Goal: Task Accomplishment & Management: Use online tool/utility

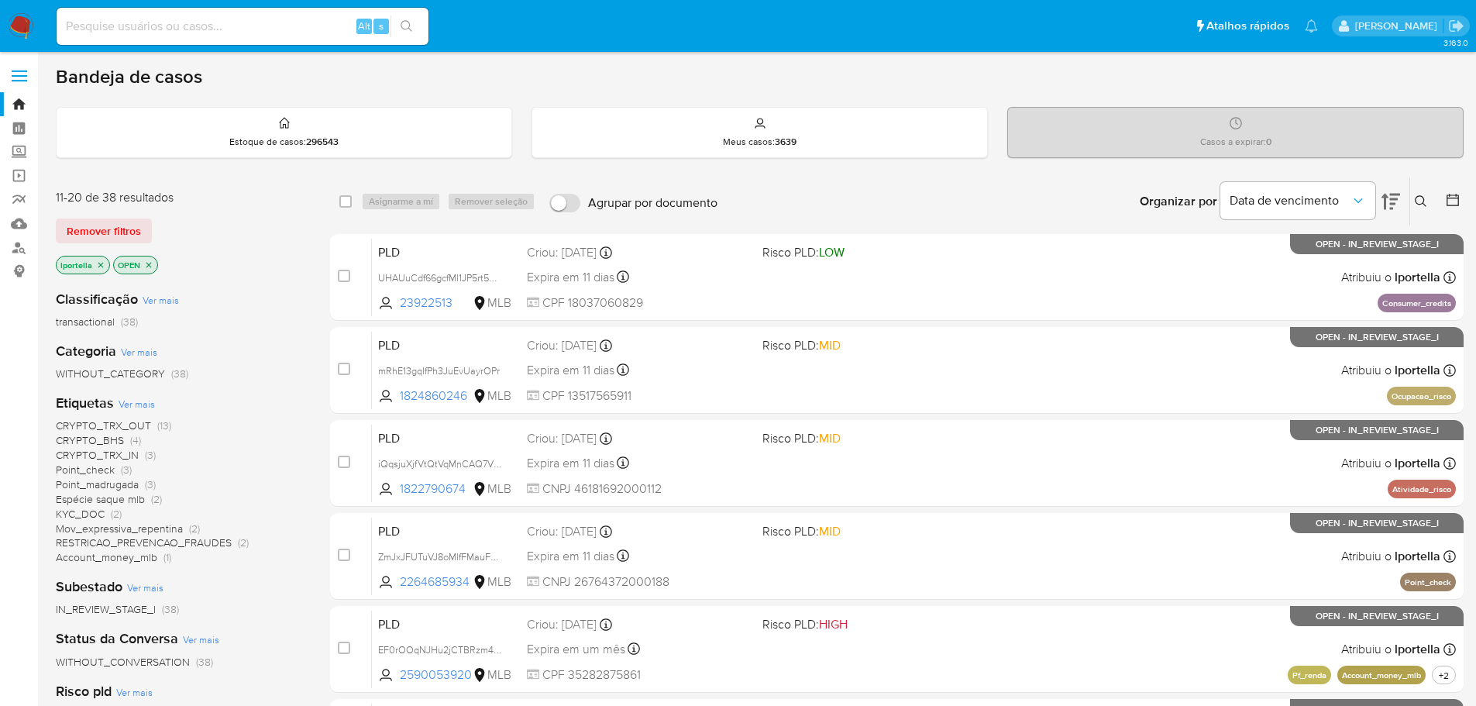
scroll to position [77, 0]
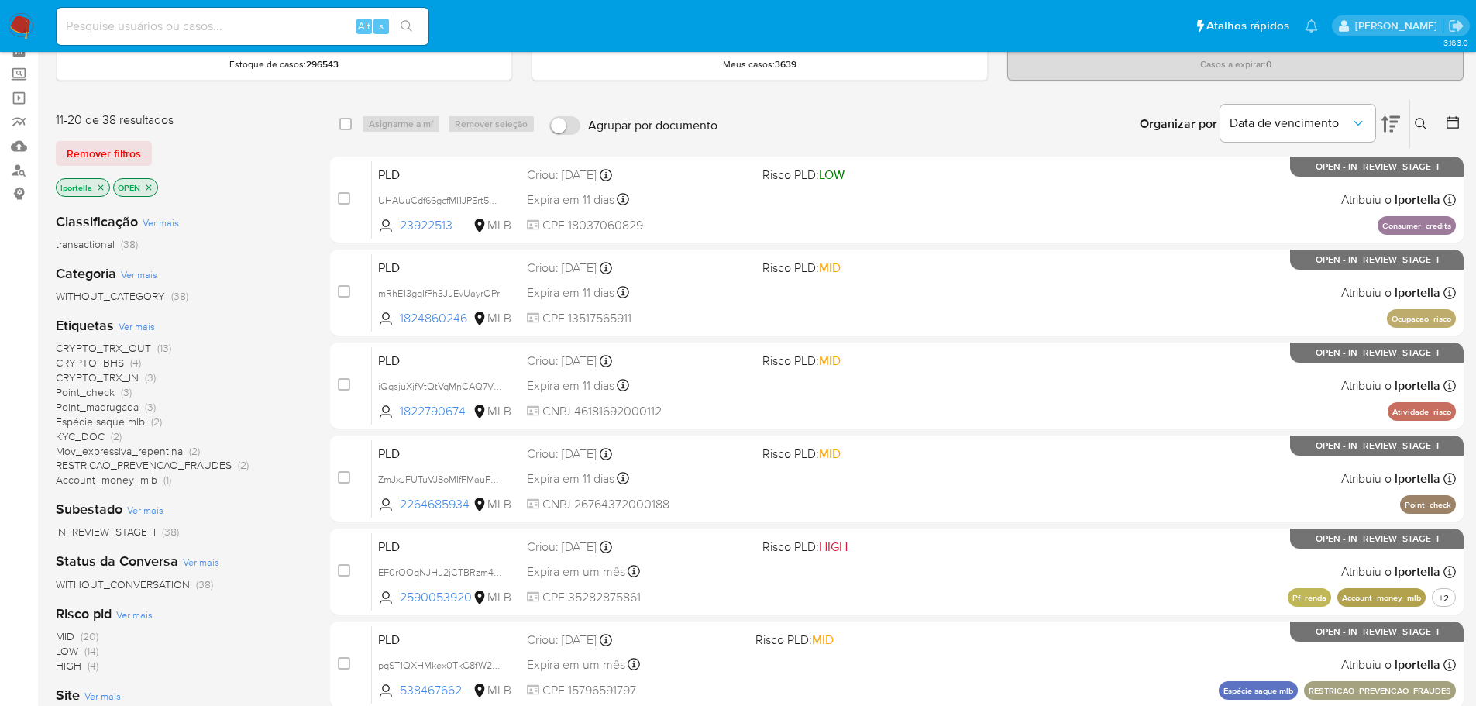
click at [188, 22] on input at bounding box center [243, 26] width 372 height 20
paste input "mRhE13gqIfPh3JuEvUayrOPr"
type input "mRhE13gqIfPh3JuEvUayrOPr"
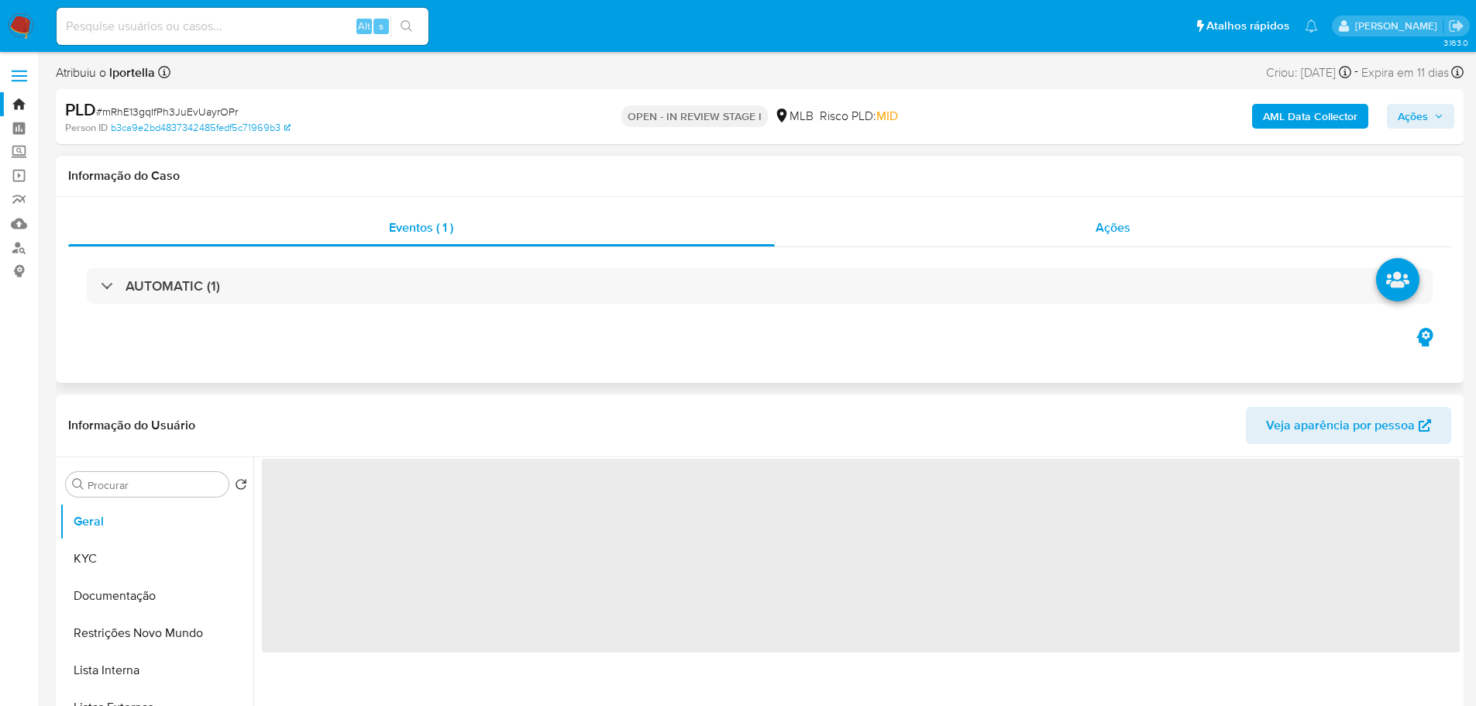
click at [1116, 232] on span "Ações" at bounding box center [1113, 228] width 35 height 18
select select "10"
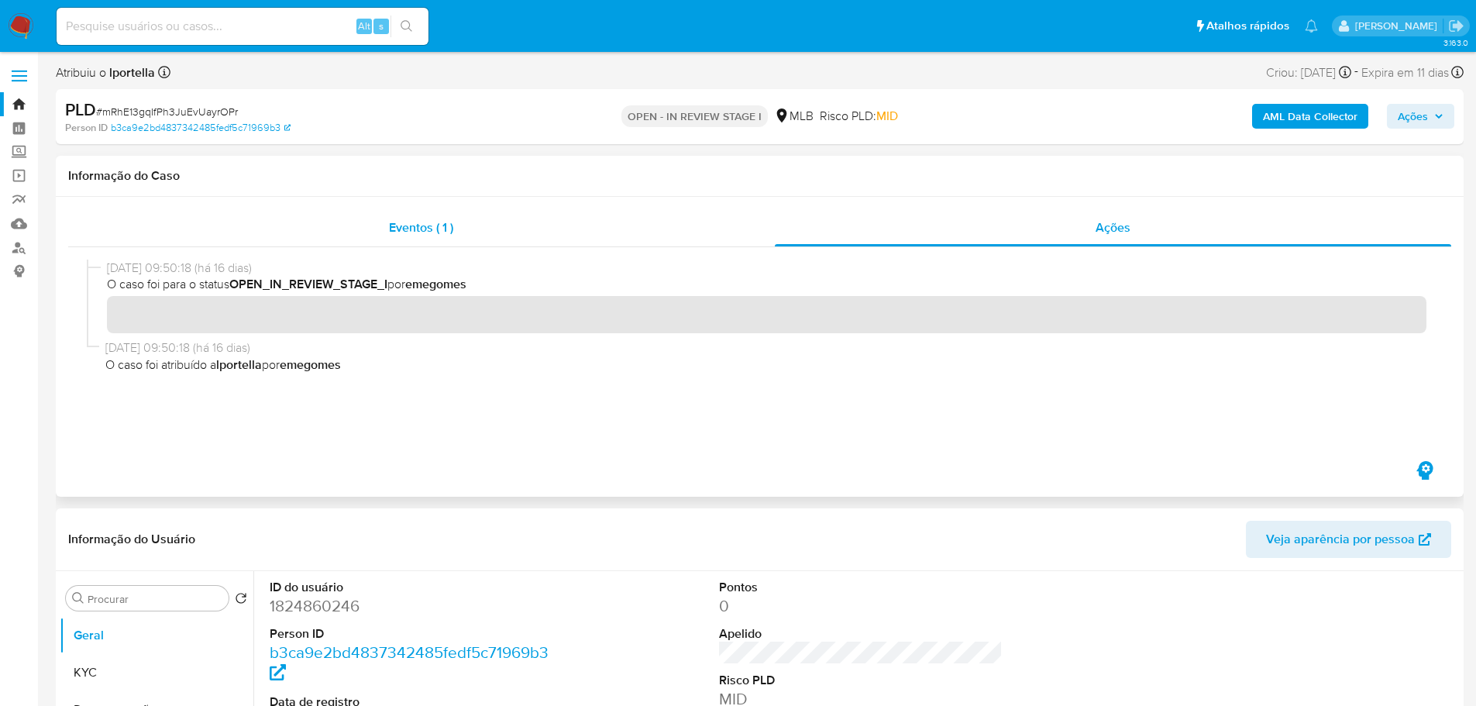
click at [396, 232] on span "Eventos ( 1 )" at bounding box center [421, 228] width 64 height 18
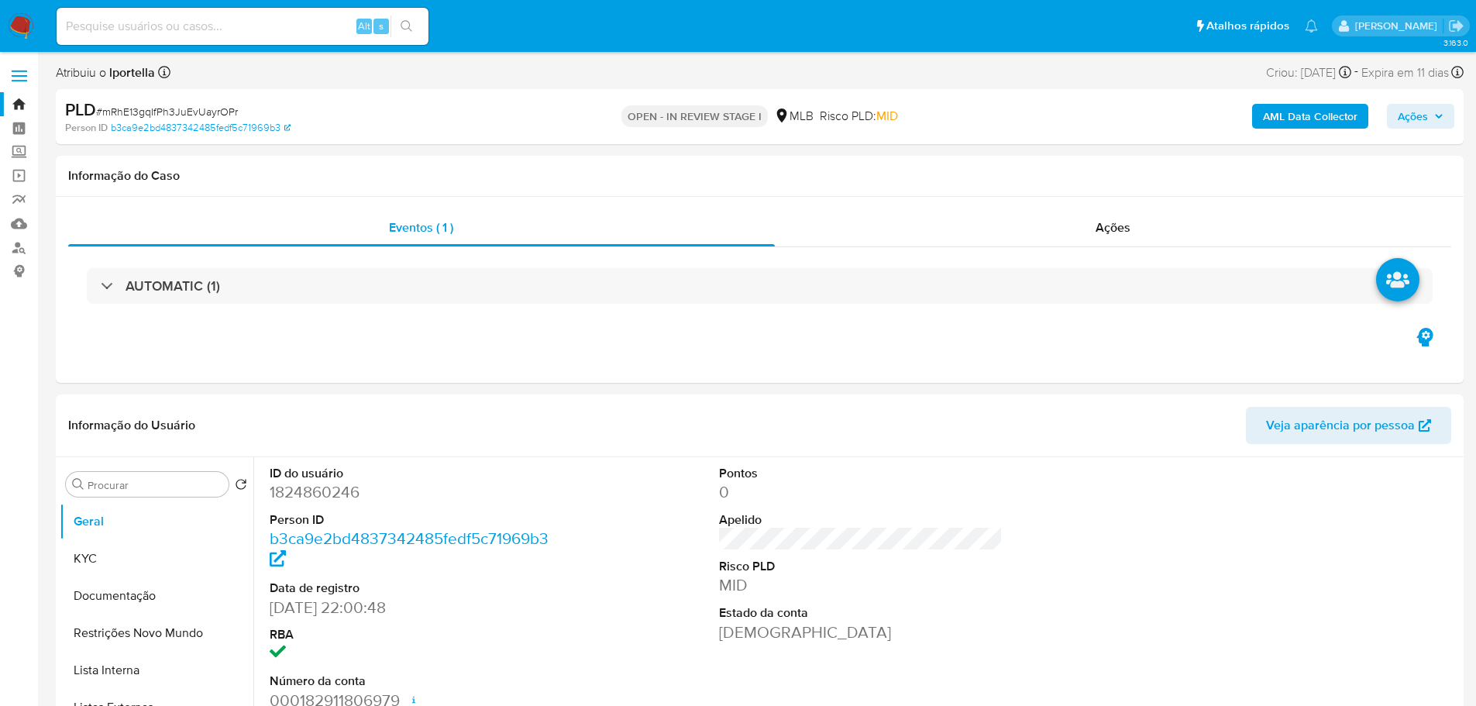
click at [215, 294] on h3 "AUTOMATIC (1)" at bounding box center [173, 285] width 95 height 17
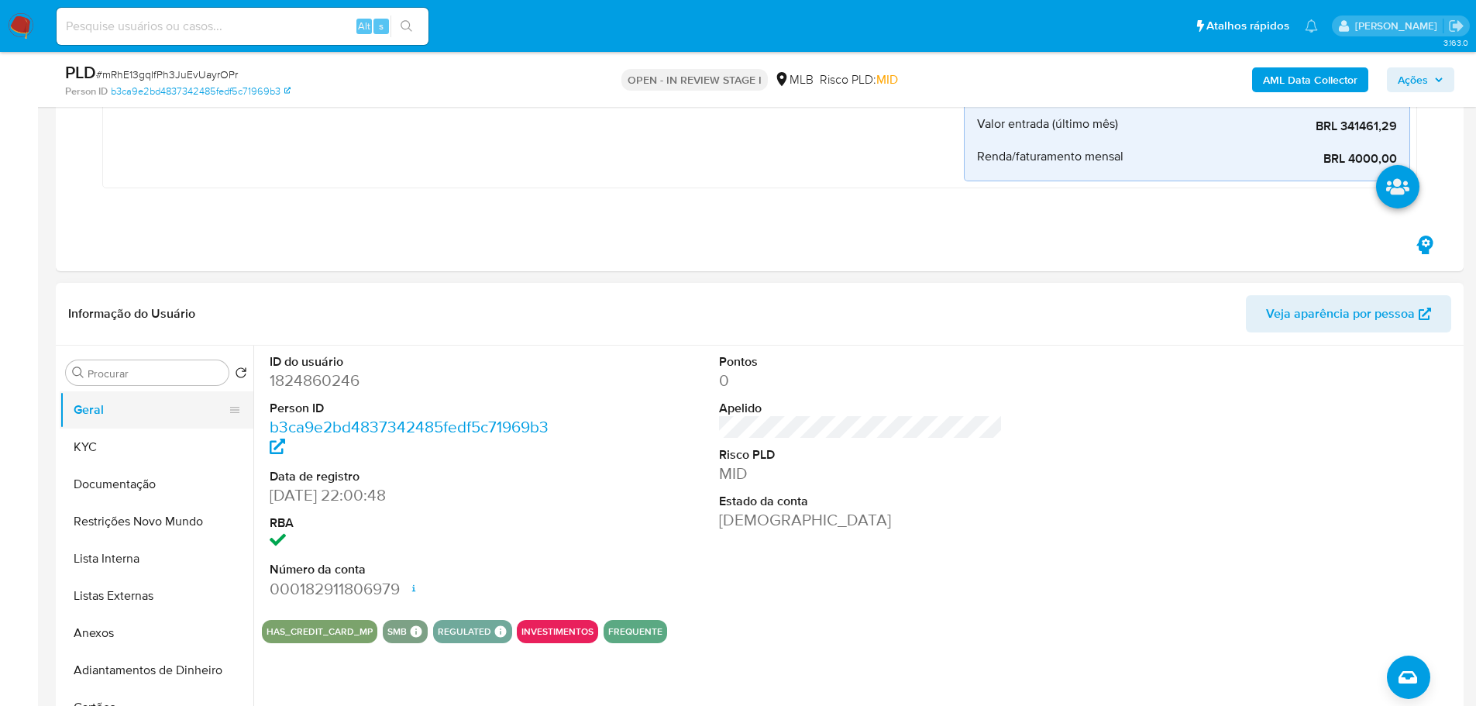
scroll to position [465, 0]
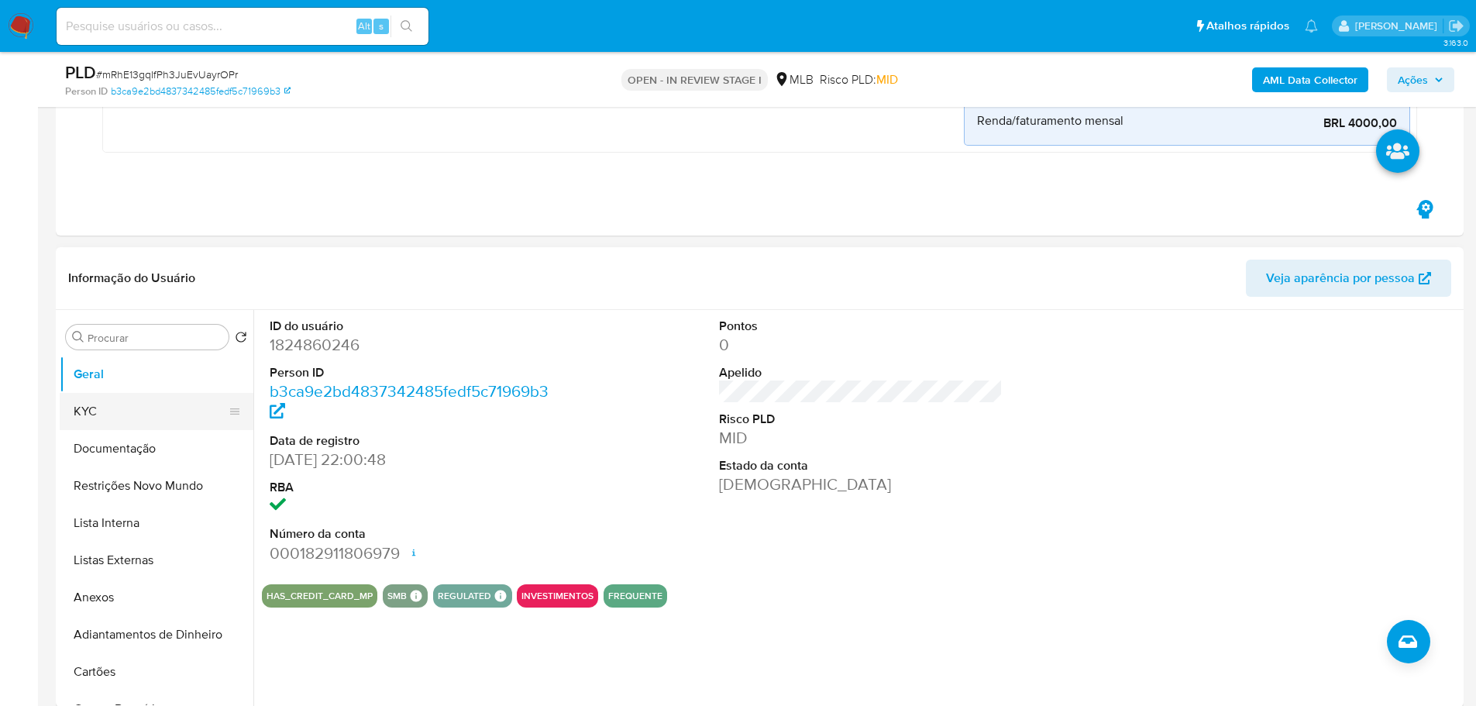
click at [99, 415] on button "KYC" at bounding box center [150, 411] width 181 height 37
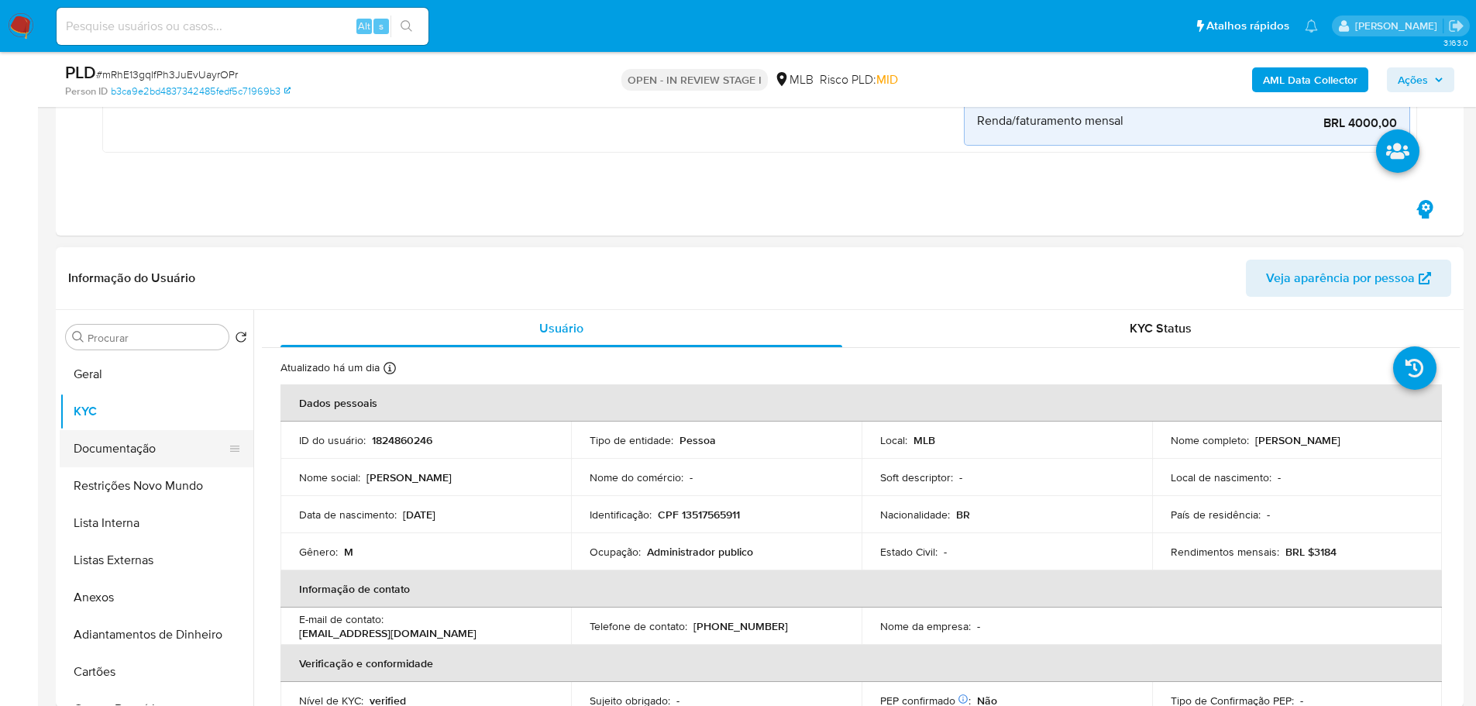
click at [125, 446] on button "Documentação" at bounding box center [150, 448] width 181 height 37
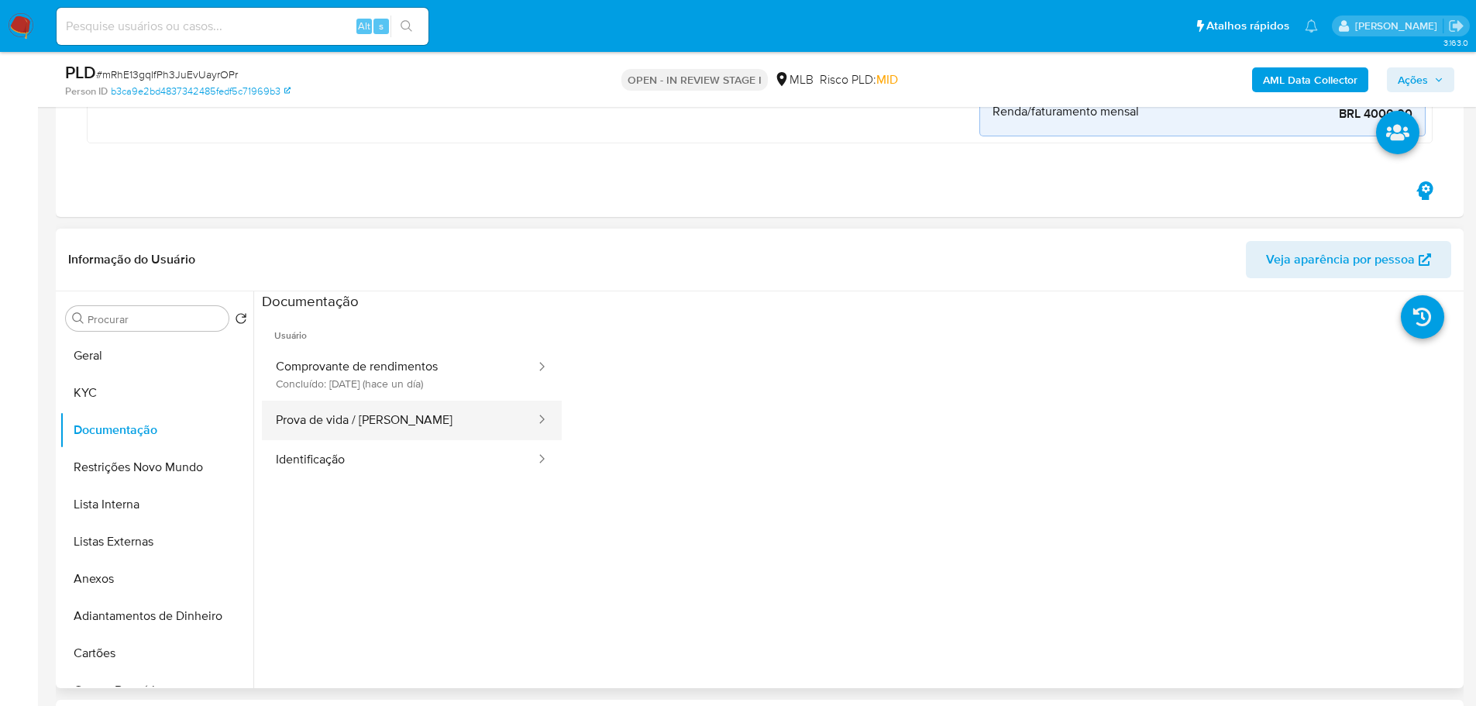
click at [391, 424] on button "Prova de vida / [PERSON_NAME]" at bounding box center [399, 421] width 275 height 40
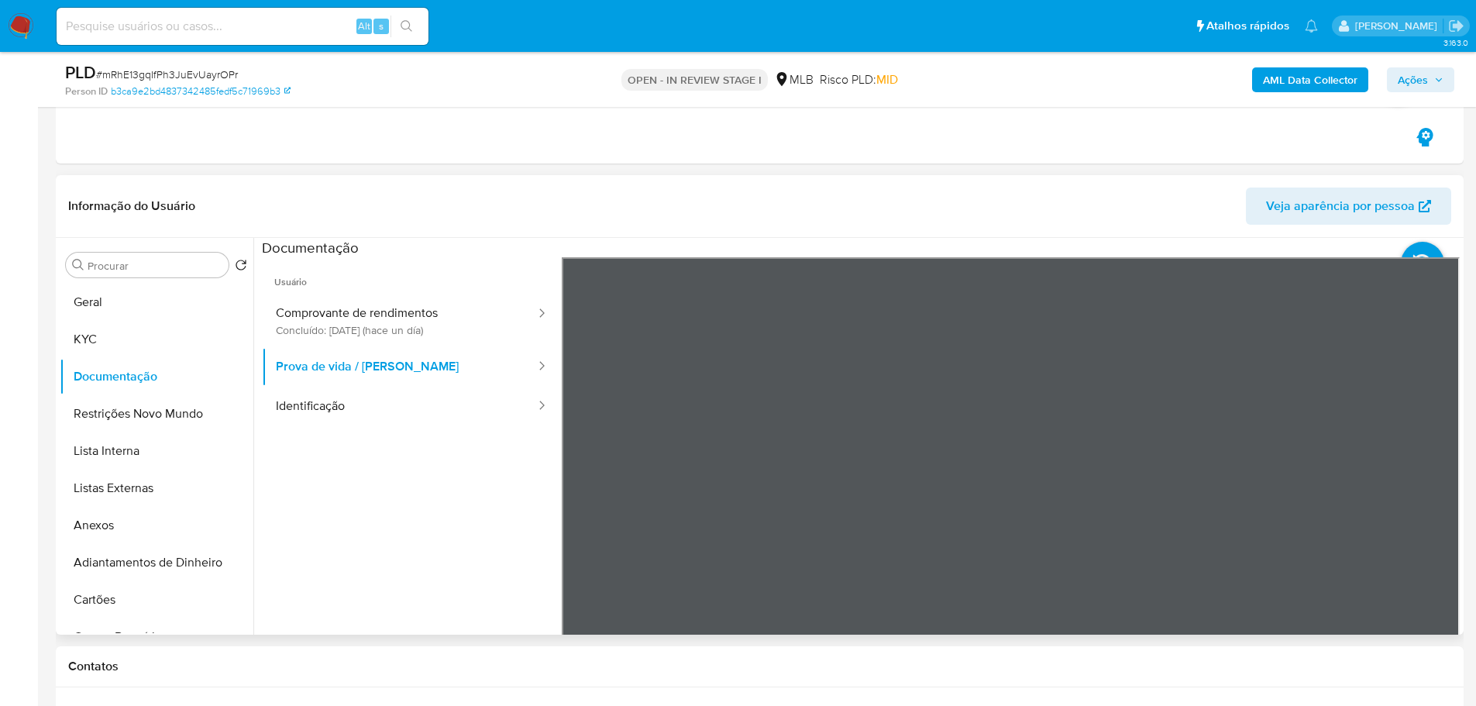
scroll to position [542, 0]
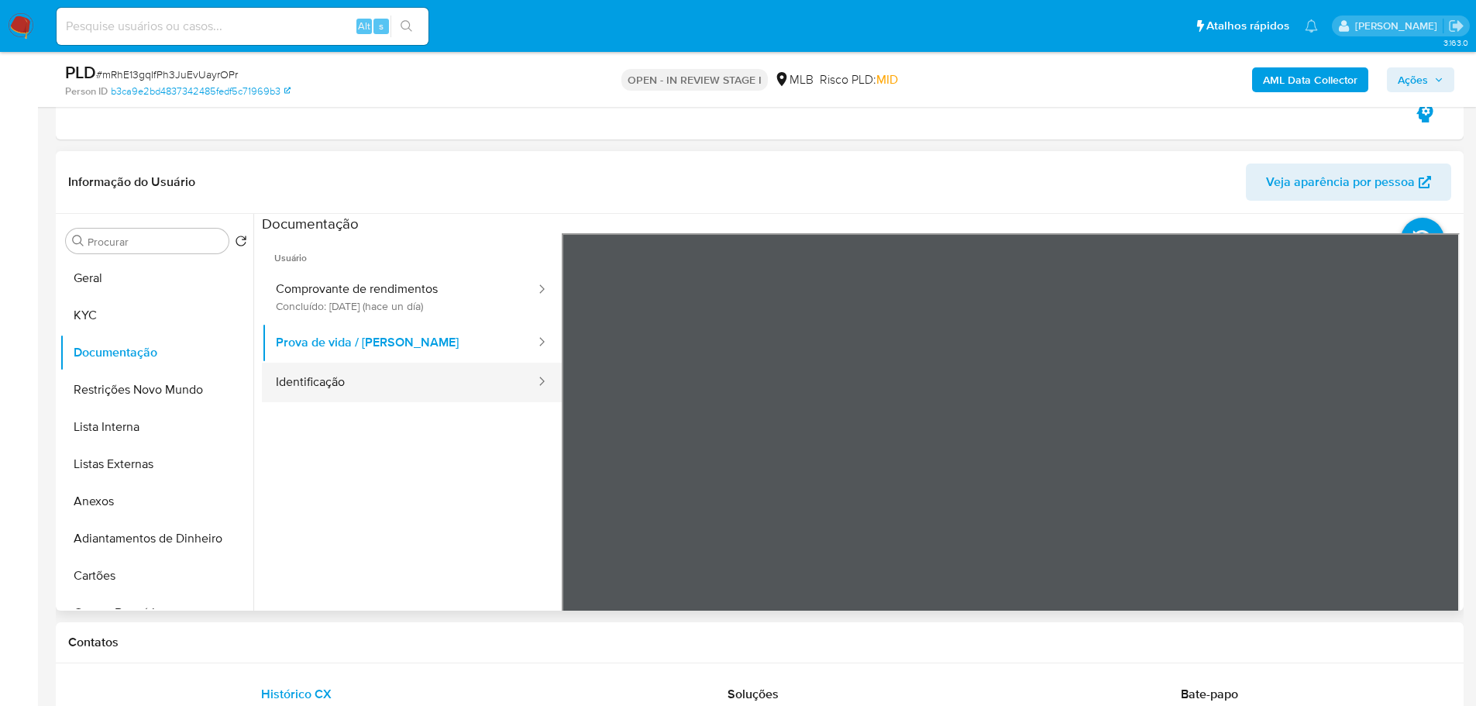
click at [412, 389] on button "Identificação" at bounding box center [399, 383] width 275 height 40
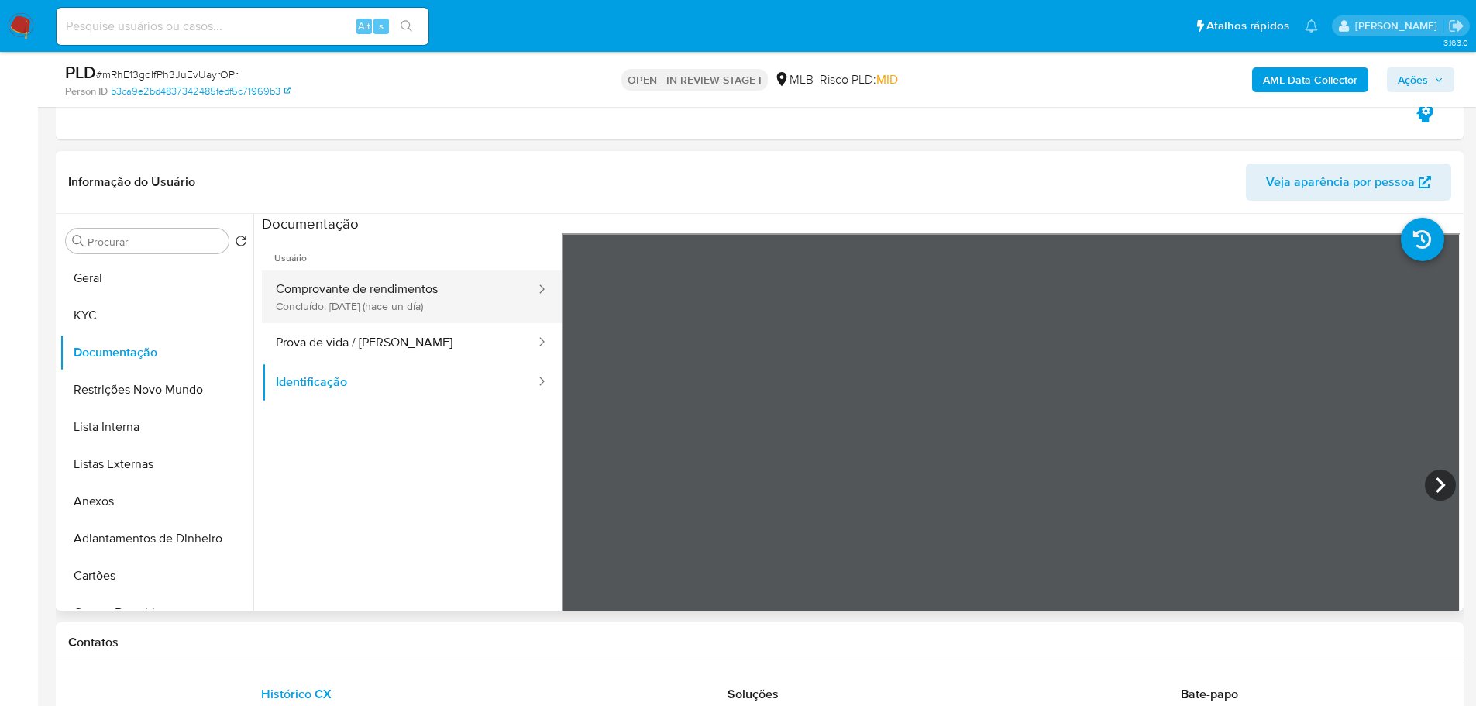
click at [460, 288] on button "Comprovante de rendimentos Concluído: 14/10/2025 (hace un día)" at bounding box center [399, 296] width 275 height 53
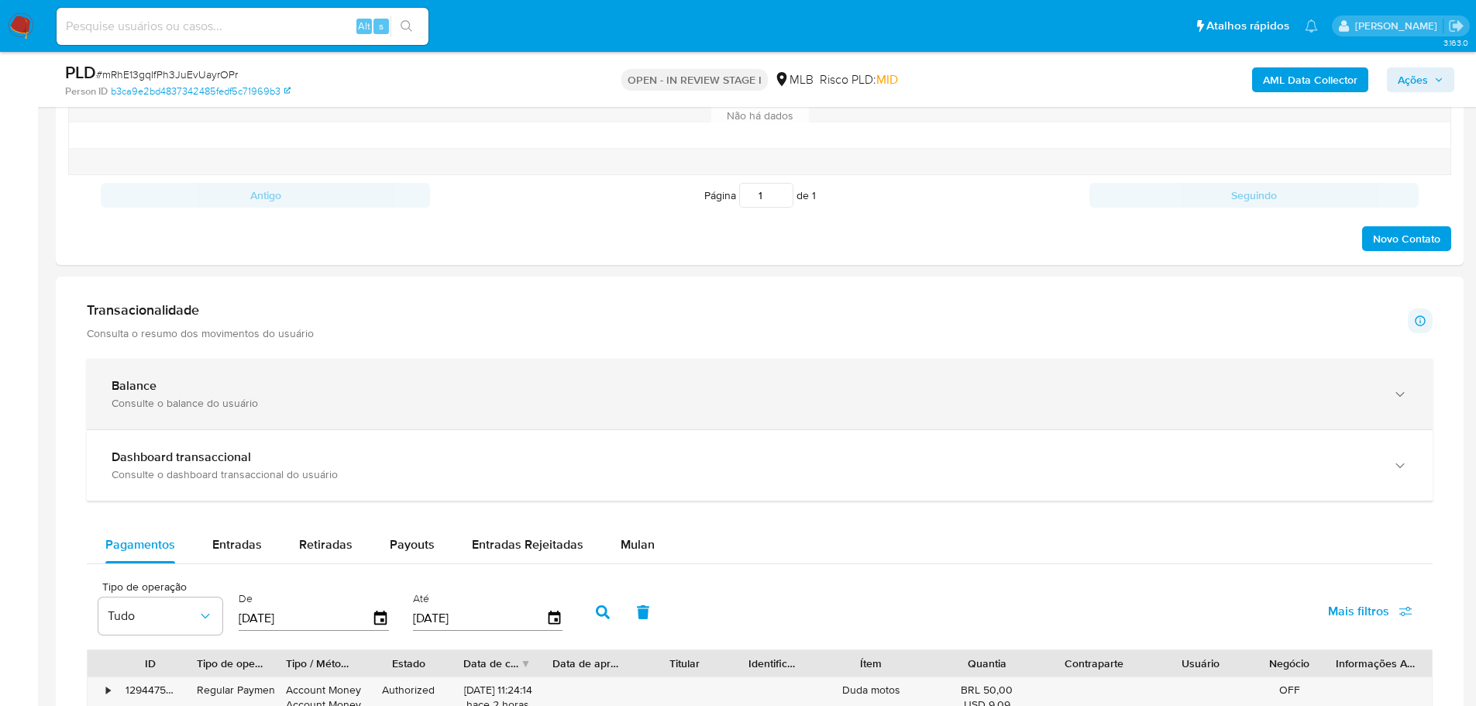
click at [277, 392] on div "Balance" at bounding box center [745, 385] width 1266 height 15
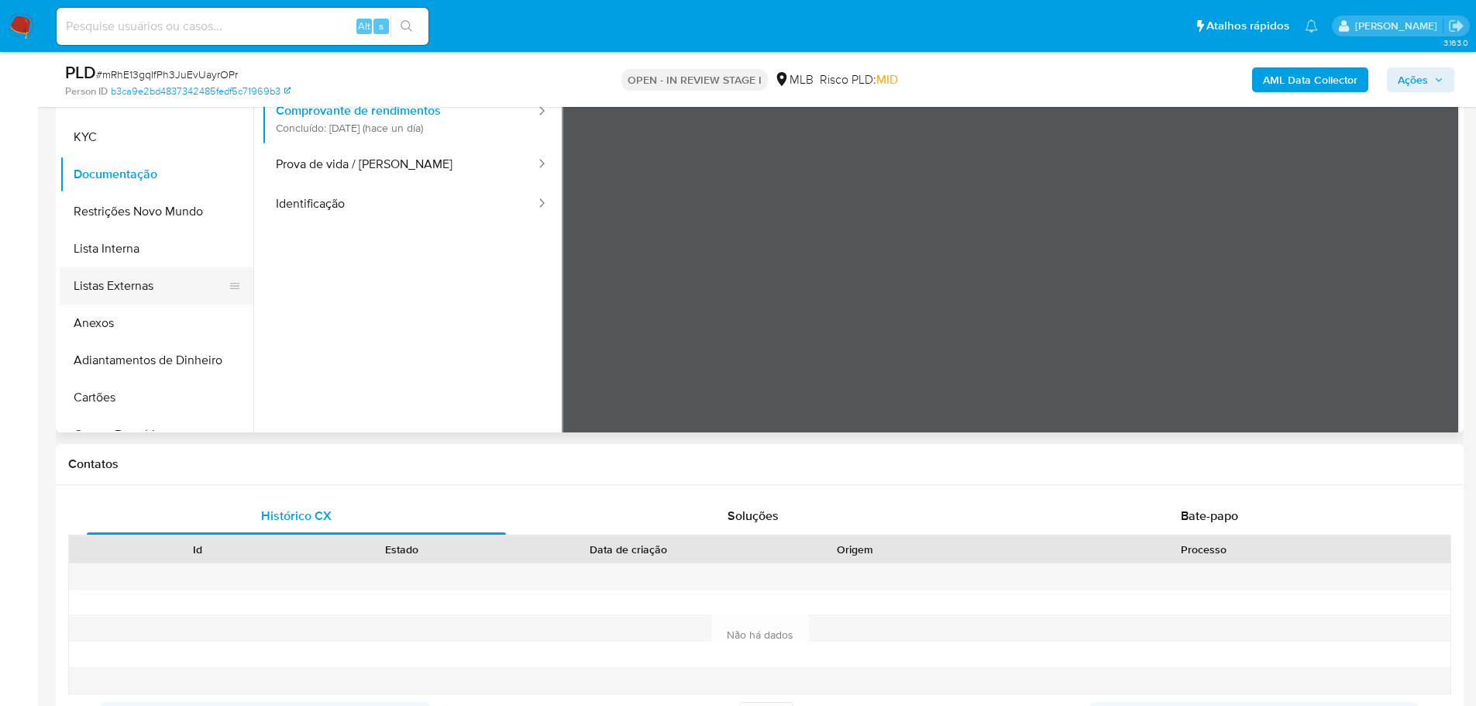
scroll to position [620, 0]
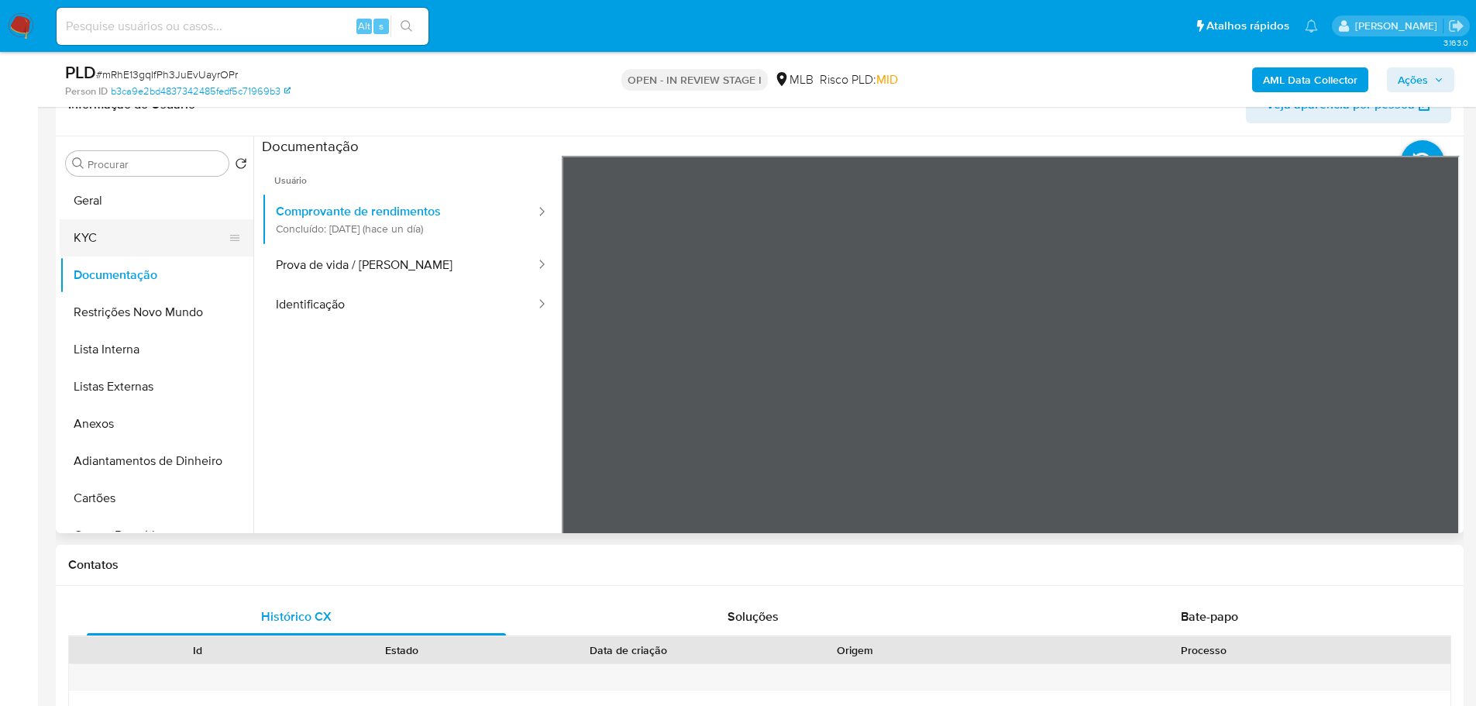
click at [164, 224] on button "KYC" at bounding box center [150, 237] width 181 height 37
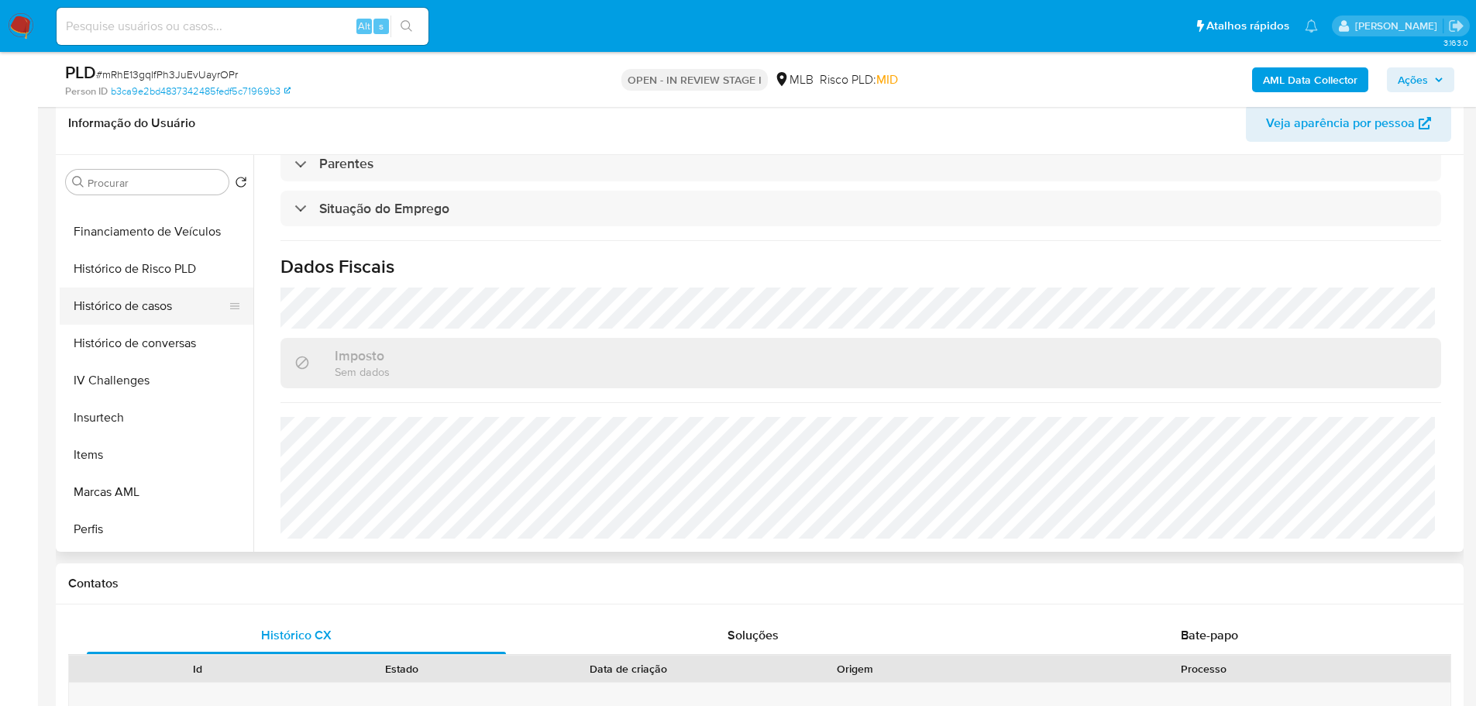
click at [126, 315] on button "Histórico de casos" at bounding box center [150, 306] width 181 height 37
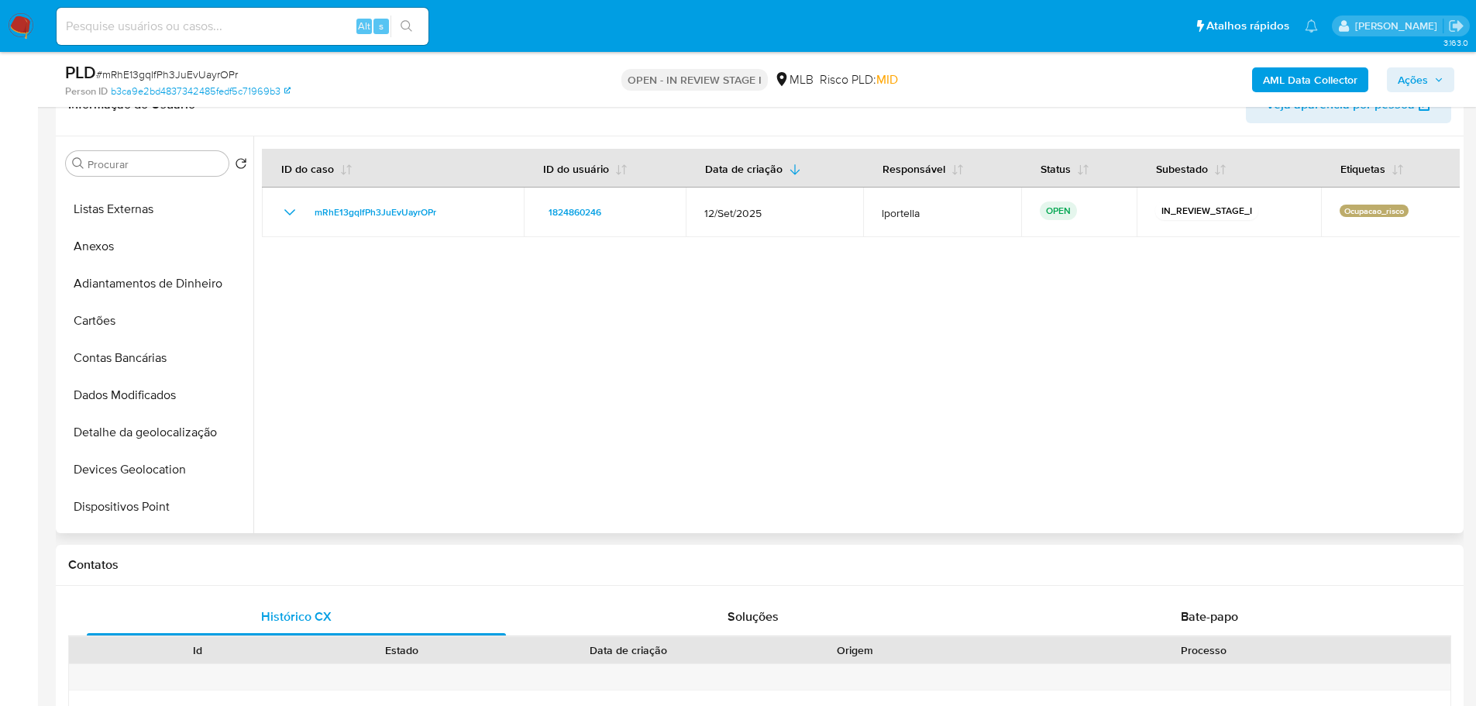
scroll to position [0, 0]
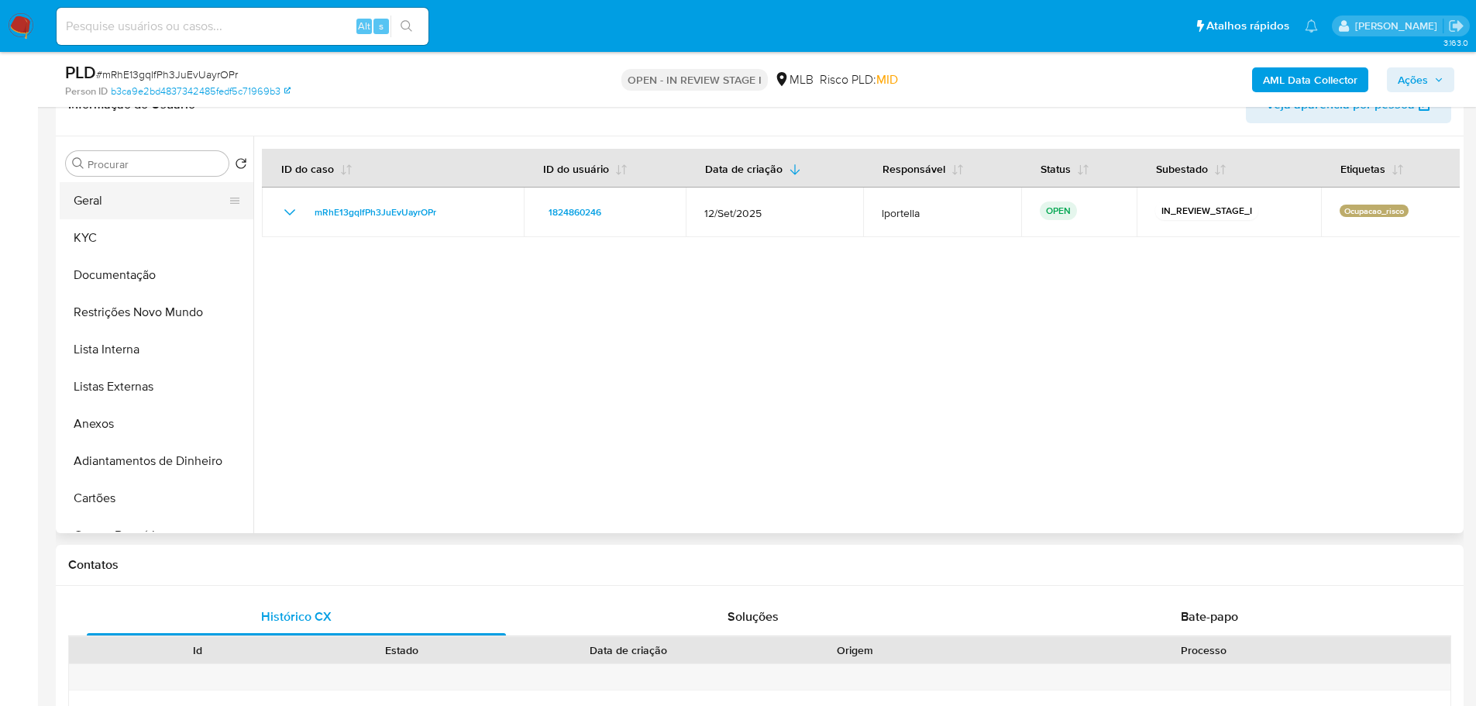
drag, startPoint x: 97, startPoint y: 196, endPoint x: 108, endPoint y: 201, distance: 11.8
click at [97, 196] on button "Geral" at bounding box center [150, 200] width 181 height 37
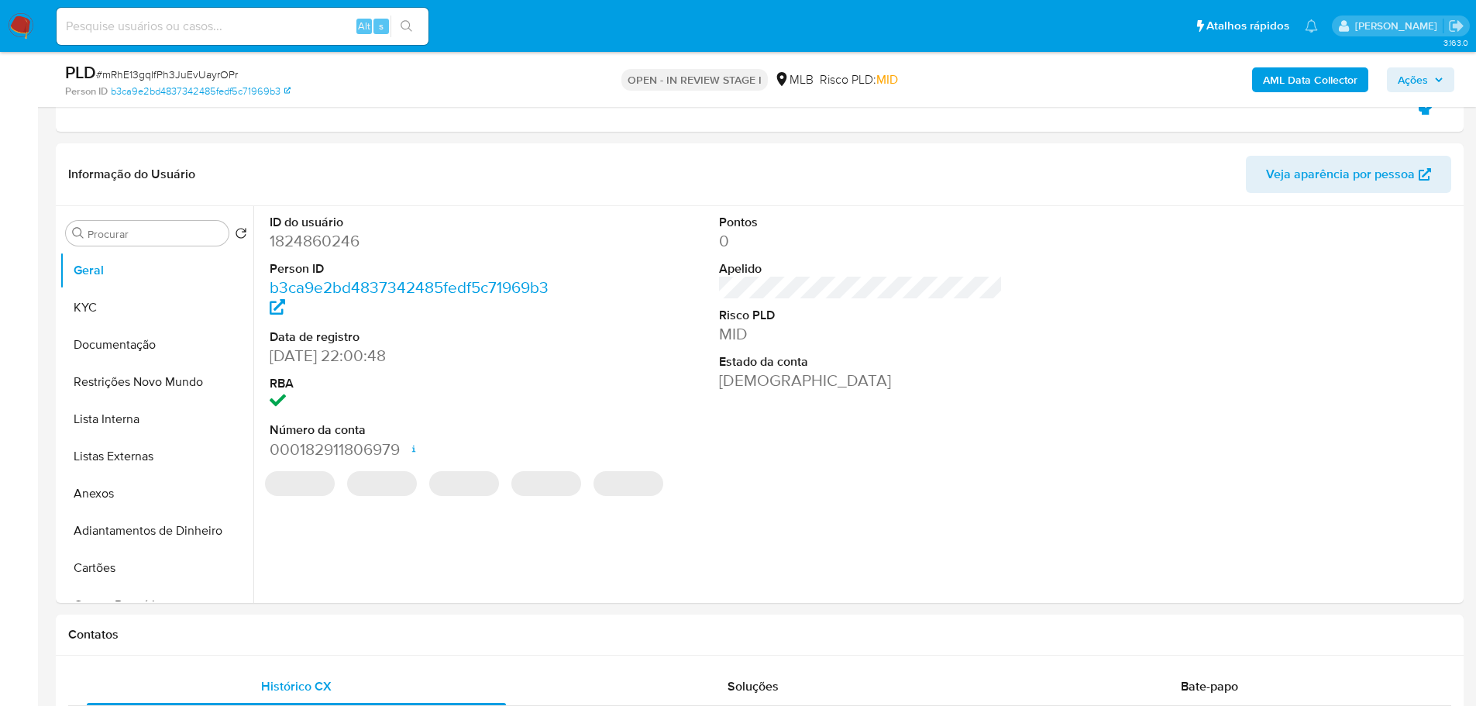
scroll to position [560, 0]
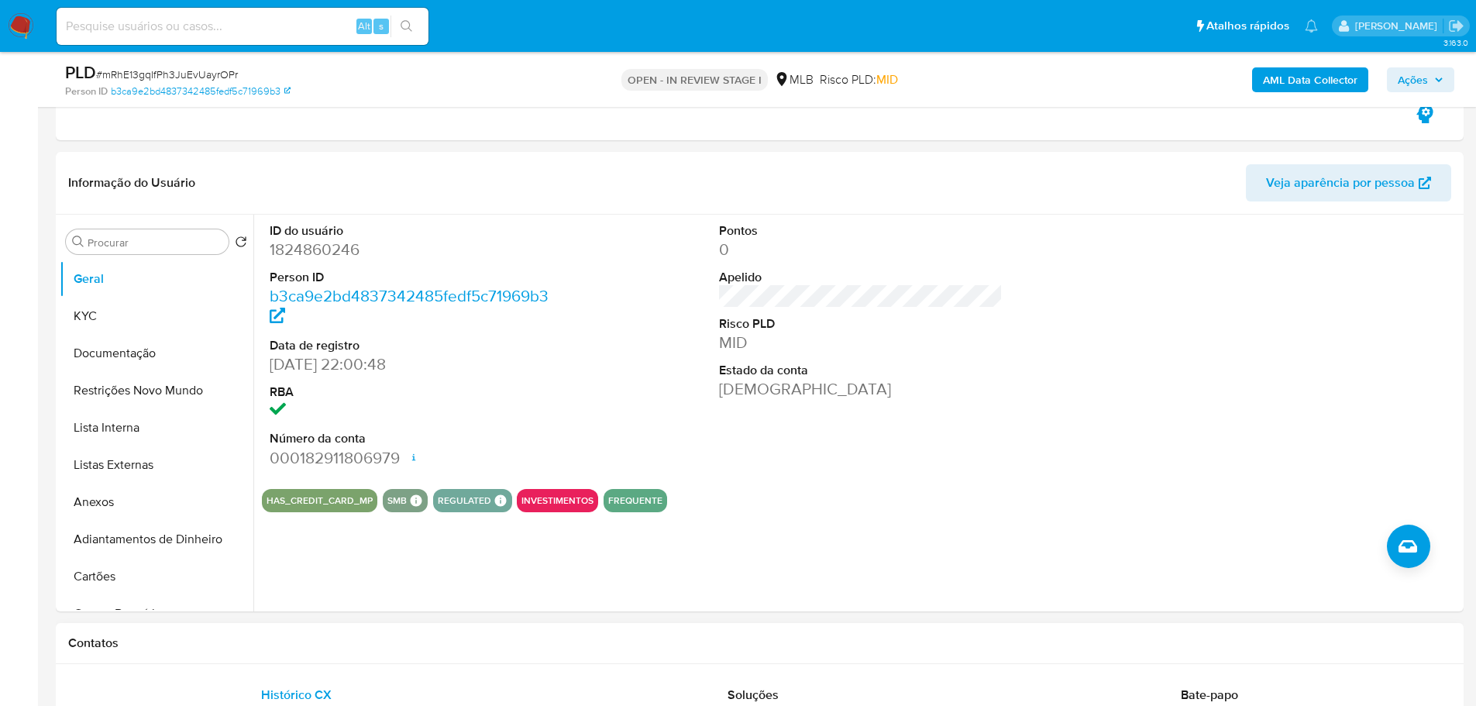
click at [305, 633] on div "Contatos" at bounding box center [760, 643] width 1408 height 41
click at [118, 314] on button "KYC" at bounding box center [150, 316] width 181 height 37
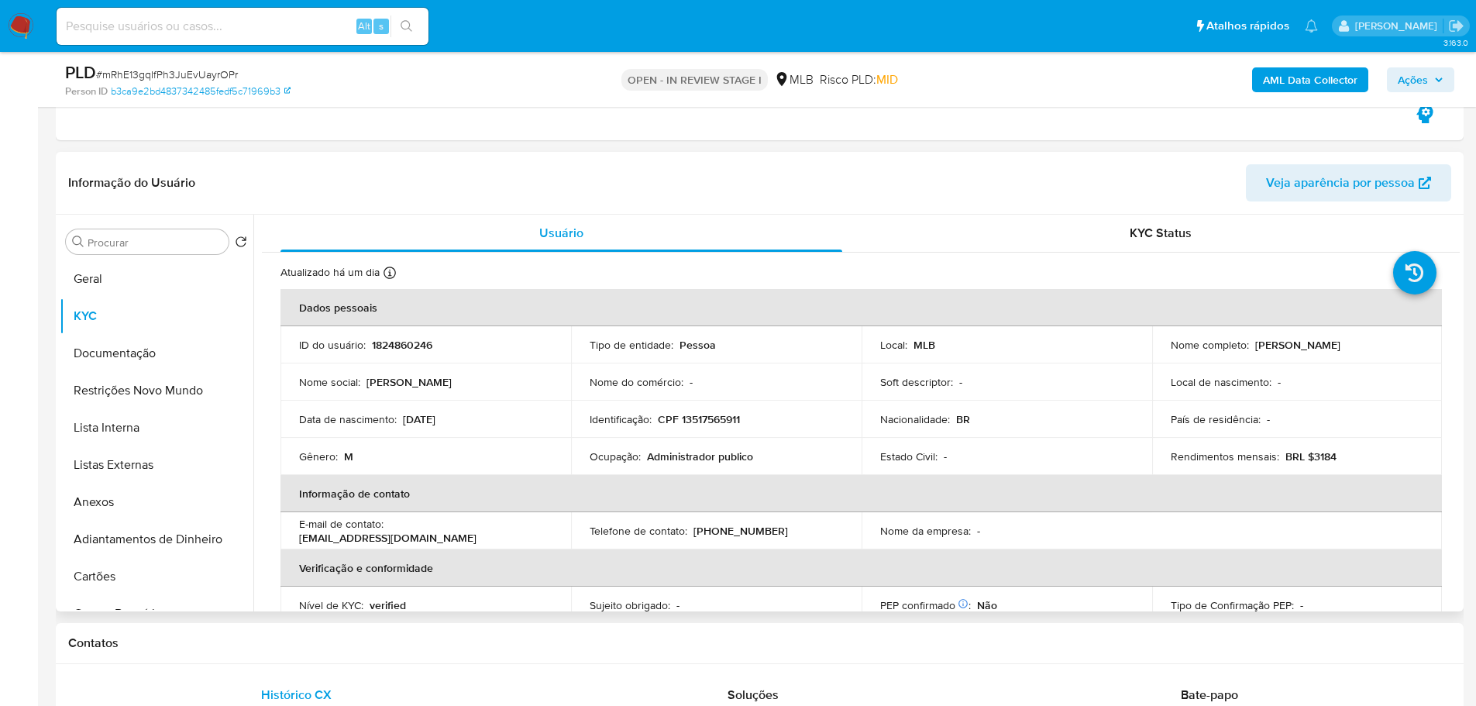
click at [1462, 324] on div "Procurar Retornar ao pedido padrão Geral KYC Documentação Restrições Novo Mundo…" at bounding box center [760, 413] width 1408 height 397
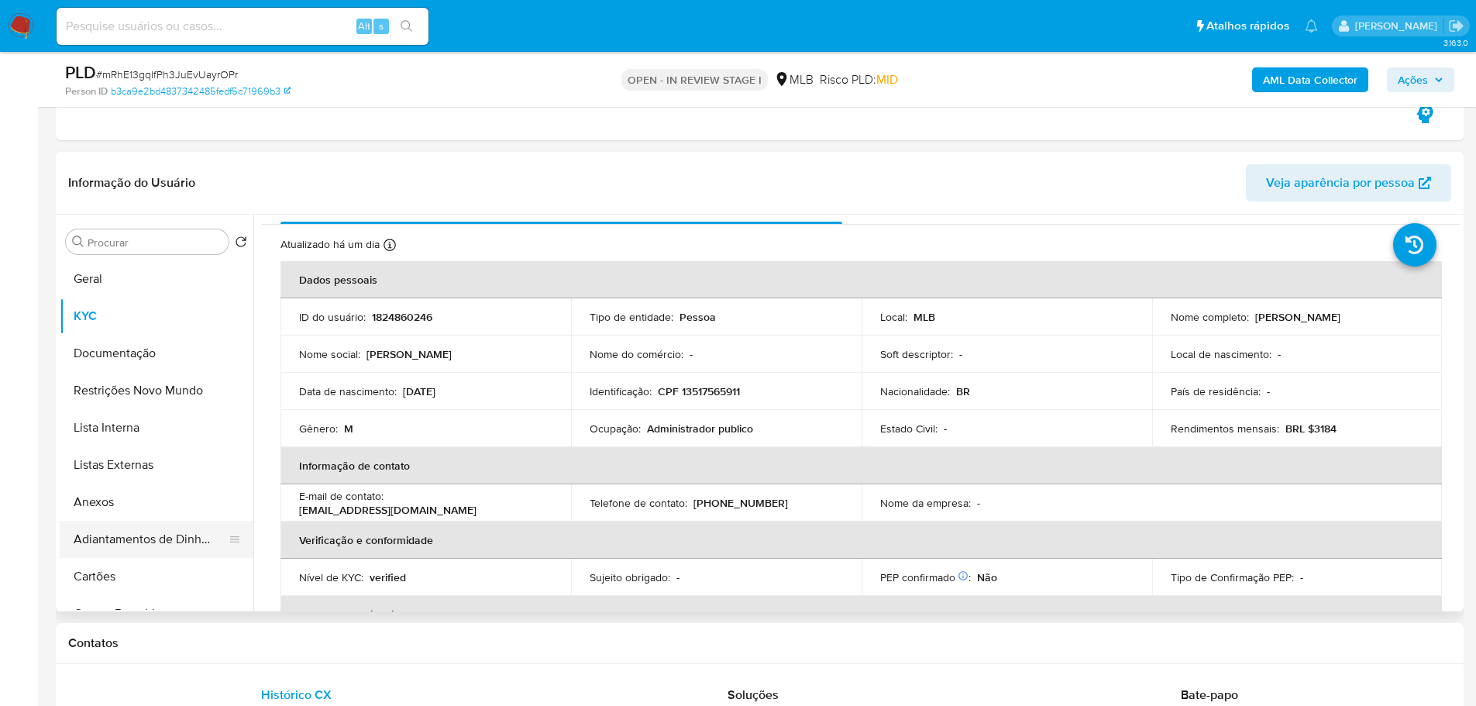
drag, startPoint x: 221, startPoint y: 655, endPoint x: 195, endPoint y: 540, distance: 117.5
click at [220, 652] on div "Contatos" at bounding box center [760, 643] width 1408 height 41
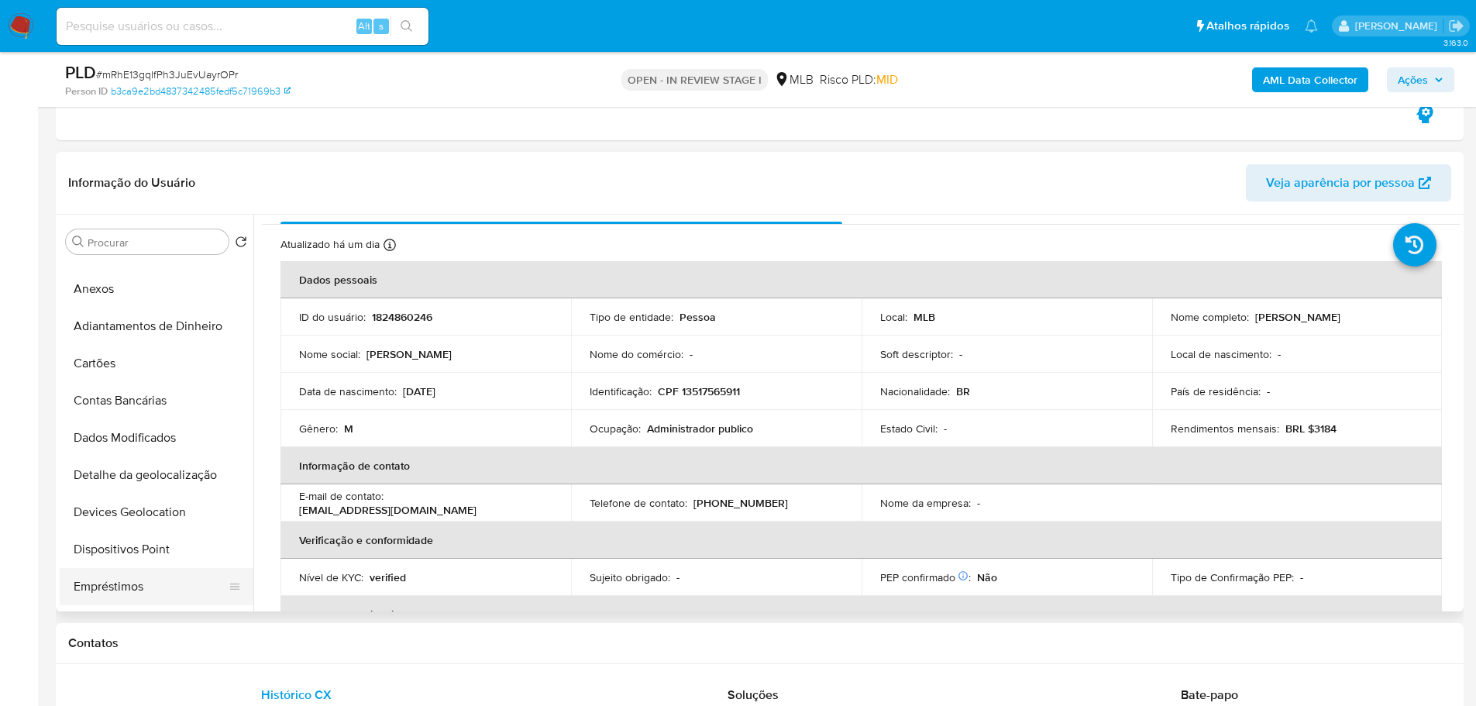
scroll to position [310, 0]
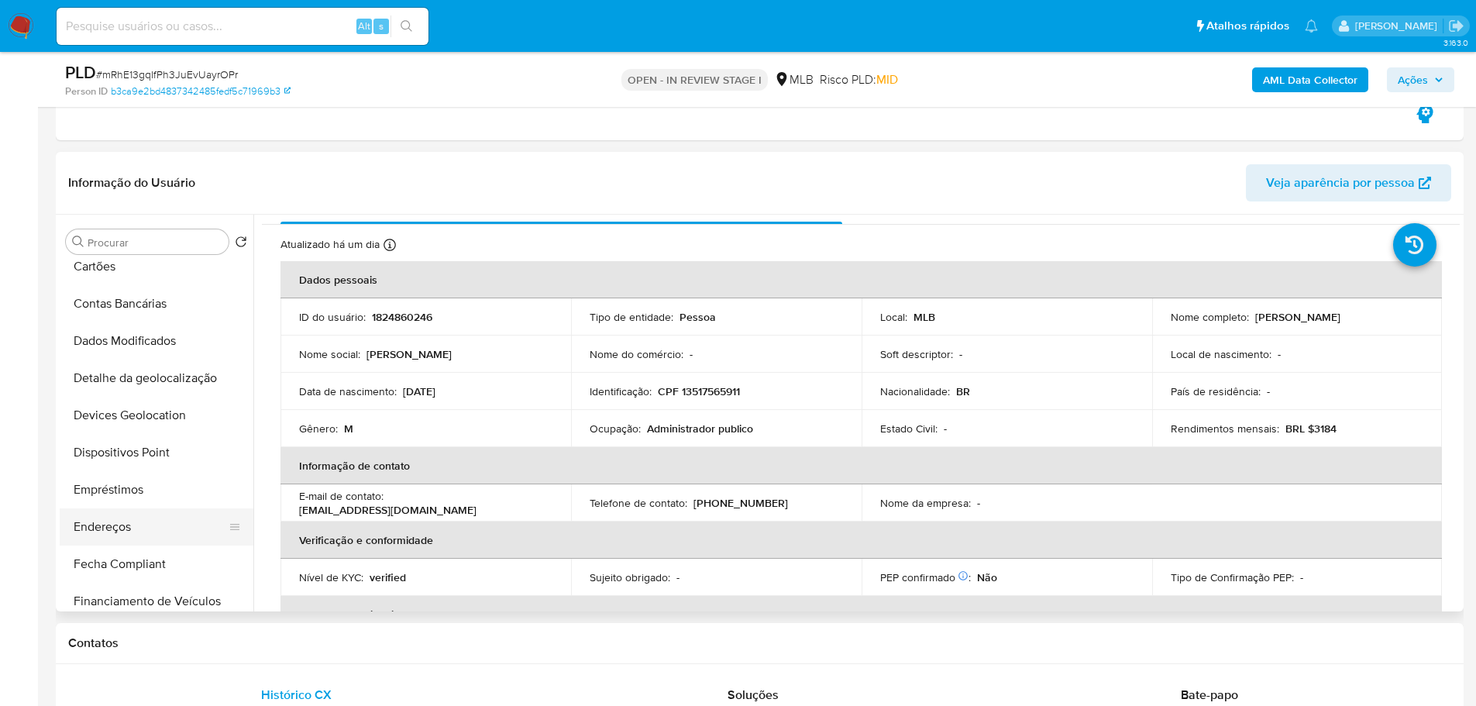
click at [122, 521] on button "Endereços" at bounding box center [150, 526] width 181 height 37
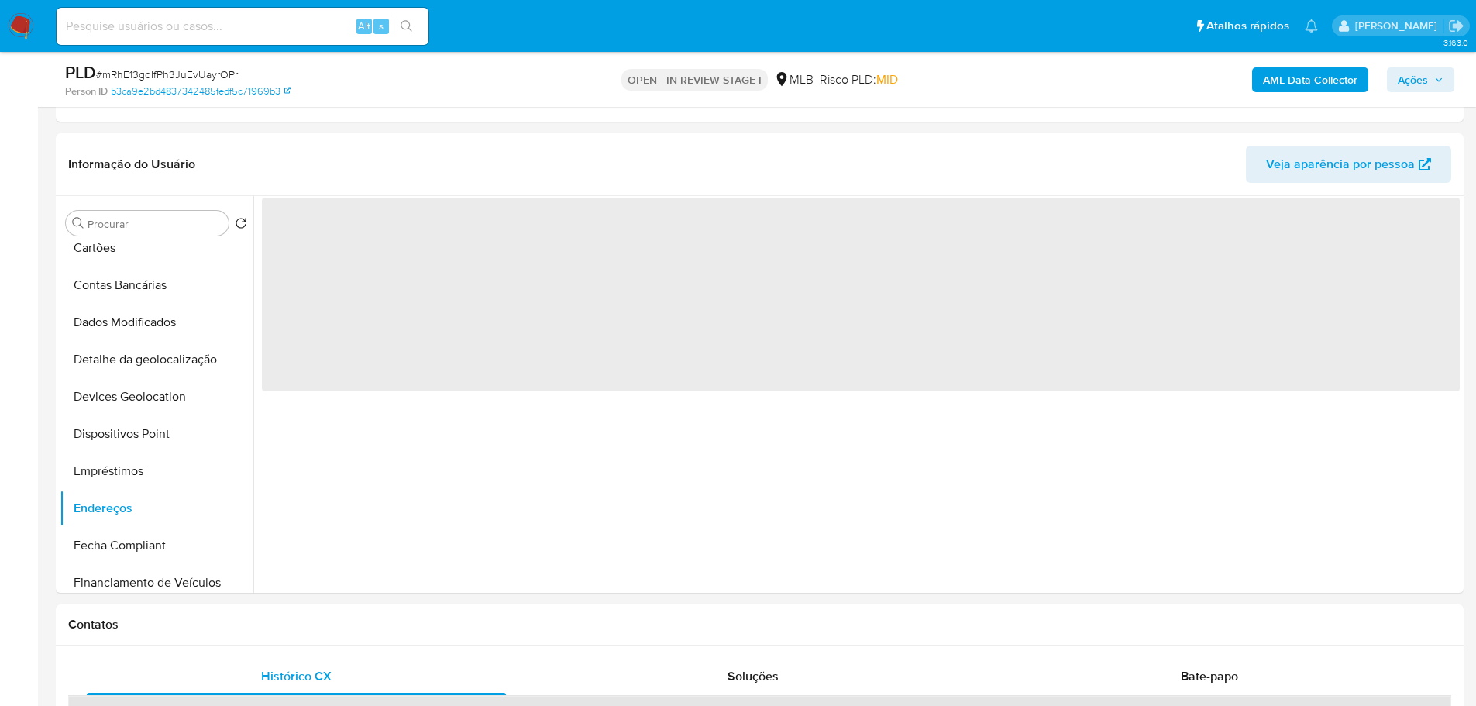
scroll to position [0, 0]
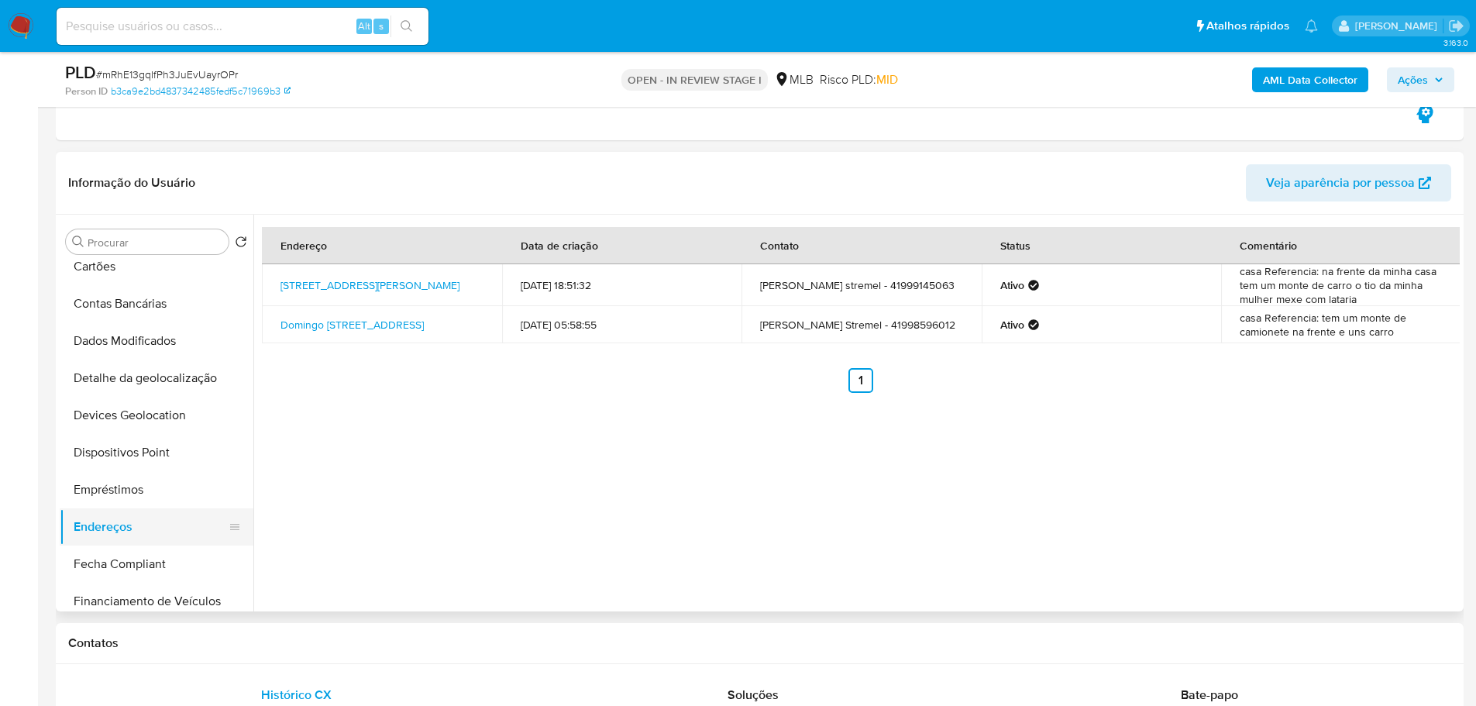
drag, startPoint x: 259, startPoint y: 655, endPoint x: 222, endPoint y: 508, distance: 151.1
click at [258, 654] on div "Contatos" at bounding box center [760, 643] width 1408 height 41
click at [184, 386] on button "Detalhe da geolocalização" at bounding box center [150, 378] width 181 height 37
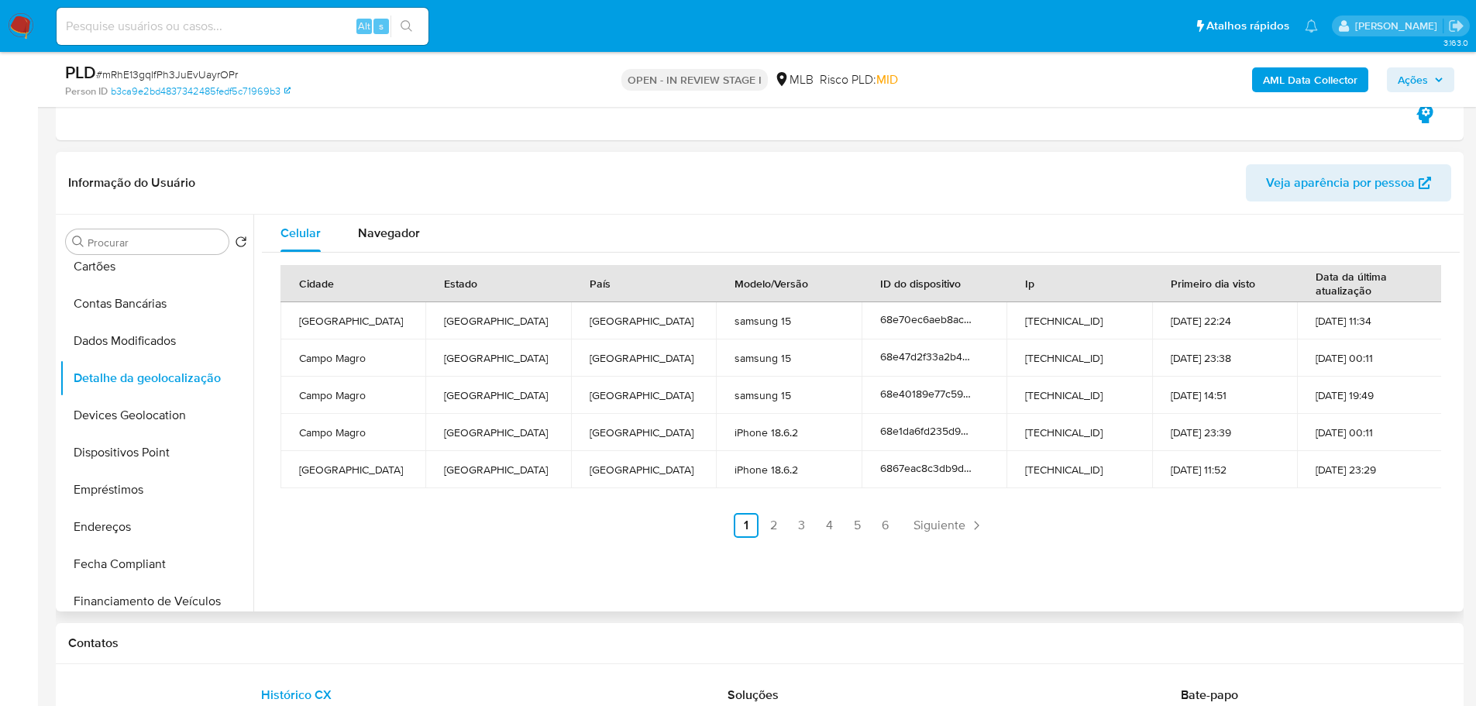
click at [1021, 598] on div "Celular Navegador Cidade Estado País Modelo/Versão ID do dispositivo Ip Primeir…" at bounding box center [856, 413] width 1207 height 397
click at [966, 626] on div "Contatos" at bounding box center [760, 643] width 1408 height 41
click at [437, 629] on div "Contatos" at bounding box center [760, 643] width 1408 height 41
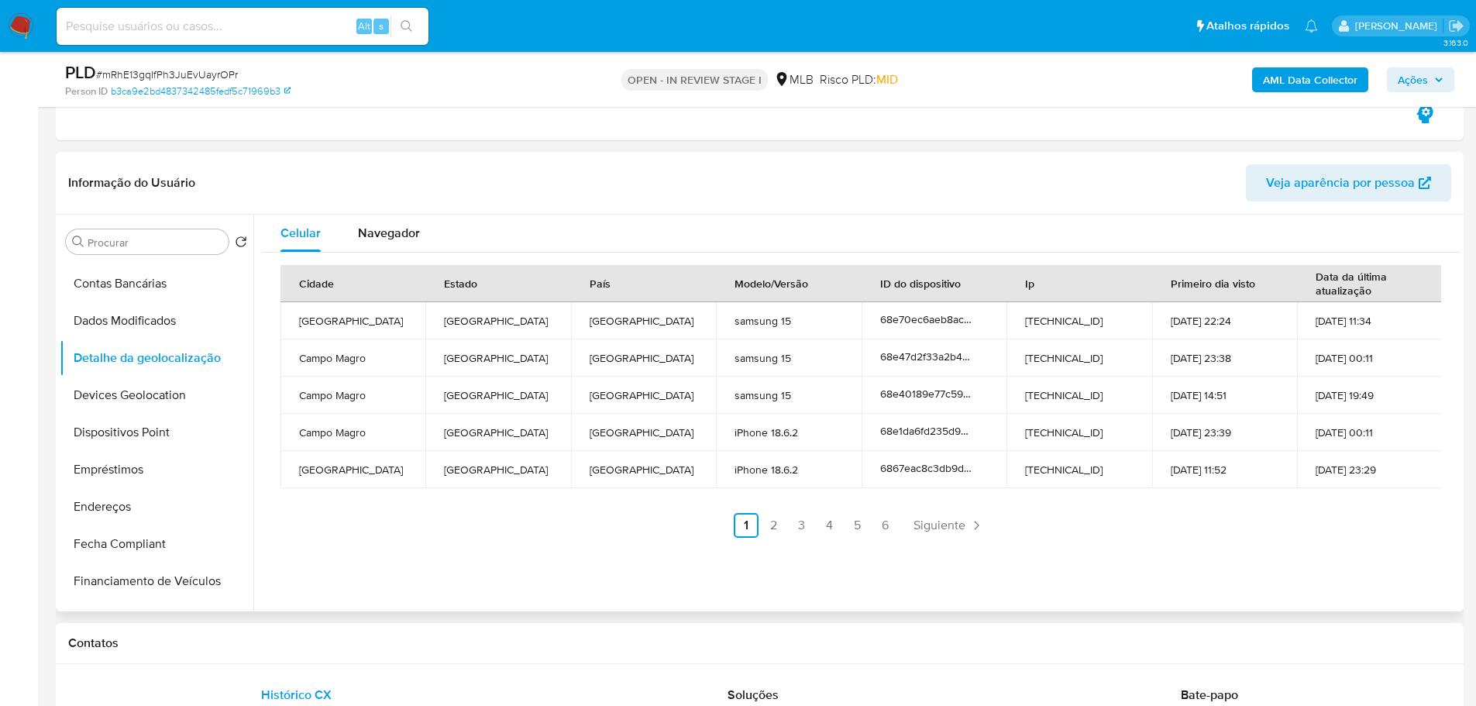
scroll to position [77, 0]
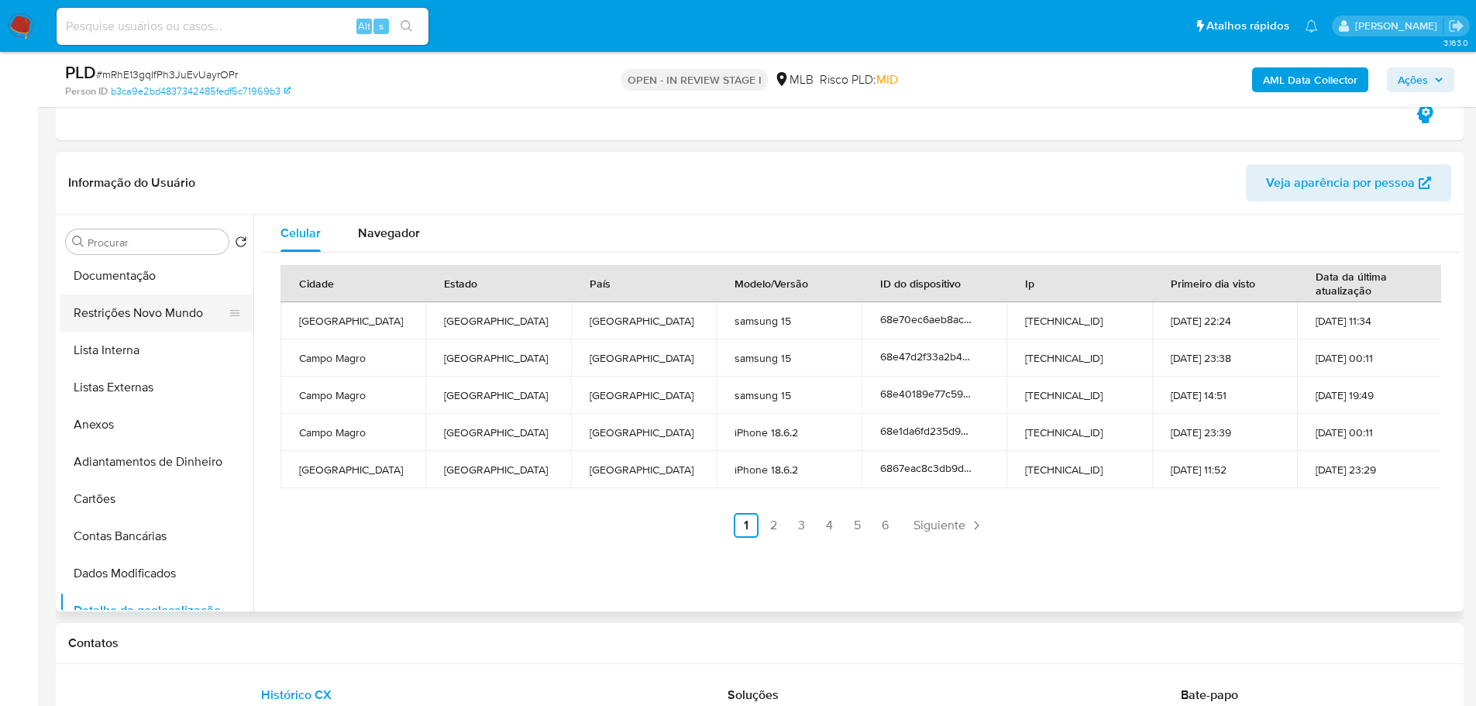
click at [133, 315] on button "Restrições Novo Mundo" at bounding box center [150, 312] width 181 height 37
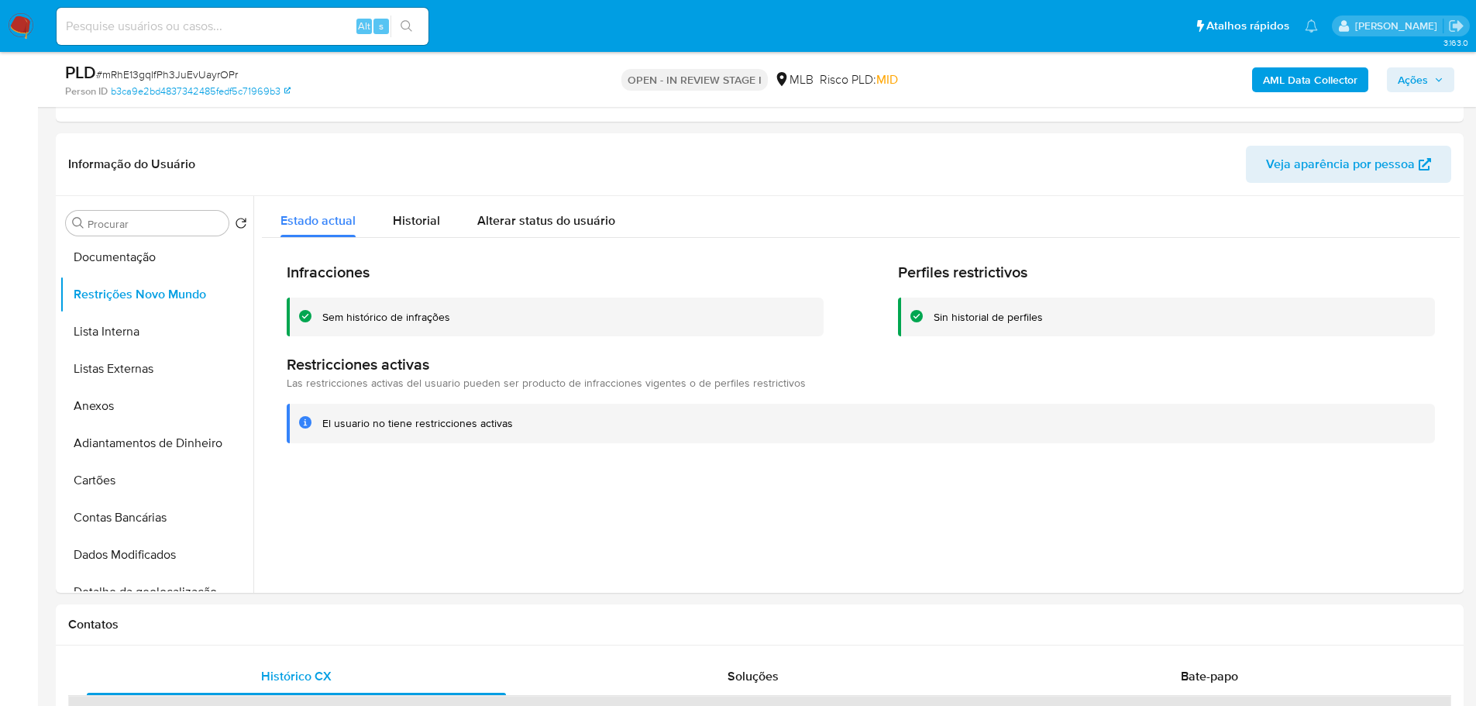
drag, startPoint x: 273, startPoint y: 603, endPoint x: 264, endPoint y: 594, distance: 12.6
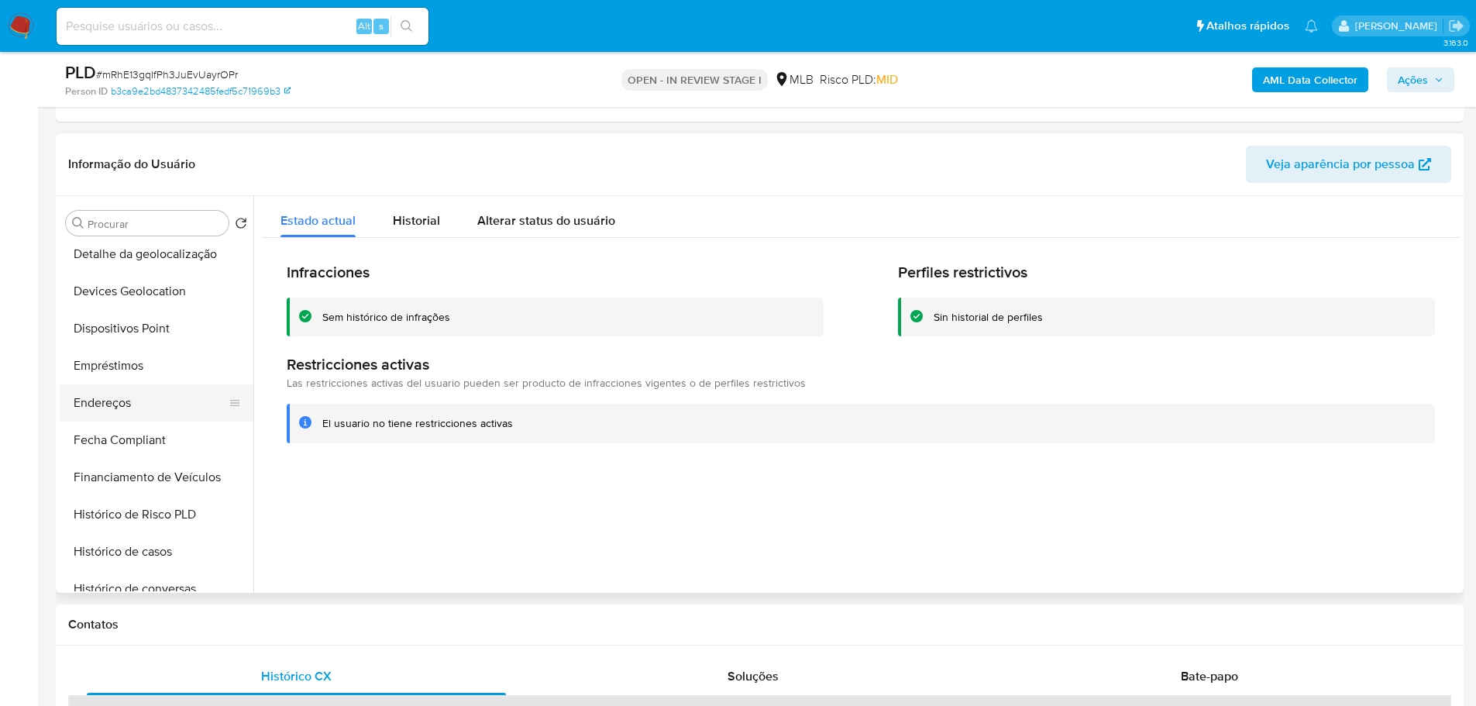
scroll to position [387, 0]
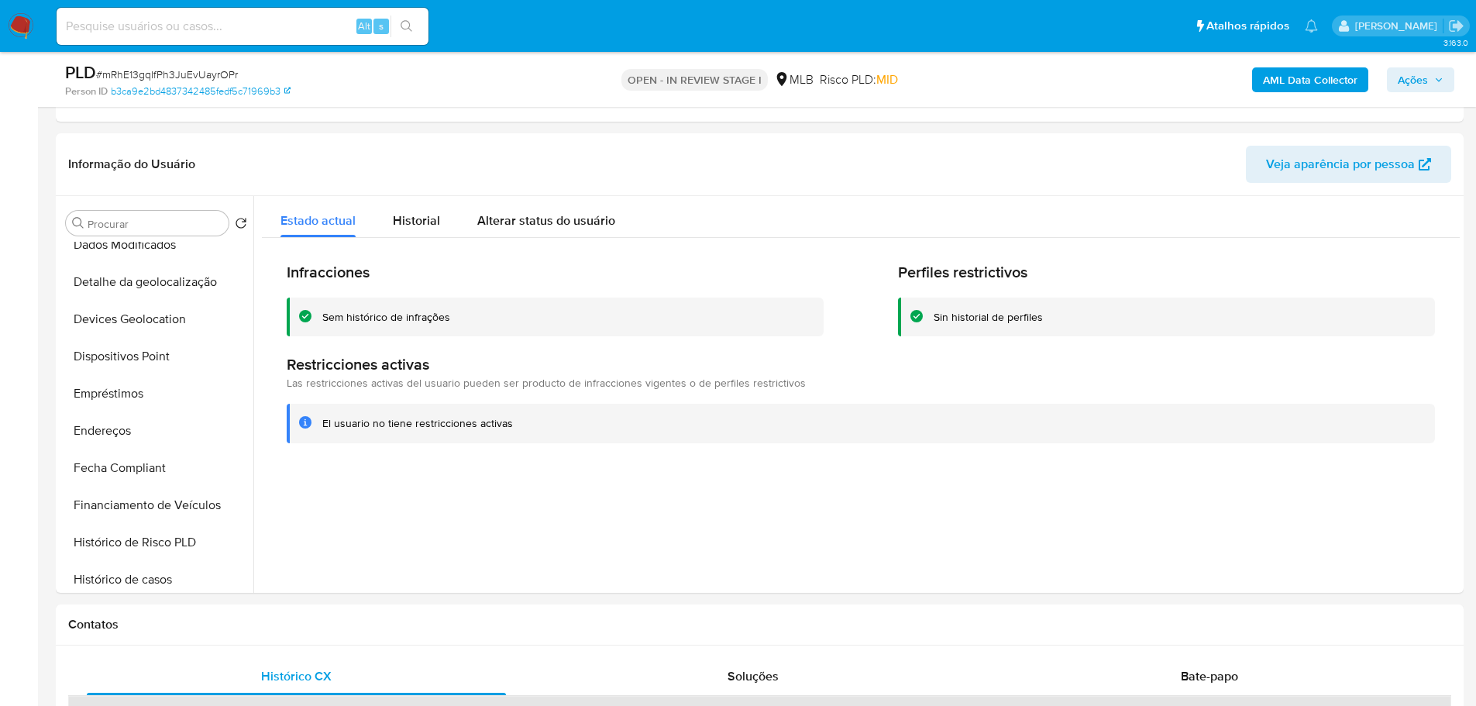
drag, startPoint x: 155, startPoint y: 353, endPoint x: 22, endPoint y: 385, distance: 137.0
click at [153, 353] on button "Dispositivos Point" at bounding box center [157, 356] width 194 height 37
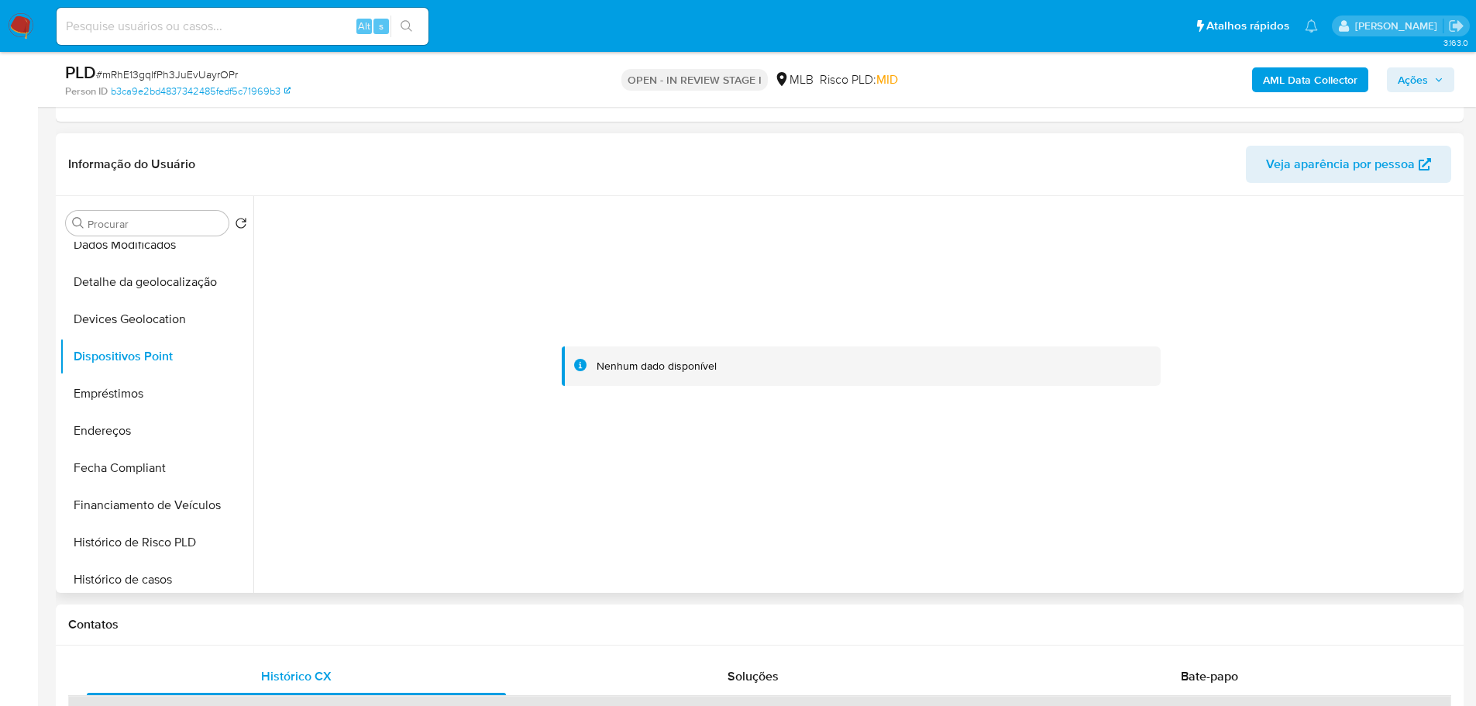
drag, startPoint x: 585, startPoint y: 635, endPoint x: 569, endPoint y: 260, distance: 374.7
click at [585, 635] on div "Contatos" at bounding box center [760, 624] width 1408 height 41
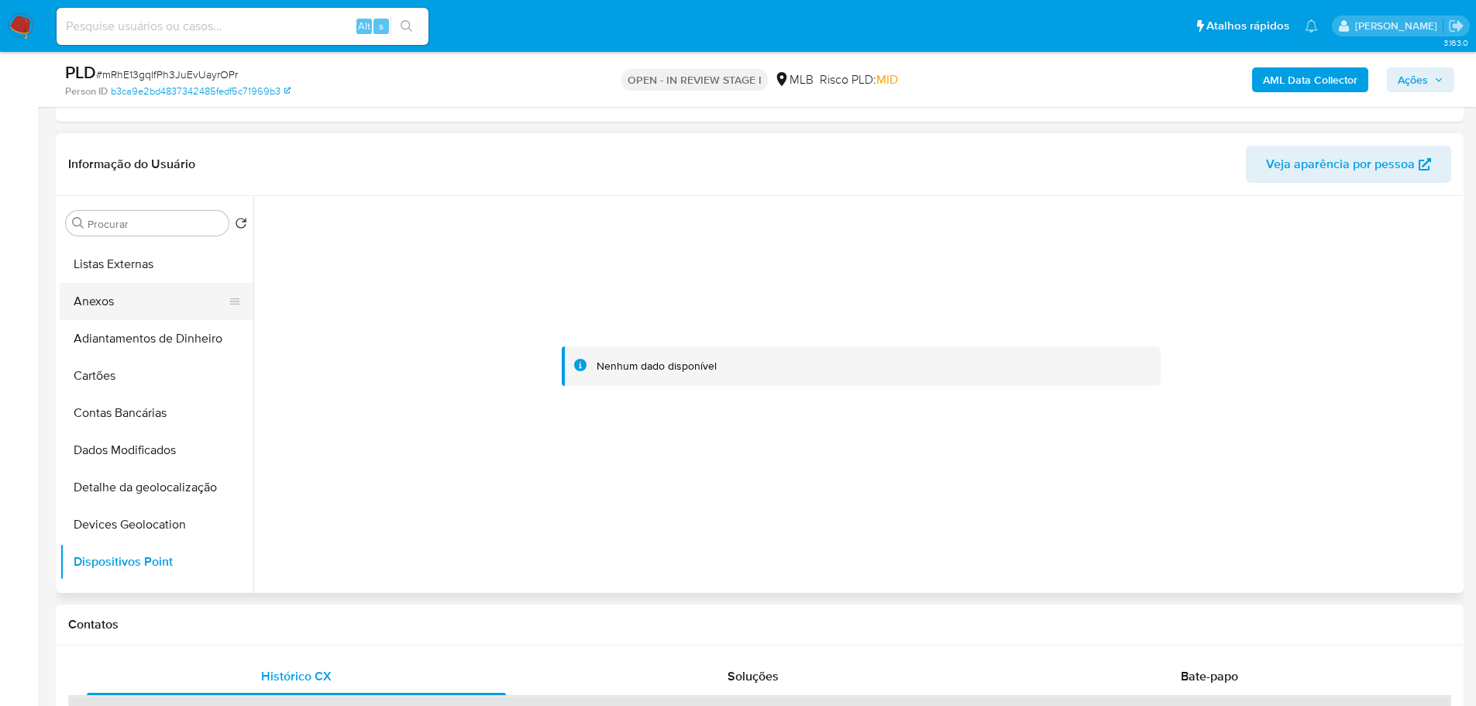
scroll to position [0, 0]
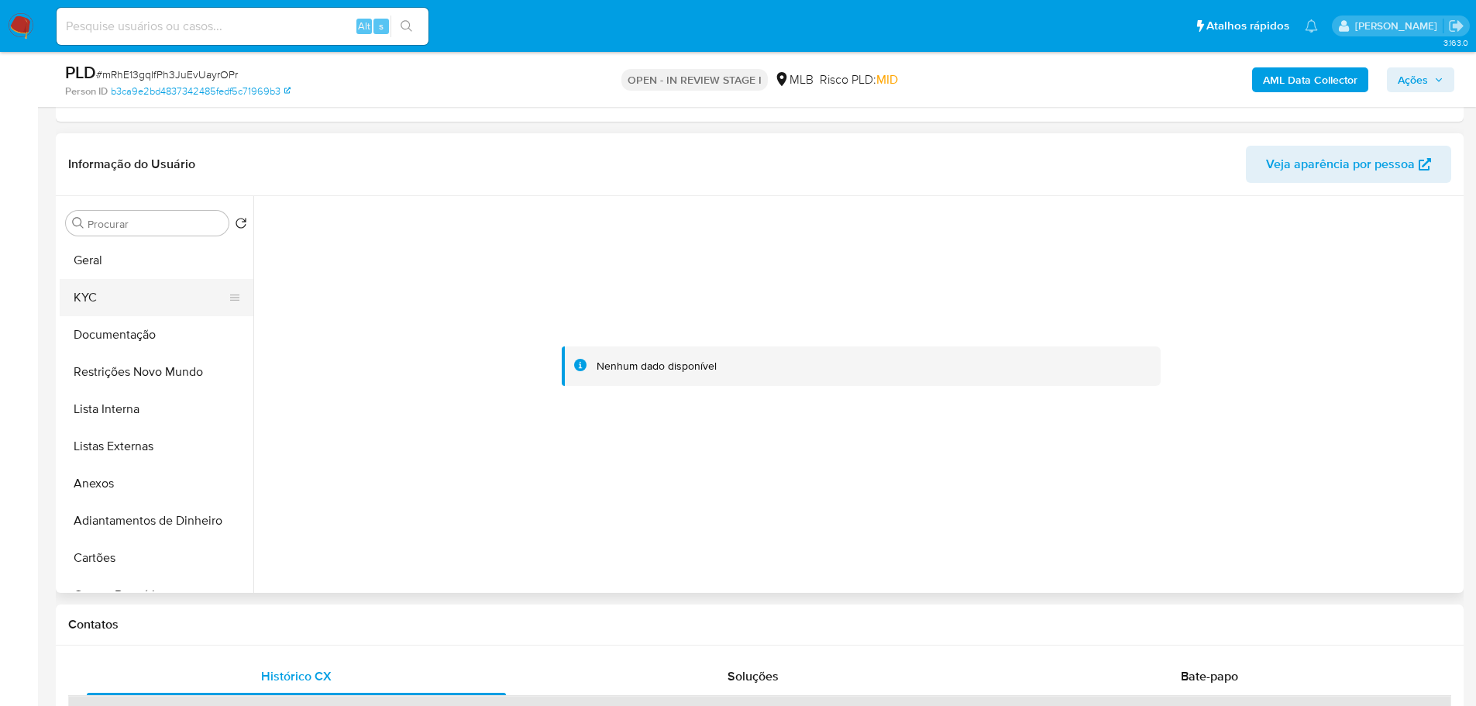
click at [114, 292] on button "KYC" at bounding box center [150, 297] width 181 height 37
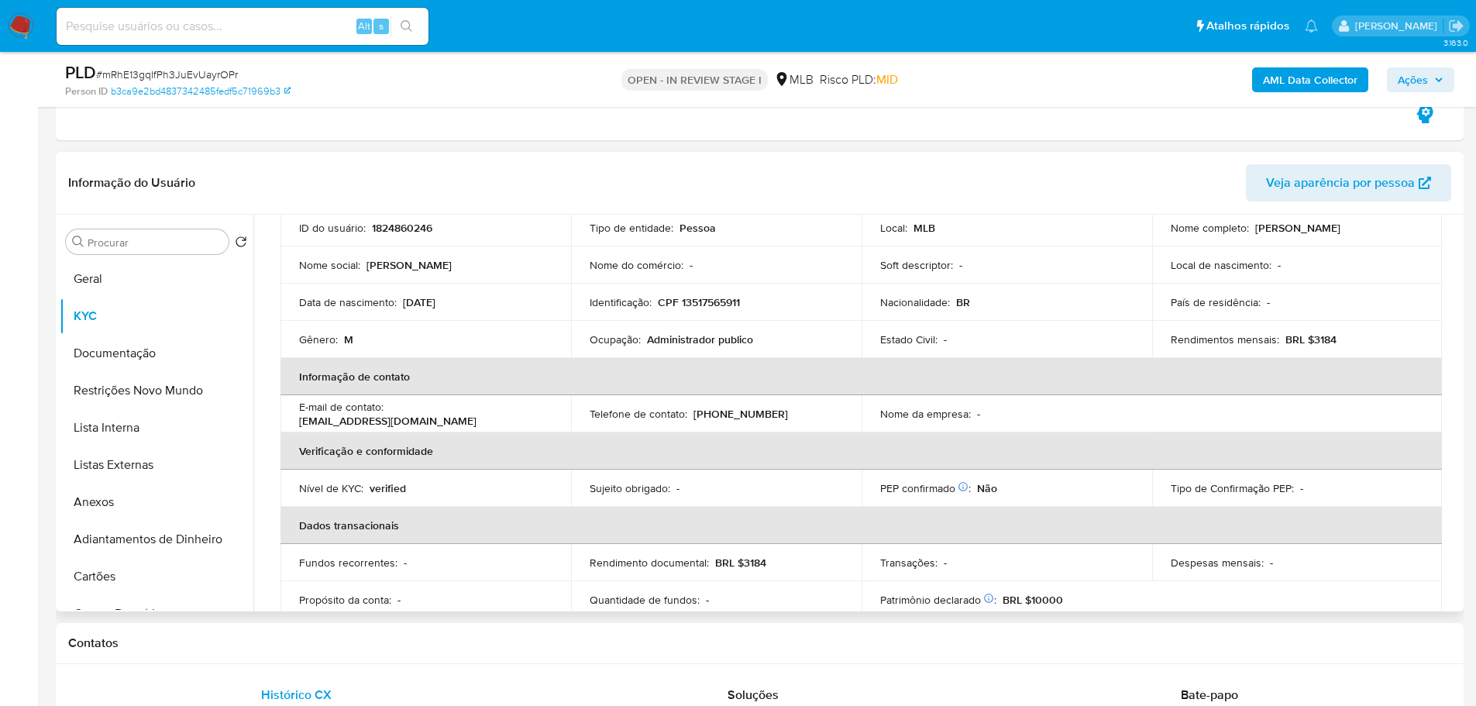
scroll to position [22, 0]
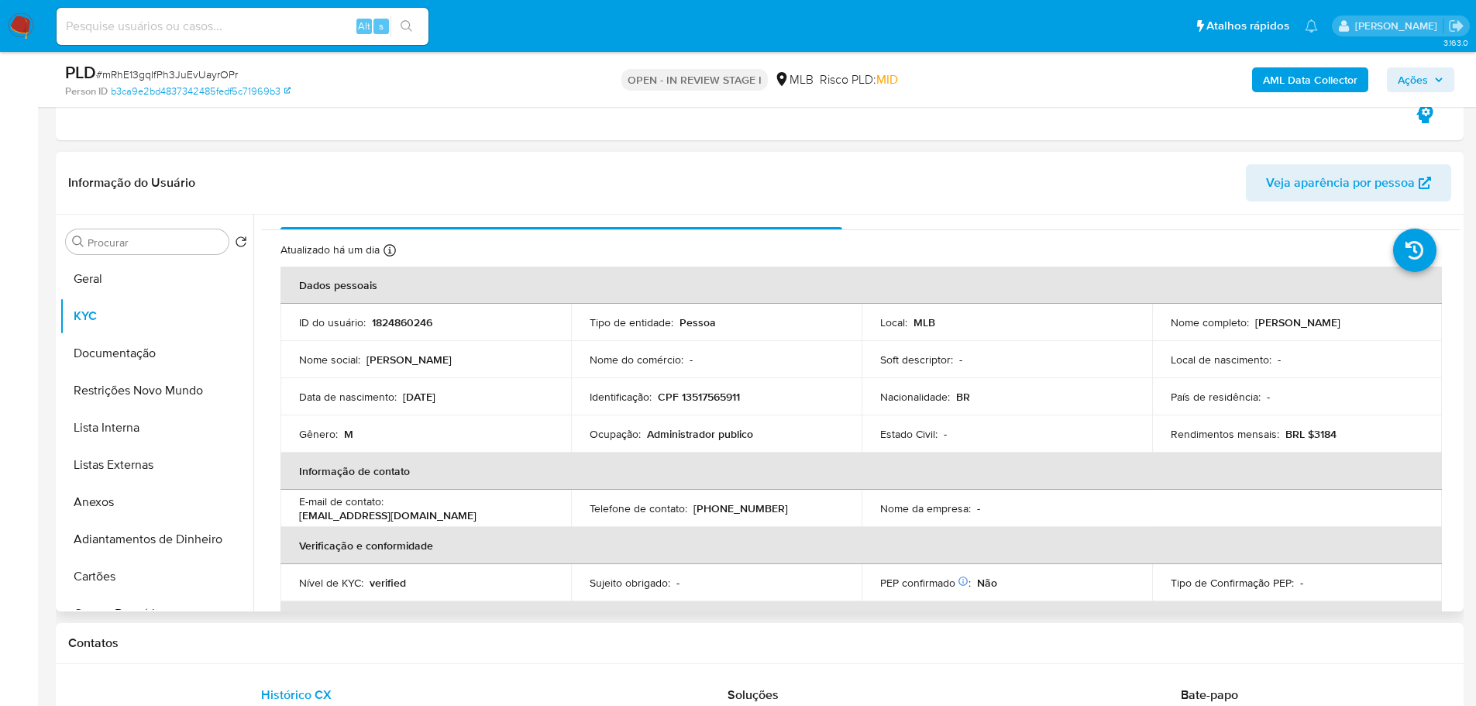
click at [697, 401] on p "CPF 13517565911" at bounding box center [699, 397] width 82 height 14
copy p "13517565911"
drag, startPoint x: 1392, startPoint y: 325, endPoint x: 1252, endPoint y: 326, distance: 140.3
click at [1252, 326] on div "Nome completo : Lucas Dos Santos Stremel" at bounding box center [1297, 322] width 253 height 14
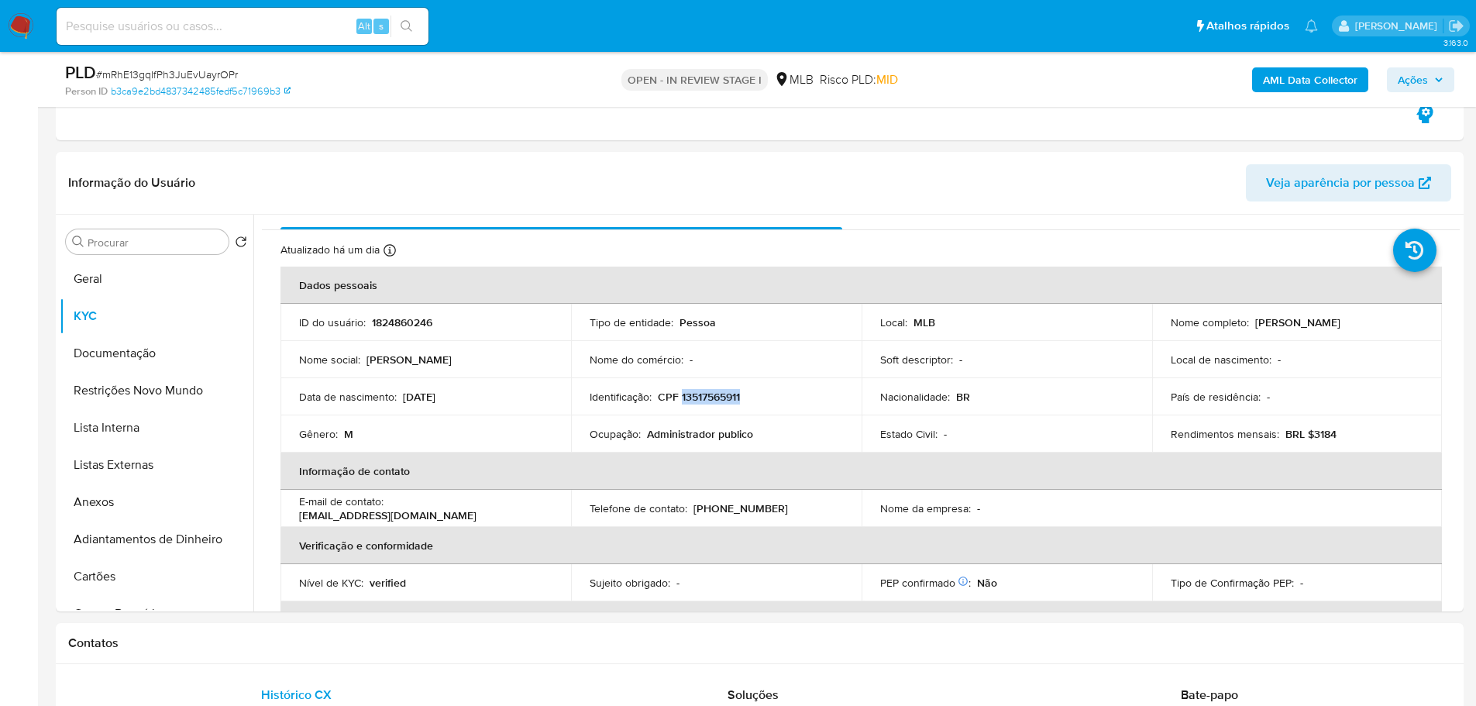
copy p "Lucas Dos Santos Stremel"
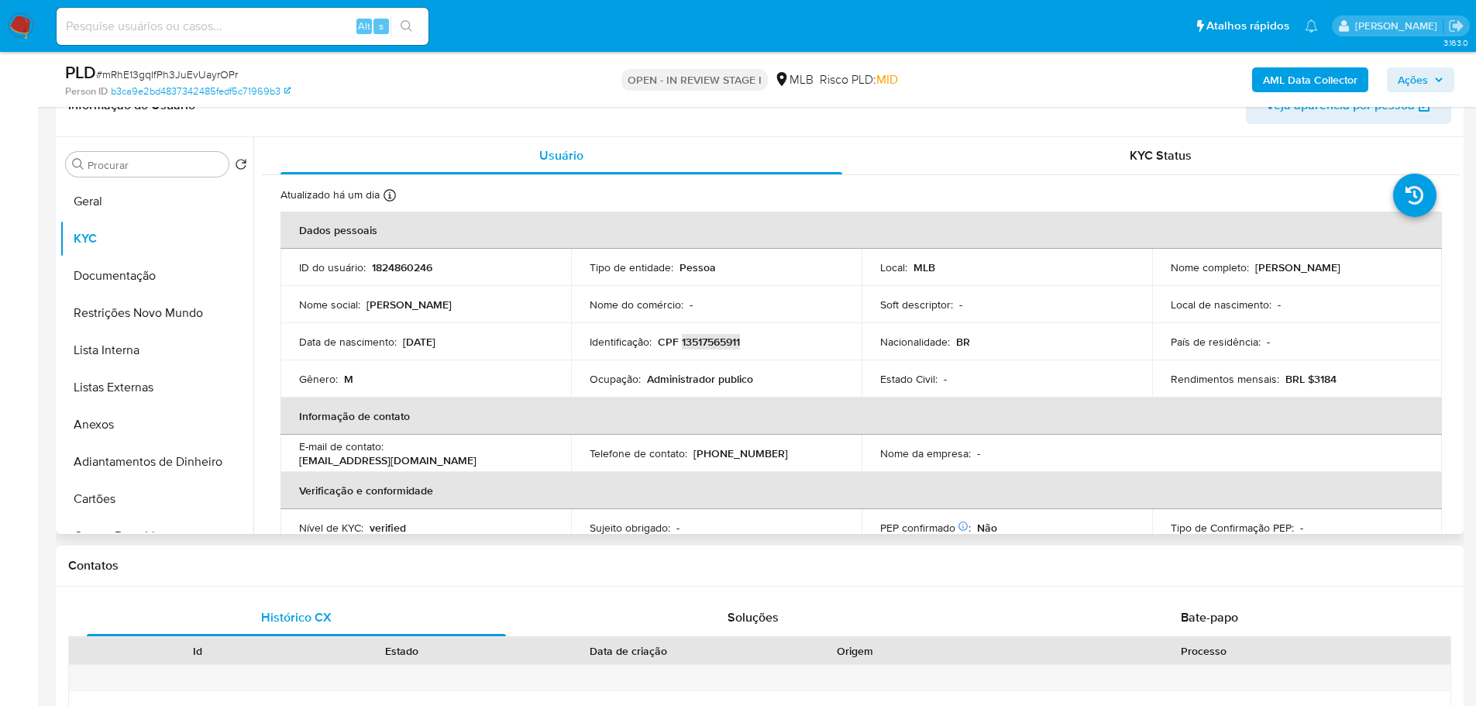
scroll to position [542, 0]
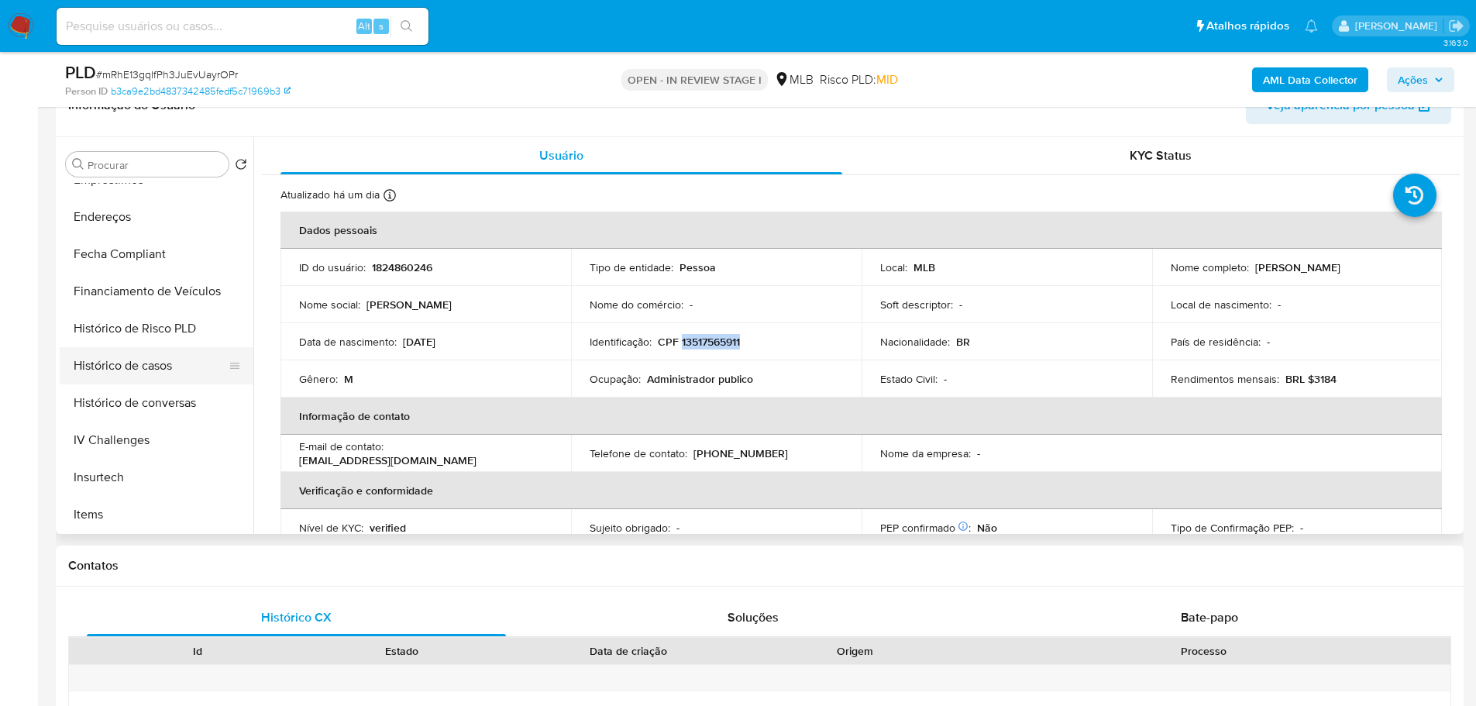
click at [137, 367] on button "Histórico de casos" at bounding box center [150, 365] width 181 height 37
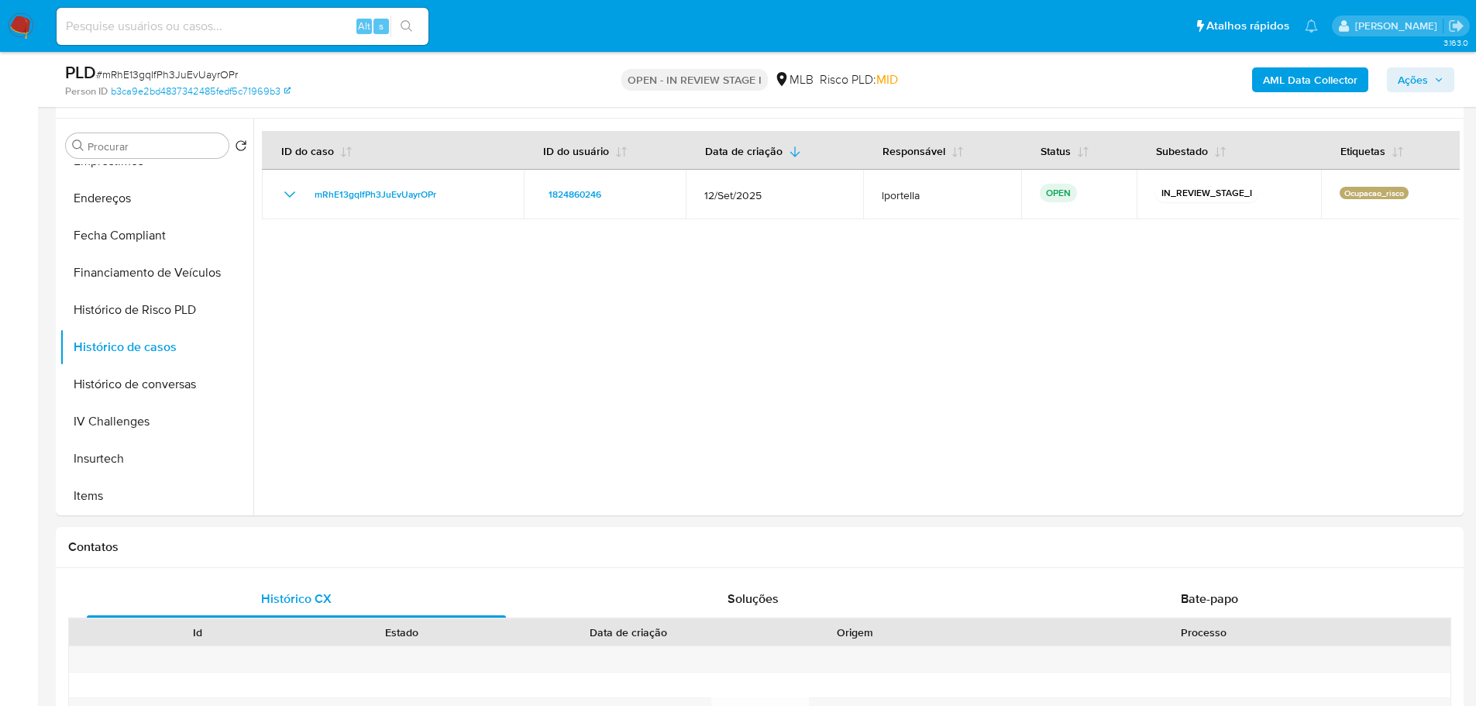
click at [1410, 97] on div "AML Data Collector Ações" at bounding box center [1225, 79] width 459 height 36
click at [1413, 85] on span "Ações" at bounding box center [1413, 79] width 30 height 25
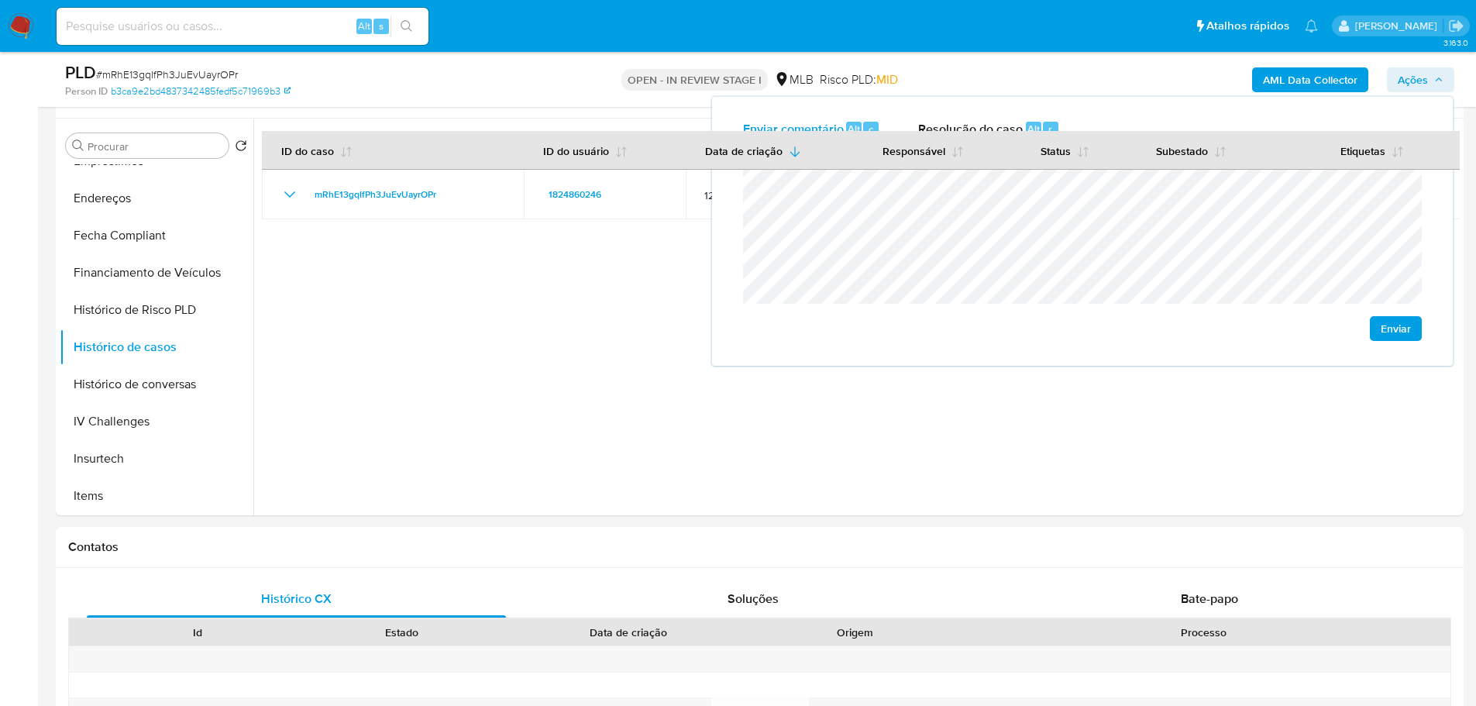
click at [1284, 82] on b "AML Data Collector" at bounding box center [1310, 79] width 95 height 25
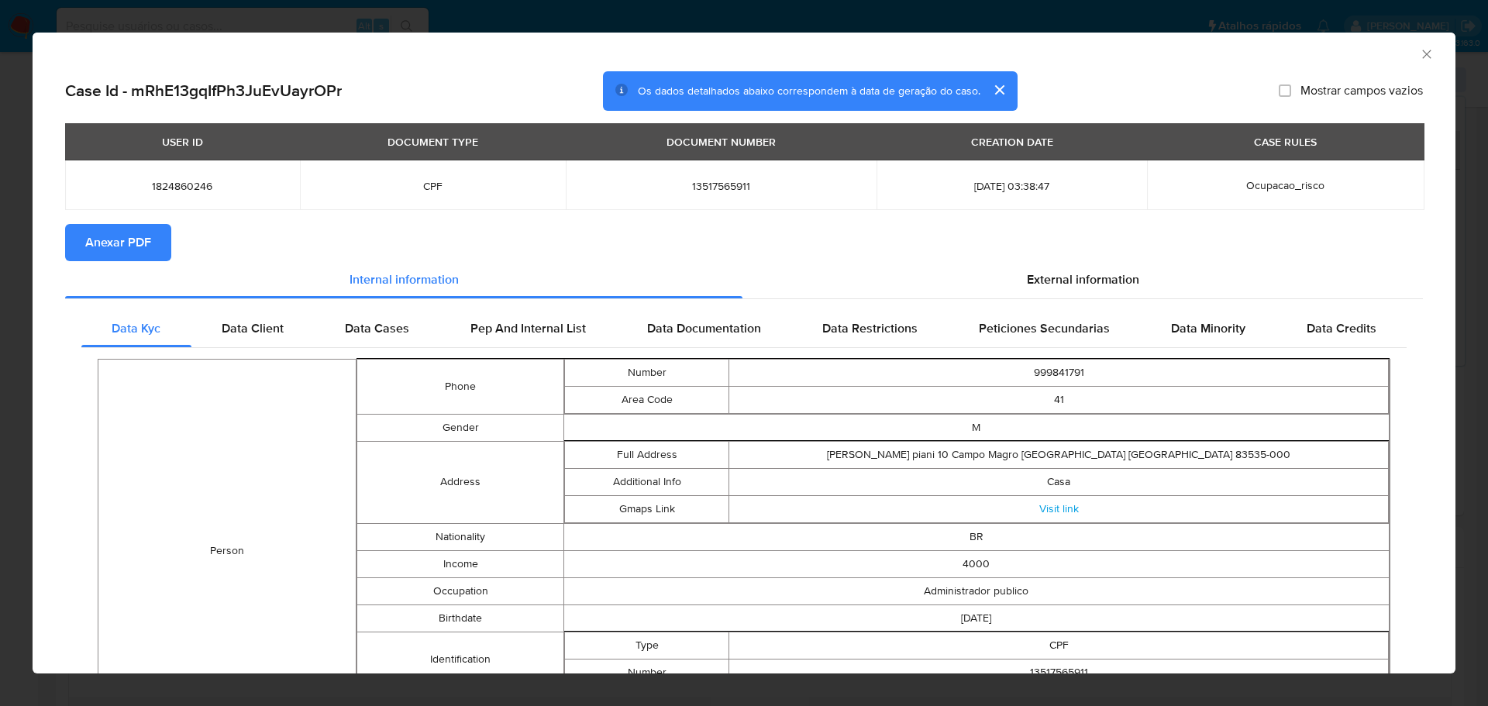
click at [143, 256] on span "Anexar PDF" at bounding box center [118, 243] width 66 height 34
click at [1424, 61] on div "AML Data Collector" at bounding box center [744, 52] width 1423 height 39
click at [1419, 55] on icon "Fechar a janela" at bounding box center [1426, 53] width 15 height 15
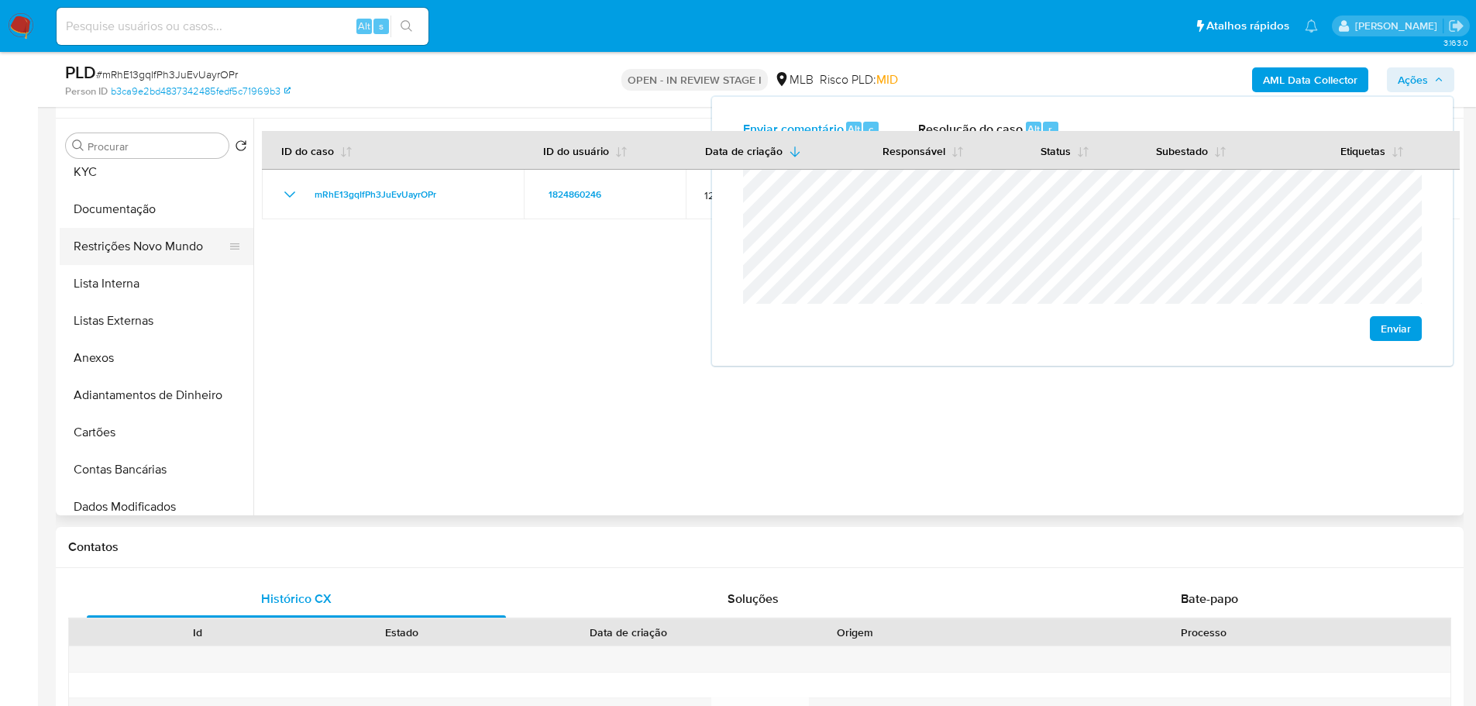
scroll to position [0, 0]
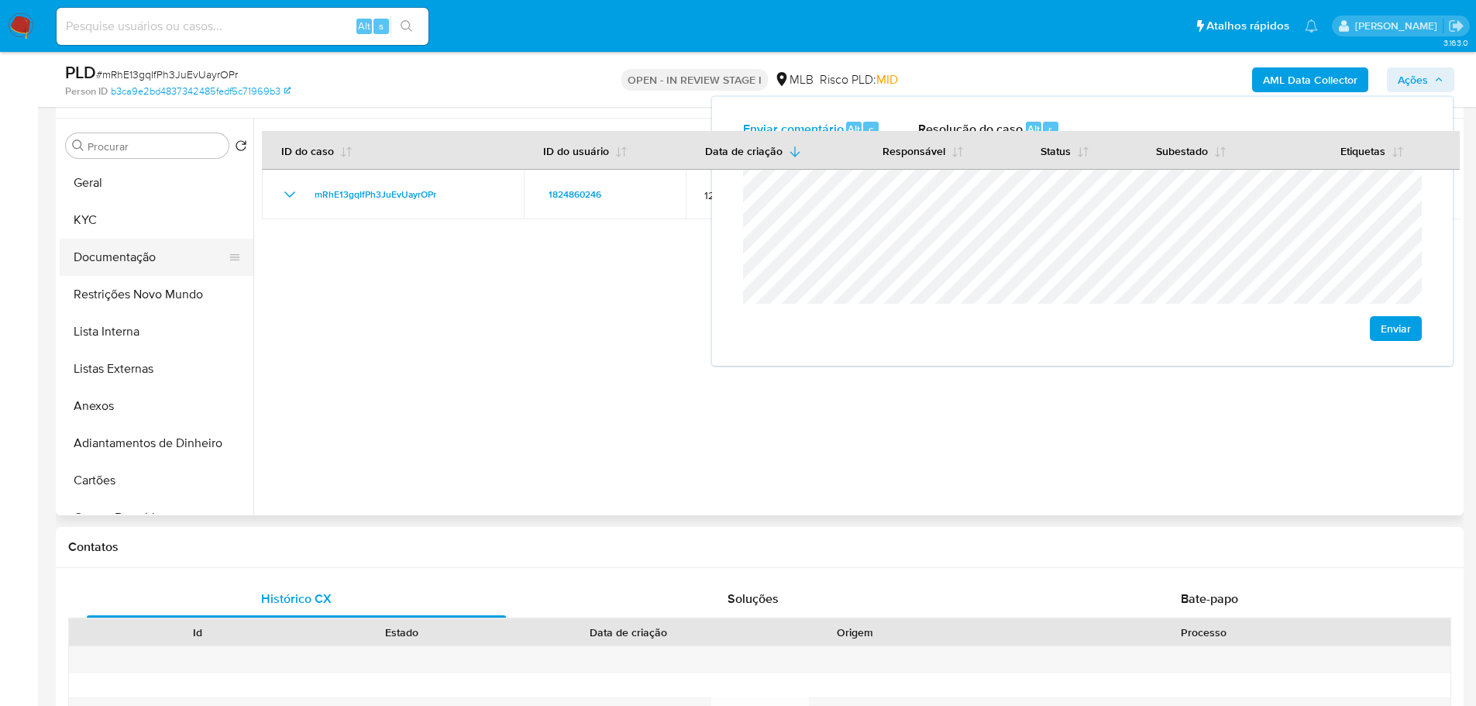
click at [123, 257] on button "Documentação" at bounding box center [150, 257] width 181 height 37
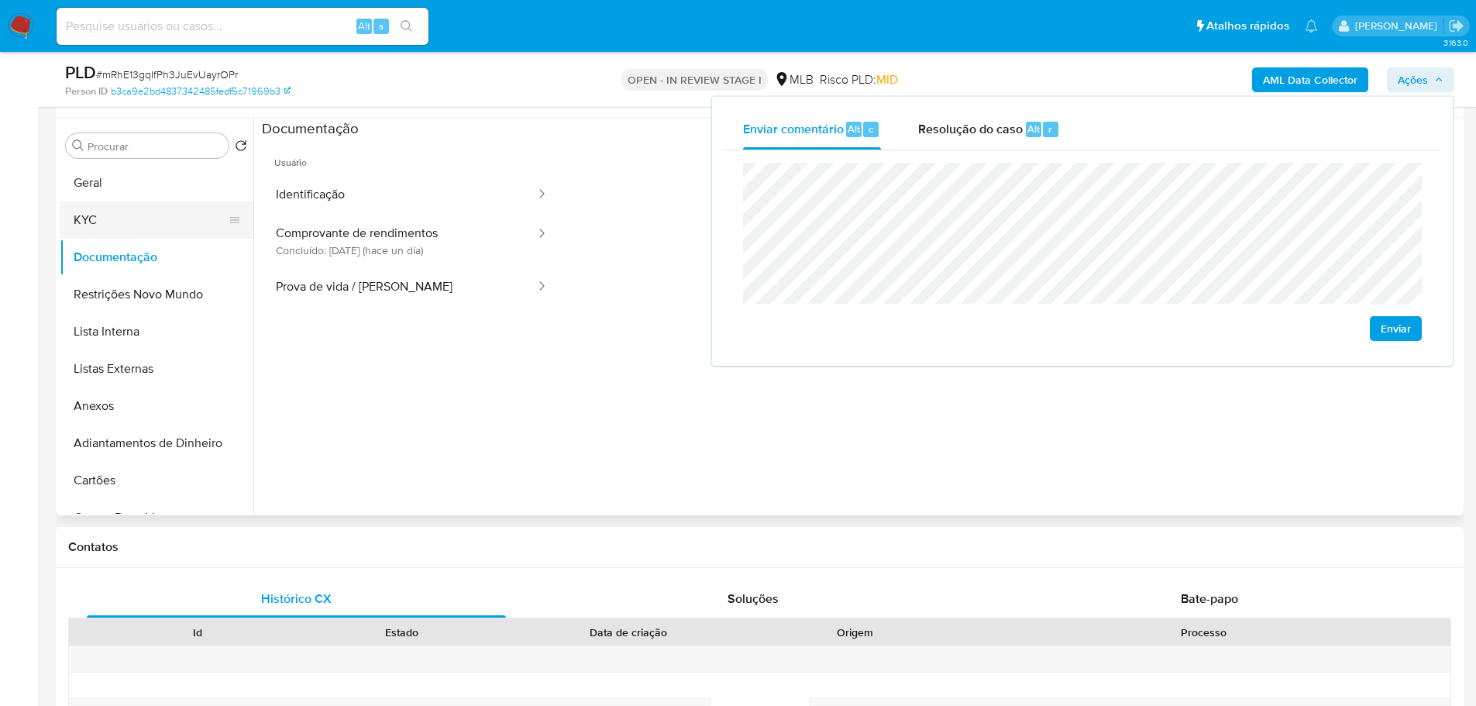
click at [130, 212] on button "KYC" at bounding box center [150, 219] width 181 height 37
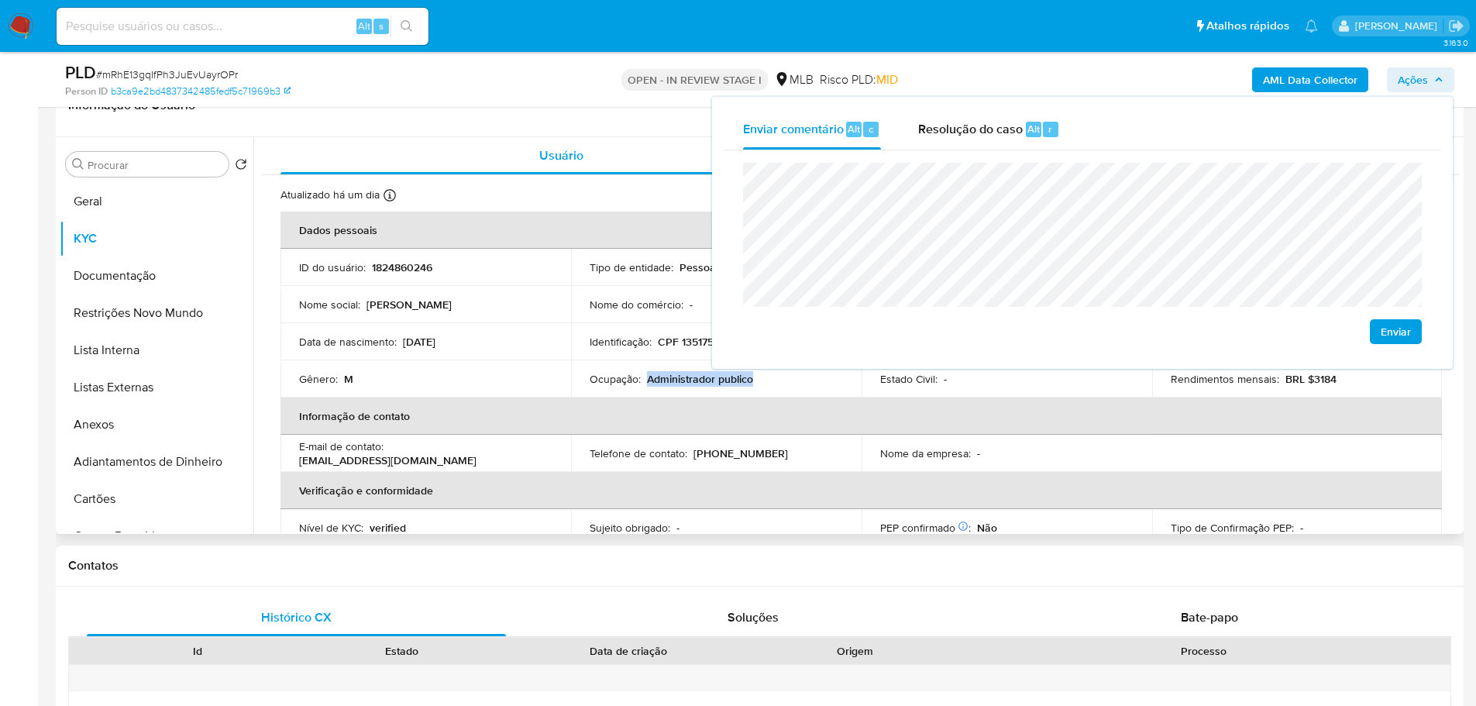
drag, startPoint x: 754, startPoint y: 384, endPoint x: 646, endPoint y: 377, distance: 108.0
click at [646, 377] on div "Ocupação : Administrador publico" at bounding box center [716, 379] width 253 height 14
copy p "Administrador publico"
click at [129, 268] on button "Documentação" at bounding box center [150, 275] width 181 height 37
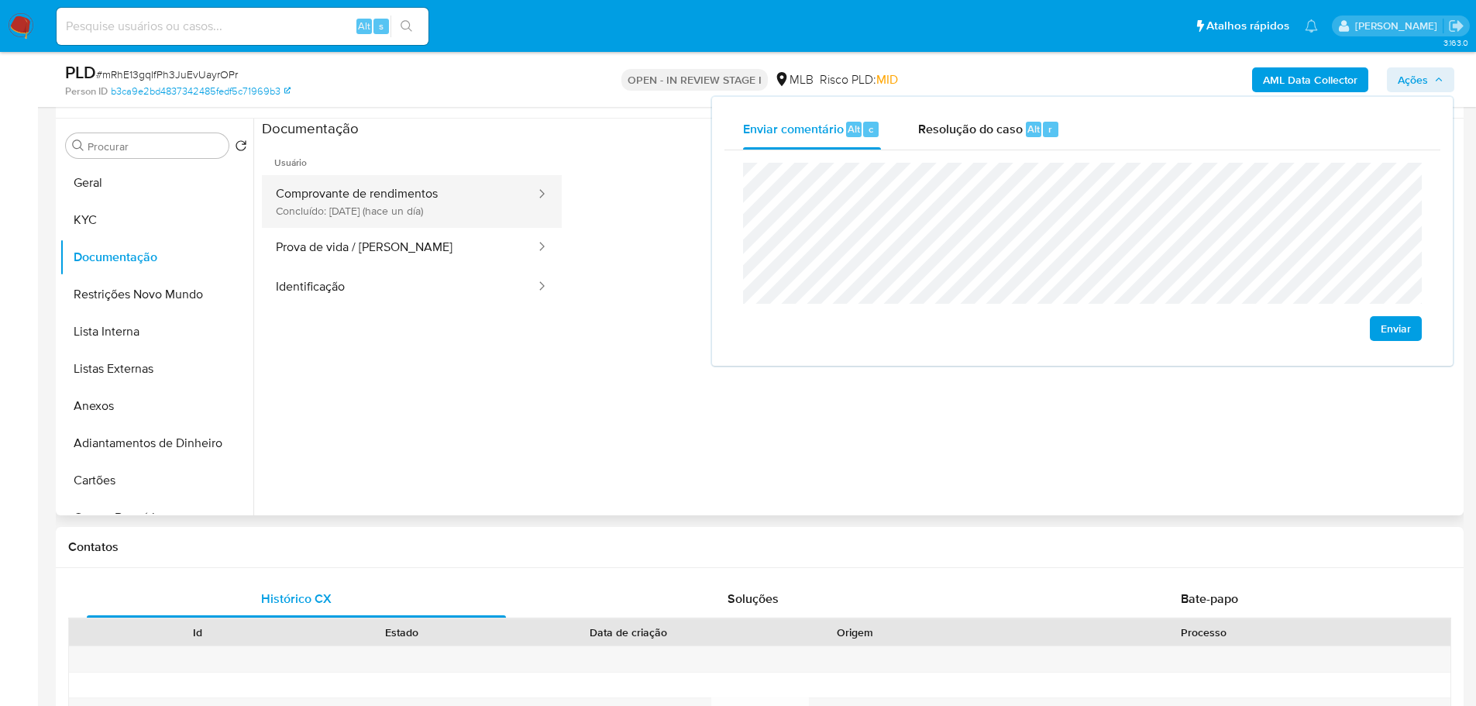
click at [391, 196] on button "Comprovante de rendimentos Concluído: 14/10/2025 (hace un día)" at bounding box center [399, 201] width 275 height 53
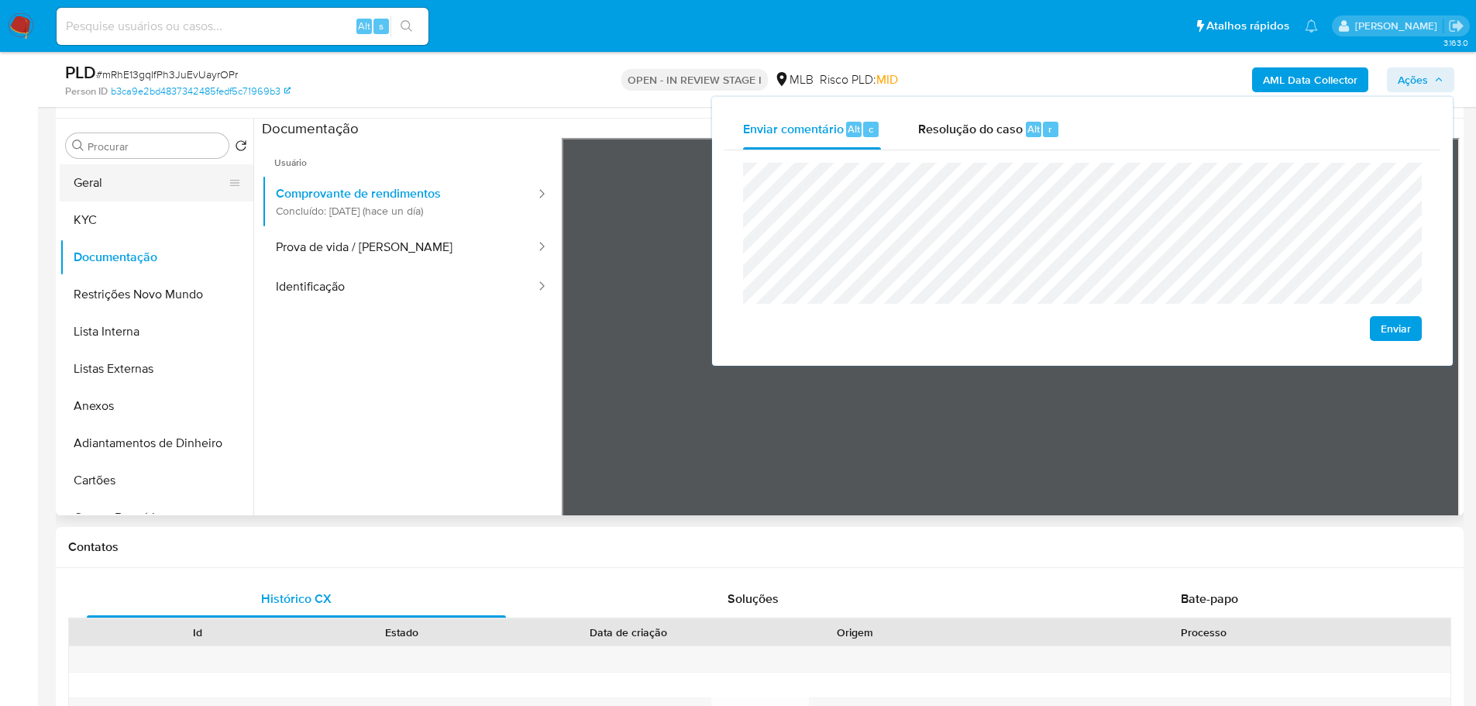
click at [123, 184] on button "Geral" at bounding box center [150, 182] width 181 height 37
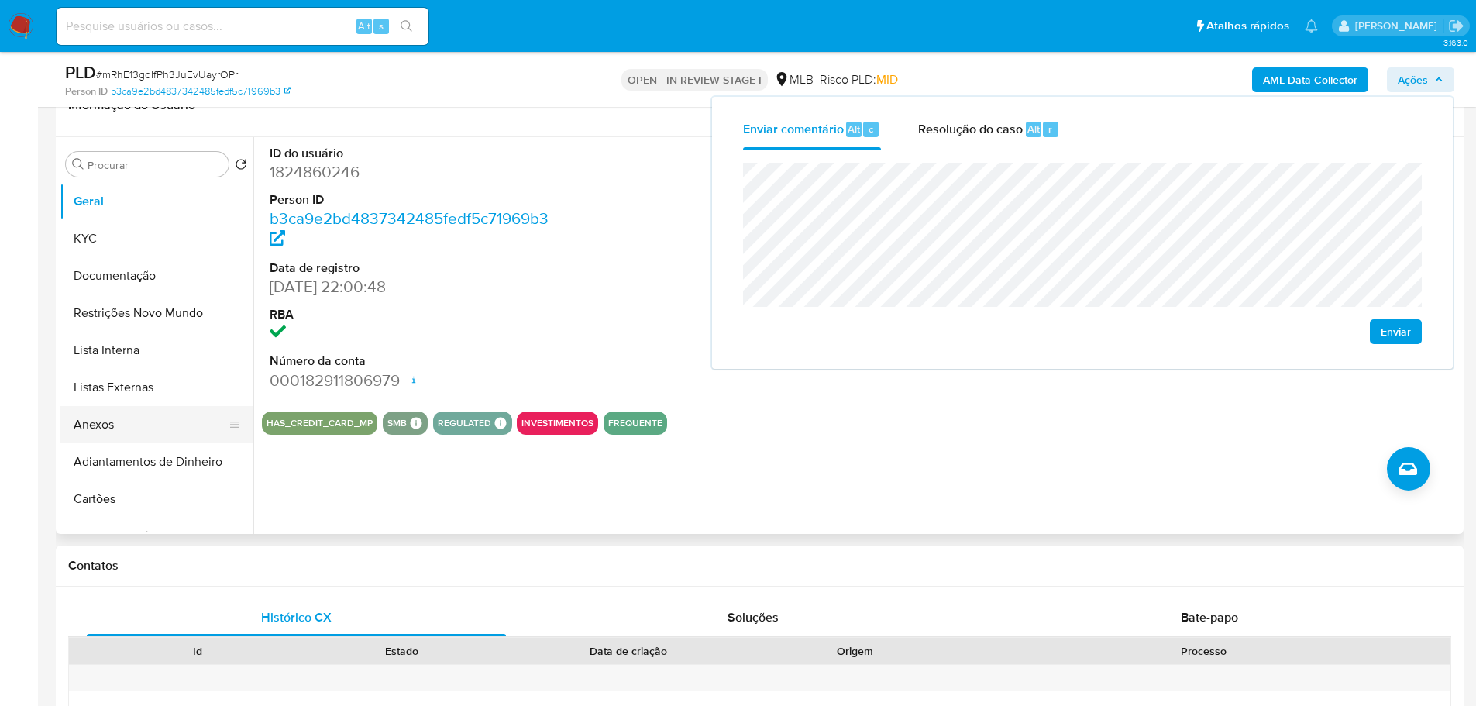
click at [101, 413] on button "Anexos" at bounding box center [150, 424] width 181 height 37
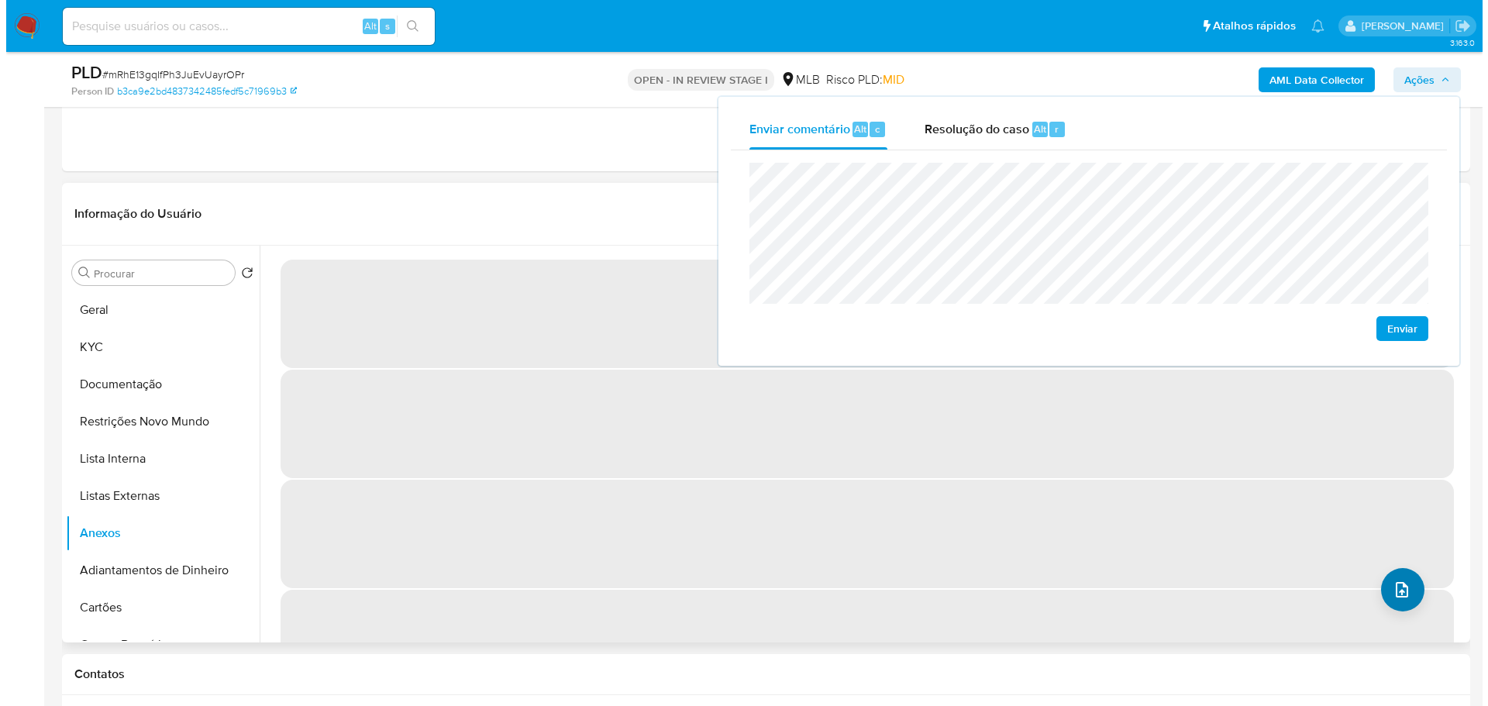
scroll to position [483, 0]
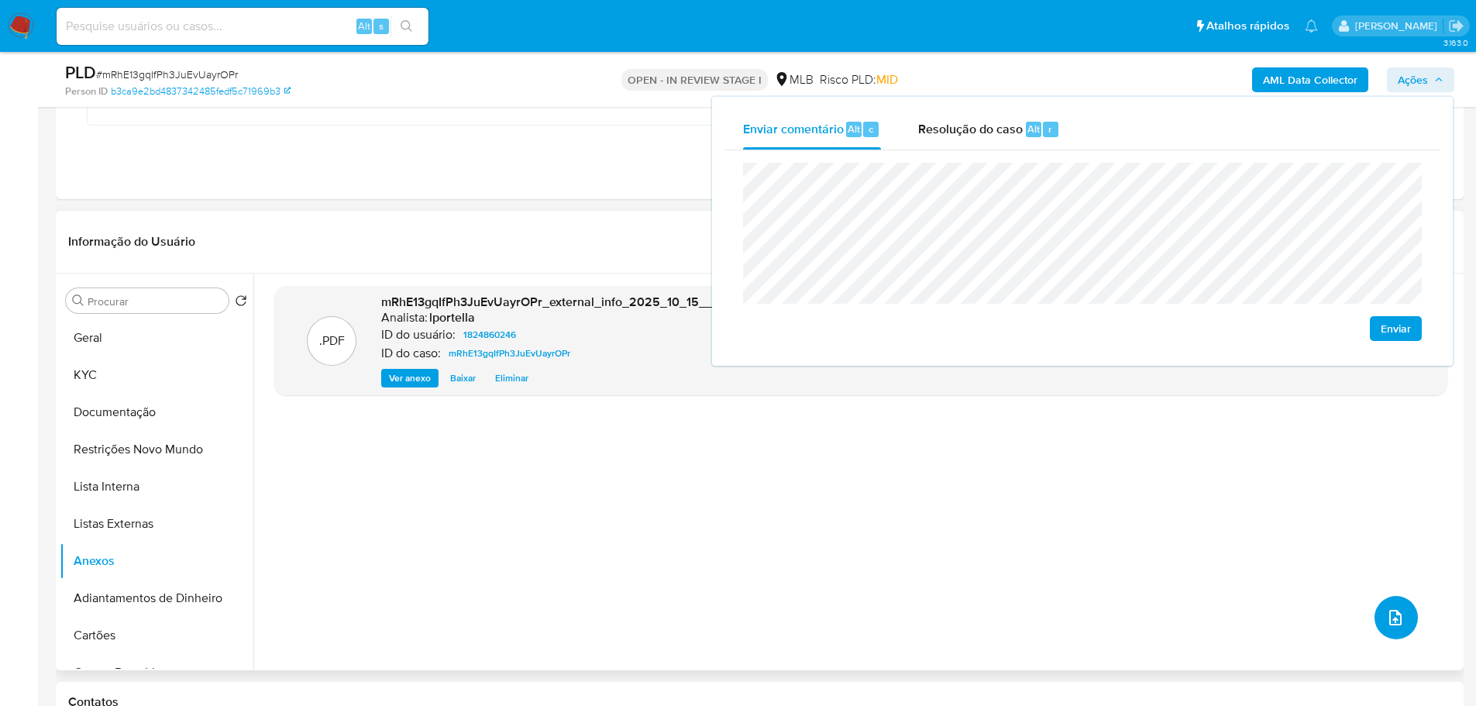
click at [1393, 615] on icon "upload-file" at bounding box center [1395, 617] width 19 height 19
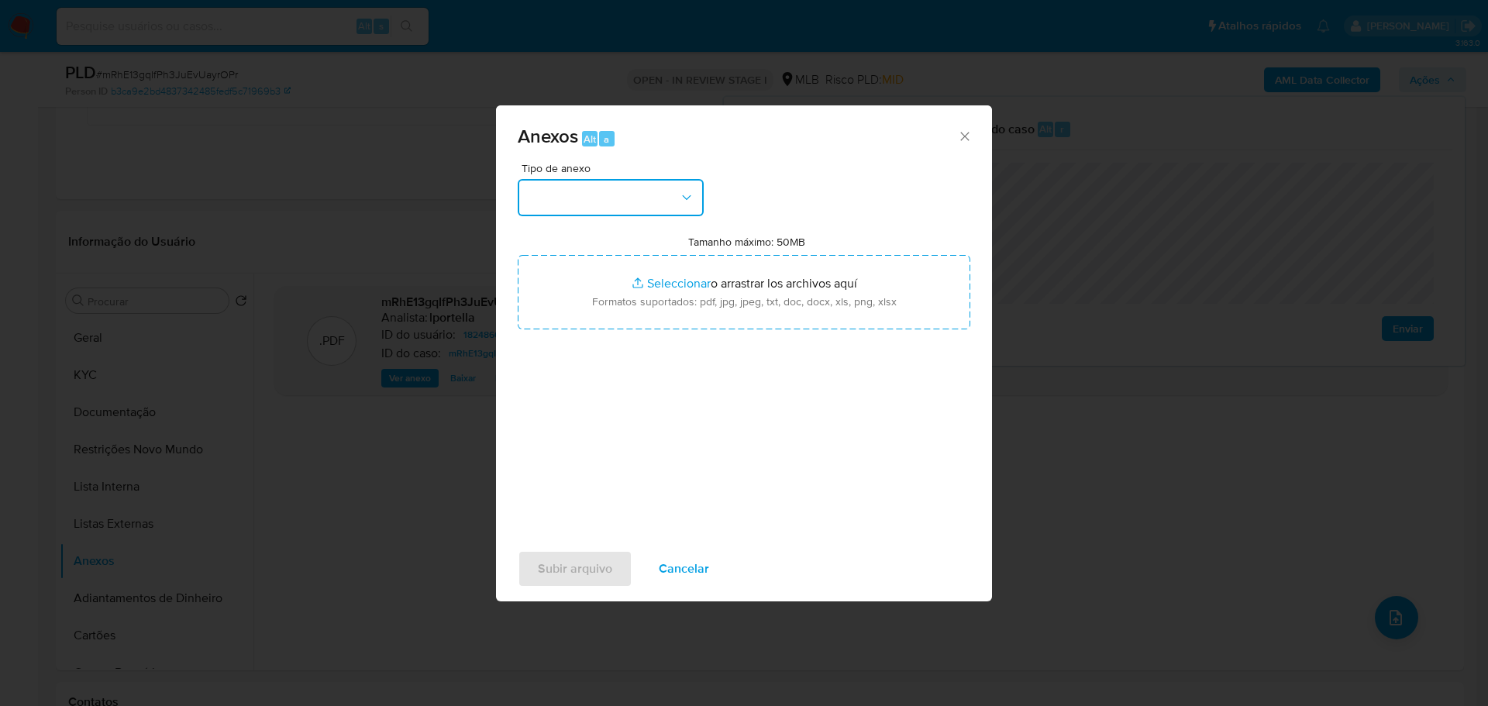
click at [566, 205] on button "button" at bounding box center [611, 197] width 186 height 37
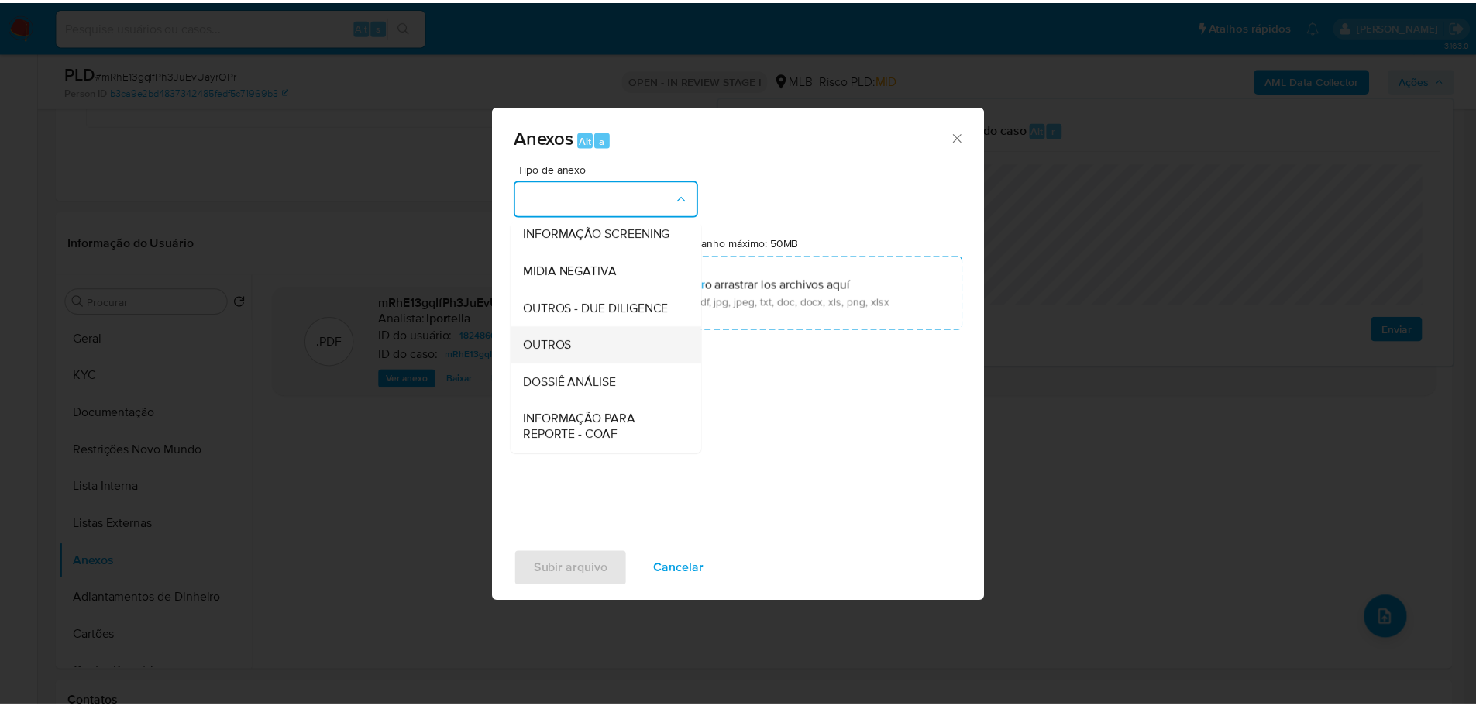
scroll to position [239, 0]
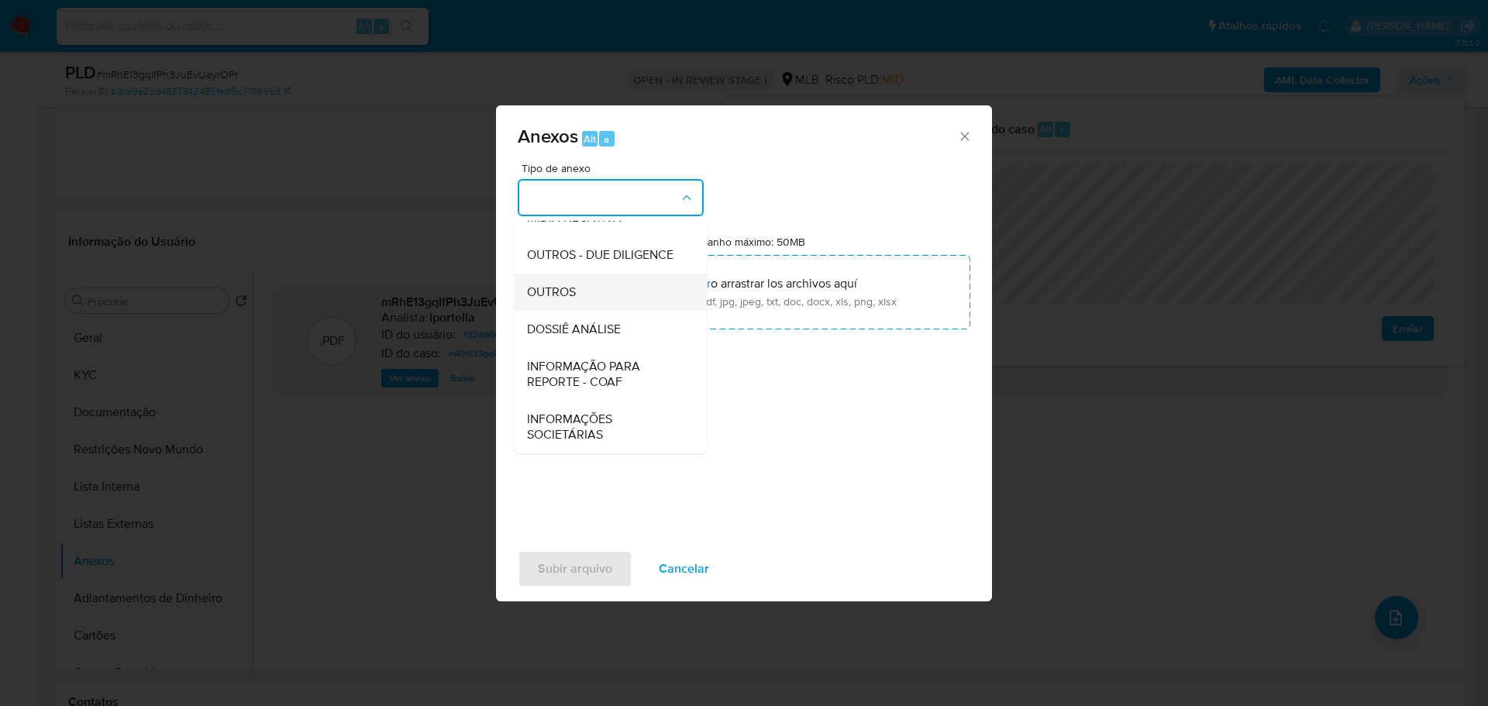
click at [578, 308] on div "OUTROS" at bounding box center [606, 292] width 158 height 37
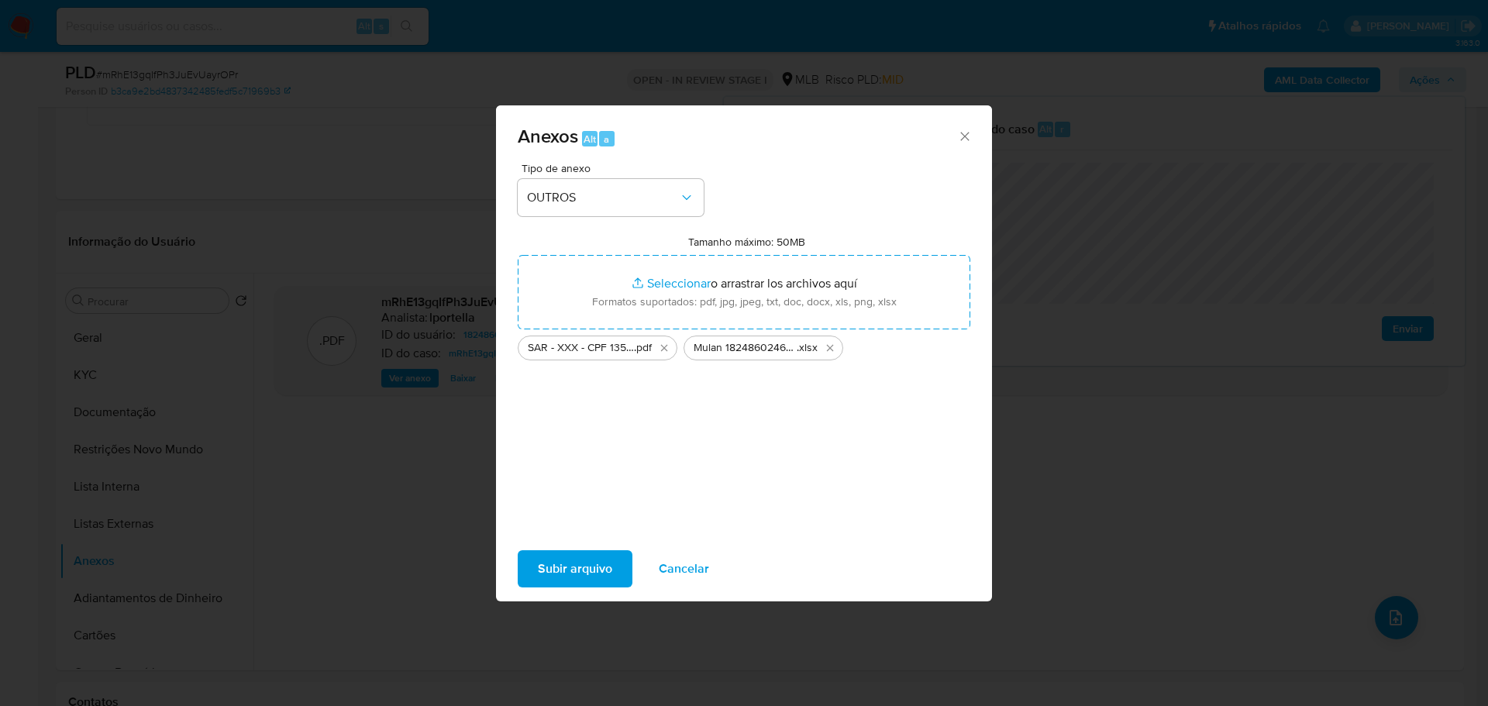
click at [589, 572] on span "Subir arquivo" at bounding box center [575, 569] width 74 height 34
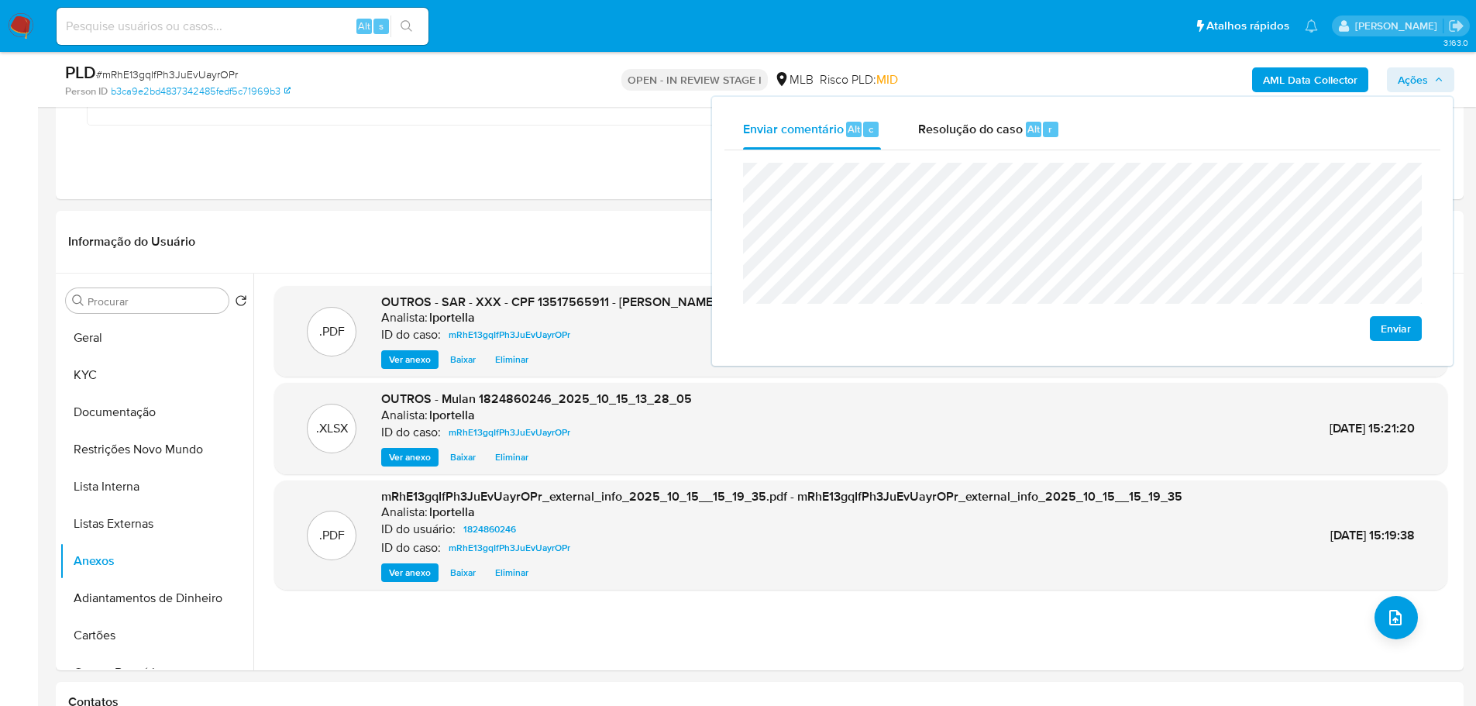
click at [716, 87] on div "PLD # mRhE13gqIfPh3JuEvUayrOPr Person ID b3ca9e2bd4837342485fedf5c71969b3 OPEN …" at bounding box center [760, 79] width 1408 height 55
click at [964, 139] on div "Resolução do caso Alt r" at bounding box center [989, 129] width 142 height 40
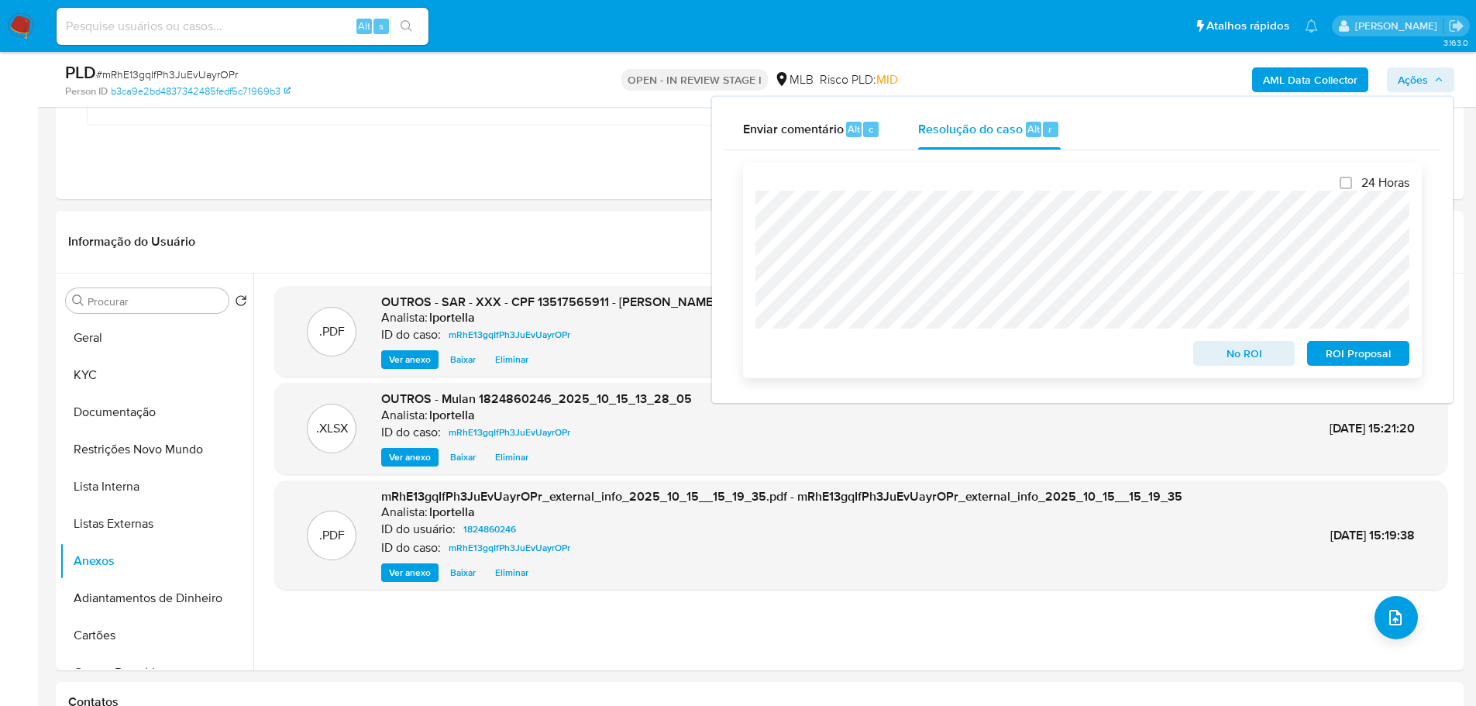
click at [1340, 358] on span "ROI Proposal" at bounding box center [1358, 354] width 81 height 22
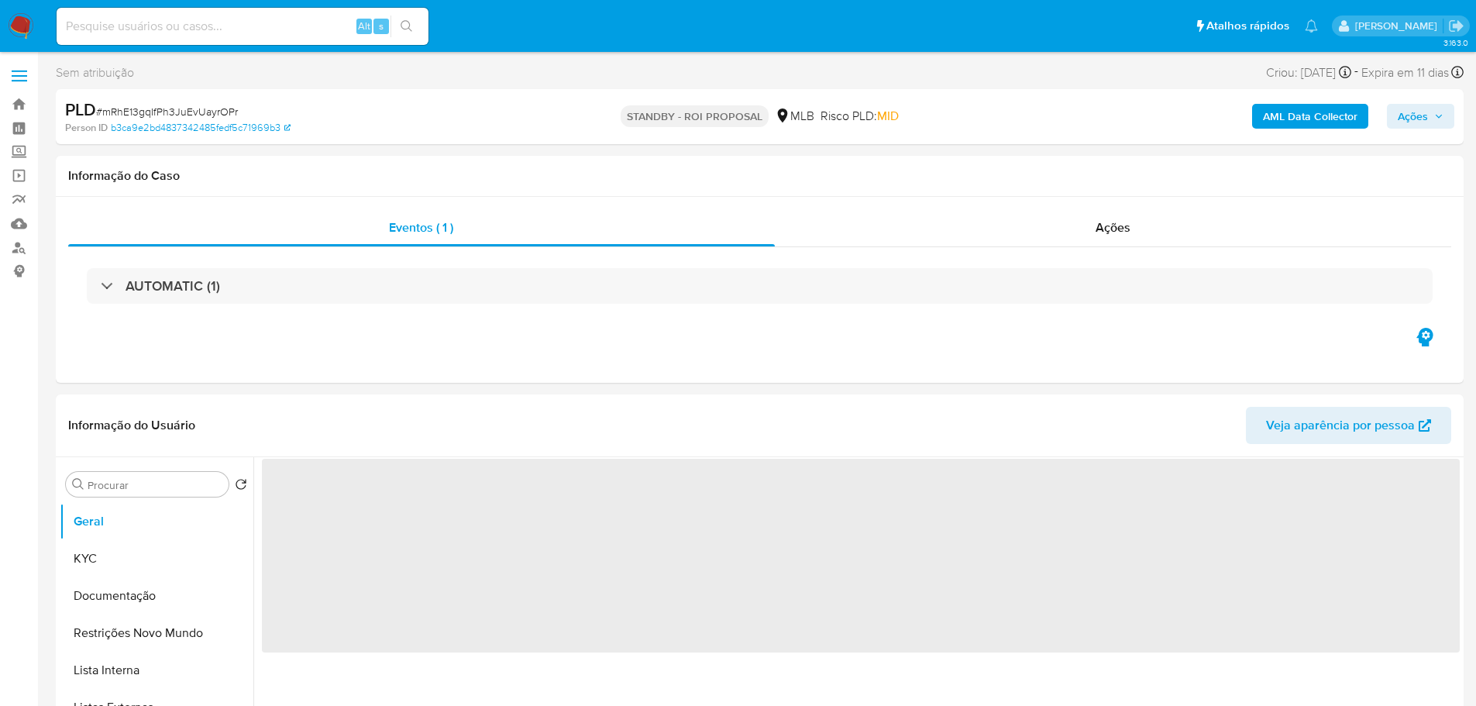
select select "10"
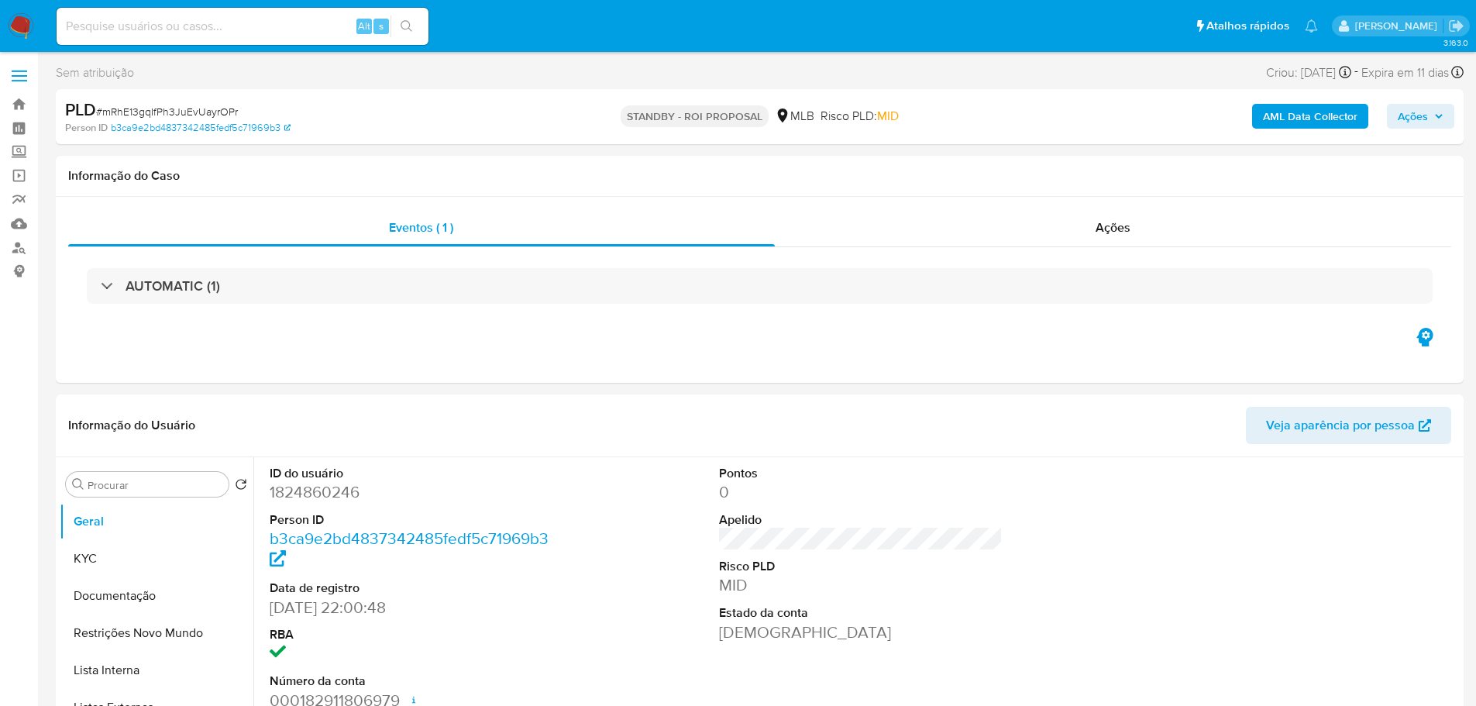
click at [205, 112] on span "# mRhE13gqIfPh3JuEvUayrOPr" at bounding box center [167, 111] width 142 height 15
copy span "mRhE13gqIfPh3JuEvUayrOPr"
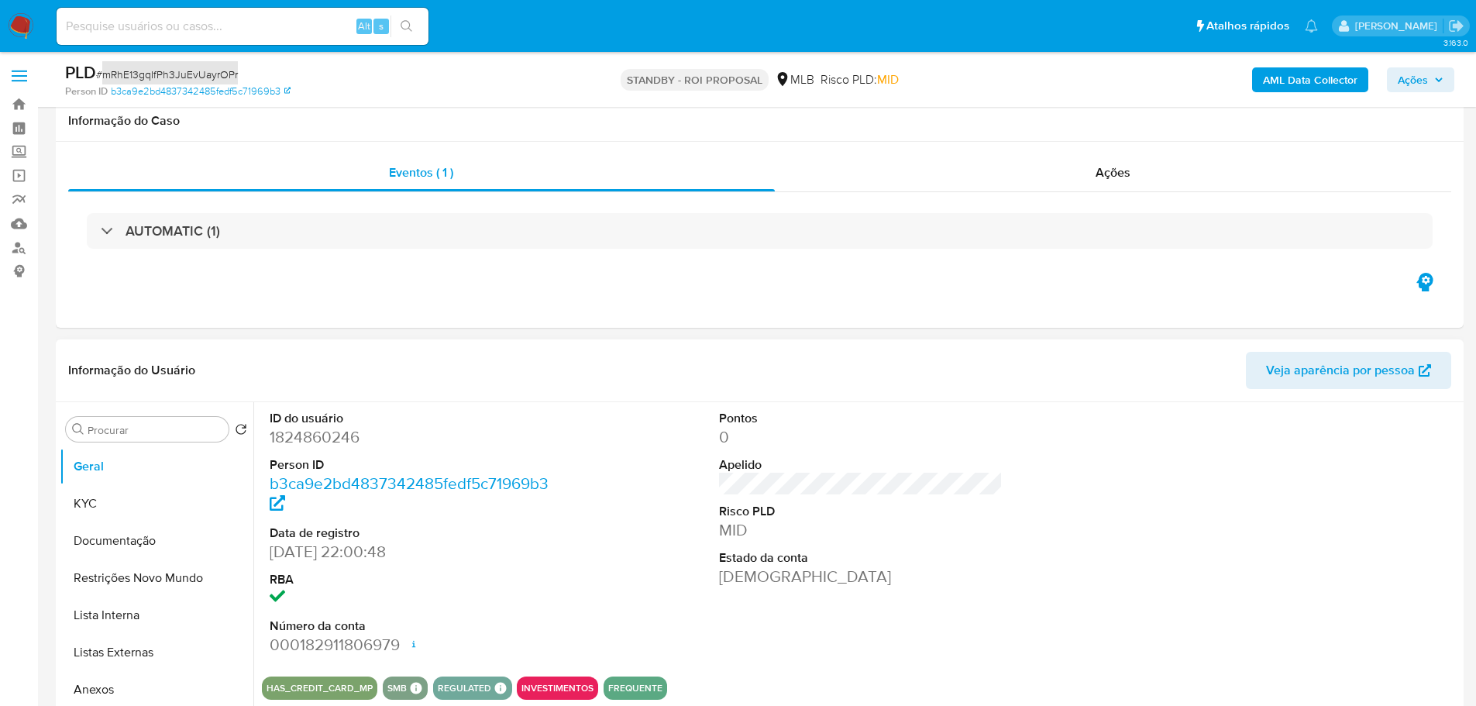
scroll to position [232, 0]
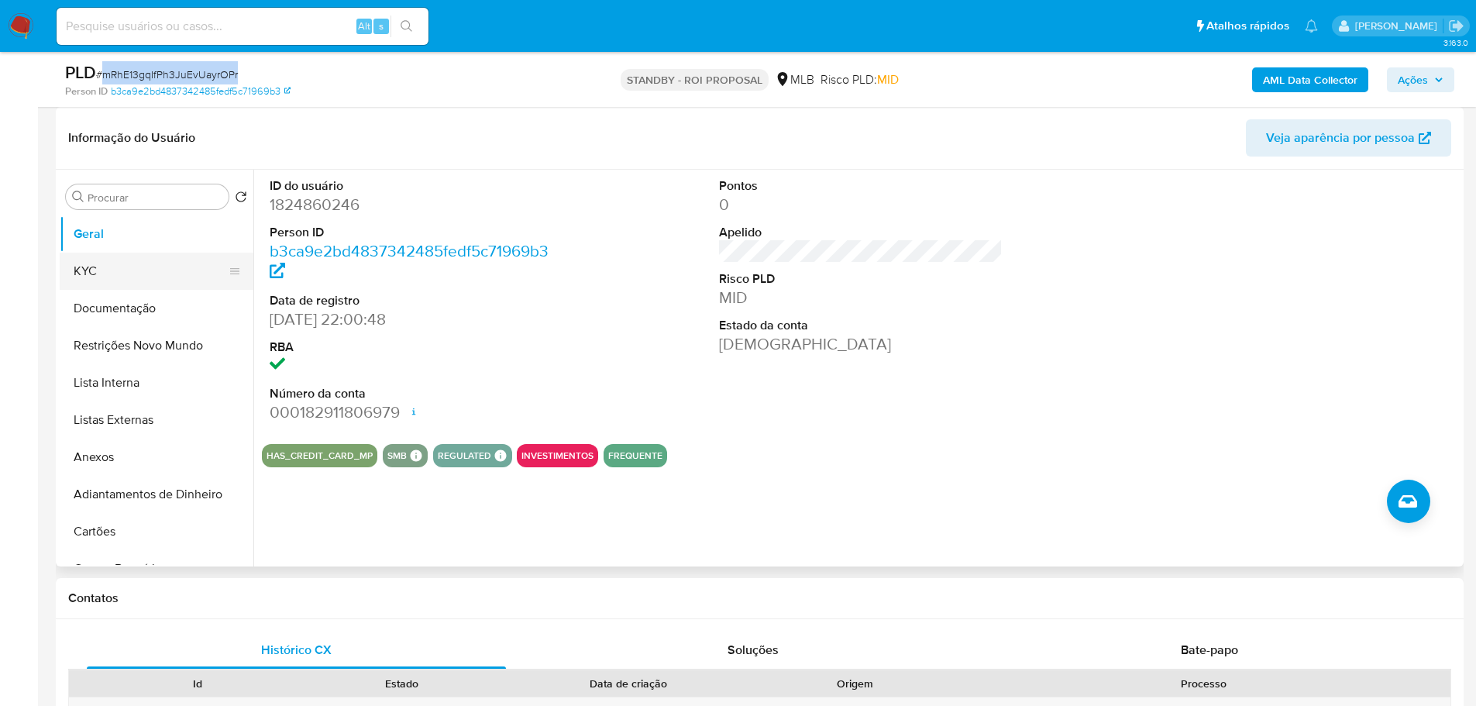
click at [129, 275] on button "KYC" at bounding box center [150, 271] width 181 height 37
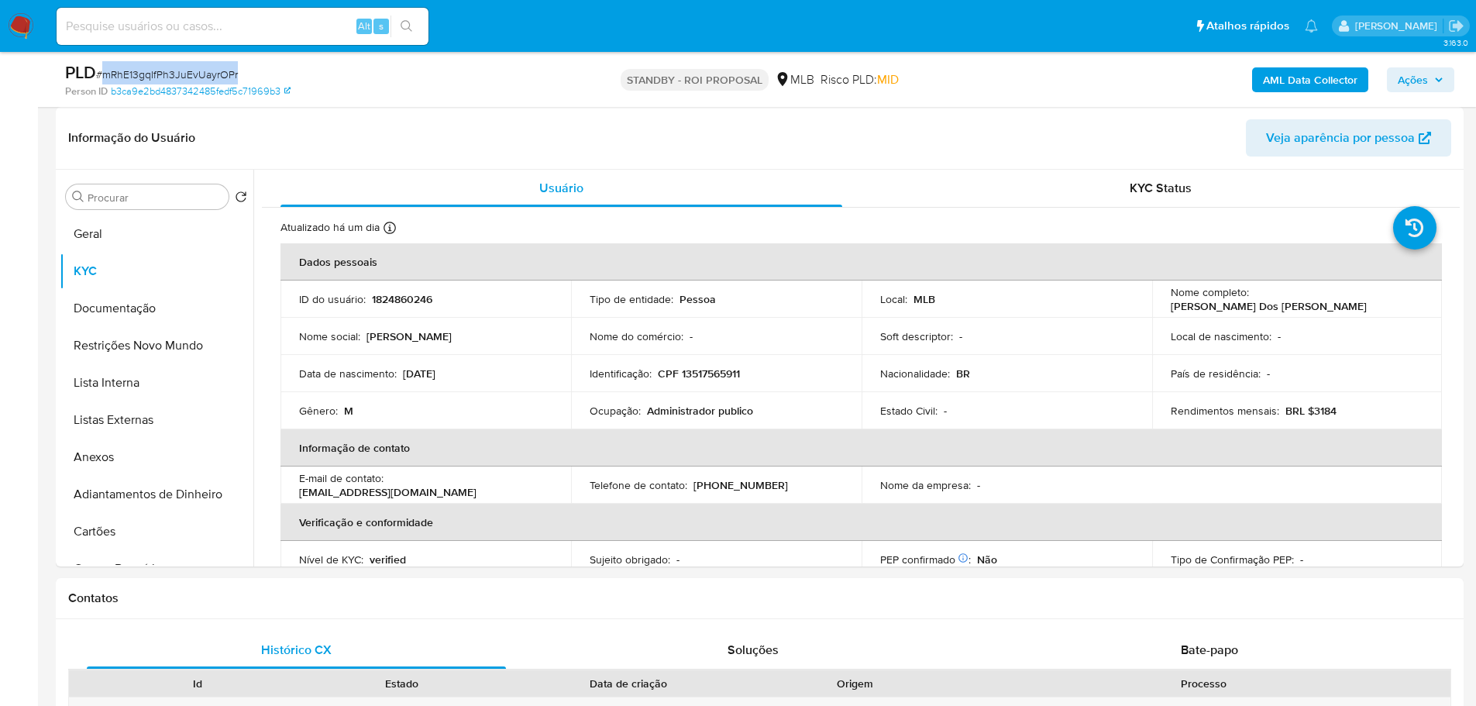
drag, startPoint x: 22, startPoint y: 29, endPoint x: 5, endPoint y: 29, distance: 16.3
click at [22, 29] on img at bounding box center [21, 26] width 26 height 26
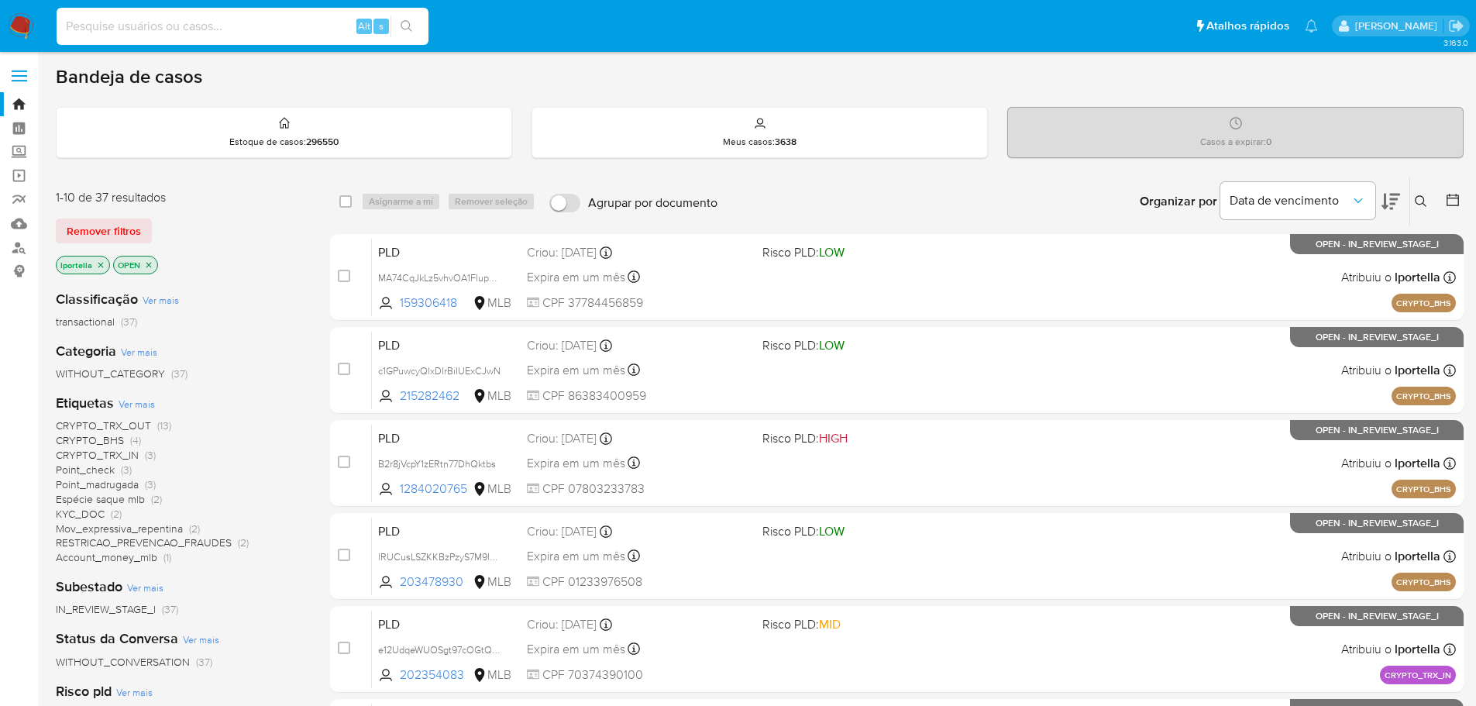
click at [236, 25] on input at bounding box center [243, 26] width 372 height 20
paste input "LSVdFJJaz84Asg1aO9MZYJQ2"
type input "LSVdFJJaz84Asg1aO9MZYJQ2"
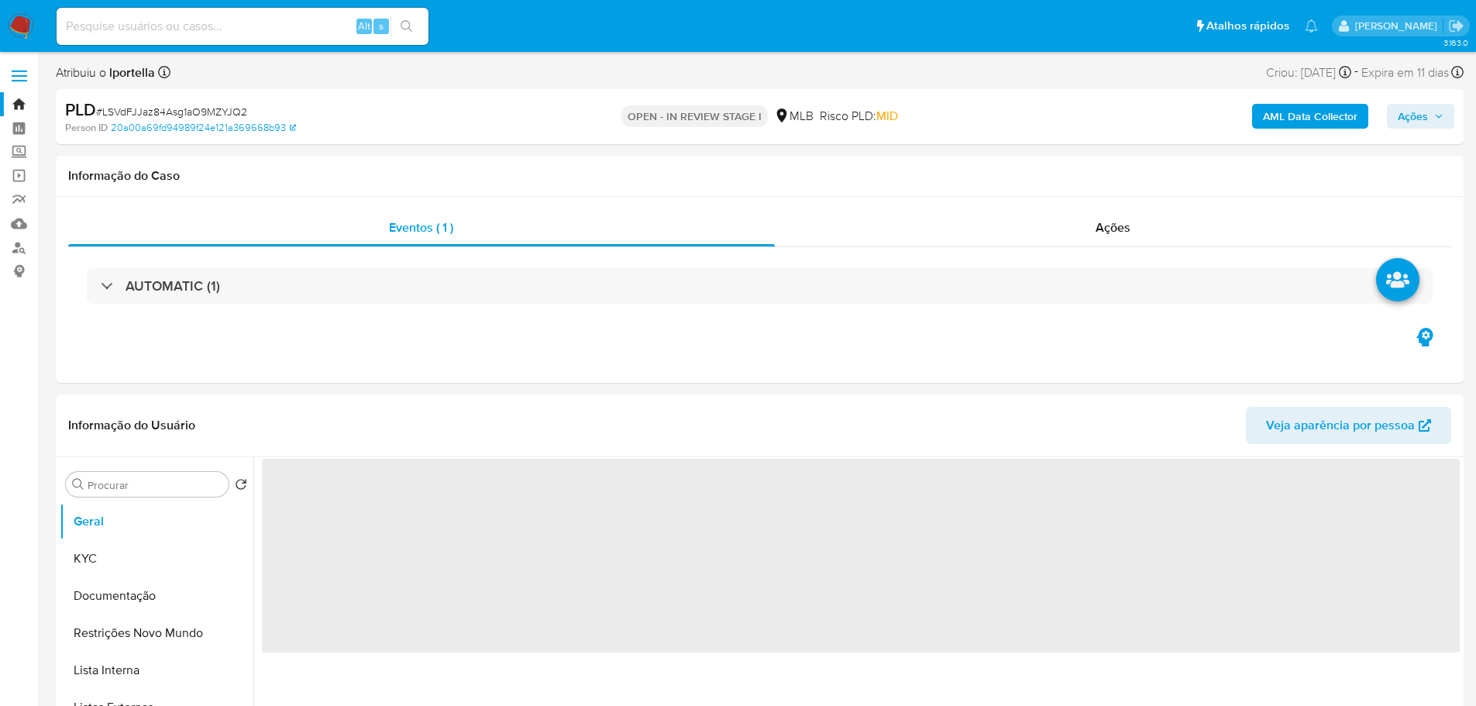
select select "10"
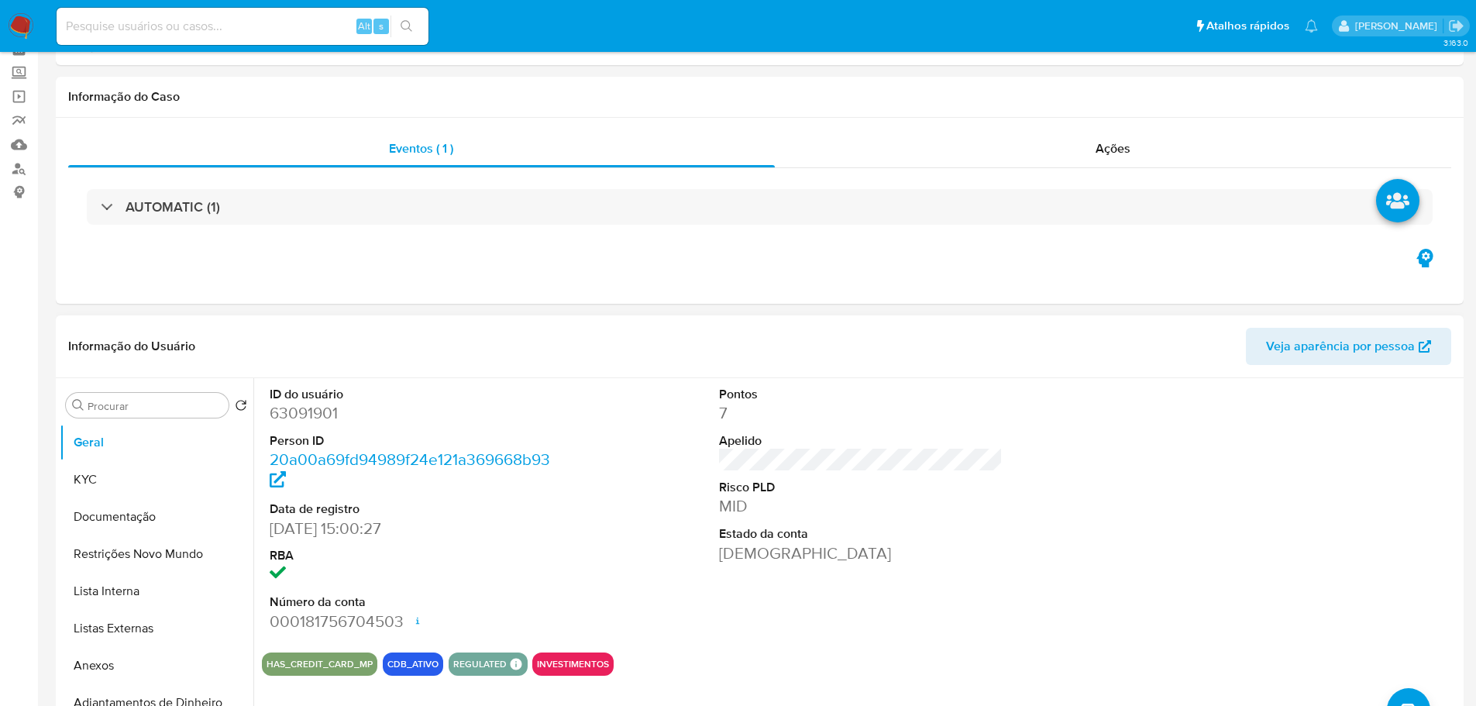
scroll to position [155, 0]
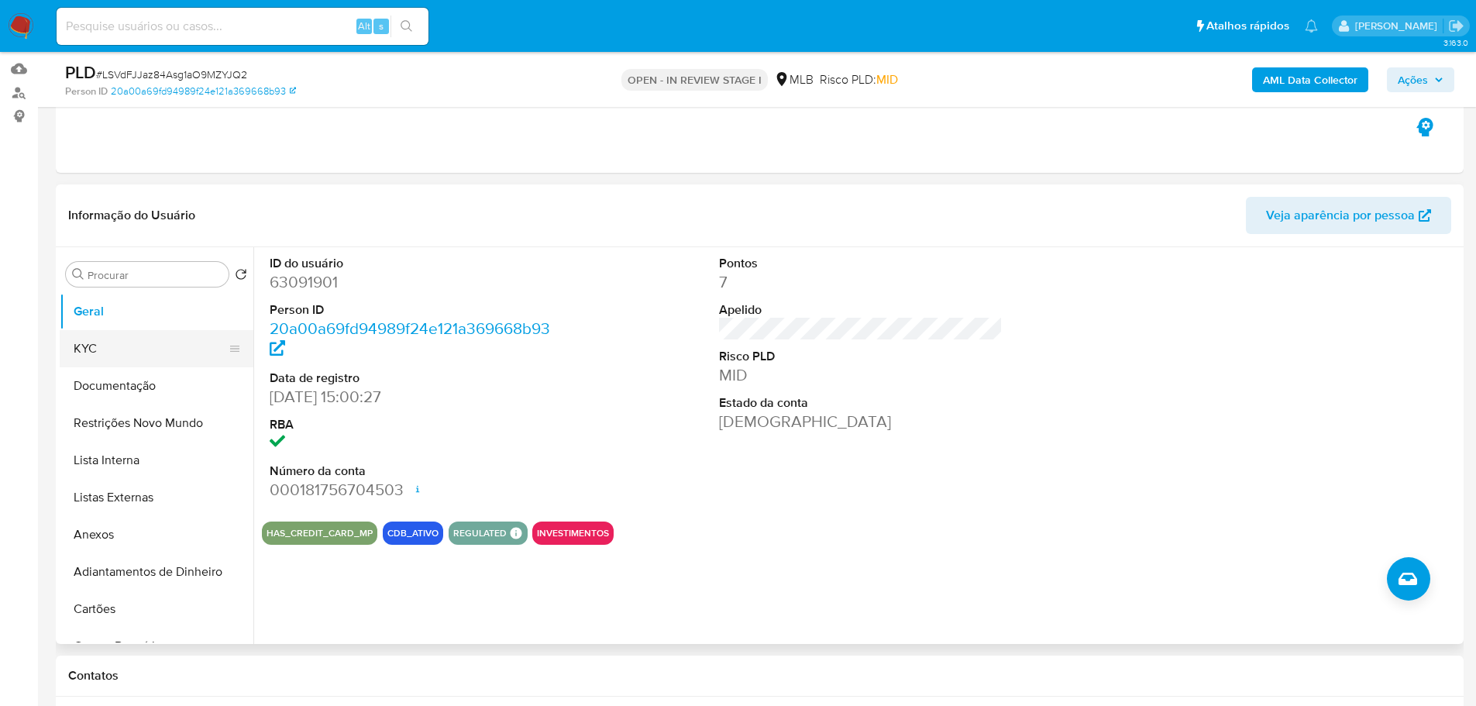
click at [90, 356] on button "KYC" at bounding box center [150, 348] width 181 height 37
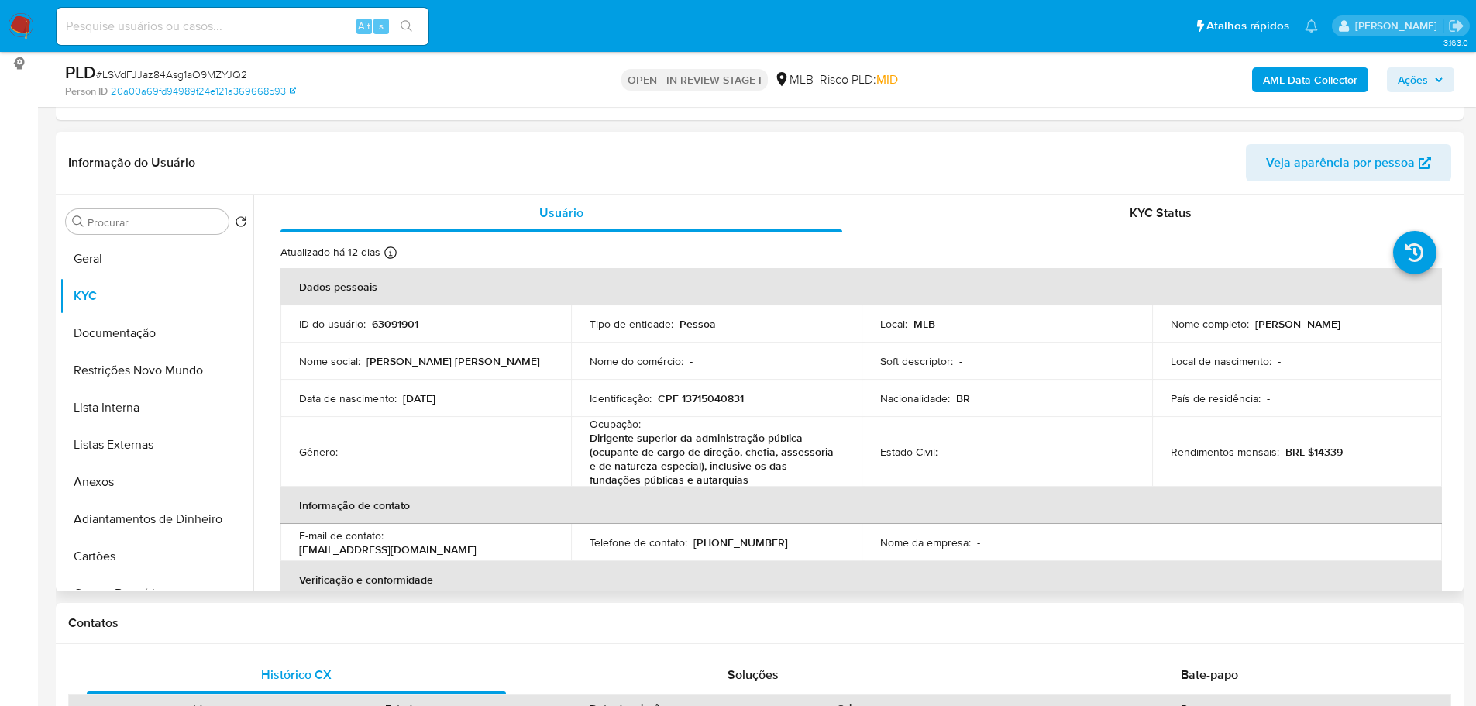
scroll to position [310, 0]
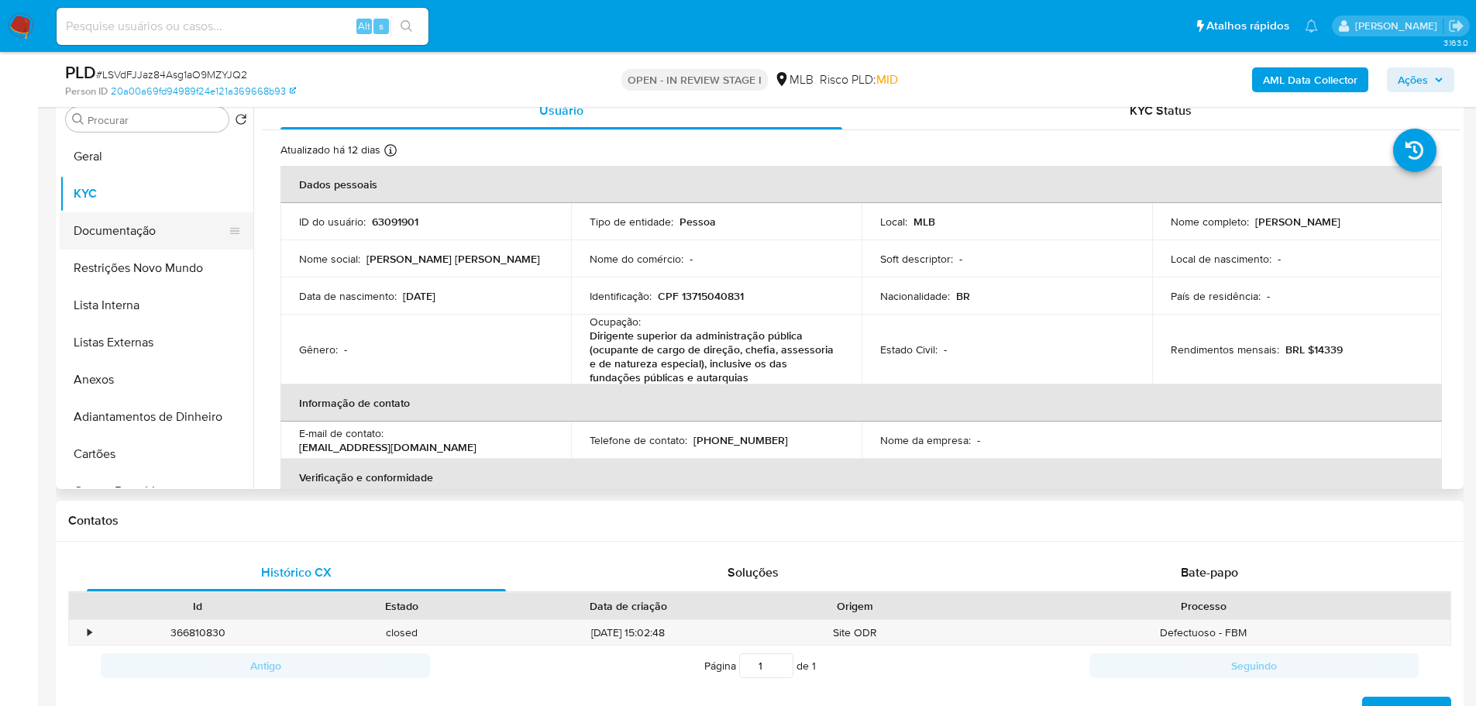
drag, startPoint x: 140, startPoint y: 229, endPoint x: 181, endPoint y: 246, distance: 44.8
click at [140, 229] on button "Documentação" at bounding box center [150, 230] width 181 height 37
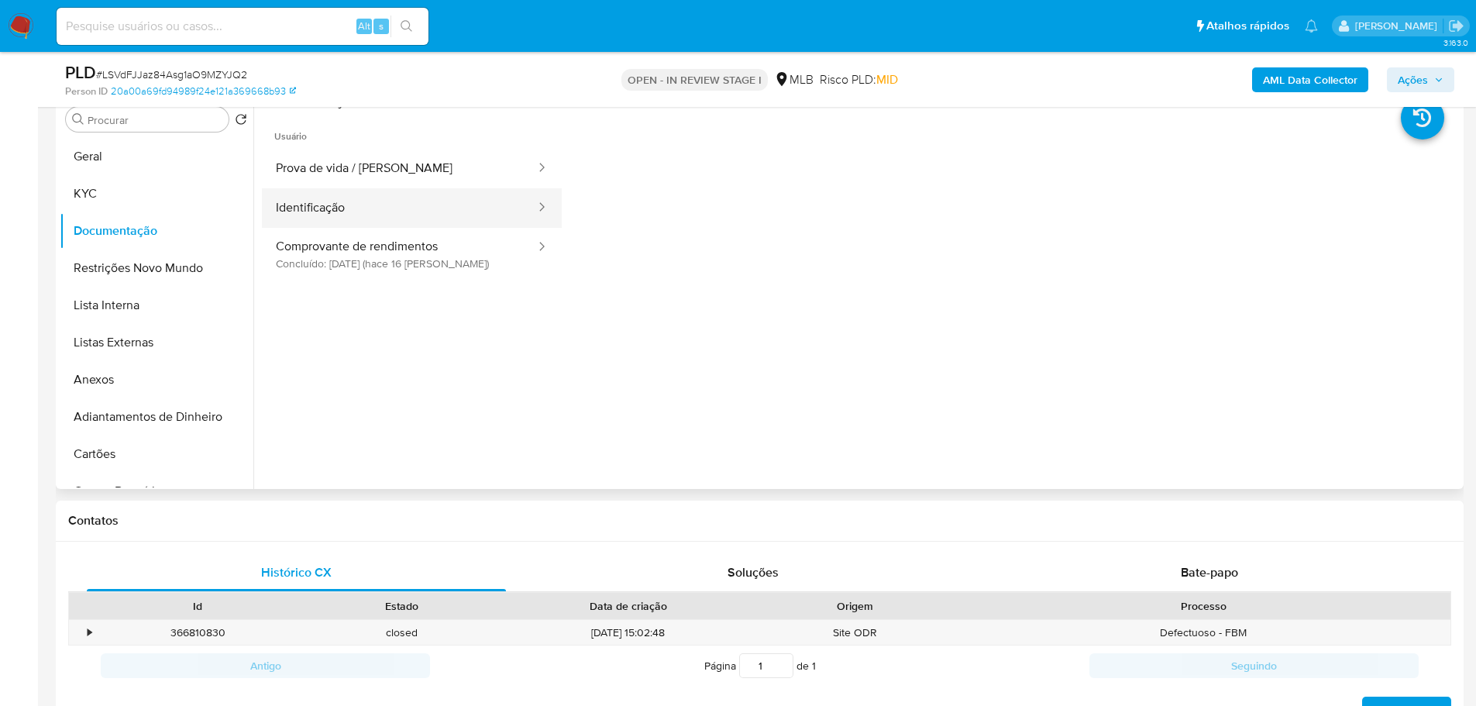
click at [384, 214] on button "Identificação" at bounding box center [399, 208] width 275 height 40
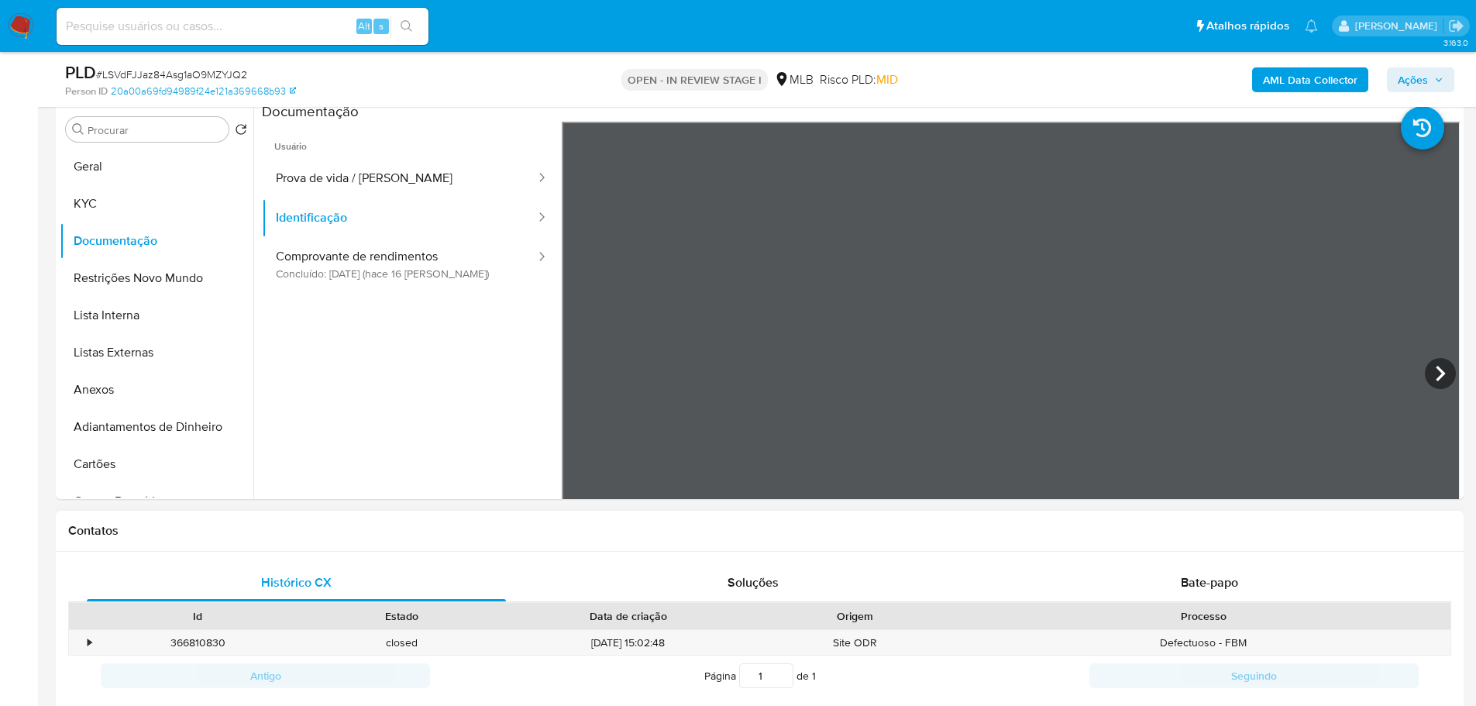
scroll to position [232, 0]
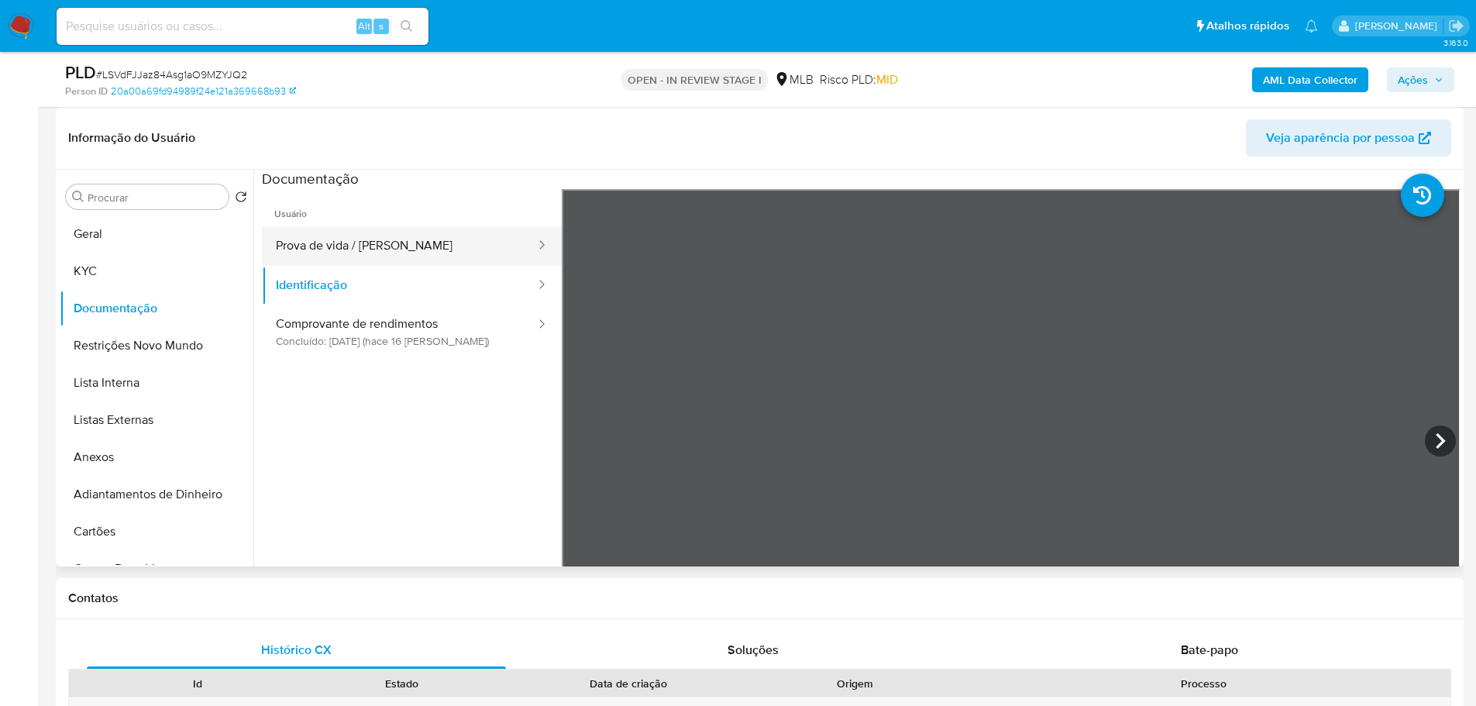
click at [333, 255] on button "Prova de vida / [PERSON_NAME]" at bounding box center [399, 246] width 275 height 40
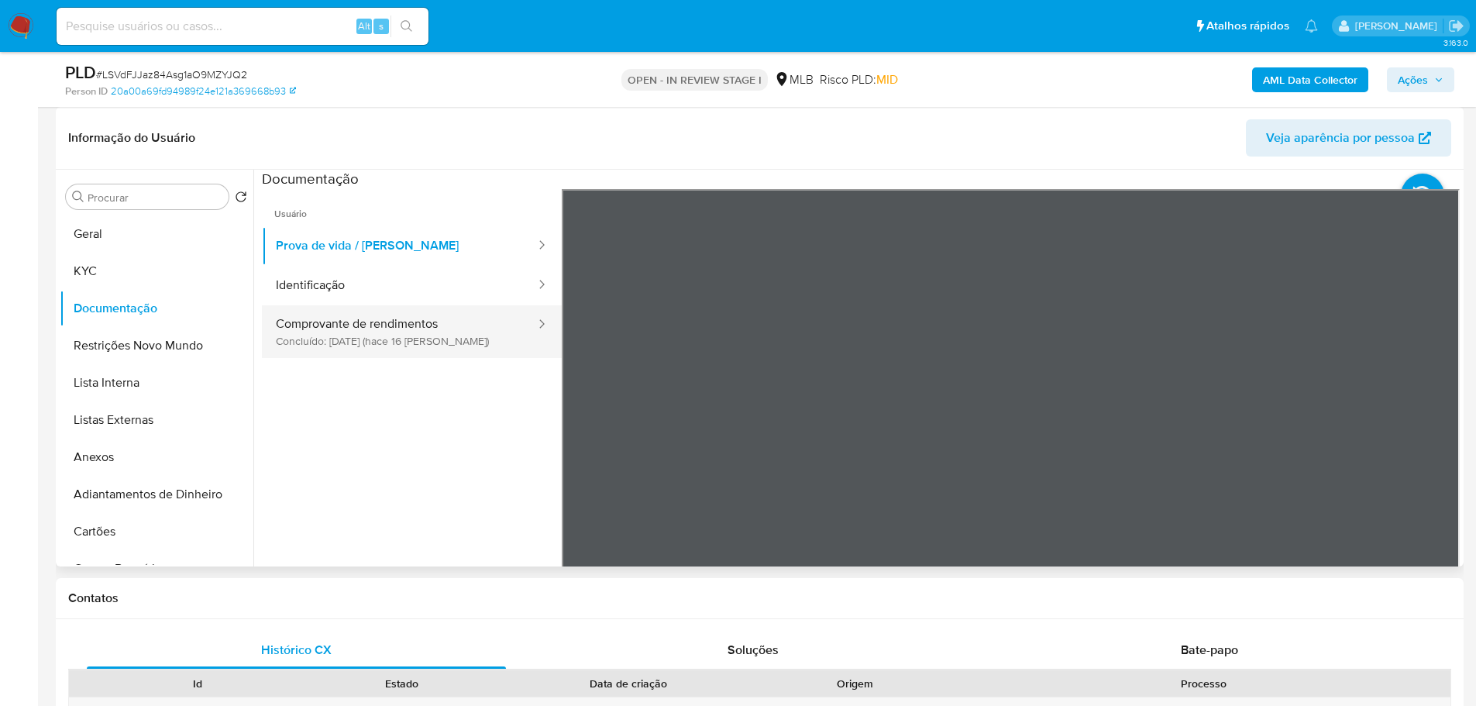
click at [363, 319] on button "Comprovante de rendimentos Concluído: 29/09/2025 (hace 16 días)" at bounding box center [399, 331] width 275 height 53
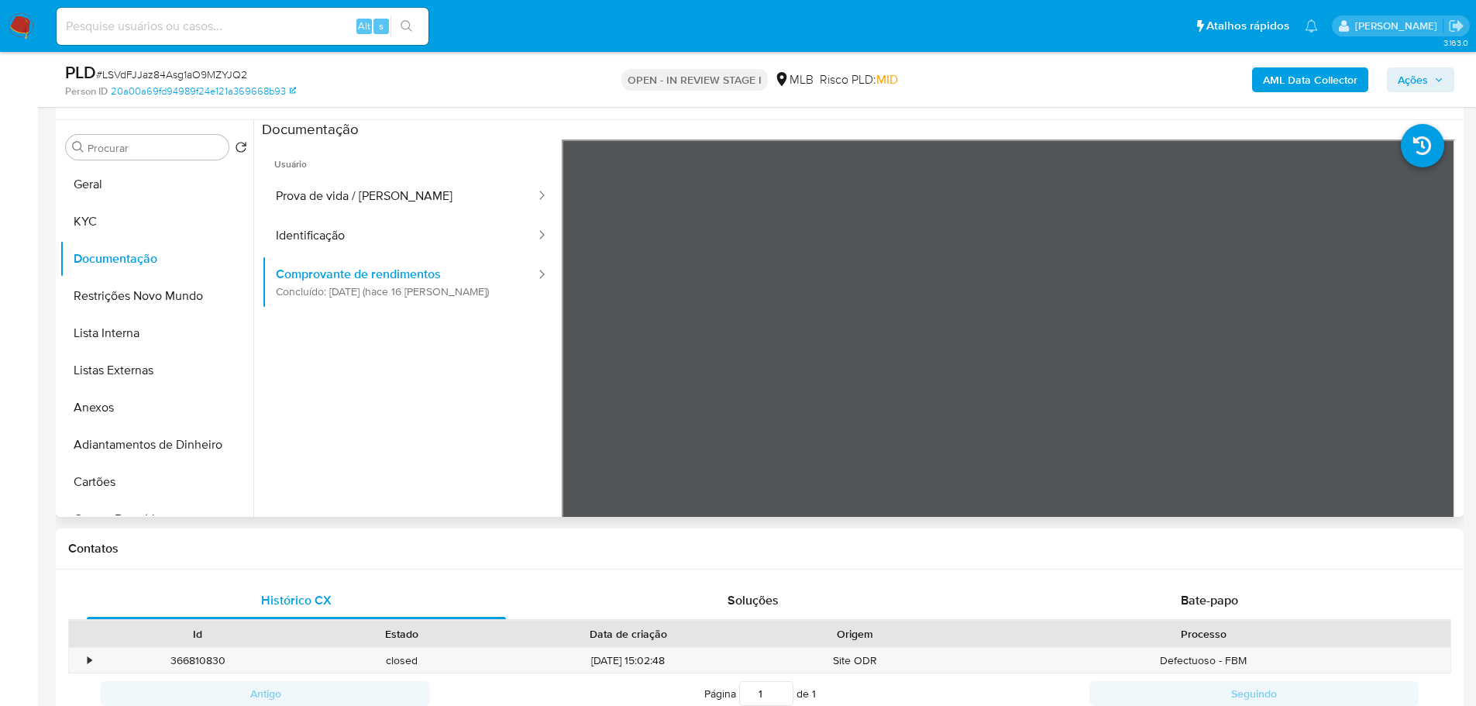
scroll to position [310, 0]
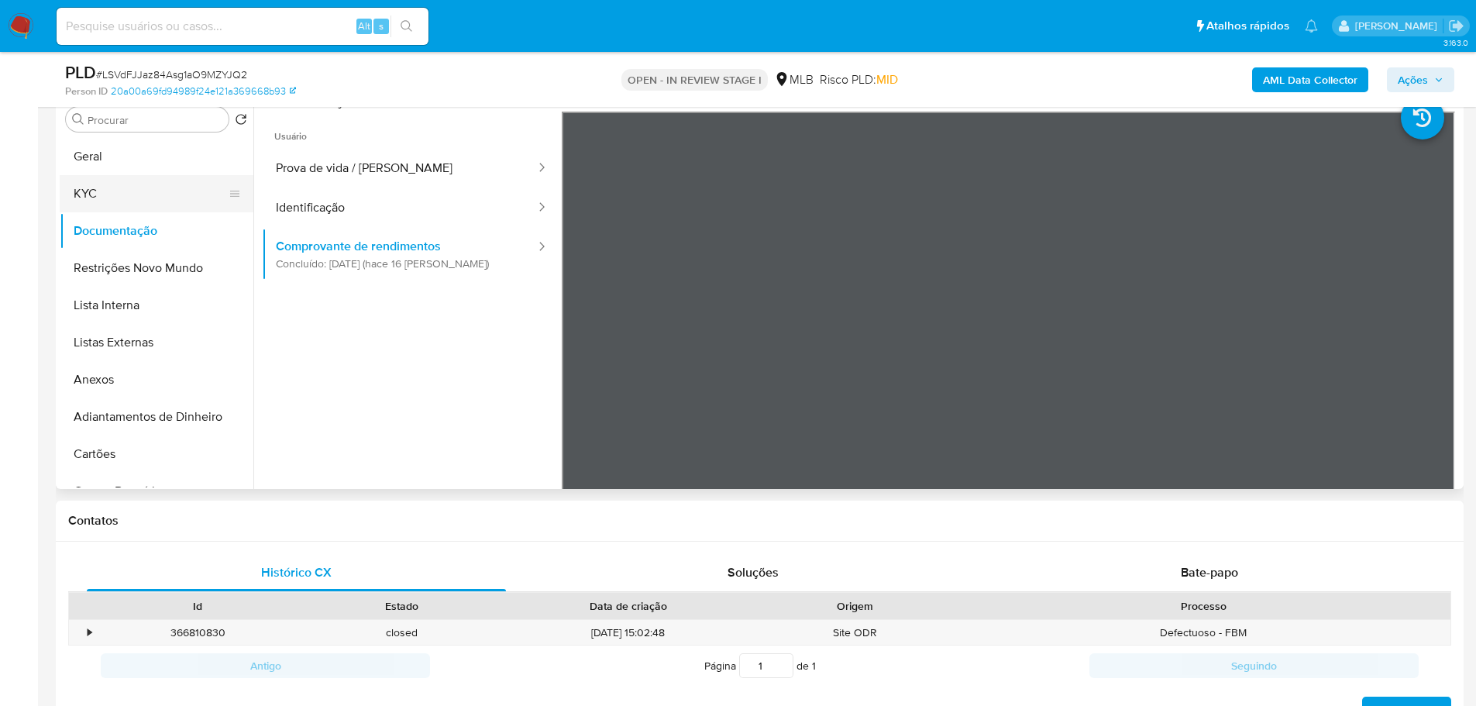
click at [135, 195] on button "KYC" at bounding box center [150, 193] width 181 height 37
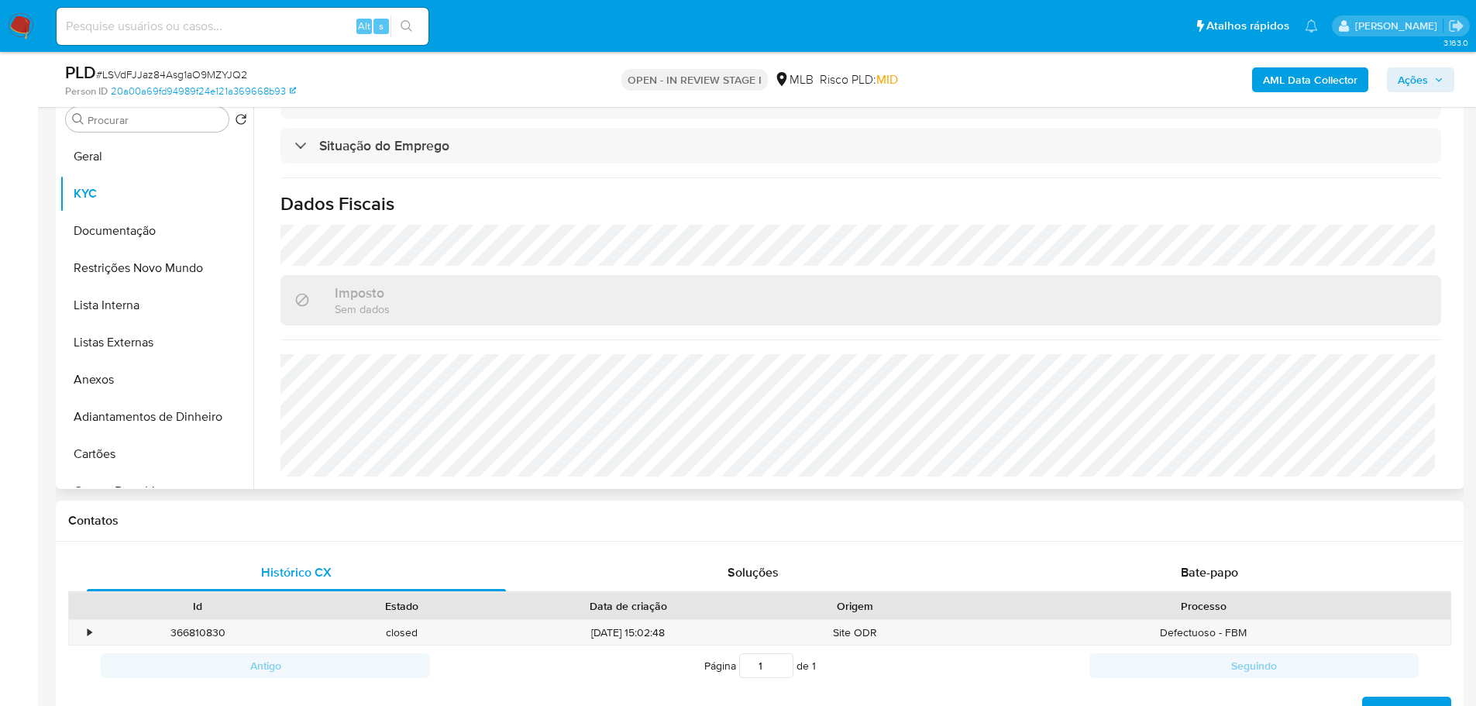
scroll to position [678, 0]
click at [160, 236] on button "Documentação" at bounding box center [150, 230] width 181 height 37
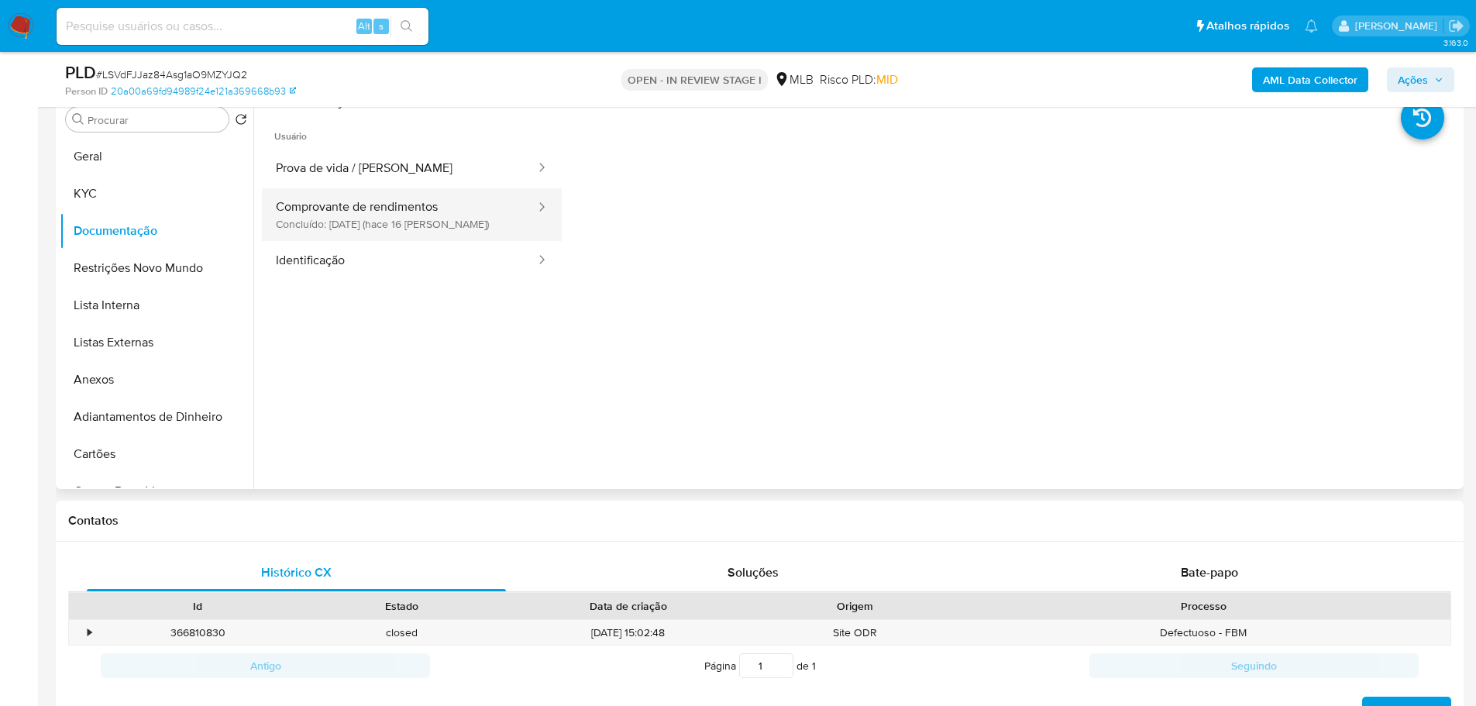
click at [428, 207] on button "Comprovante de rendimentos Concluído: 29/09/2025 (hace 16 días)" at bounding box center [399, 214] width 275 height 53
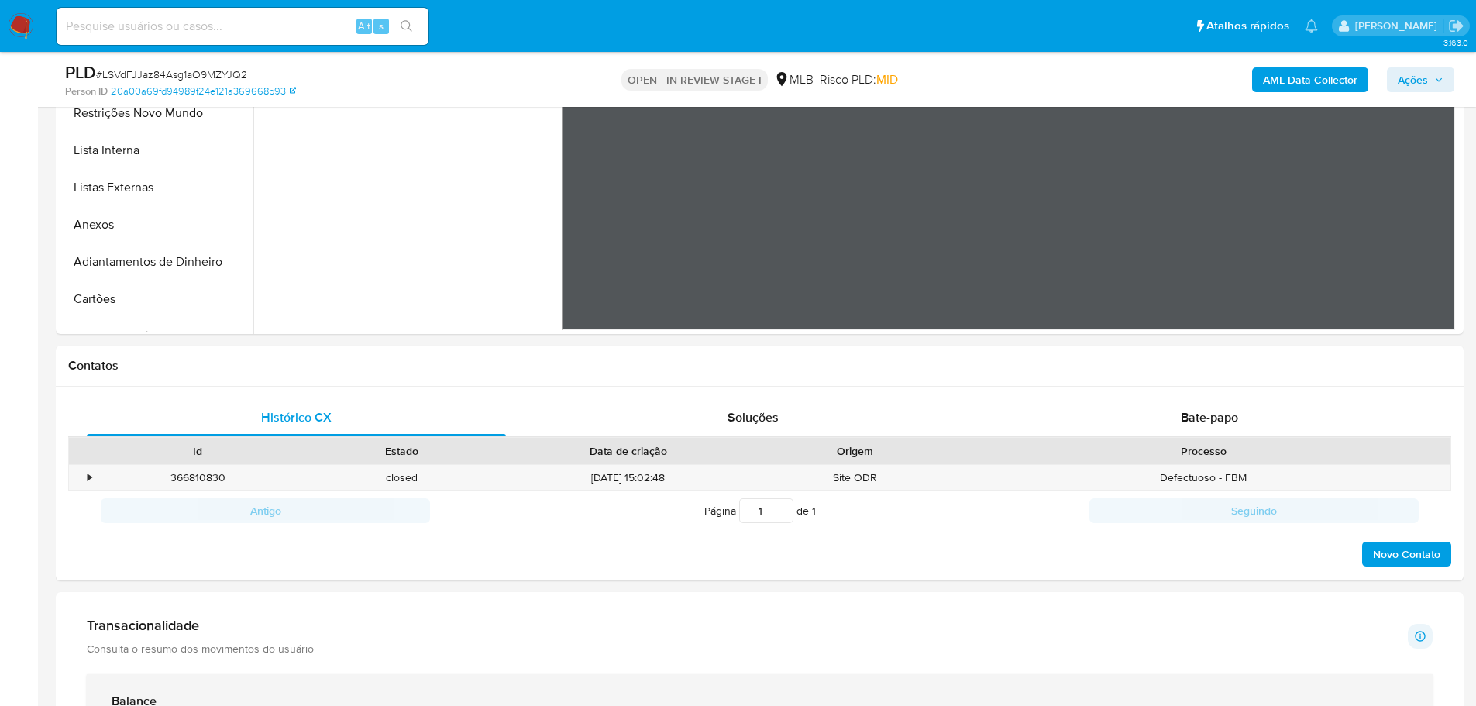
scroll to position [775, 0]
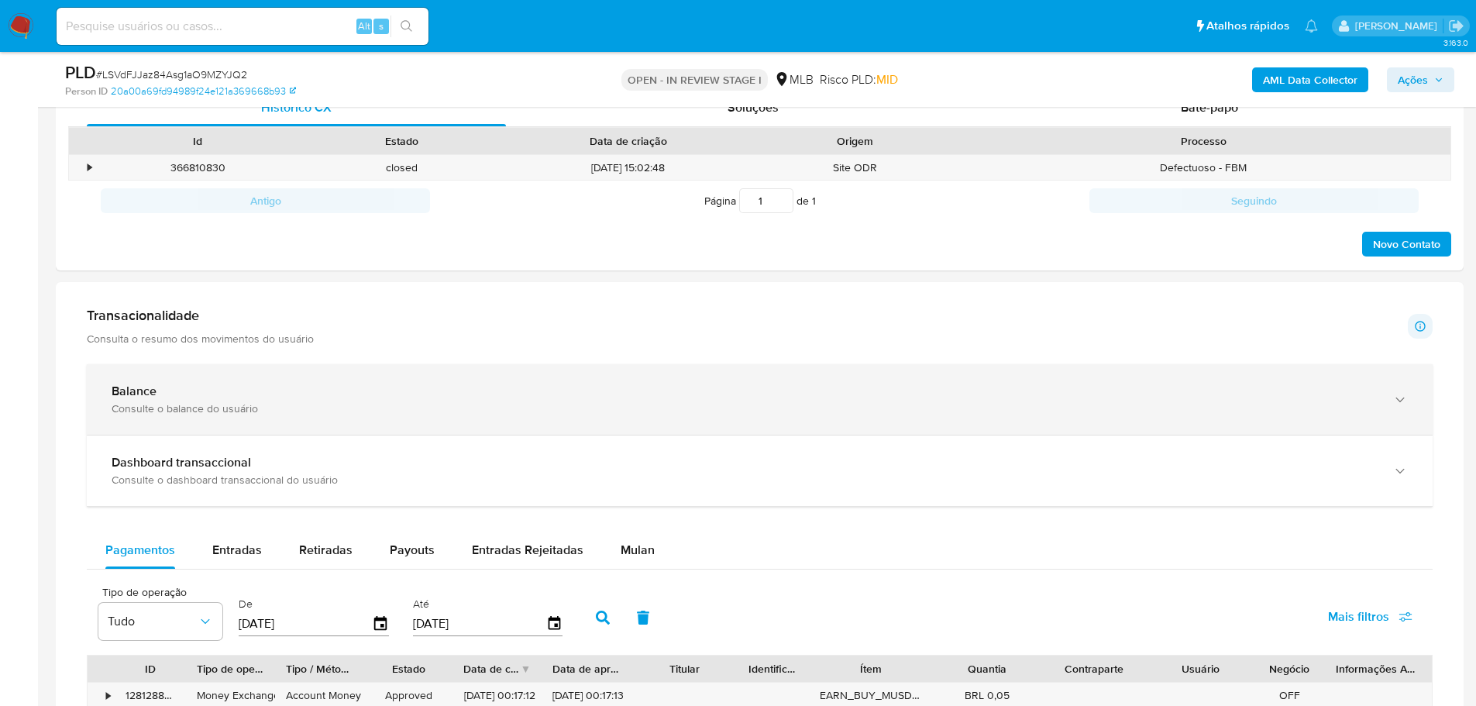
click at [327, 418] on div "Balance Consulte o balance do usuário" at bounding box center [760, 399] width 1346 height 71
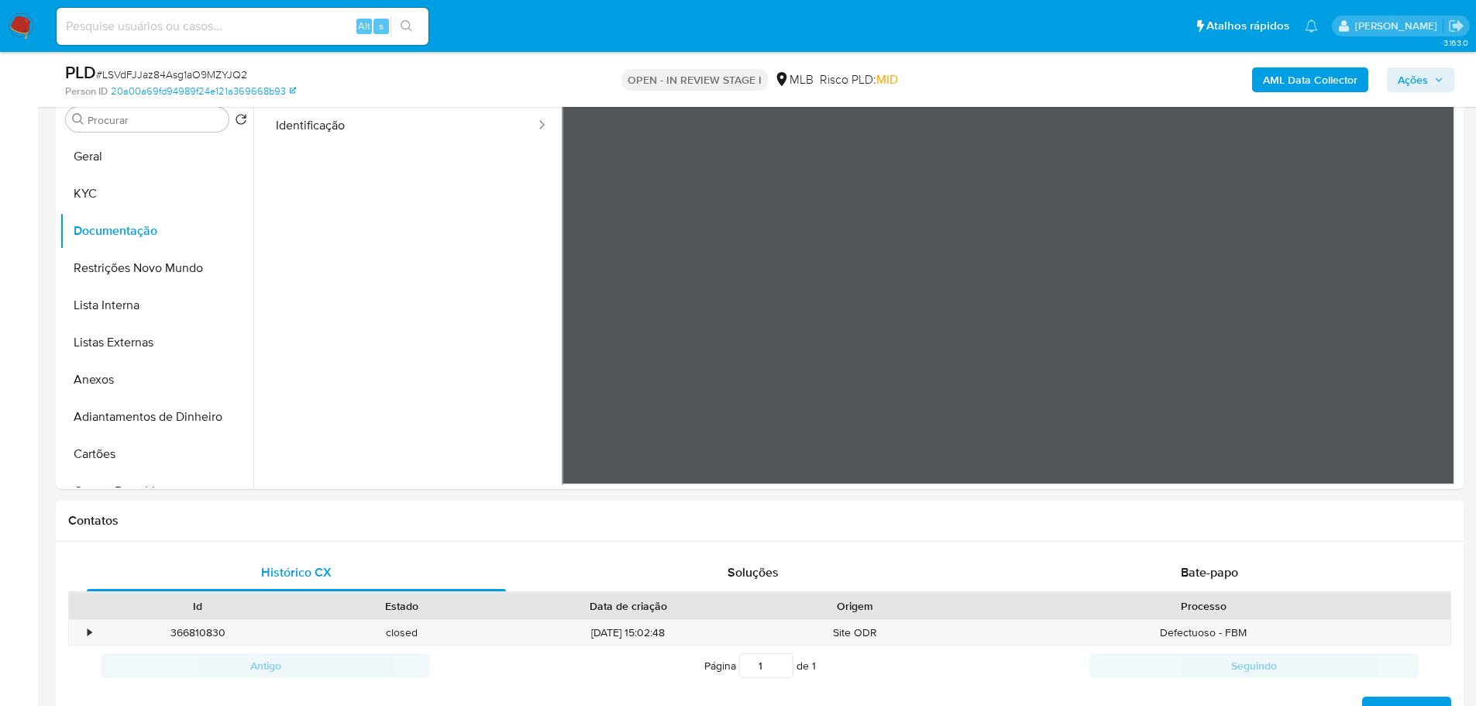
scroll to position [155, 0]
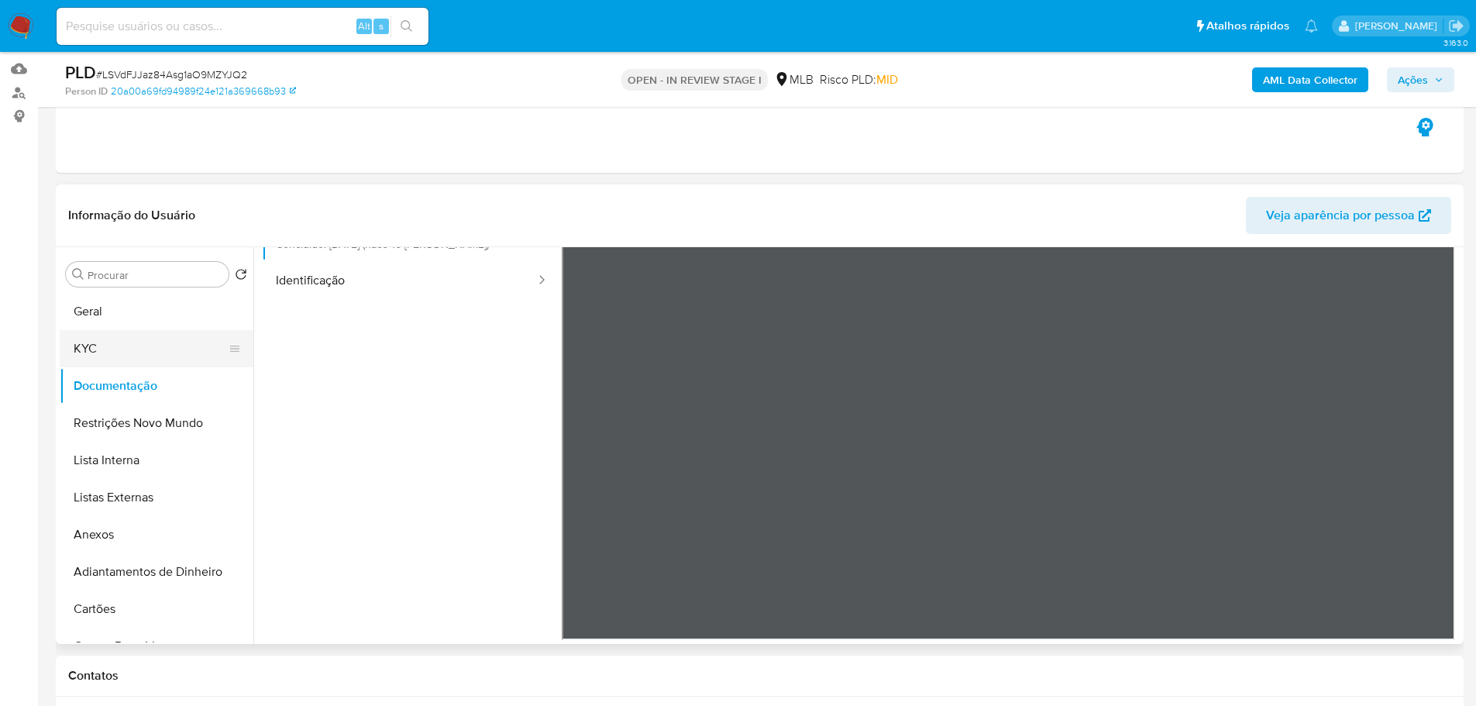
click at [136, 350] on button "KYC" at bounding box center [150, 348] width 181 height 37
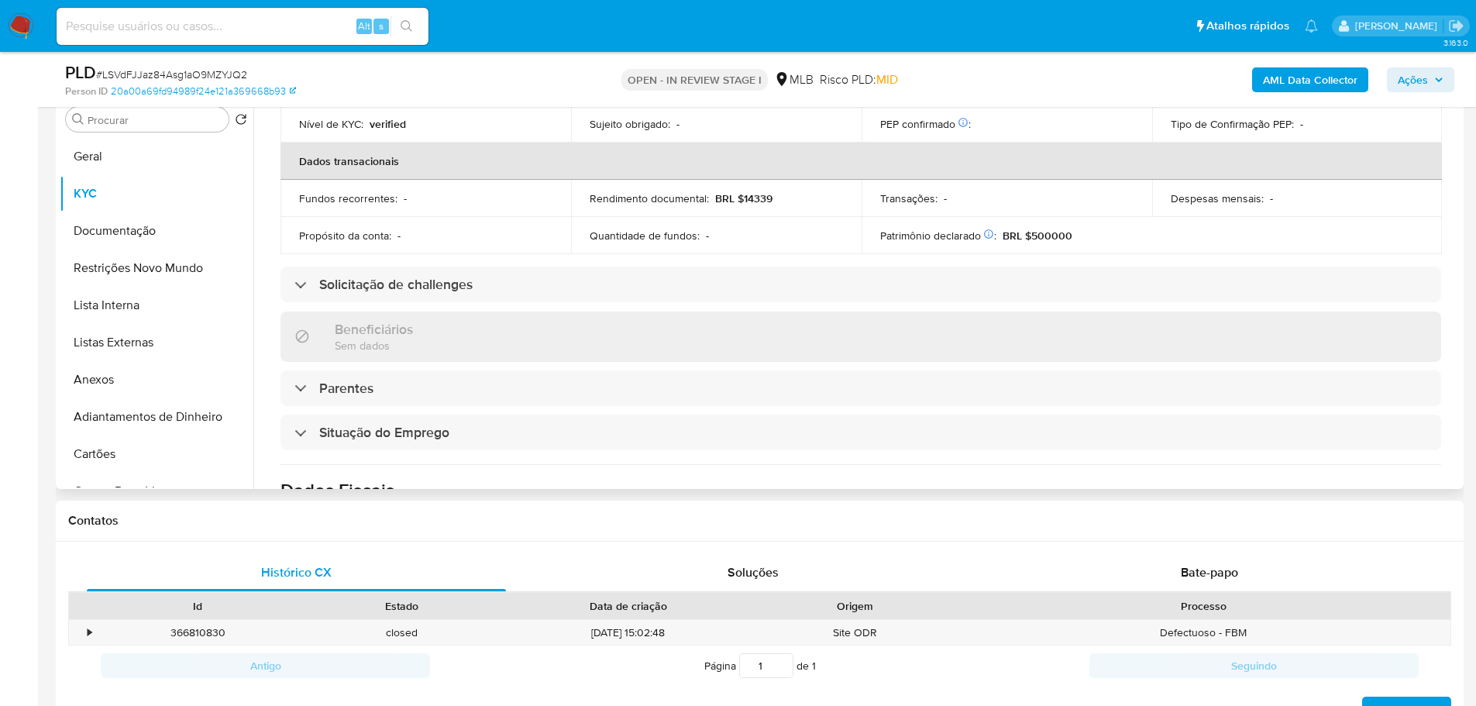
scroll to position [678, 0]
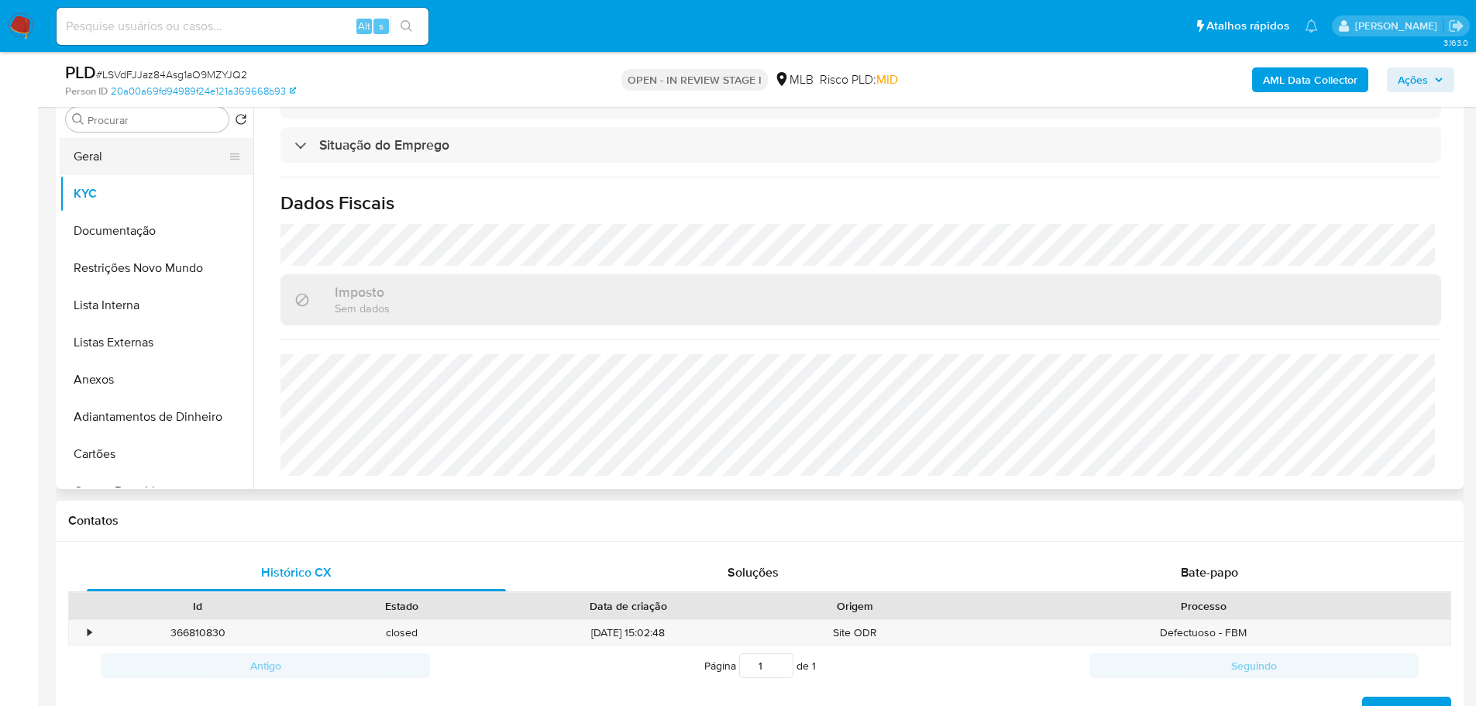
click at [109, 155] on button "Geral" at bounding box center [150, 156] width 181 height 37
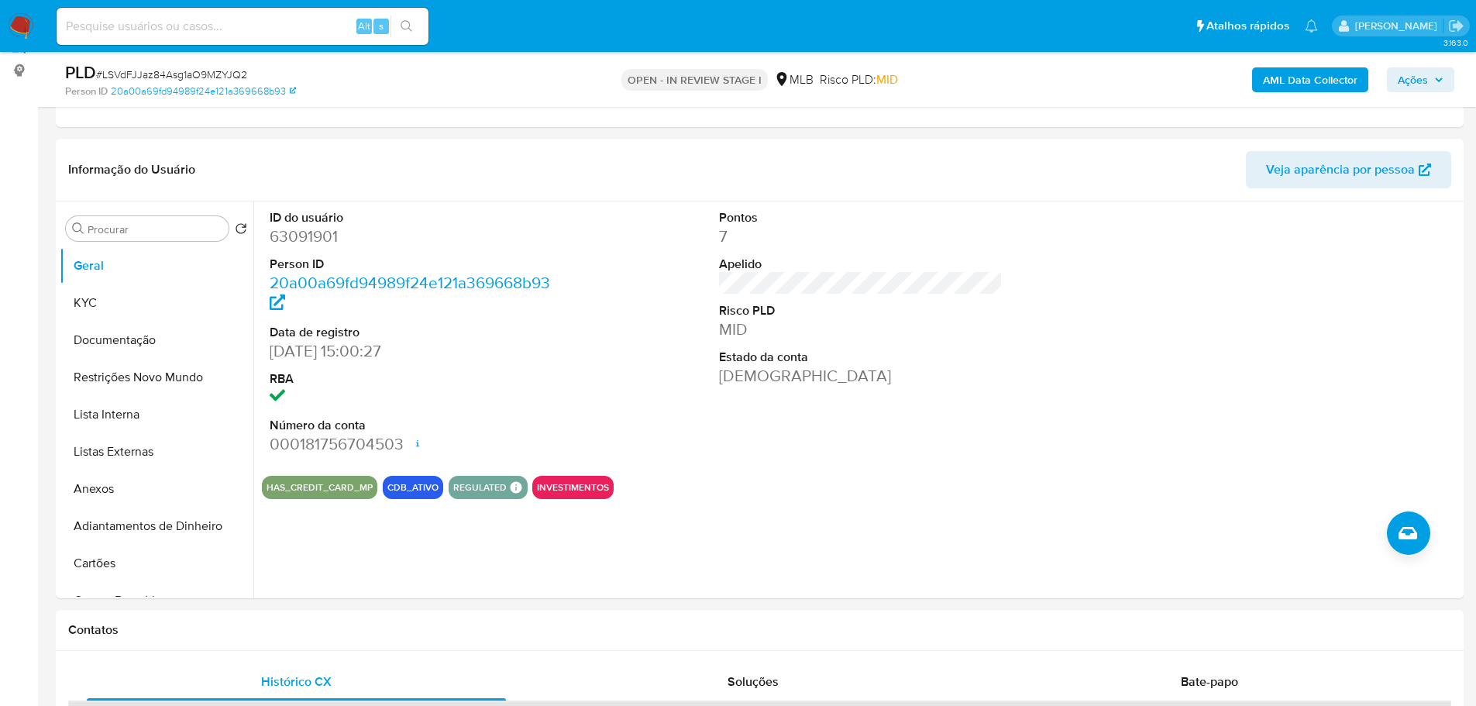
scroll to position [197, 0]
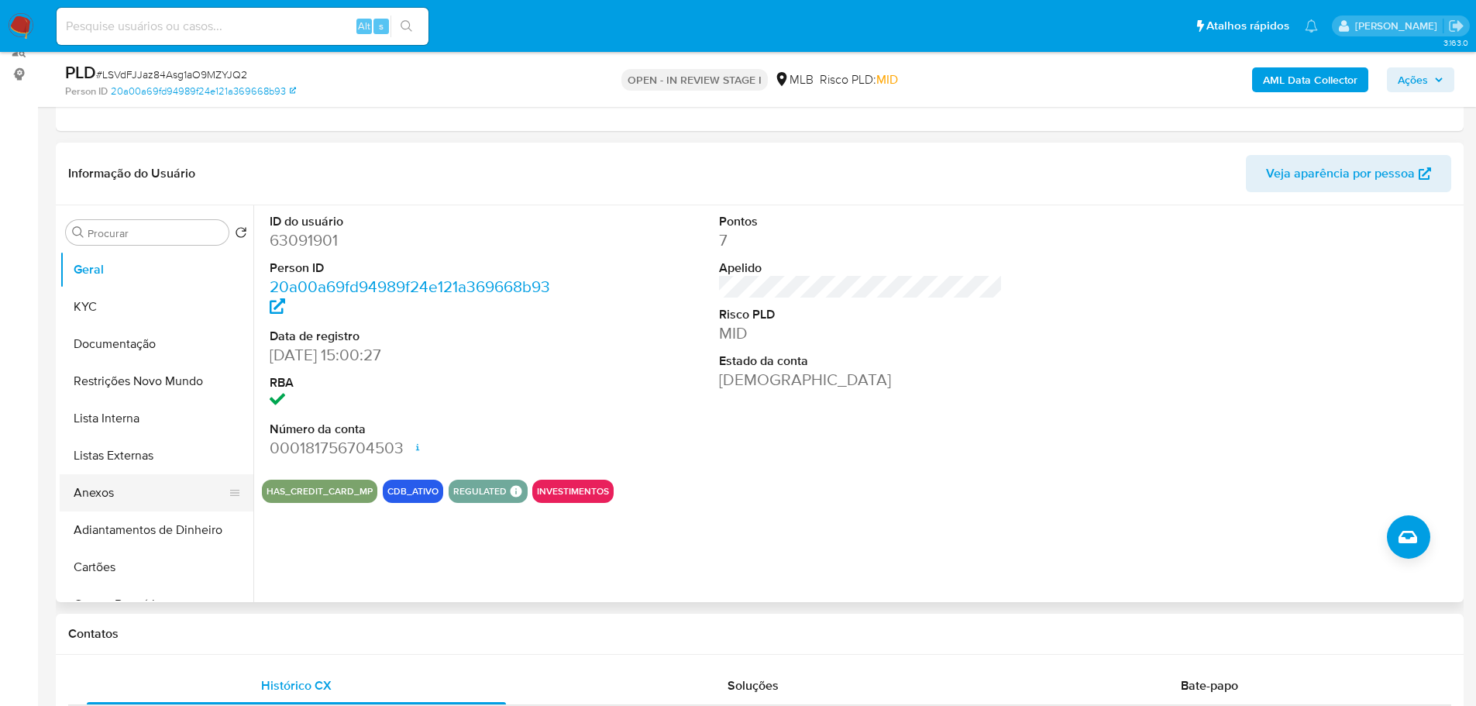
drag, startPoint x: 296, startPoint y: 631, endPoint x: 177, endPoint y: 502, distance: 175.0
click at [296, 632] on h1 "Contatos" at bounding box center [759, 633] width 1383 height 15
click at [98, 308] on button "KYC" at bounding box center [150, 306] width 181 height 37
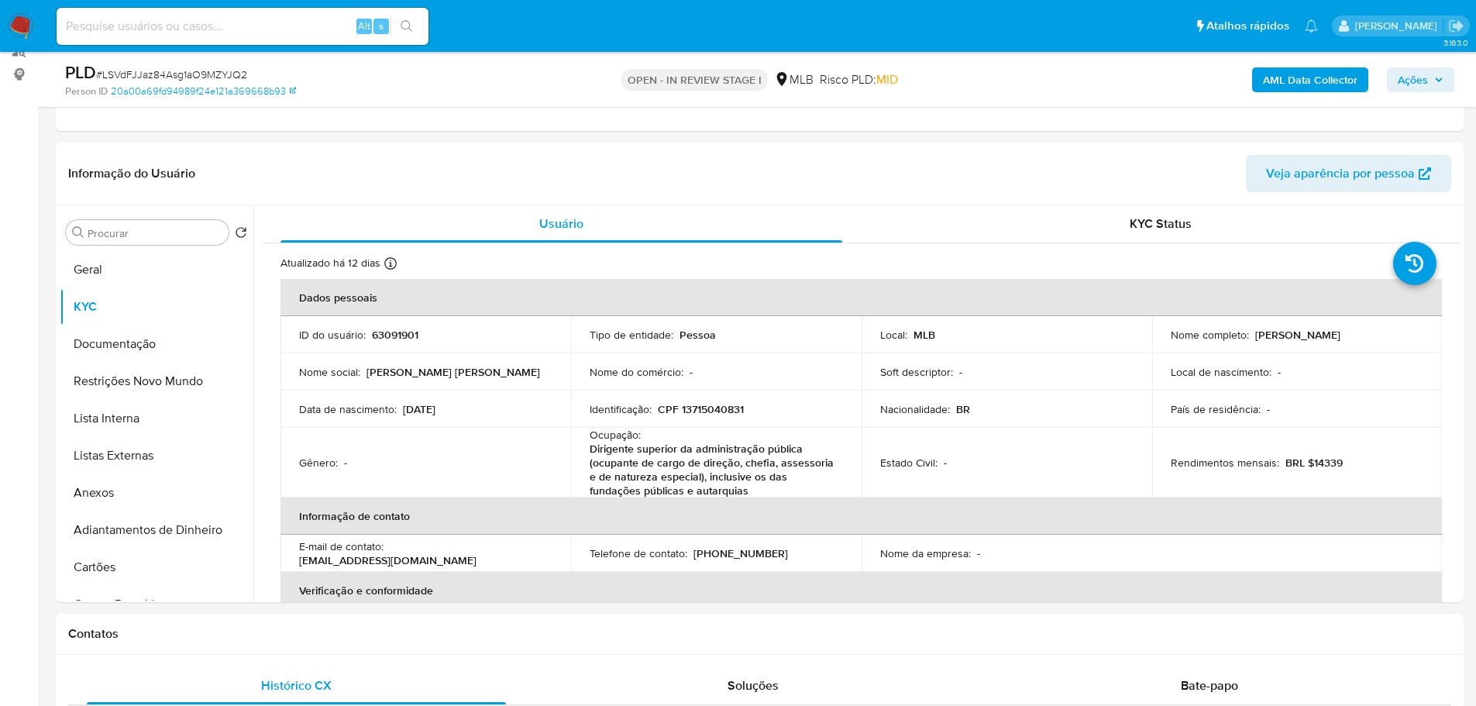
click at [263, 635] on h1 "Contatos" at bounding box center [759, 633] width 1383 height 15
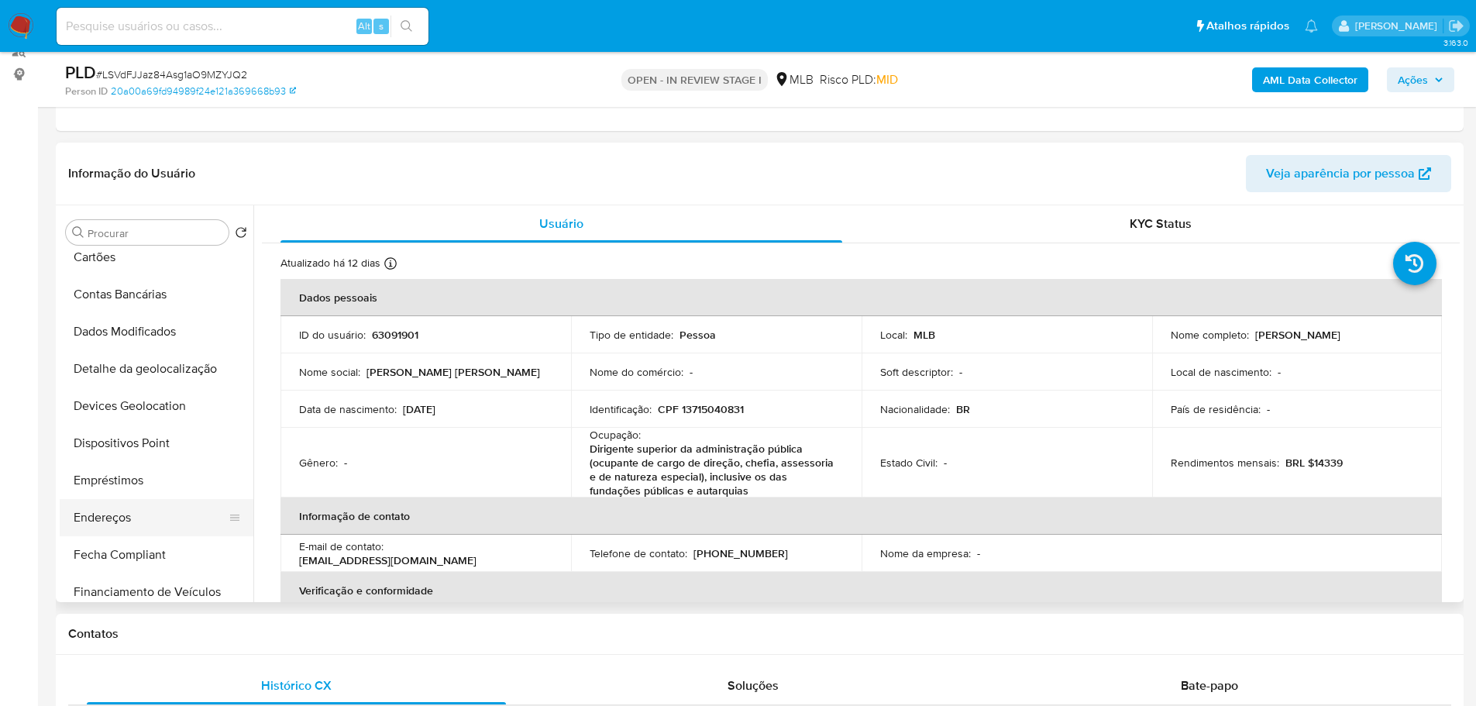
click at [132, 505] on button "Endereços" at bounding box center [150, 517] width 181 height 37
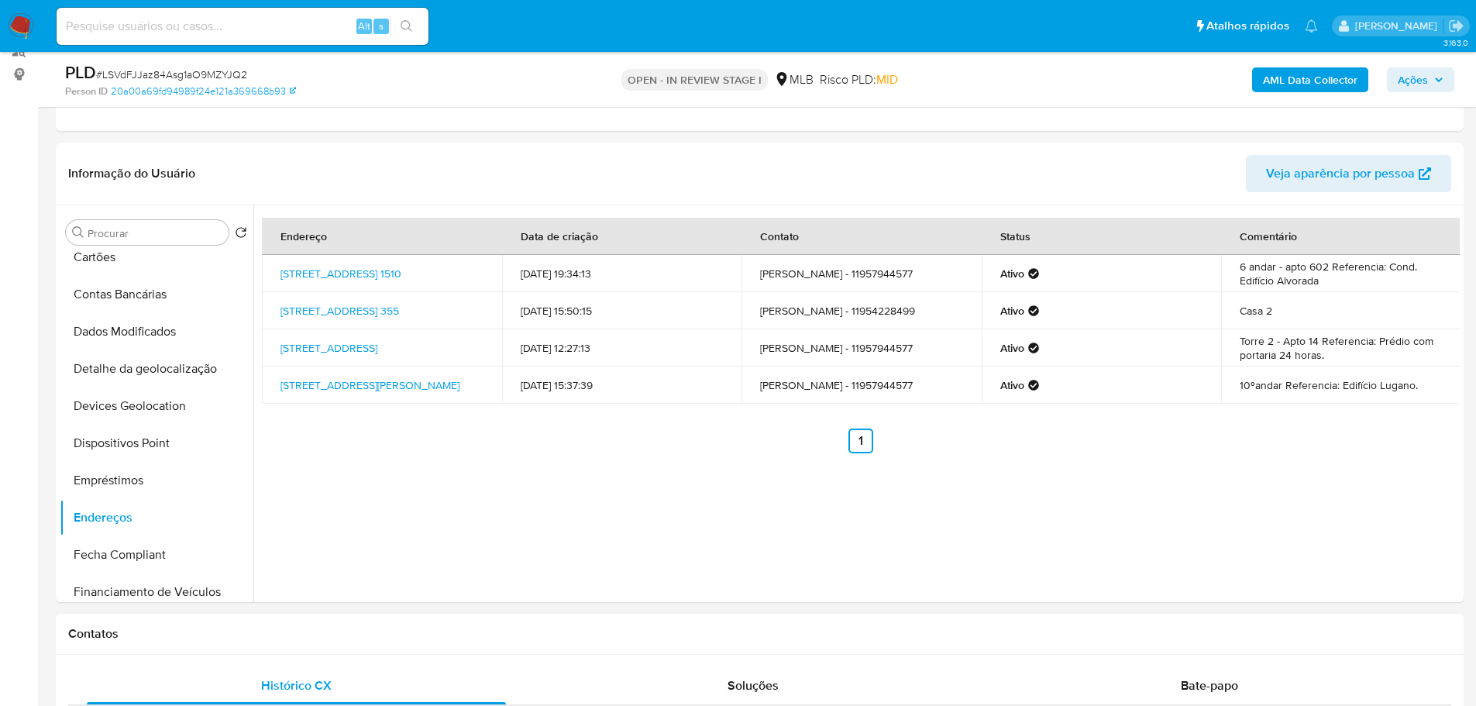
click at [294, 631] on h1 "Contatos" at bounding box center [759, 633] width 1383 height 15
click at [167, 363] on button "Detalhe da geolocalização" at bounding box center [150, 368] width 181 height 37
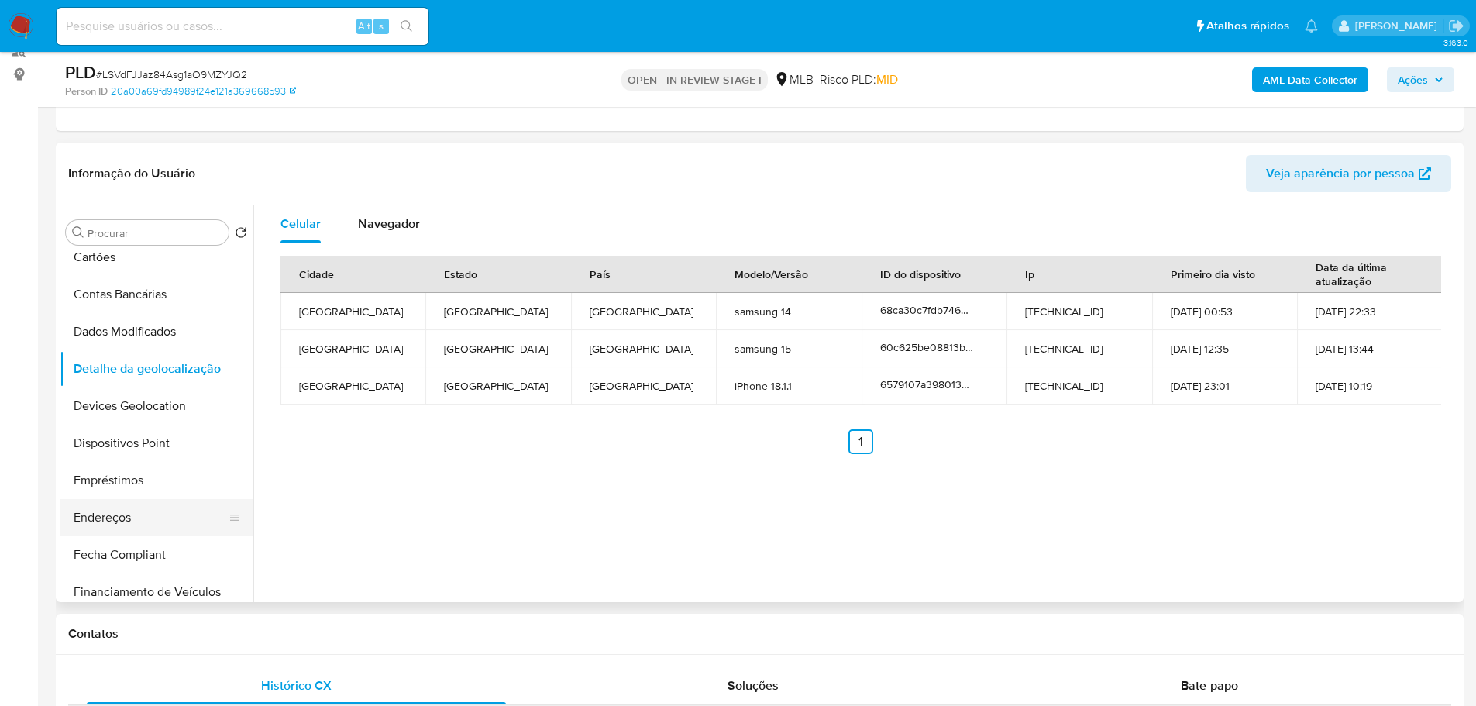
drag, startPoint x: 402, startPoint y: 621, endPoint x: 217, endPoint y: 527, distance: 207.6
click at [398, 622] on div "Contatos" at bounding box center [760, 634] width 1408 height 41
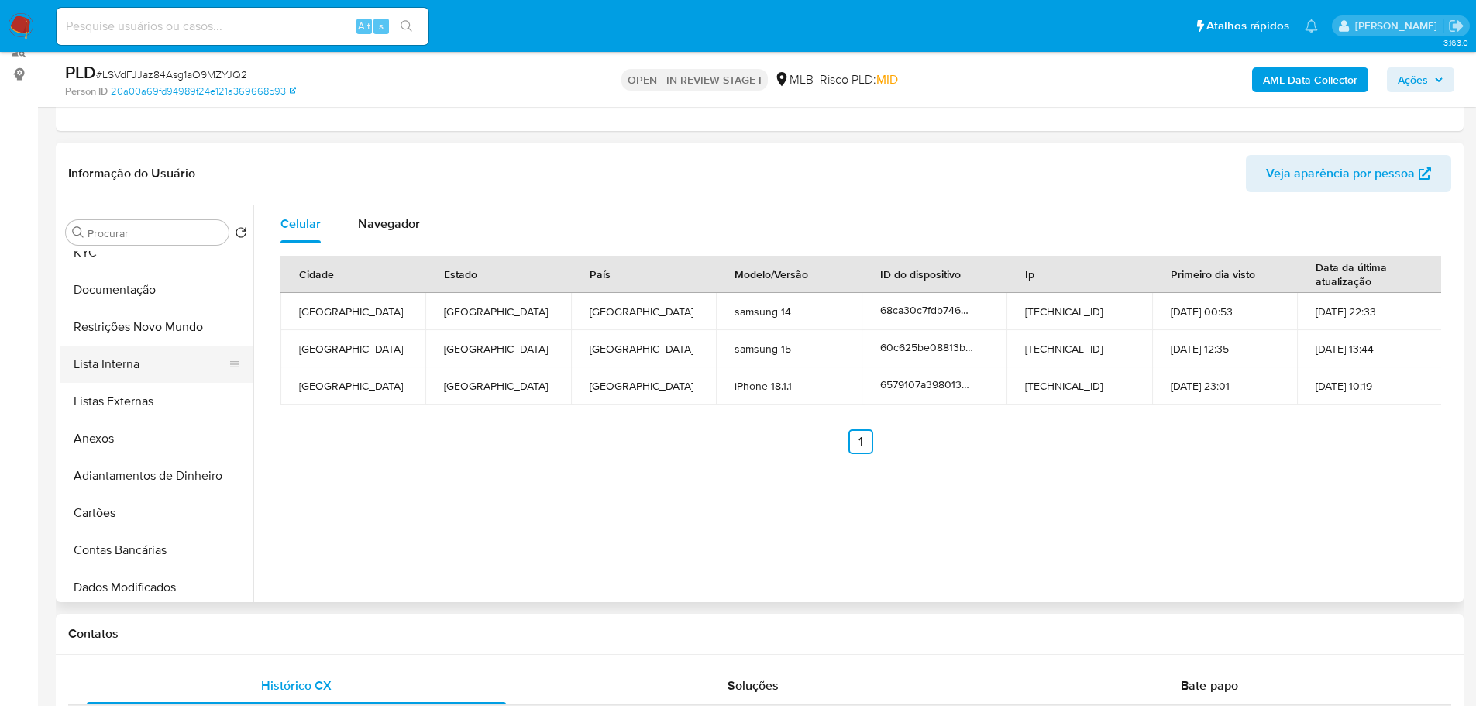
scroll to position [0, 0]
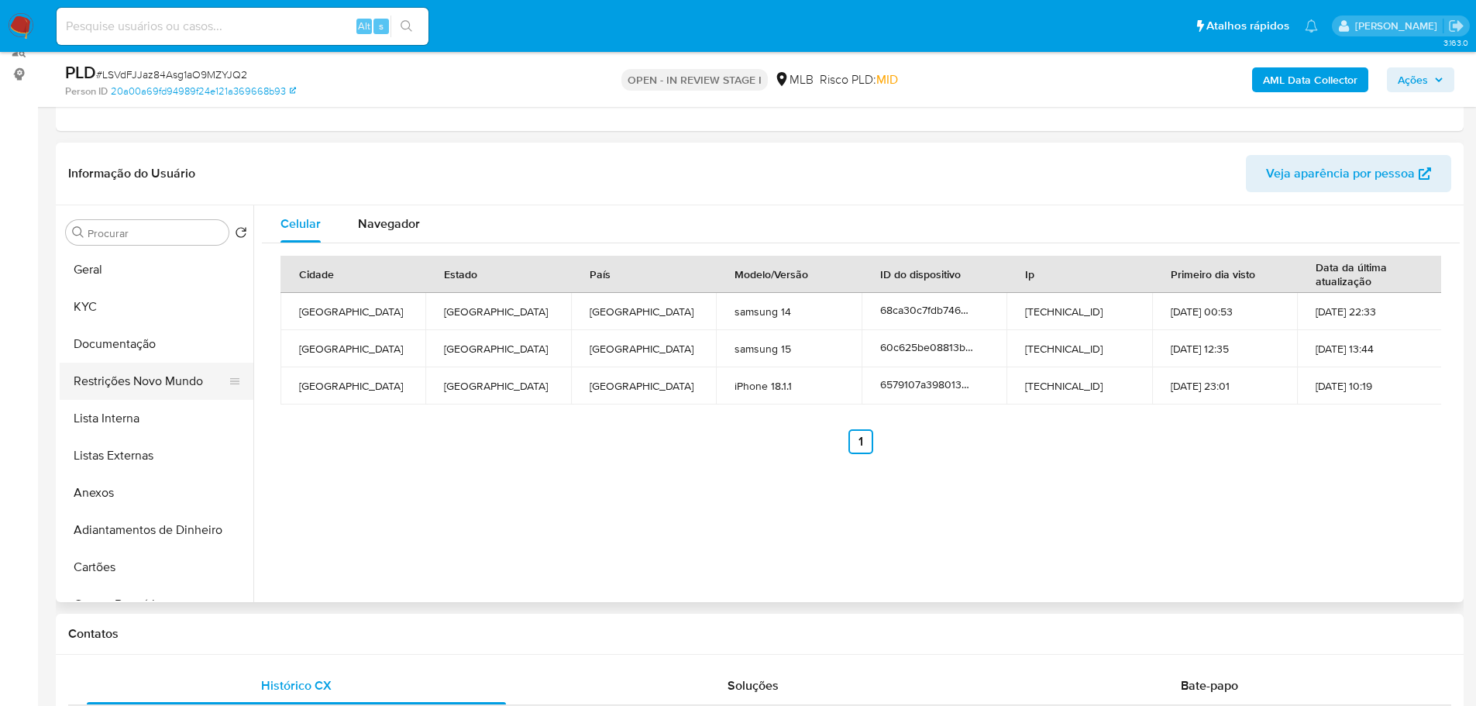
drag, startPoint x: 150, startPoint y: 372, endPoint x: 25, endPoint y: 405, distance: 129.9
click at [143, 375] on button "Restrições Novo Mundo" at bounding box center [157, 381] width 194 height 37
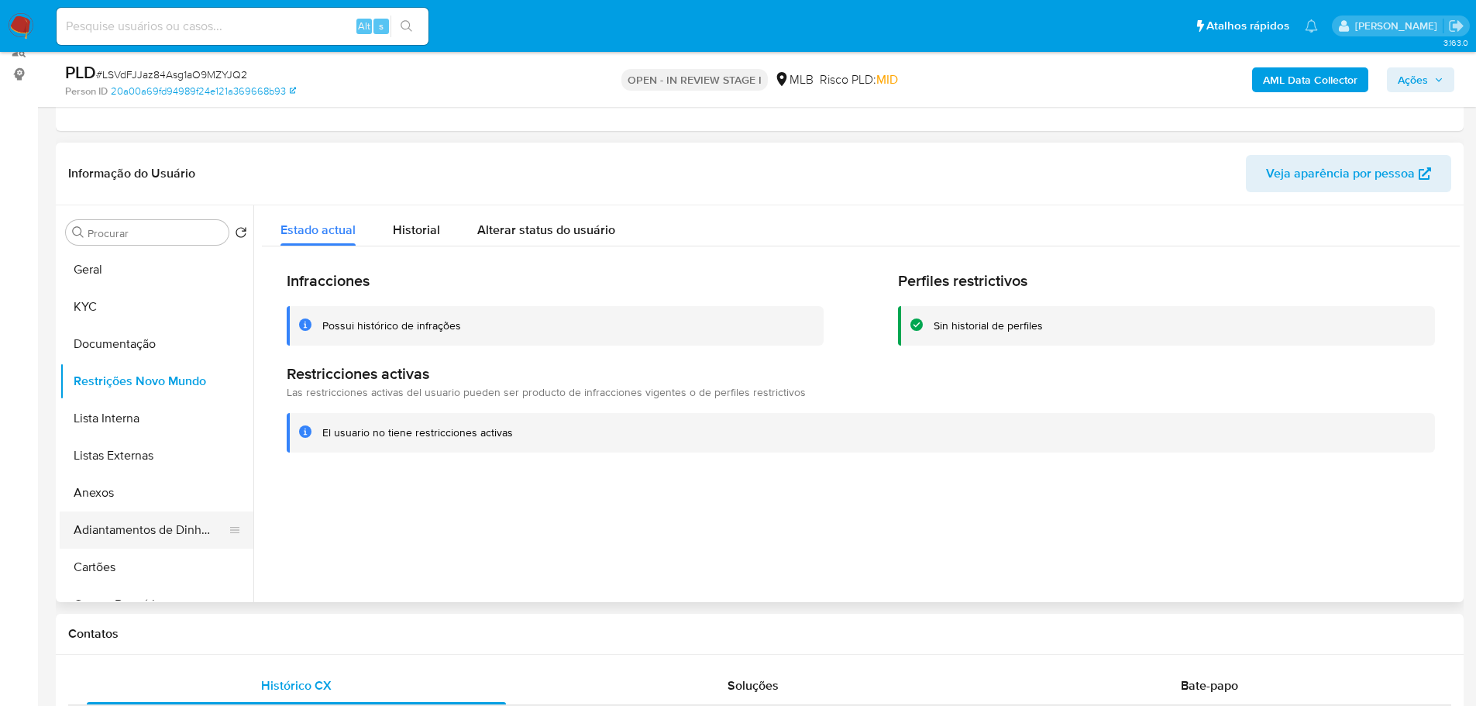
drag, startPoint x: 305, startPoint y: 630, endPoint x: 219, endPoint y: 533, distance: 129.0
click at [305, 630] on h1 "Contatos" at bounding box center [759, 633] width 1383 height 15
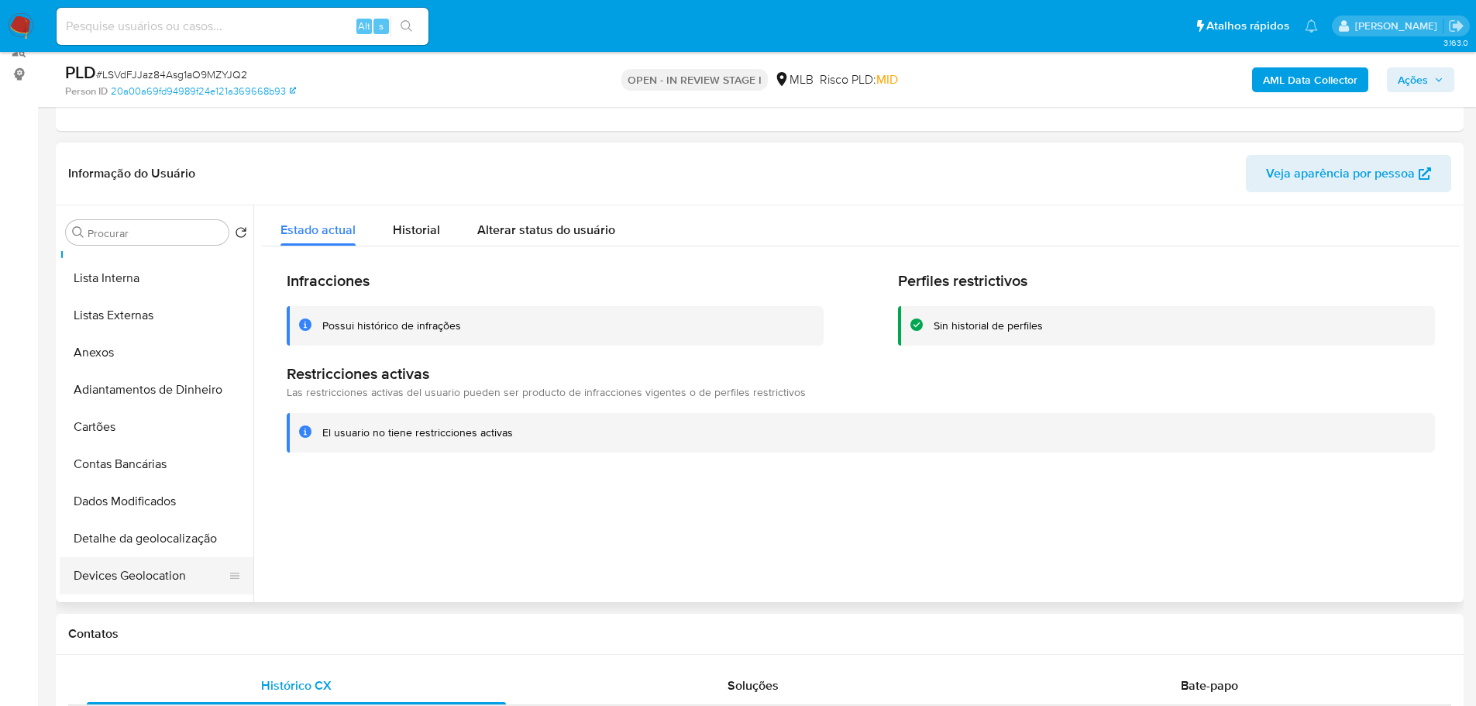
scroll to position [310, 0]
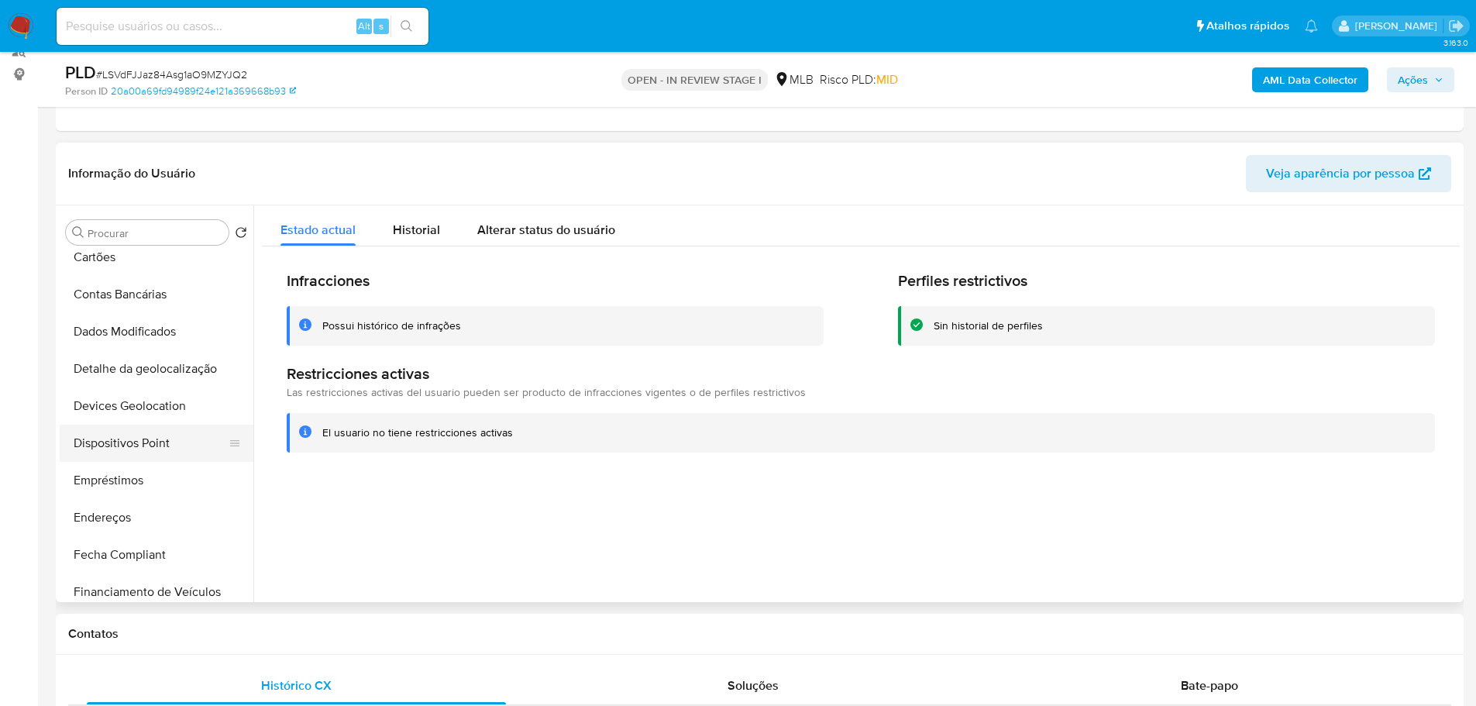
click at [163, 444] on button "Dispositivos Point" at bounding box center [150, 443] width 181 height 37
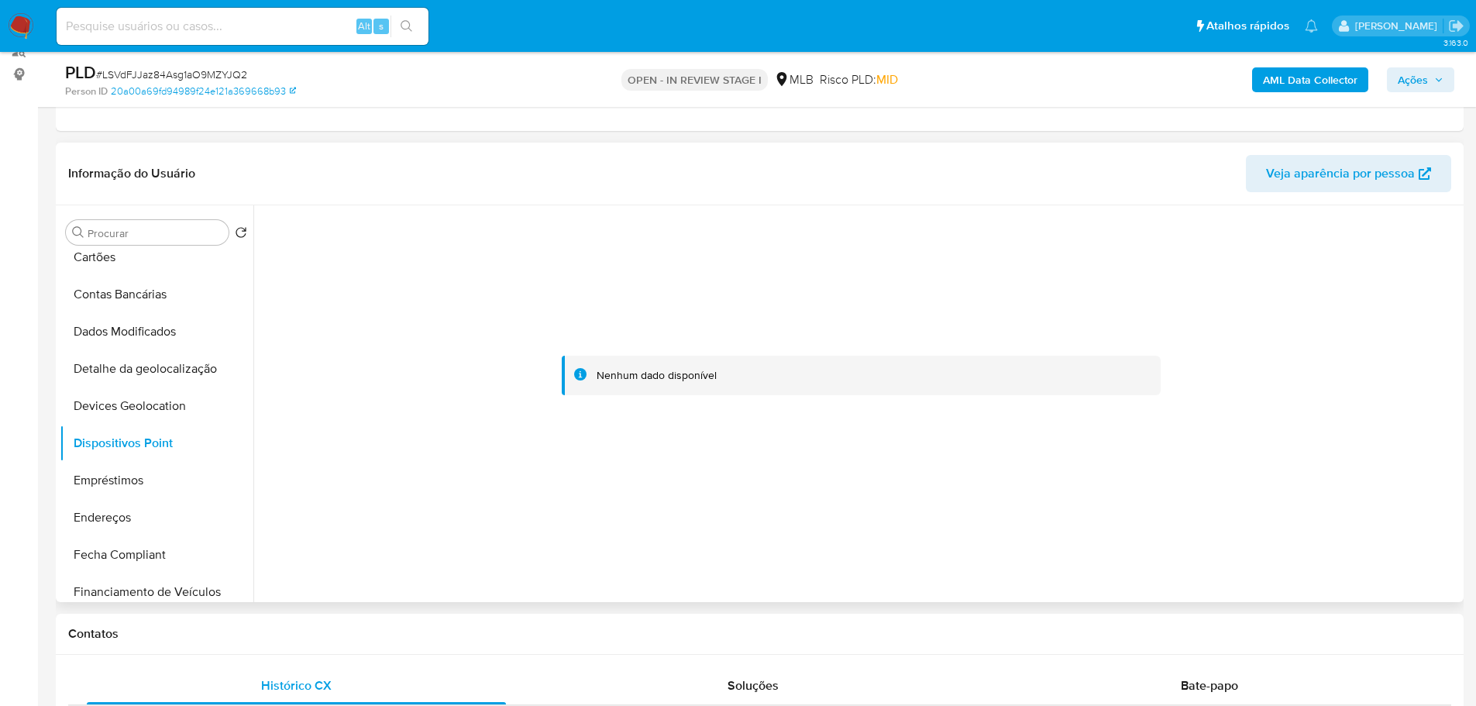
drag, startPoint x: 684, startPoint y: 632, endPoint x: 672, endPoint y: 264, distance: 367.5
click at [684, 631] on h1 "Contatos" at bounding box center [759, 633] width 1383 height 15
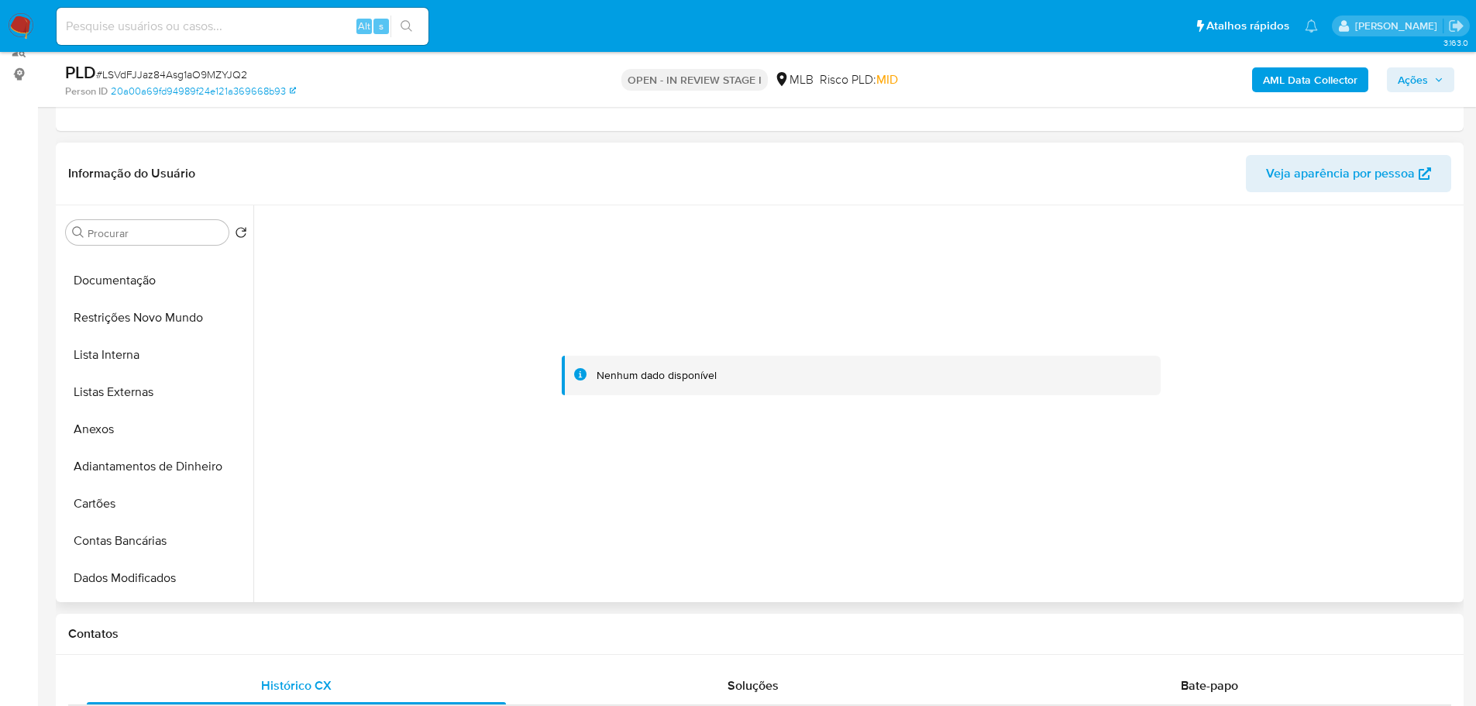
scroll to position [0, 0]
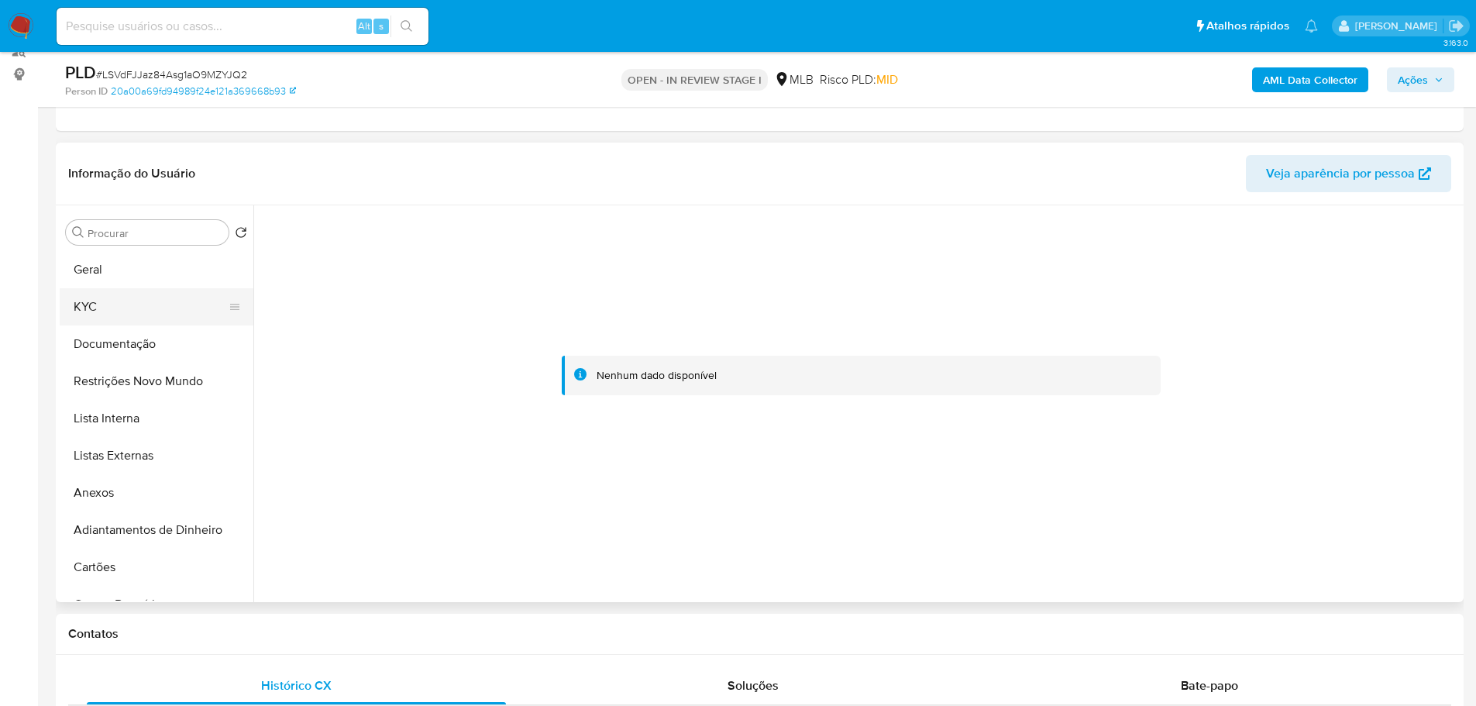
click at [109, 299] on button "KYC" at bounding box center [150, 306] width 181 height 37
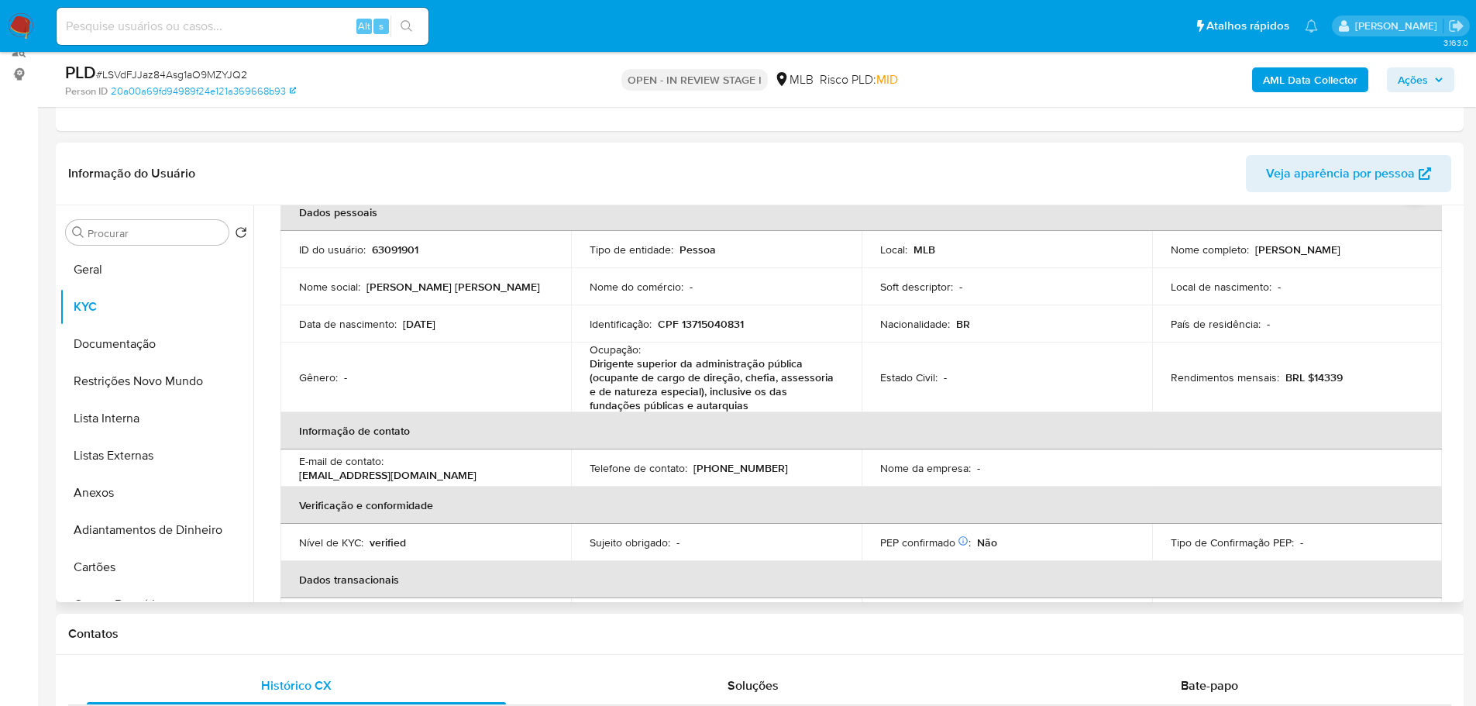
scroll to position [58, 0]
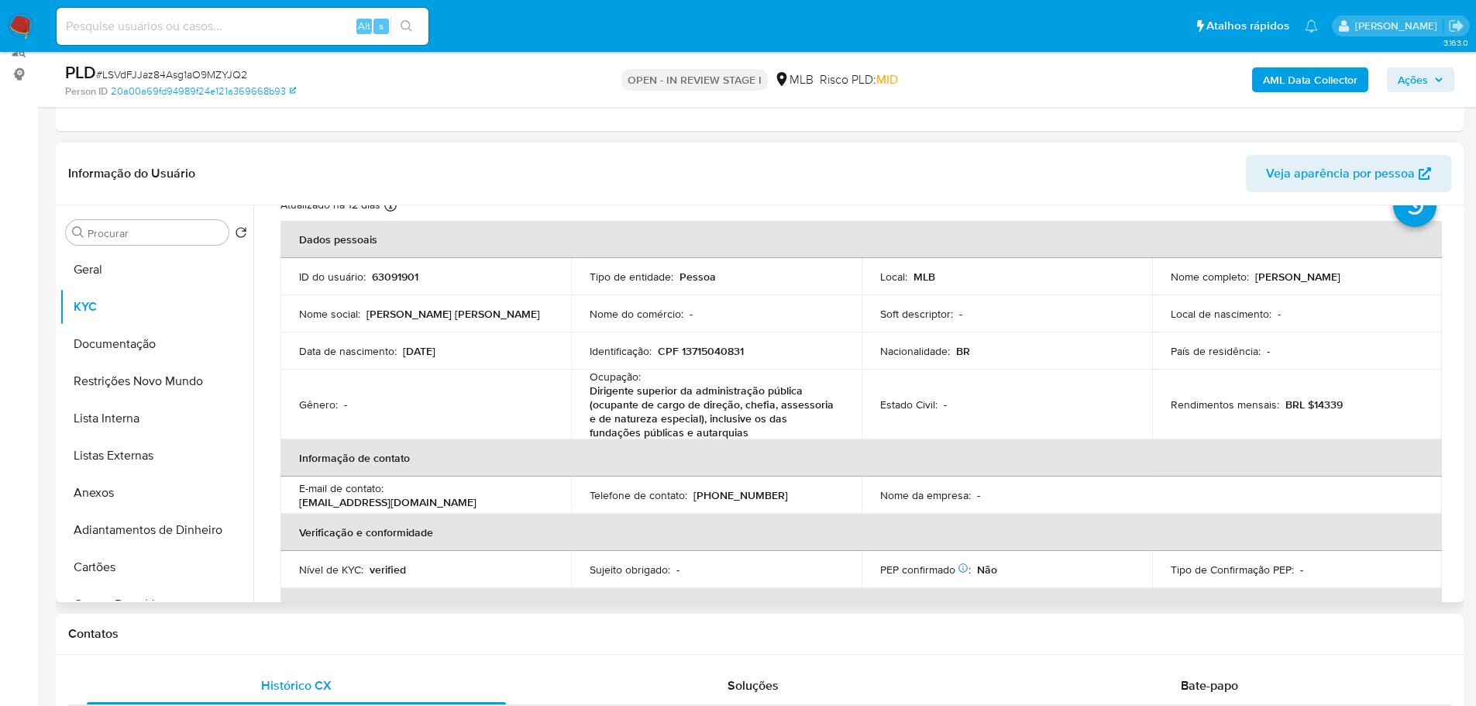
click at [724, 358] on p "CPF 13715040831" at bounding box center [701, 351] width 86 height 14
click at [723, 356] on p "CPF 13715040831" at bounding box center [701, 351] width 86 height 14
copy p "13715040831"
click at [136, 331] on button "Documentação" at bounding box center [150, 343] width 181 height 37
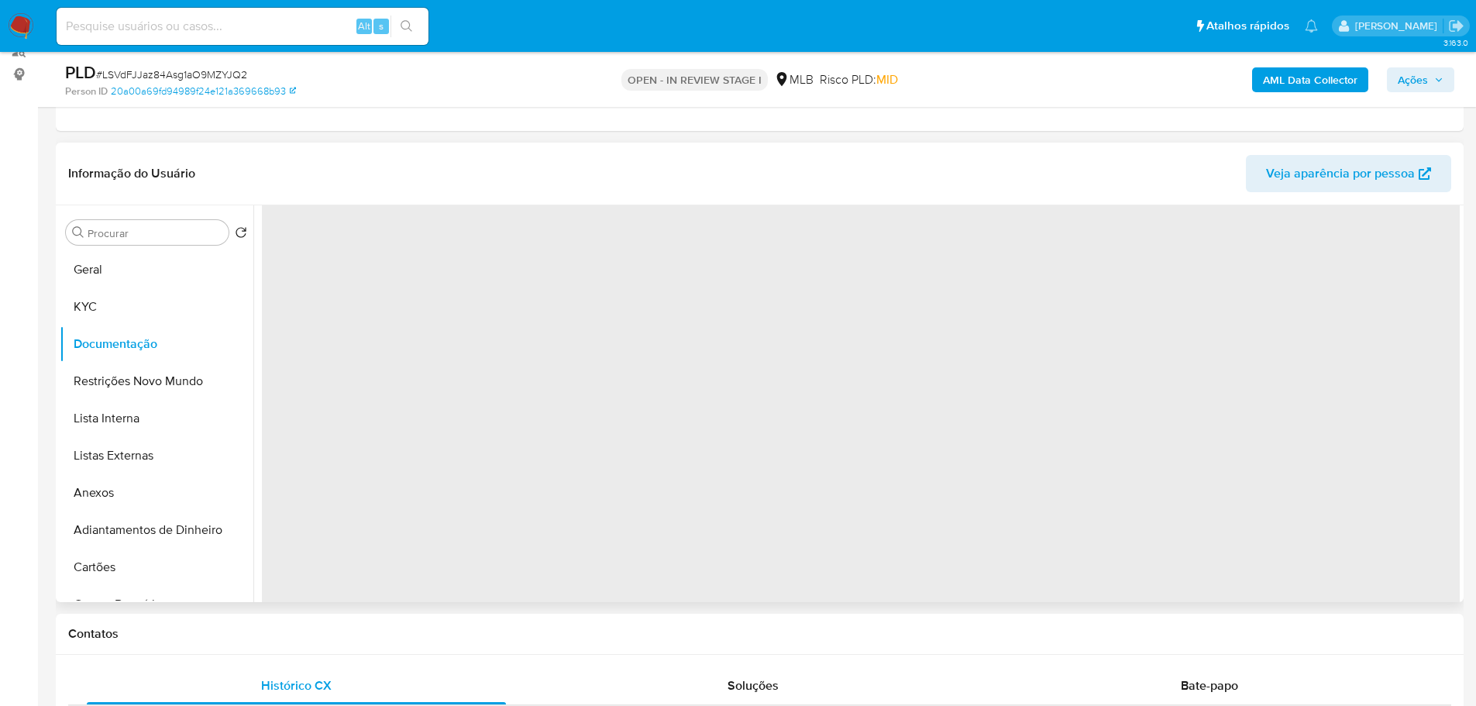
scroll to position [0, 0]
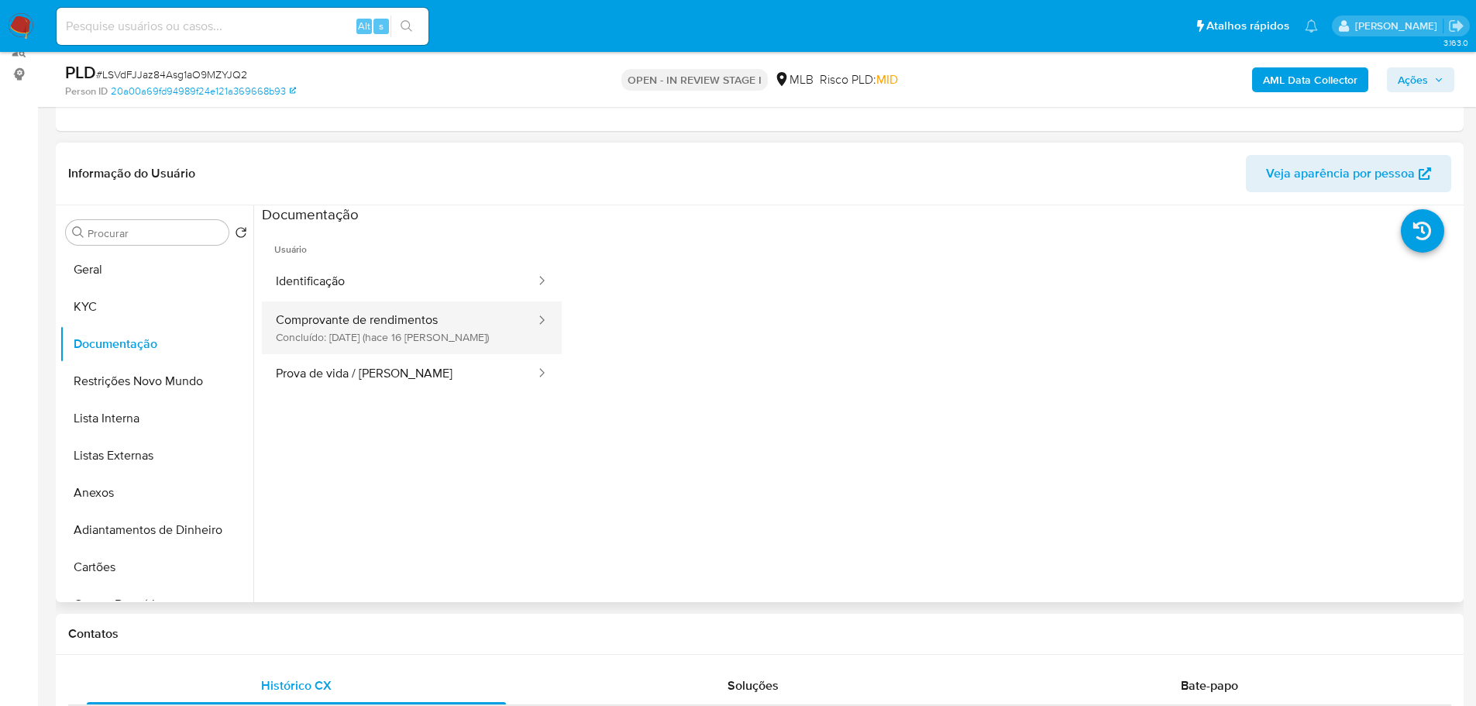
click at [443, 325] on button "Comprovante de rendimentos Concluído: 29/09/2025 (hace 16 días)" at bounding box center [399, 327] width 275 height 53
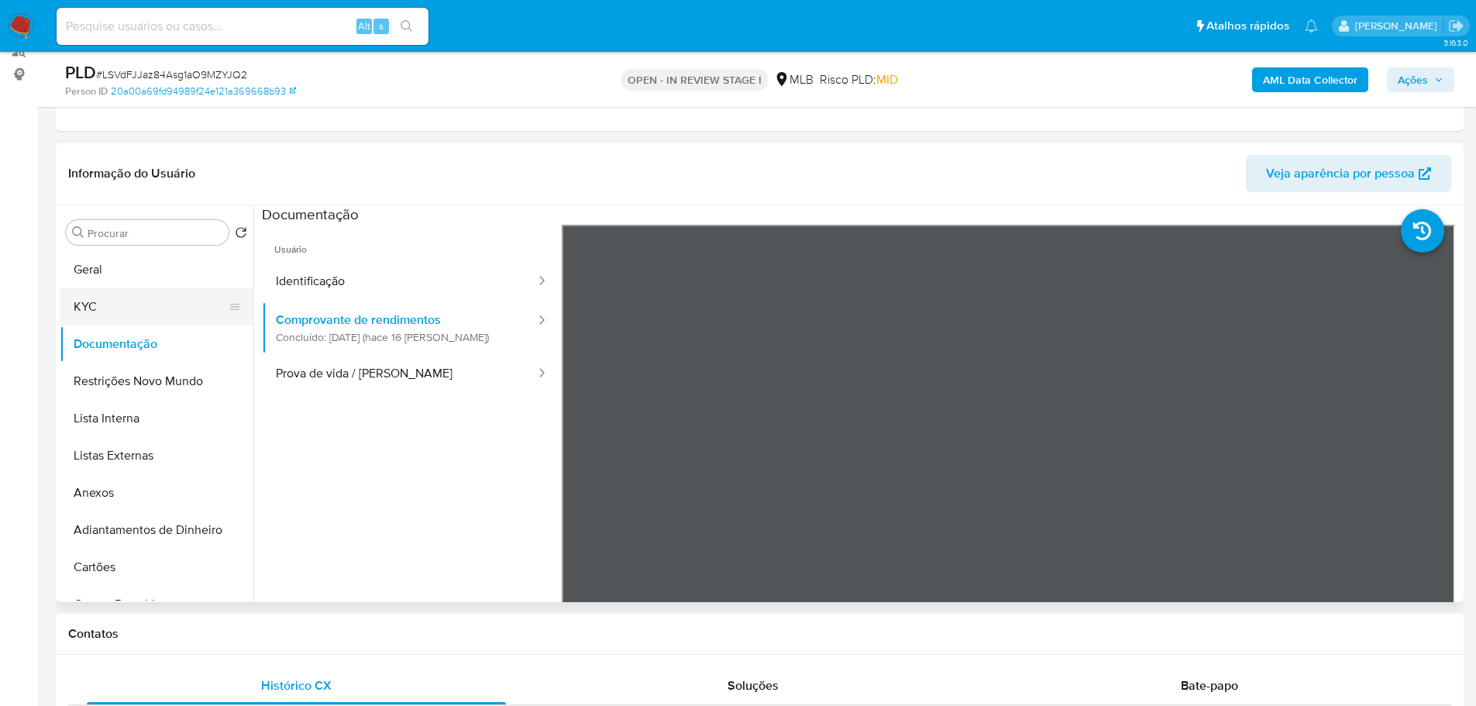
click at [103, 314] on button "KYC" at bounding box center [150, 306] width 181 height 37
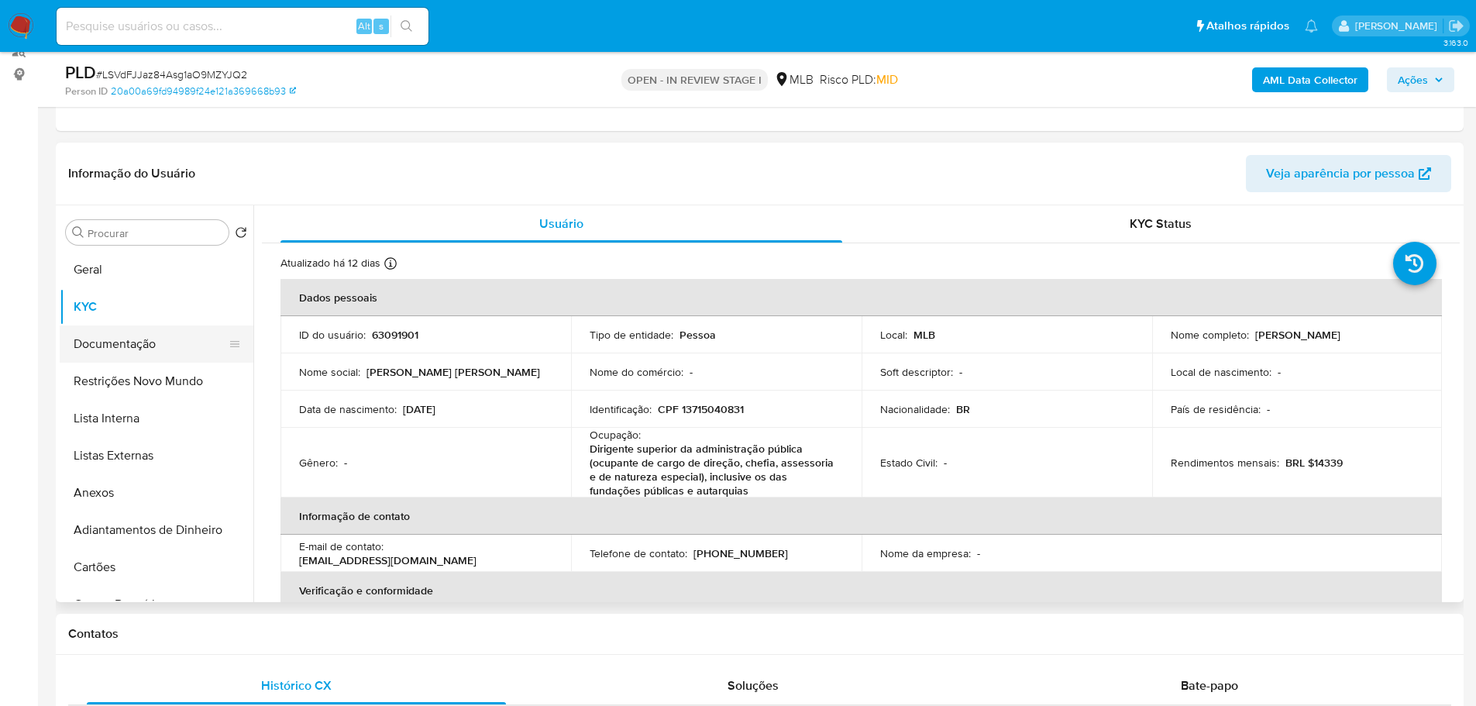
click at [121, 336] on button "Documentação" at bounding box center [150, 343] width 181 height 37
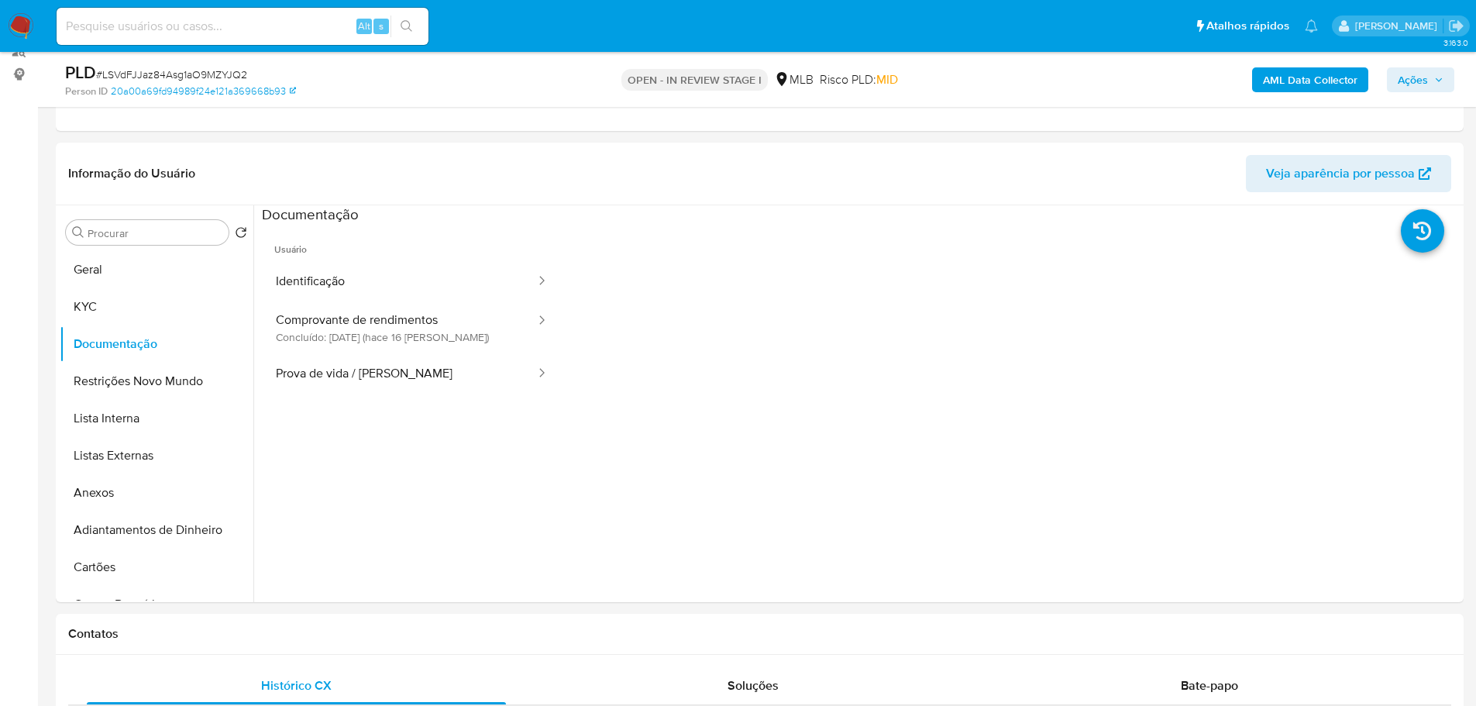
click at [1421, 85] on span "Ações" at bounding box center [1413, 79] width 30 height 25
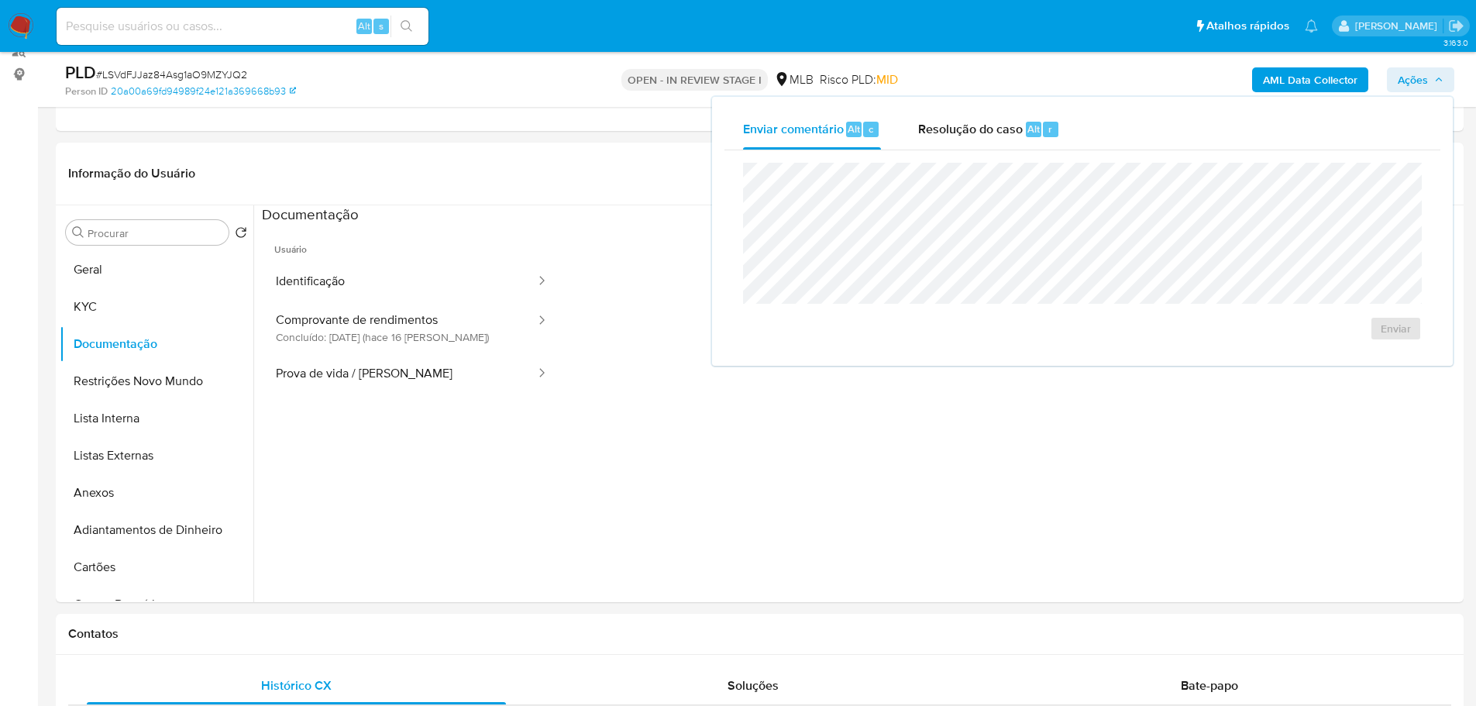
click at [1307, 78] on b "AML Data Collector" at bounding box center [1310, 79] width 95 height 25
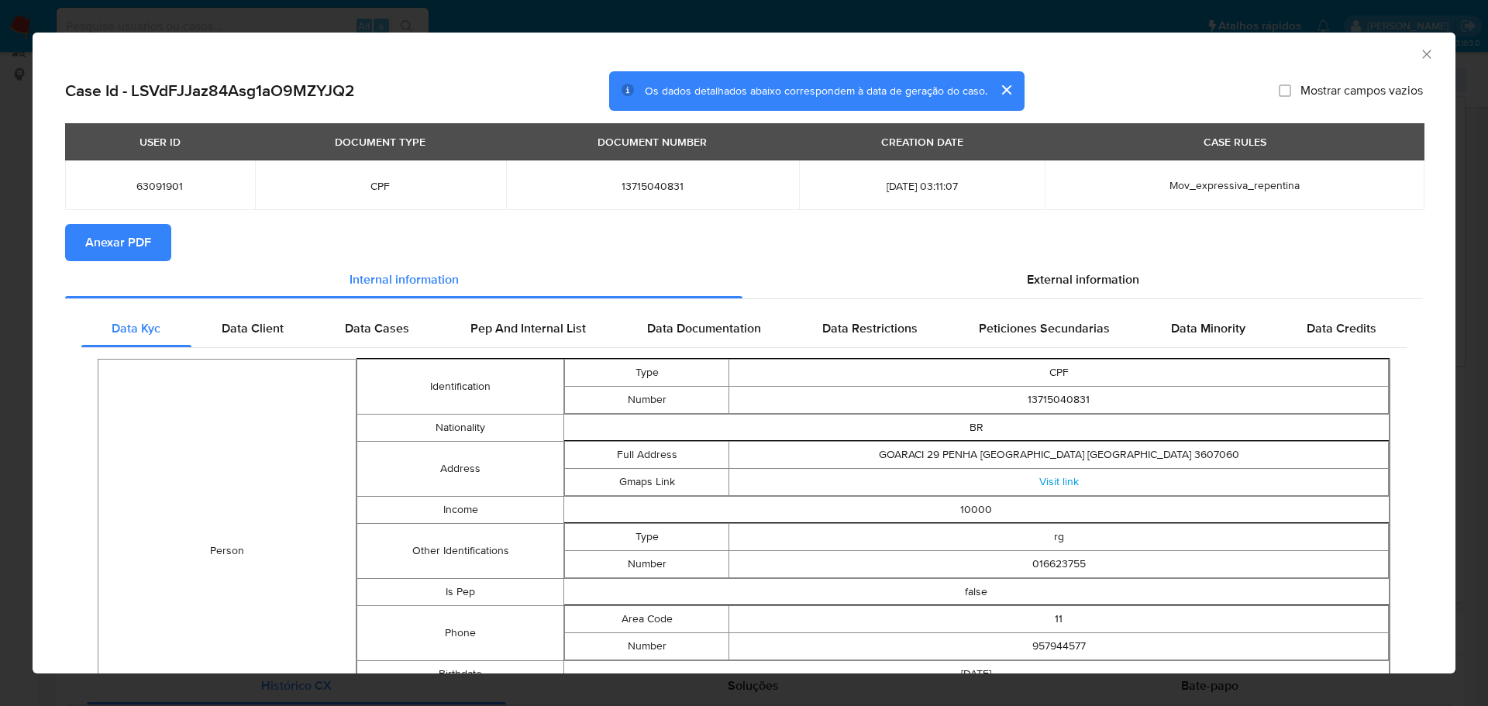
click at [144, 239] on span "Anexar PDF" at bounding box center [118, 243] width 66 height 34
click at [1419, 53] on icon "Fechar a janela" at bounding box center [1426, 53] width 15 height 15
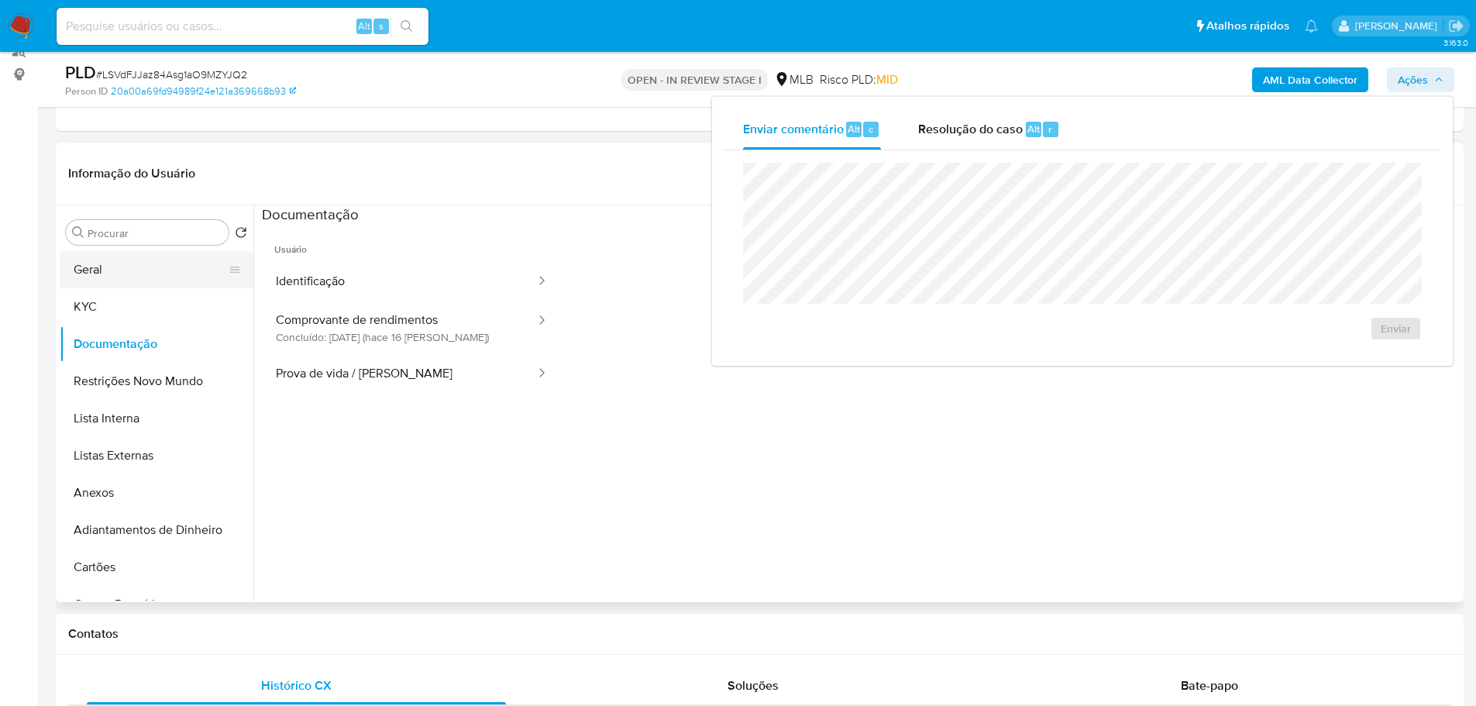
click at [133, 269] on button "Geral" at bounding box center [150, 269] width 181 height 37
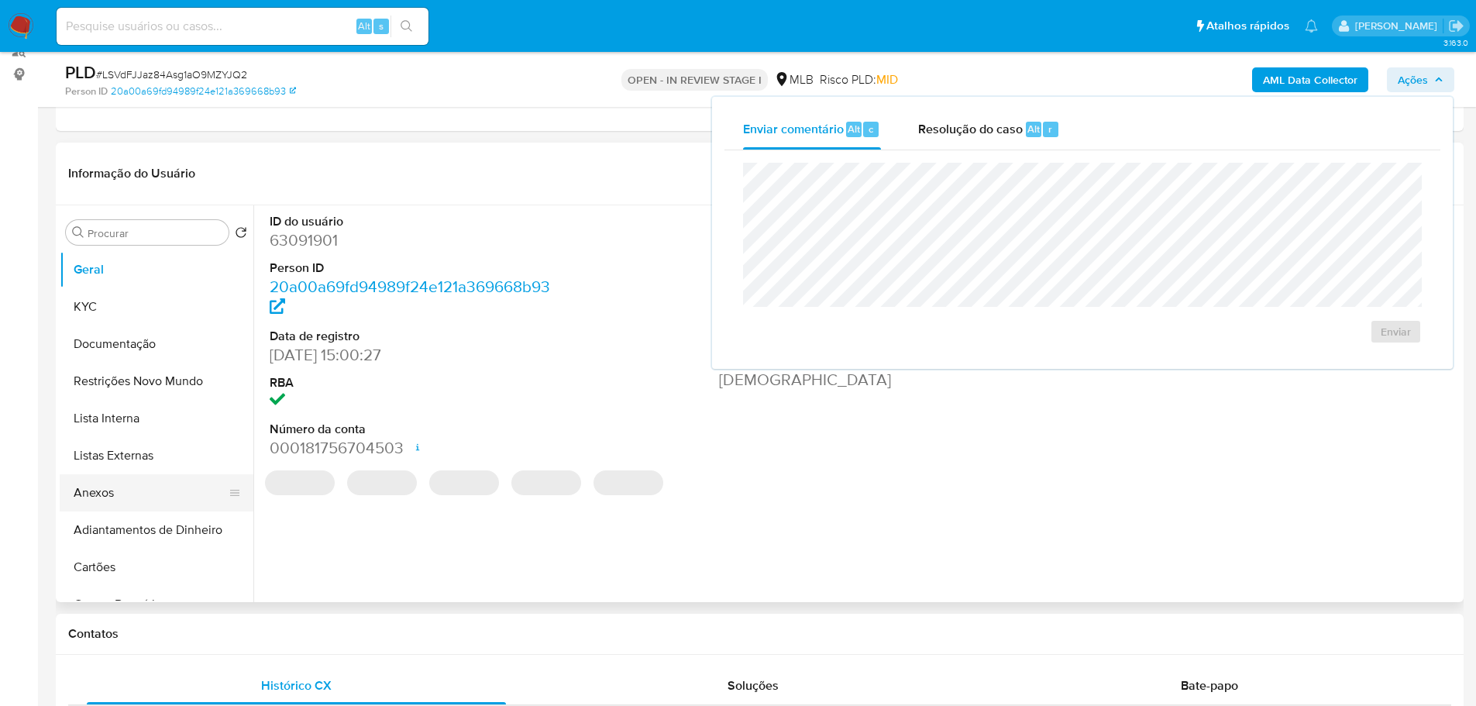
click at [148, 485] on button "Anexos" at bounding box center [150, 492] width 181 height 37
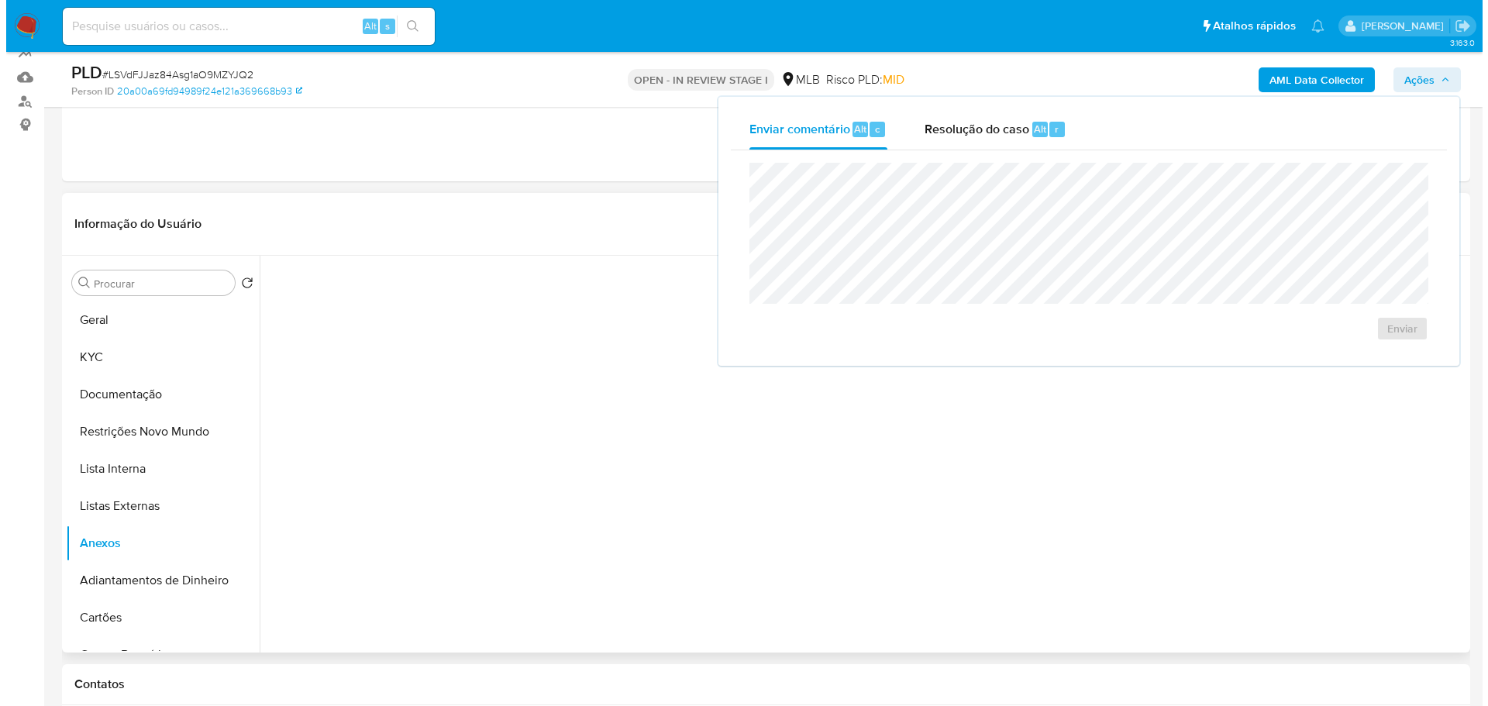
scroll to position [119, 0]
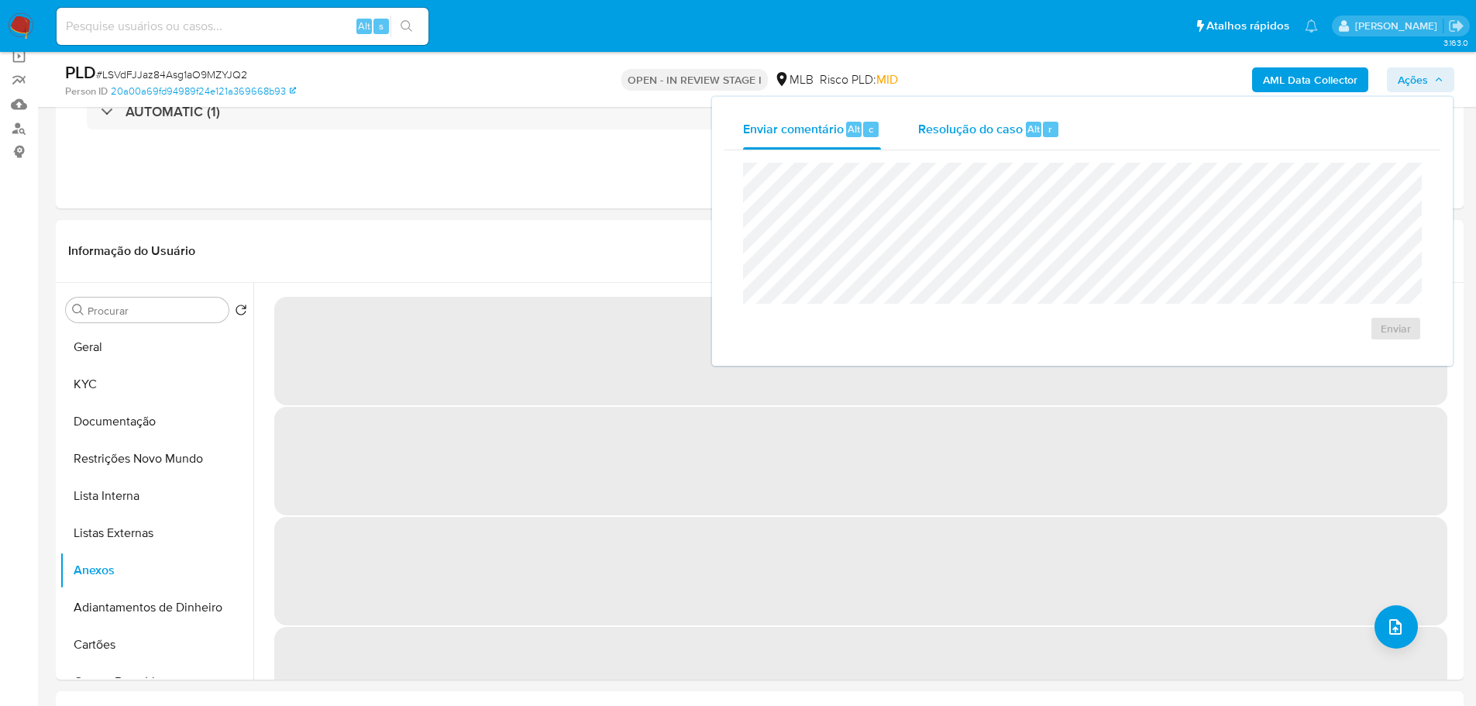
click at [971, 129] on span "Resolução do caso" at bounding box center [970, 128] width 105 height 18
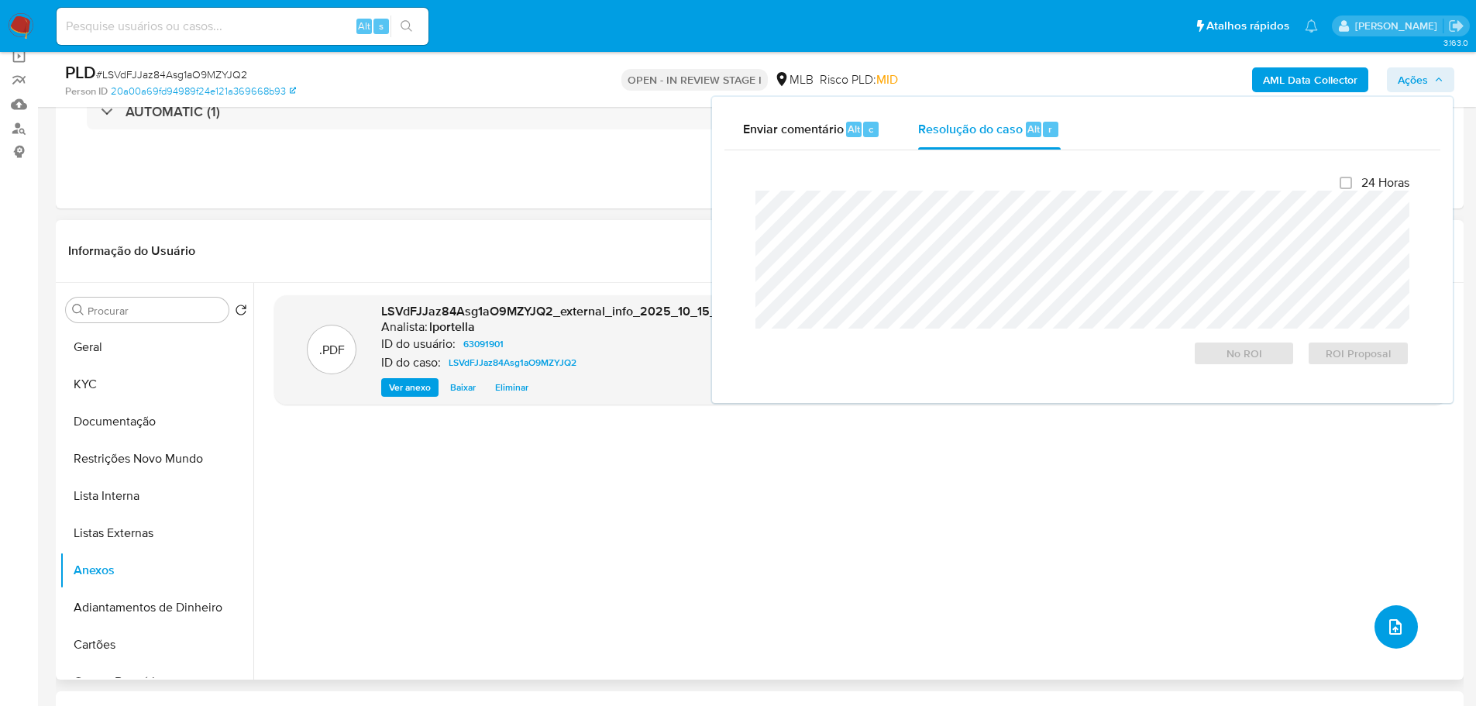
click at [1400, 628] on button "upload-file" at bounding box center [1396, 626] width 43 height 43
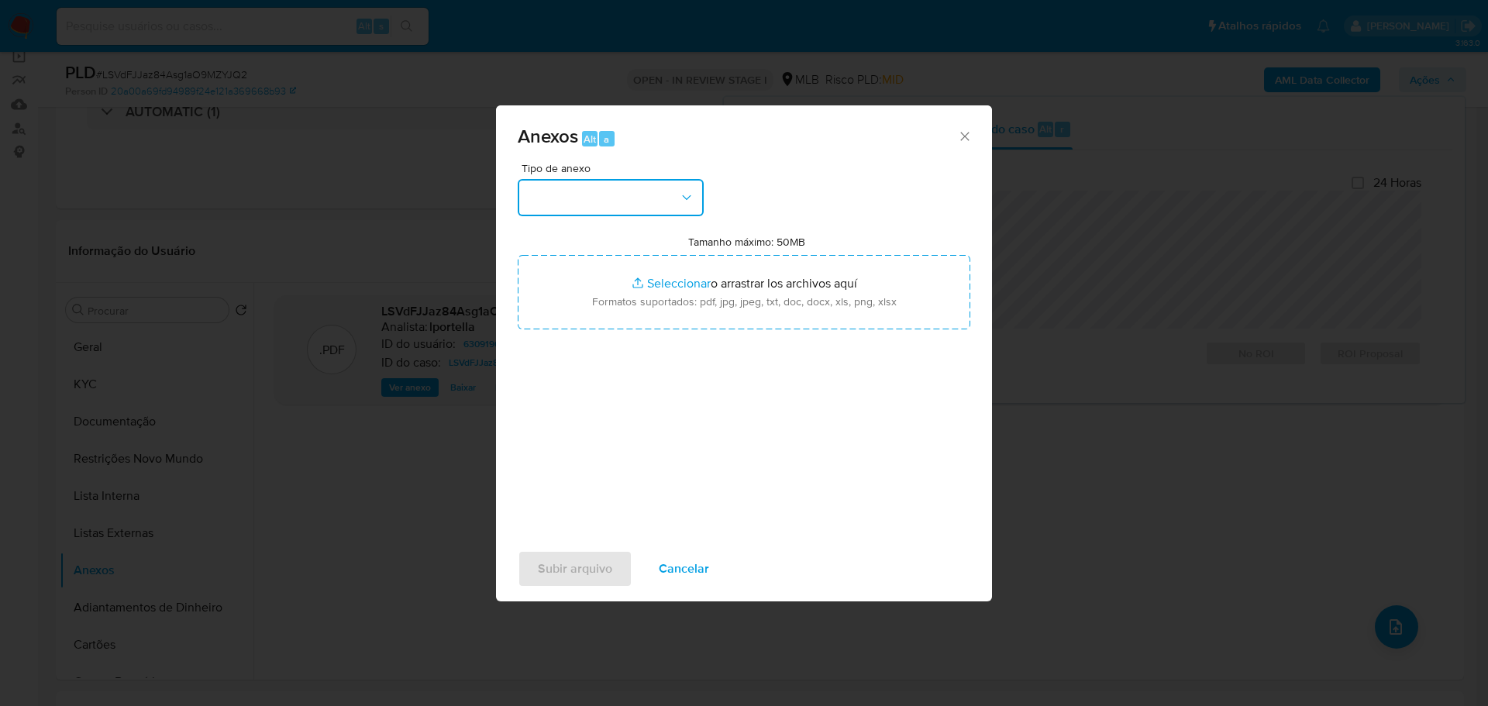
click at [573, 201] on button "button" at bounding box center [611, 197] width 186 height 37
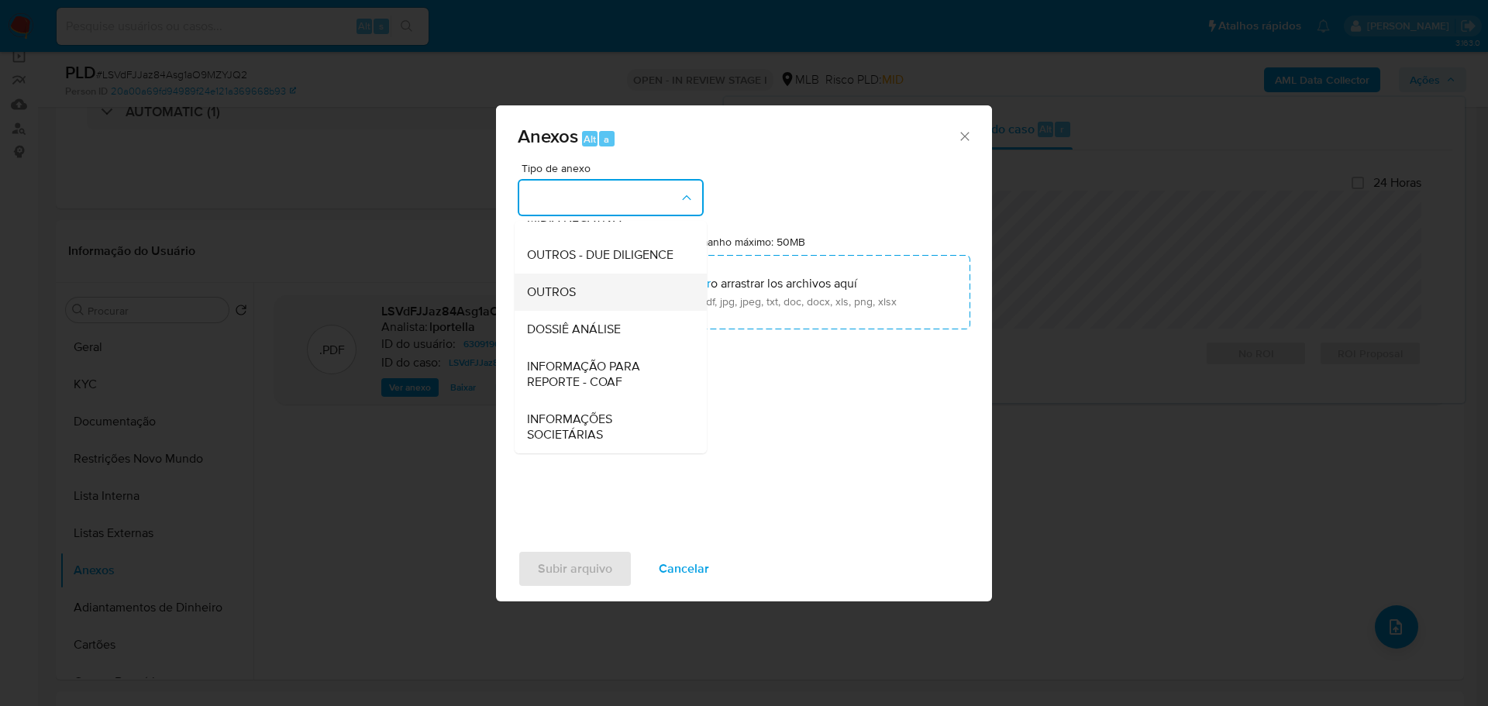
scroll to position [239, 0]
drag, startPoint x: 578, startPoint y: 298, endPoint x: 503, endPoint y: 316, distance: 77.4
click at [577, 298] on div "OUTROS" at bounding box center [606, 292] width 158 height 37
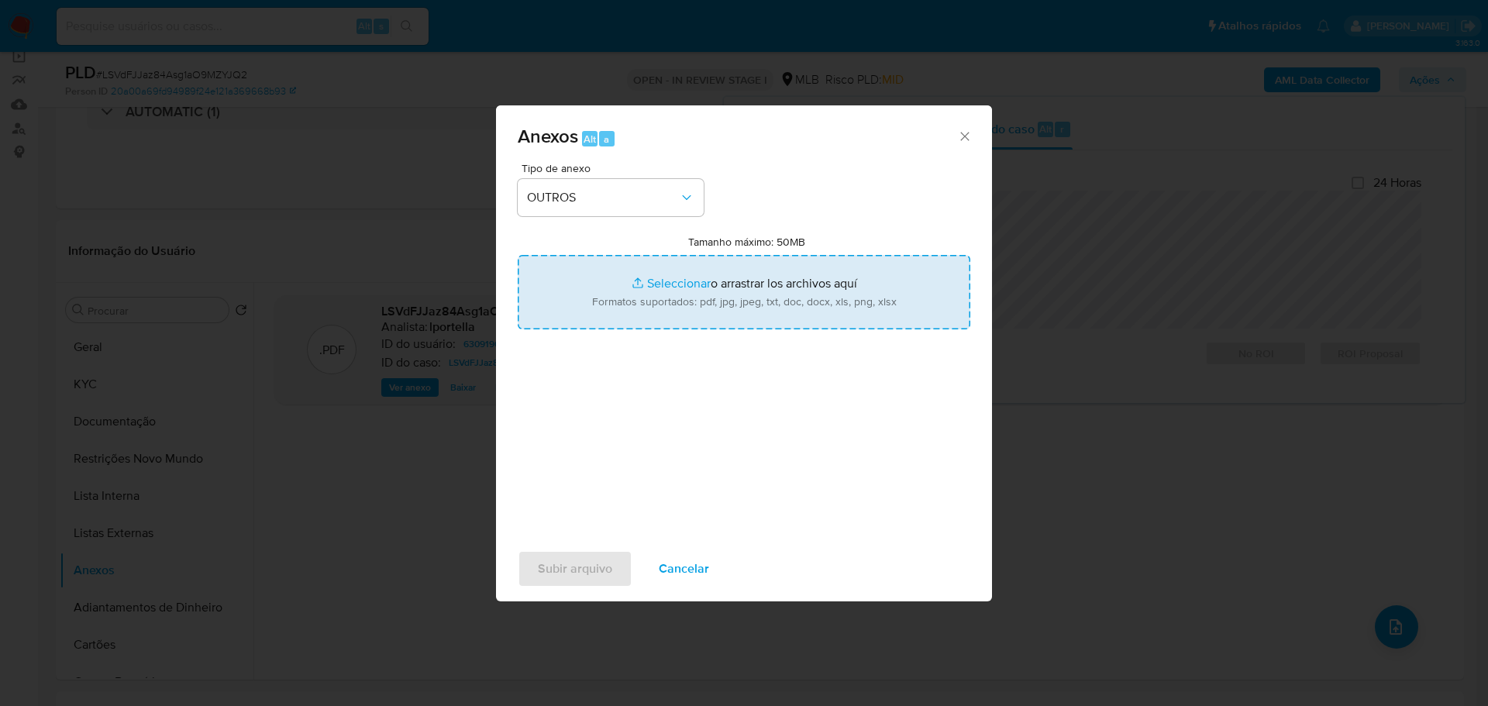
click at [552, 304] on input "Tamanho máximo: 50MB Seleccionar archivos" at bounding box center [744, 292] width 453 height 74
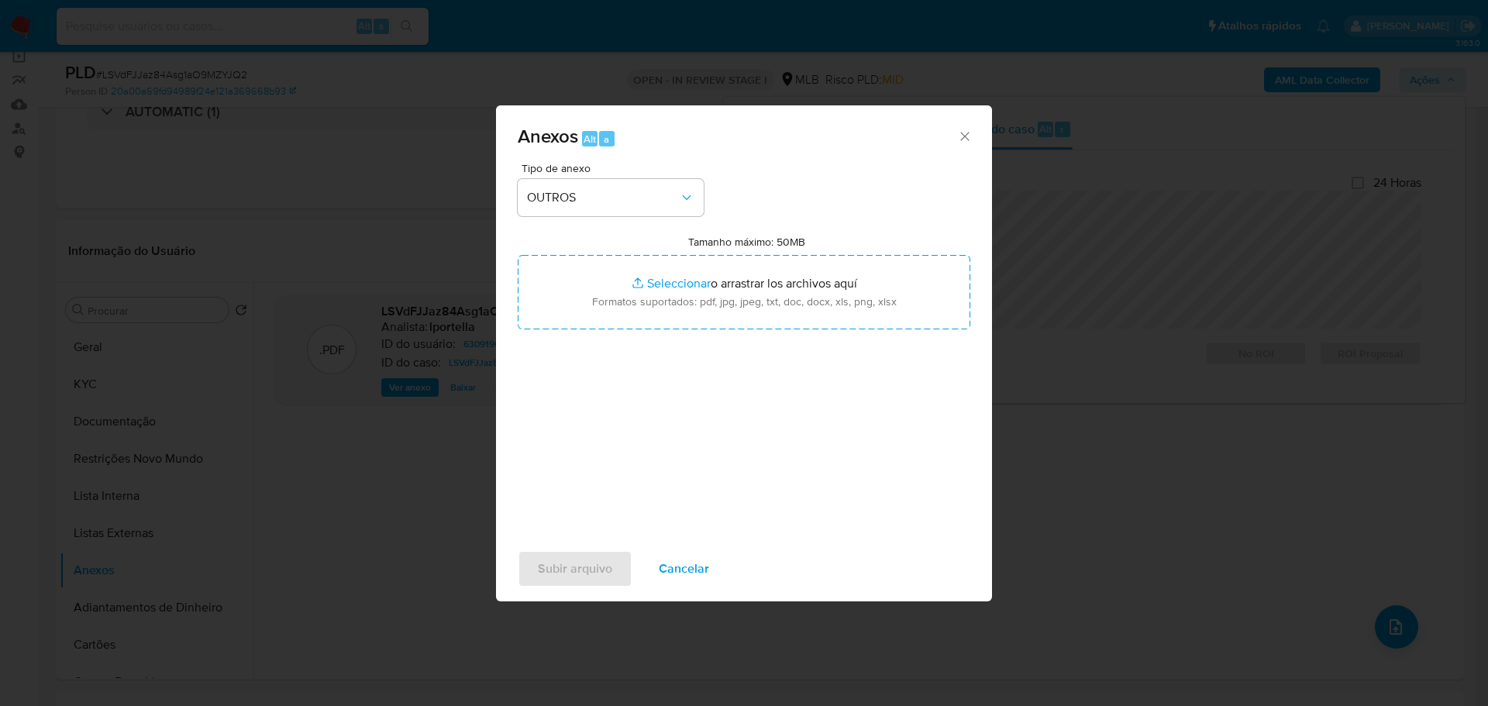
click at [263, 453] on div "Anexos Alt a Tipo de anexo OUTROS Tamanho máximo: 50MB Seleccionar archivos Sel…" at bounding box center [744, 353] width 1488 height 706
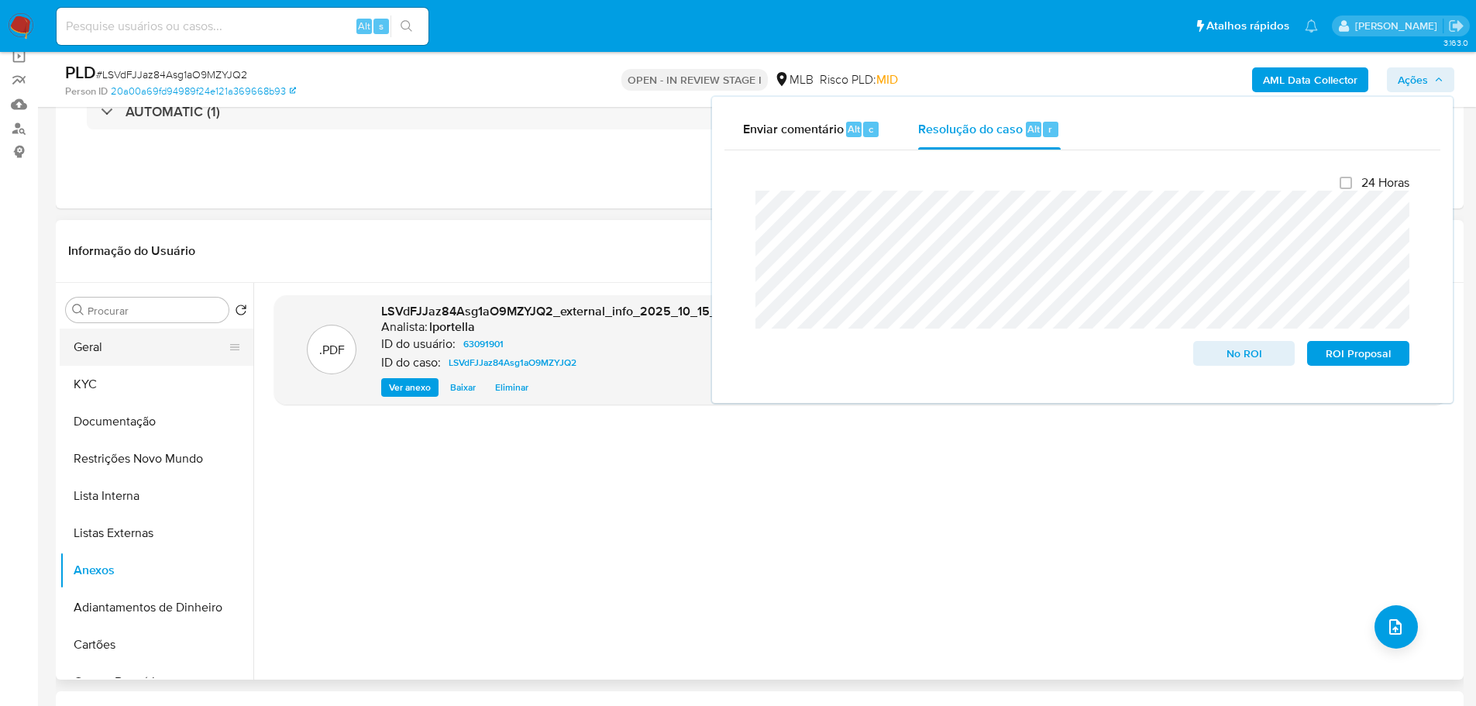
click at [101, 353] on button "Geral" at bounding box center [150, 347] width 181 height 37
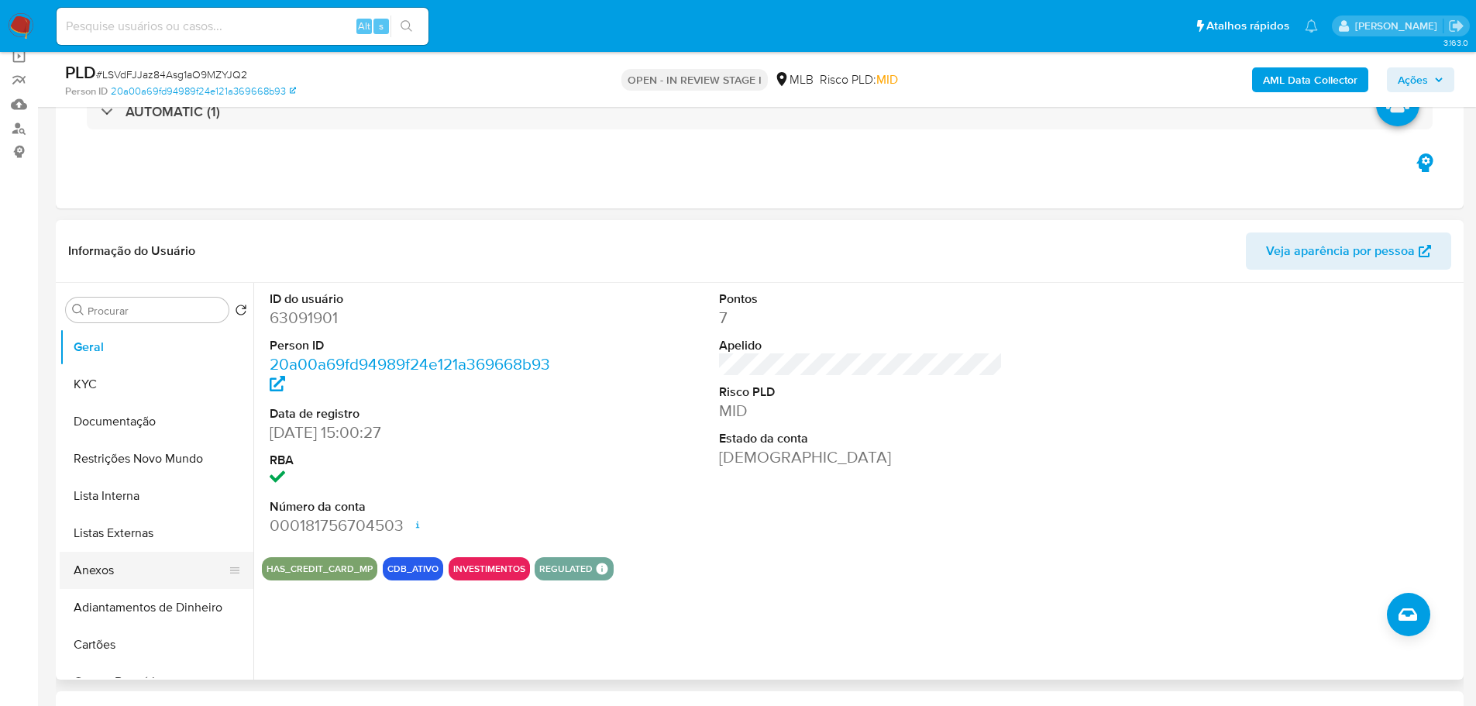
drag, startPoint x: 87, startPoint y: 565, endPoint x: 87, endPoint y: 573, distance: 8.5
click at [87, 565] on button "Anexos" at bounding box center [150, 570] width 181 height 37
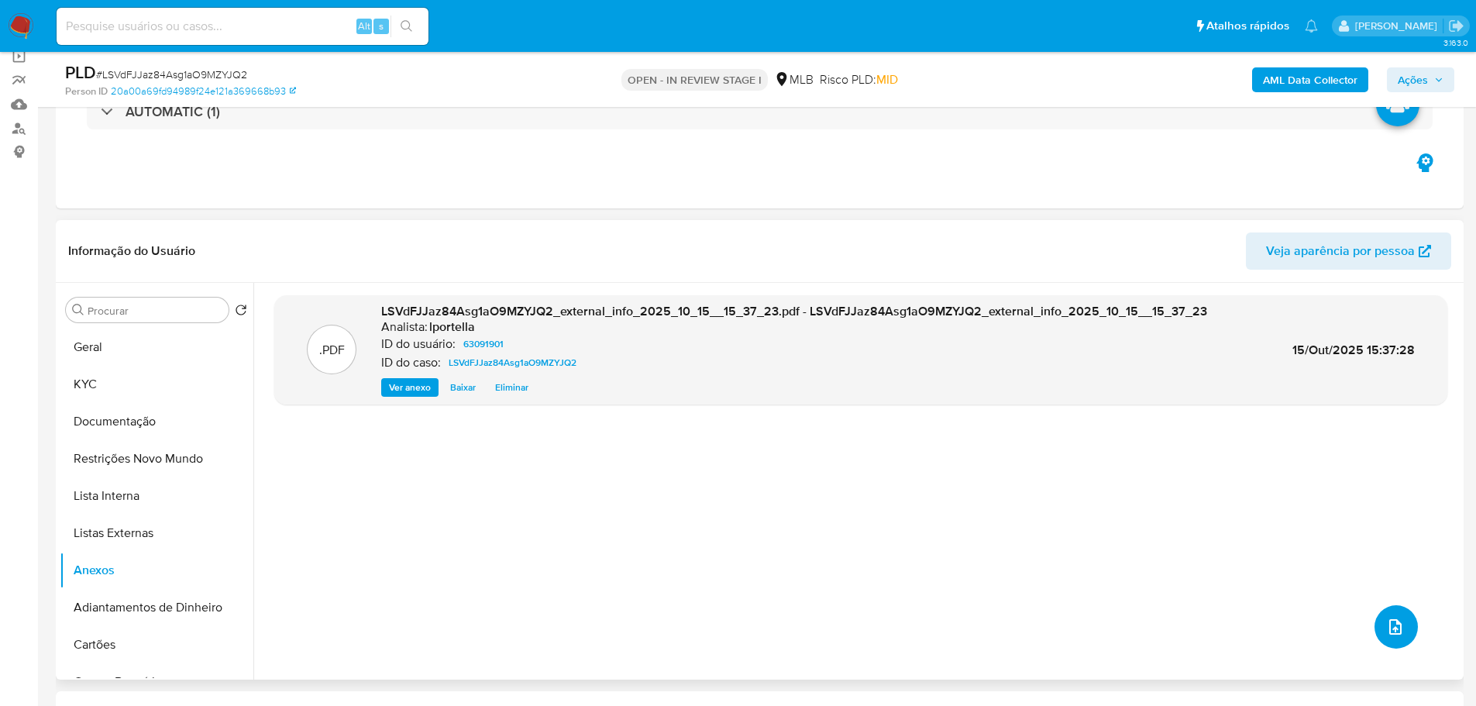
click at [1405, 629] on button "upload-file" at bounding box center [1396, 626] width 43 height 43
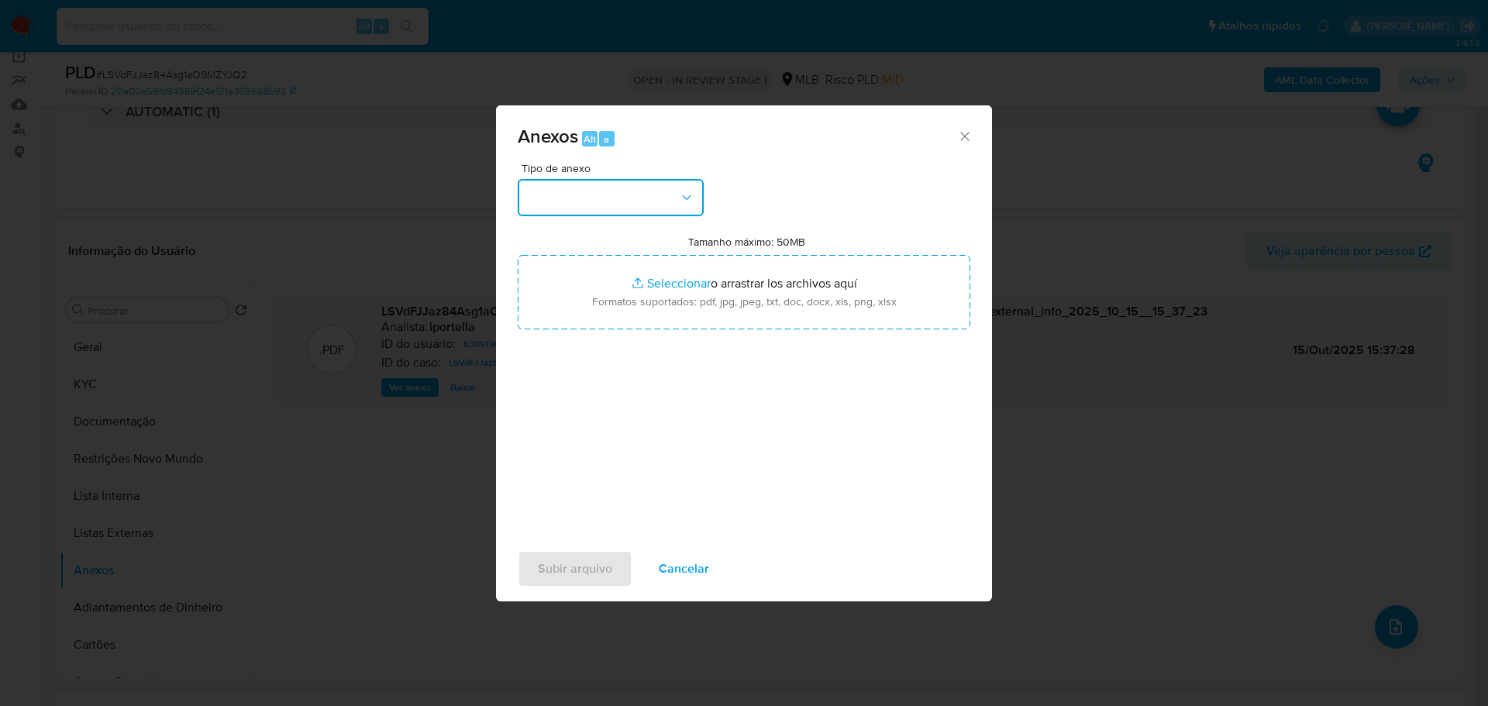
click at [592, 199] on button "button" at bounding box center [611, 197] width 186 height 37
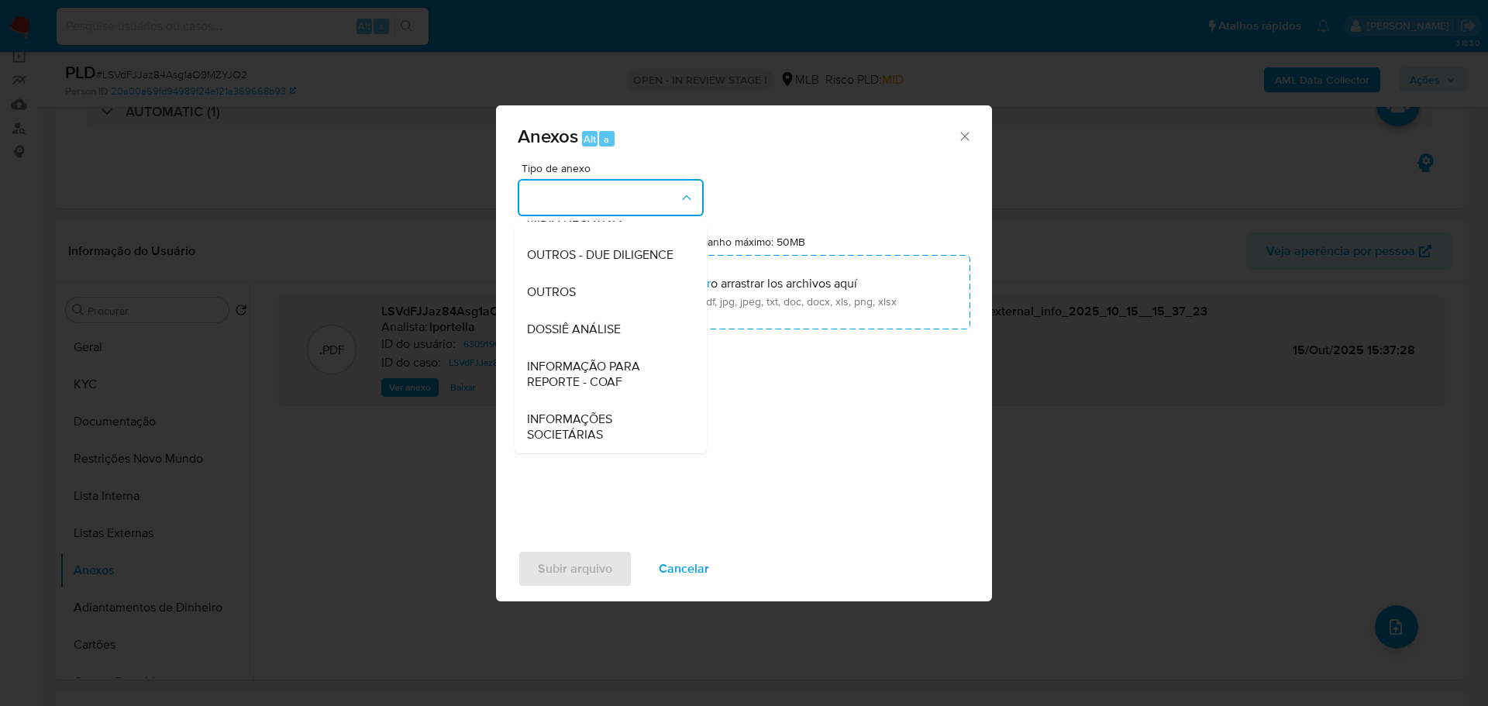
click at [580, 292] on div "OUTROS" at bounding box center [606, 292] width 158 height 37
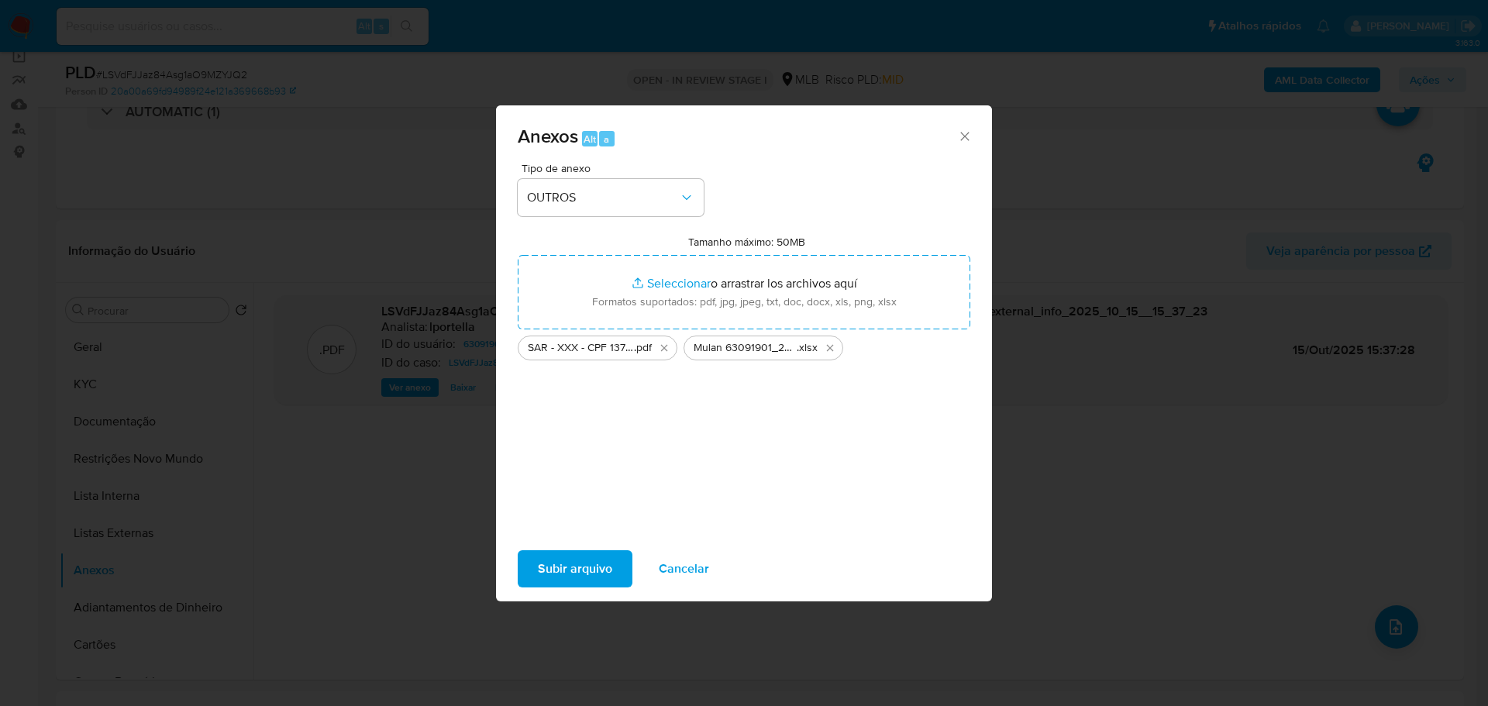
click at [529, 583] on button "Subir arquivo" at bounding box center [575, 568] width 115 height 37
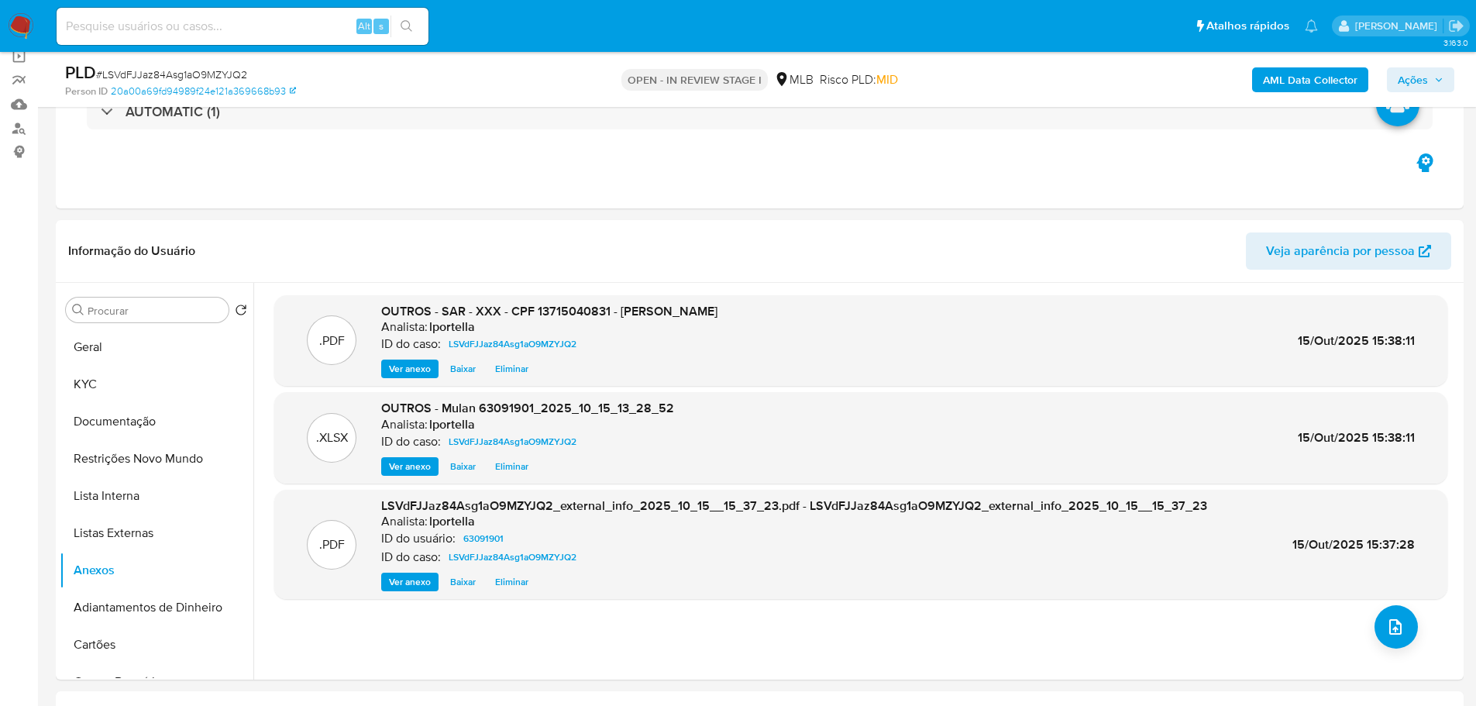
click at [1415, 81] on span "Ações" at bounding box center [1413, 79] width 30 height 25
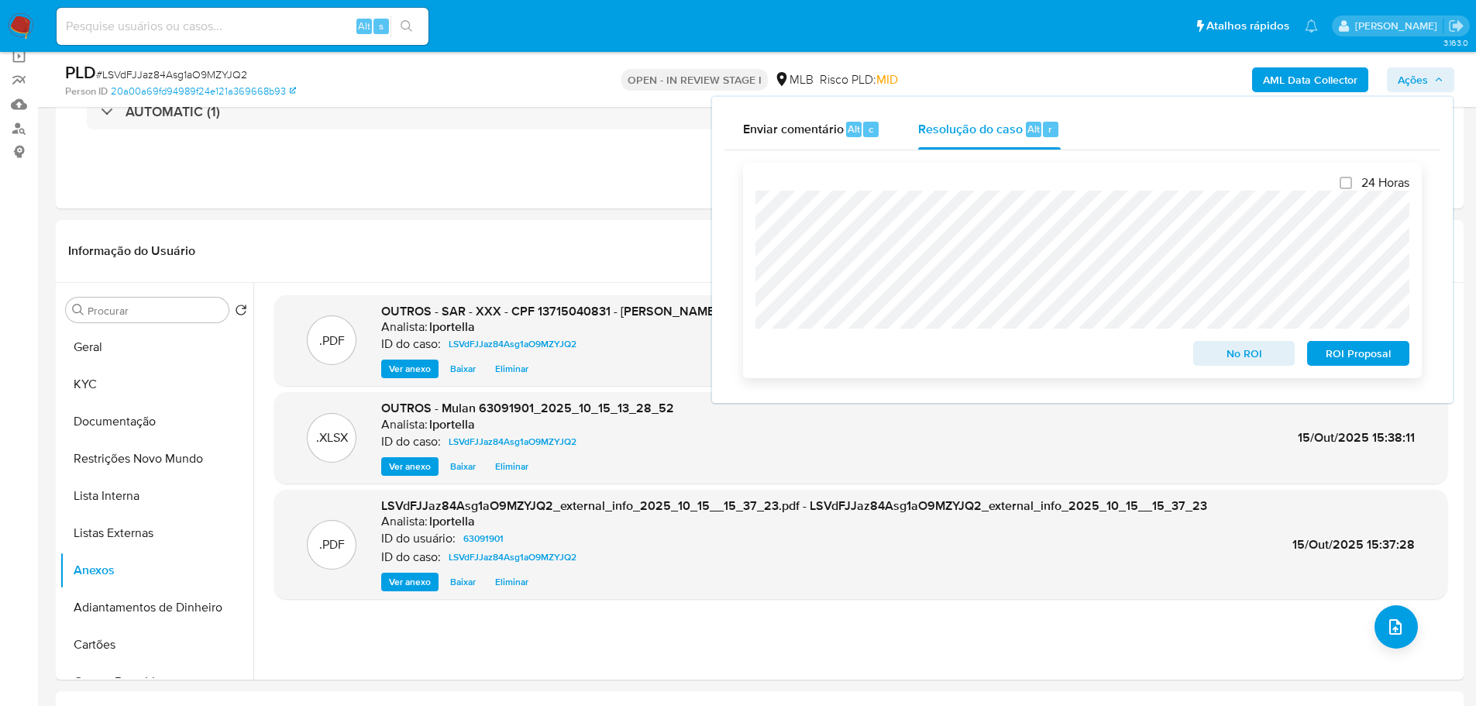
click at [1369, 350] on span "ROI Proposal" at bounding box center [1358, 354] width 81 height 22
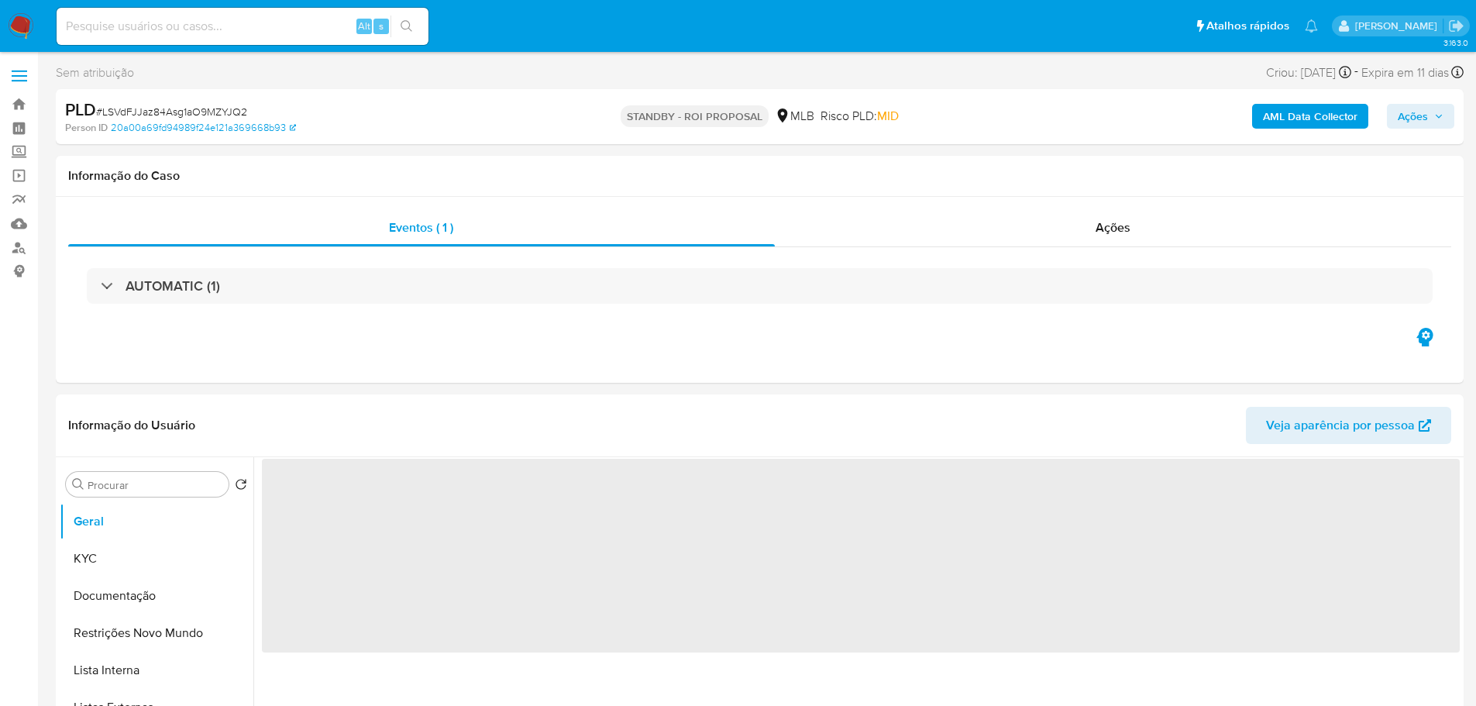
select select "10"
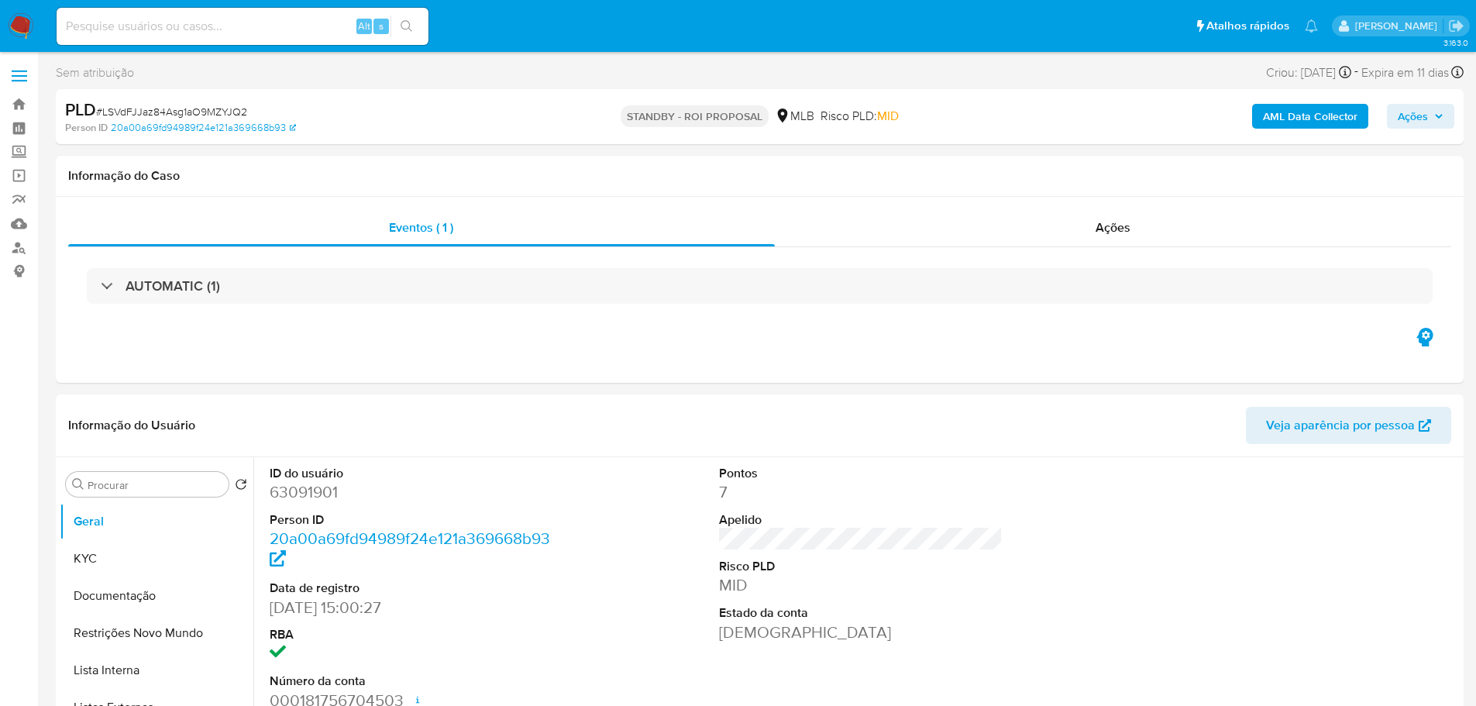
click at [192, 110] on span "# LSVdFJJaz84Asg1aO9MZYJQ2" at bounding box center [171, 111] width 151 height 15
copy span "LSVdFJJaz84Asg1aO9MZYJQ2"
click at [93, 608] on button "Documentação" at bounding box center [150, 595] width 181 height 37
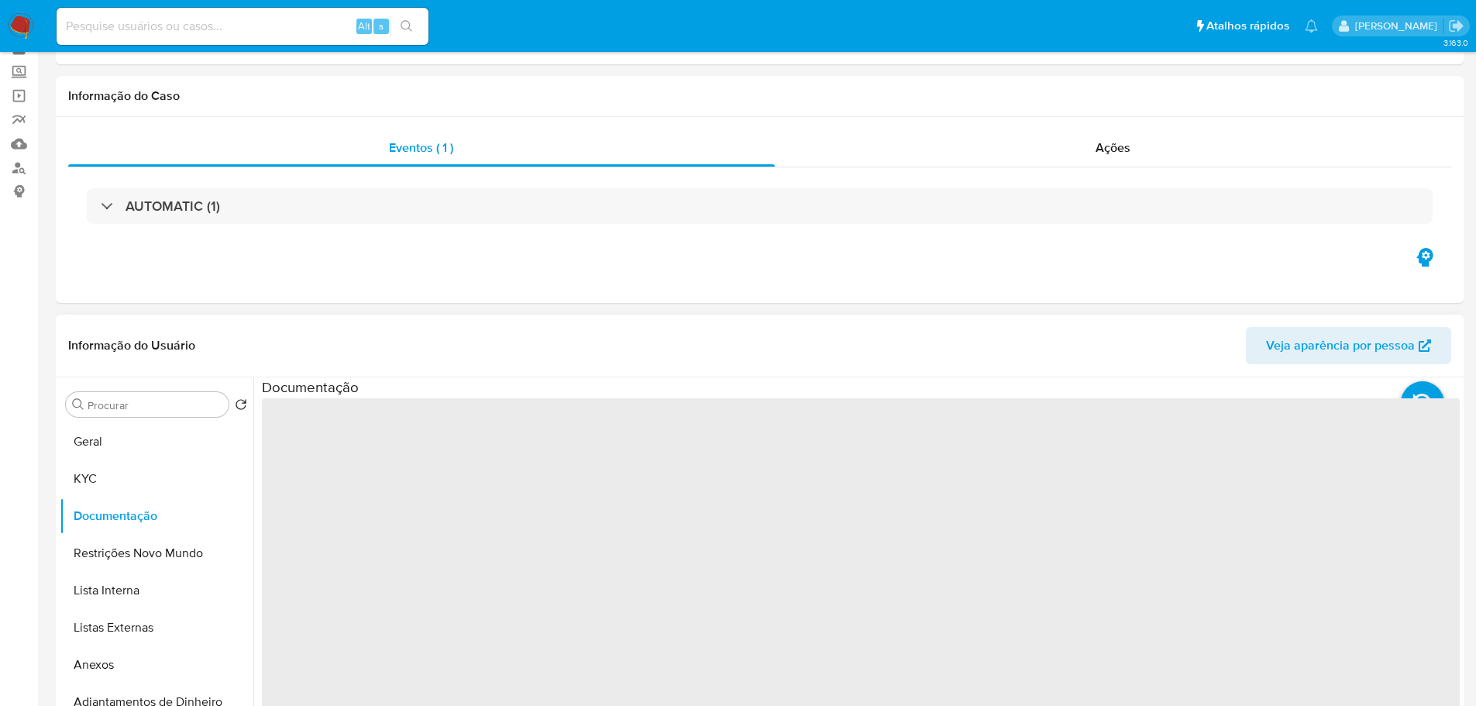
scroll to position [155, 0]
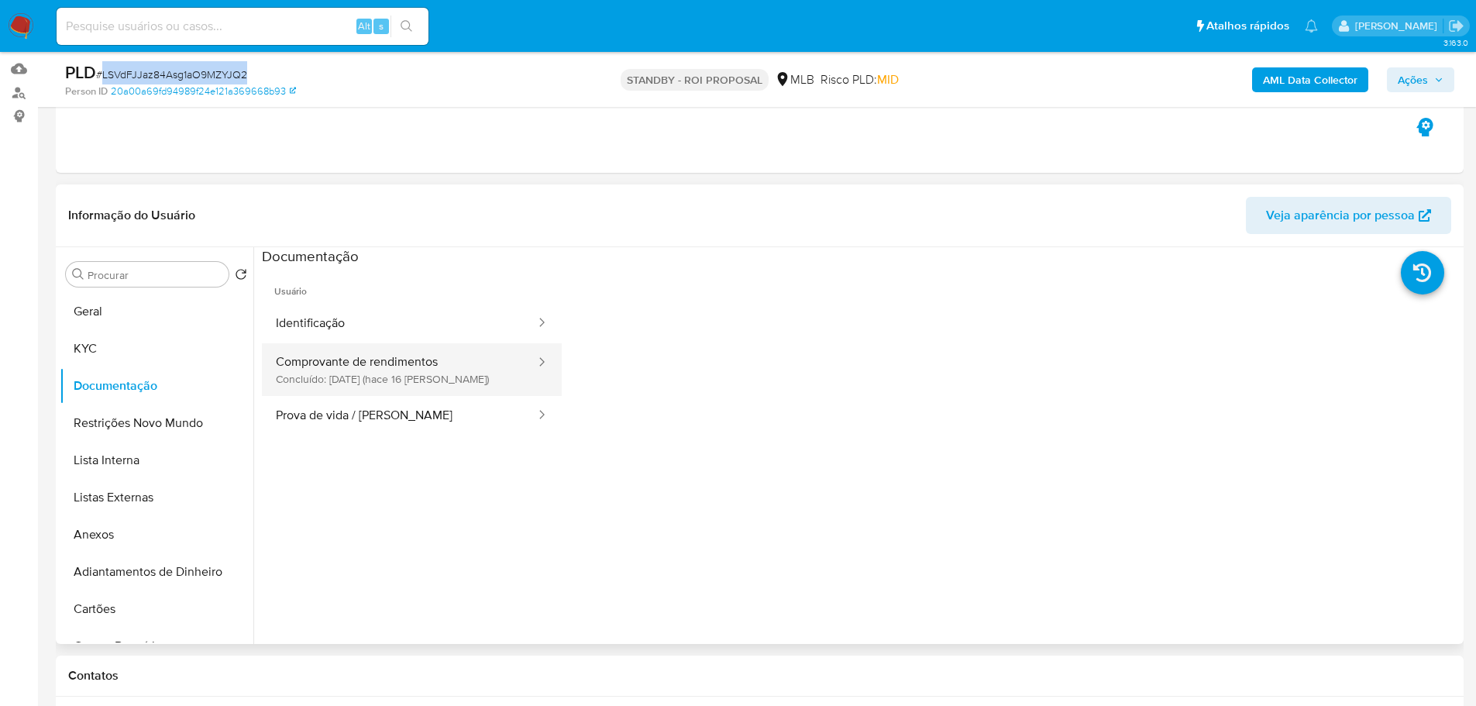
click at [388, 377] on button "Comprovante de rendimentos Concluído: 29/09/2025 (hace 16 días)" at bounding box center [399, 369] width 275 height 53
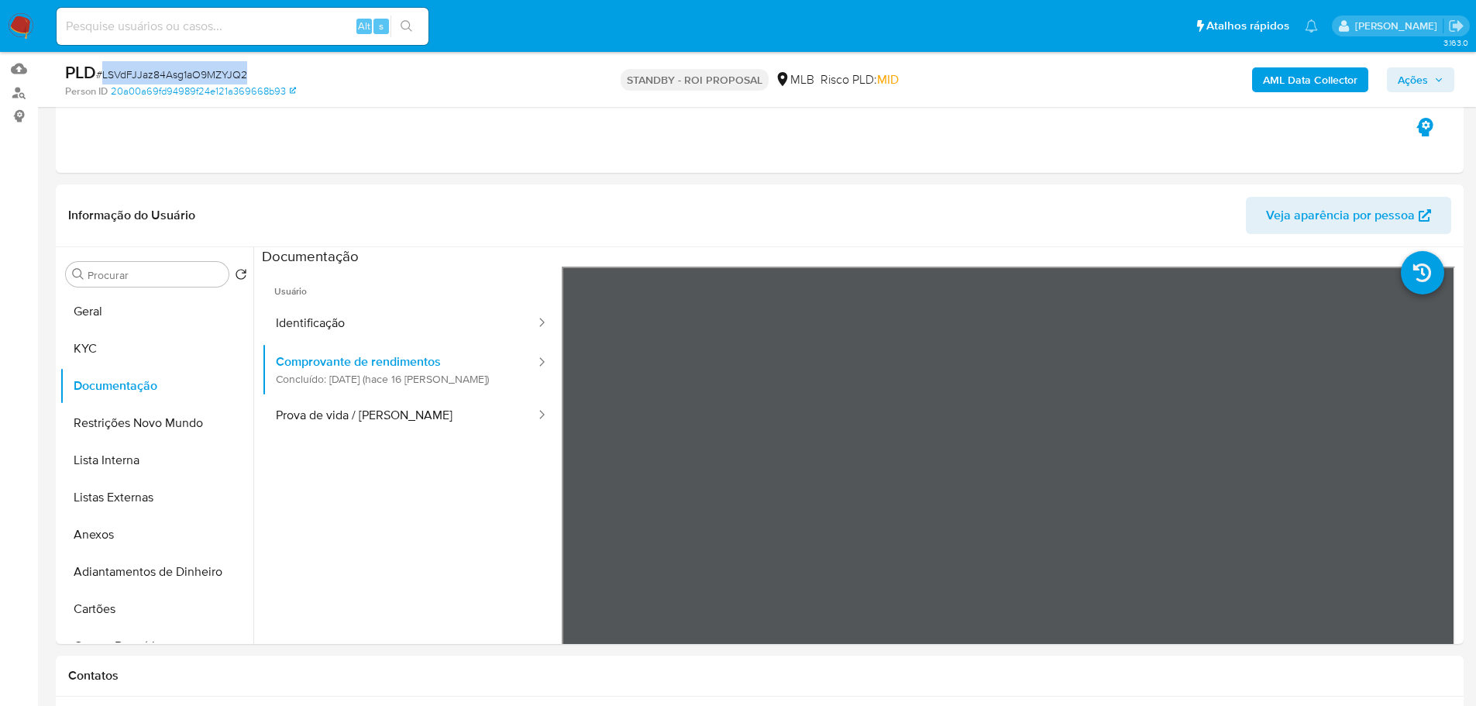
click at [19, 19] on img at bounding box center [21, 26] width 26 height 26
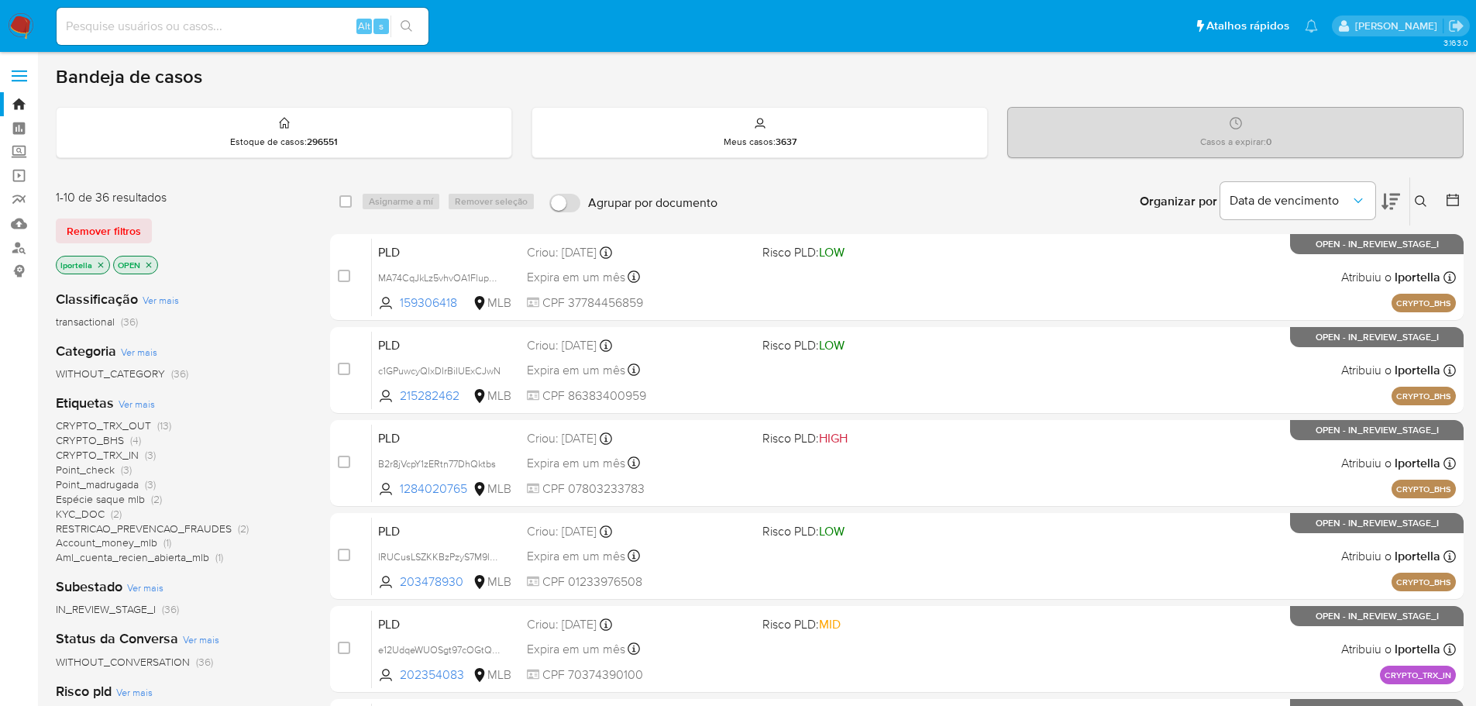
click at [276, 15] on div "Alt s" at bounding box center [243, 26] width 372 height 37
click at [268, 18] on input at bounding box center [243, 26] width 372 height 20
paste input "h7s4fa0hwqWzwCxlXqENEdz8"
type input "h7s4fa0hwqWzwCxlXqENEdz8"
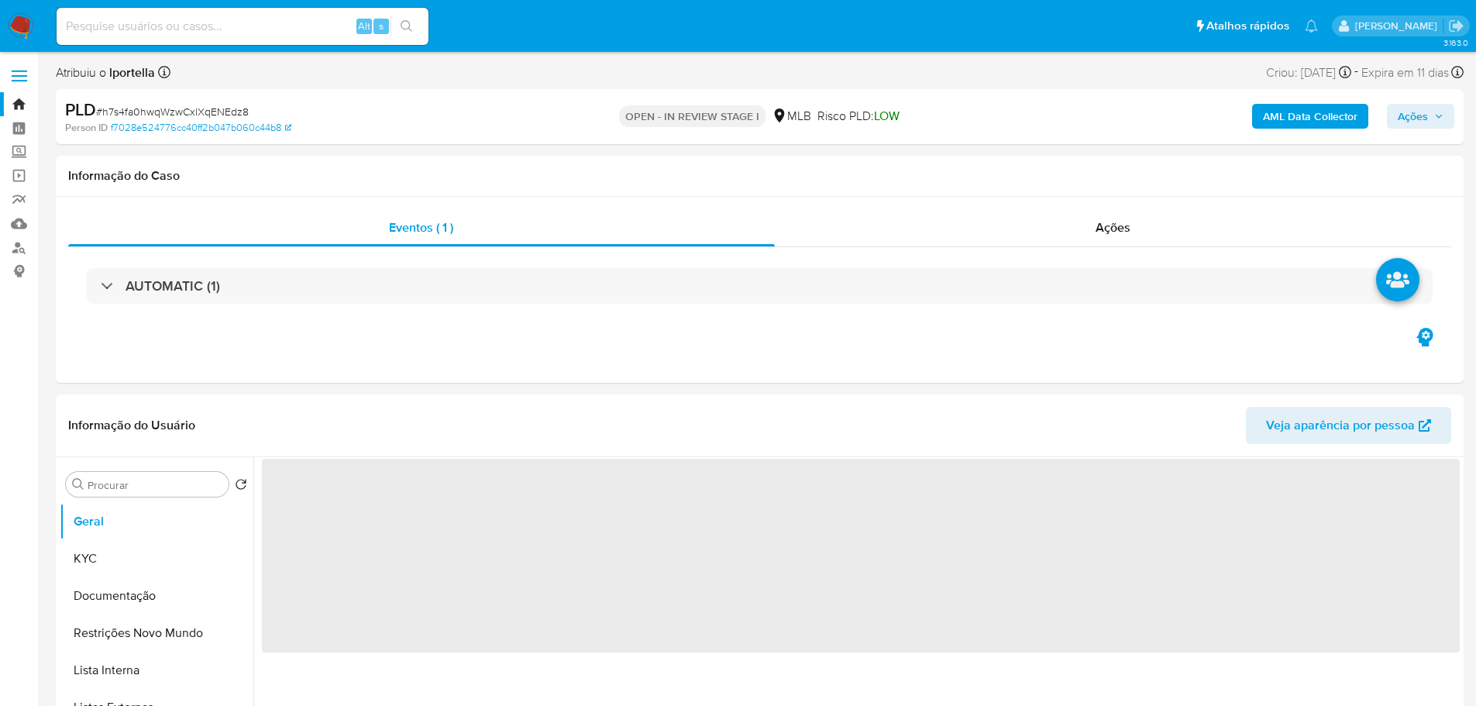
select select "10"
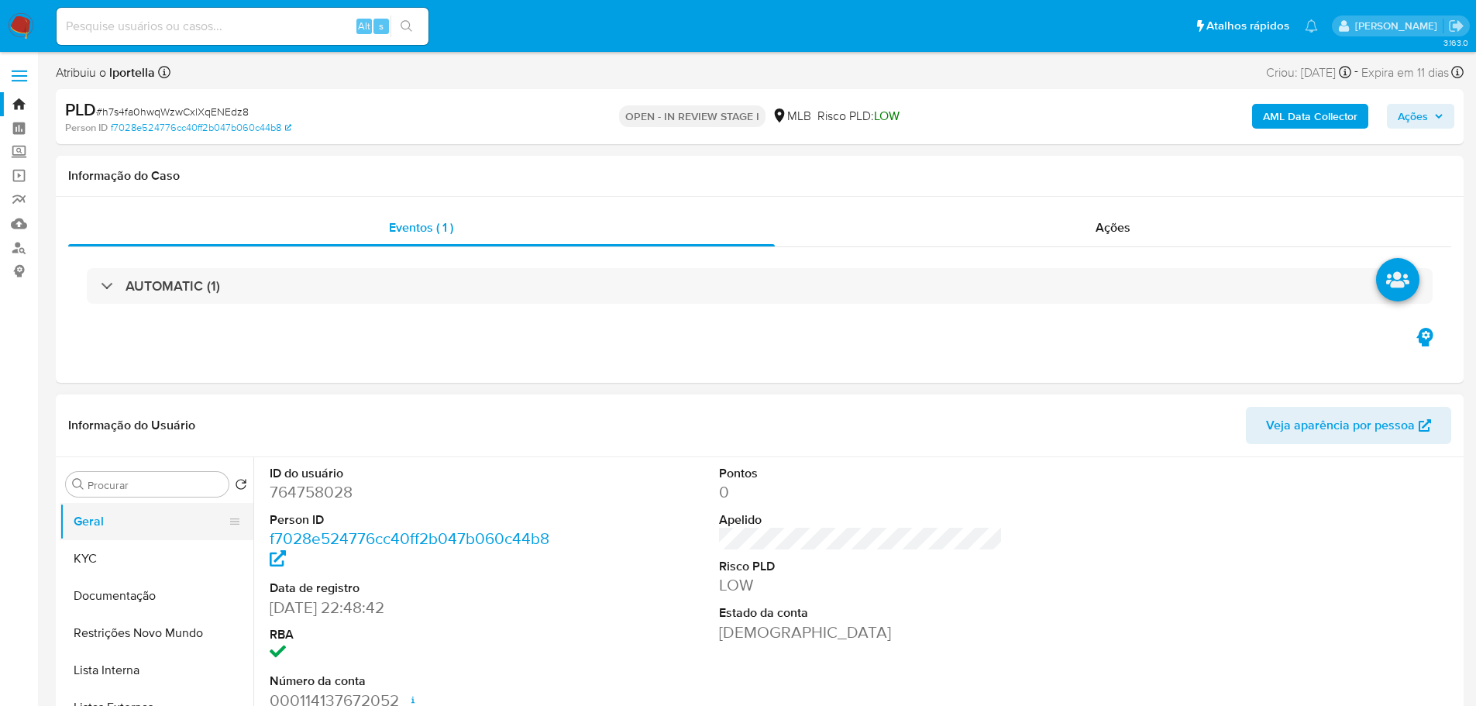
drag, startPoint x: 137, startPoint y: 592, endPoint x: 216, endPoint y: 517, distance: 109.1
click at [138, 592] on button "Documentação" at bounding box center [157, 595] width 194 height 37
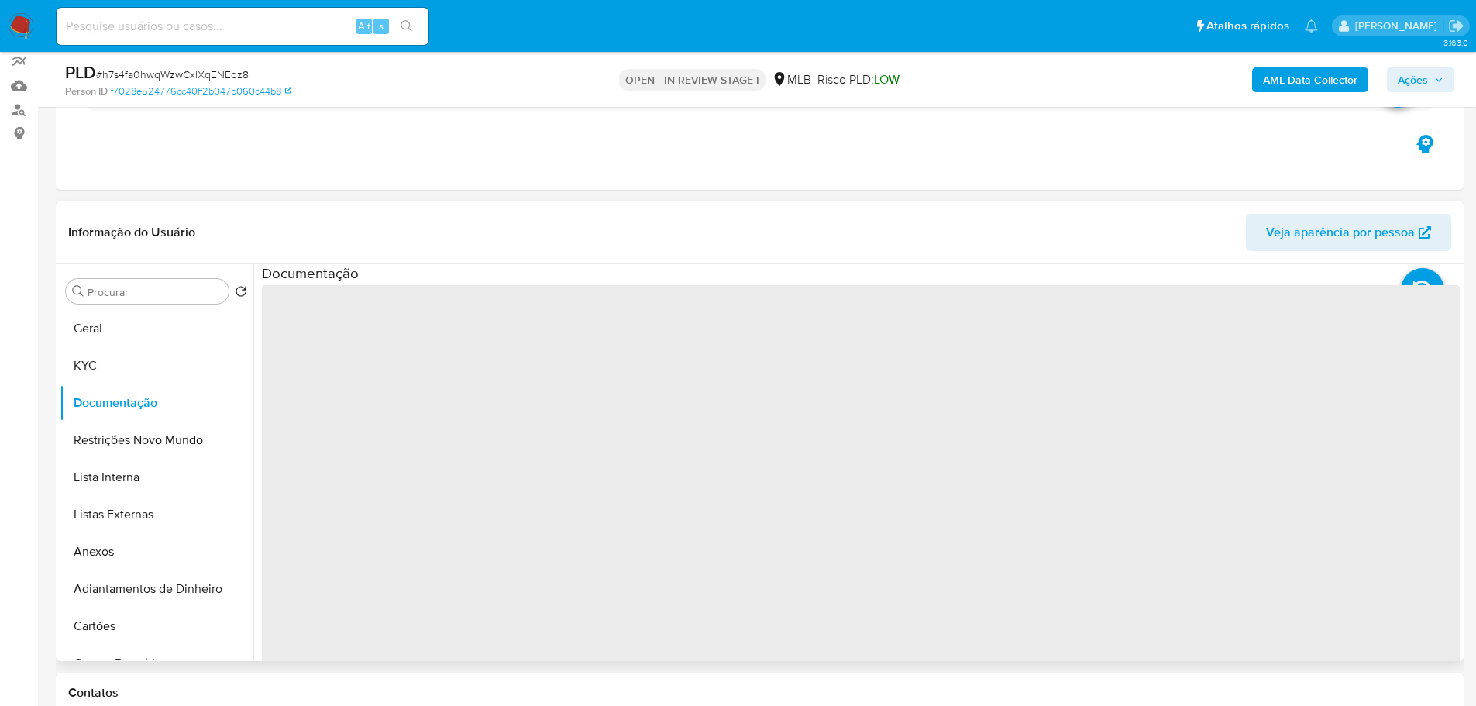
scroll to position [155, 0]
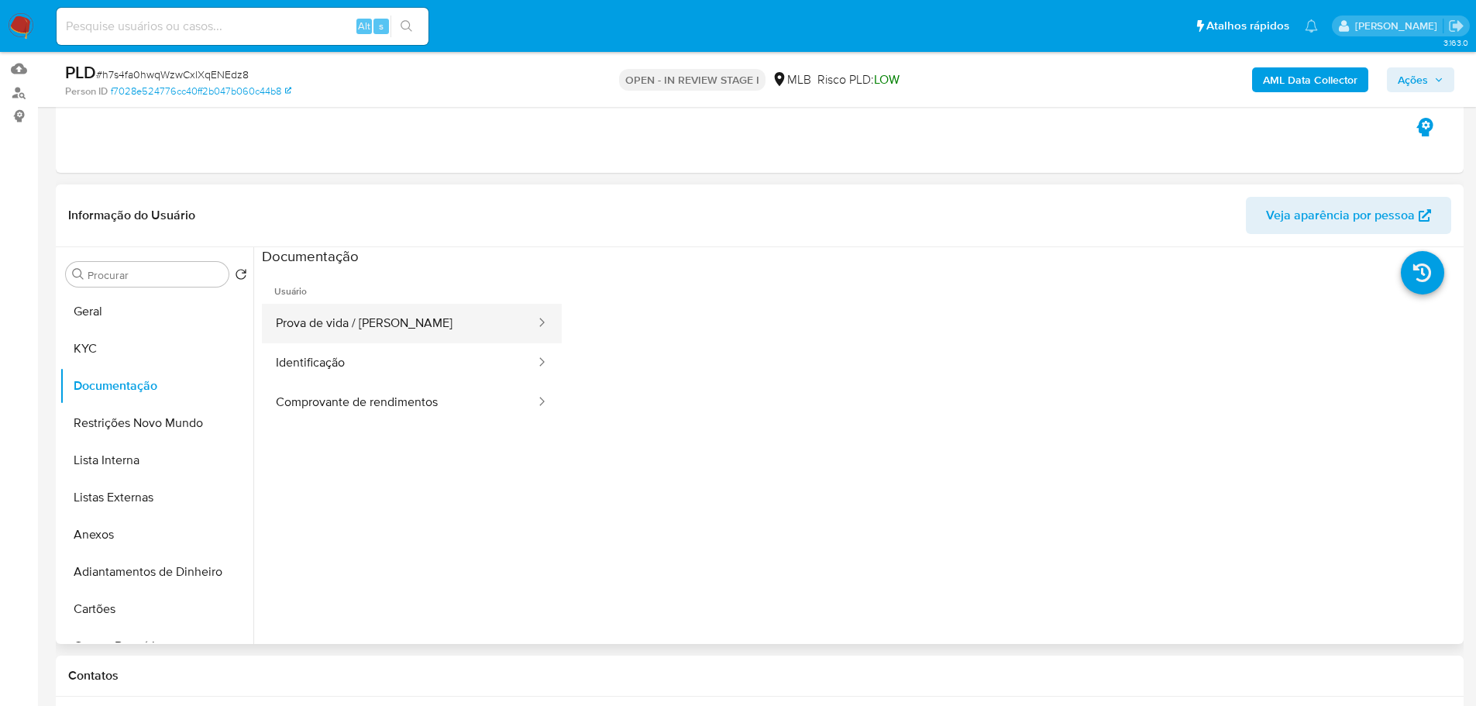
click at [373, 328] on button "Prova de vida / [PERSON_NAME]" at bounding box center [399, 324] width 275 height 40
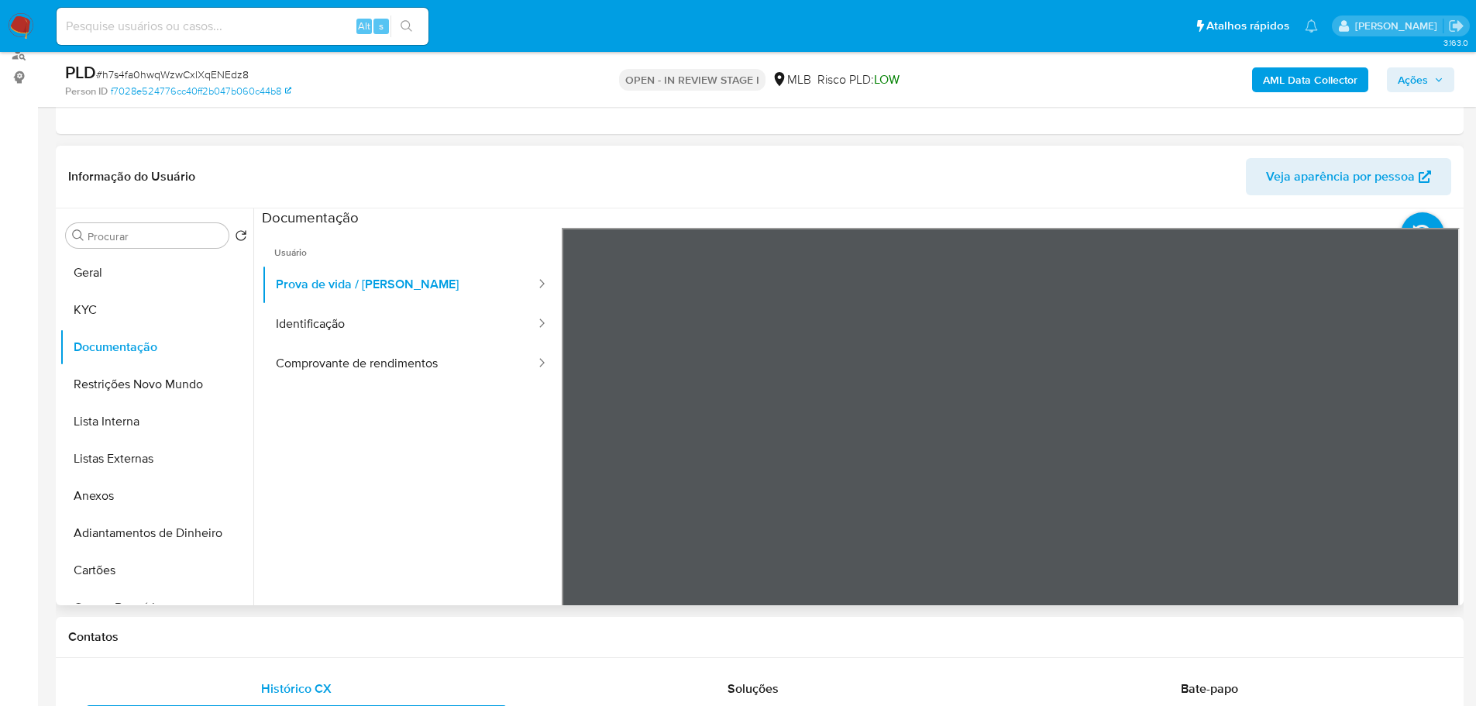
scroll to position [232, 0]
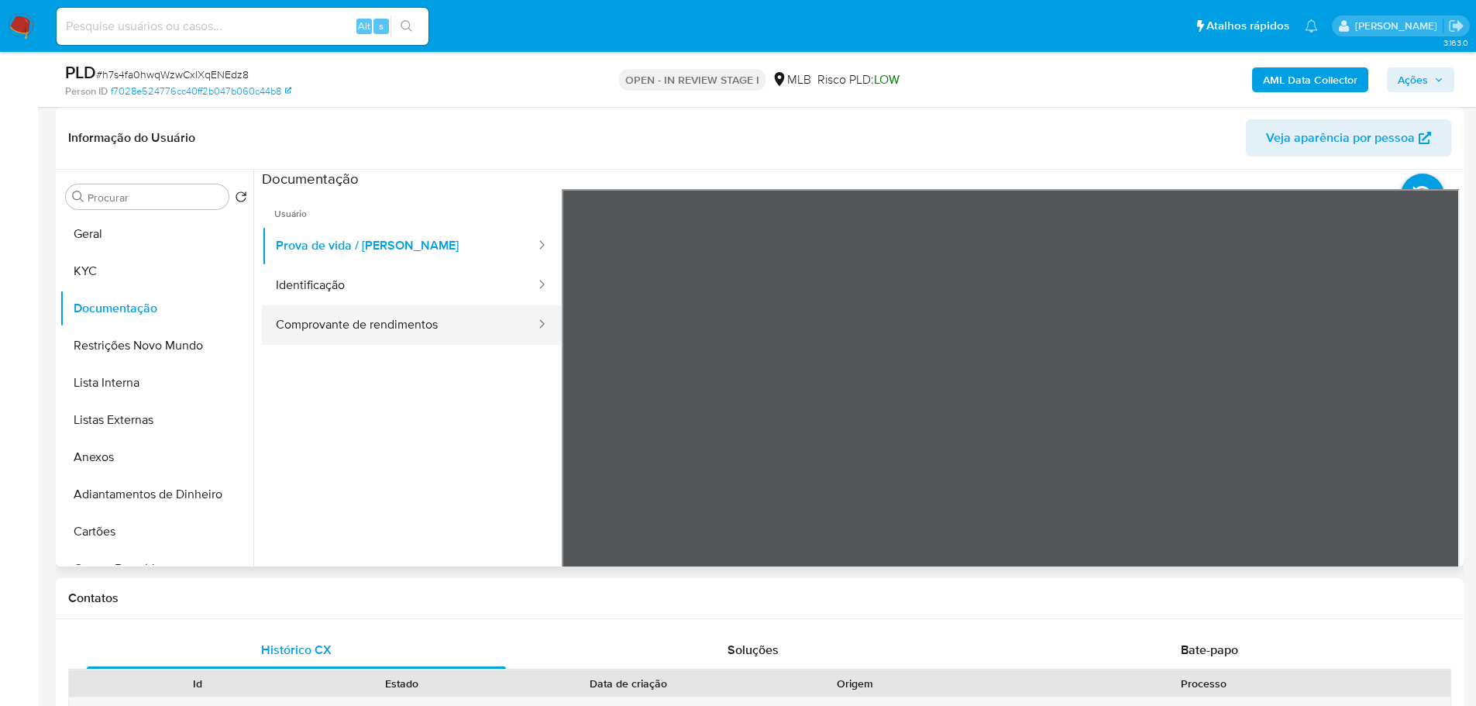
click at [379, 305] on button "Comprovante de rendimentos" at bounding box center [399, 325] width 275 height 40
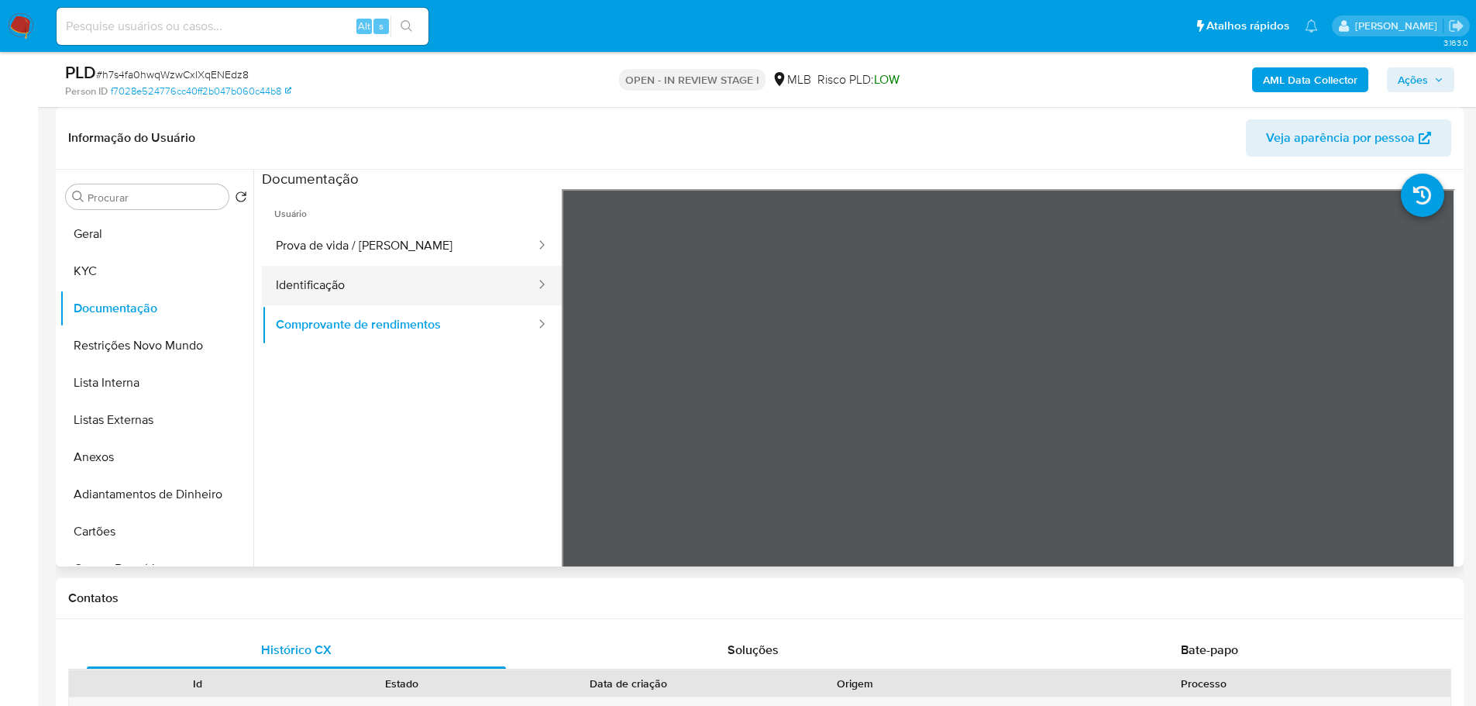
click at [374, 294] on button "Identificação" at bounding box center [399, 286] width 275 height 40
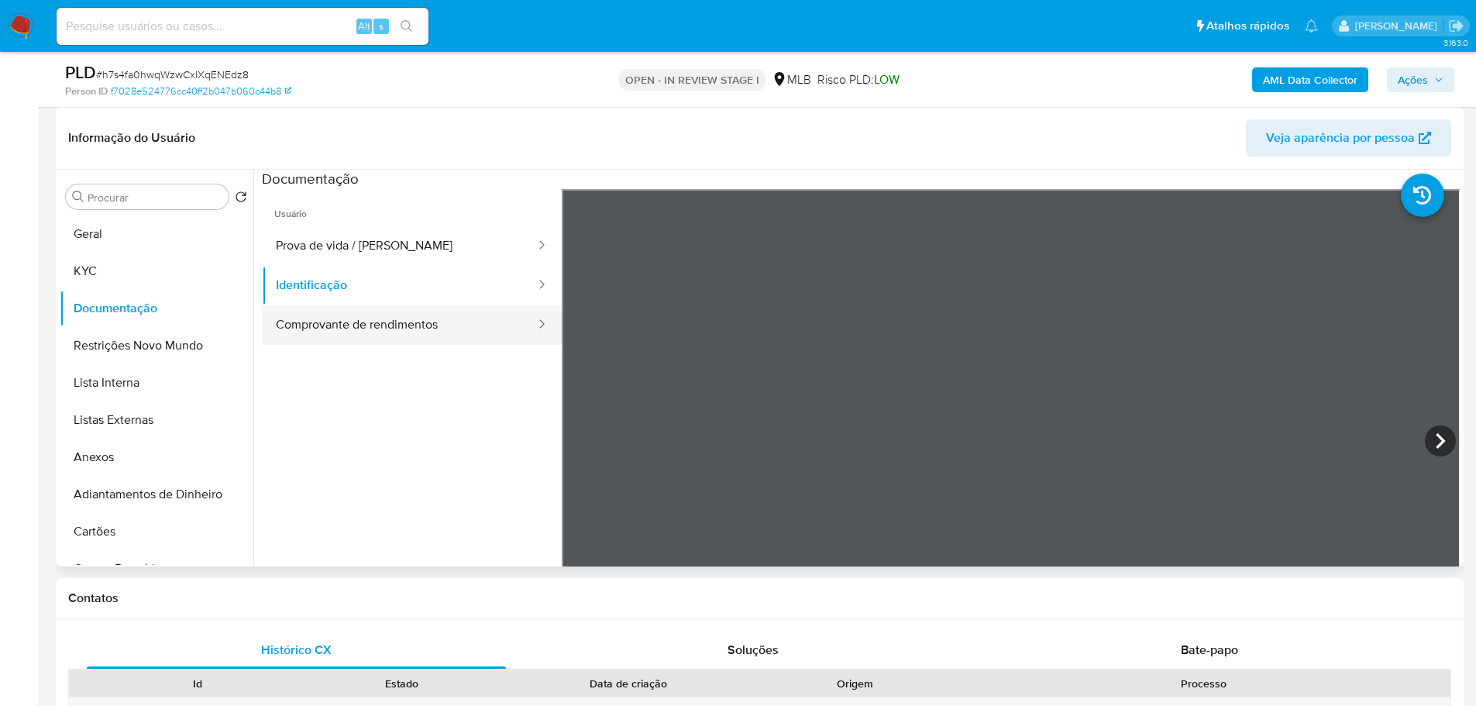
click at [443, 335] on button "Comprovante de rendimentos" at bounding box center [399, 325] width 275 height 40
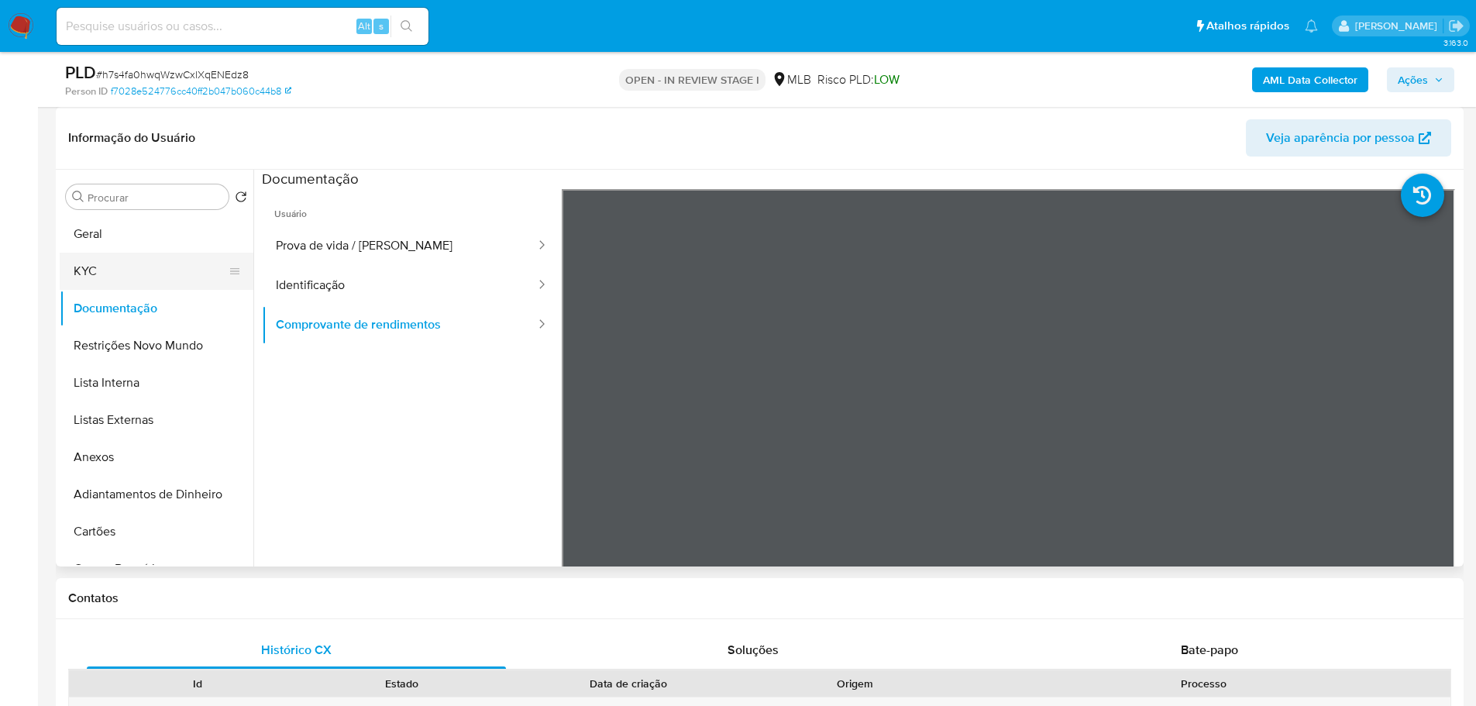
click at [103, 268] on button "KYC" at bounding box center [150, 271] width 181 height 37
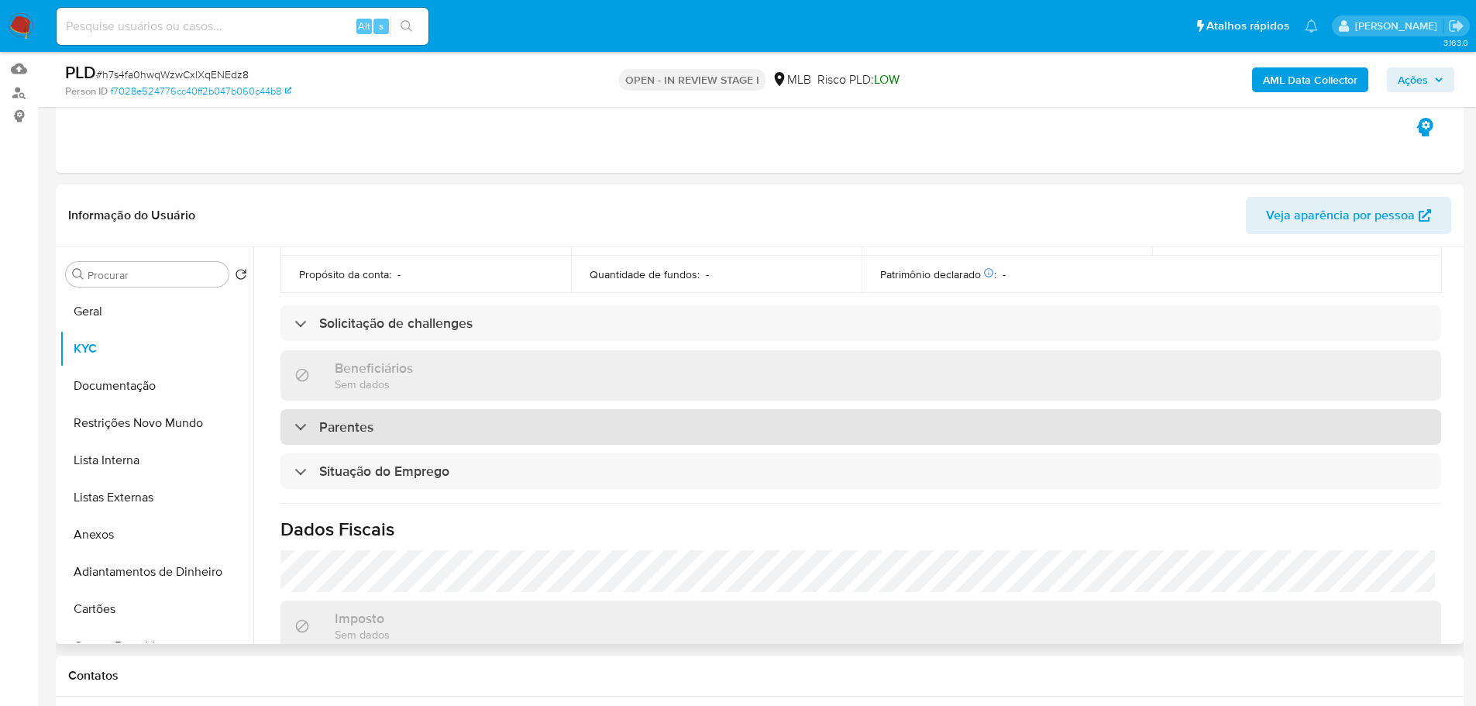
scroll to position [620, 0]
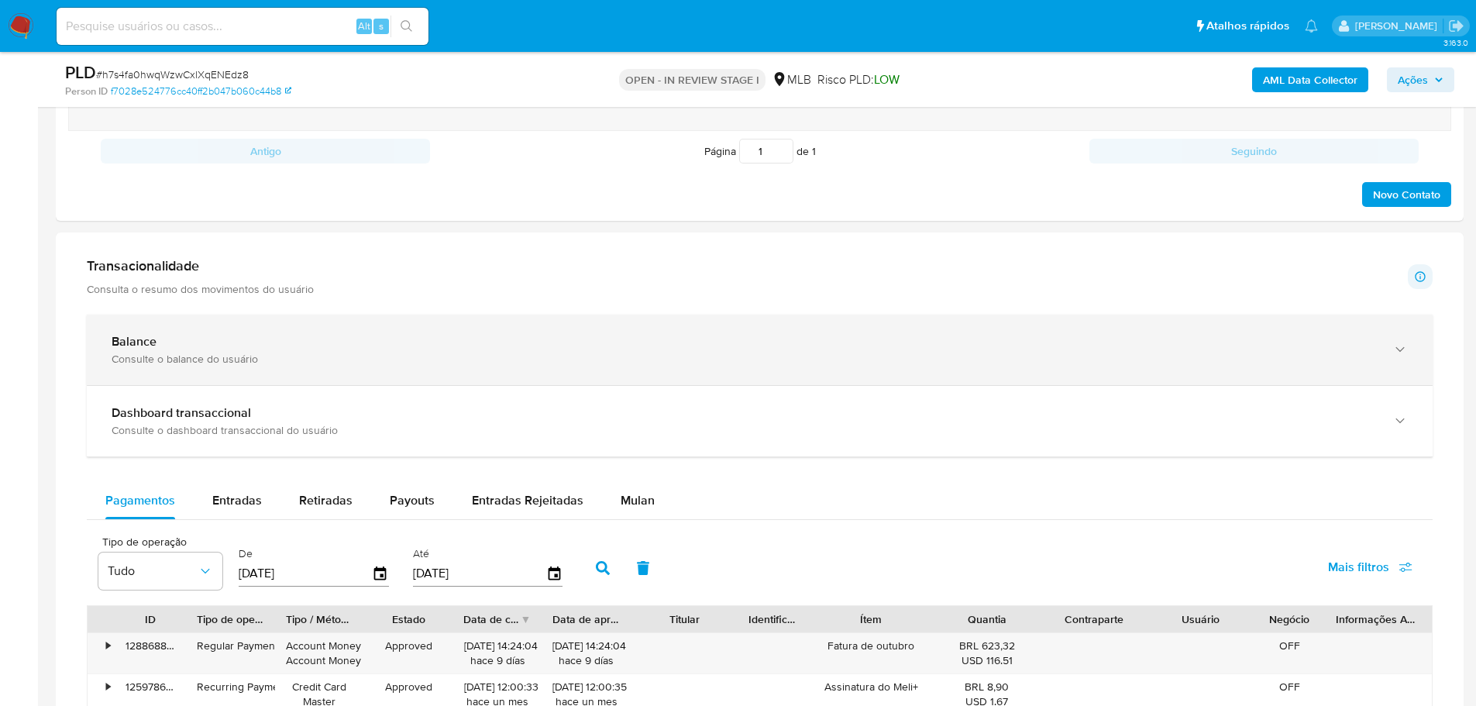
click at [281, 336] on div "Balance" at bounding box center [745, 341] width 1266 height 15
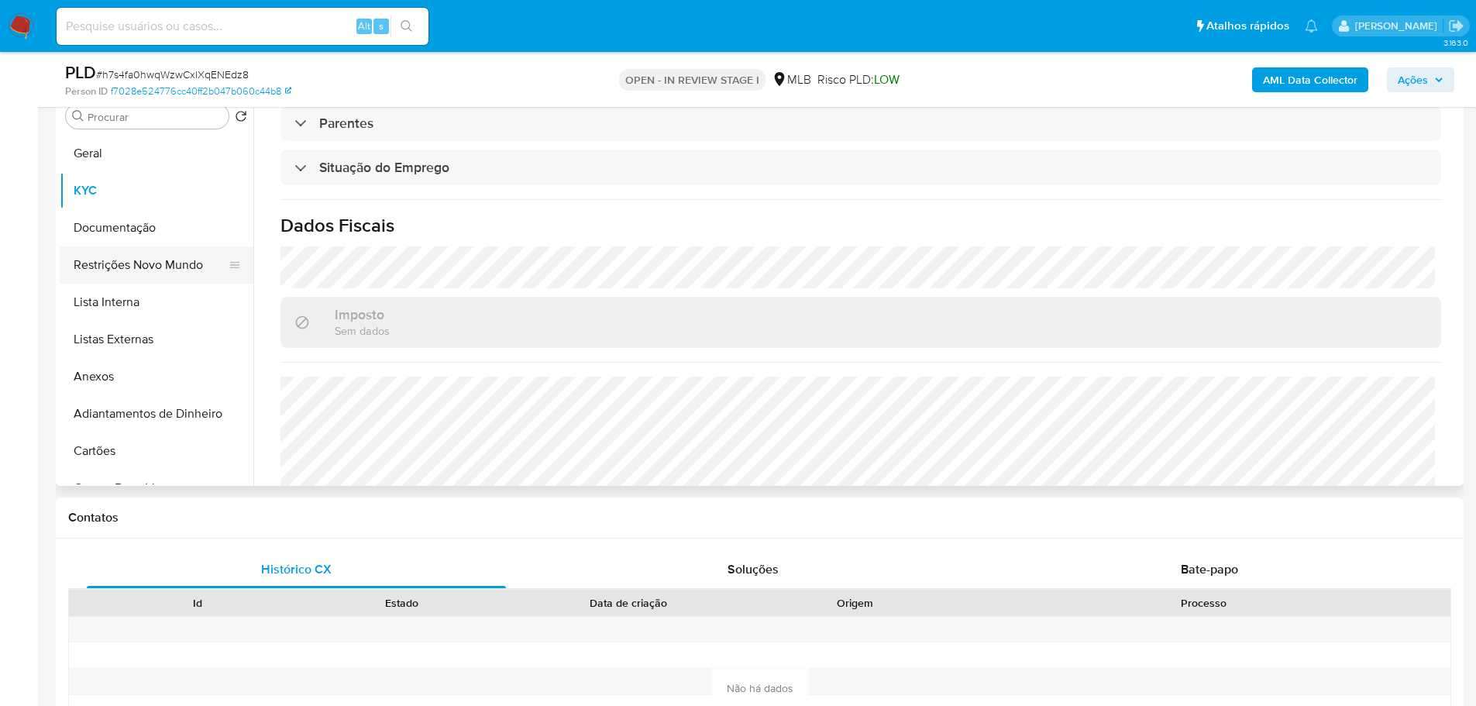
scroll to position [155, 0]
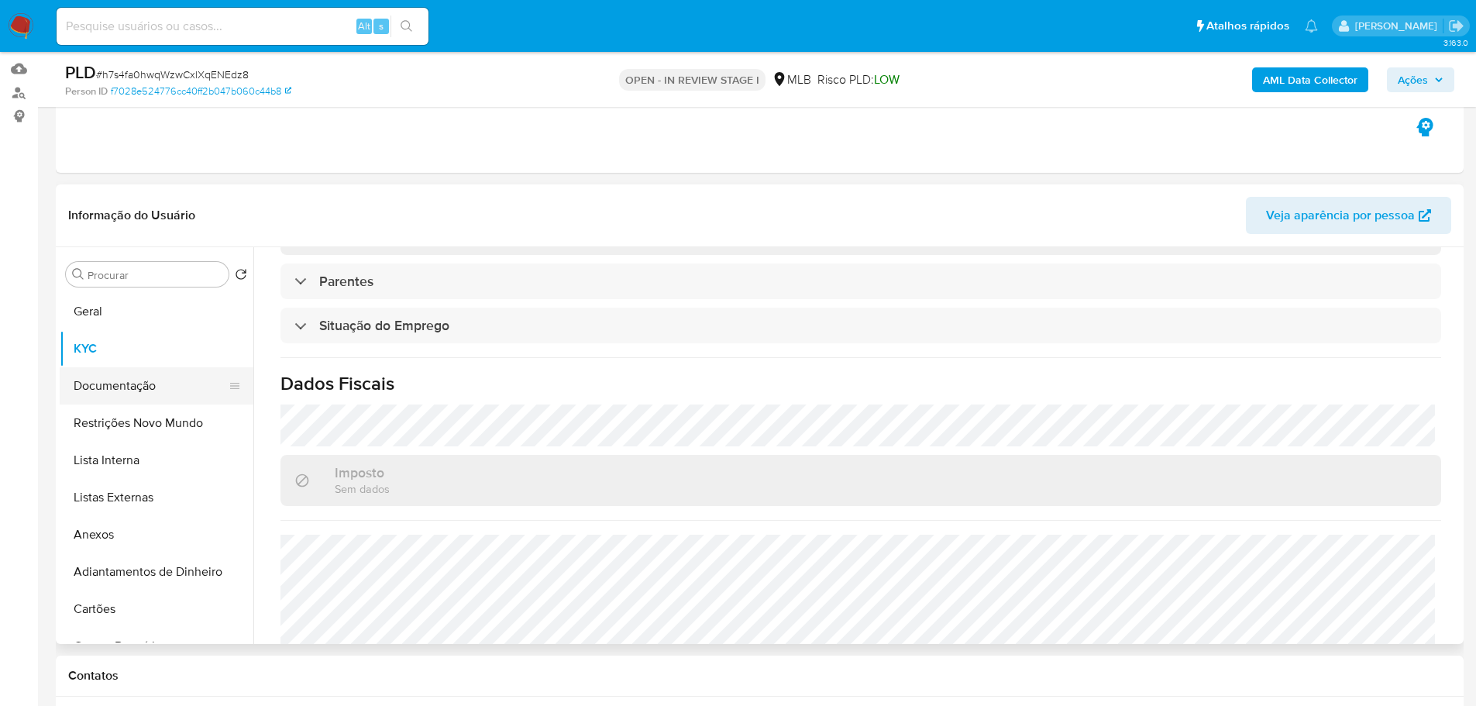
click at [149, 380] on button "Documentação" at bounding box center [150, 385] width 181 height 37
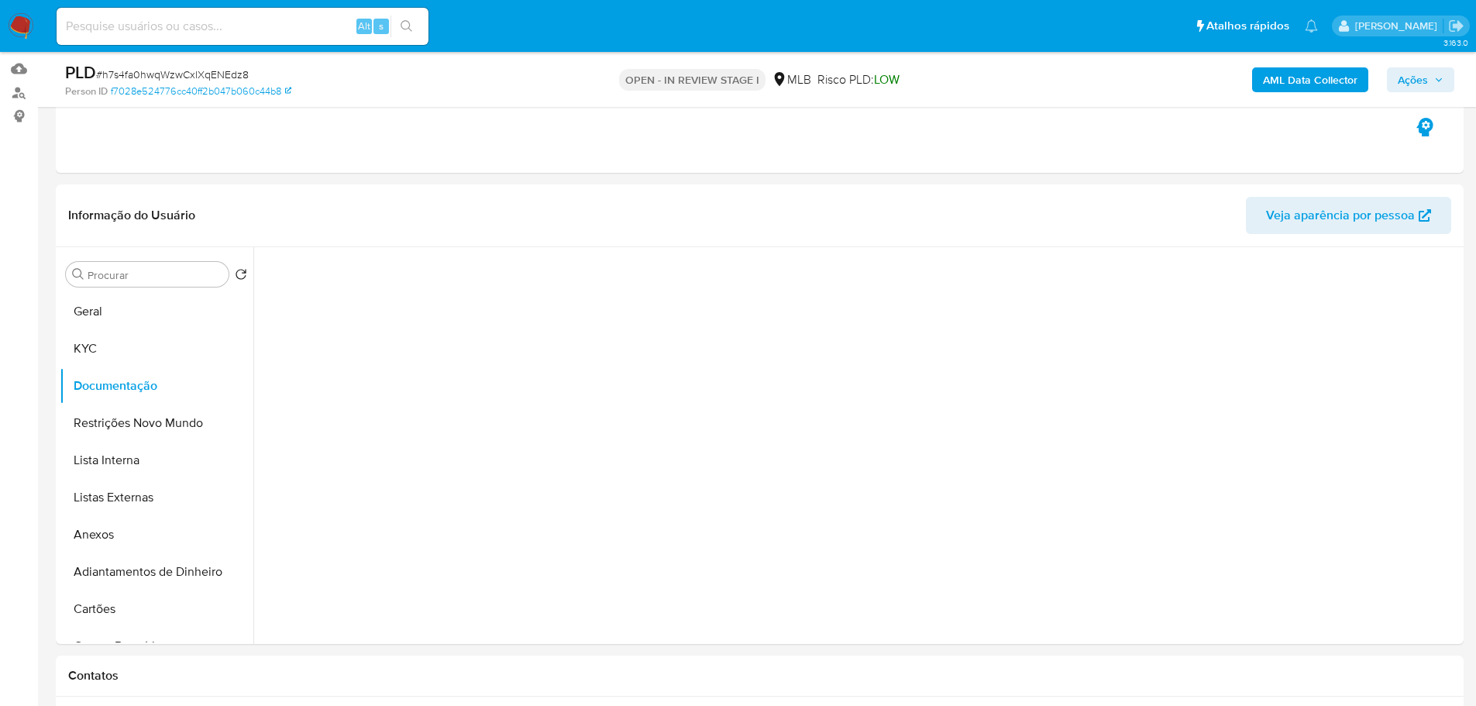
scroll to position [0, 0]
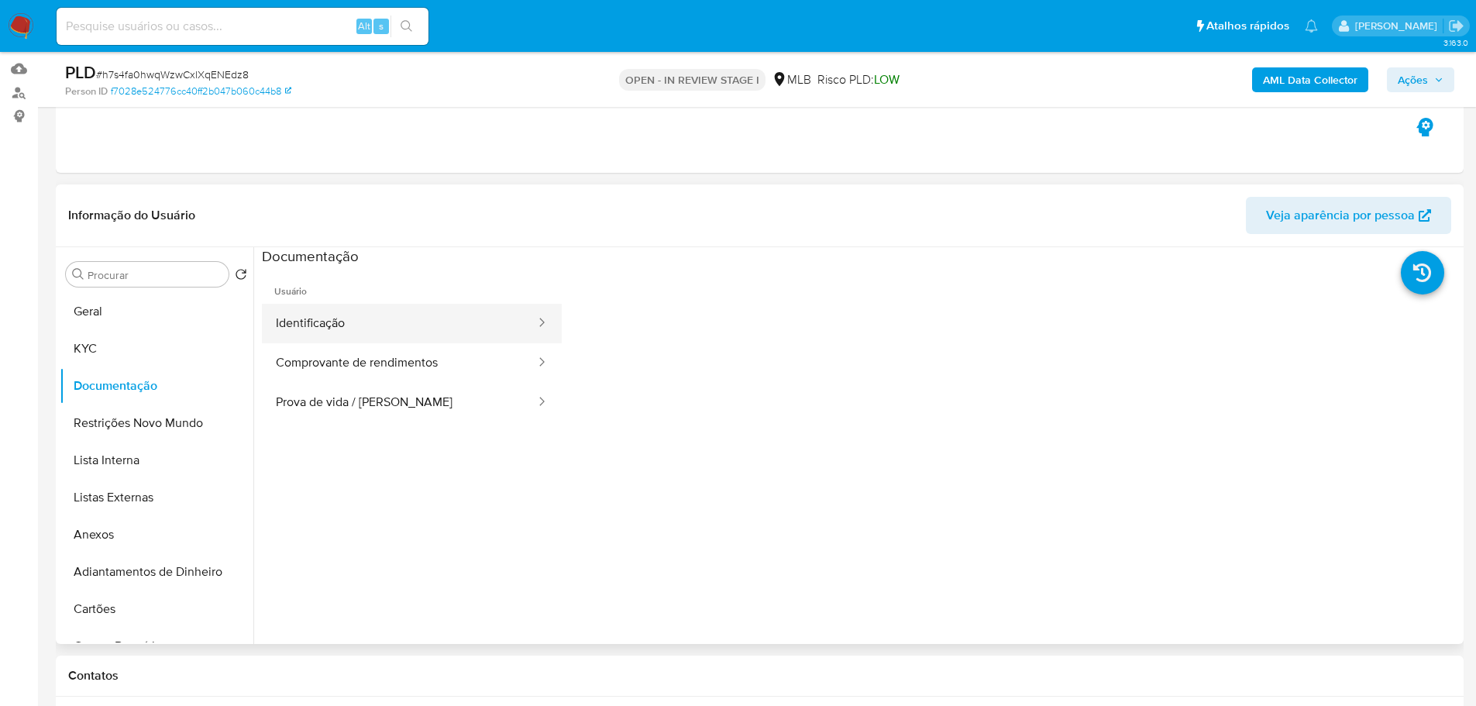
click at [420, 318] on button "Identificação" at bounding box center [399, 324] width 275 height 40
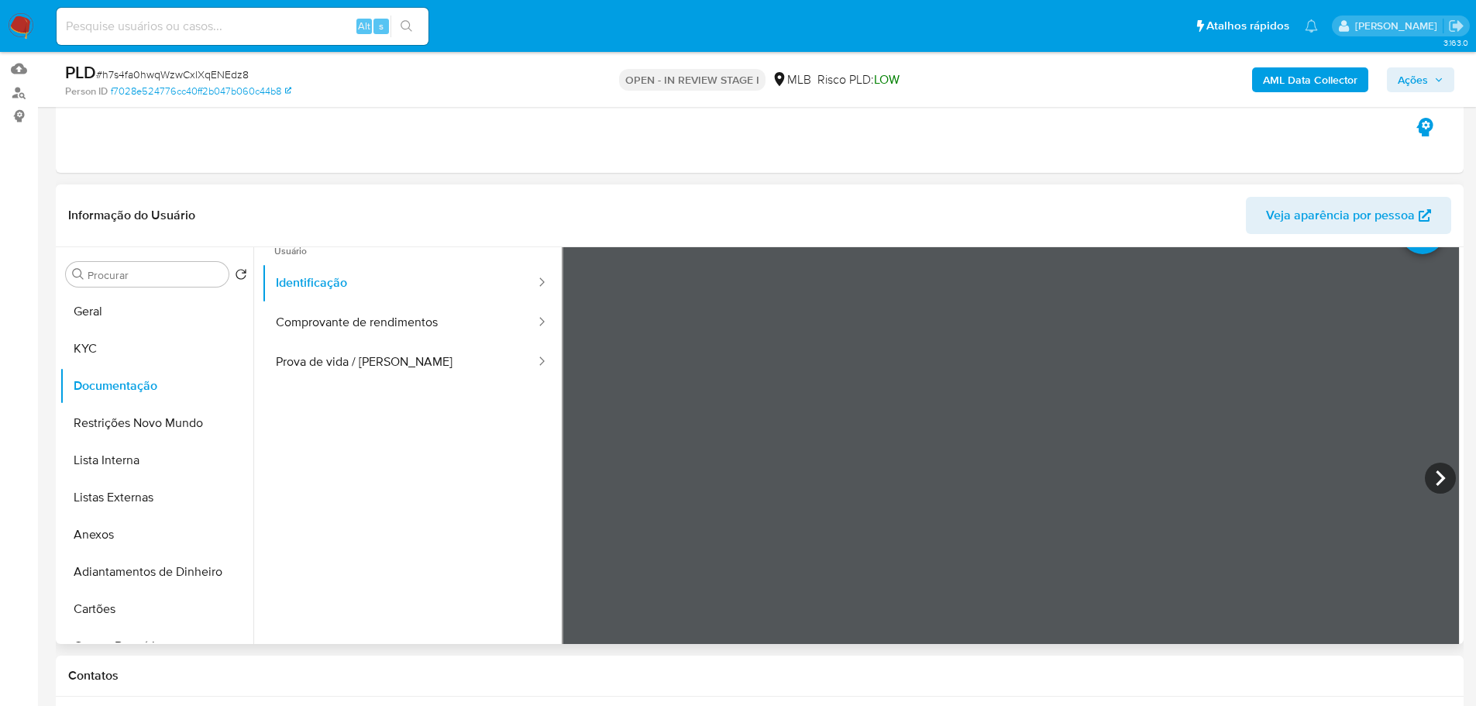
scroll to position [77, 0]
drag, startPoint x: 439, startPoint y: 326, endPoint x: 517, endPoint y: 346, distance: 79.9
click at [440, 327] on button "Prova de vida / [PERSON_NAME]" at bounding box center [399, 325] width 275 height 40
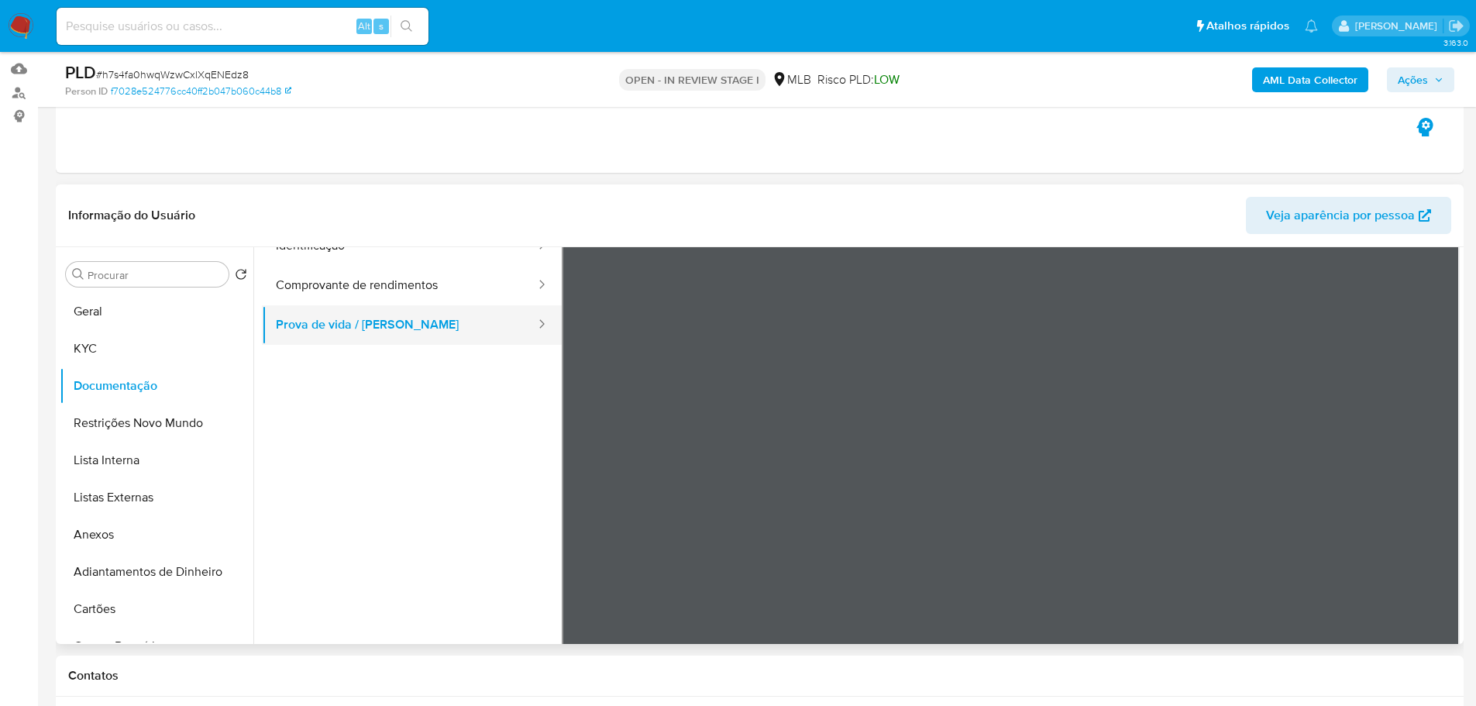
click at [359, 306] on button "Prova de vida / [PERSON_NAME]" at bounding box center [399, 325] width 275 height 40
click at [360, 293] on button "Comprovante de rendimentos" at bounding box center [399, 286] width 275 height 40
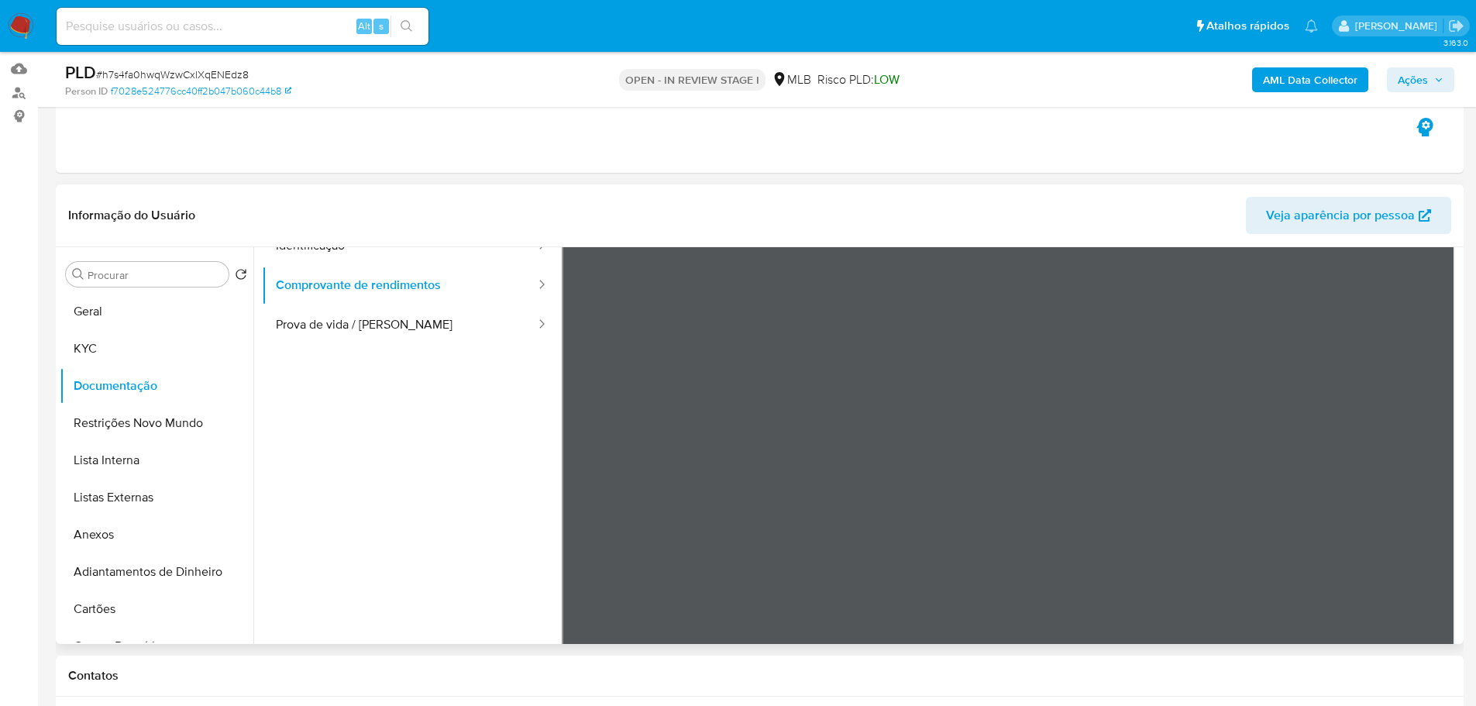
scroll to position [232, 0]
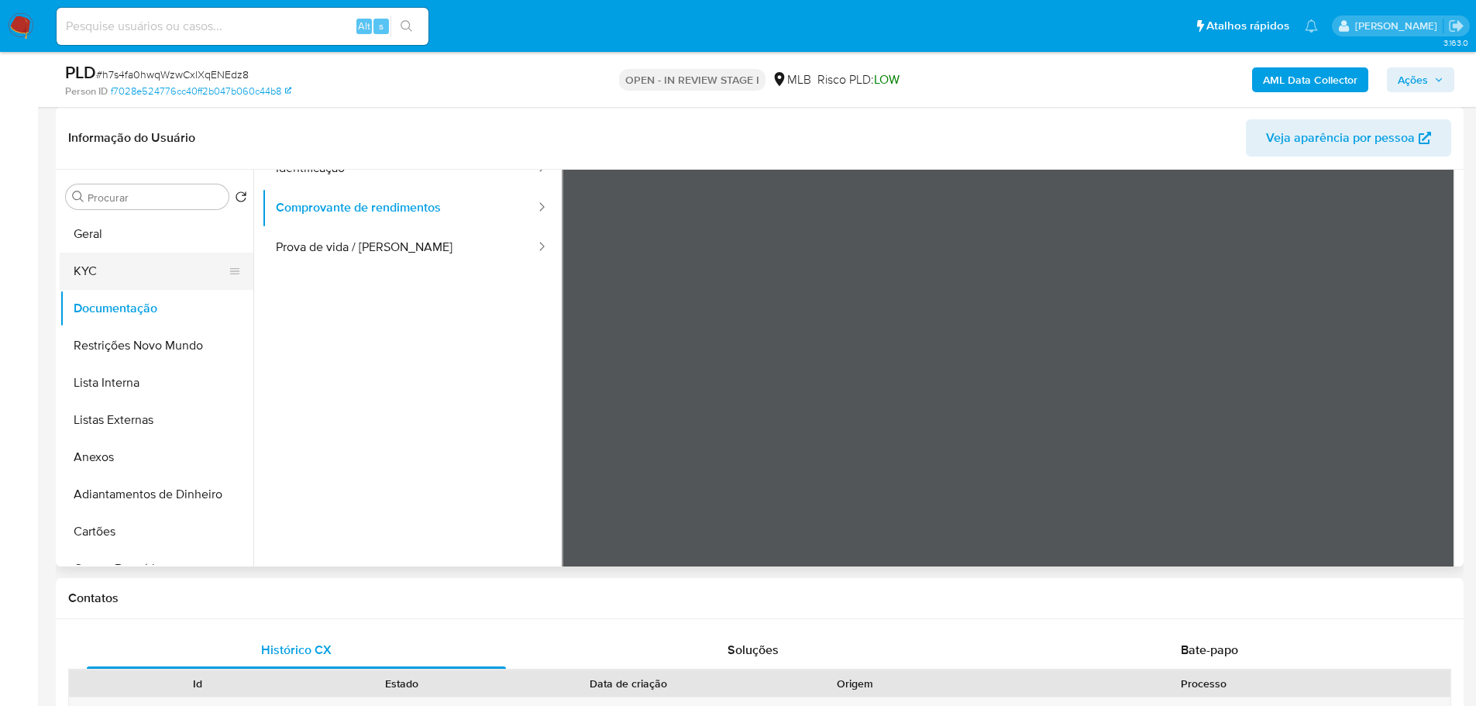
click at [182, 270] on button "KYC" at bounding box center [150, 271] width 181 height 37
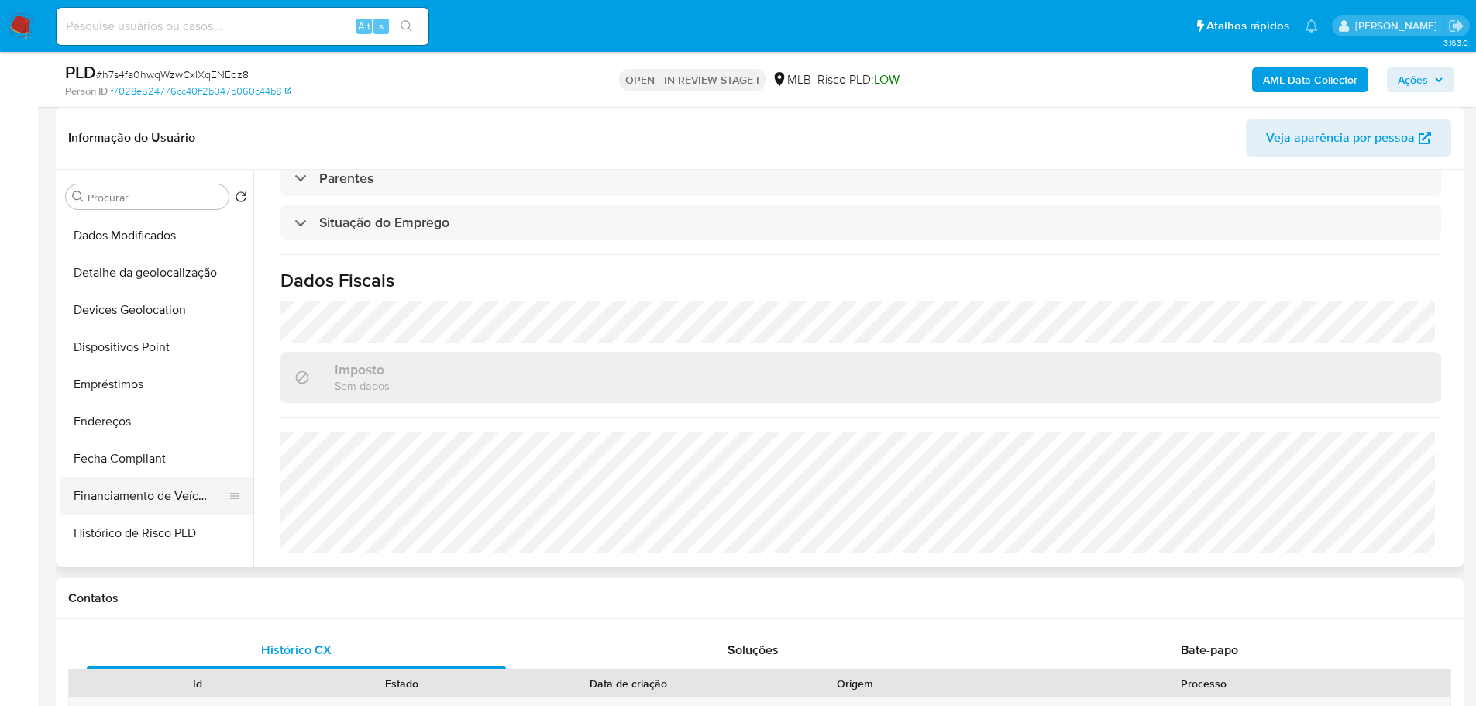
scroll to position [465, 0]
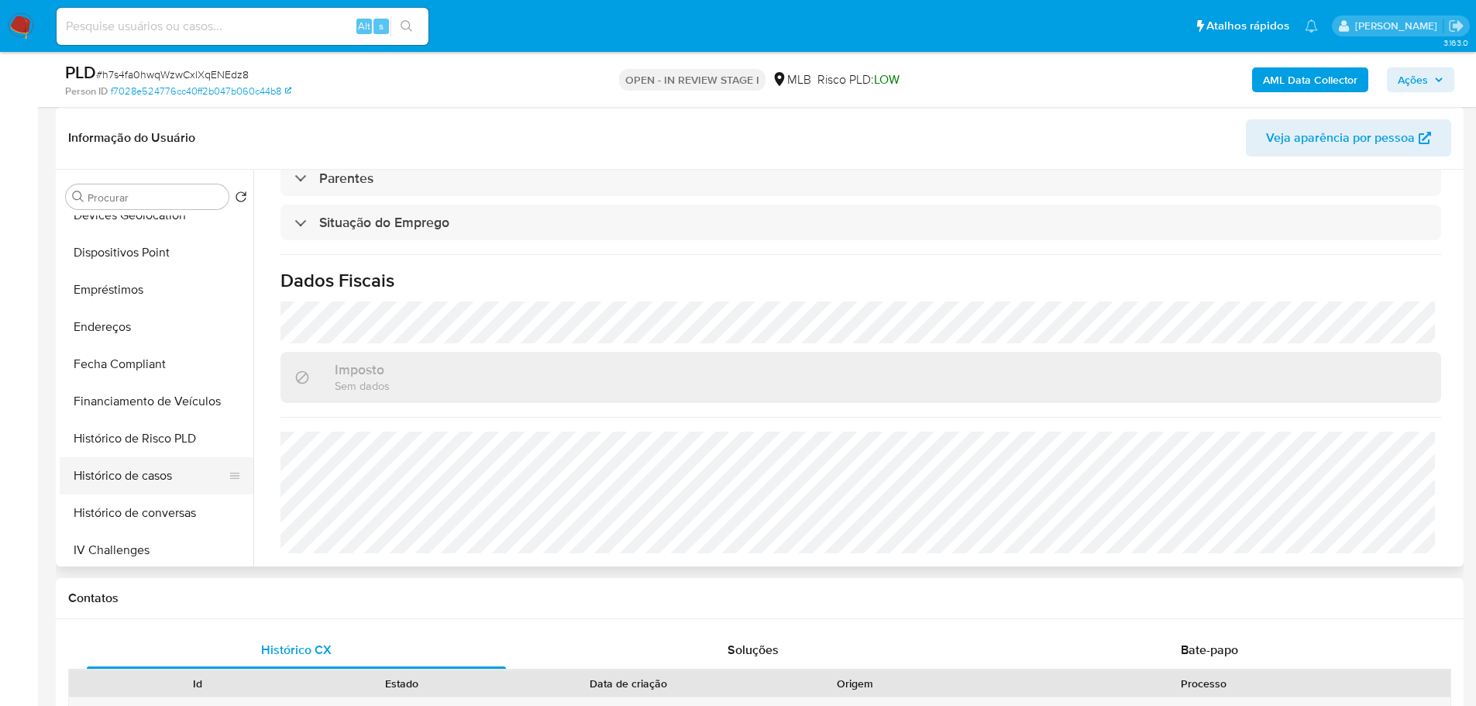
click at [157, 468] on button "Histórico de casos" at bounding box center [150, 475] width 181 height 37
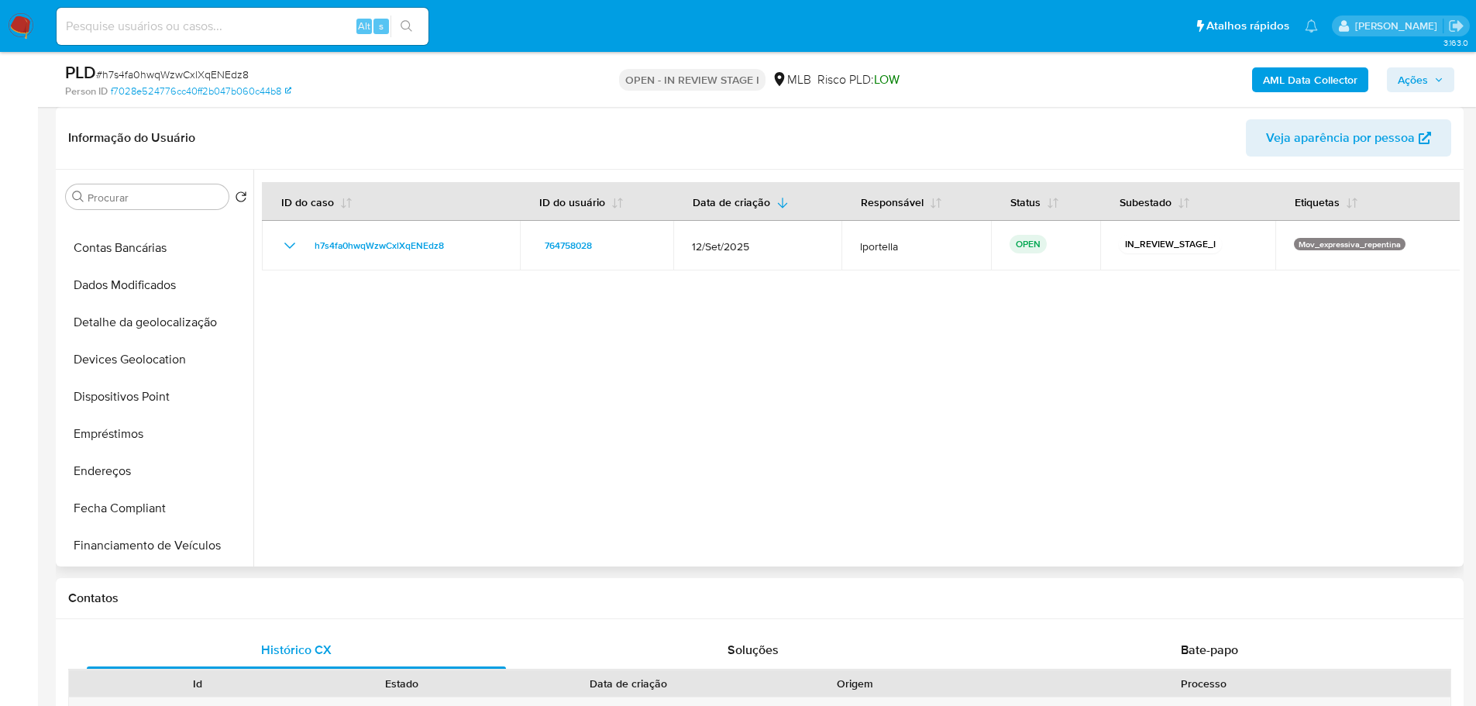
scroll to position [0, 0]
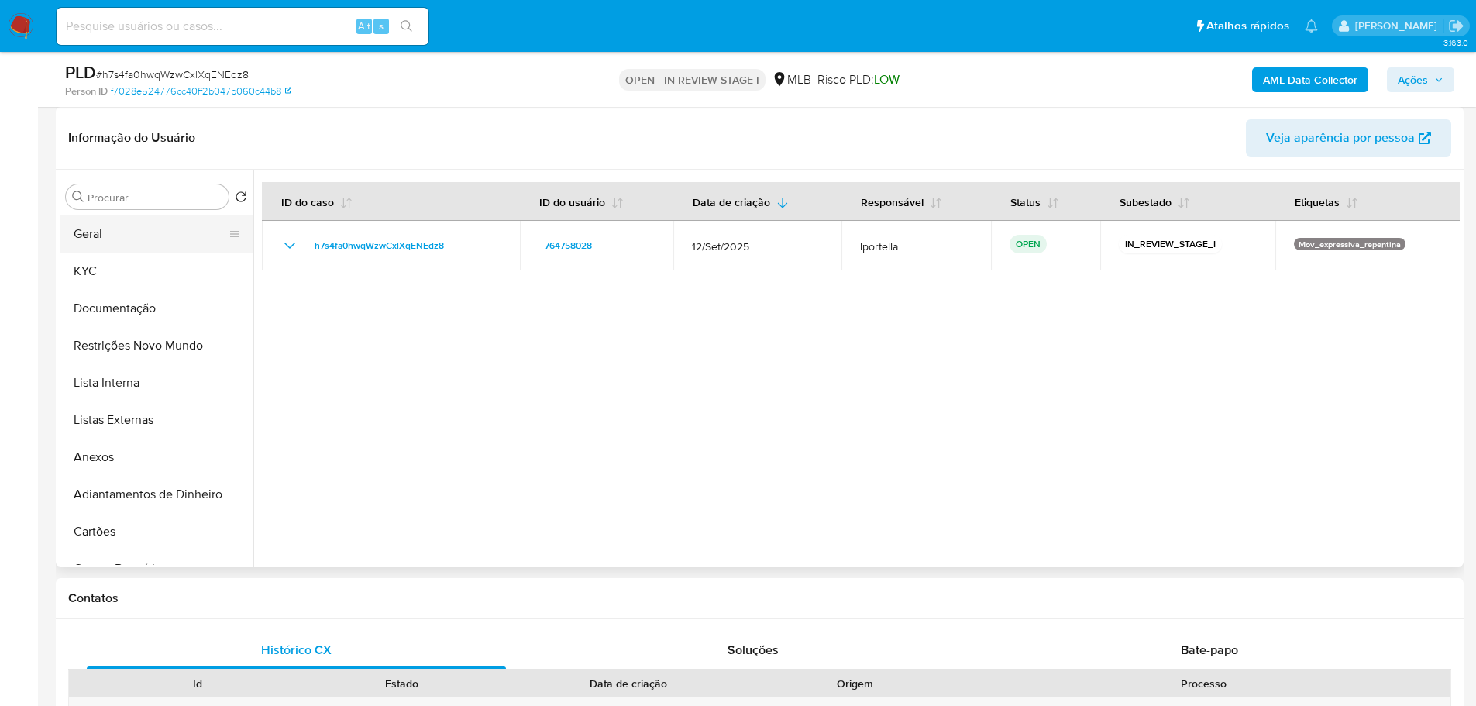
click at [143, 239] on button "Geral" at bounding box center [150, 233] width 181 height 37
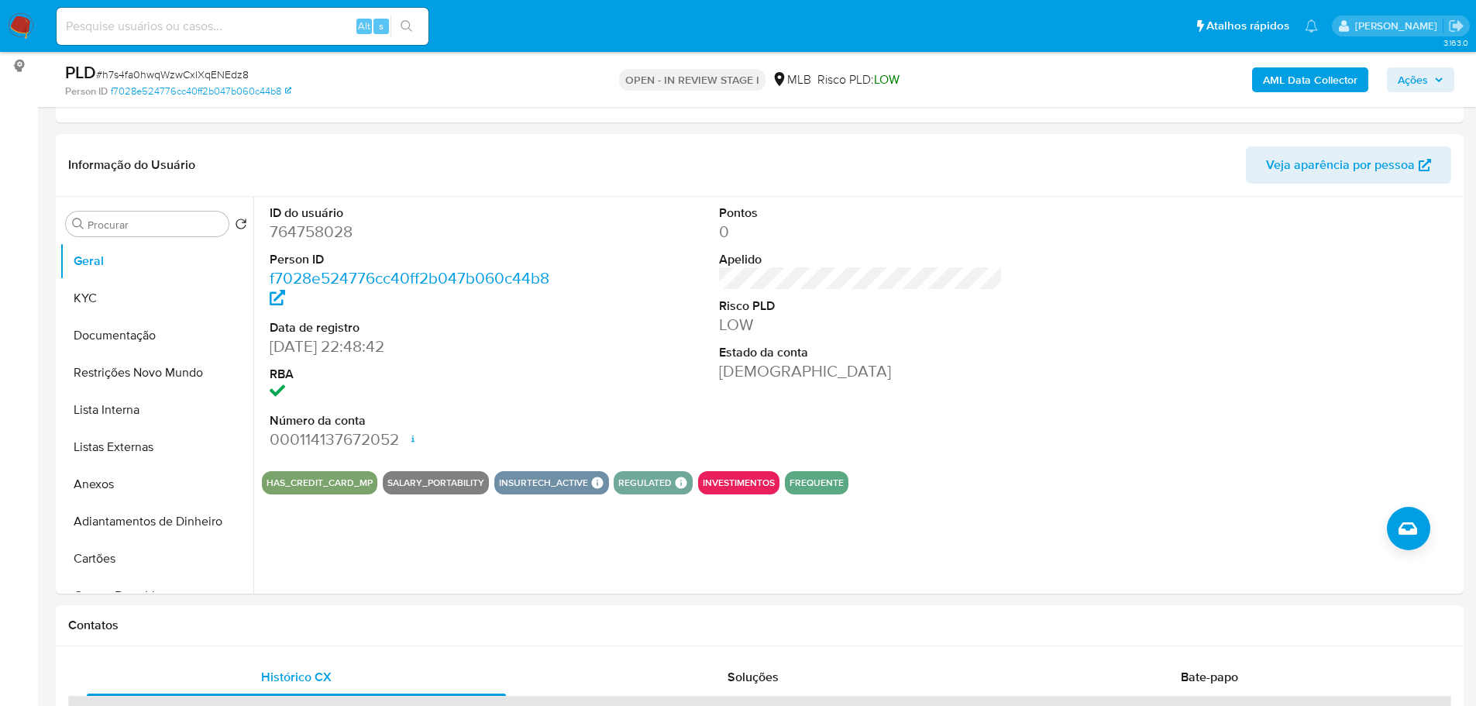
scroll to position [198, 0]
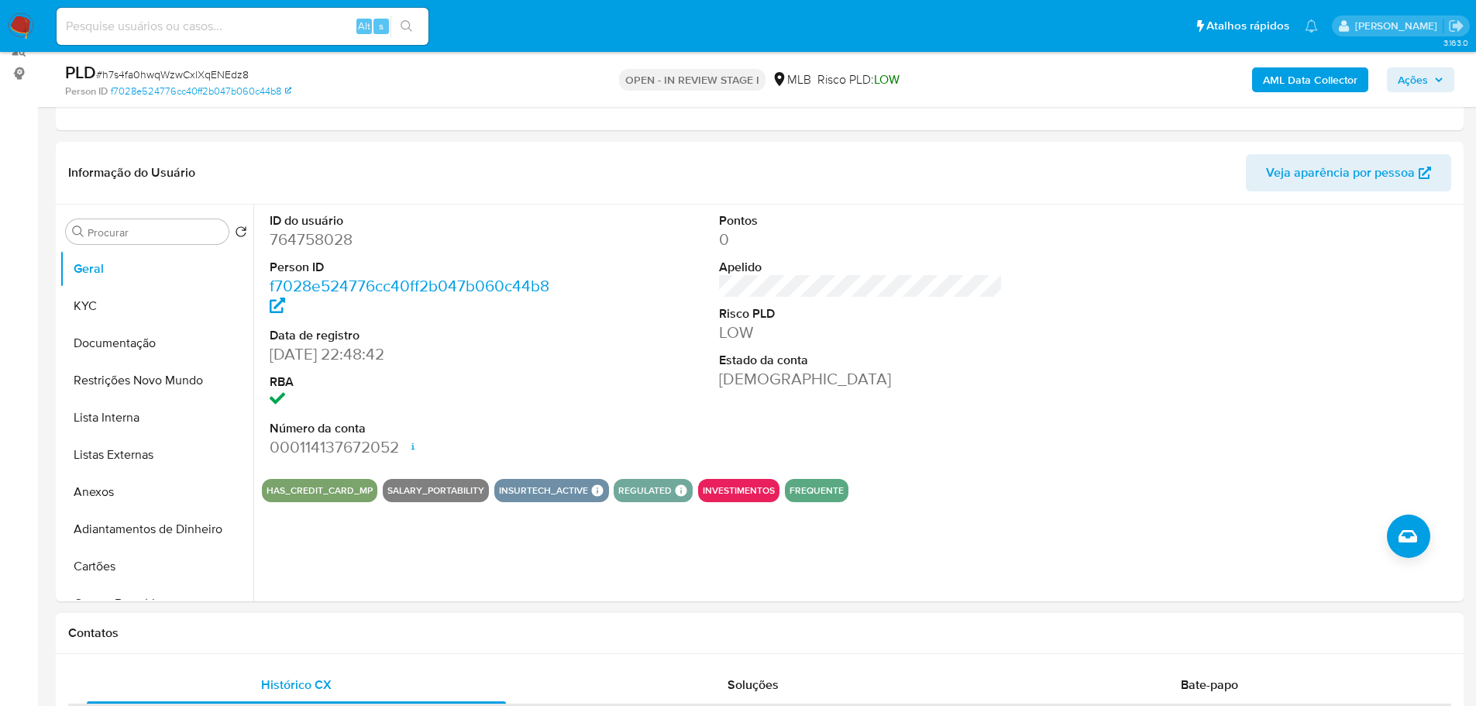
click at [313, 649] on div "Contatos" at bounding box center [760, 633] width 1408 height 41
click at [117, 307] on button "KYC" at bounding box center [150, 306] width 181 height 37
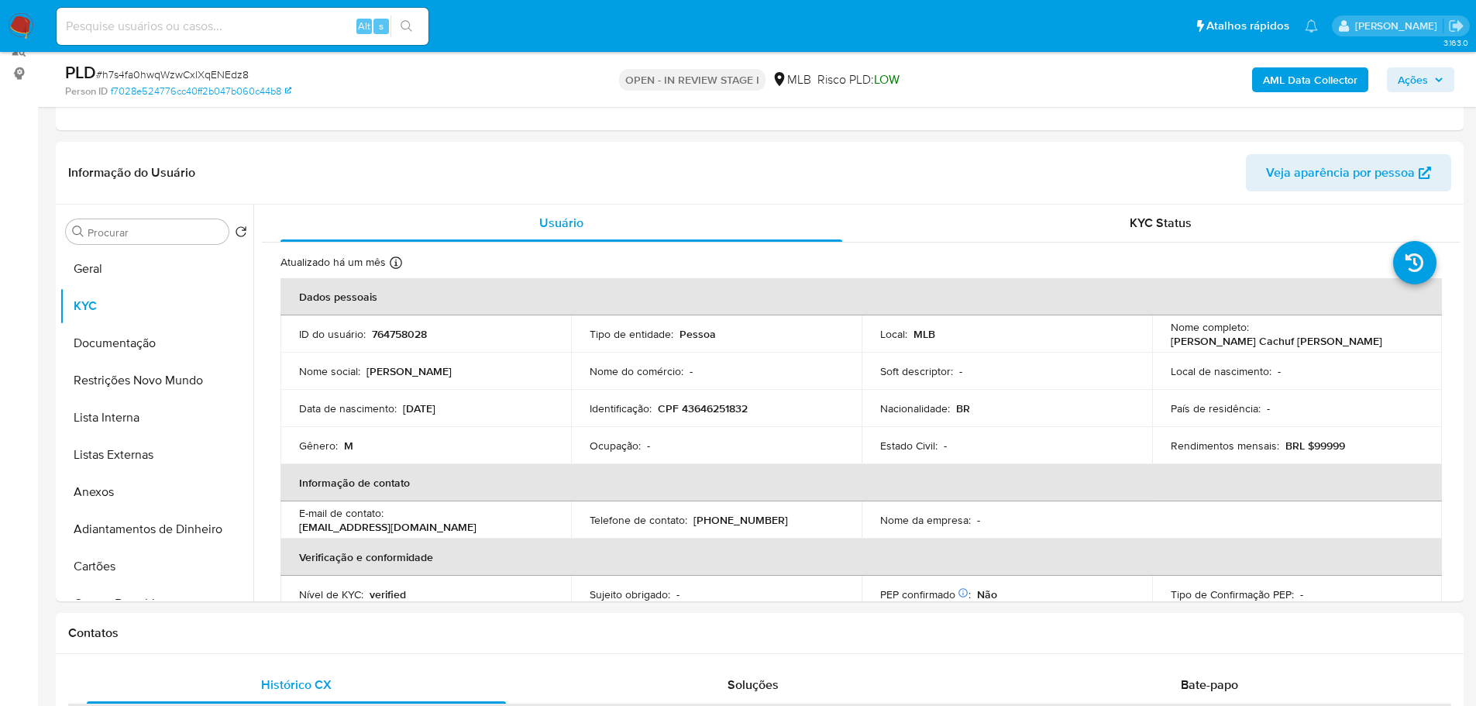
drag, startPoint x: 257, startPoint y: 625, endPoint x: 245, endPoint y: 608, distance: 21.7
click at [257, 625] on h1 "Contatos" at bounding box center [759, 632] width 1383 height 15
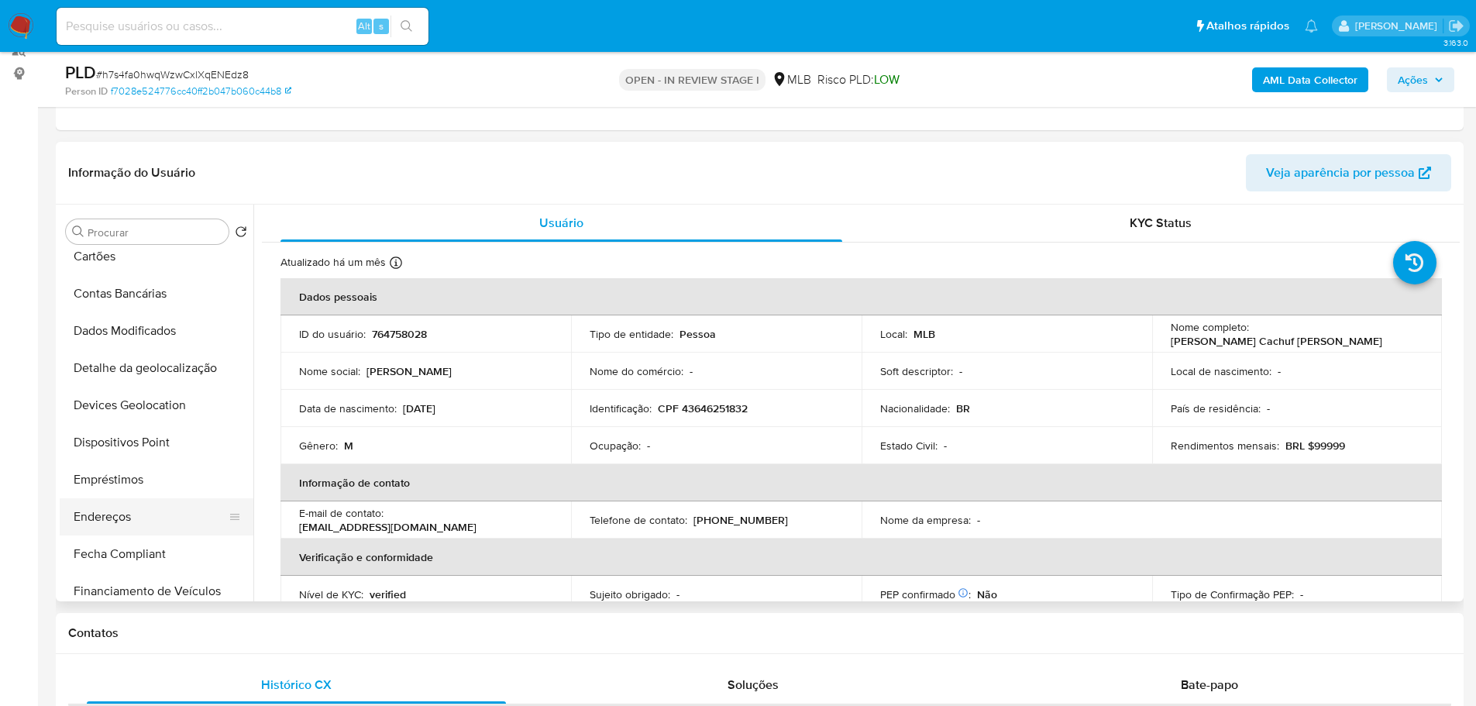
click at [125, 508] on button "Endereços" at bounding box center [150, 516] width 181 height 37
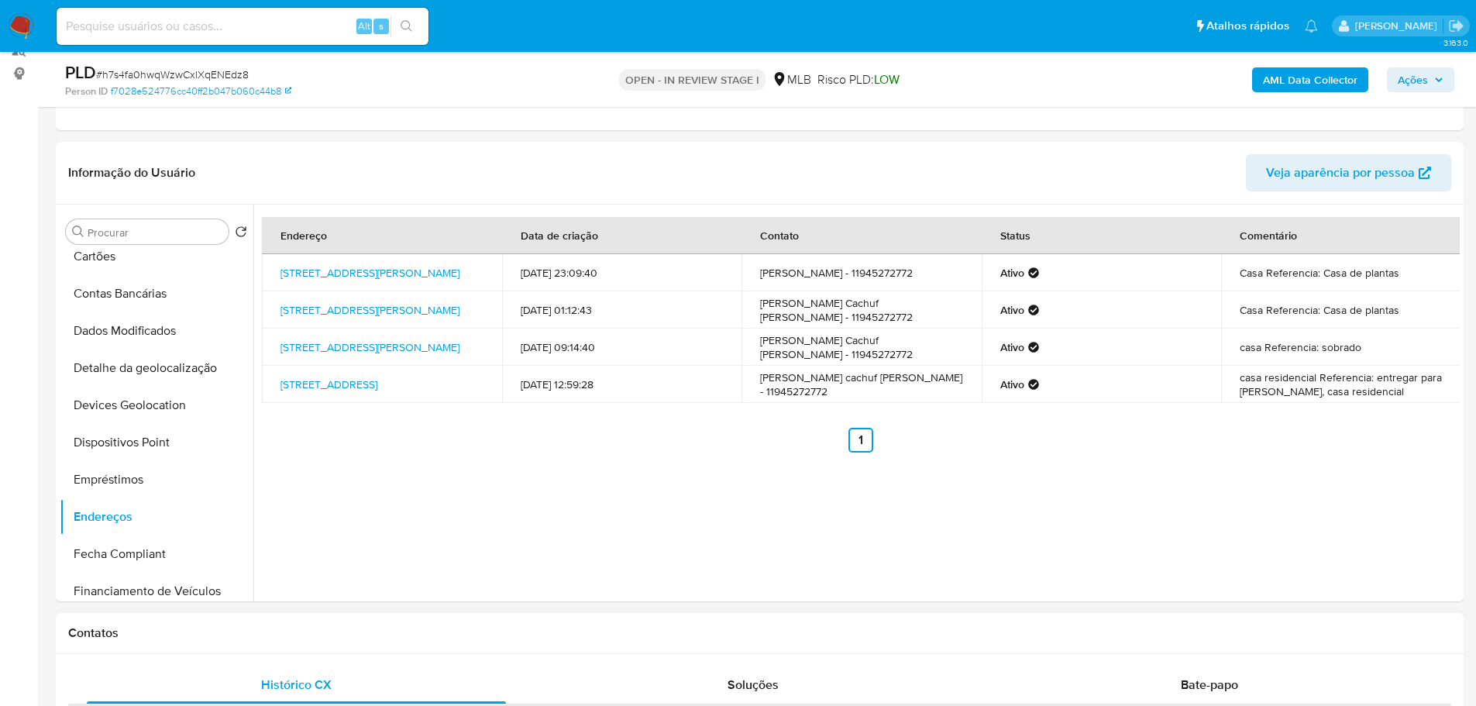
click at [353, 649] on div "Contatos" at bounding box center [760, 633] width 1408 height 41
click at [146, 377] on button "Detalhe da geolocalização" at bounding box center [150, 368] width 181 height 37
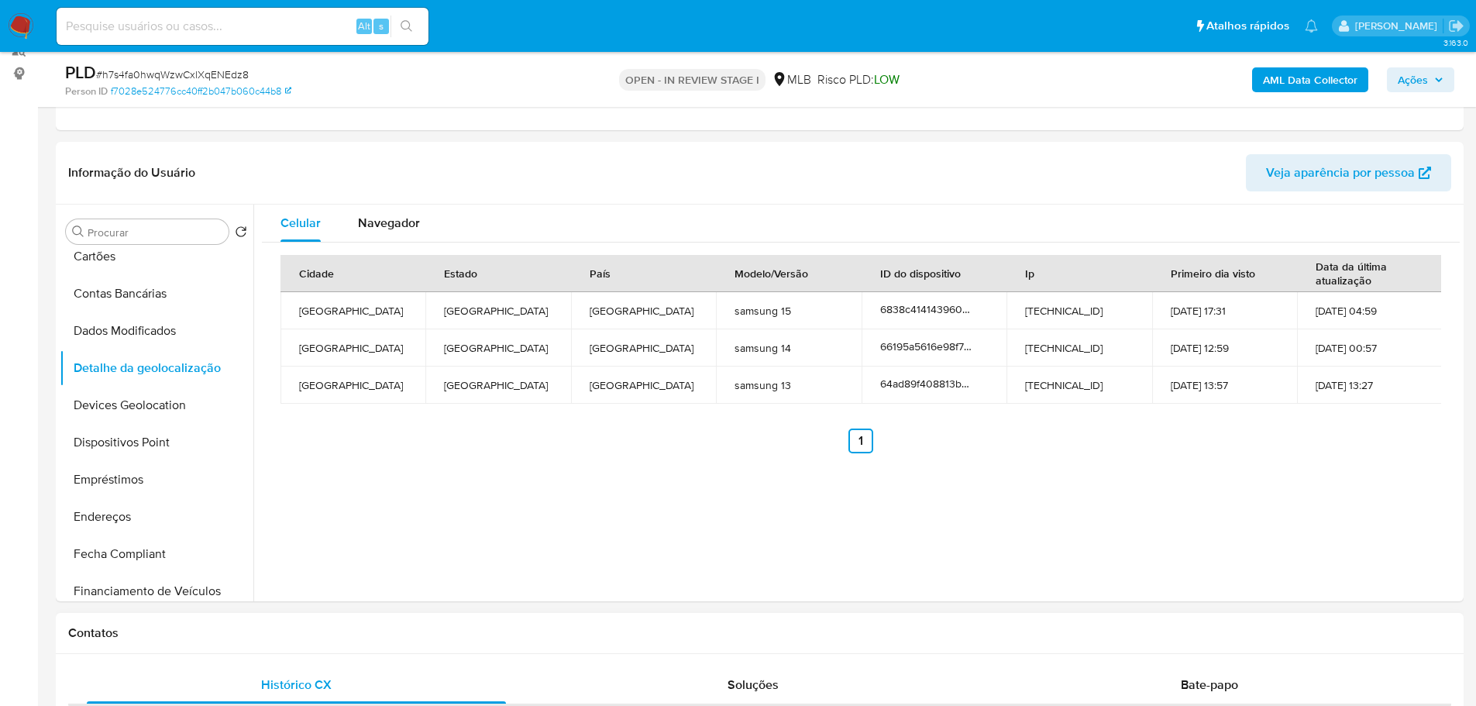
drag, startPoint x: 362, startPoint y: 635, endPoint x: 348, endPoint y: 634, distance: 14.0
click at [360, 635] on h1 "Contatos" at bounding box center [759, 632] width 1383 height 15
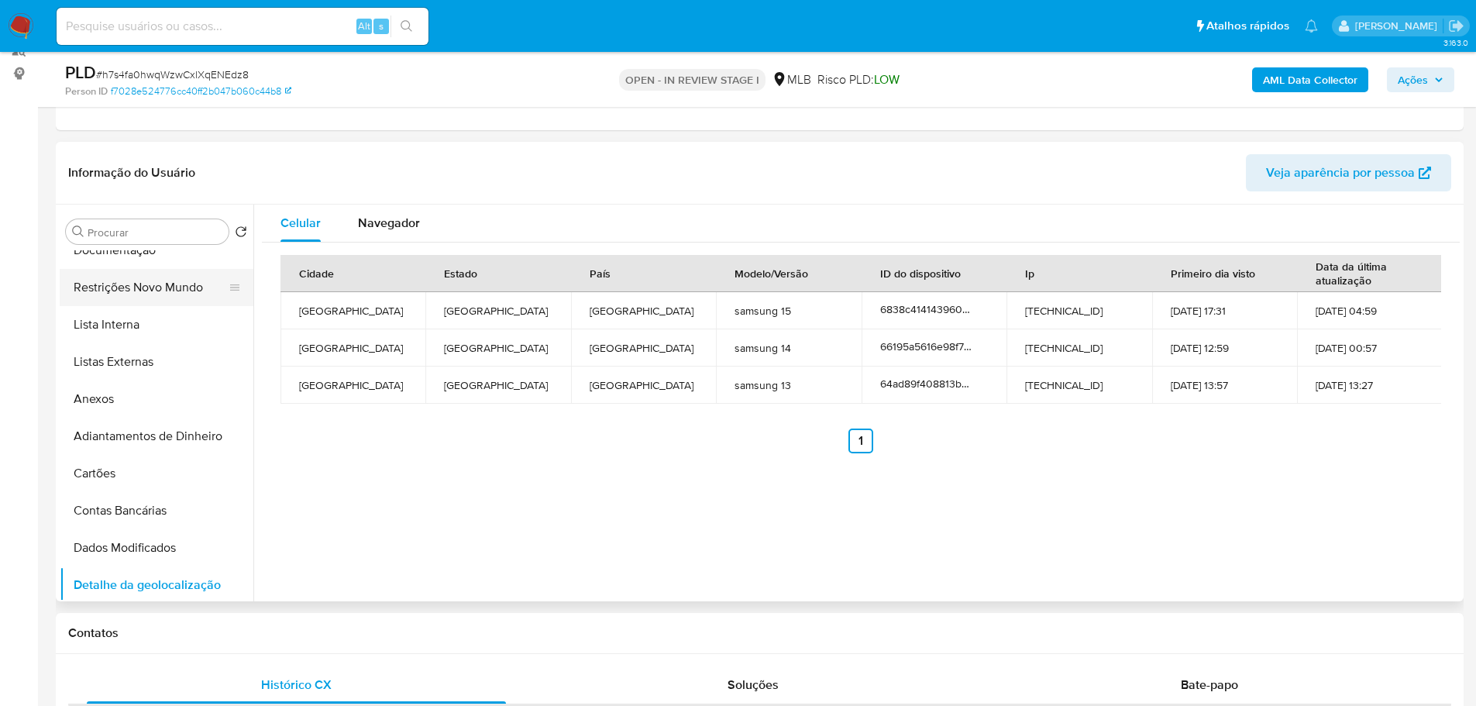
scroll to position [0, 0]
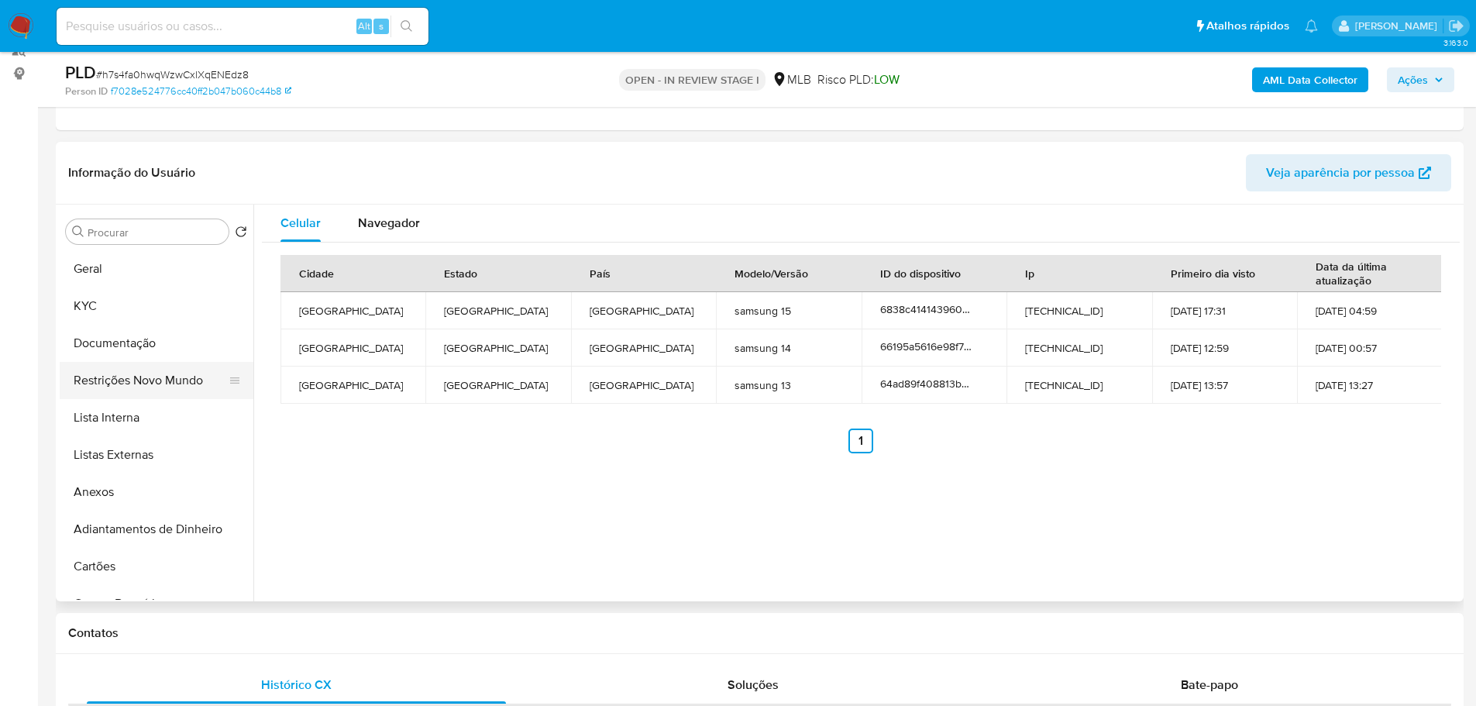
click at [124, 385] on button "Restrições Novo Mundo" at bounding box center [150, 380] width 181 height 37
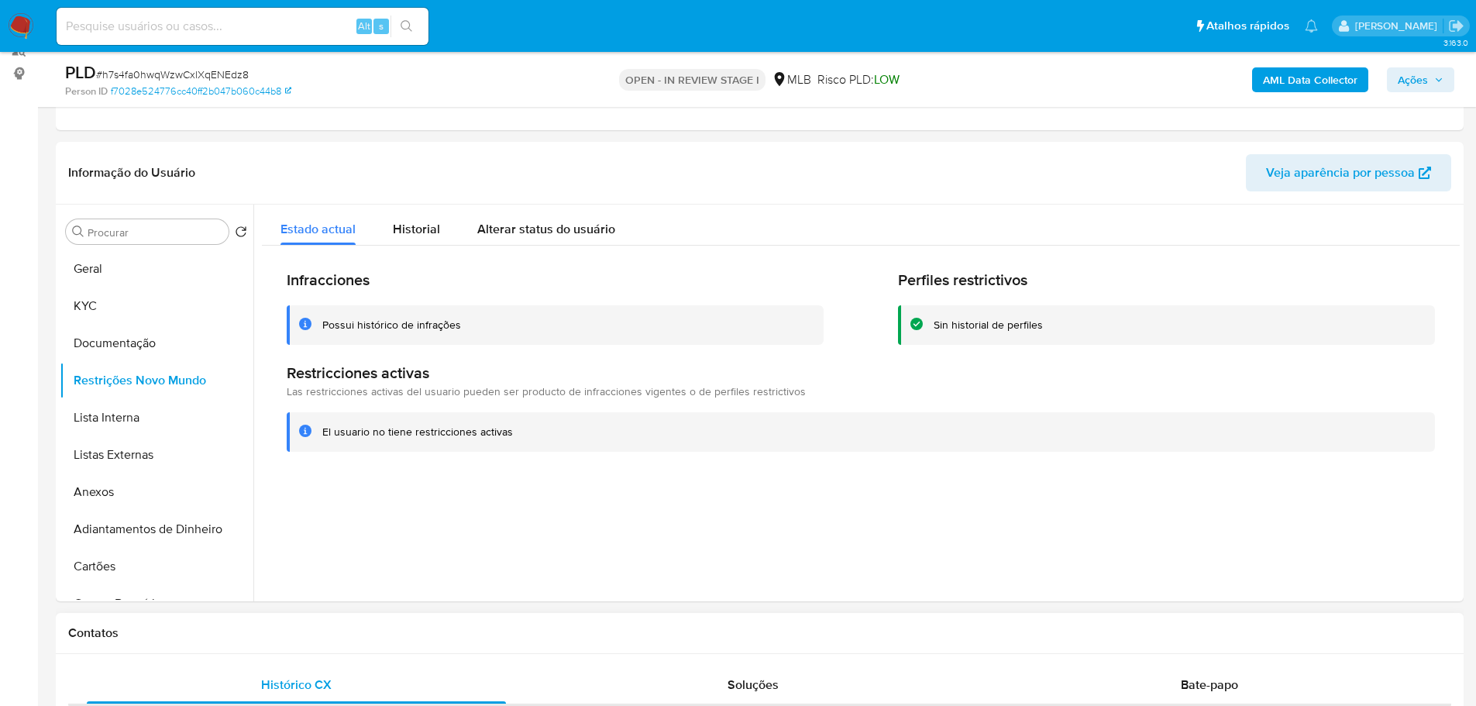
click at [302, 631] on h1 "Contatos" at bounding box center [759, 632] width 1383 height 15
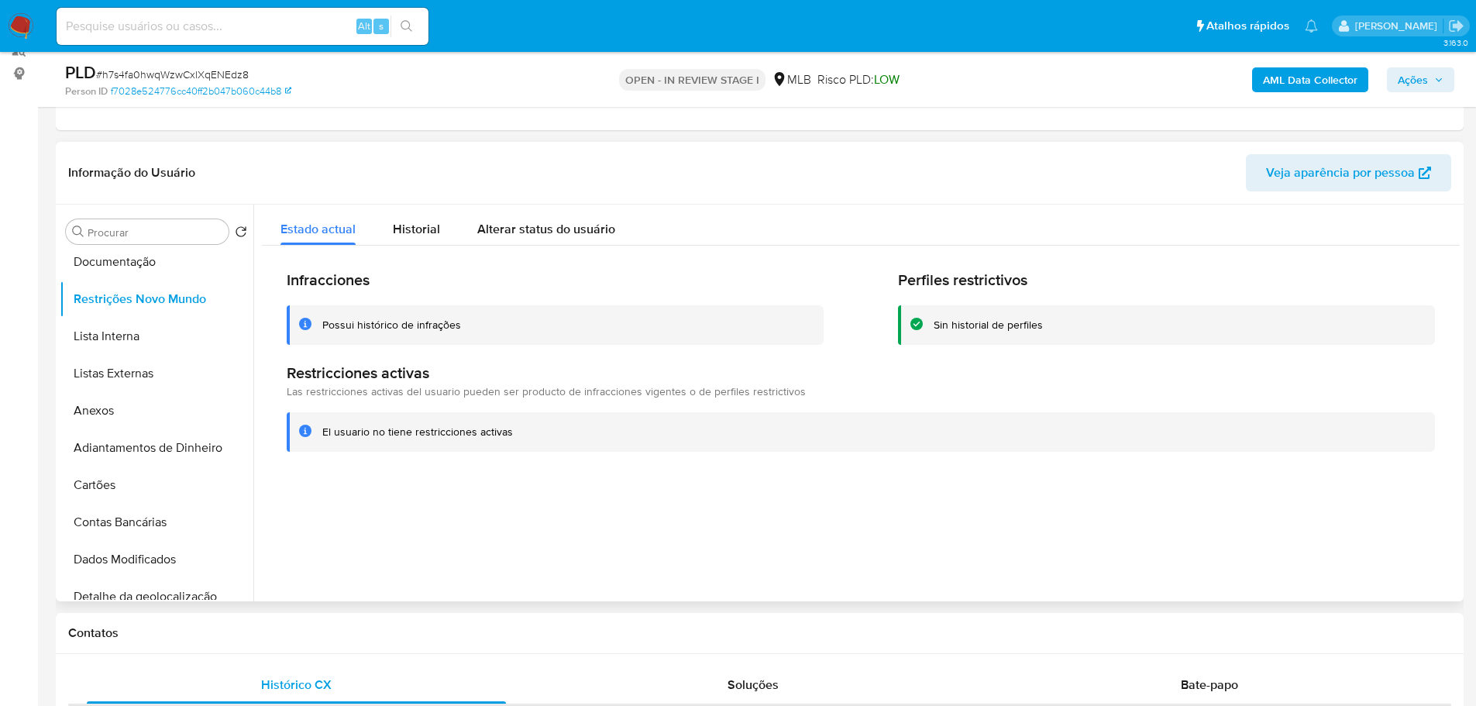
scroll to position [310, 0]
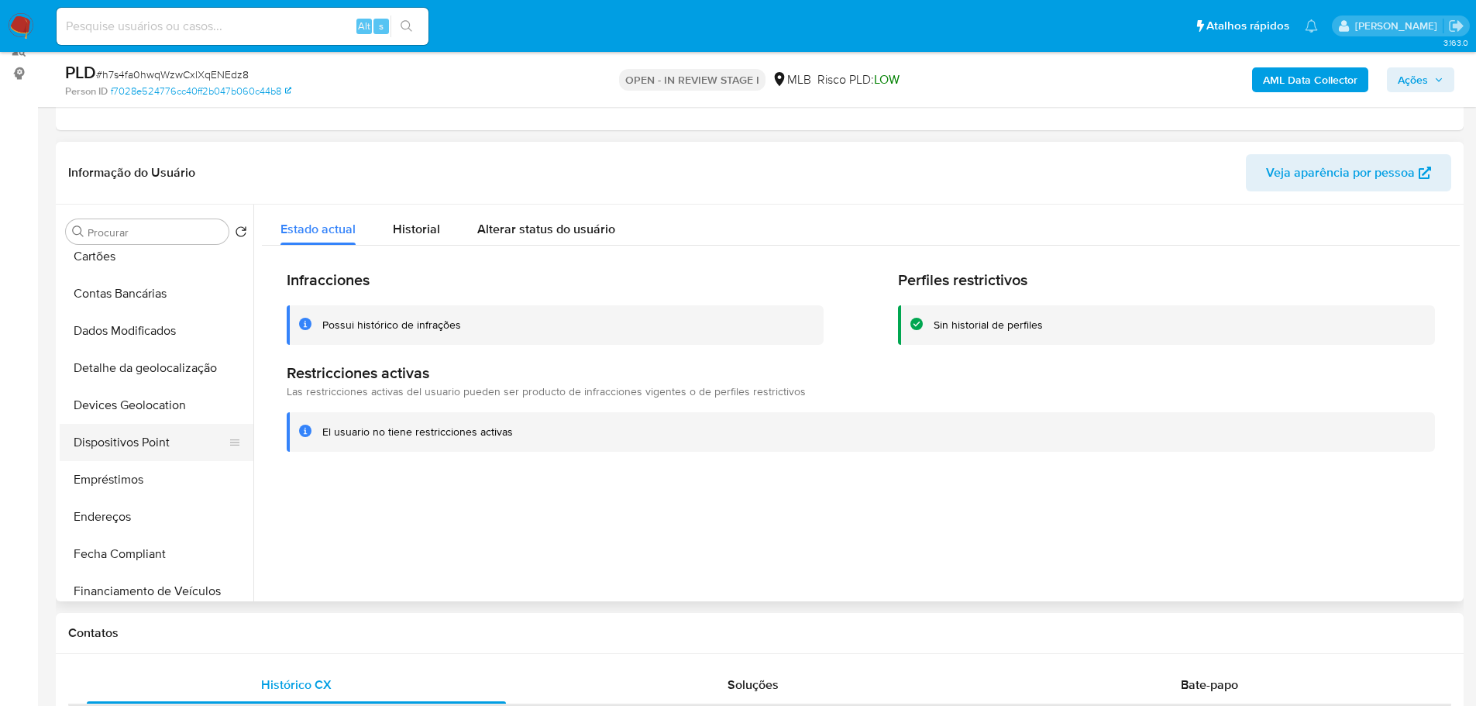
click at [170, 453] on button "Dispositivos Point" at bounding box center [150, 442] width 181 height 37
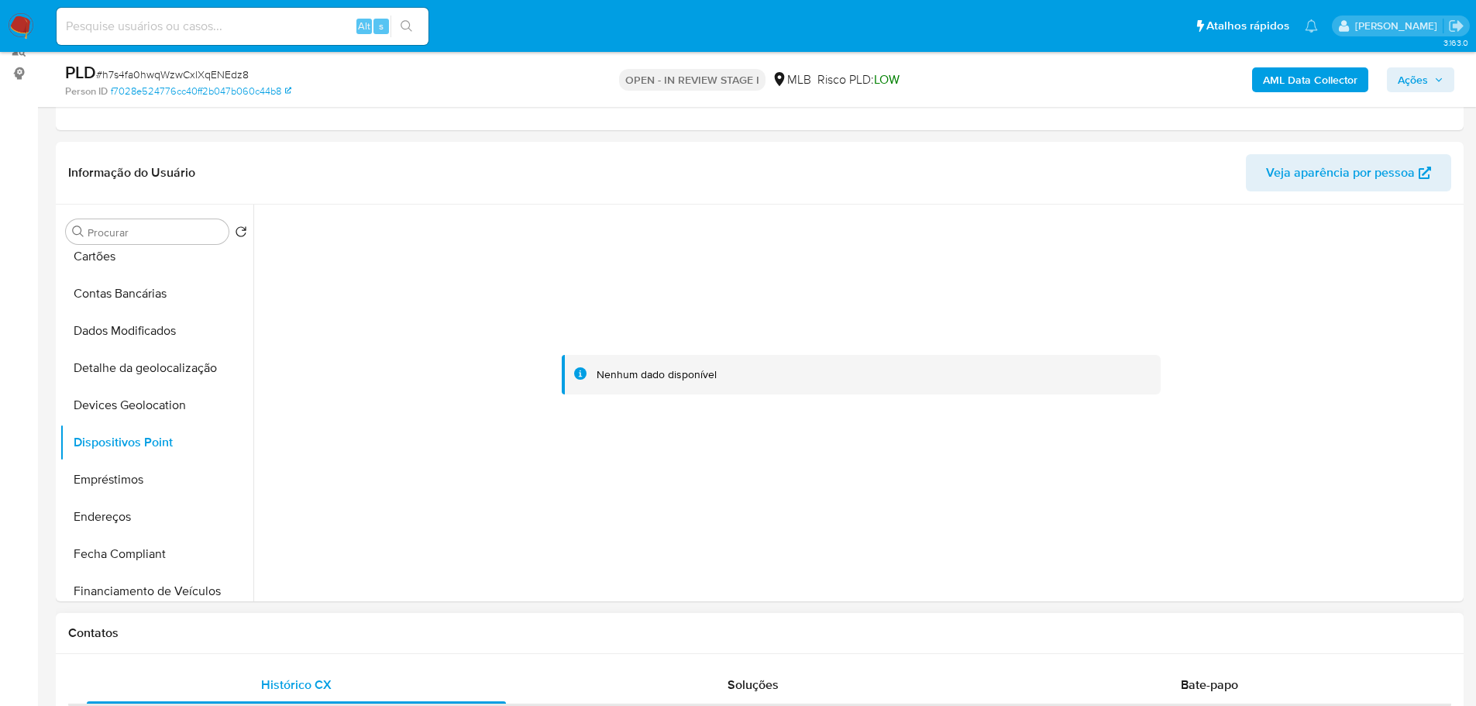
drag, startPoint x: 334, startPoint y: 632, endPoint x: 377, endPoint y: 479, distance: 159.3
click at [334, 632] on h1 "Contatos" at bounding box center [759, 632] width 1383 height 15
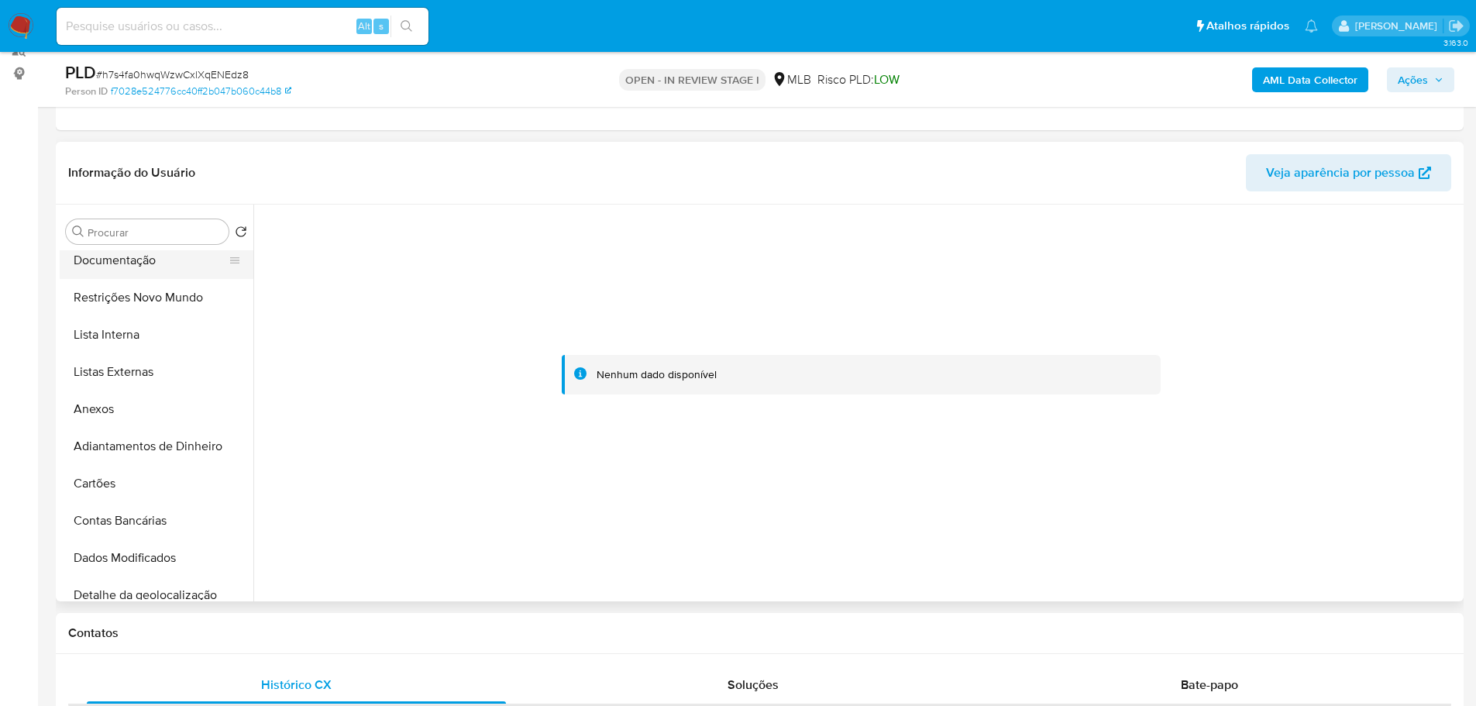
scroll to position [0, 0]
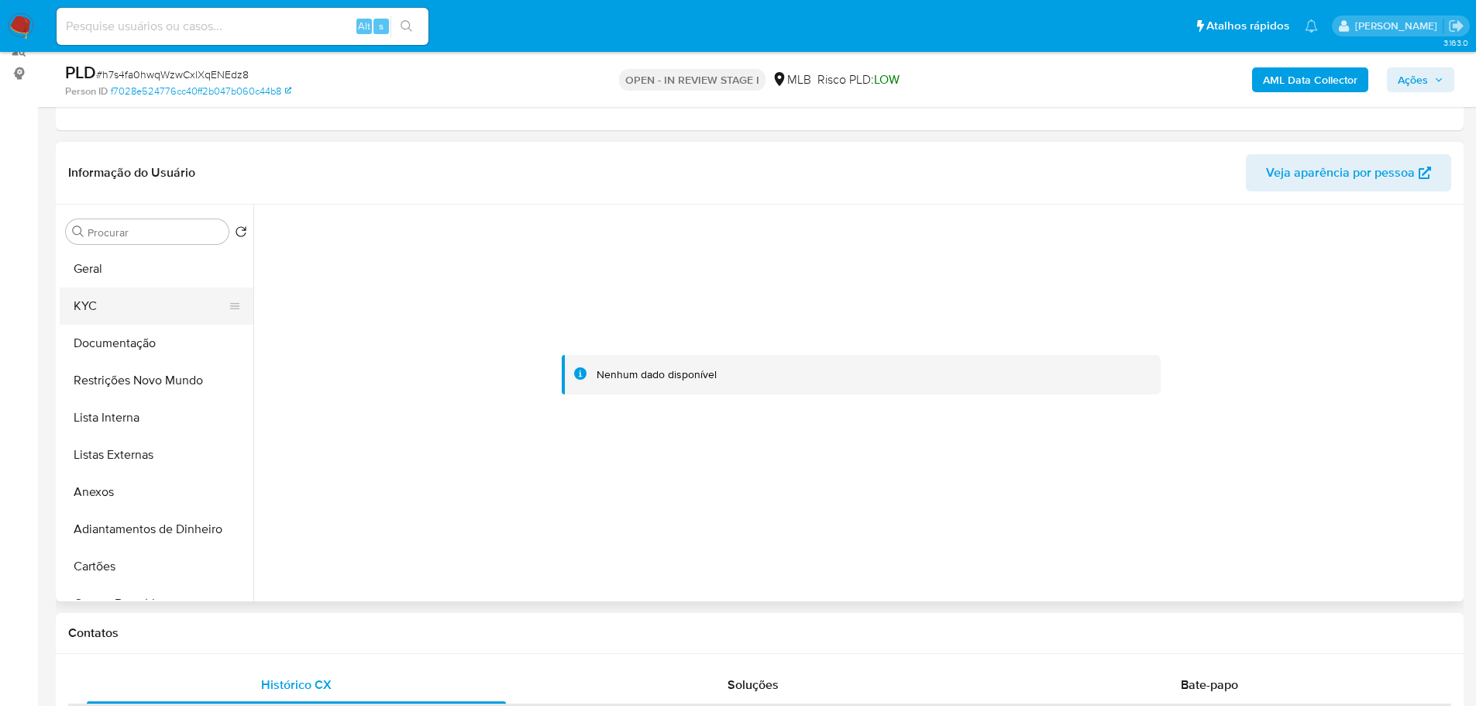
click at [102, 305] on button "KYC" at bounding box center [150, 306] width 181 height 37
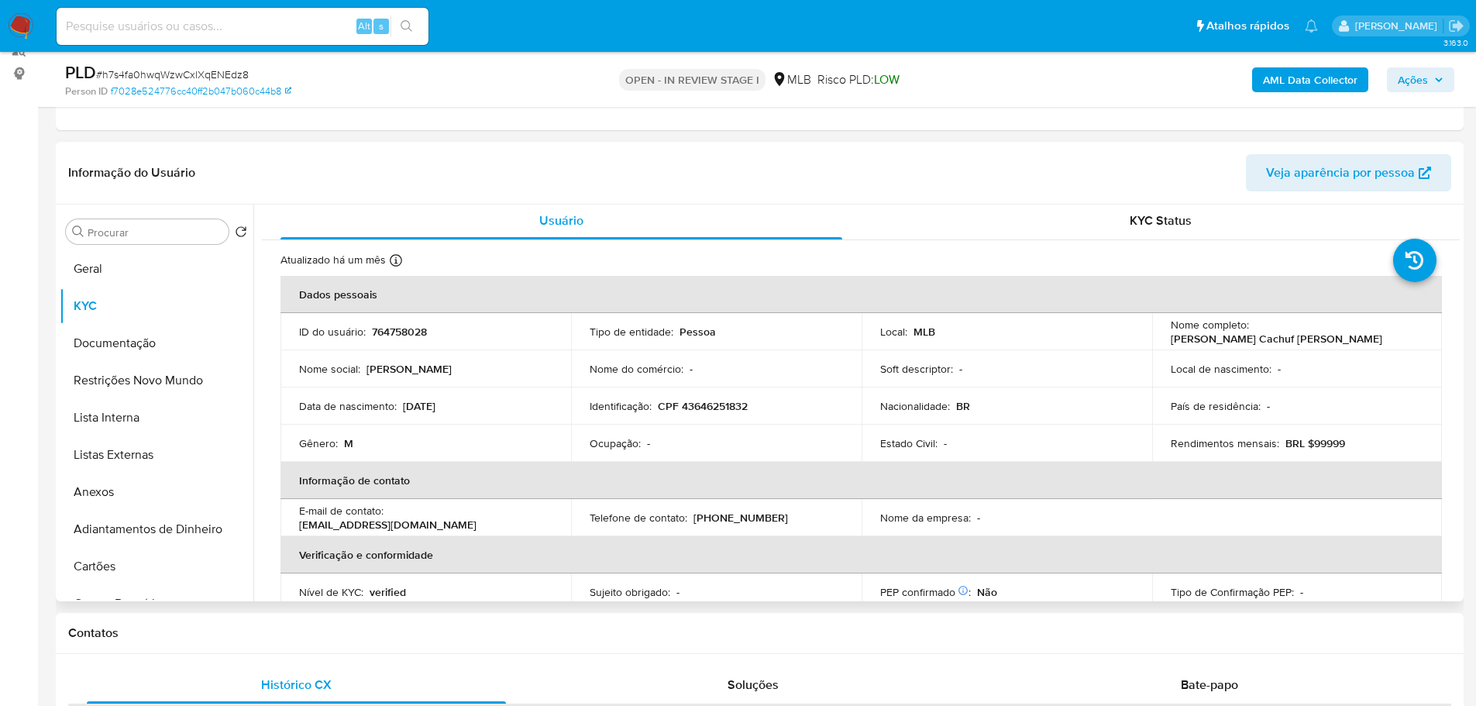
scroll to position [77, 0]
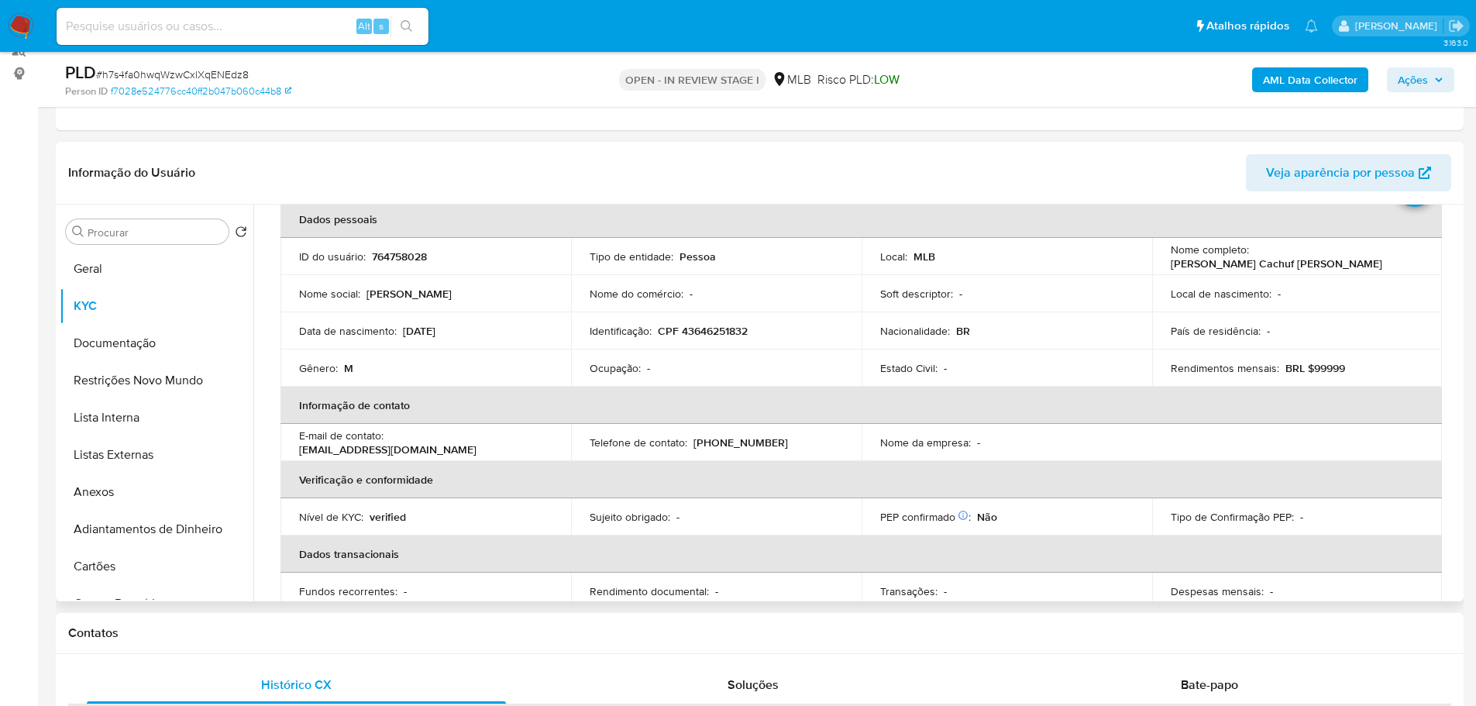
click at [695, 336] on p "CPF 43646251832" at bounding box center [703, 331] width 90 height 14
copy p "43646251832"
click at [117, 332] on button "Documentação" at bounding box center [150, 343] width 181 height 37
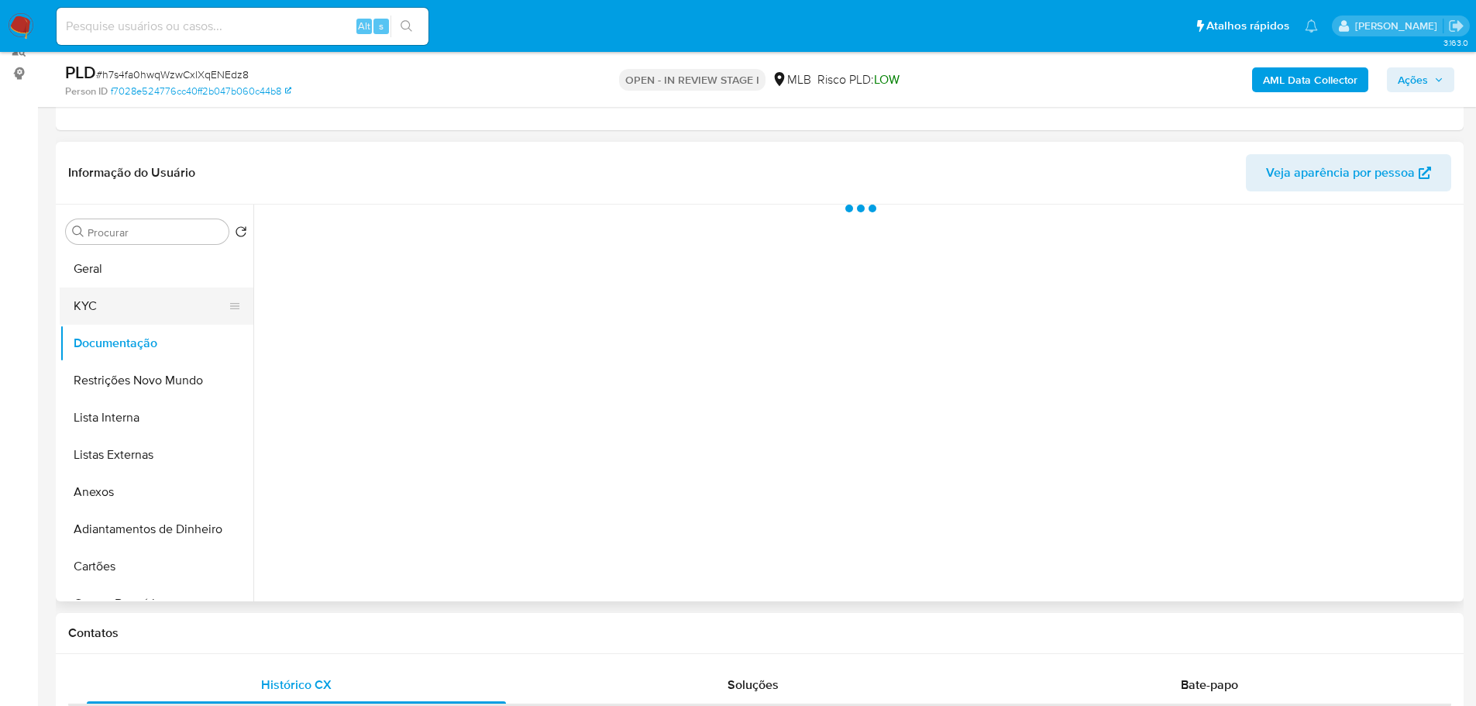
scroll to position [0, 0]
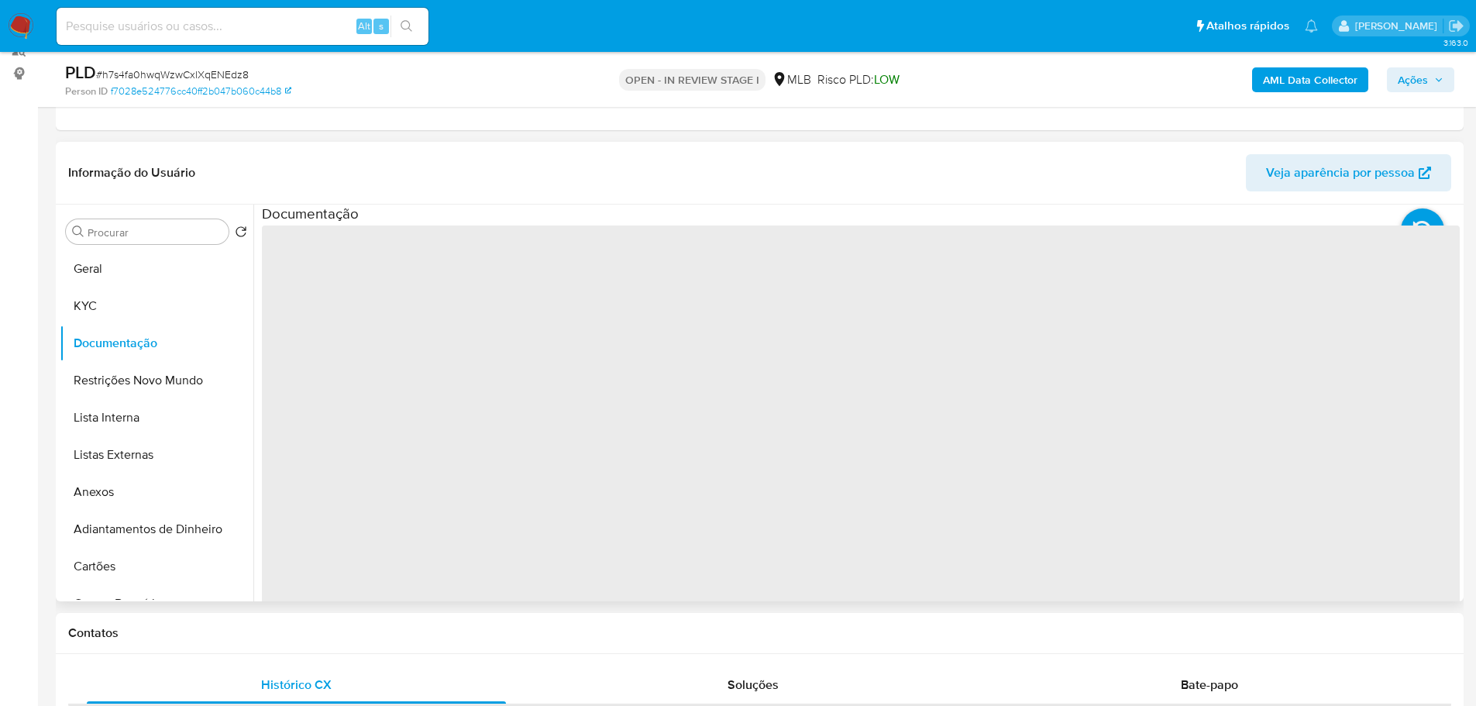
click at [389, 284] on div "‌" at bounding box center [861, 473] width 1198 height 498
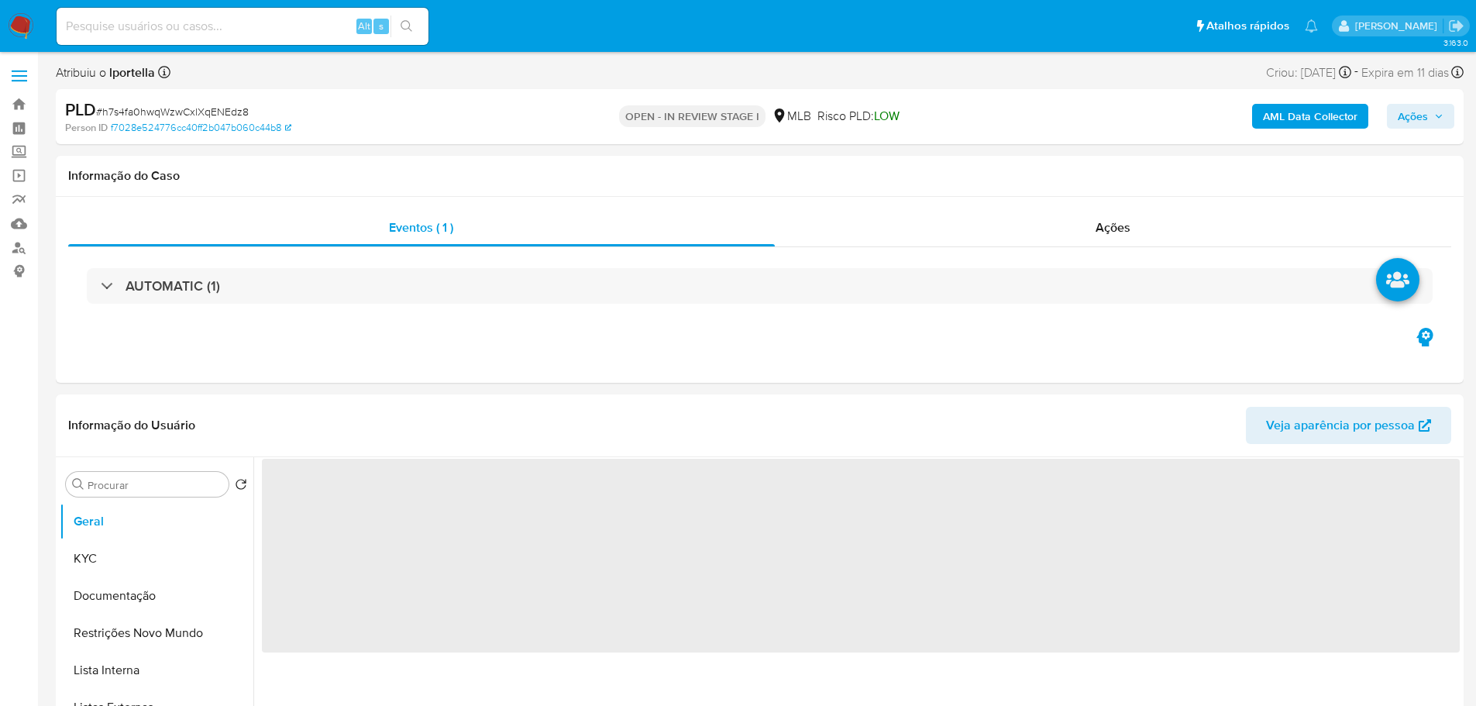
select select "10"
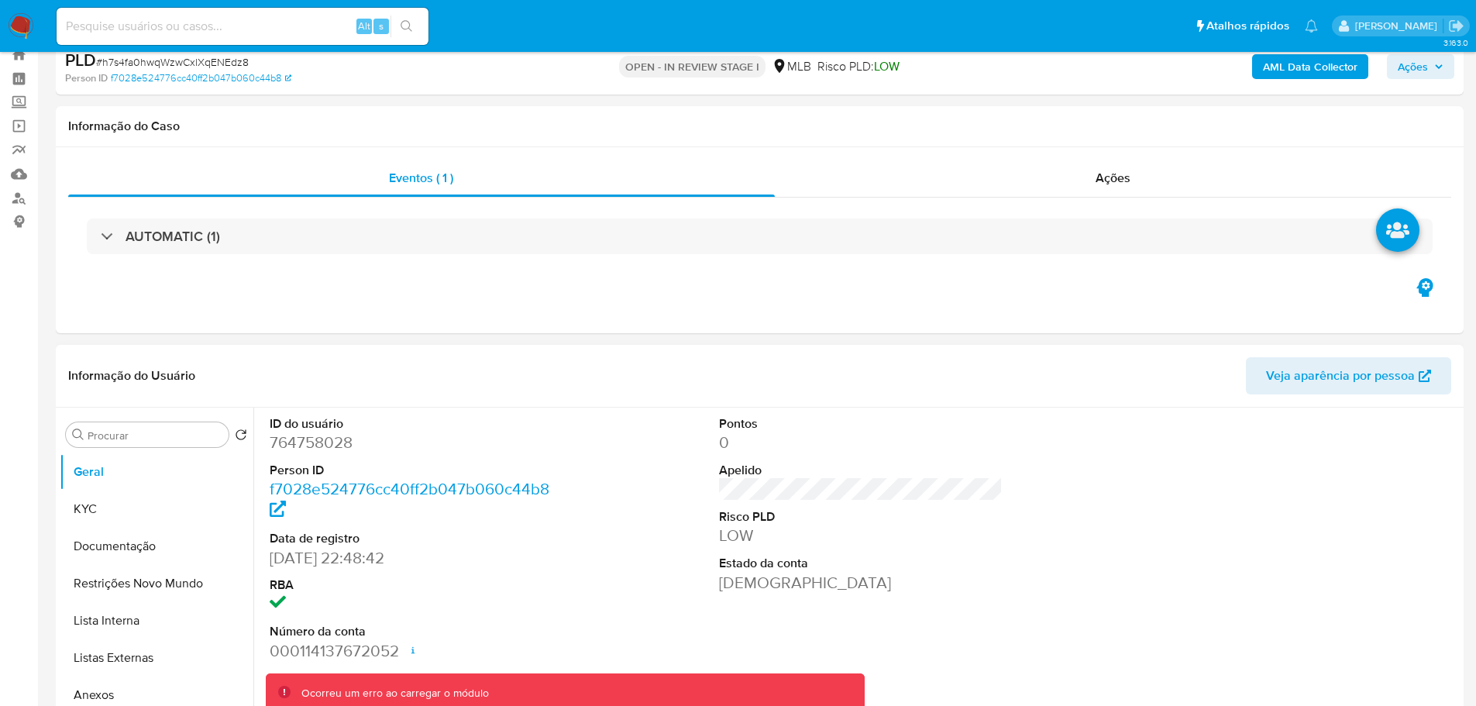
scroll to position [77, 0]
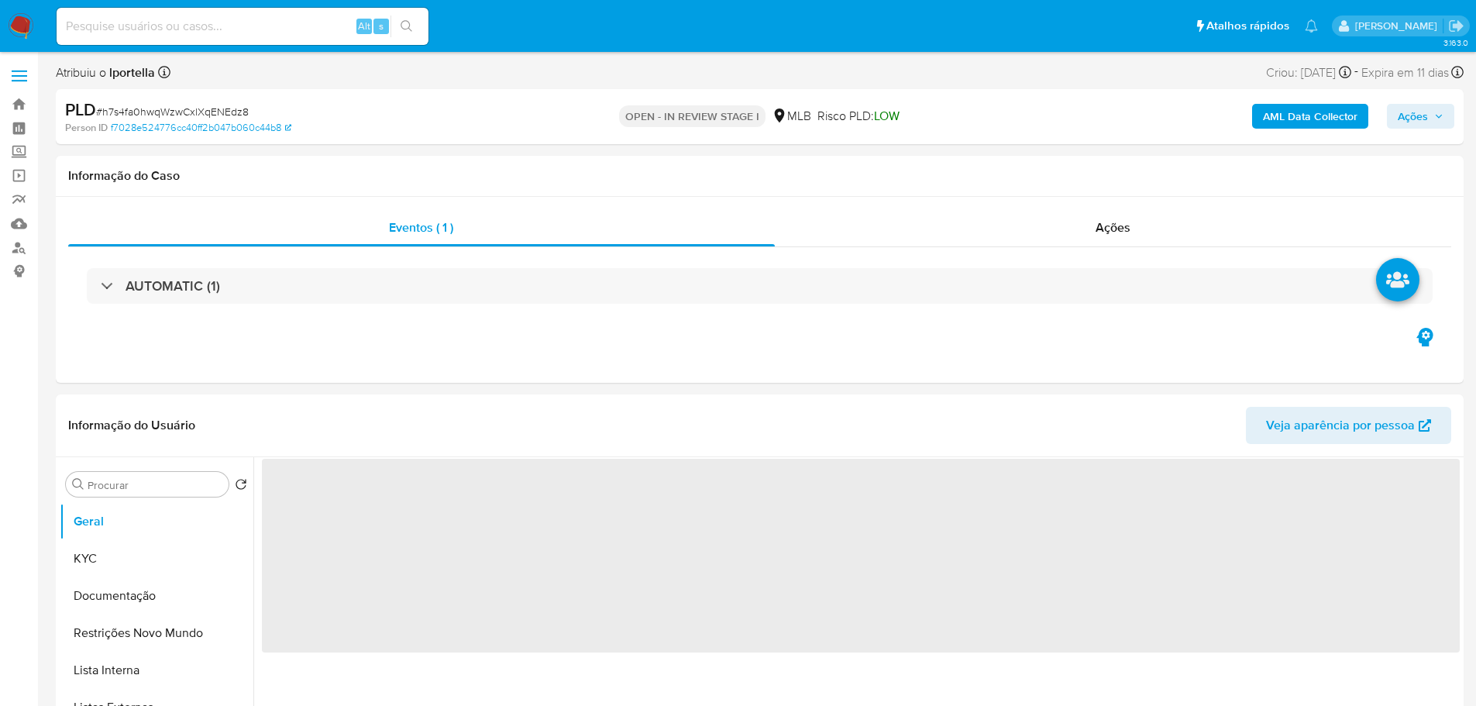
select select "10"
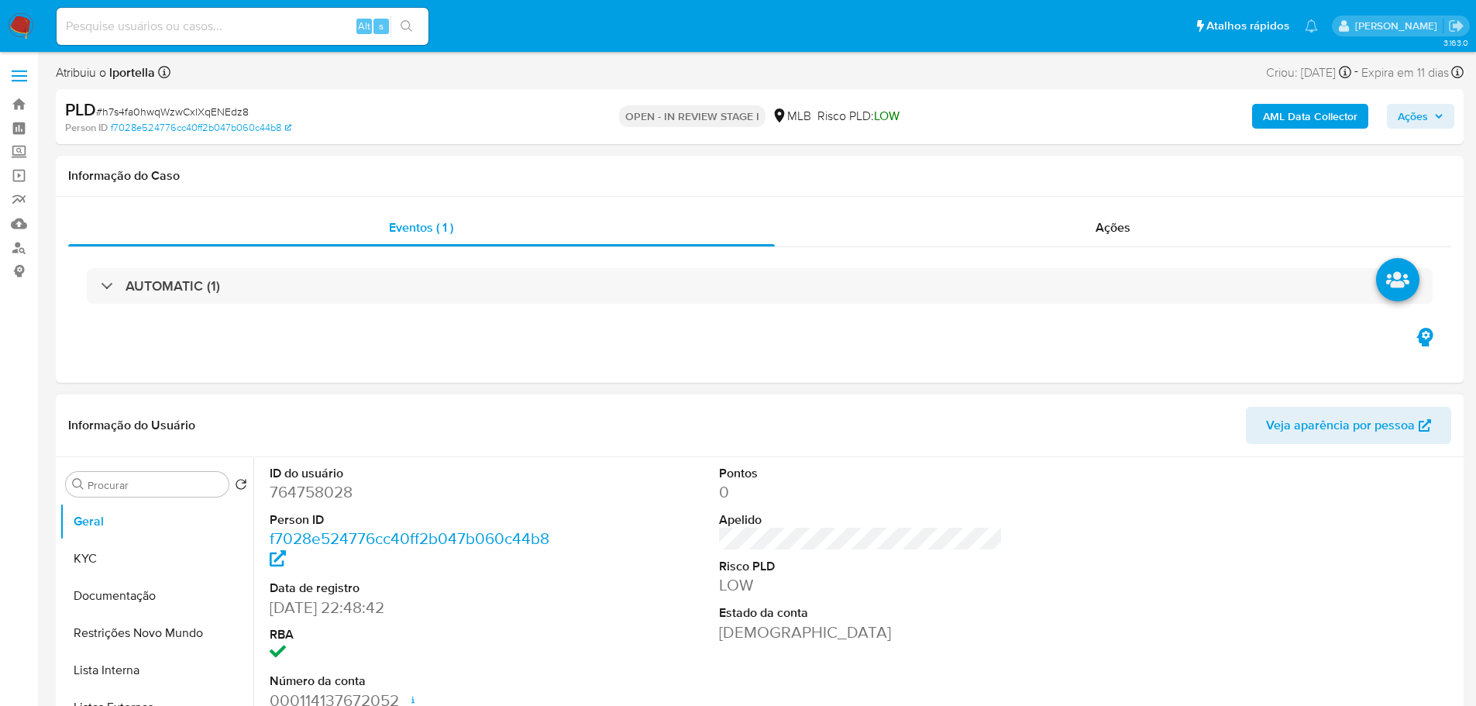
click at [310, 409] on header "Informação do Usuário Veja aparência por pessoa" at bounding box center [759, 425] width 1383 height 37
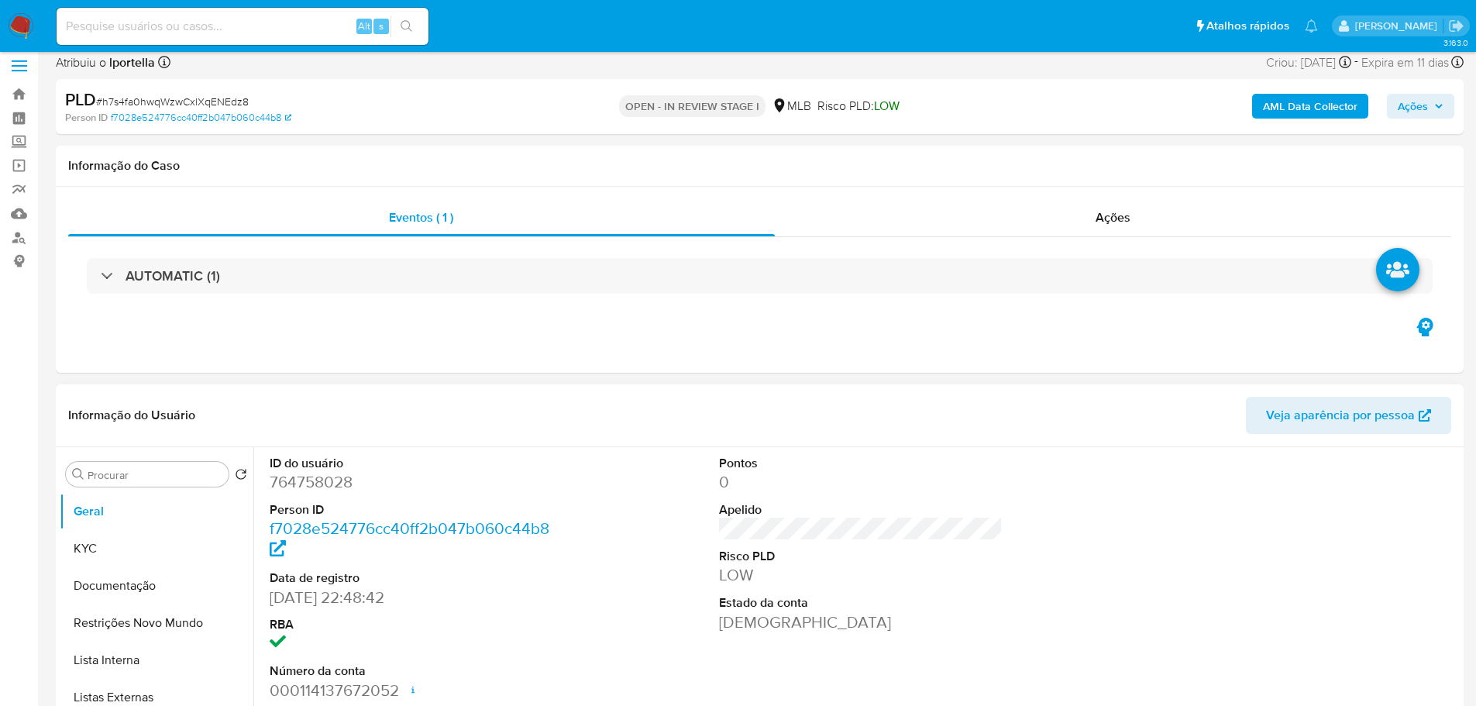
scroll to position [155, 0]
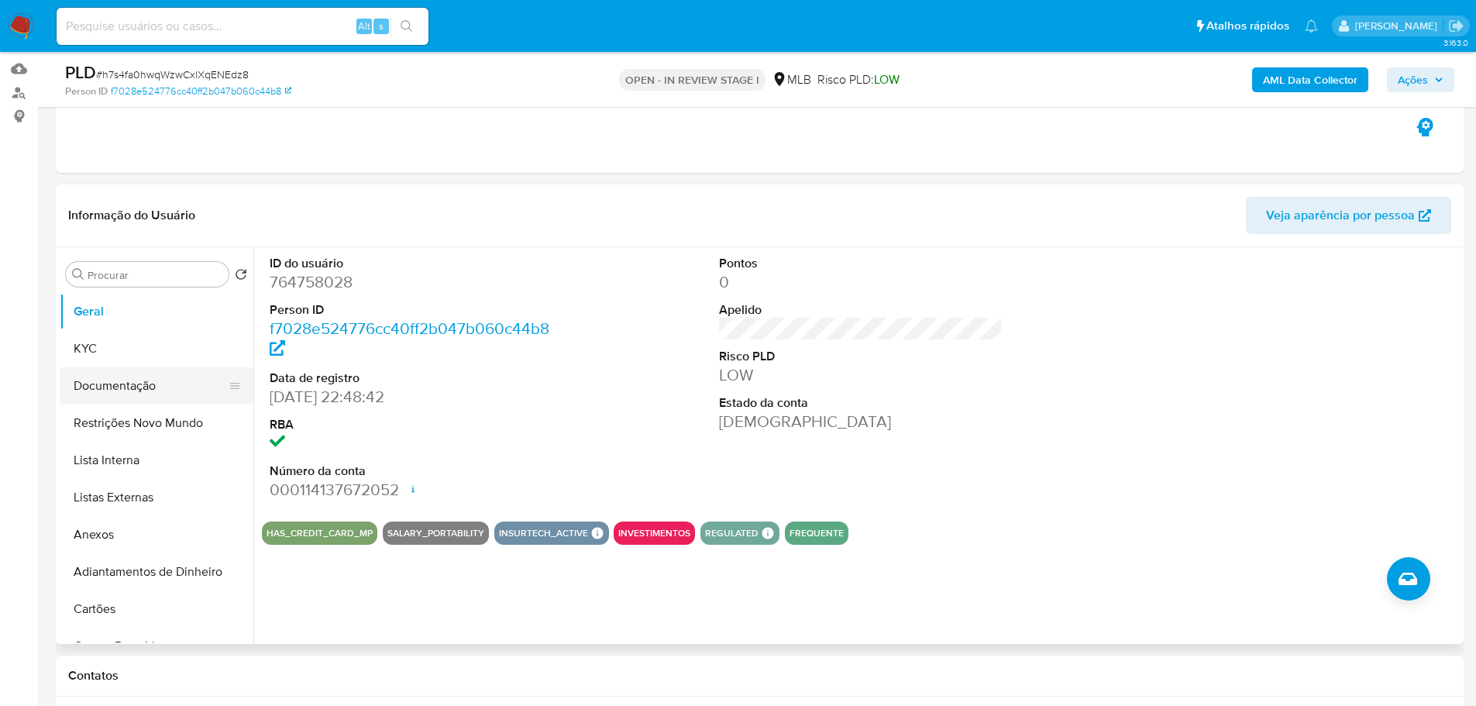
click at [121, 394] on button "Documentação" at bounding box center [150, 385] width 181 height 37
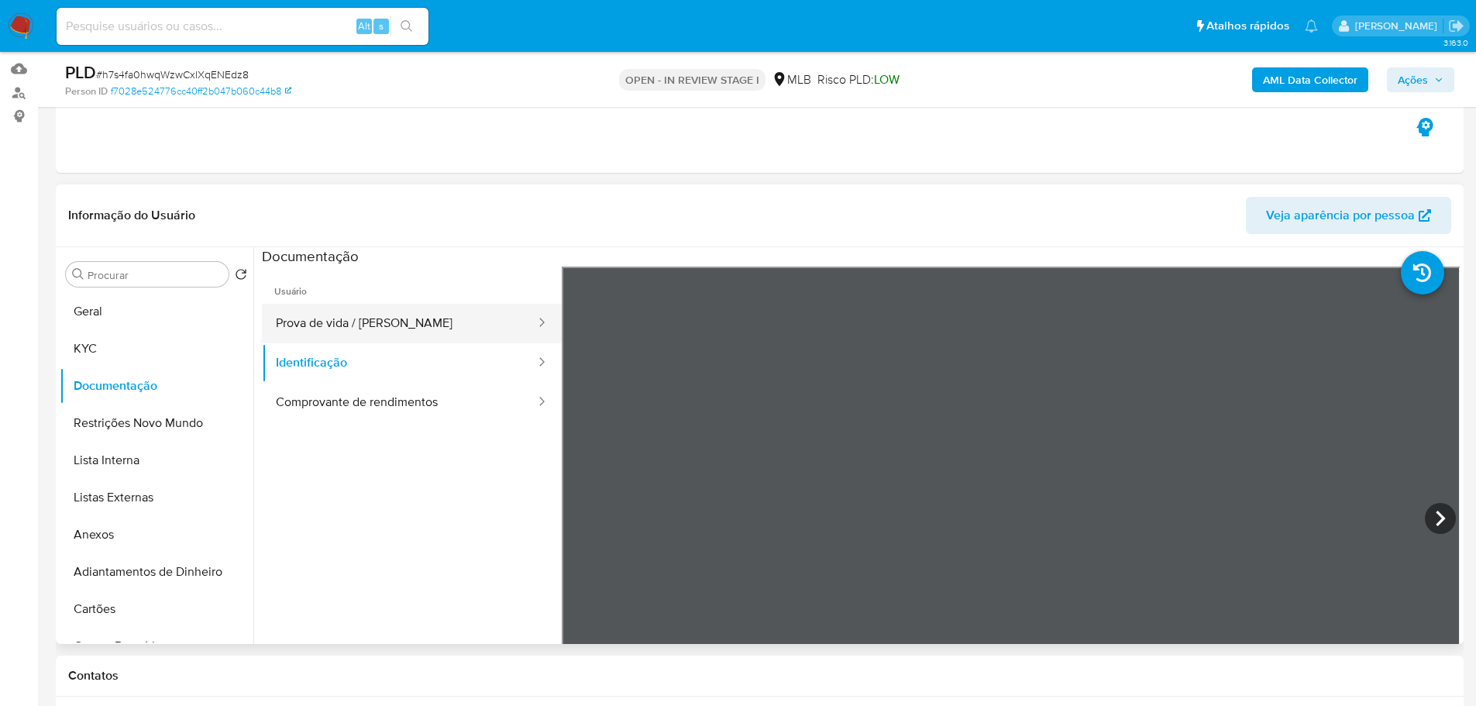
click at [399, 326] on button "Prova de vida / [PERSON_NAME]" at bounding box center [399, 324] width 275 height 40
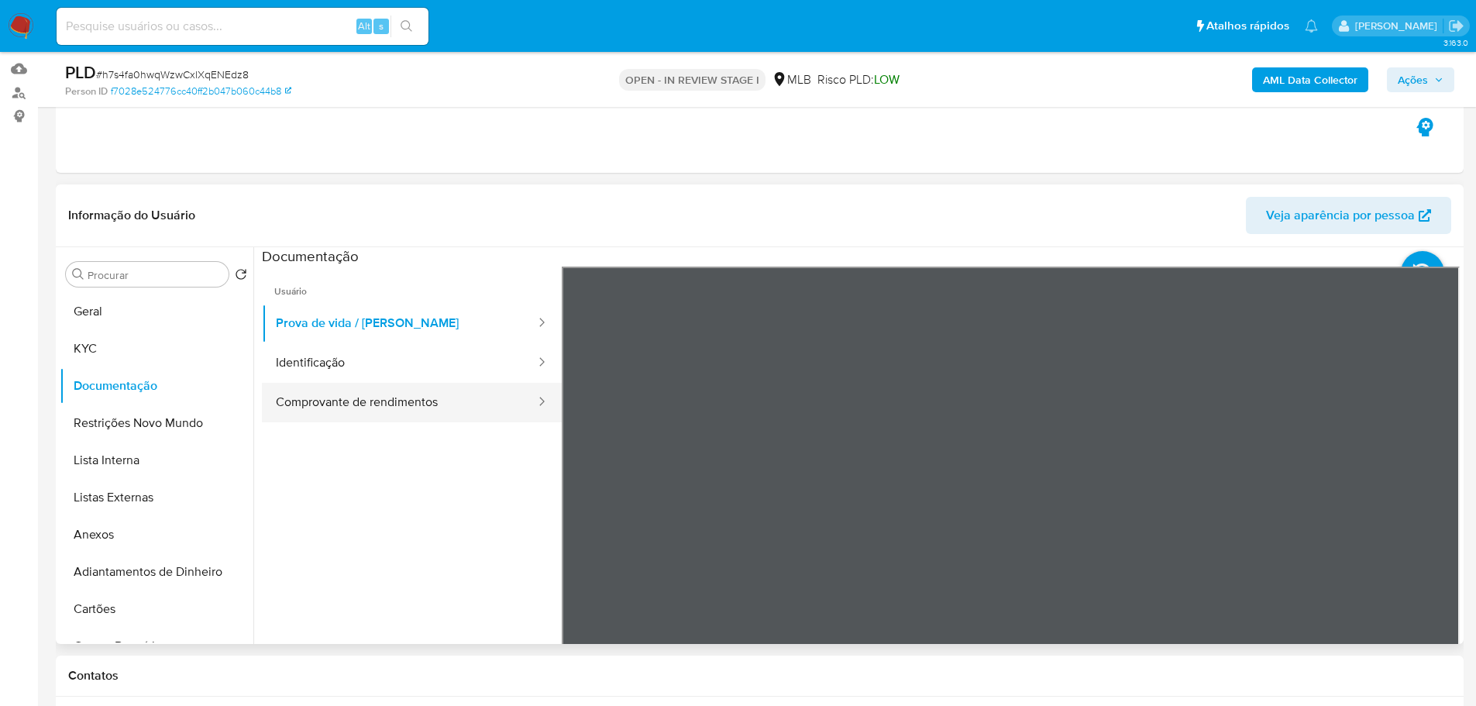
click at [324, 401] on button "Comprovante de rendimentos" at bounding box center [399, 403] width 275 height 40
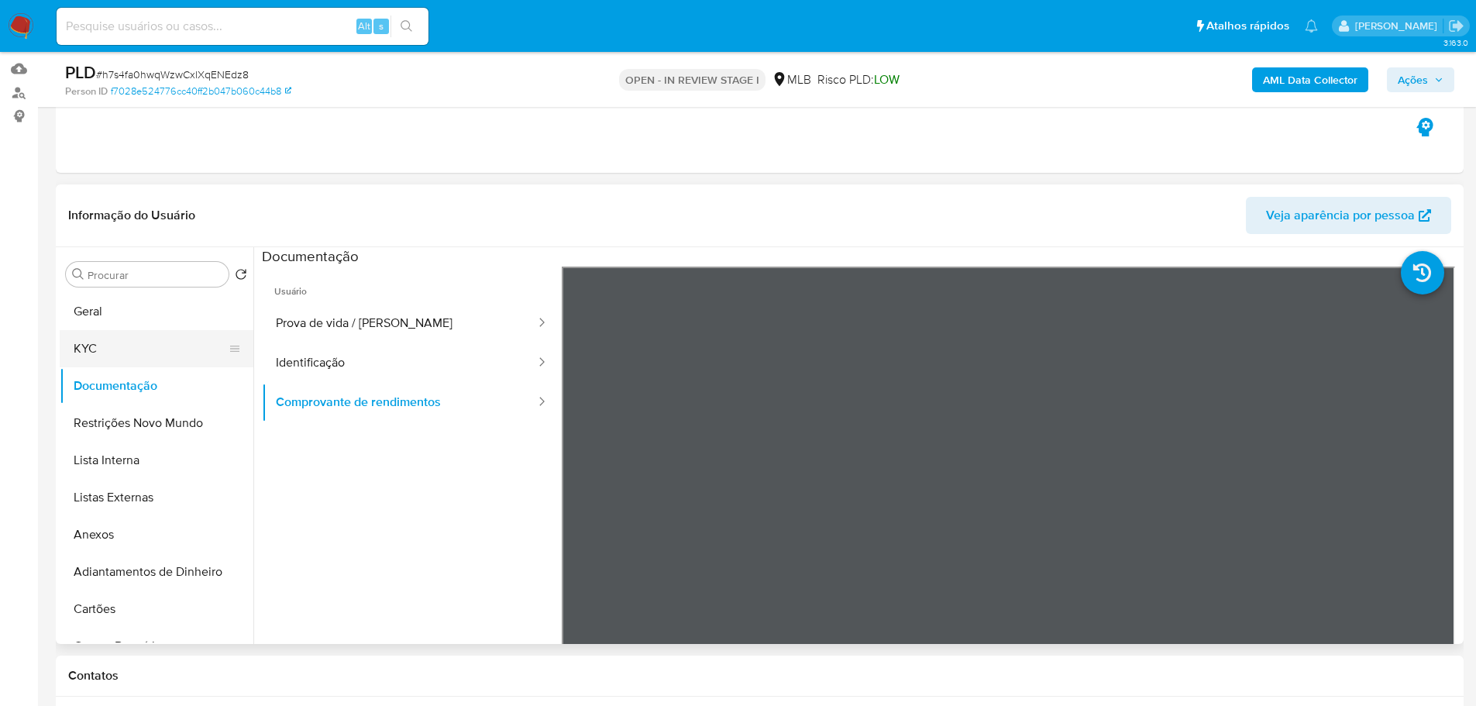
click at [127, 353] on button "KYC" at bounding box center [150, 348] width 181 height 37
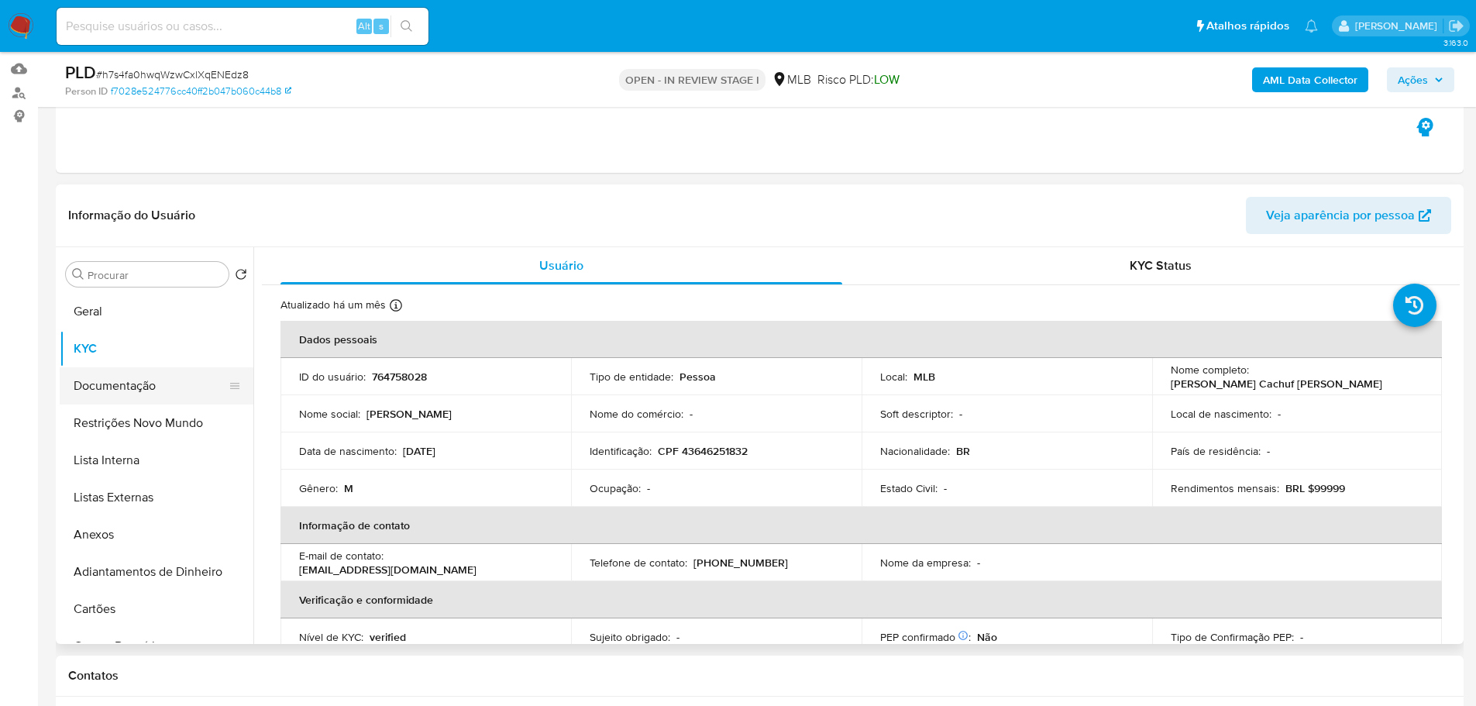
click at [126, 385] on button "Documentação" at bounding box center [150, 385] width 181 height 37
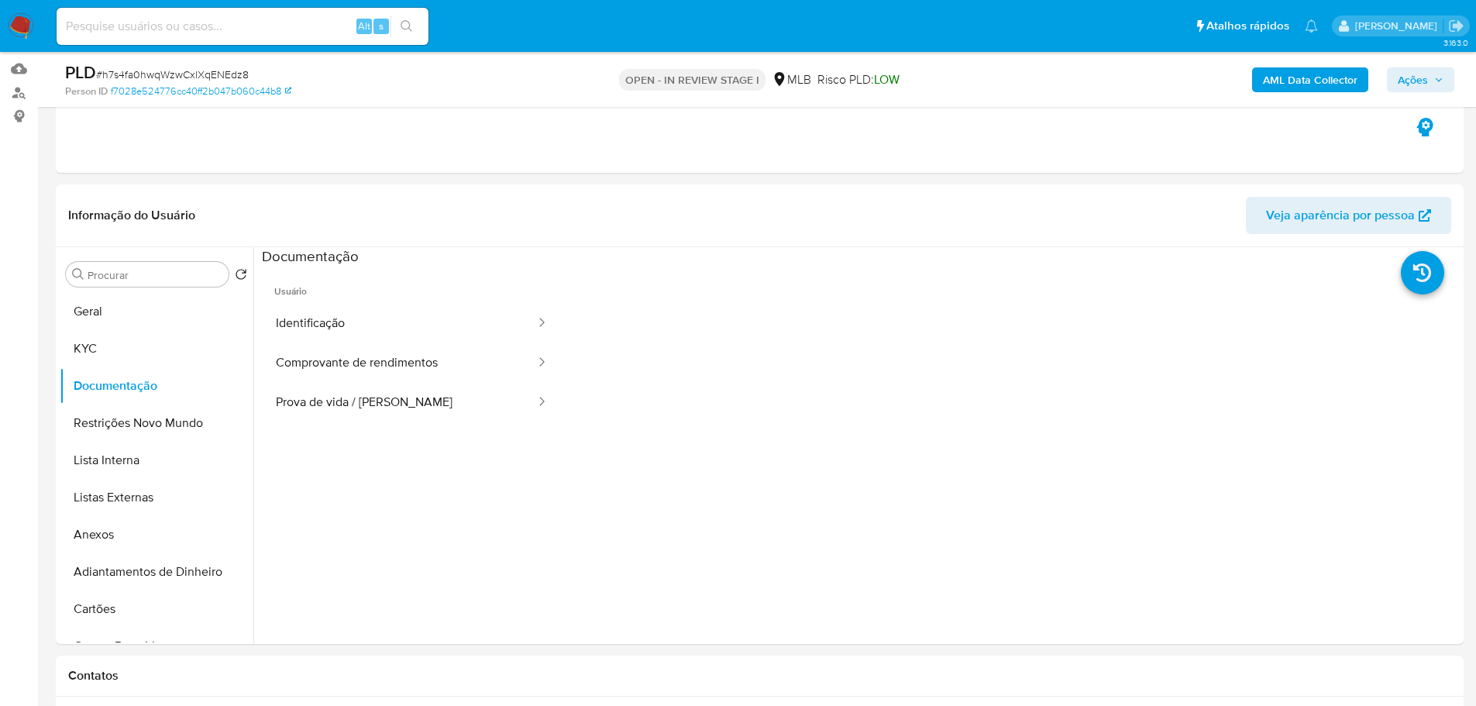
click at [1412, 78] on span "Ações" at bounding box center [1413, 79] width 30 height 25
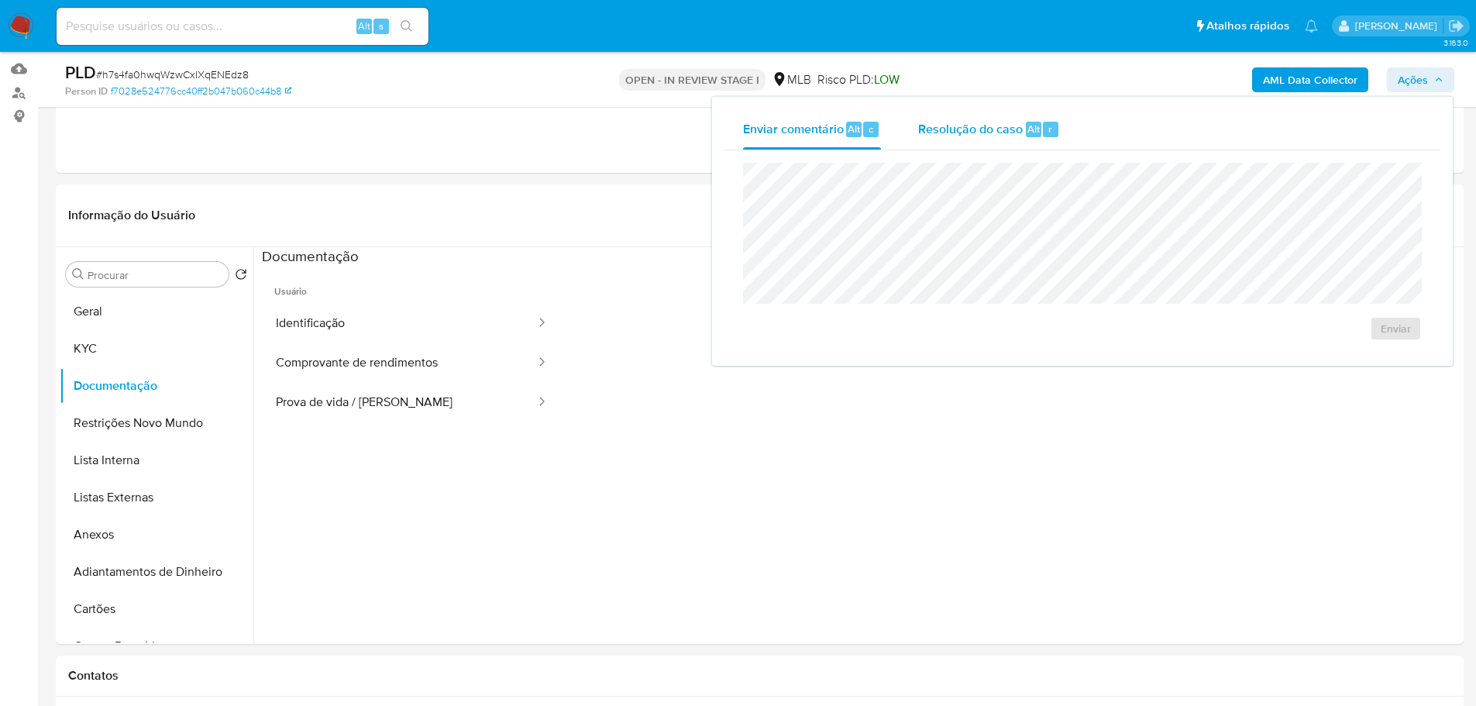
click at [979, 122] on span "Resolução do caso" at bounding box center [970, 128] width 105 height 18
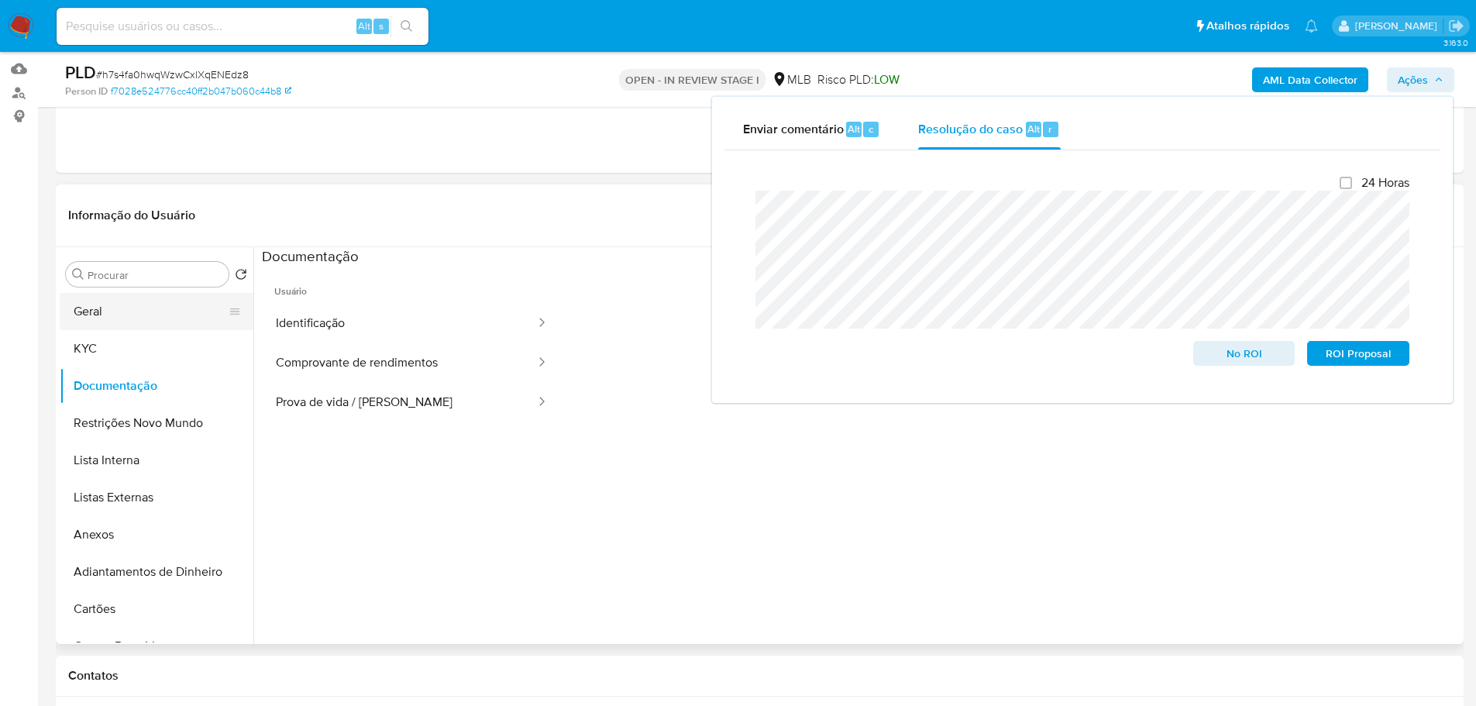
click at [101, 306] on button "Geral" at bounding box center [150, 311] width 181 height 37
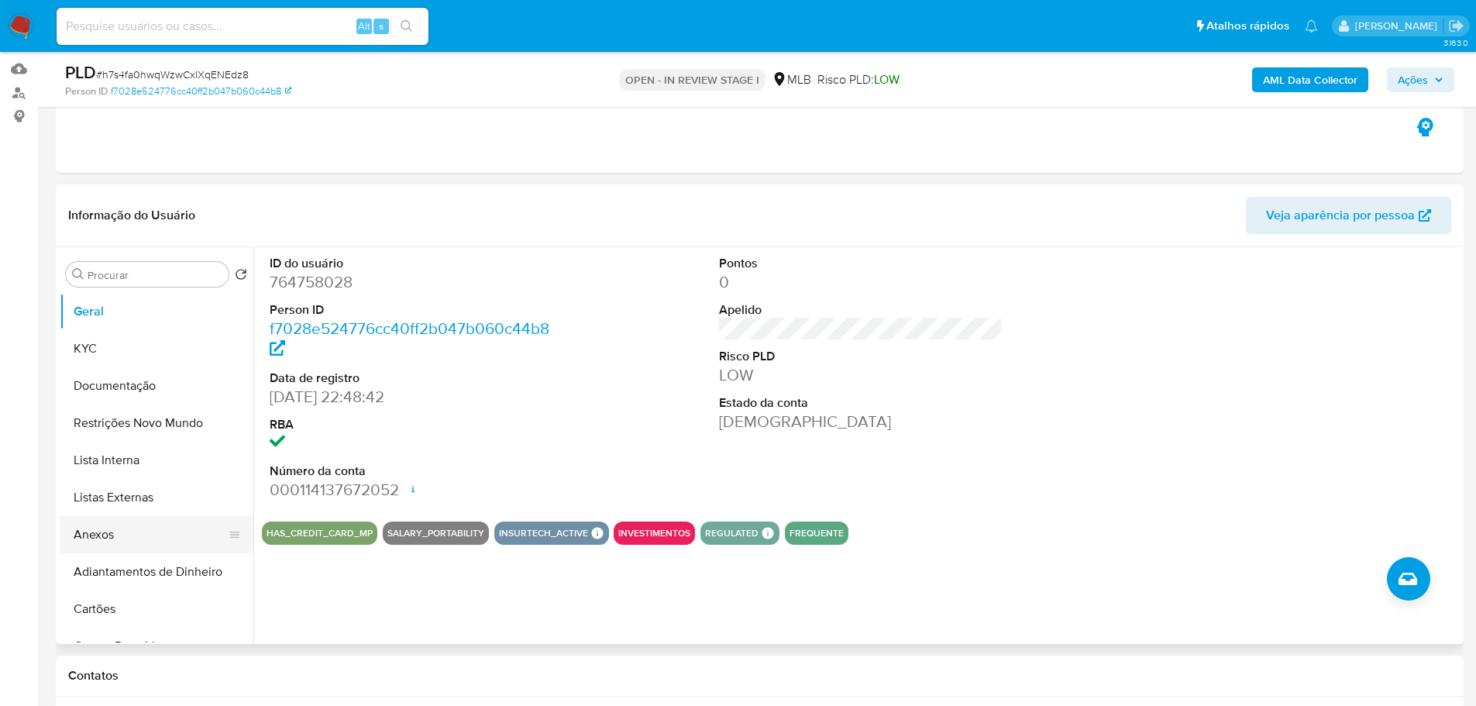
click at [76, 532] on button "Anexos" at bounding box center [150, 534] width 181 height 37
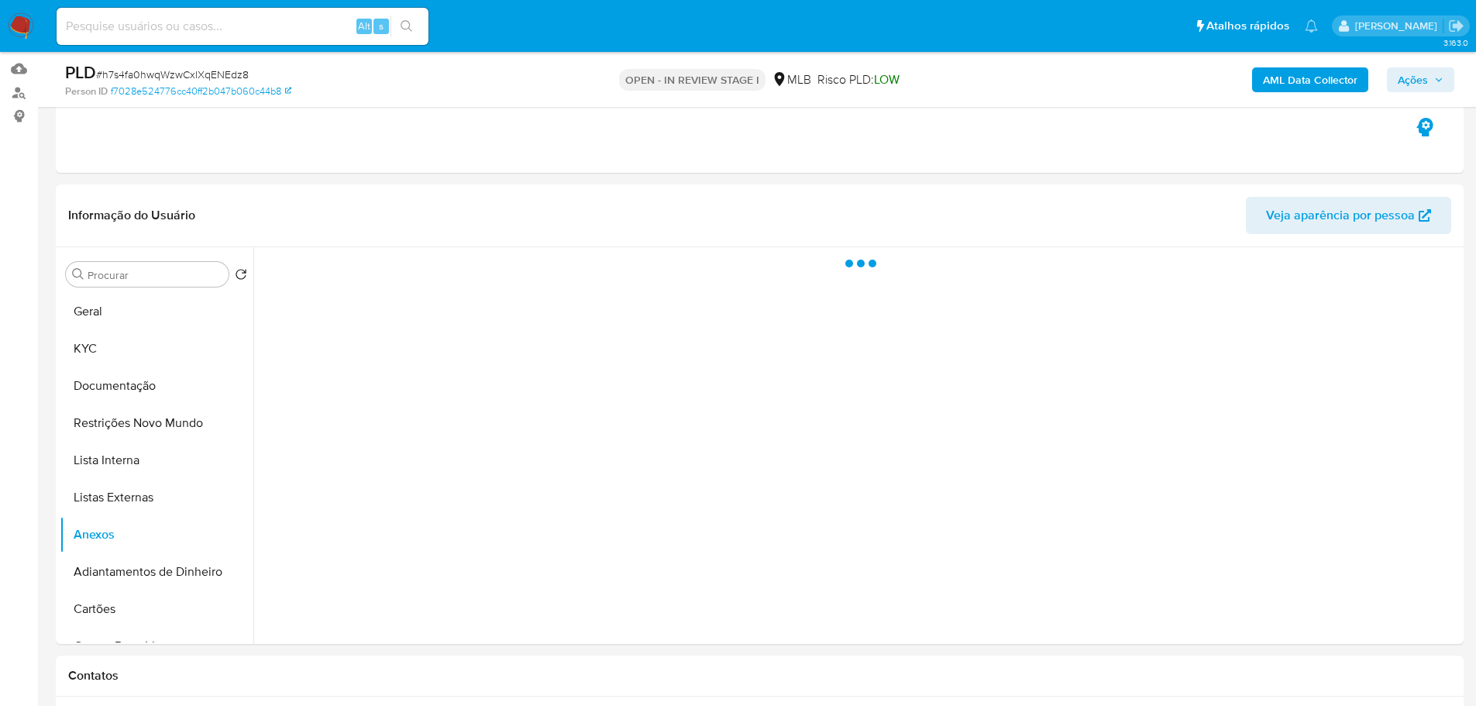
click at [1403, 80] on span "Ações" at bounding box center [1413, 79] width 30 height 25
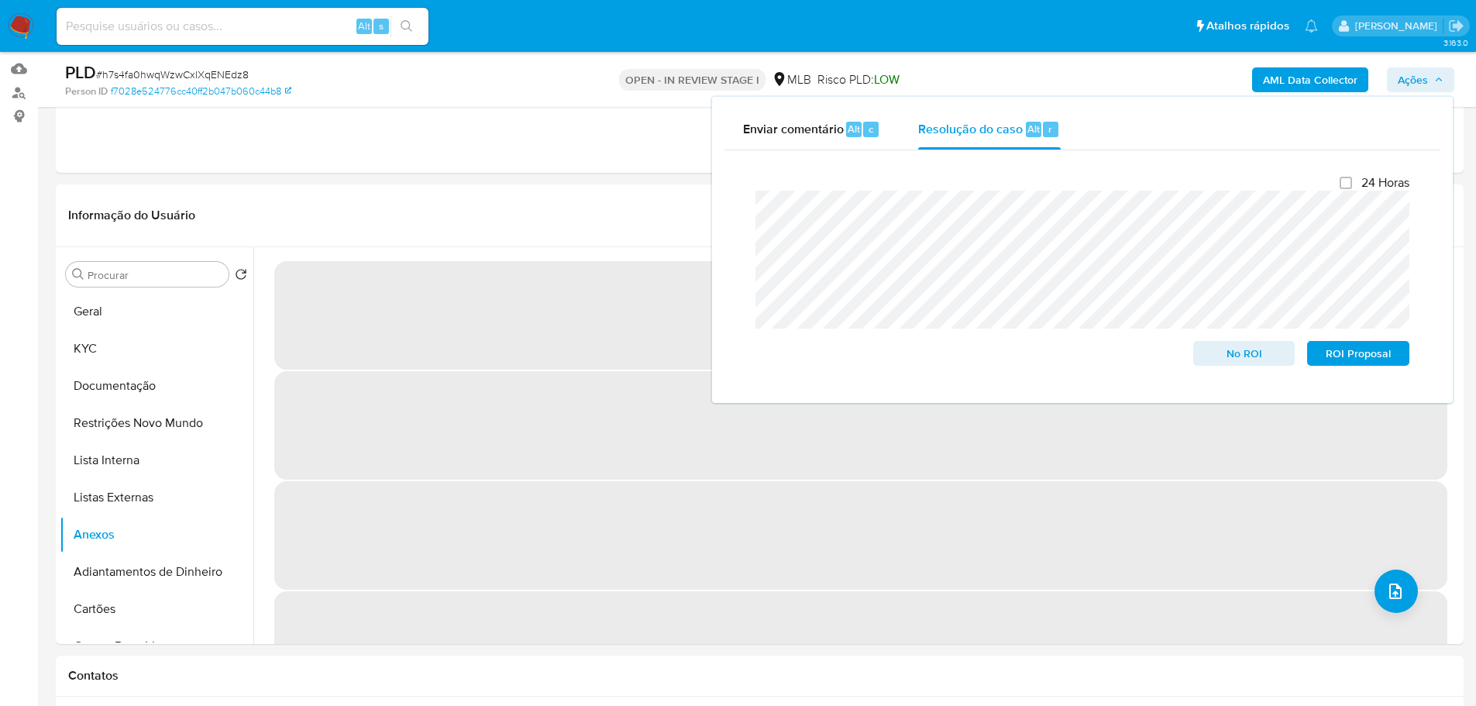
click at [1299, 84] on b "AML Data Collector" at bounding box center [1310, 79] width 95 height 25
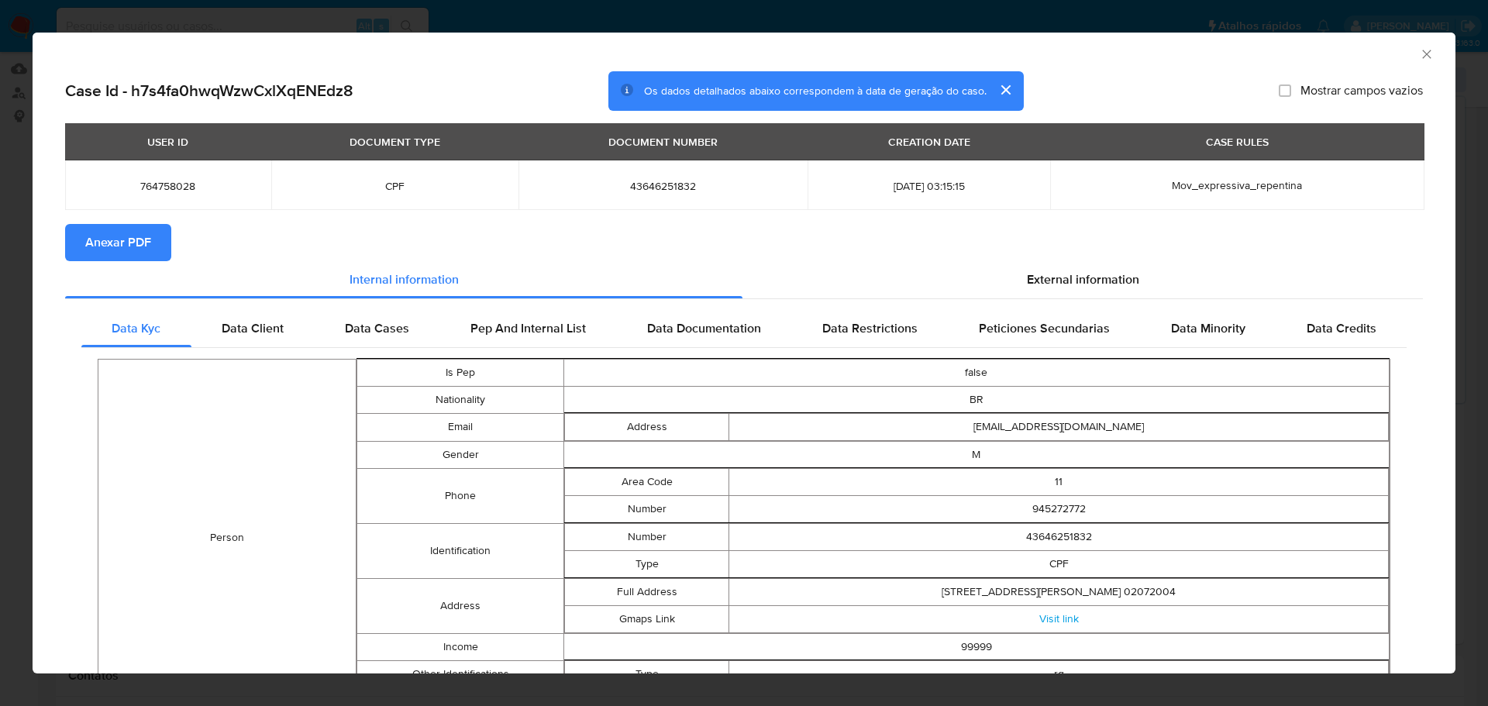
click at [153, 240] on button "Anexar PDF" at bounding box center [118, 242] width 106 height 37
click at [1419, 60] on icon "Fechar a janela" at bounding box center [1426, 53] width 15 height 15
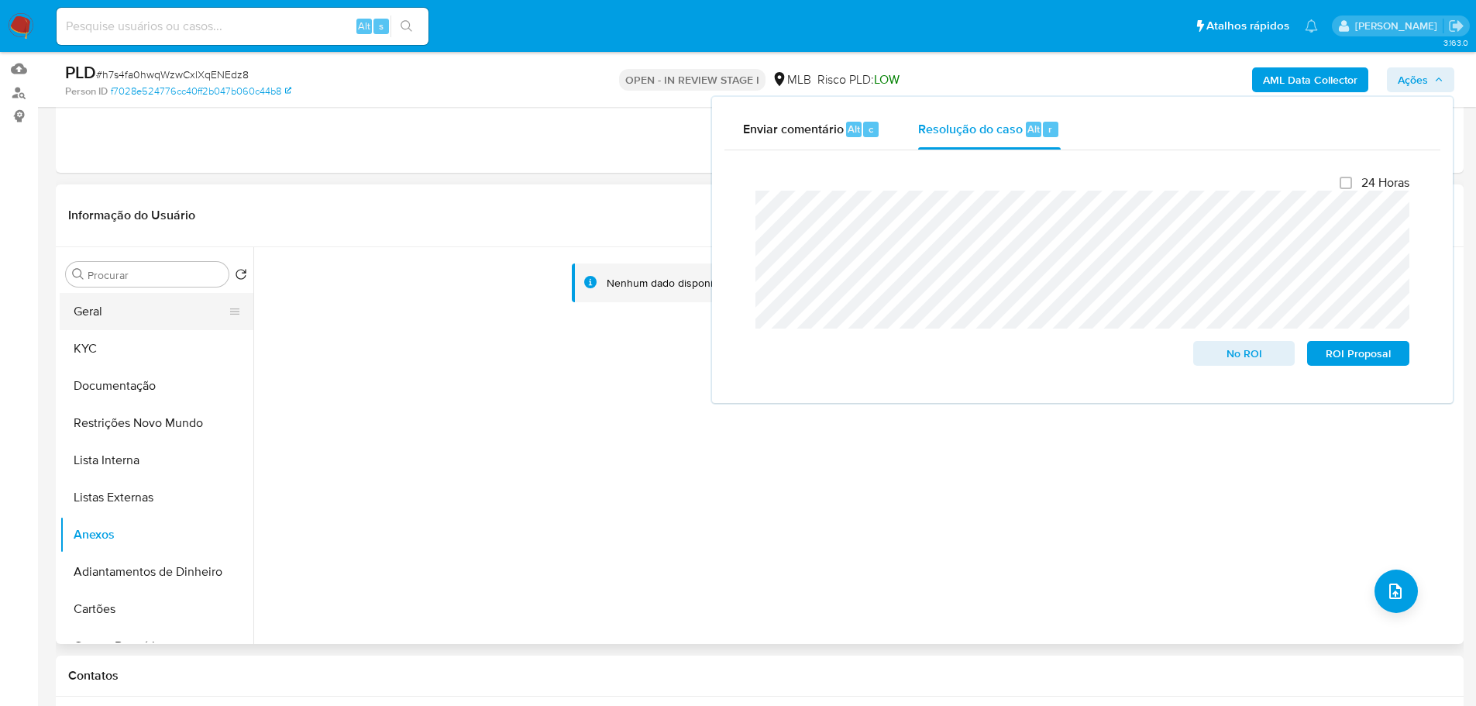
click at [129, 299] on button "Geral" at bounding box center [150, 311] width 181 height 37
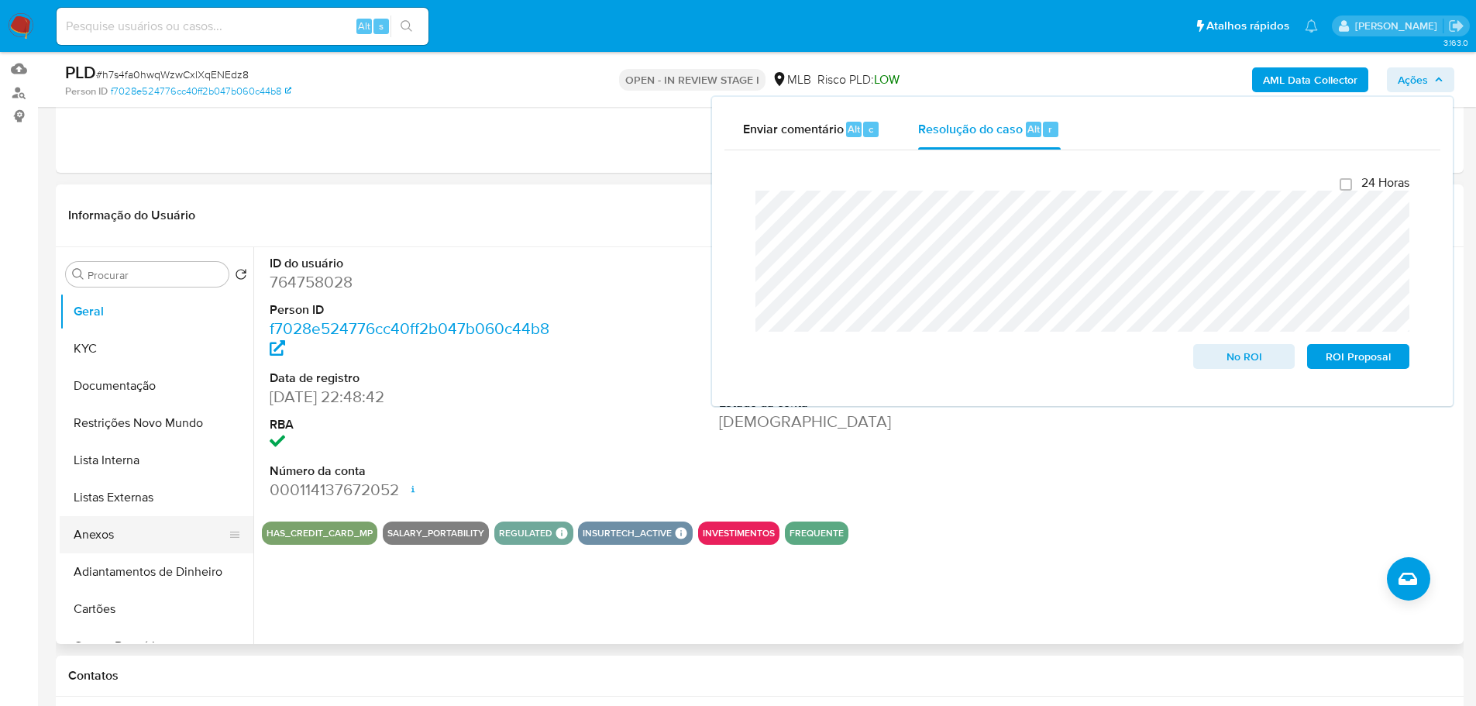
click at [150, 522] on button "Anexos" at bounding box center [150, 534] width 181 height 37
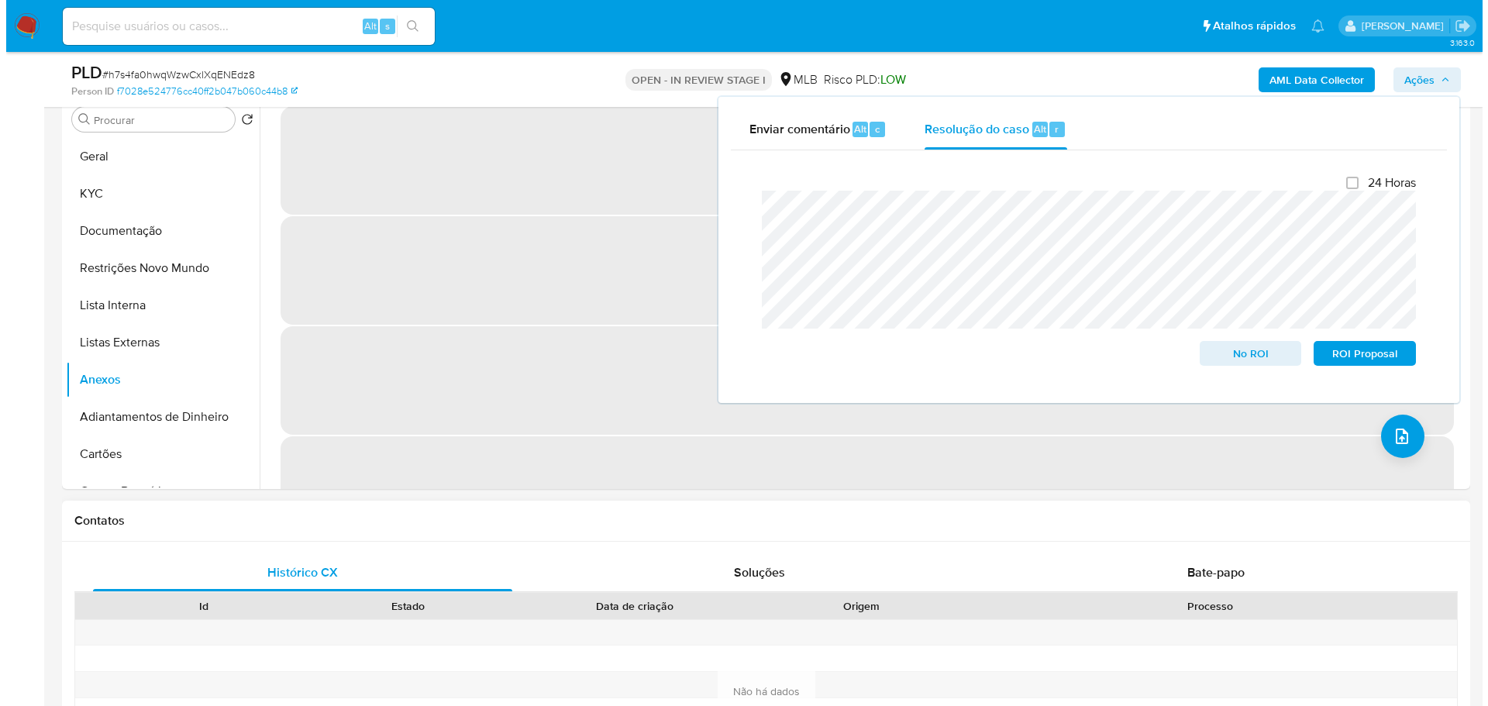
scroll to position [77, 0]
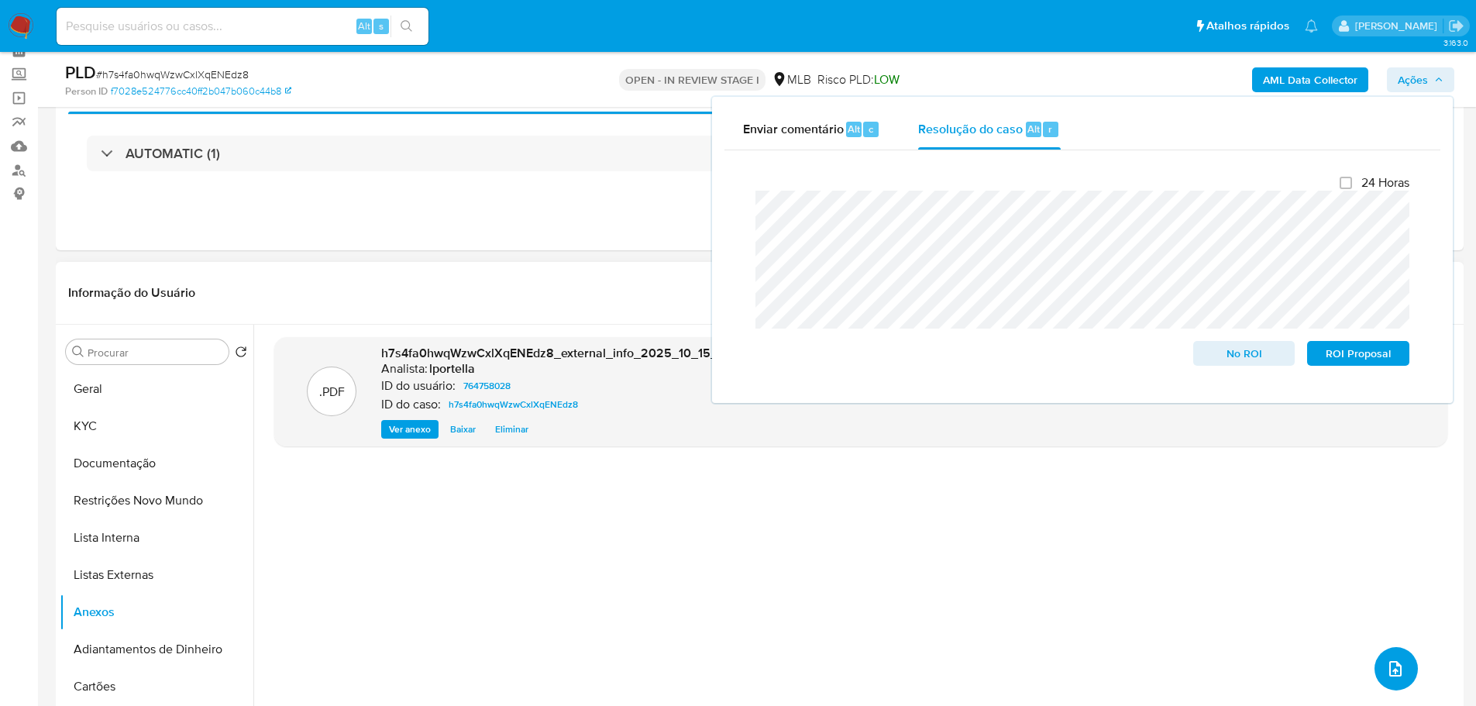
click at [1403, 670] on button "upload-file" at bounding box center [1396, 668] width 43 height 43
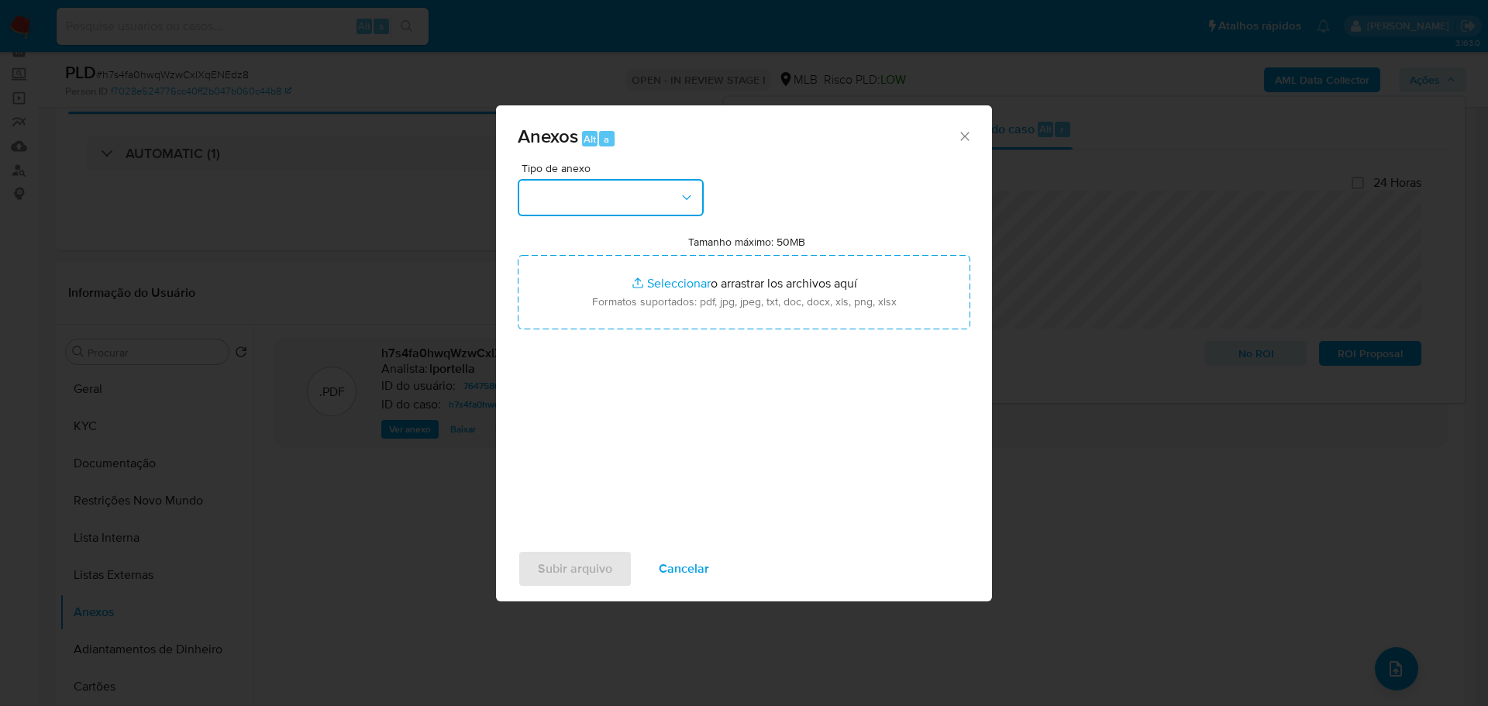
click at [568, 198] on button "button" at bounding box center [611, 197] width 186 height 37
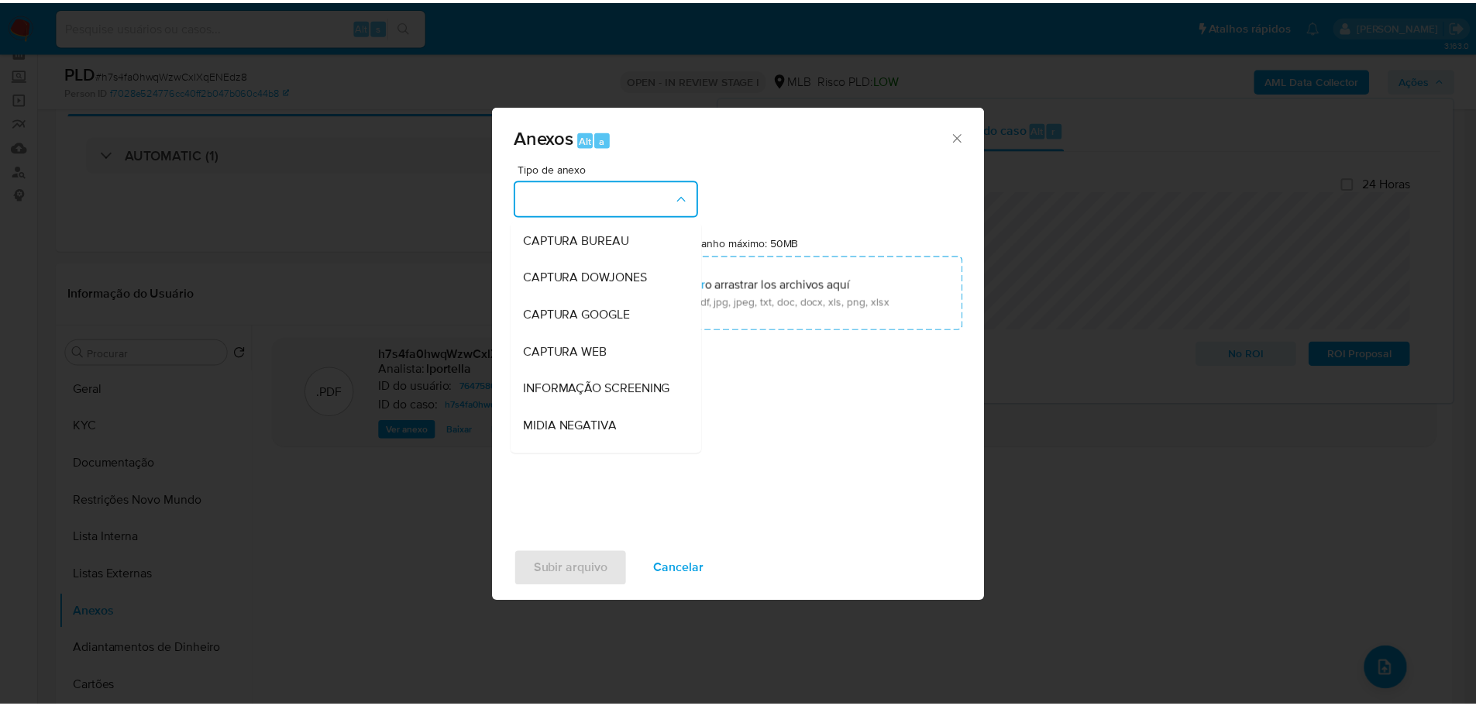
scroll to position [239, 0]
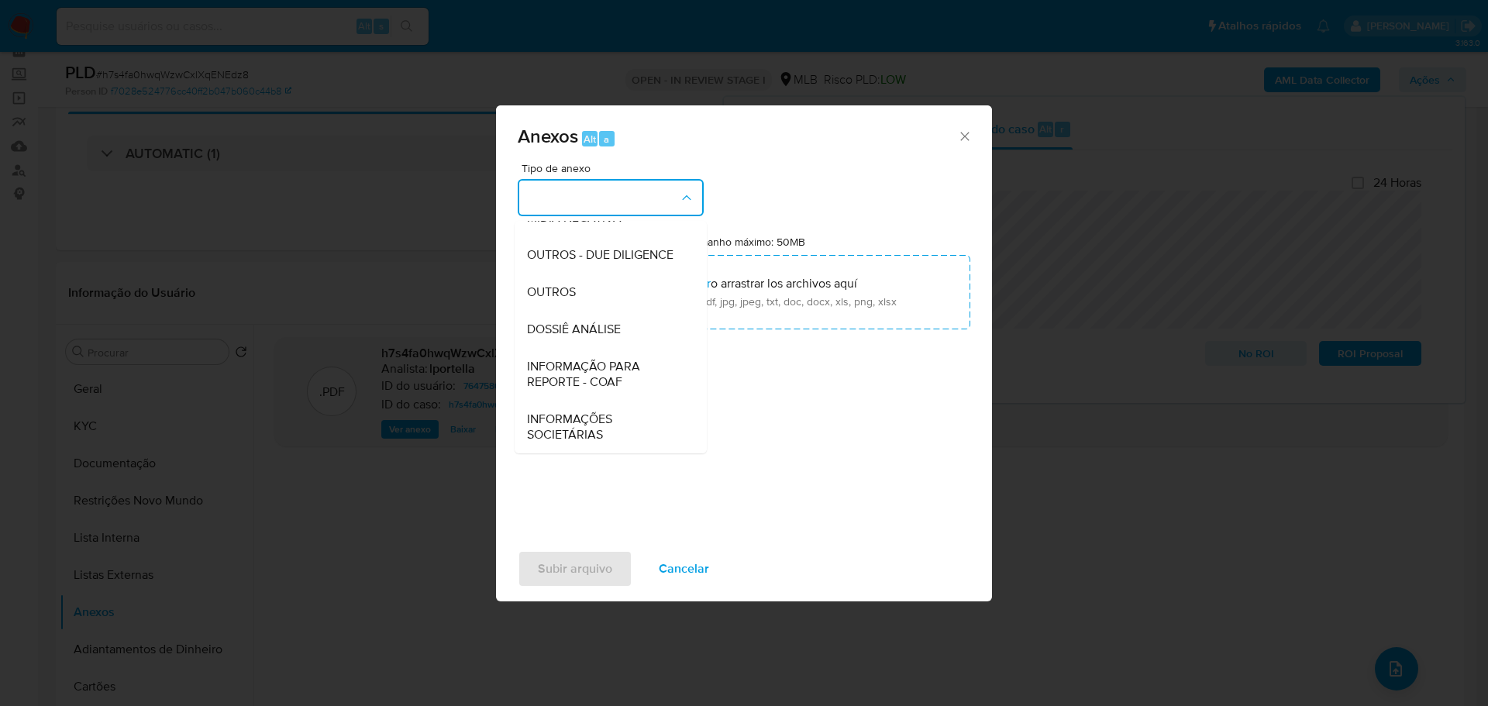
drag, startPoint x: 577, startPoint y: 298, endPoint x: 484, endPoint y: 284, distance: 93.9
click at [577, 297] on div "OUTROS" at bounding box center [606, 292] width 158 height 37
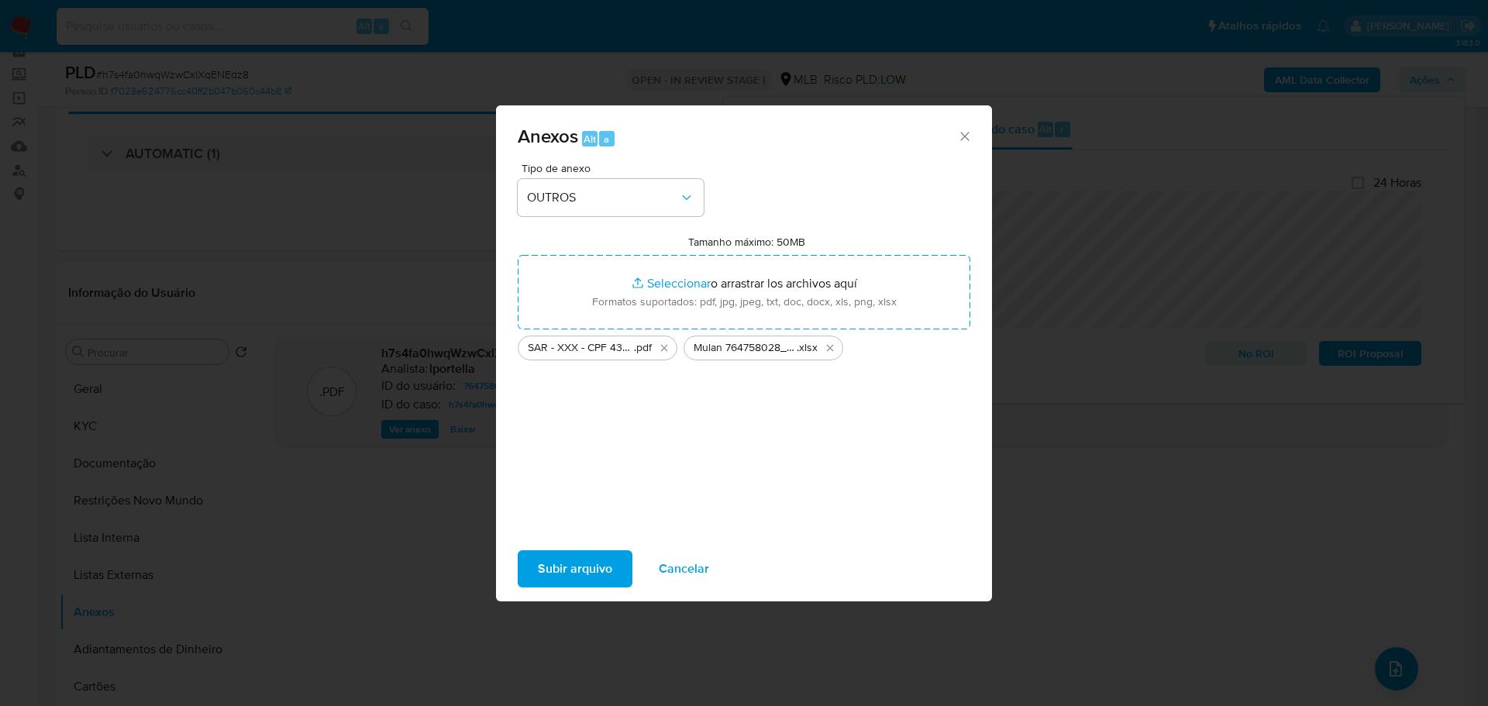
click at [540, 576] on span "Subir arquivo" at bounding box center [575, 569] width 74 height 34
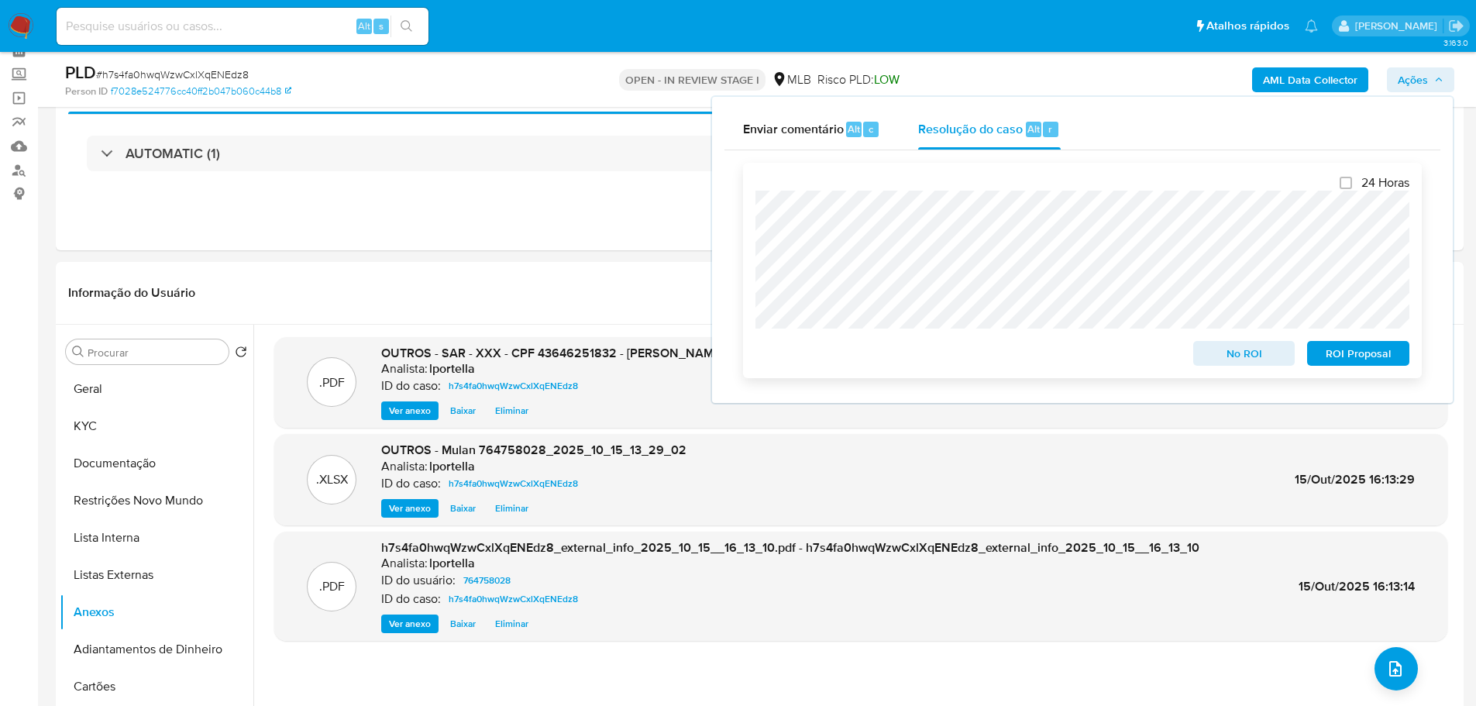
click at [1325, 359] on span "ROI Proposal" at bounding box center [1358, 354] width 81 height 22
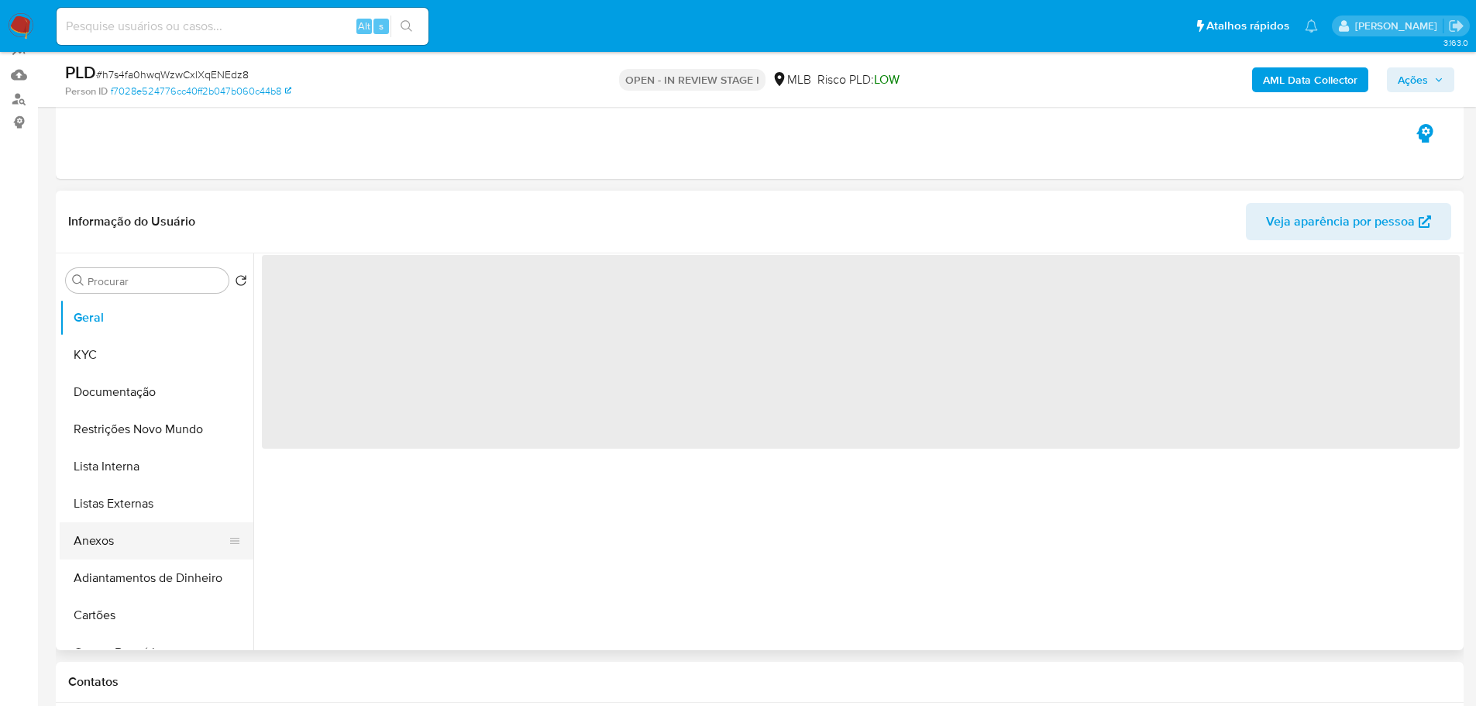
scroll to position [155, 0]
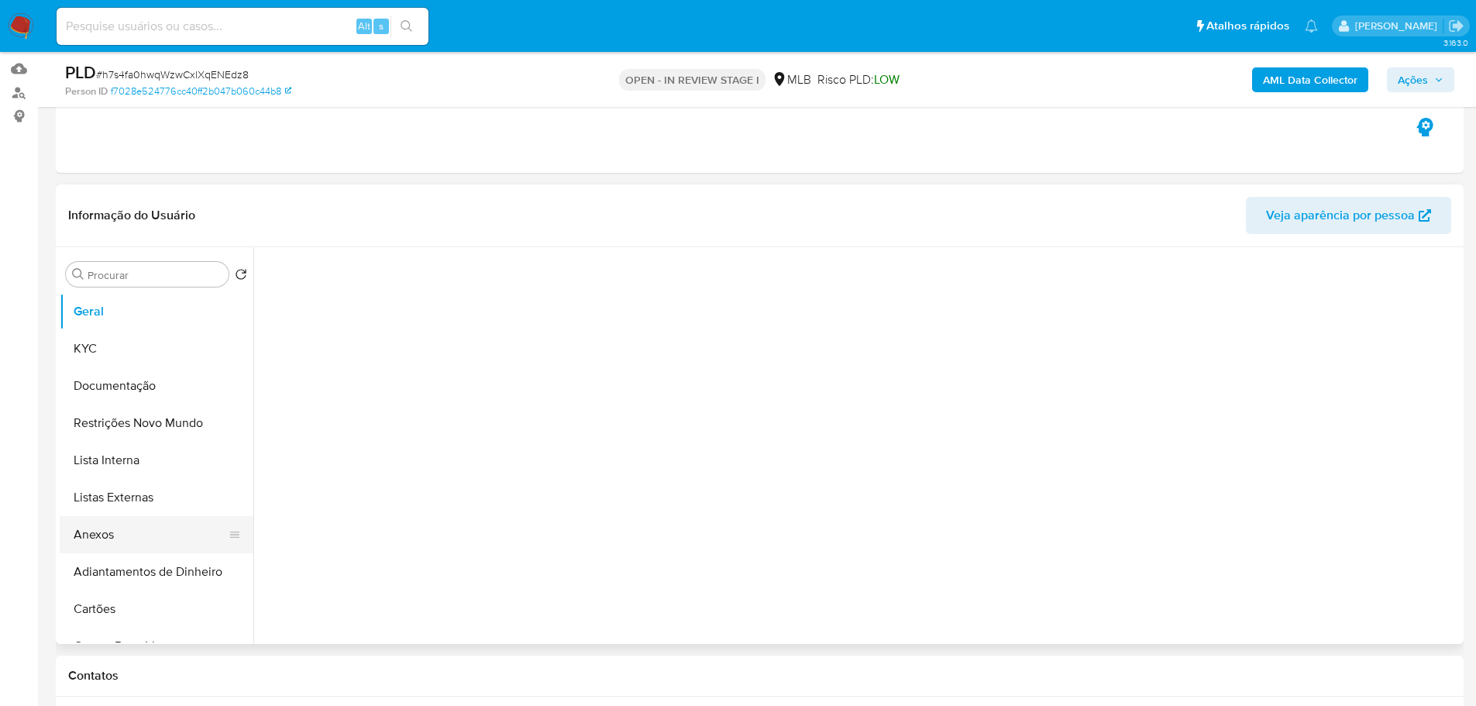
select select "10"
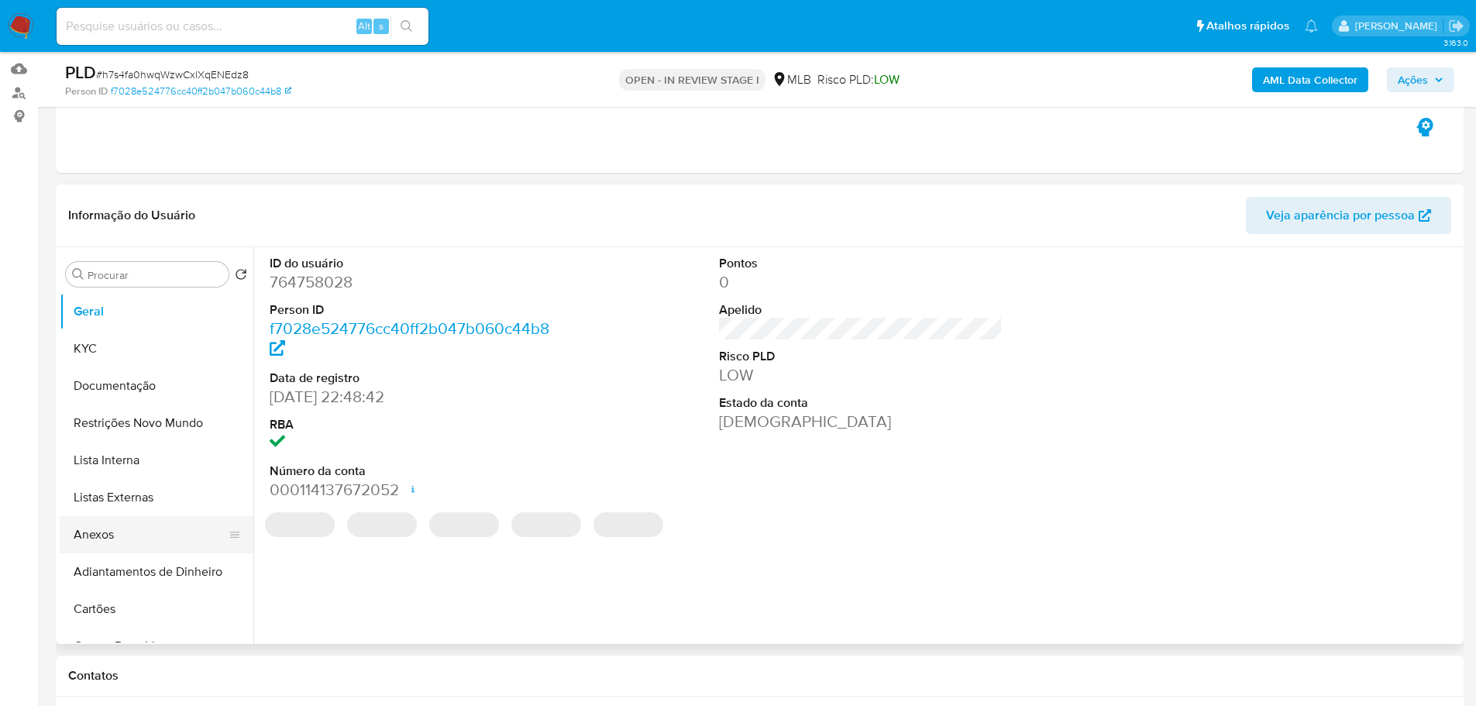
click at [147, 541] on button "Anexos" at bounding box center [150, 534] width 181 height 37
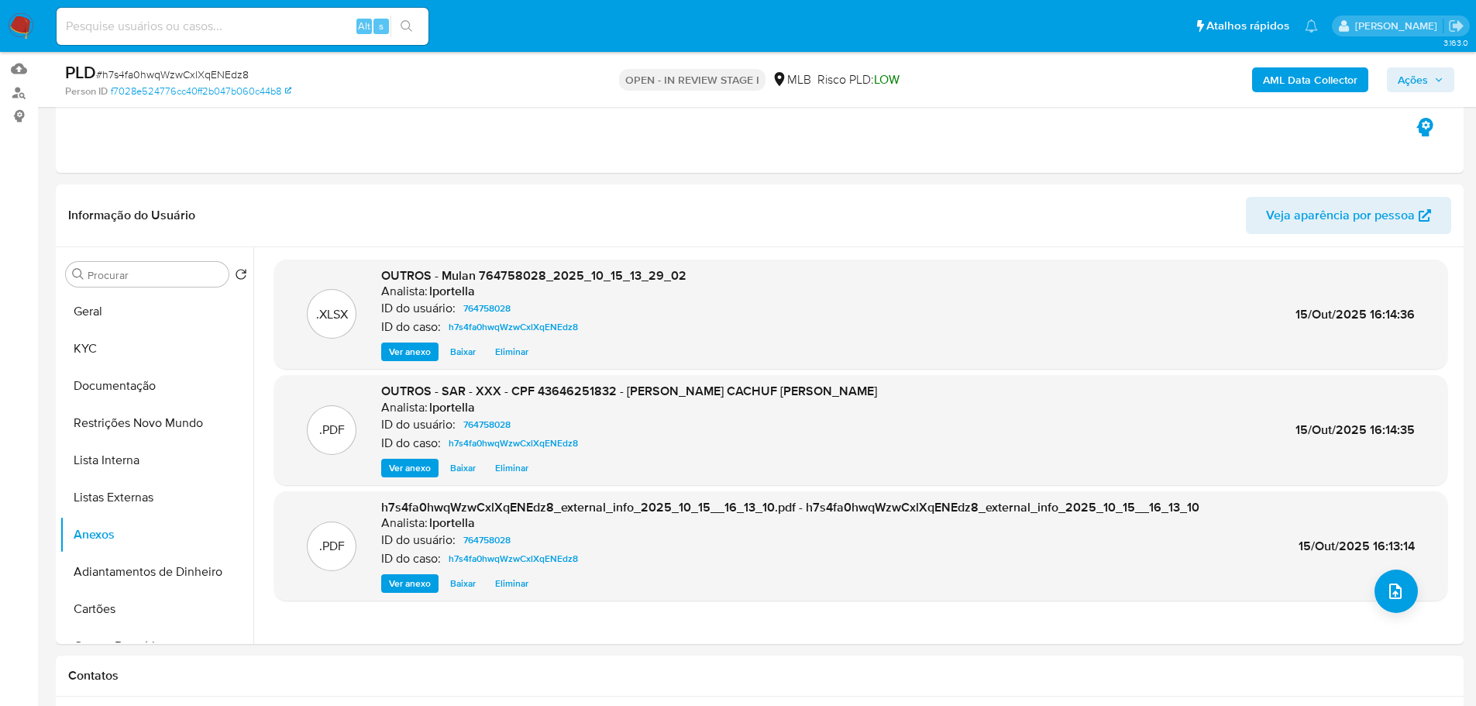
click at [1423, 68] on span "Ações" at bounding box center [1413, 79] width 30 height 25
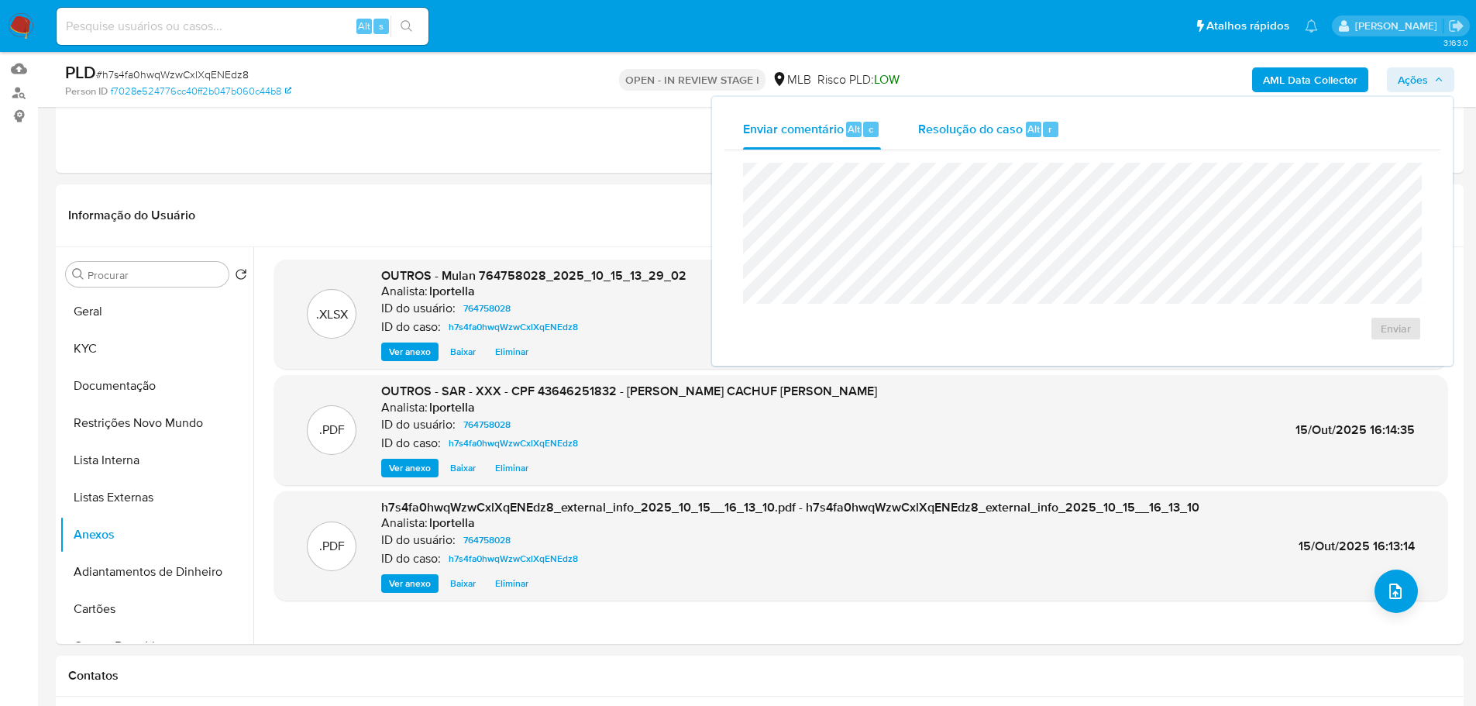
drag, startPoint x: 975, startPoint y: 123, endPoint x: 973, endPoint y: 132, distance: 8.7
click at [974, 123] on span "Resolução do caso" at bounding box center [970, 128] width 105 height 18
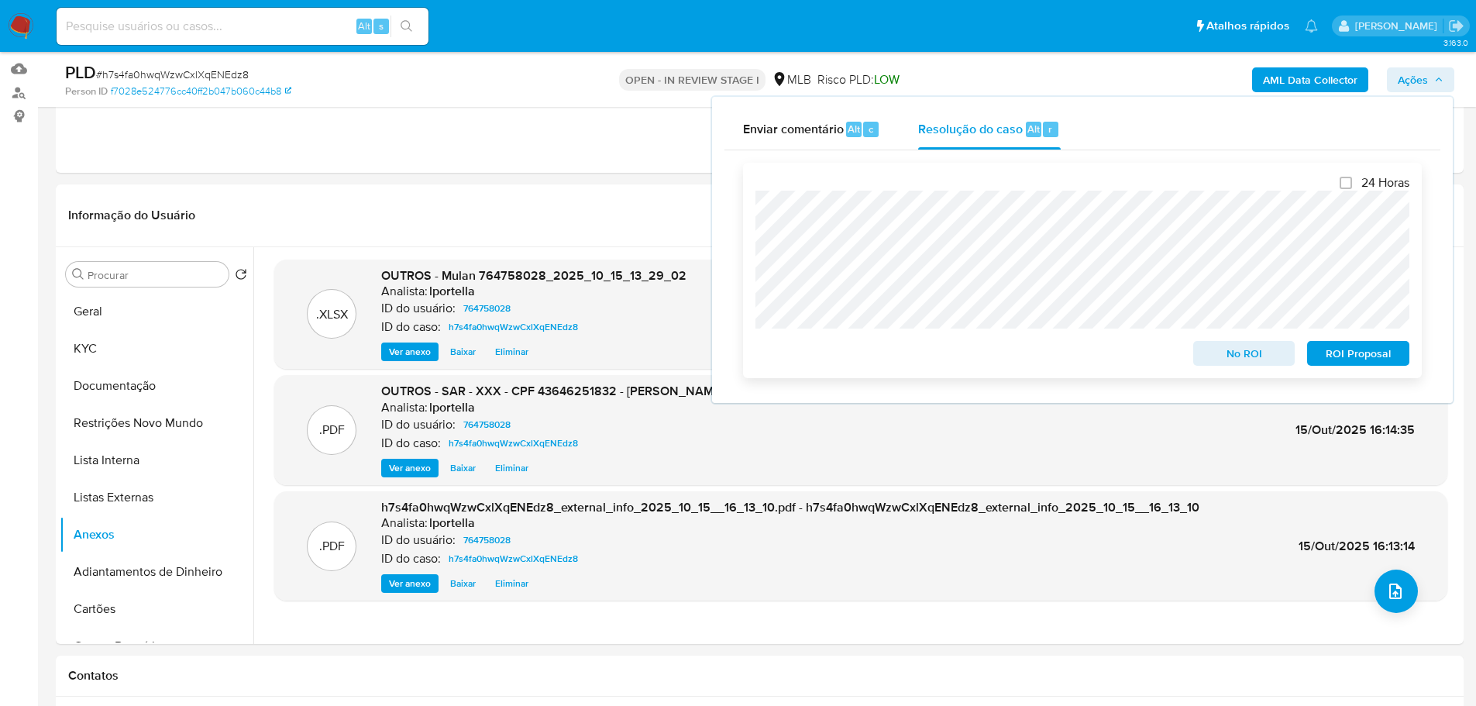
click at [1359, 356] on span "ROI Proposal" at bounding box center [1358, 354] width 81 height 22
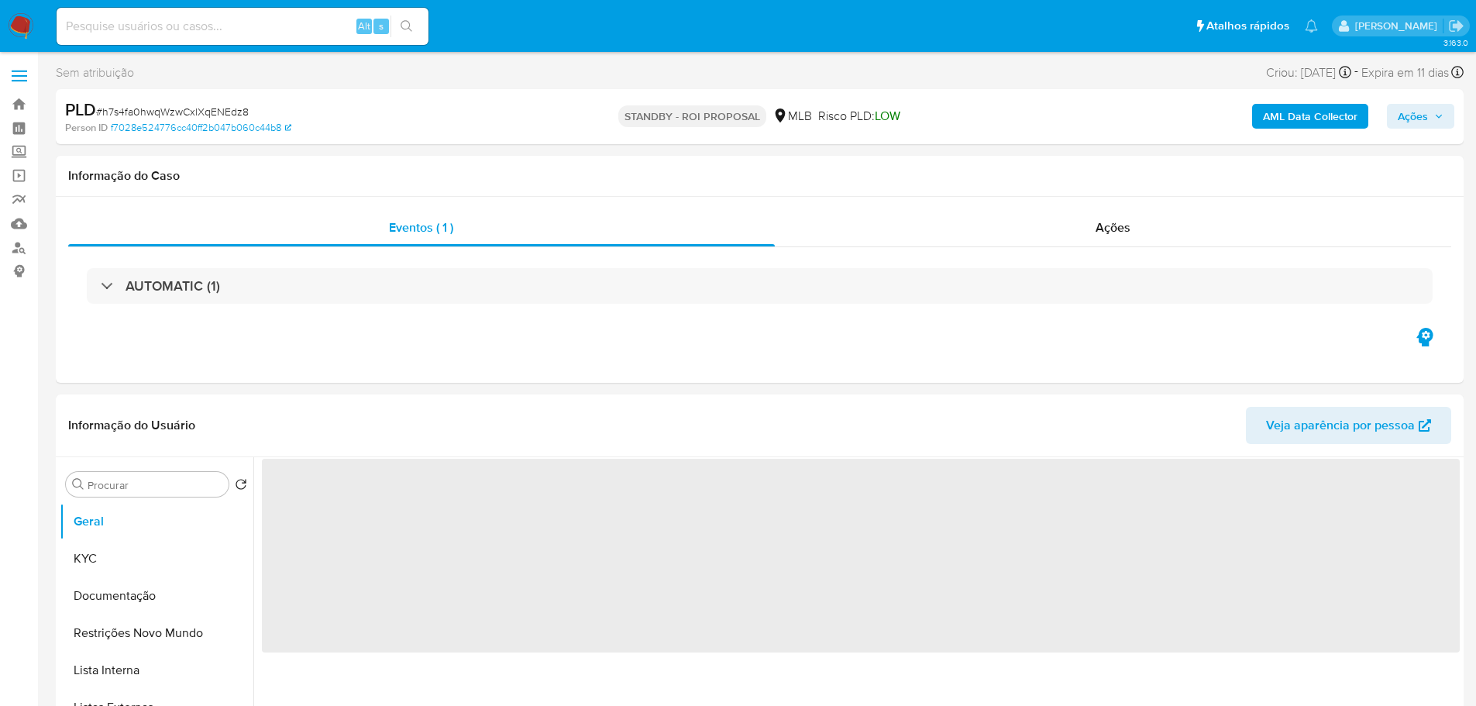
select select "10"
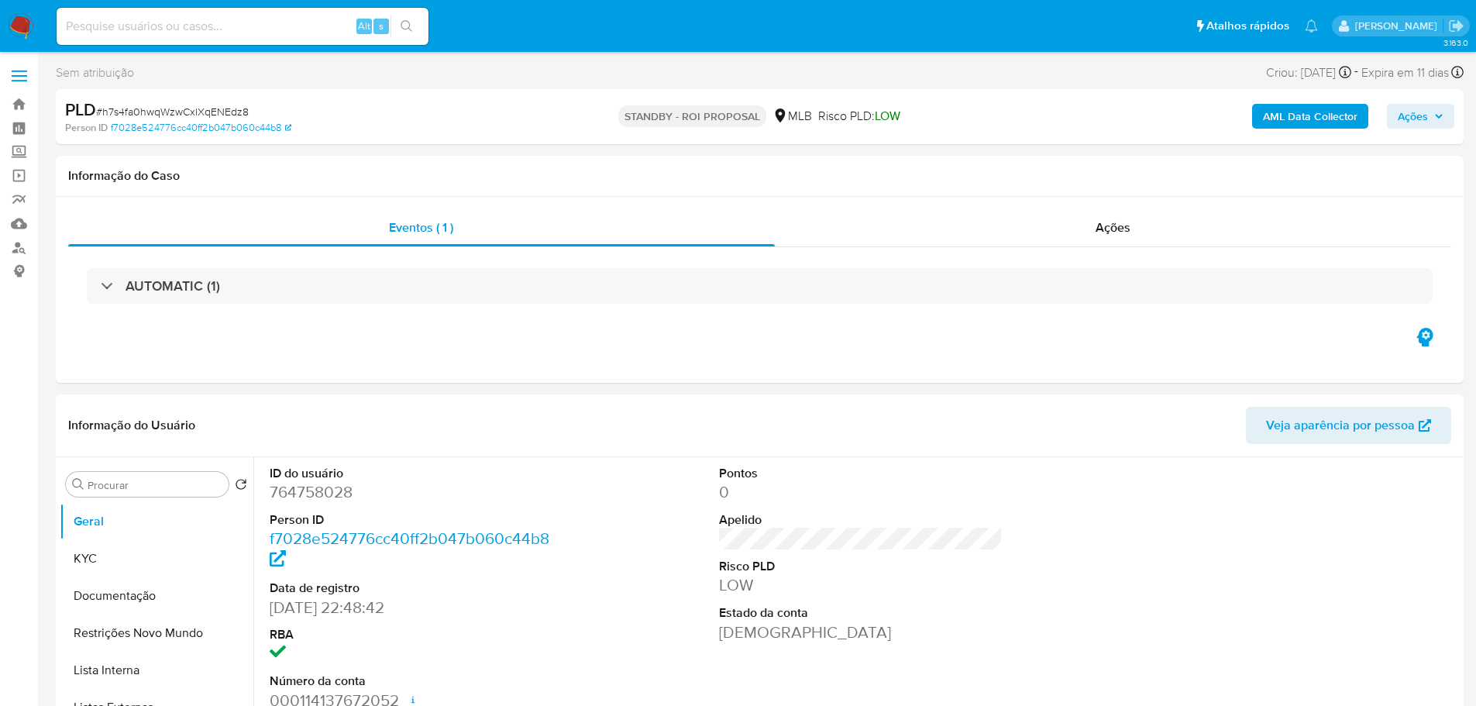
click at [224, 115] on span "# h7s4fa0hwqWzwCxlXqENEdz8" at bounding box center [172, 111] width 153 height 15
copy span "h7s4fa0hwqWzwCxlXqENEdz8"
drag, startPoint x: 150, startPoint y: 543, endPoint x: 346, endPoint y: 414, distance: 235.6
click at [152, 543] on button "KYC" at bounding box center [150, 558] width 181 height 37
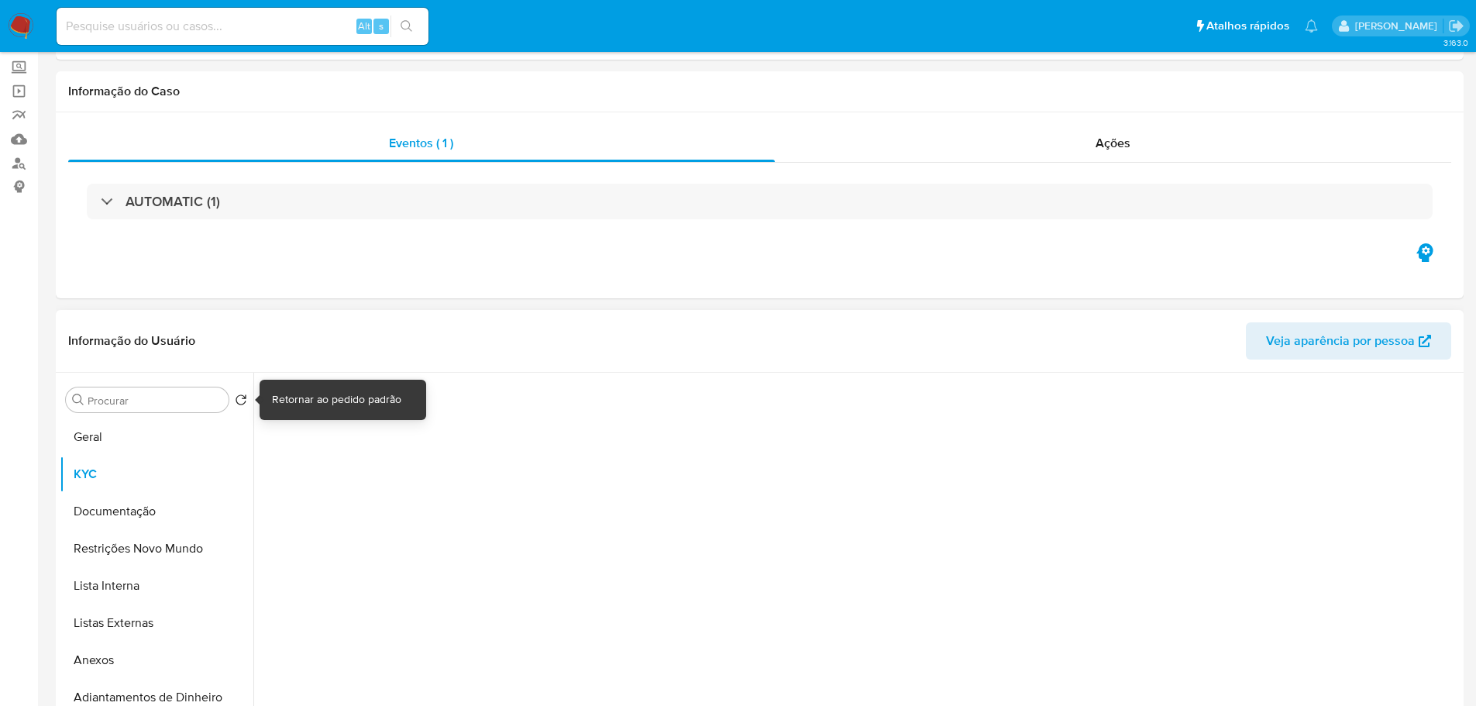
scroll to position [155, 0]
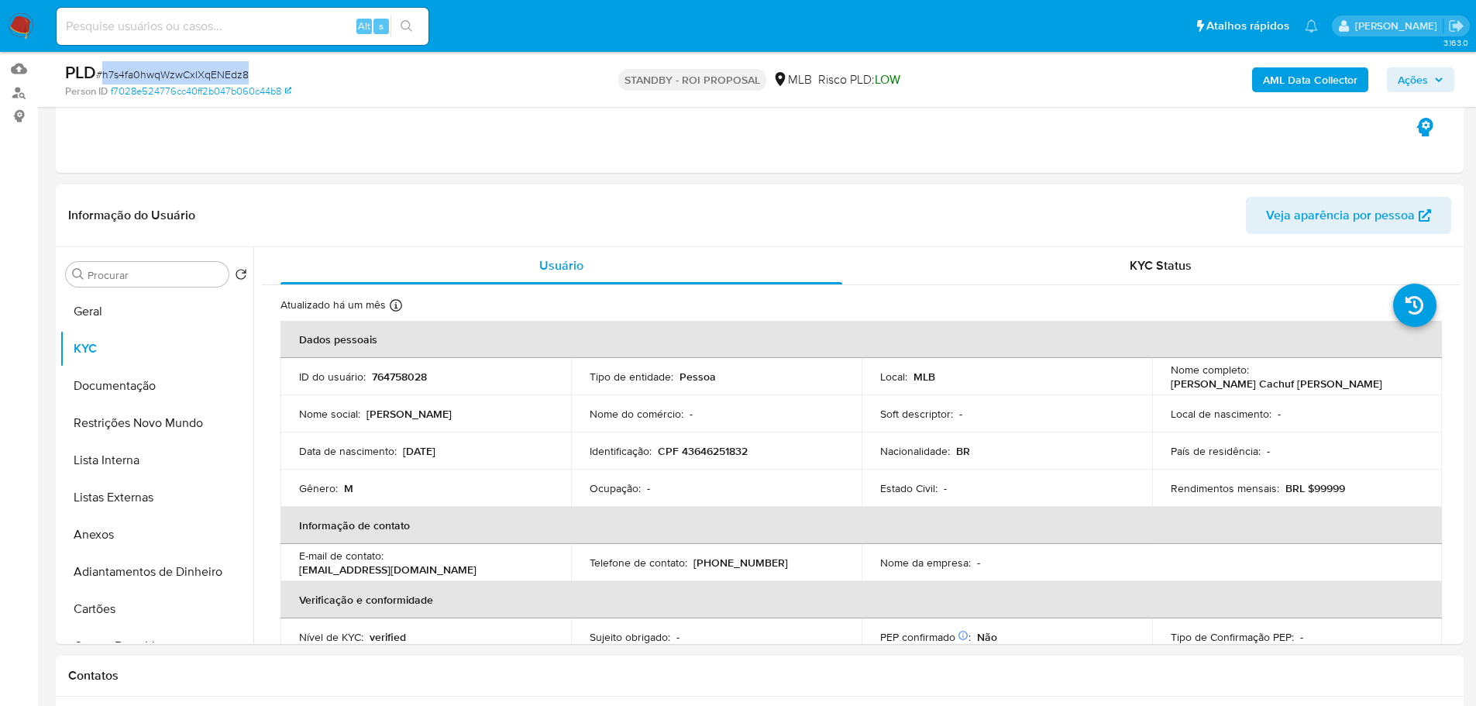
click at [19, 20] on img at bounding box center [21, 26] width 26 height 26
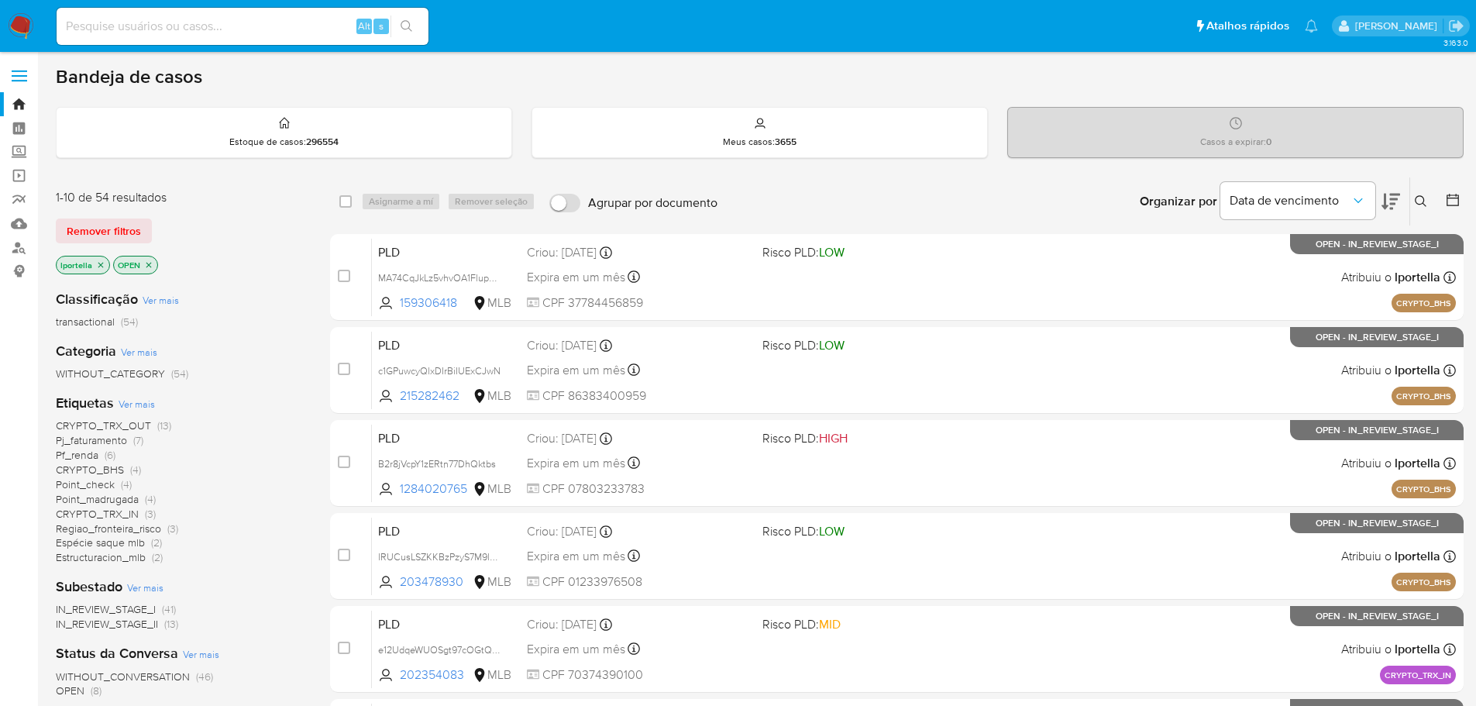
click at [258, 39] on div "Alt s" at bounding box center [243, 26] width 372 height 37
click at [262, 36] on input at bounding box center [243, 26] width 372 height 20
paste input "h7s4fa0hwqWzwCxlXqENEdz8"
type input "h7s4fa0hwqWzwCxlXqENEdz8"
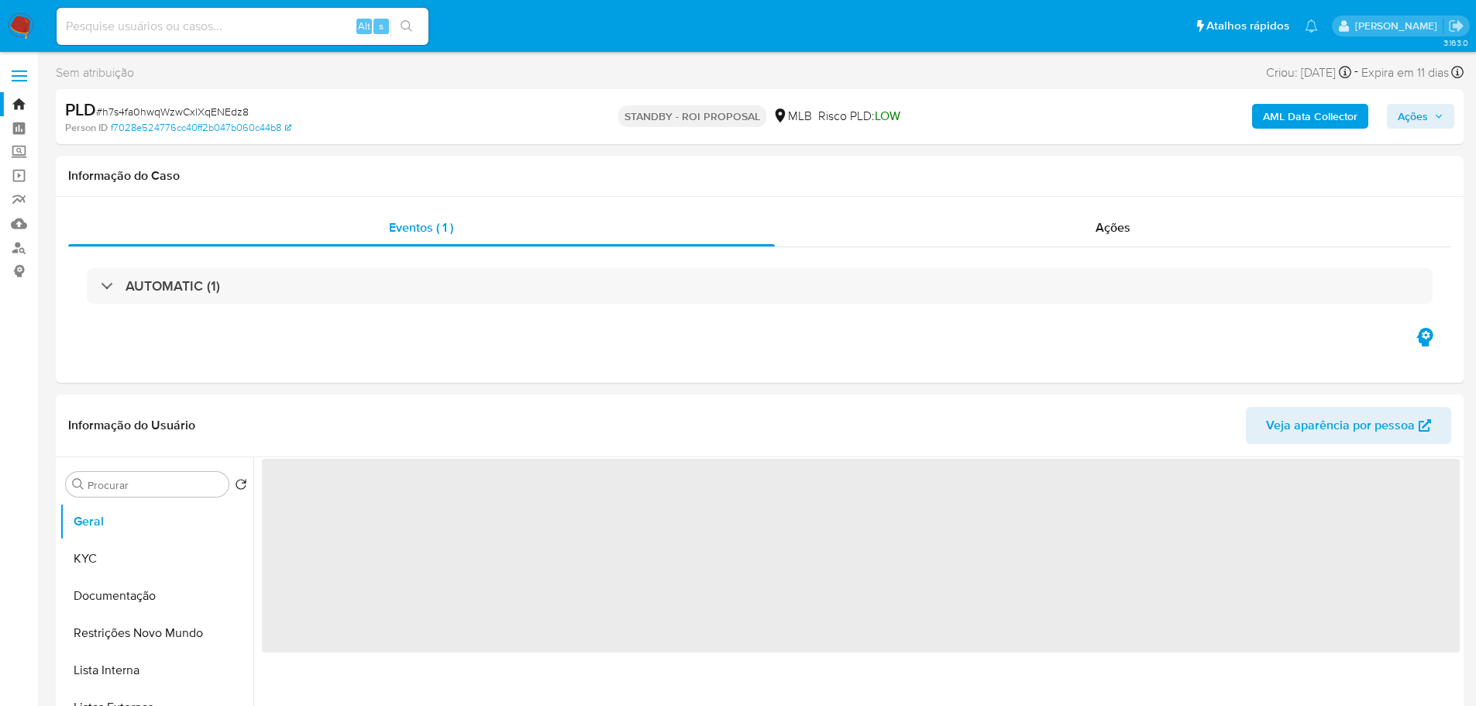
select select "10"
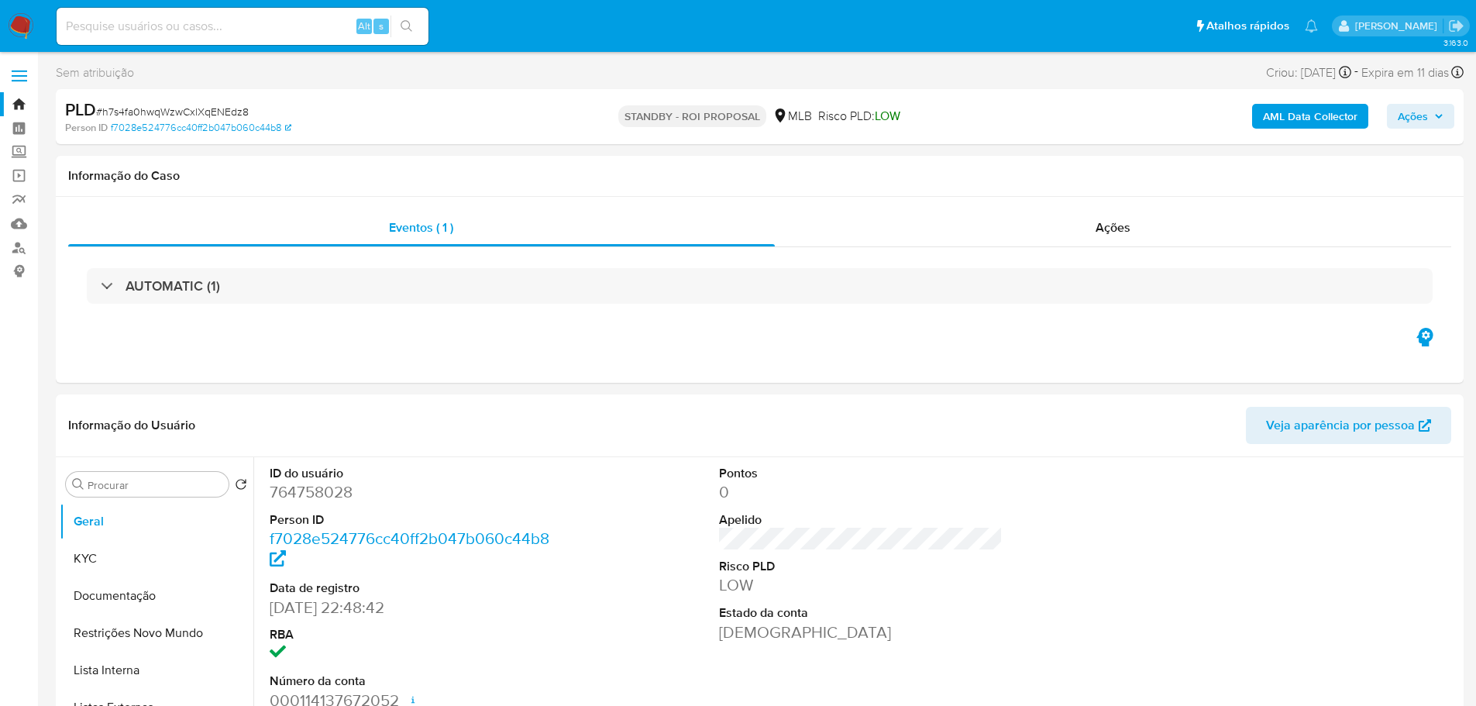
click at [15, 26] on img at bounding box center [21, 26] width 26 height 26
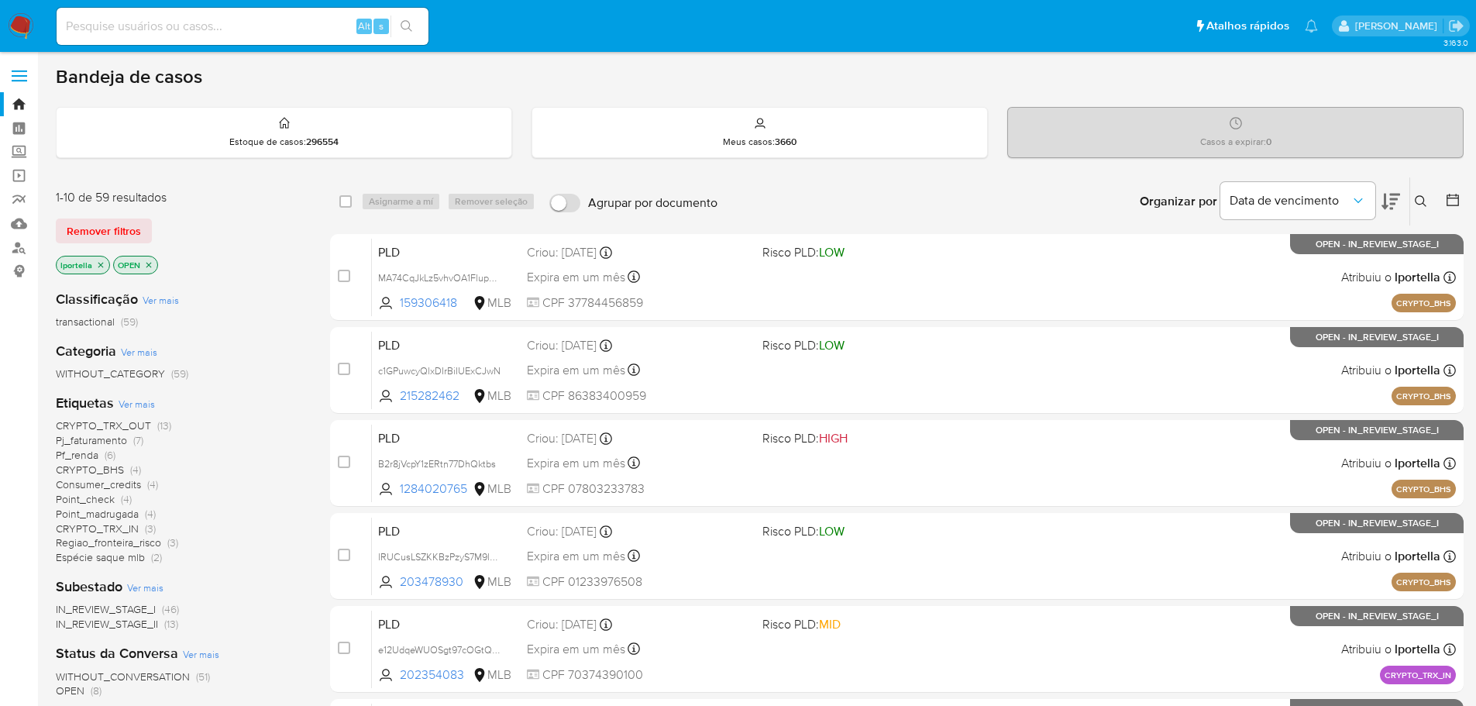
click at [1387, 202] on icon at bounding box center [1391, 201] width 19 height 19
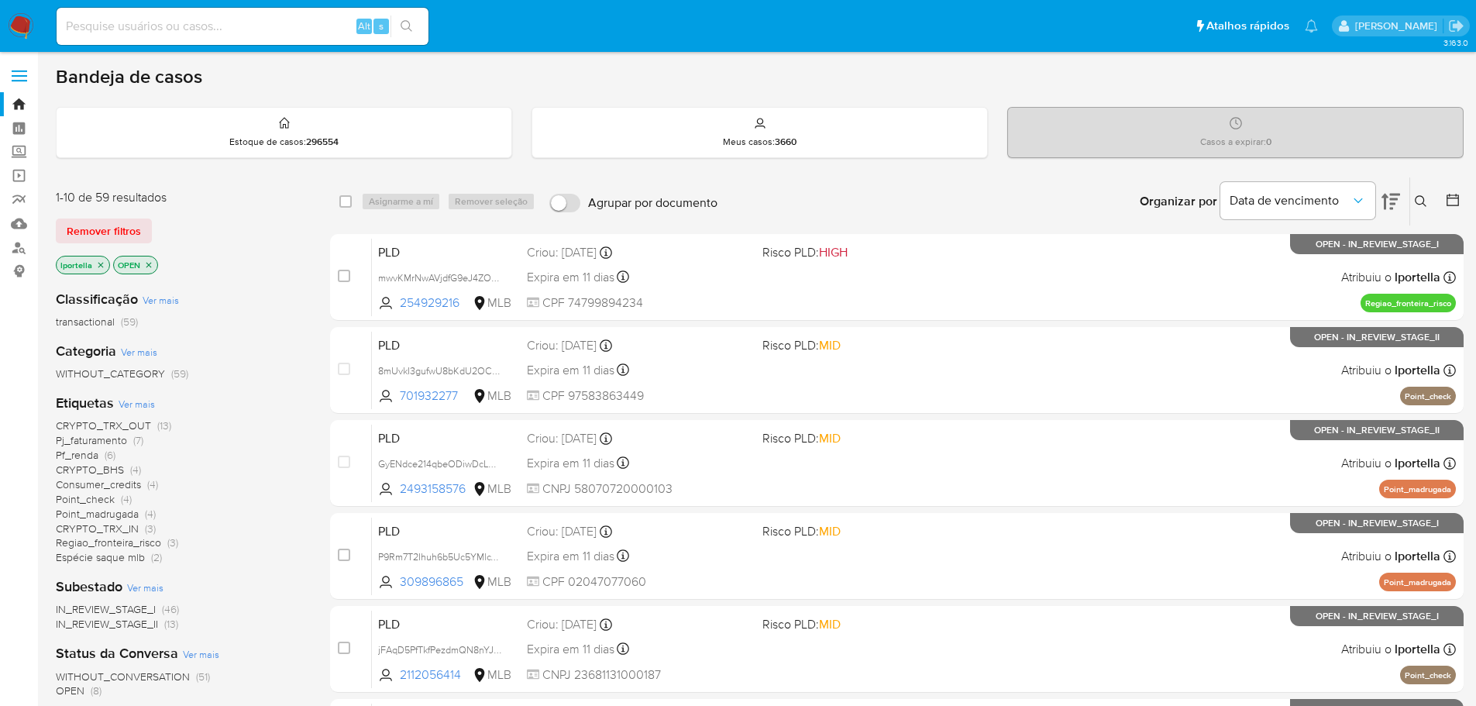
click at [1387, 202] on icon at bounding box center [1391, 201] width 19 height 19
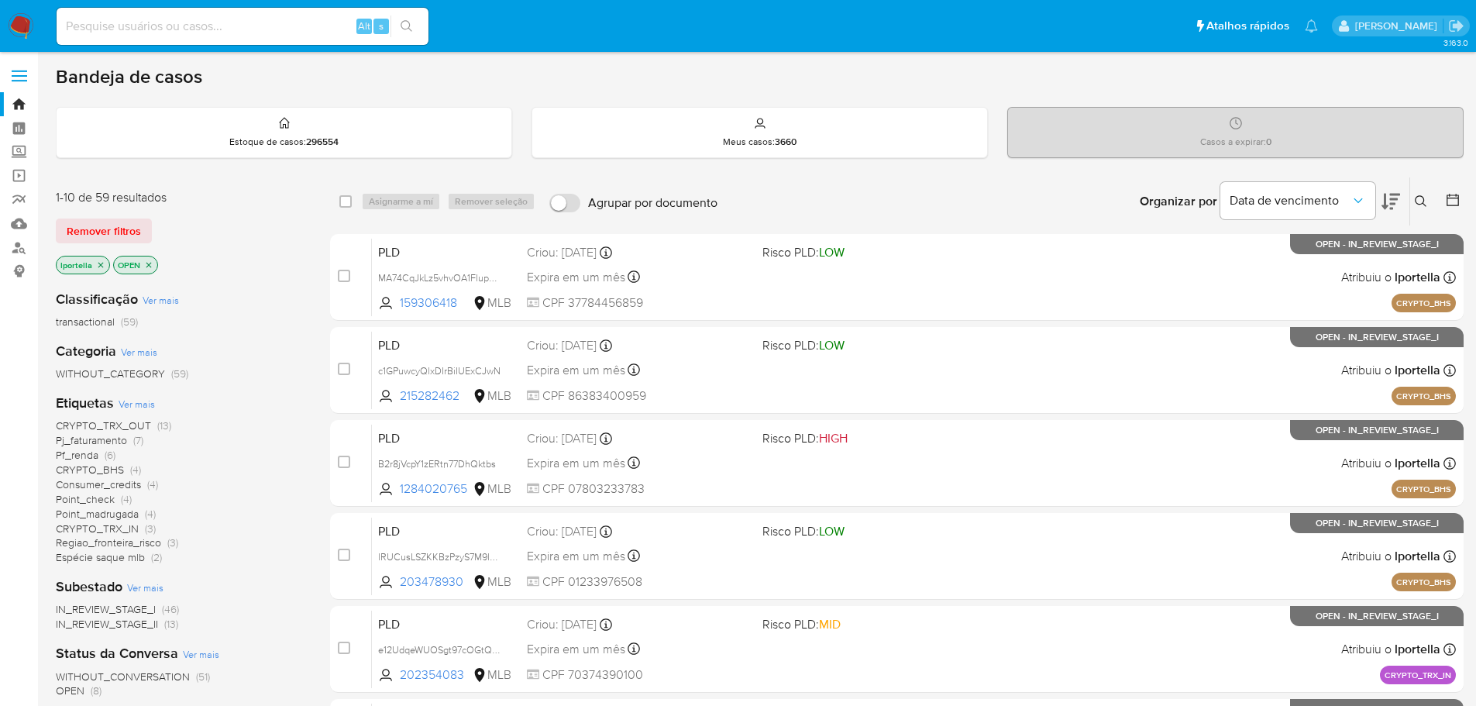
click at [1387, 202] on icon at bounding box center [1391, 201] width 19 height 19
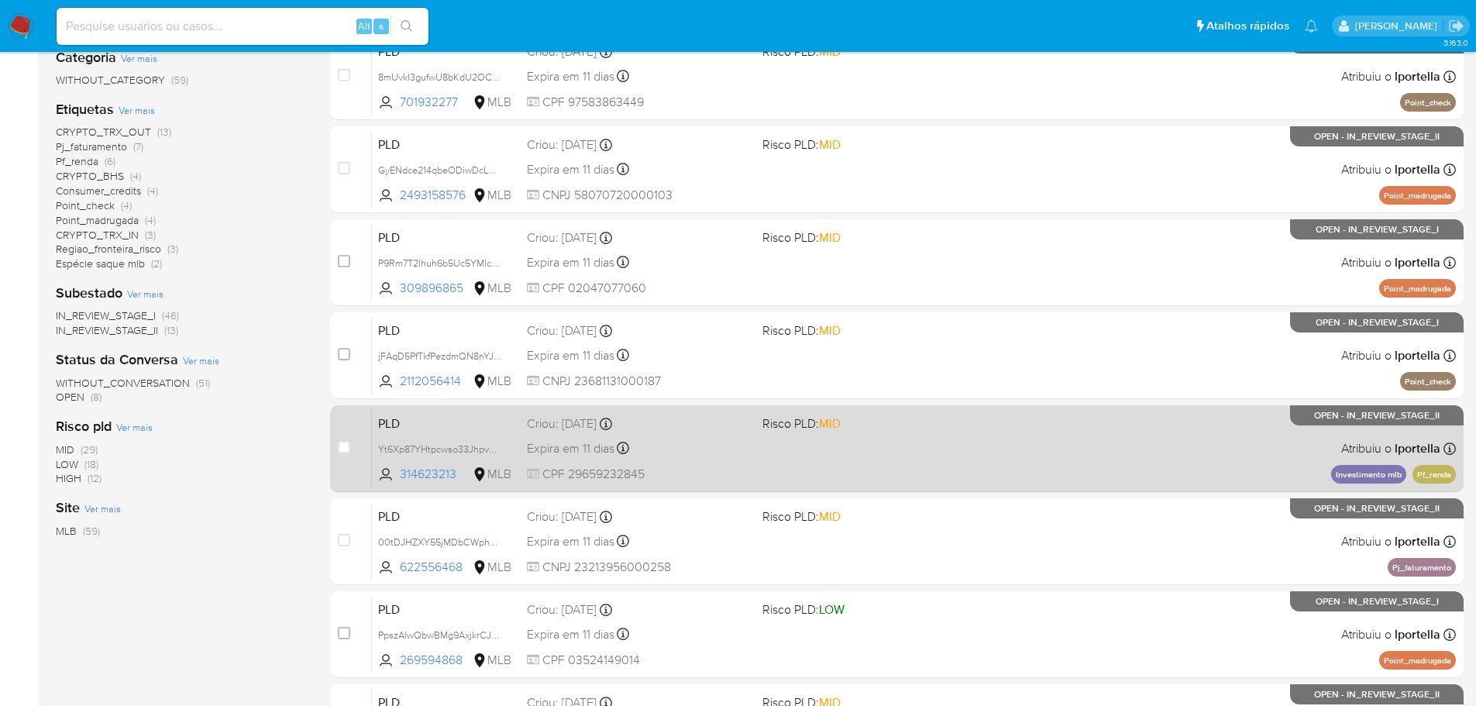
scroll to position [573, 0]
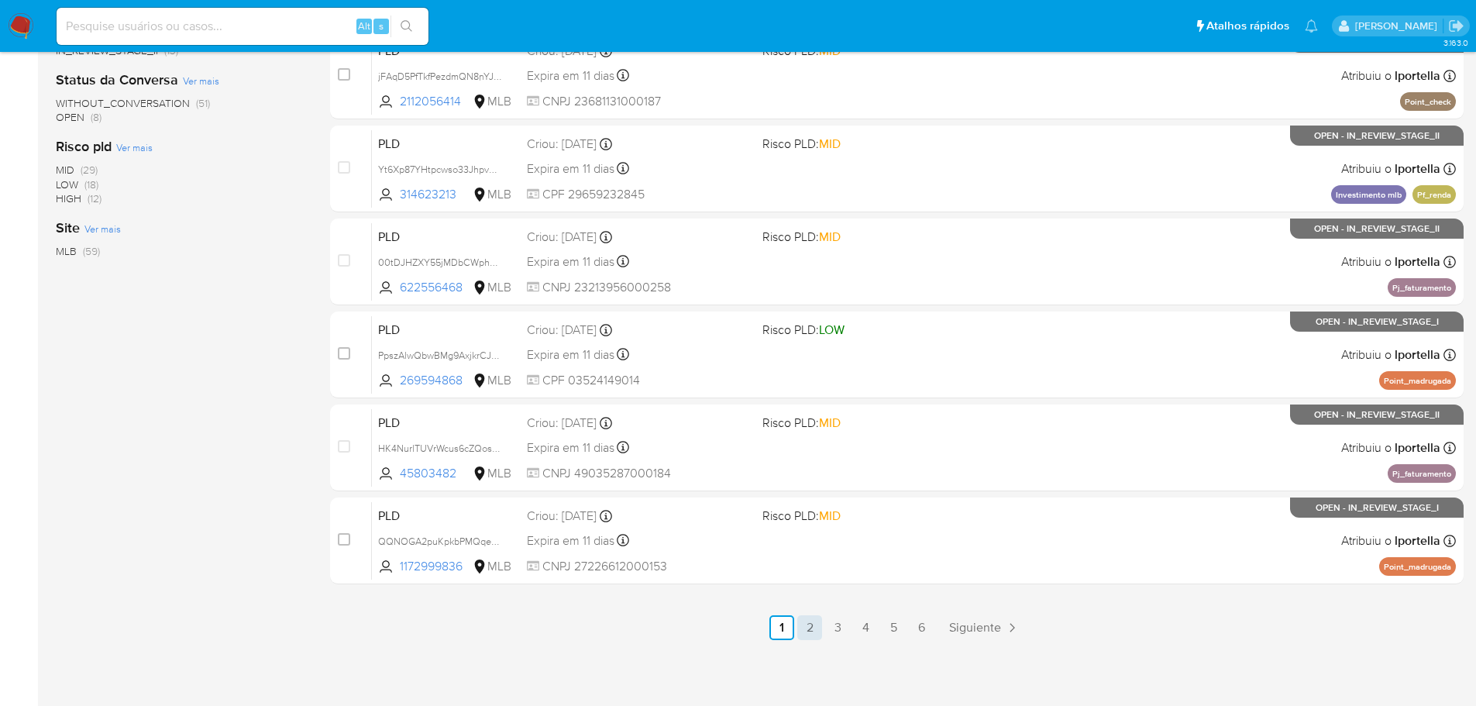
click at [809, 633] on link "2" at bounding box center [809, 627] width 25 height 25
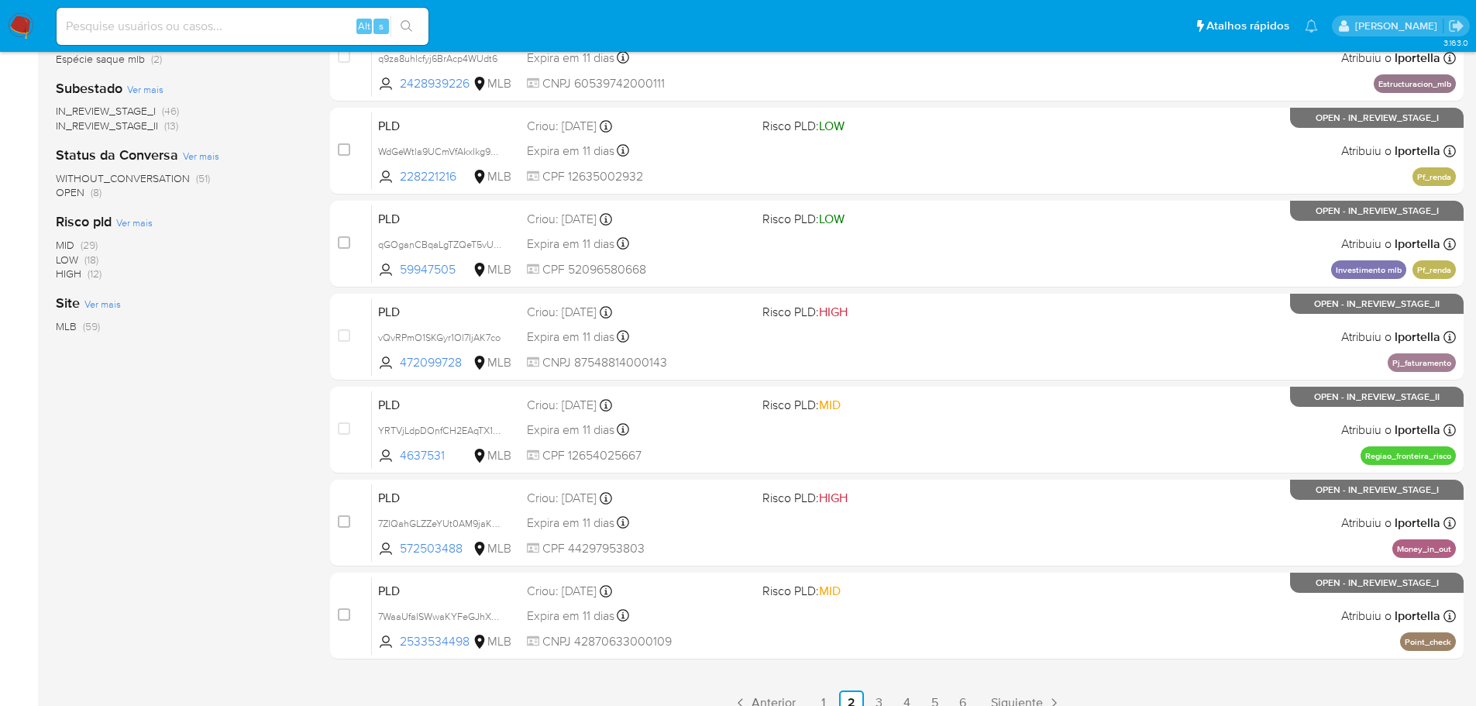
scroll to position [573, 0]
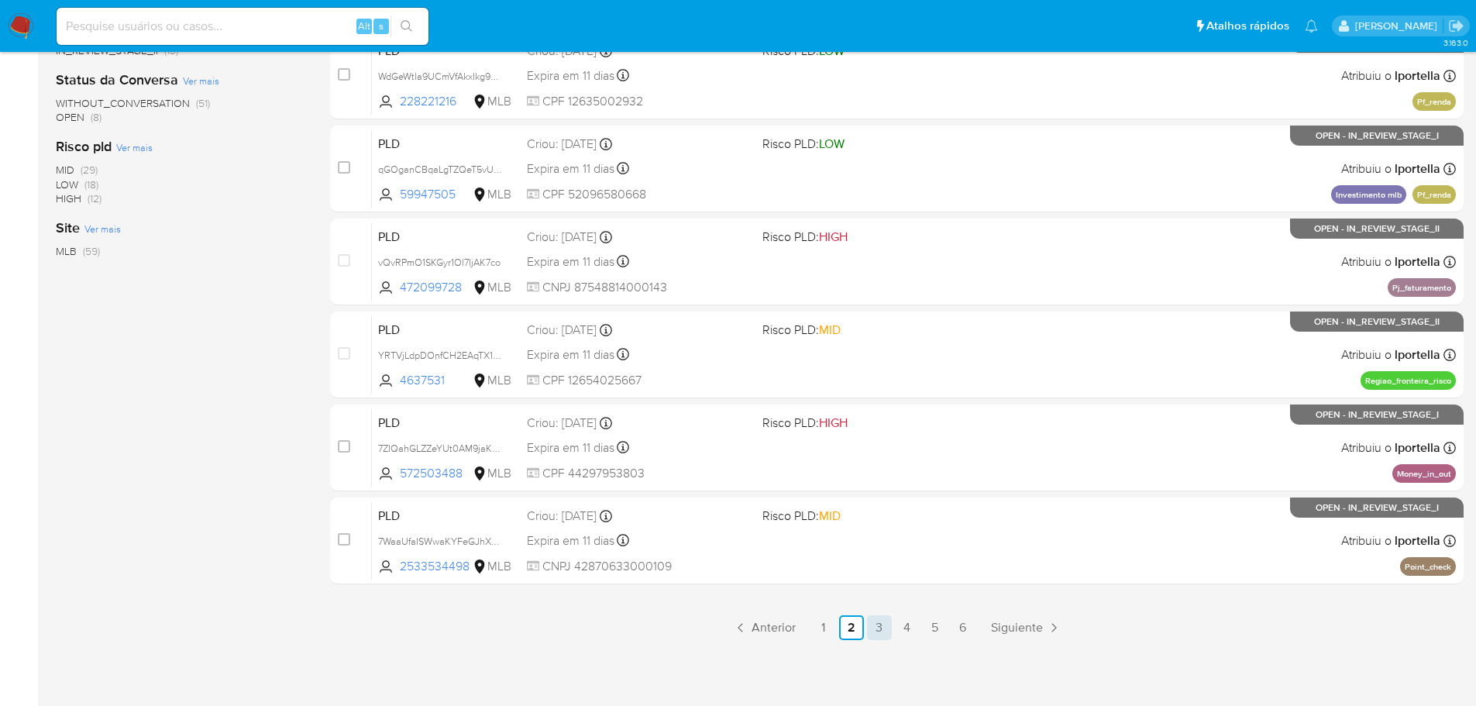
click at [881, 626] on link "3" at bounding box center [879, 627] width 25 height 25
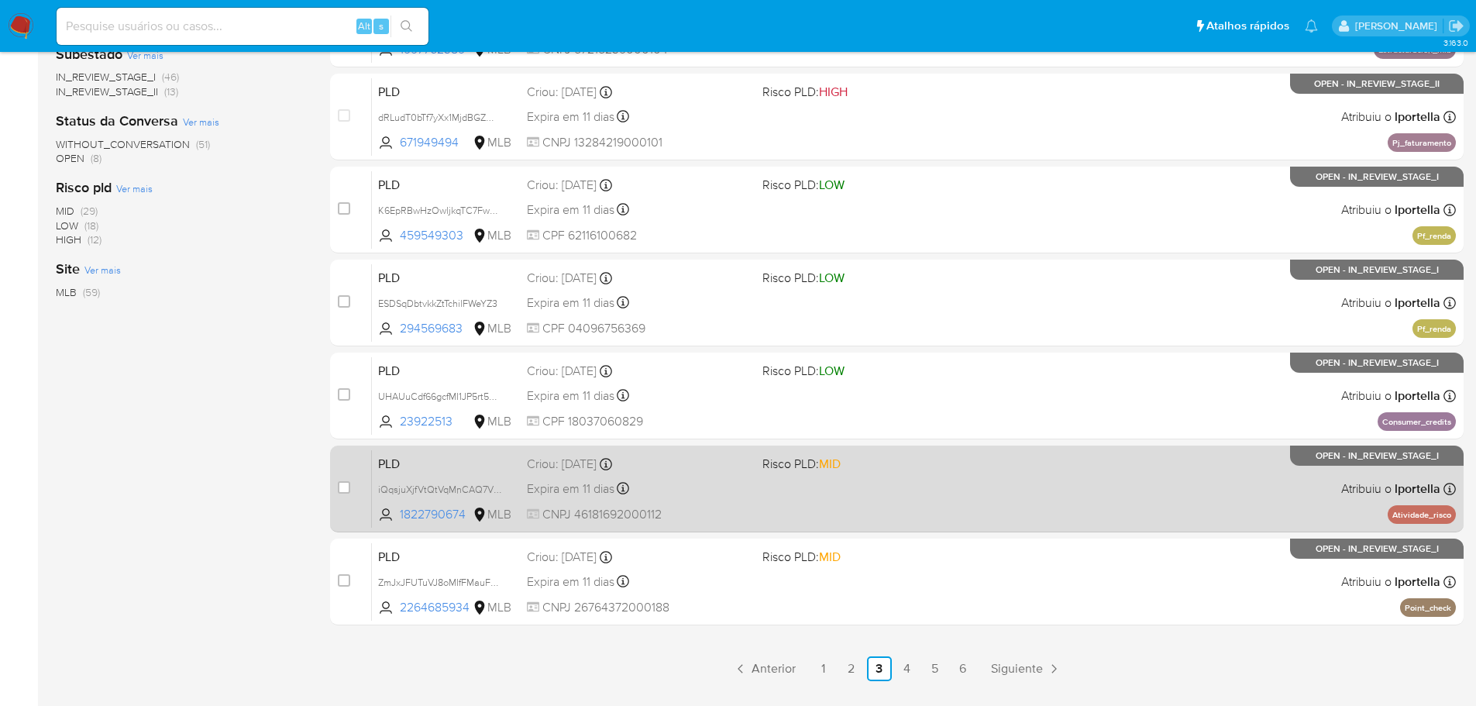
scroll to position [573, 0]
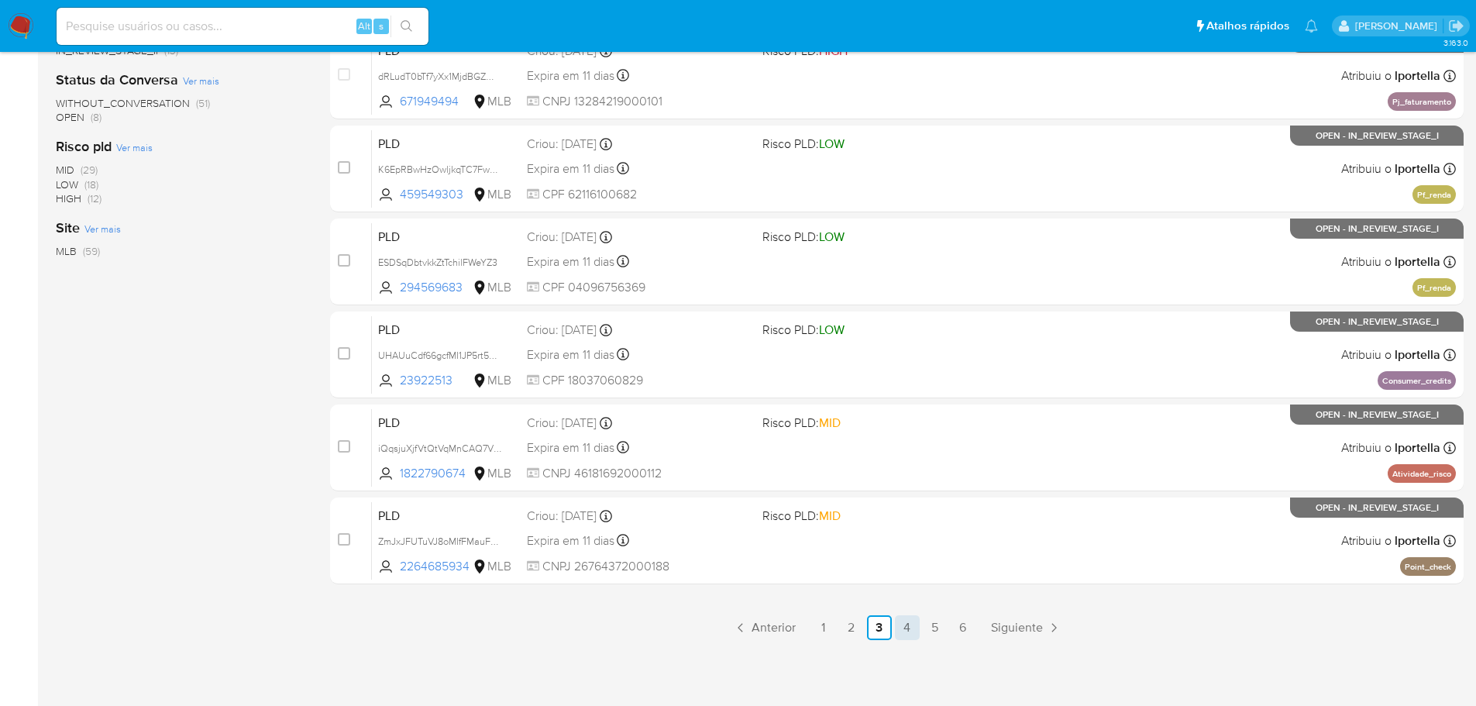
click at [911, 632] on link "4" at bounding box center [907, 627] width 25 height 25
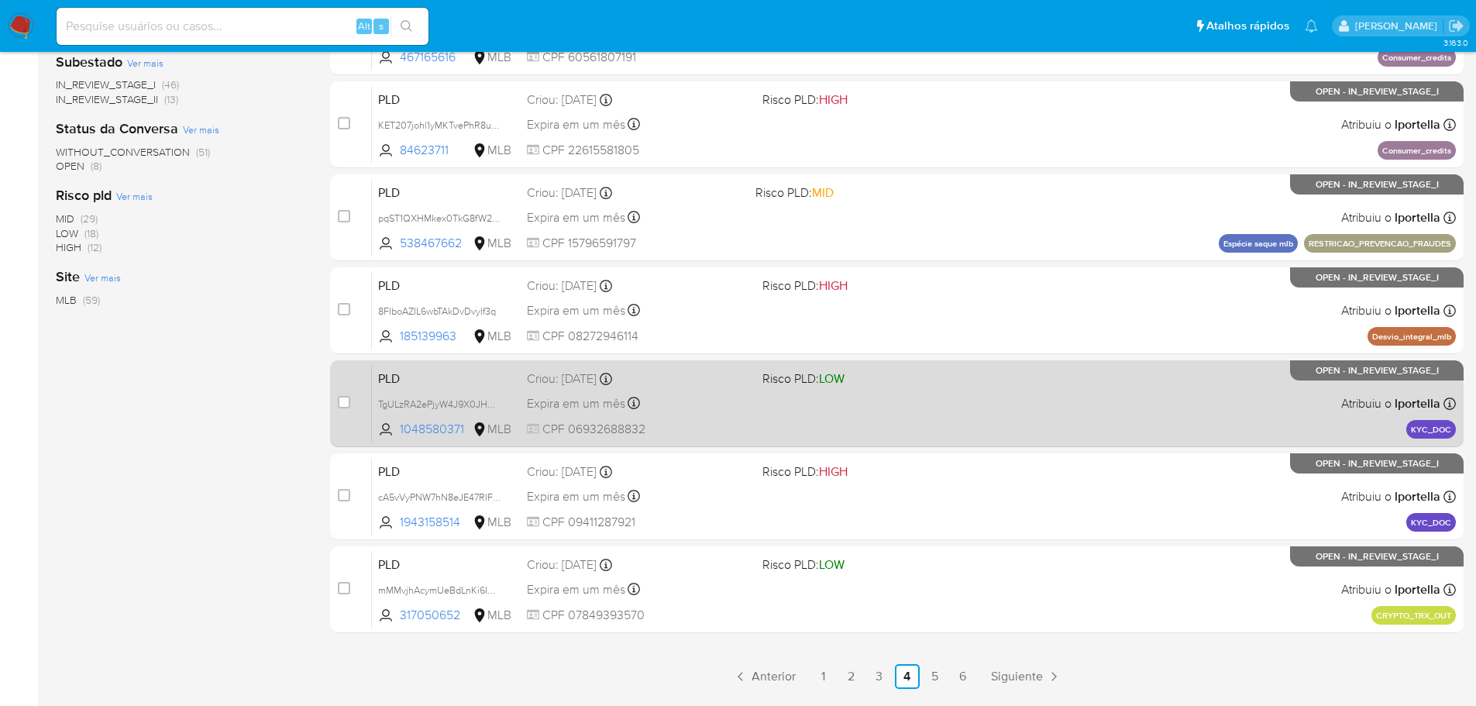
scroll to position [573, 0]
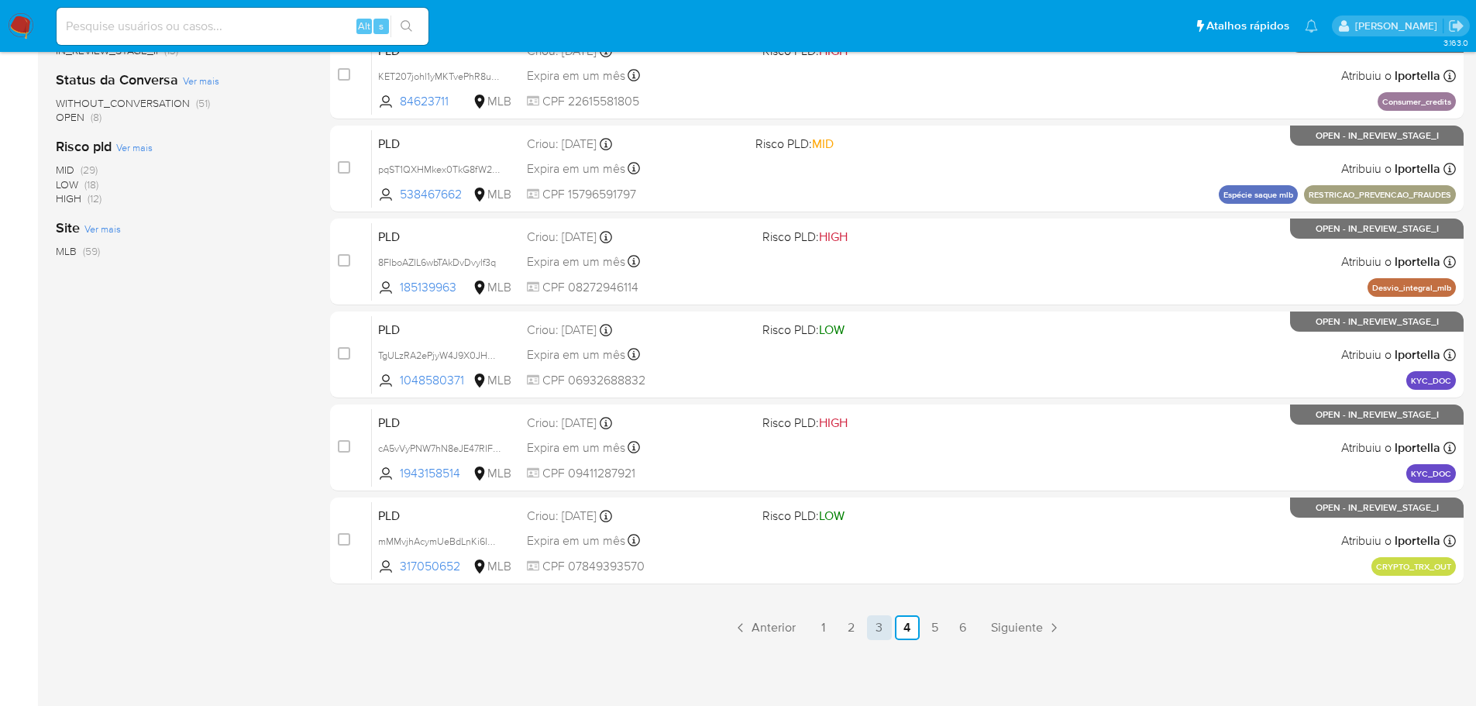
click at [886, 635] on link "3" at bounding box center [879, 627] width 25 height 25
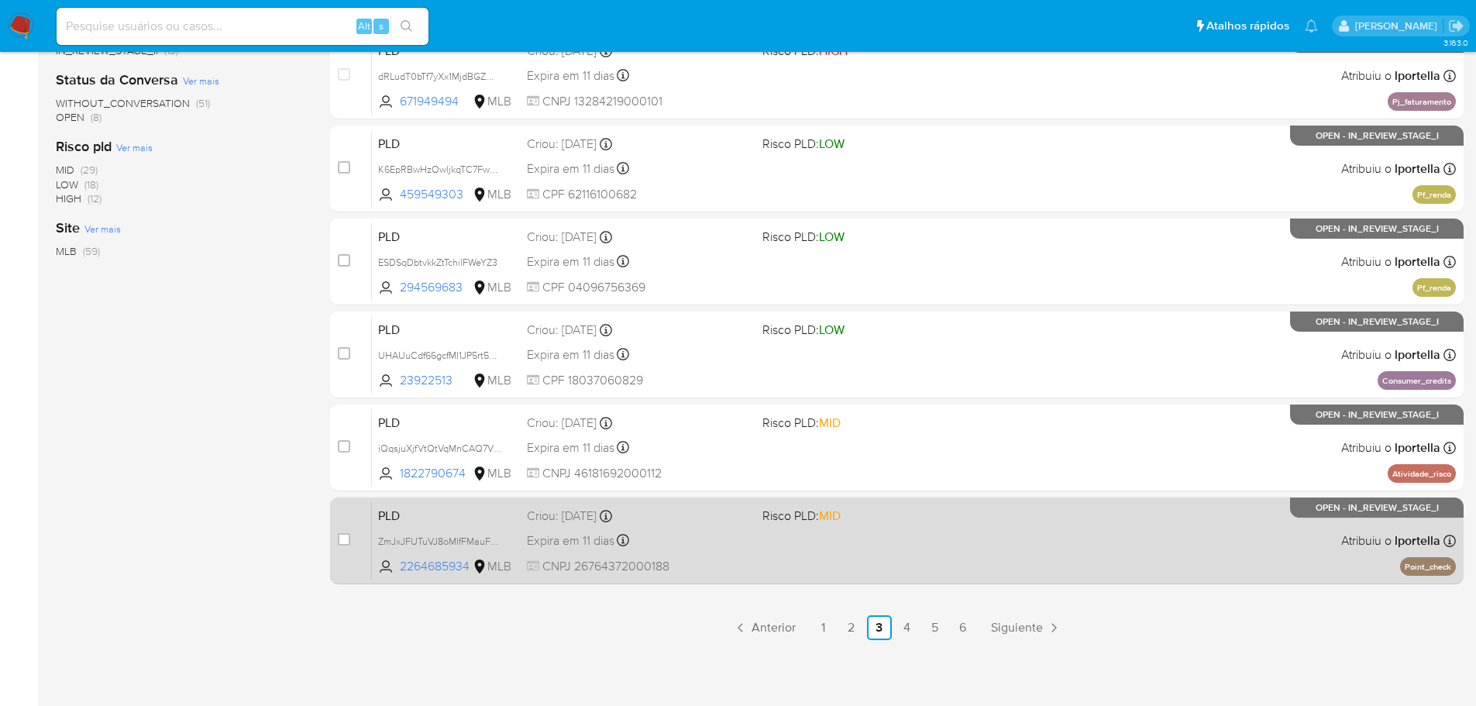
scroll to position [496, 0]
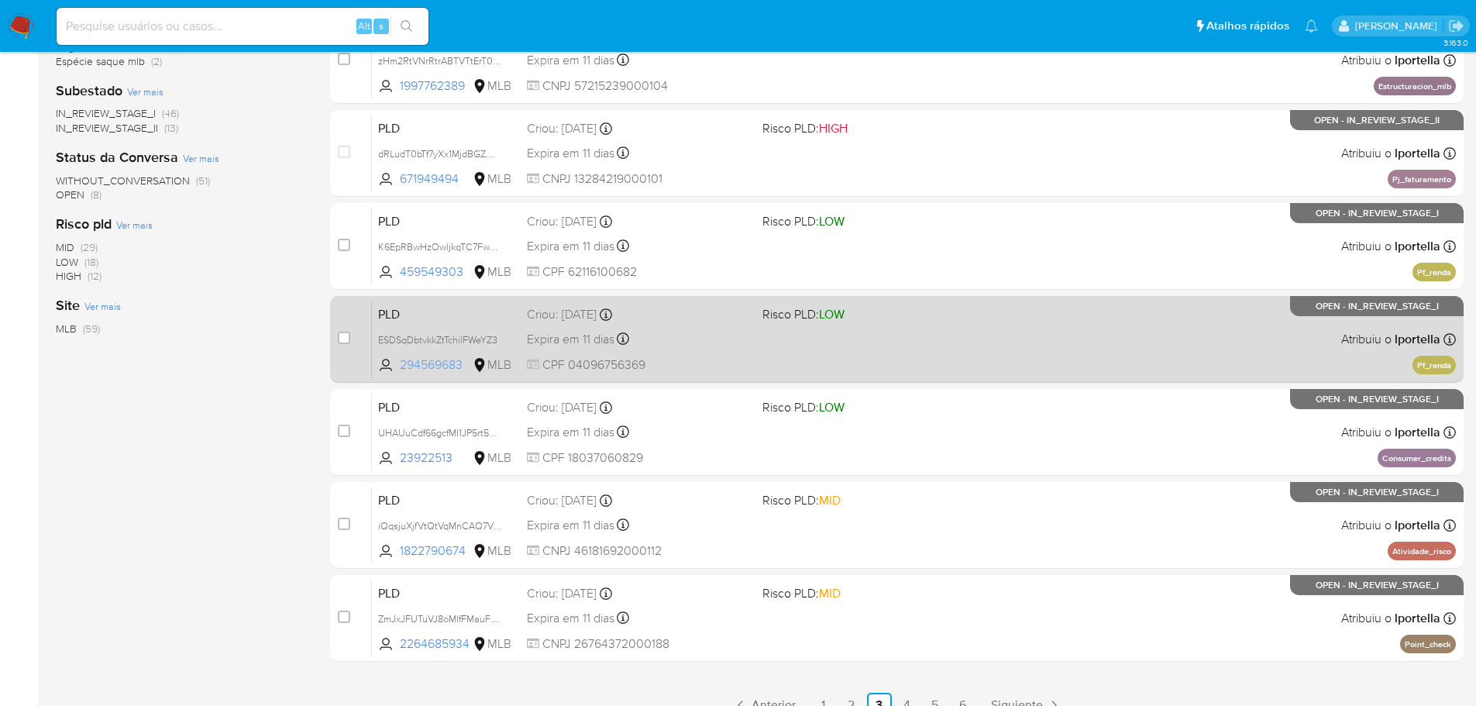
click at [426, 360] on span "294569683" at bounding box center [435, 364] width 70 height 17
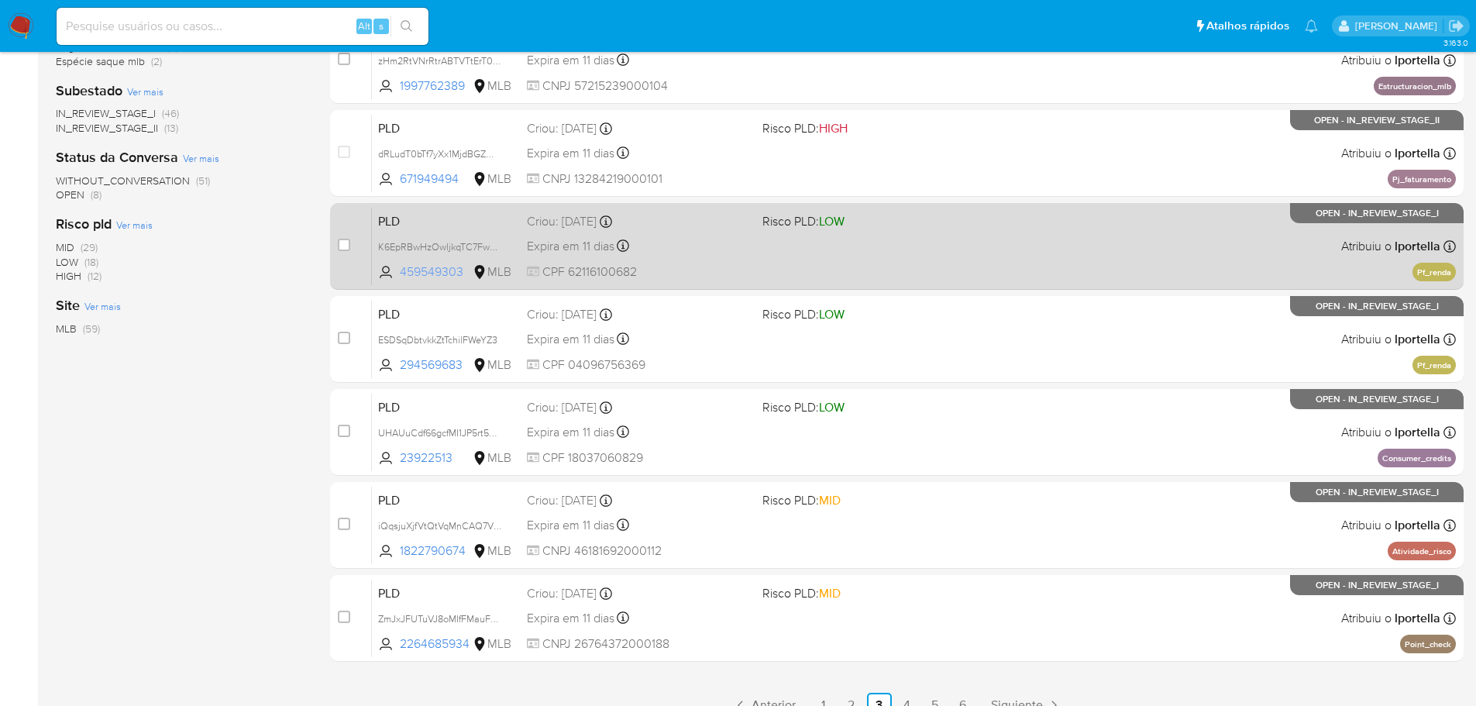
click at [438, 267] on span "459549303" at bounding box center [435, 271] width 70 height 17
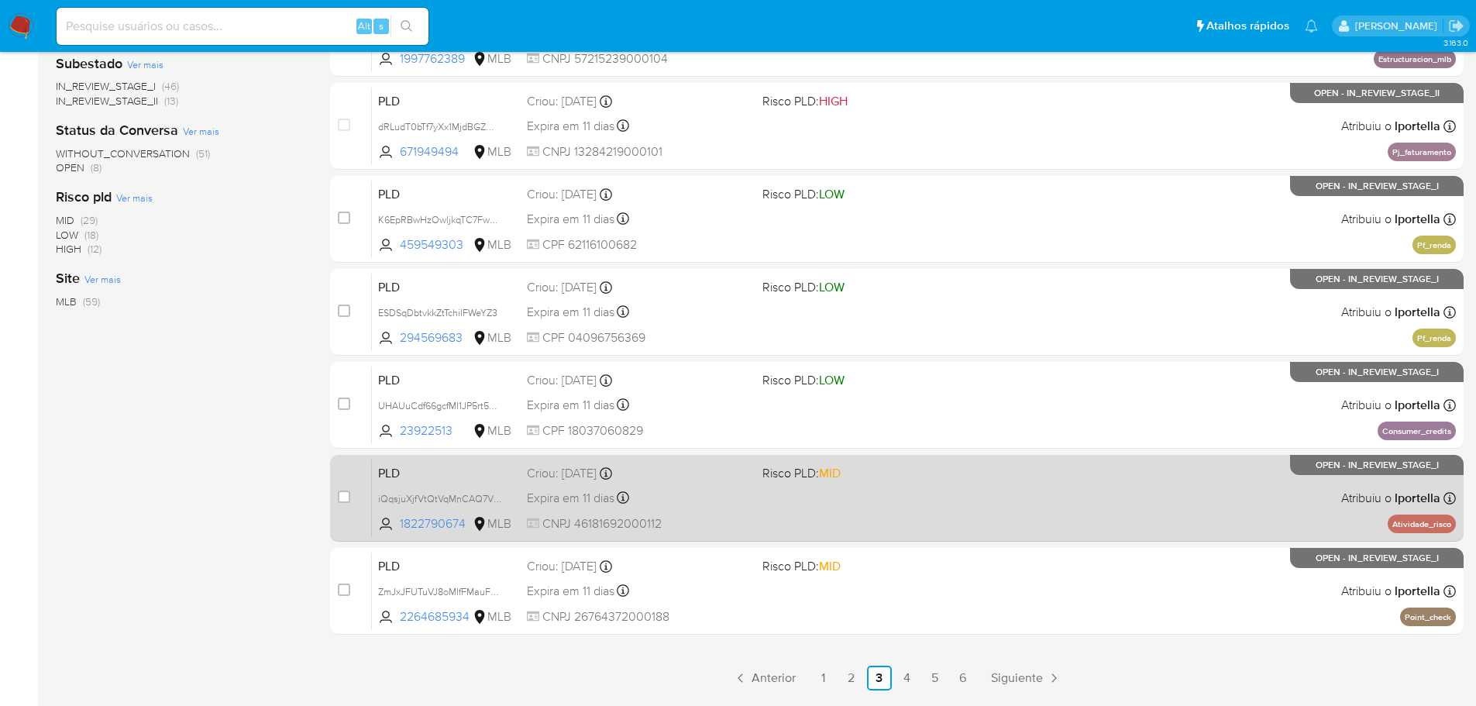
scroll to position [573, 0]
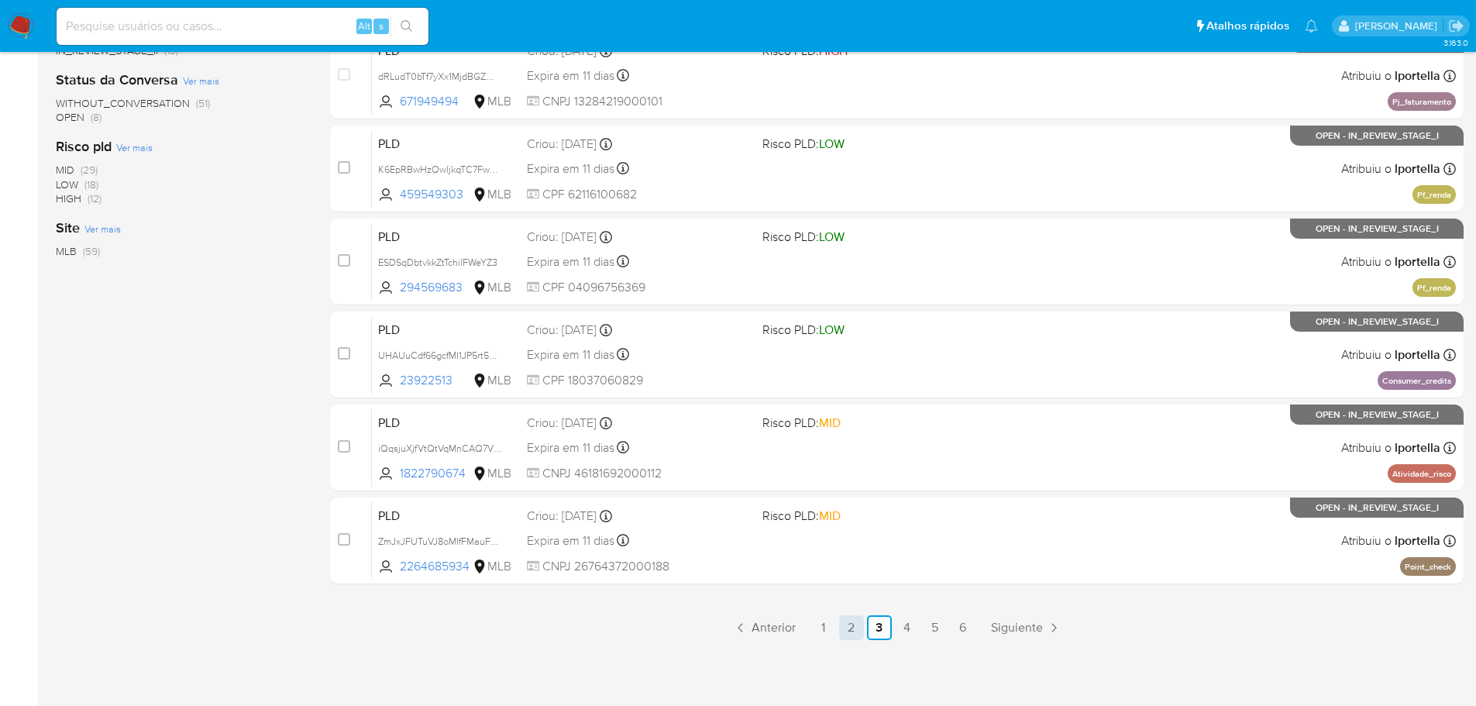
click at [852, 634] on link "2" at bounding box center [851, 627] width 25 height 25
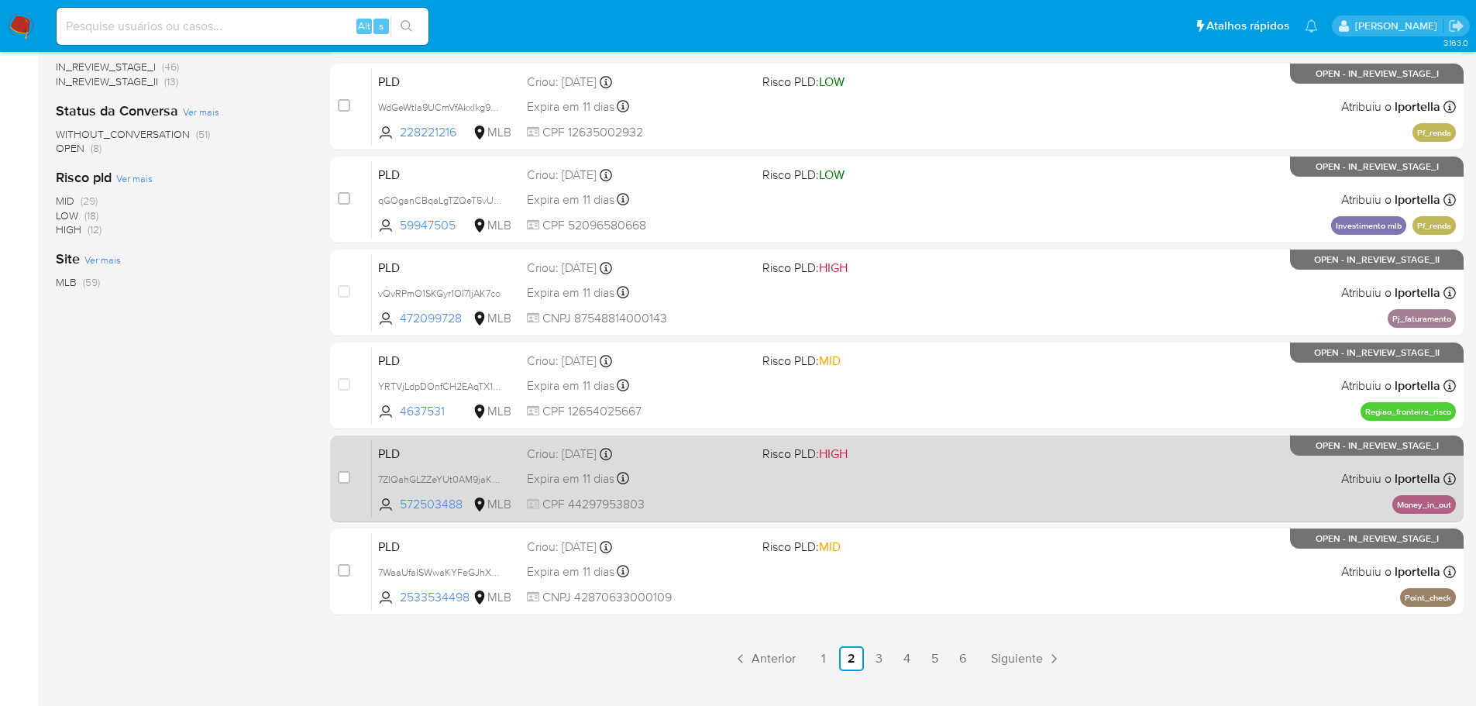
scroll to position [573, 0]
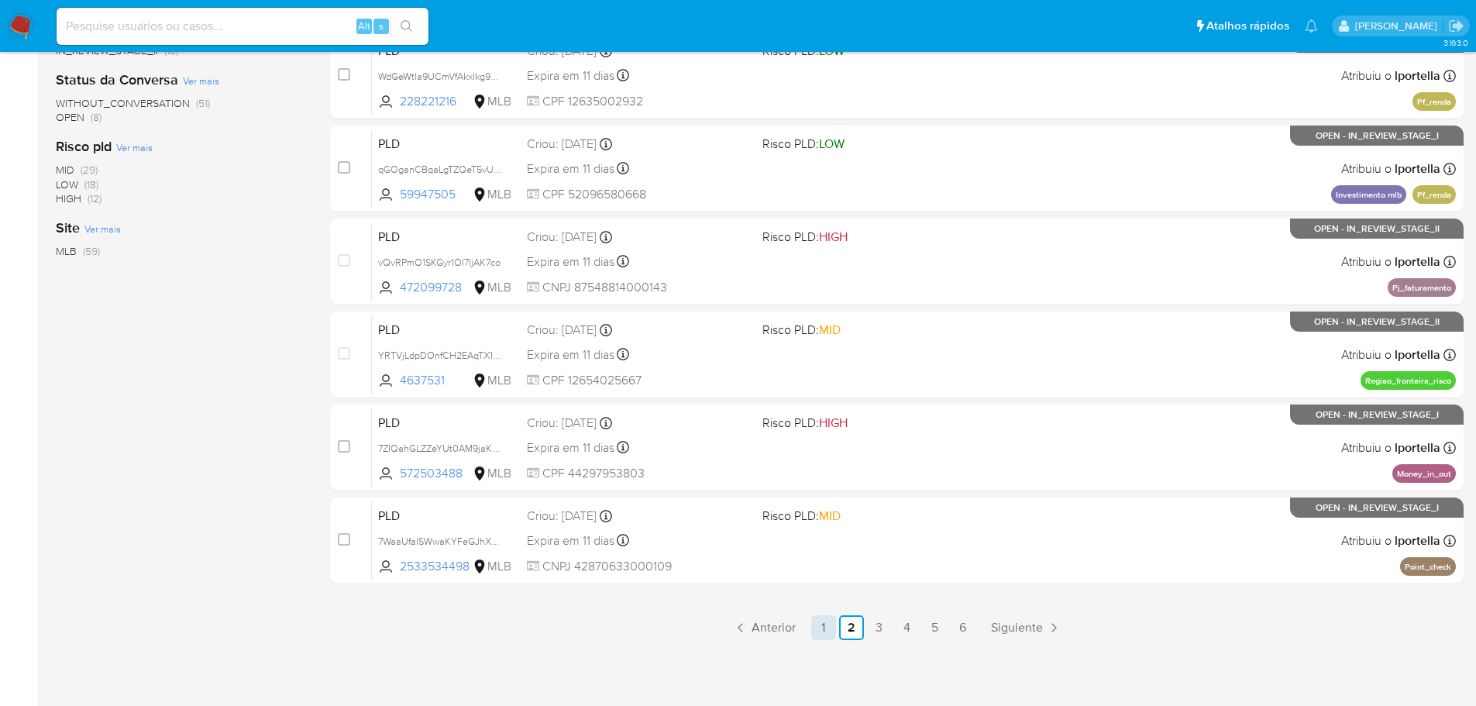
click at [822, 631] on link "1" at bounding box center [823, 627] width 25 height 25
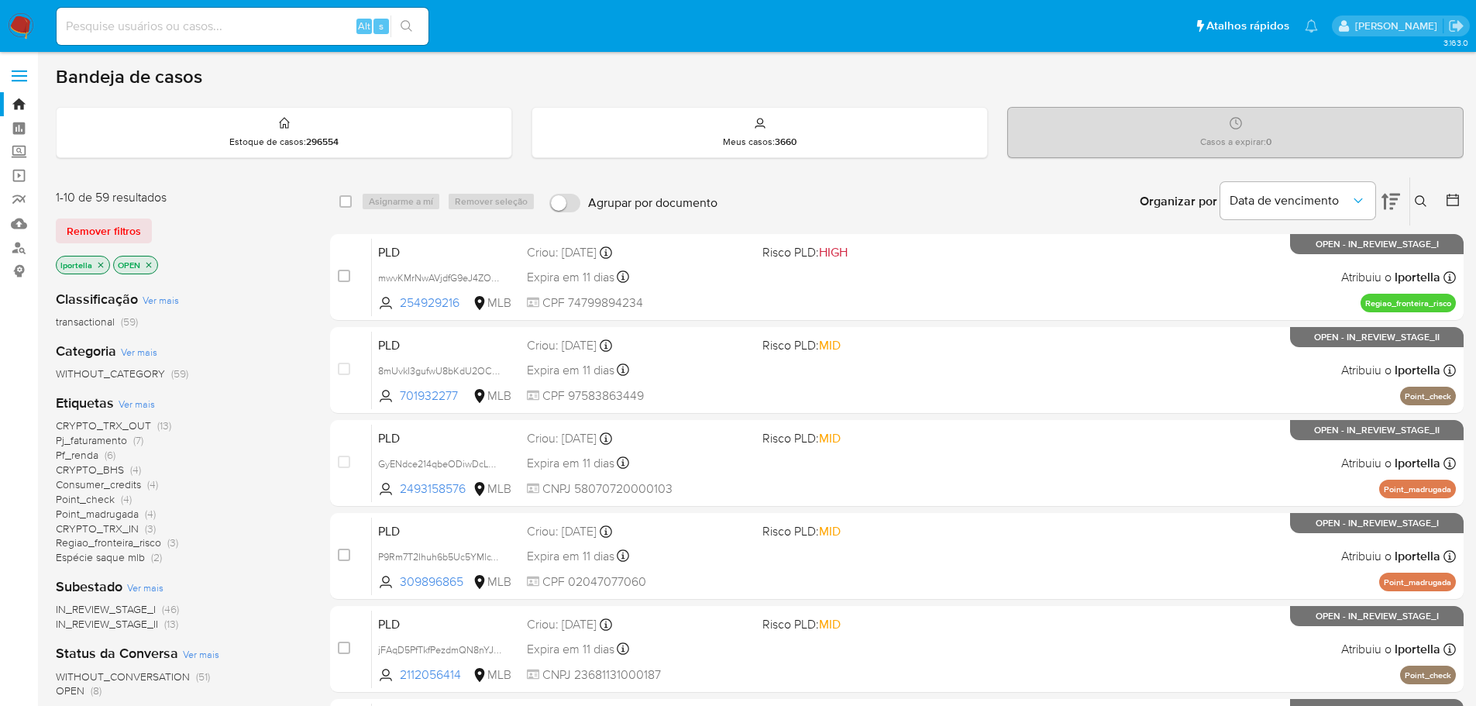
click at [27, 26] on img at bounding box center [21, 26] width 26 height 26
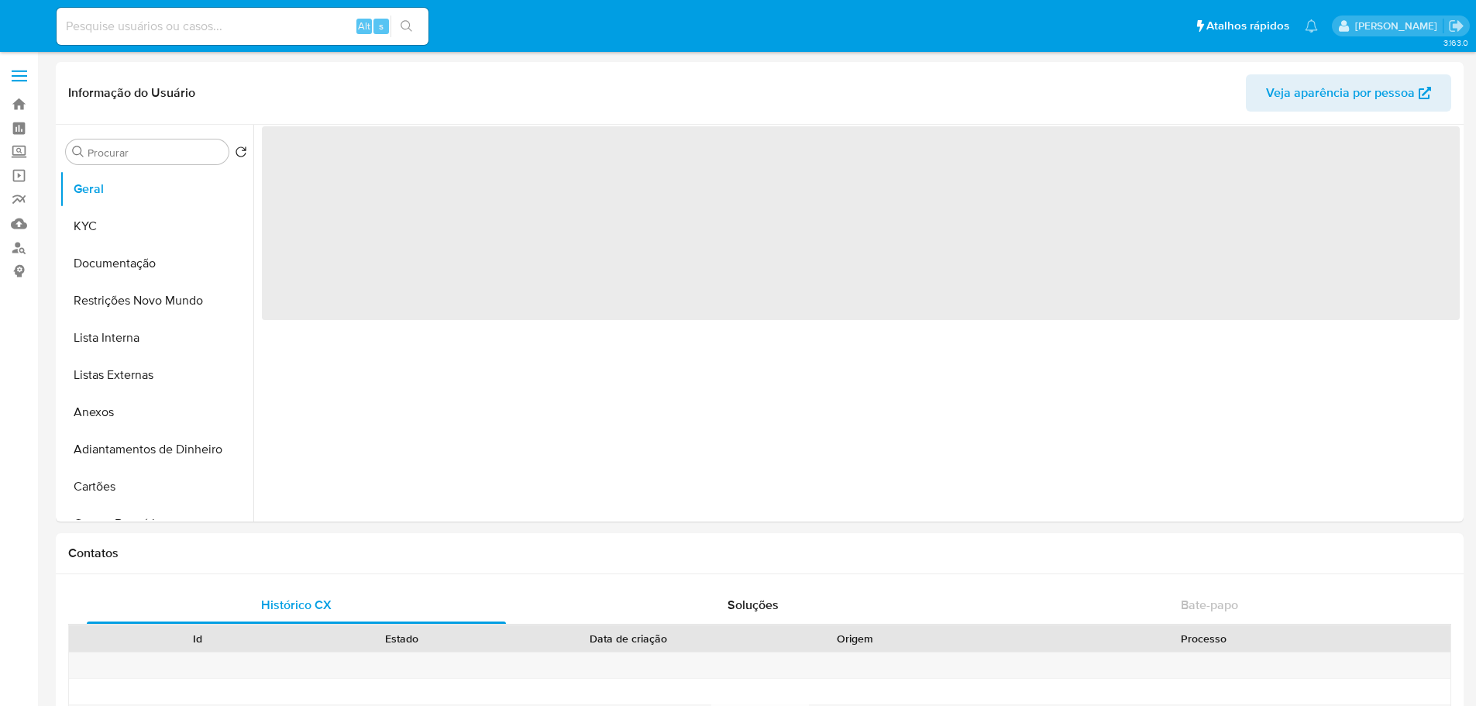
select select "10"
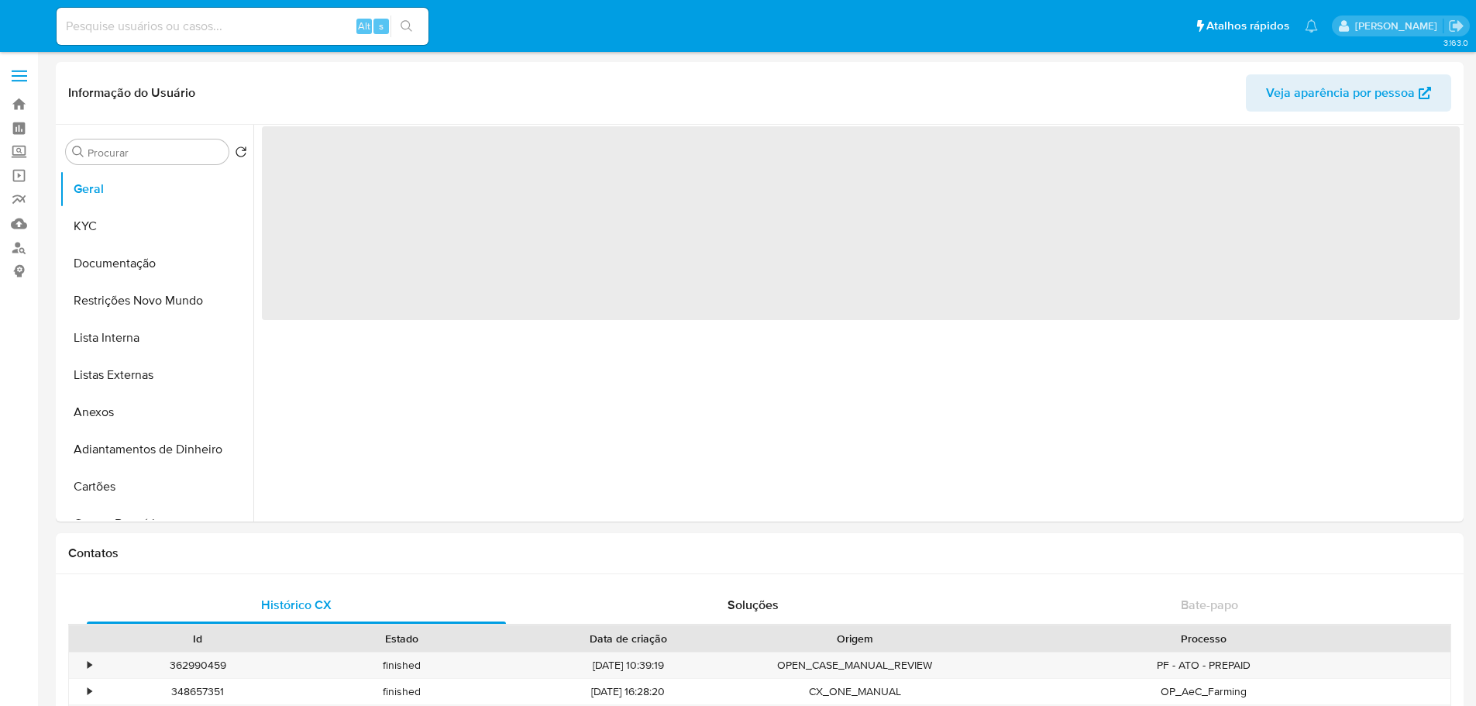
select select "10"
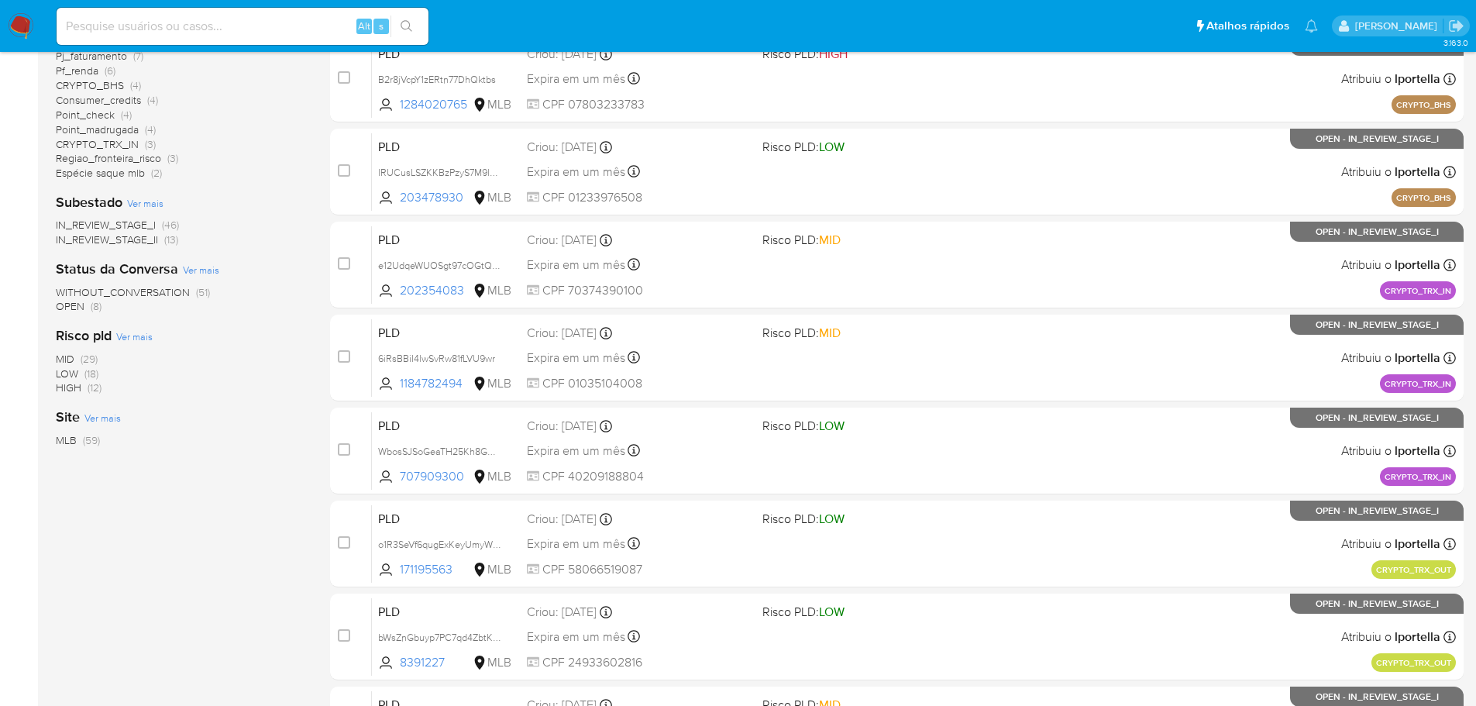
scroll to position [387, 0]
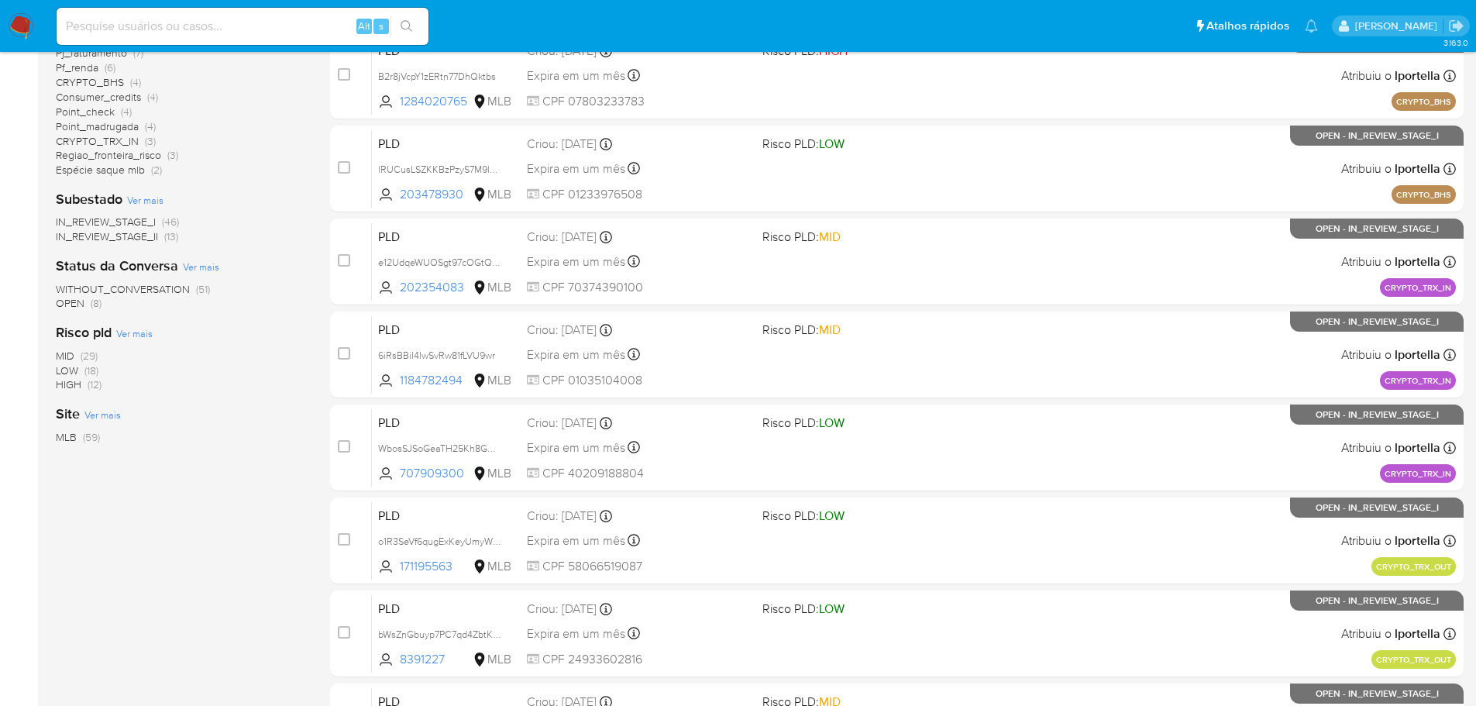
click at [74, 387] on span "HIGH" at bounding box center [69, 384] width 26 height 15
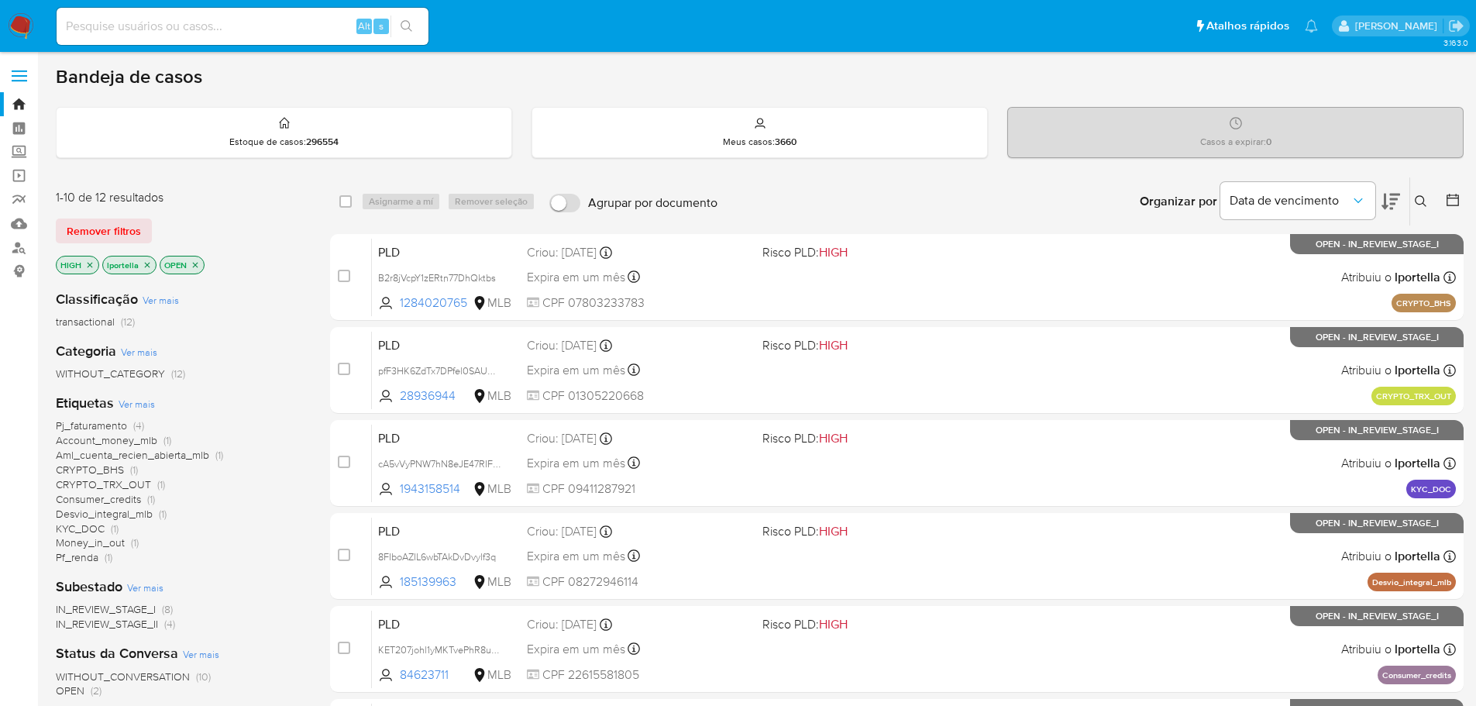
click at [1398, 203] on icon at bounding box center [1391, 201] width 19 height 19
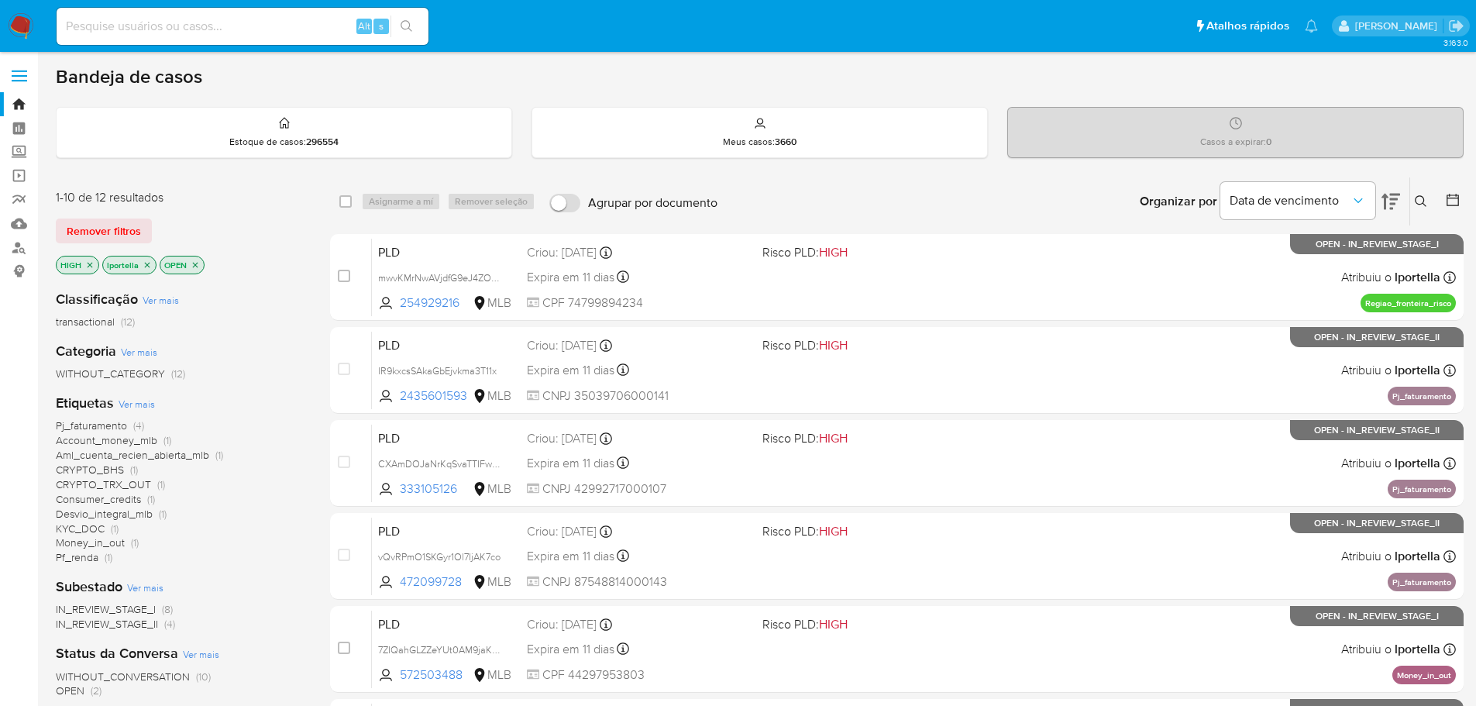
click at [1398, 203] on icon at bounding box center [1391, 201] width 19 height 19
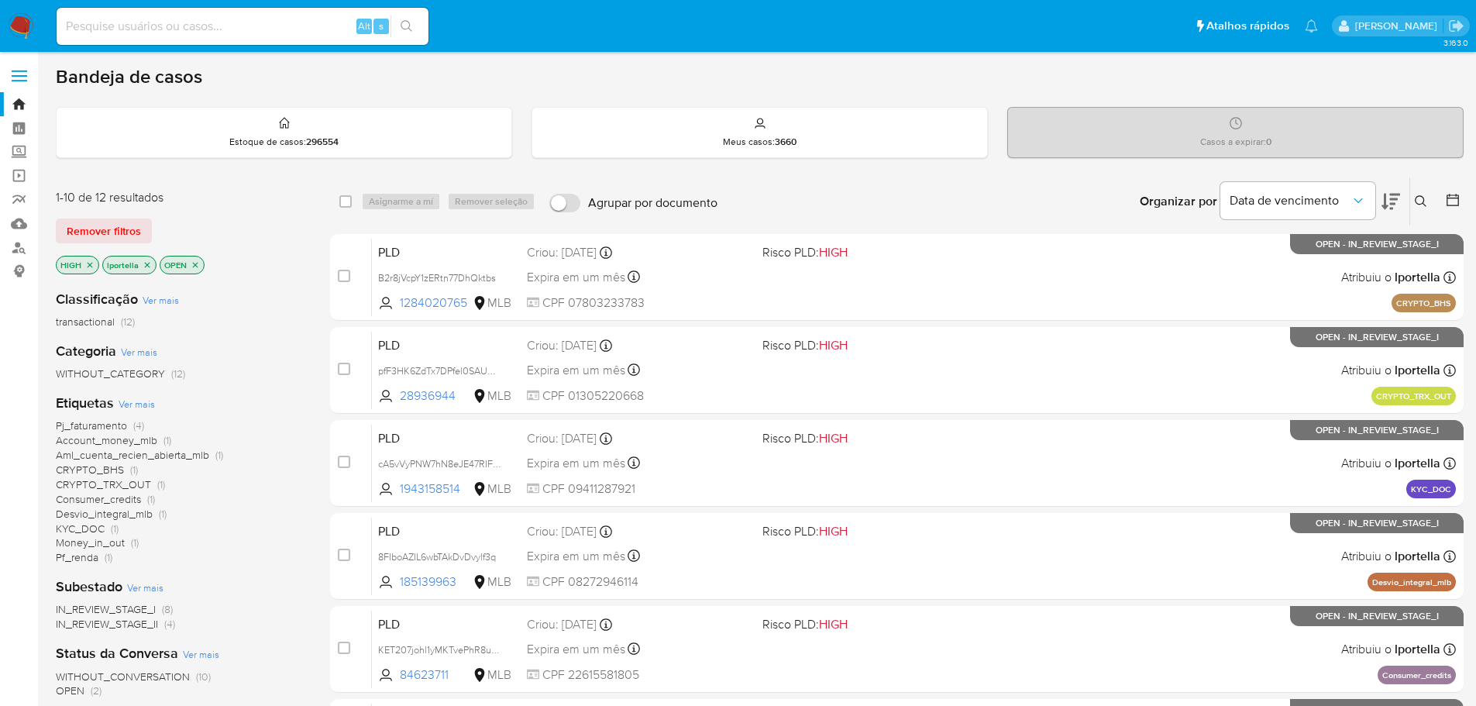
click at [1398, 203] on icon at bounding box center [1391, 201] width 19 height 19
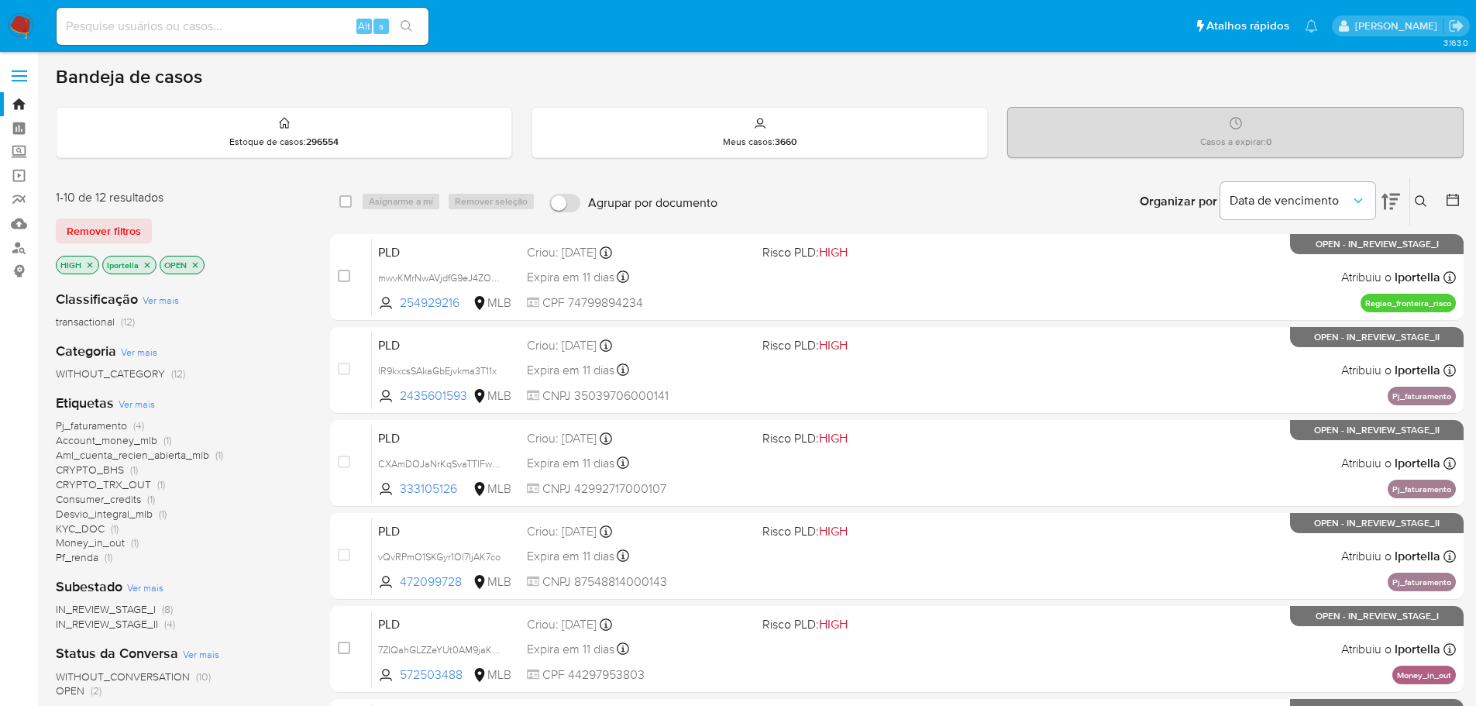
click at [1398, 203] on icon at bounding box center [1391, 201] width 19 height 19
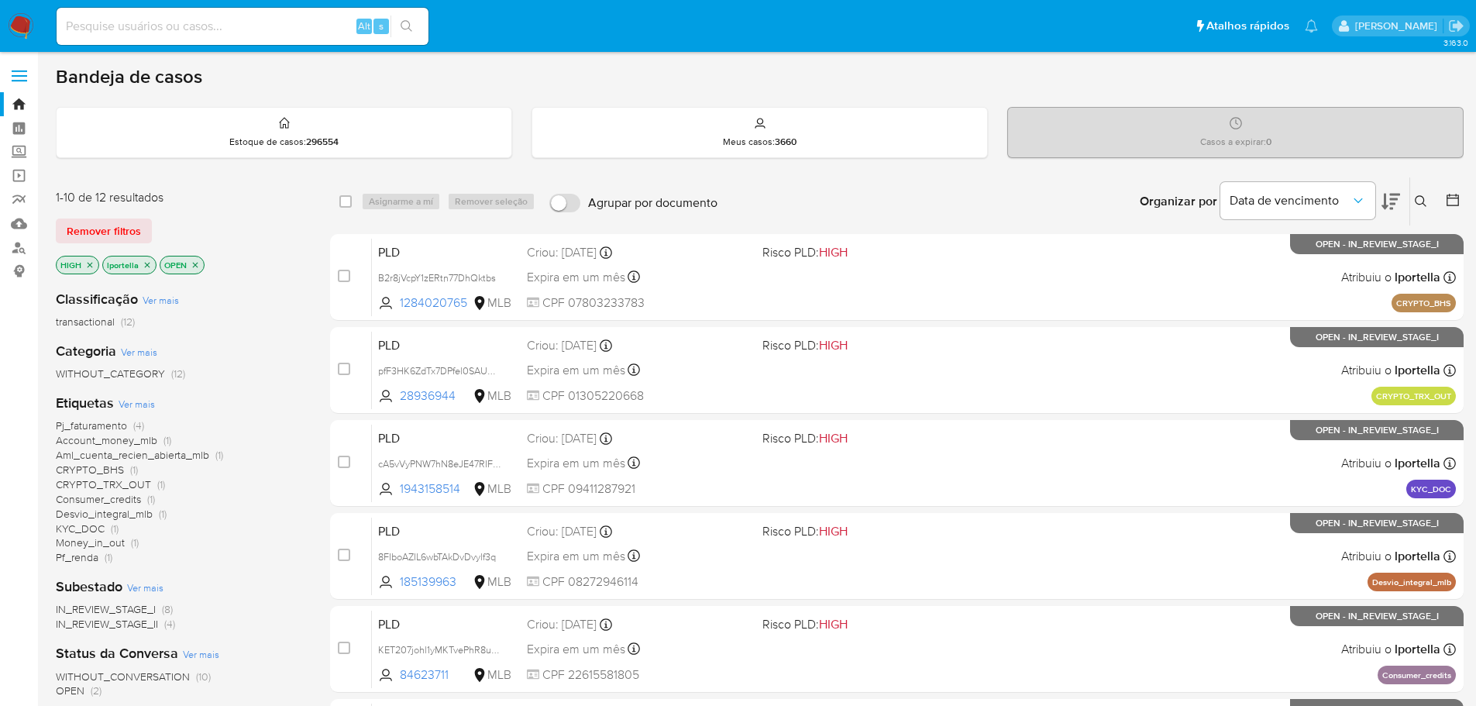
click at [1398, 203] on icon at bounding box center [1391, 201] width 19 height 19
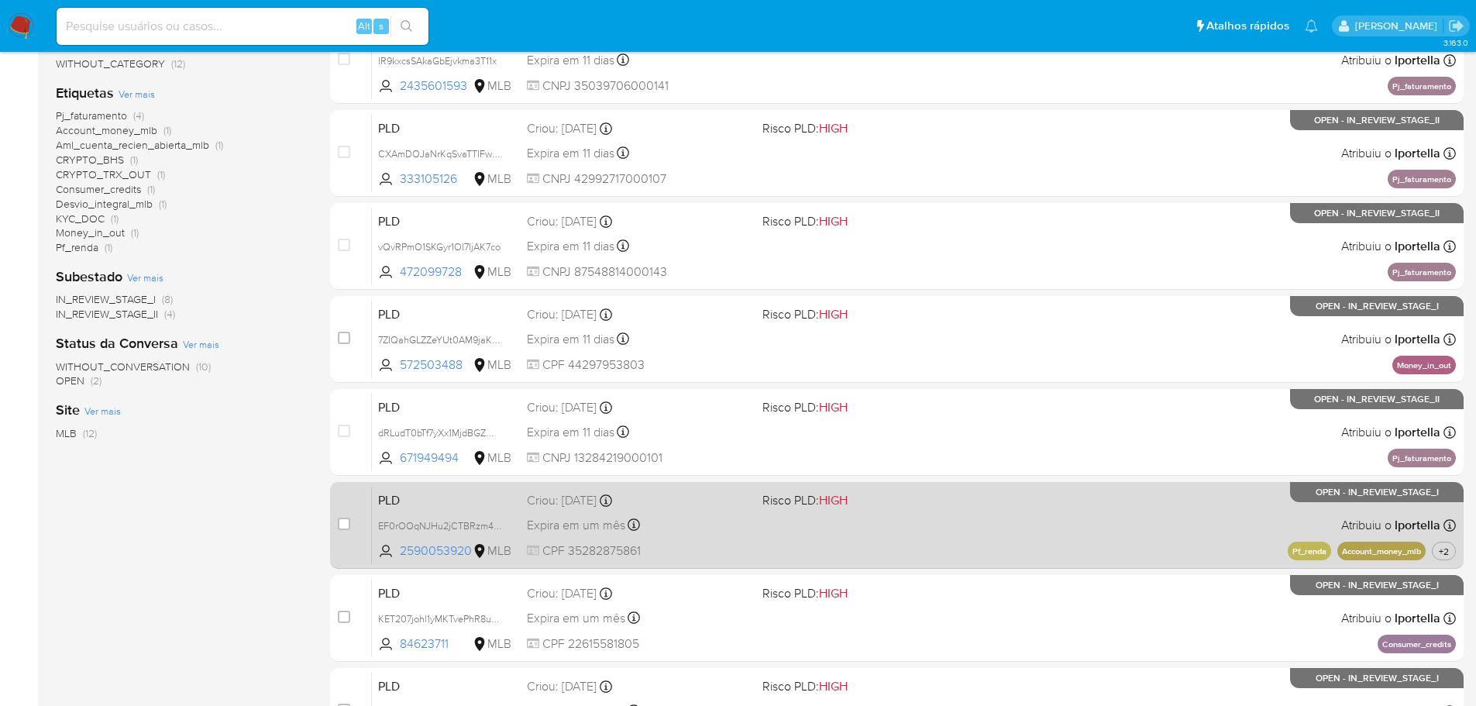
scroll to position [232, 0]
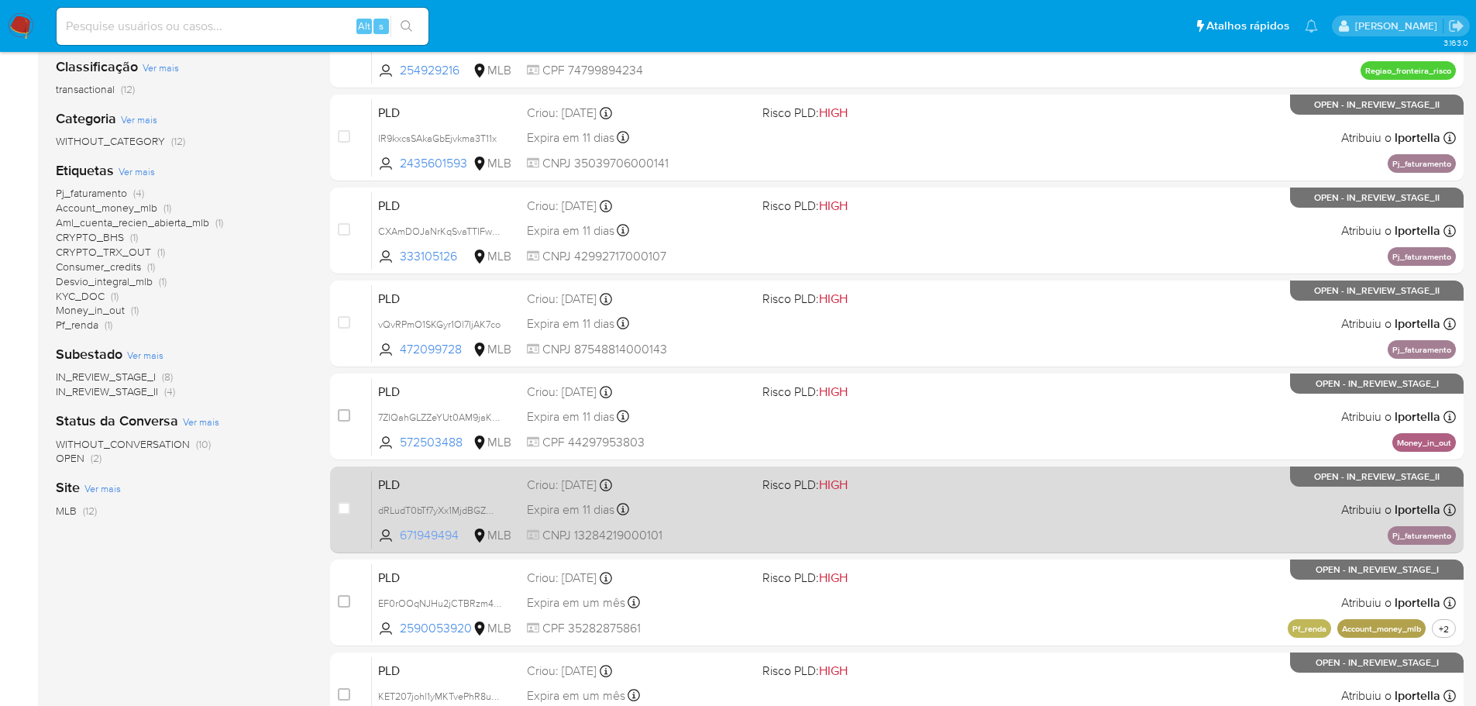
click at [429, 529] on span "671949494" at bounding box center [435, 535] width 70 height 17
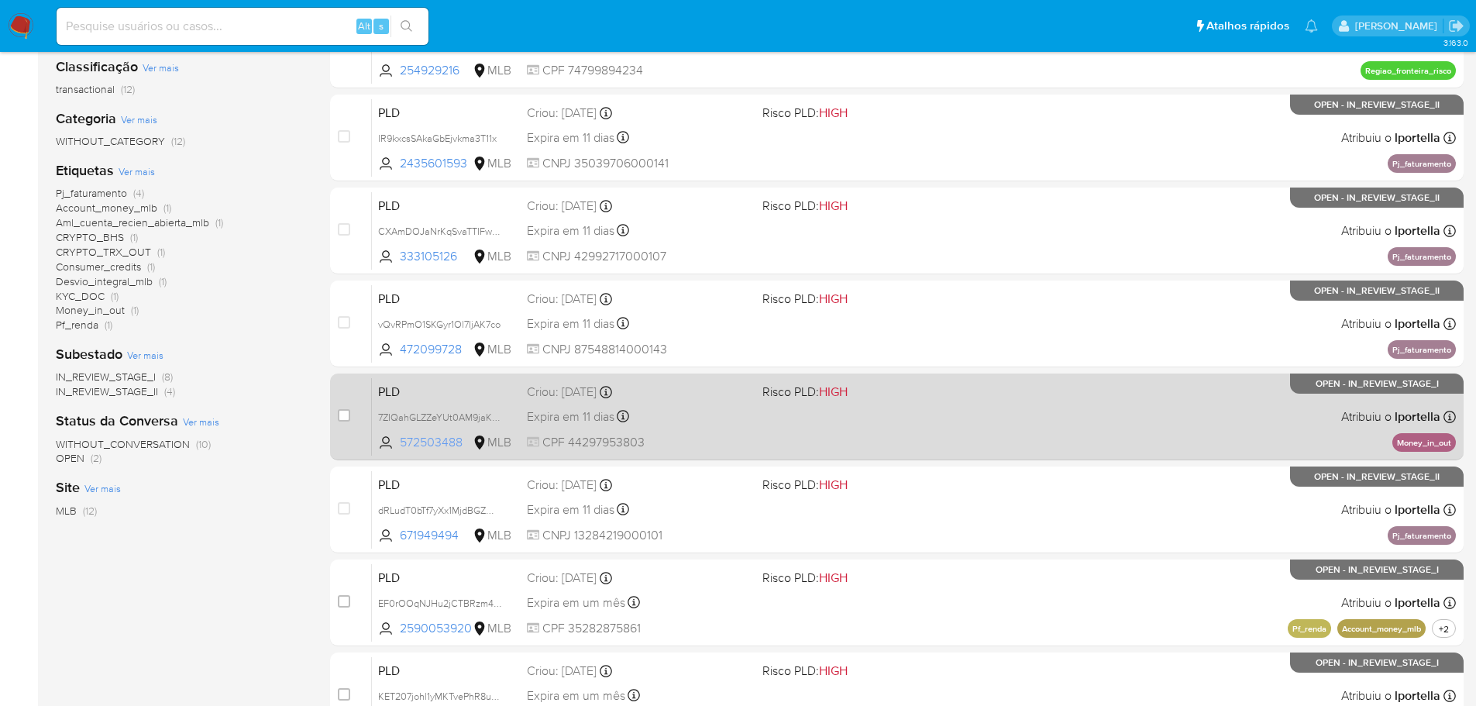
click at [434, 448] on span "572503488" at bounding box center [435, 442] width 70 height 17
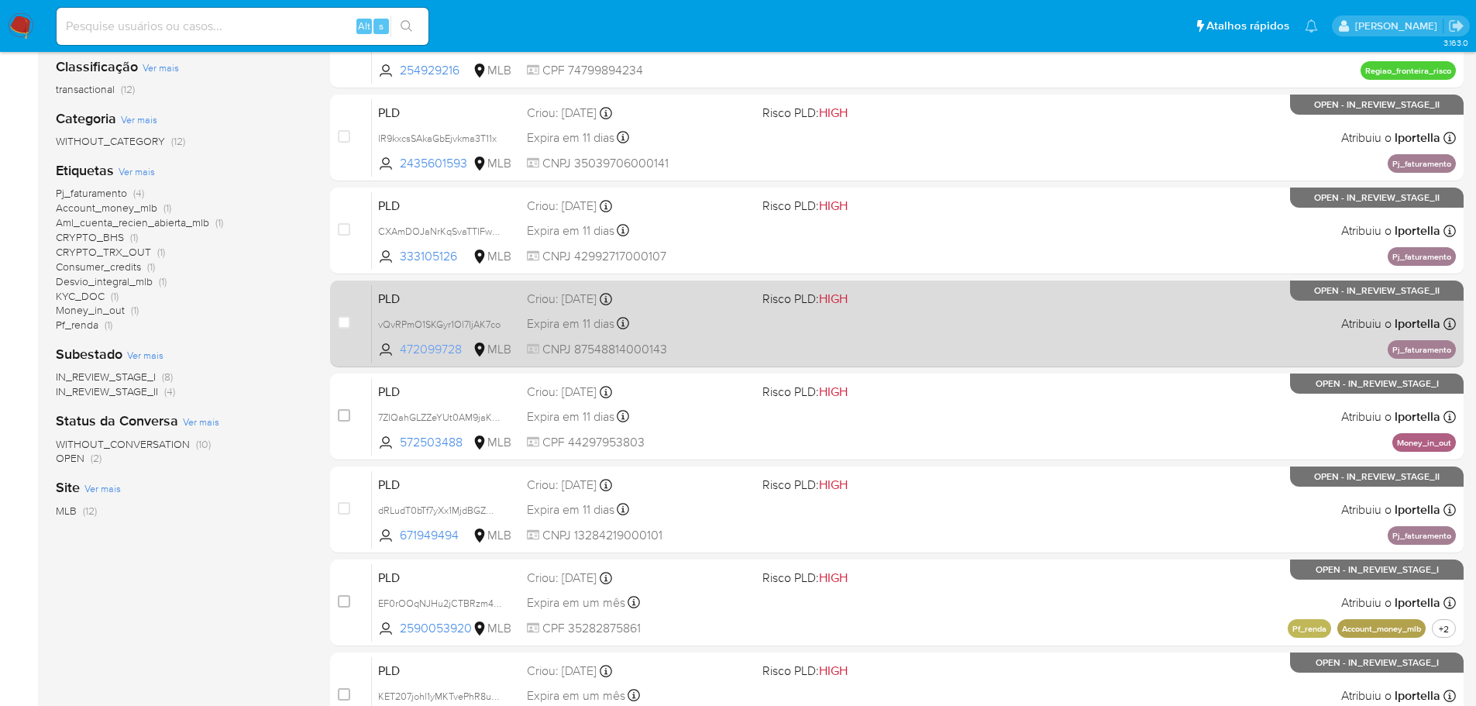
click at [438, 343] on span "472099728" at bounding box center [435, 349] width 70 height 17
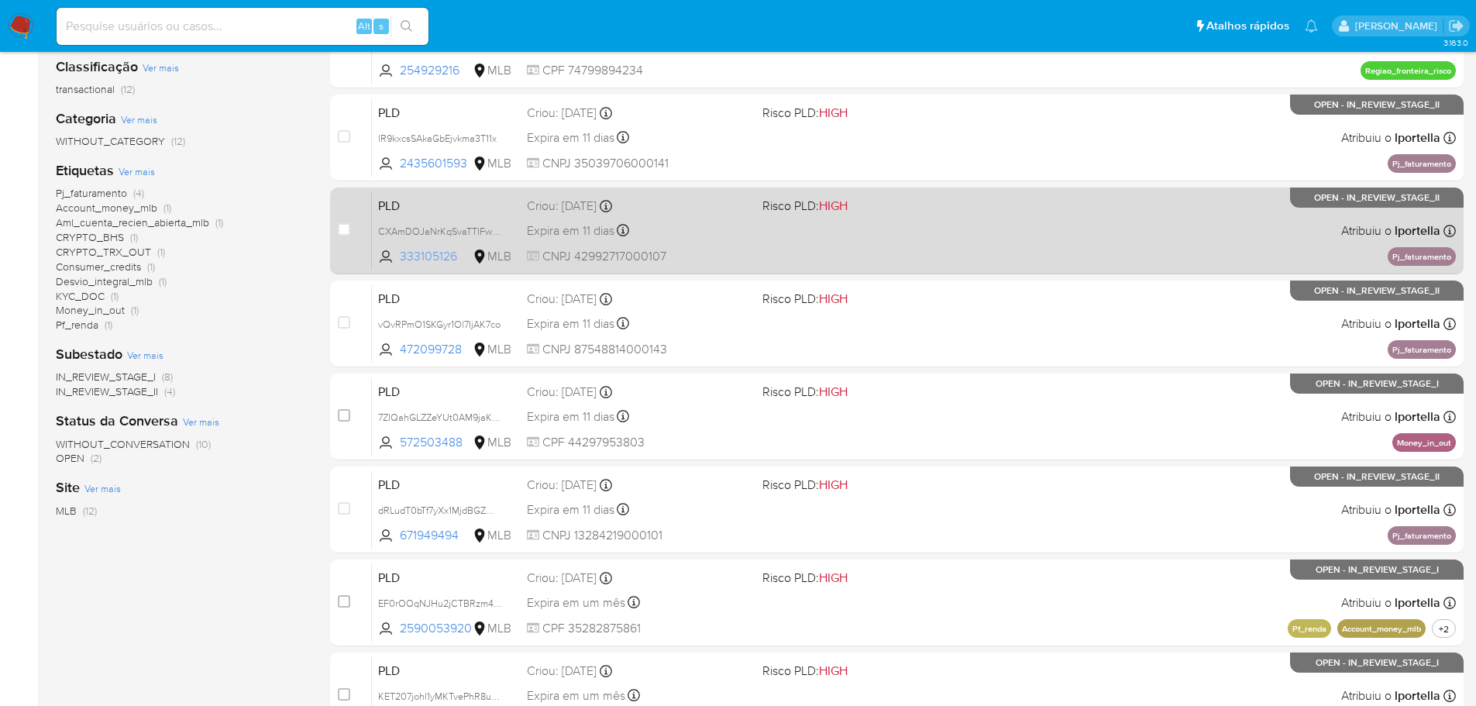
click at [443, 250] on span "333105126" at bounding box center [435, 256] width 70 height 17
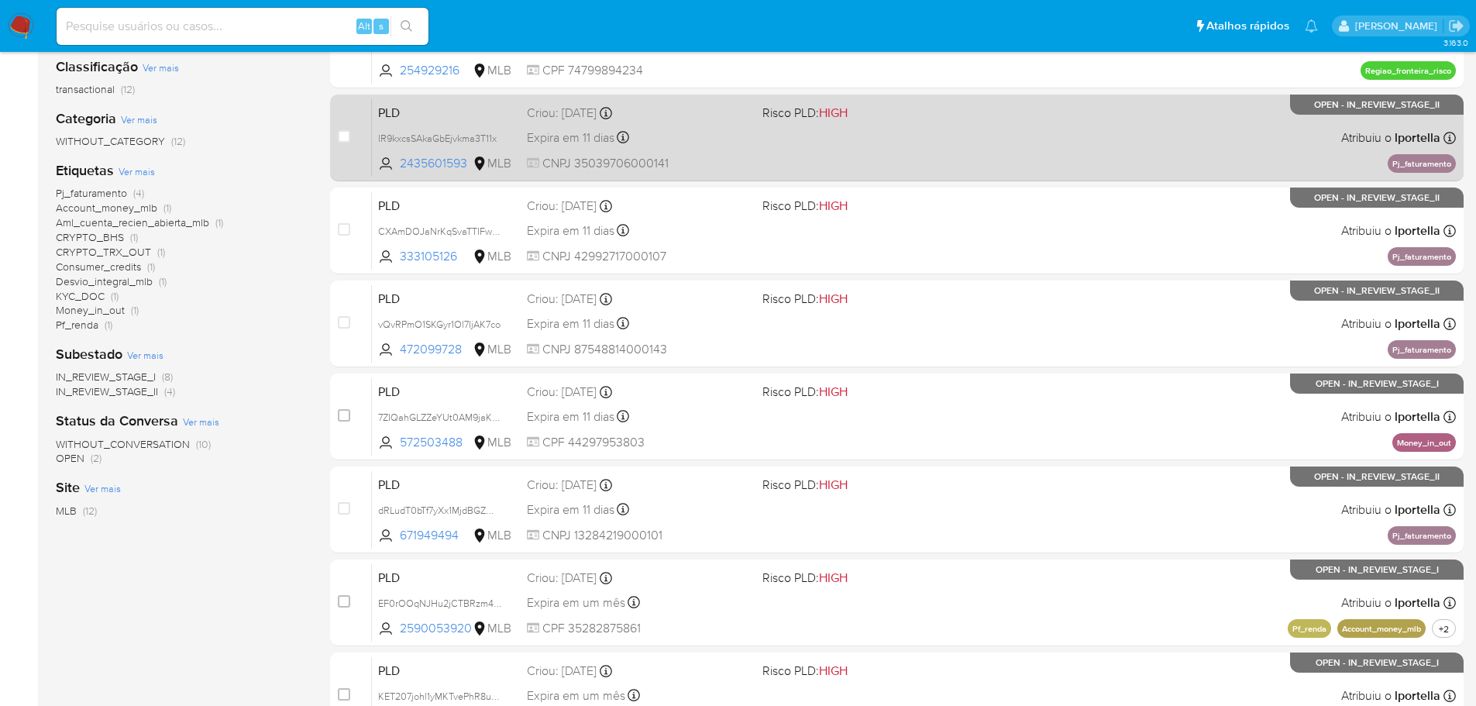
click at [447, 151] on div "PLD lR9kxcsSAkaGbEjvkma3T11x 2435601593 MLB Risco PLD: HIGH Criou: 12/09/2025 C…" at bounding box center [914, 137] width 1084 height 78
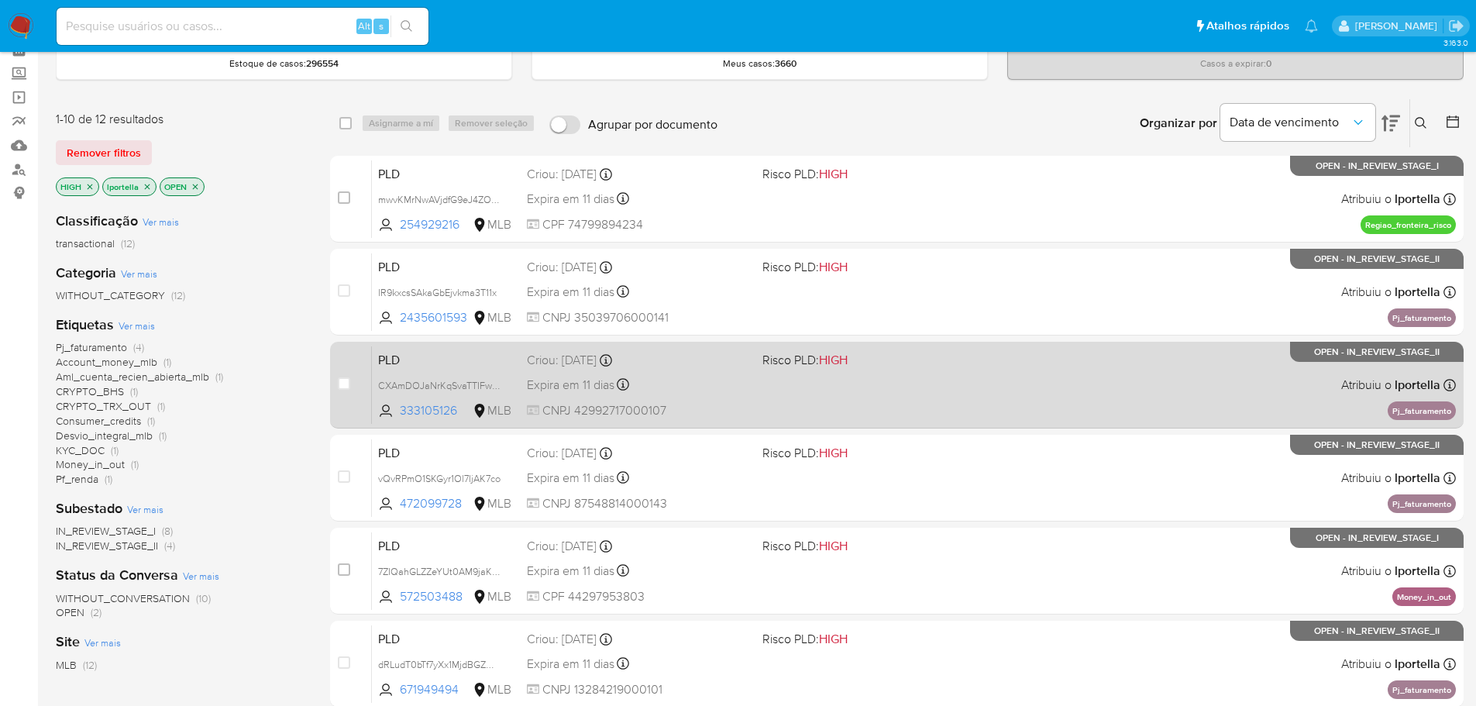
scroll to position [77, 0]
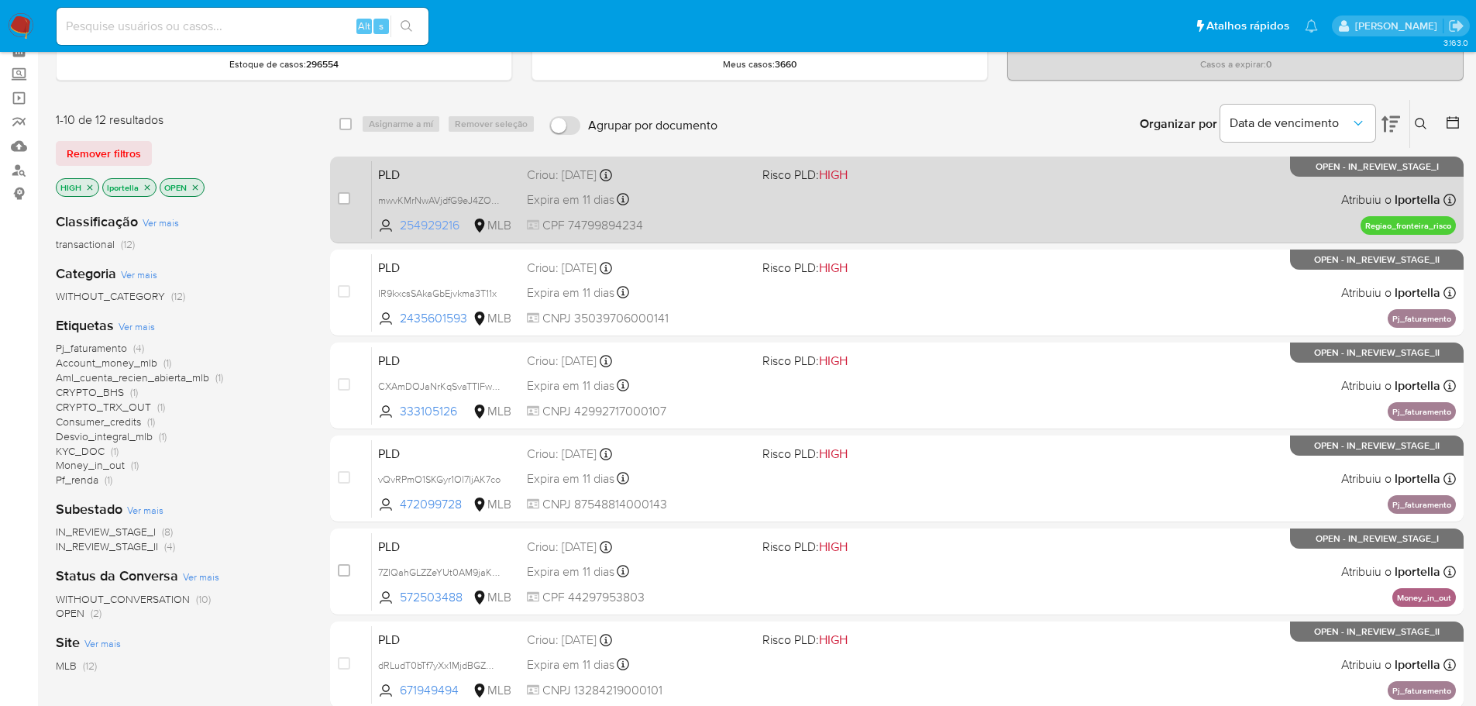
click at [439, 219] on span "254929216" at bounding box center [435, 225] width 70 height 17
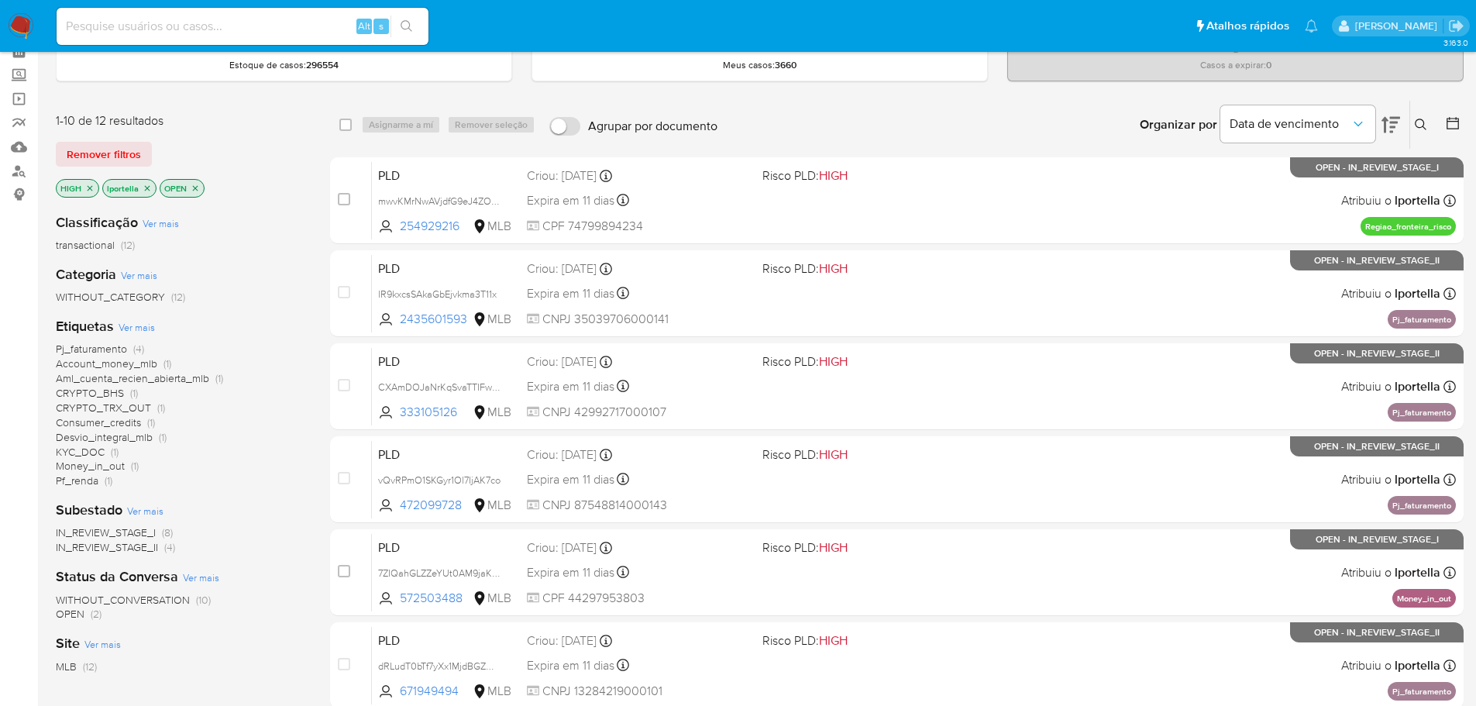
scroll to position [0, 0]
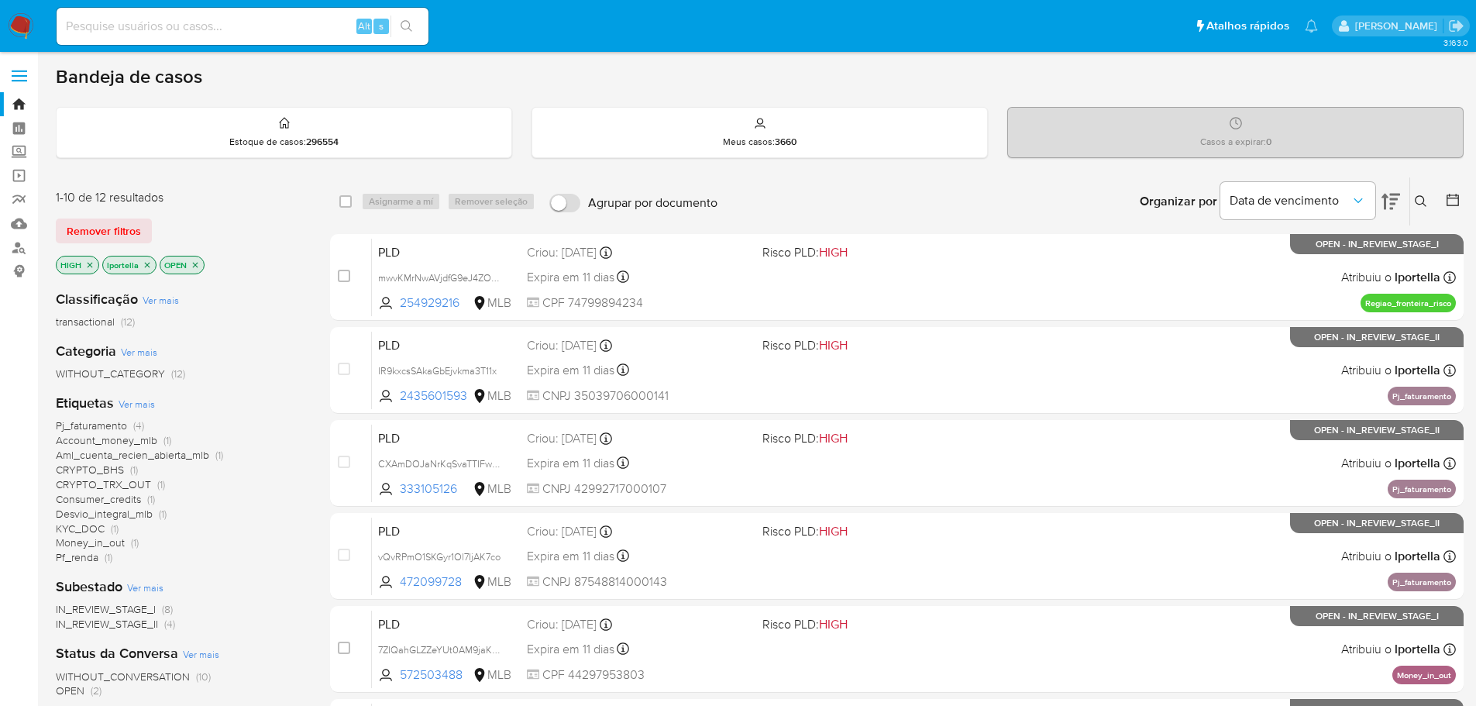
click at [91, 263] on icon "close-filter" at bounding box center [90, 264] width 5 height 5
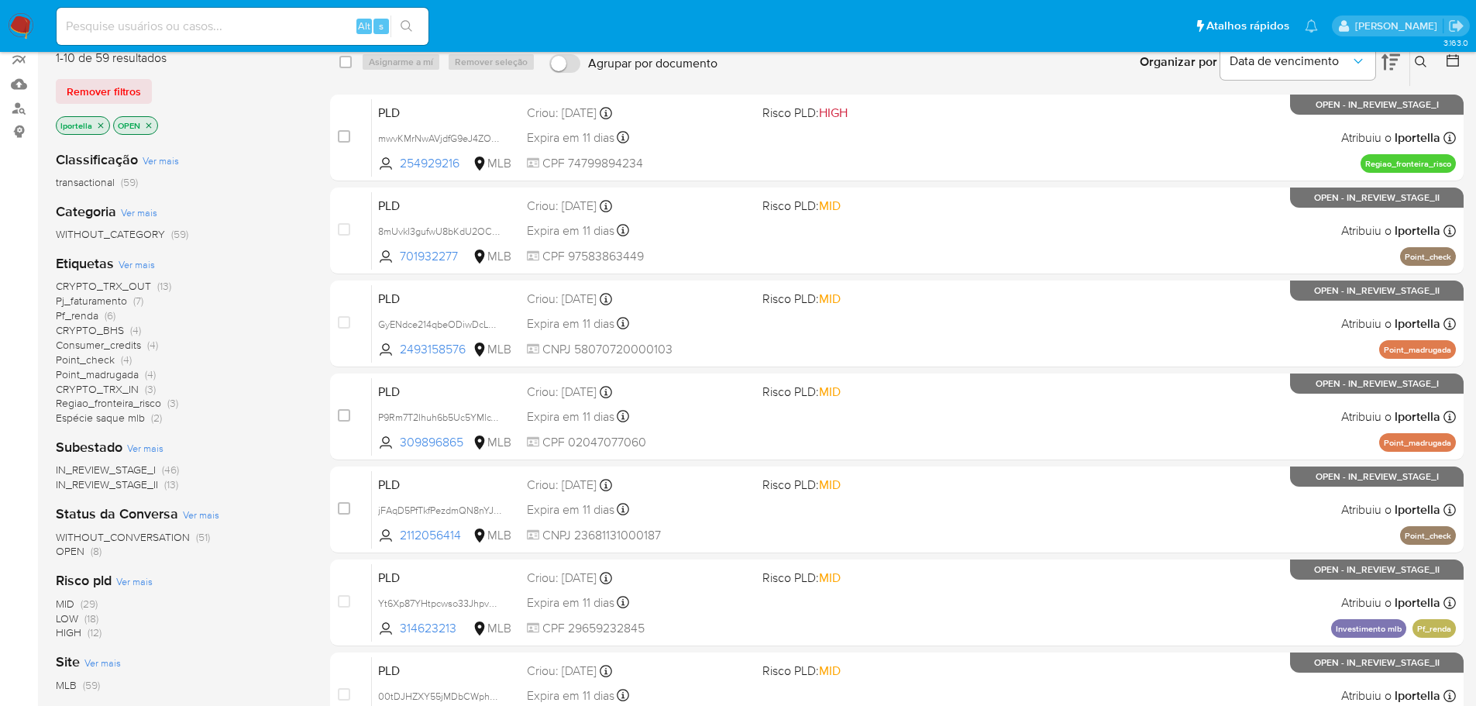
scroll to position [387, 0]
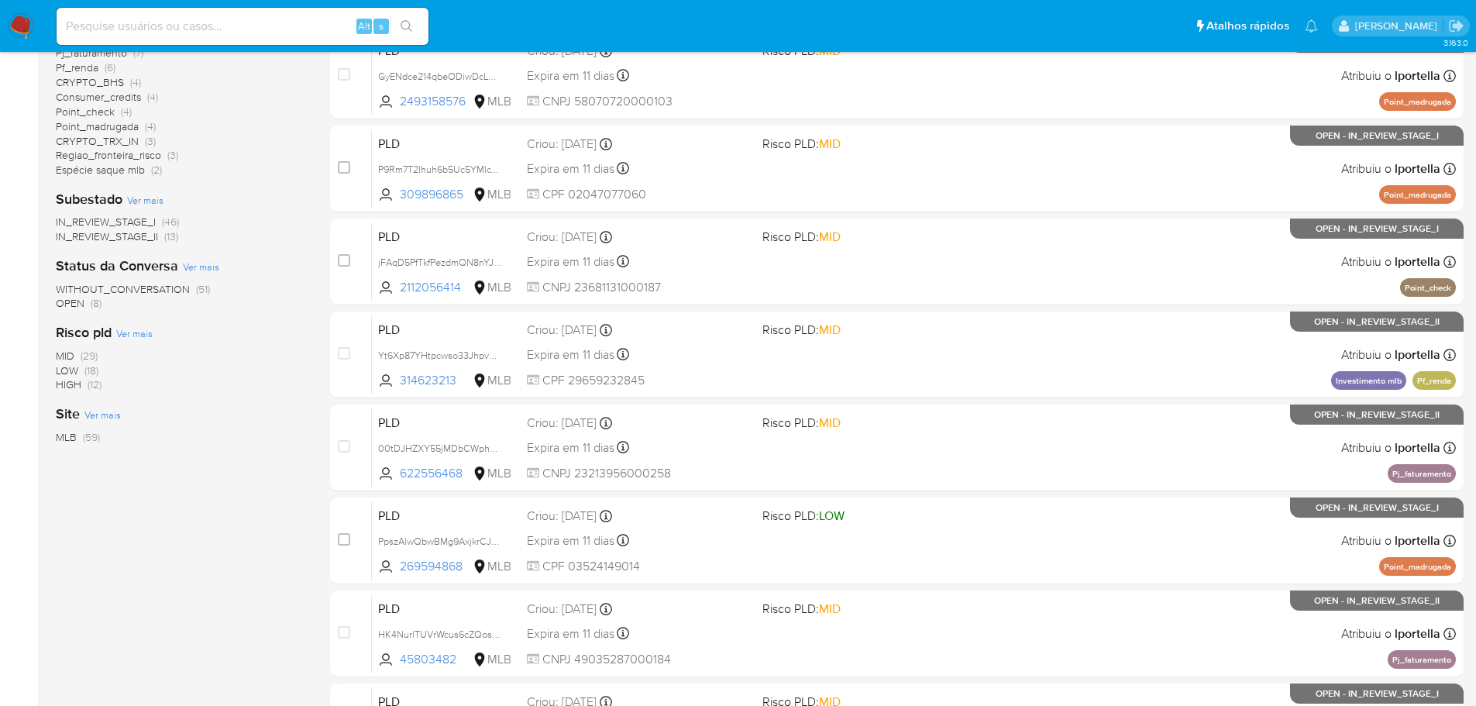
click at [61, 356] on span "MID" at bounding box center [65, 355] width 19 height 15
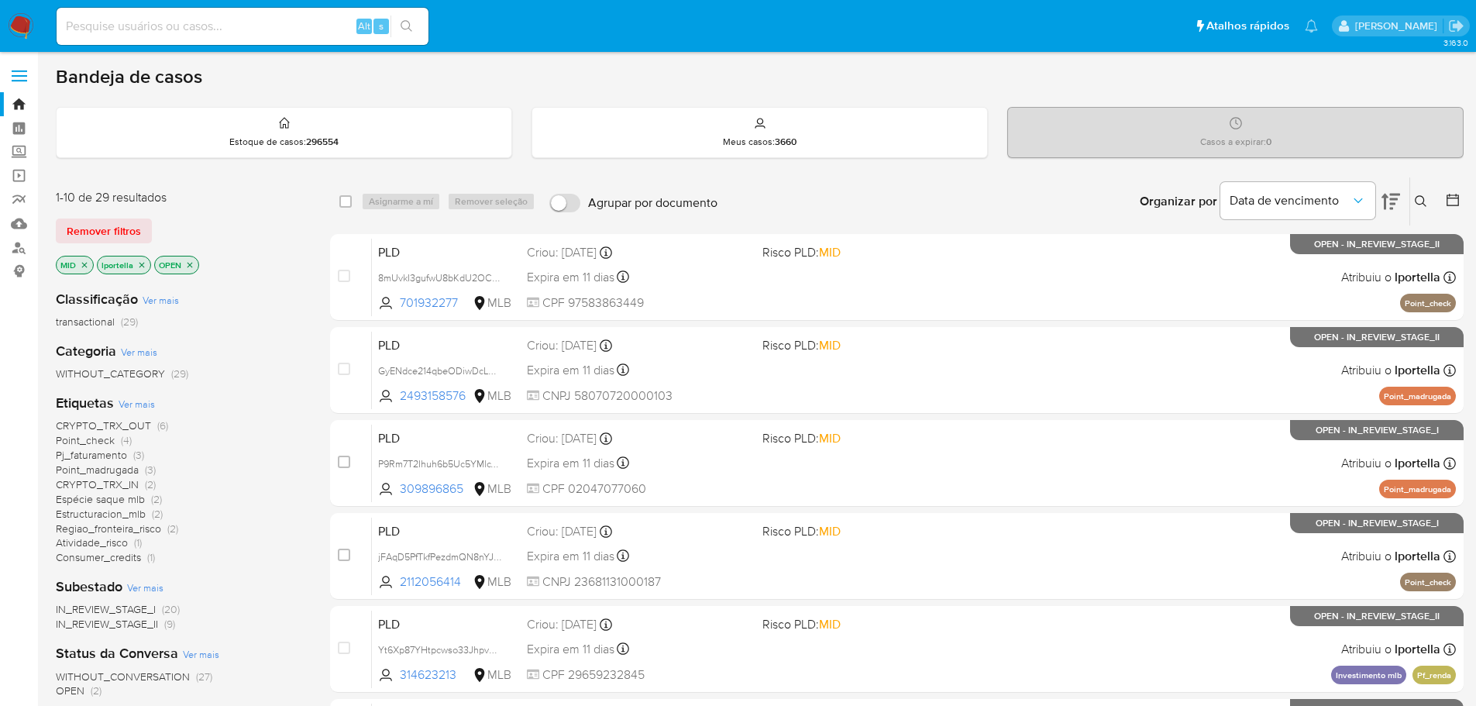
click at [1386, 191] on button at bounding box center [1391, 201] width 19 height 48
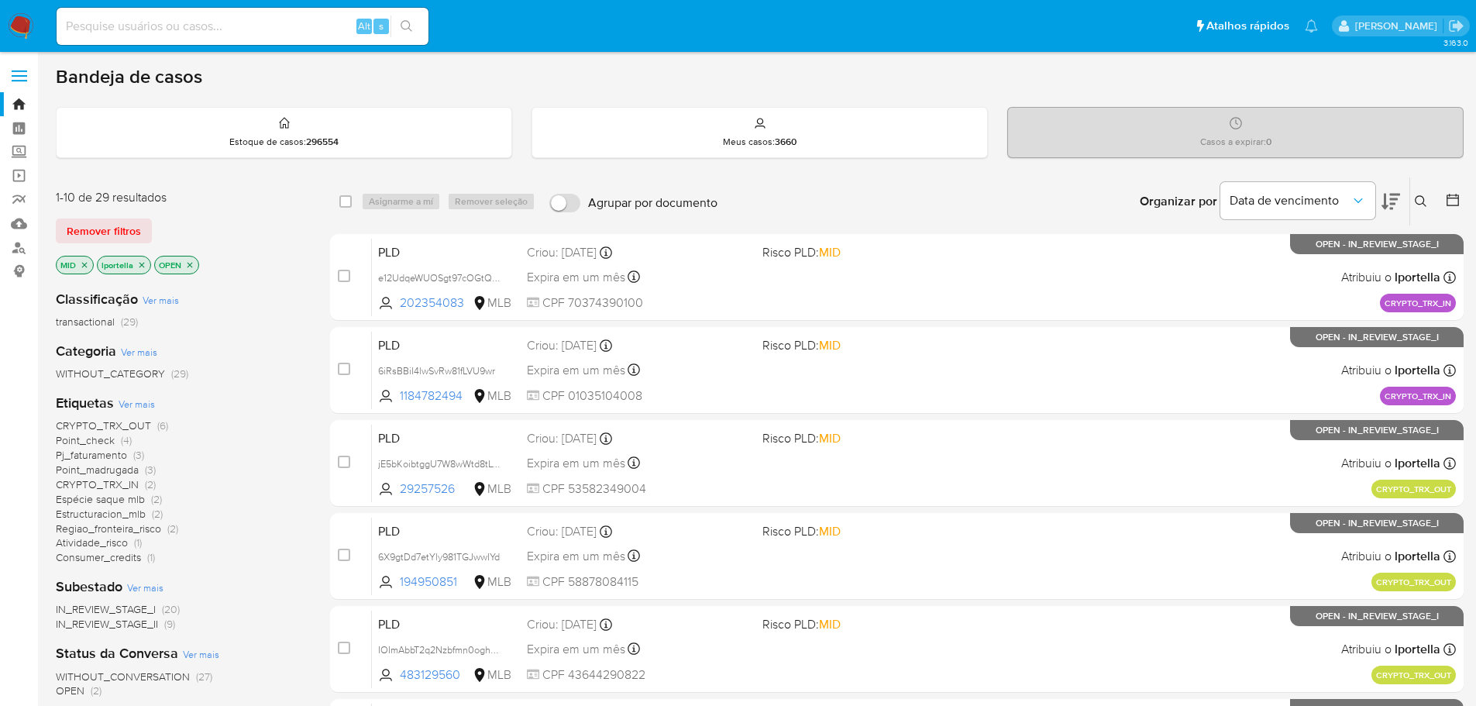
click at [1387, 190] on button at bounding box center [1391, 201] width 19 height 48
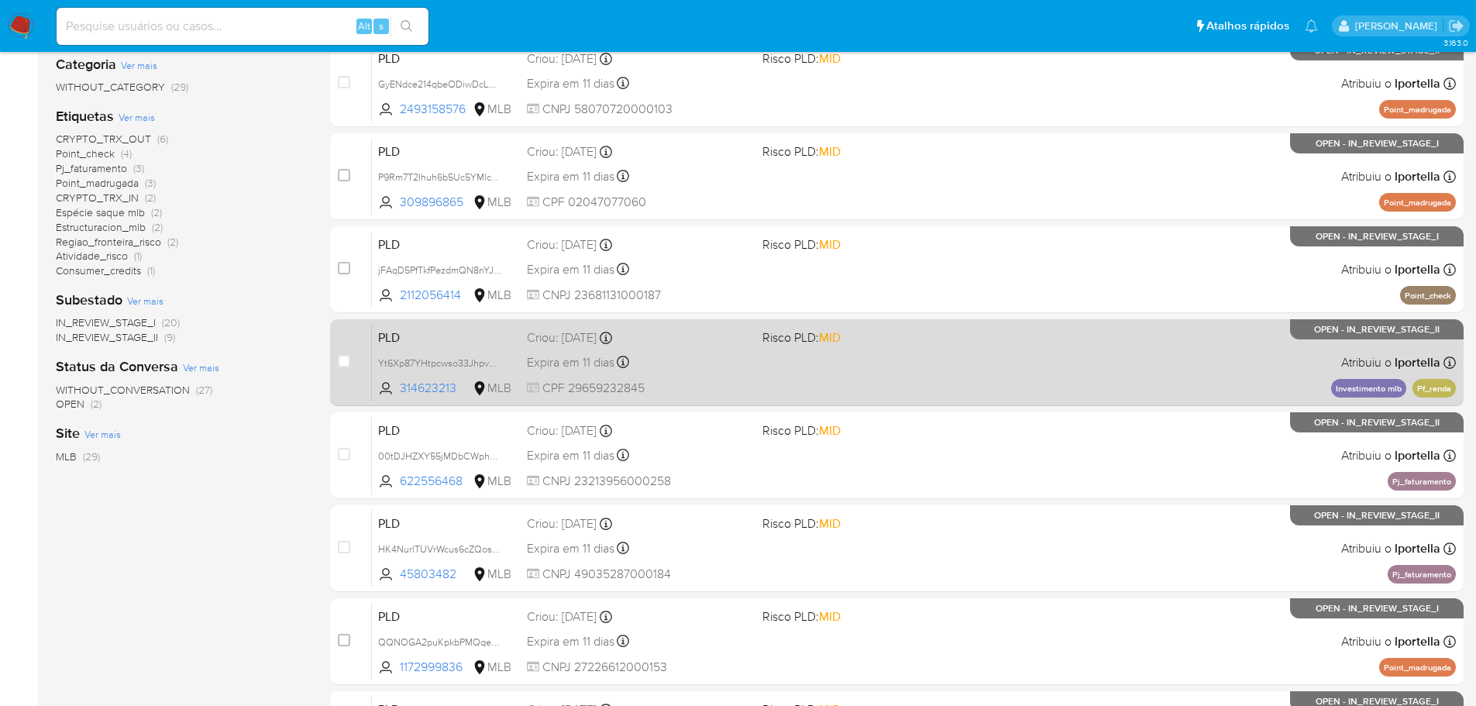
scroll to position [310, 0]
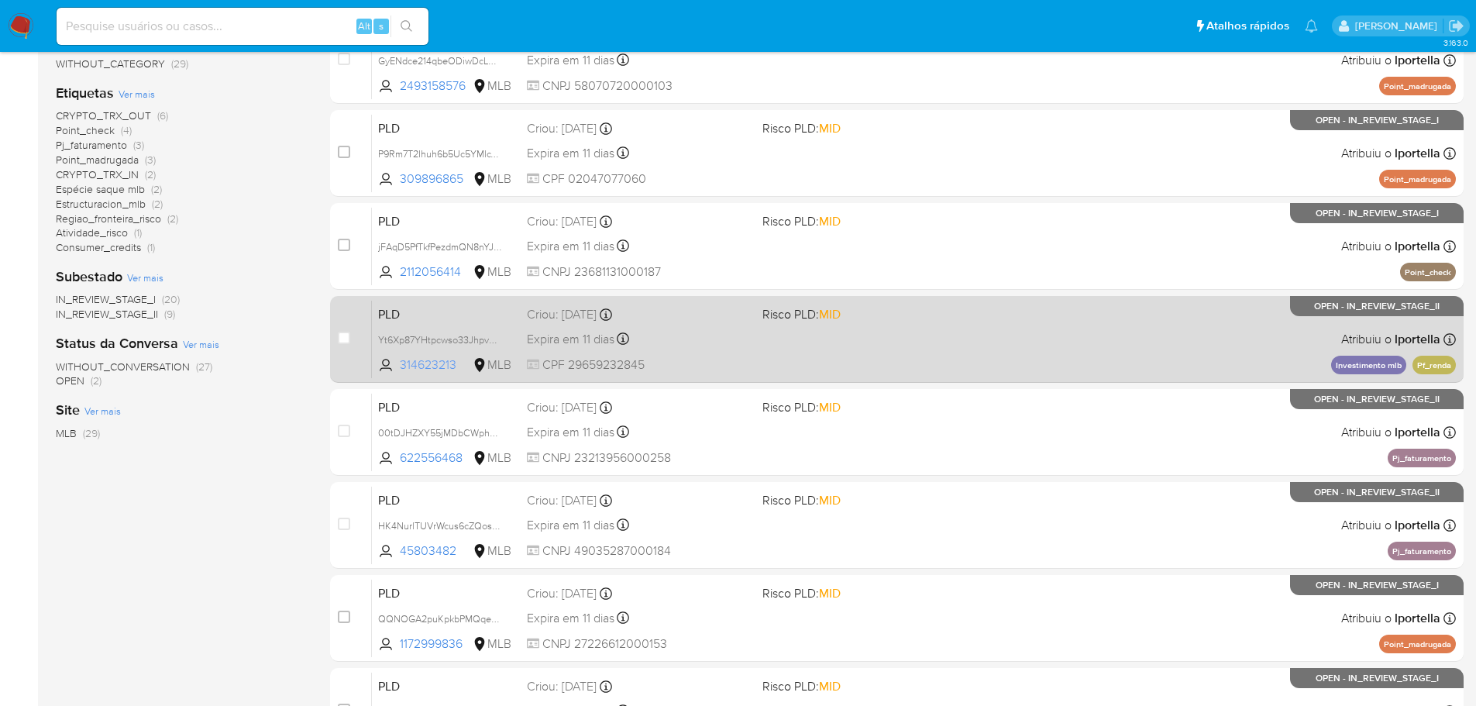
click at [429, 364] on span "314623213" at bounding box center [435, 364] width 70 height 17
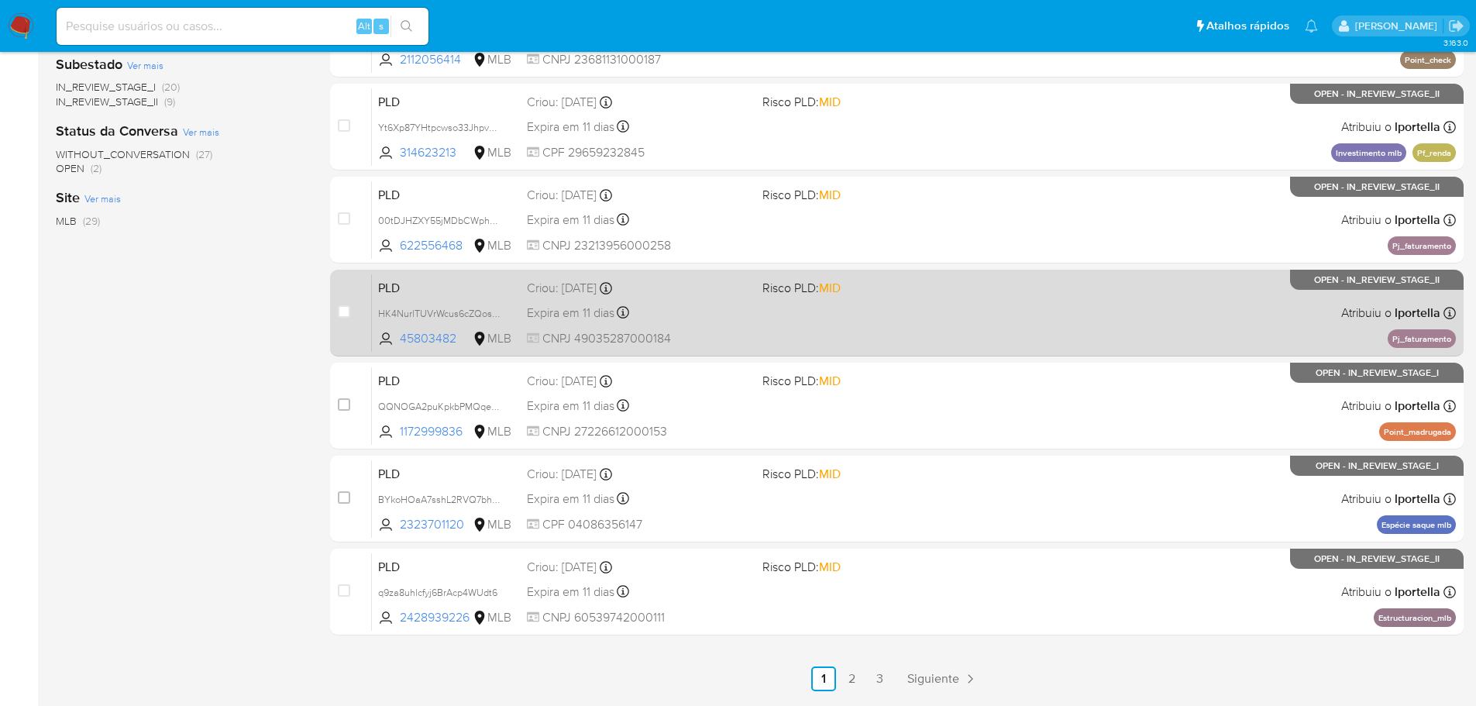
scroll to position [542, 0]
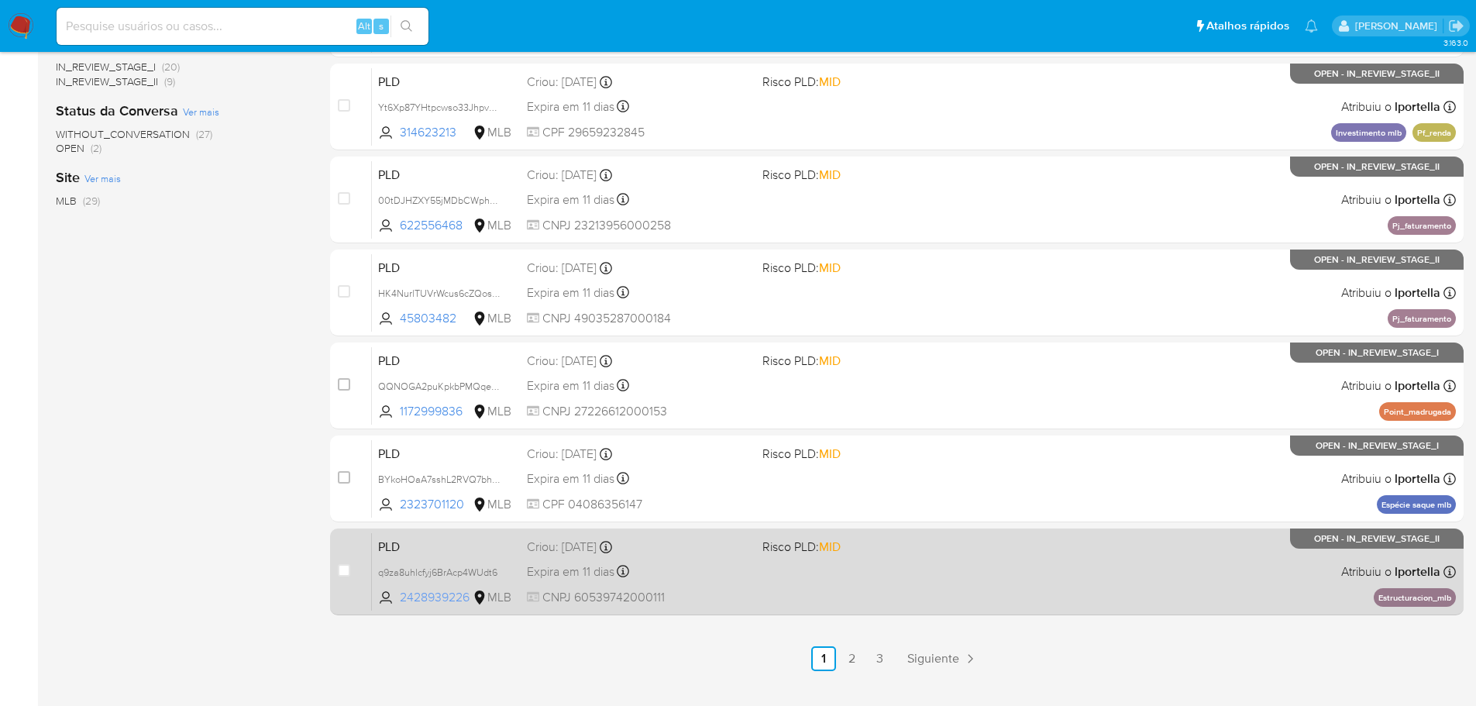
click at [437, 596] on span "2428939226" at bounding box center [435, 597] width 70 height 17
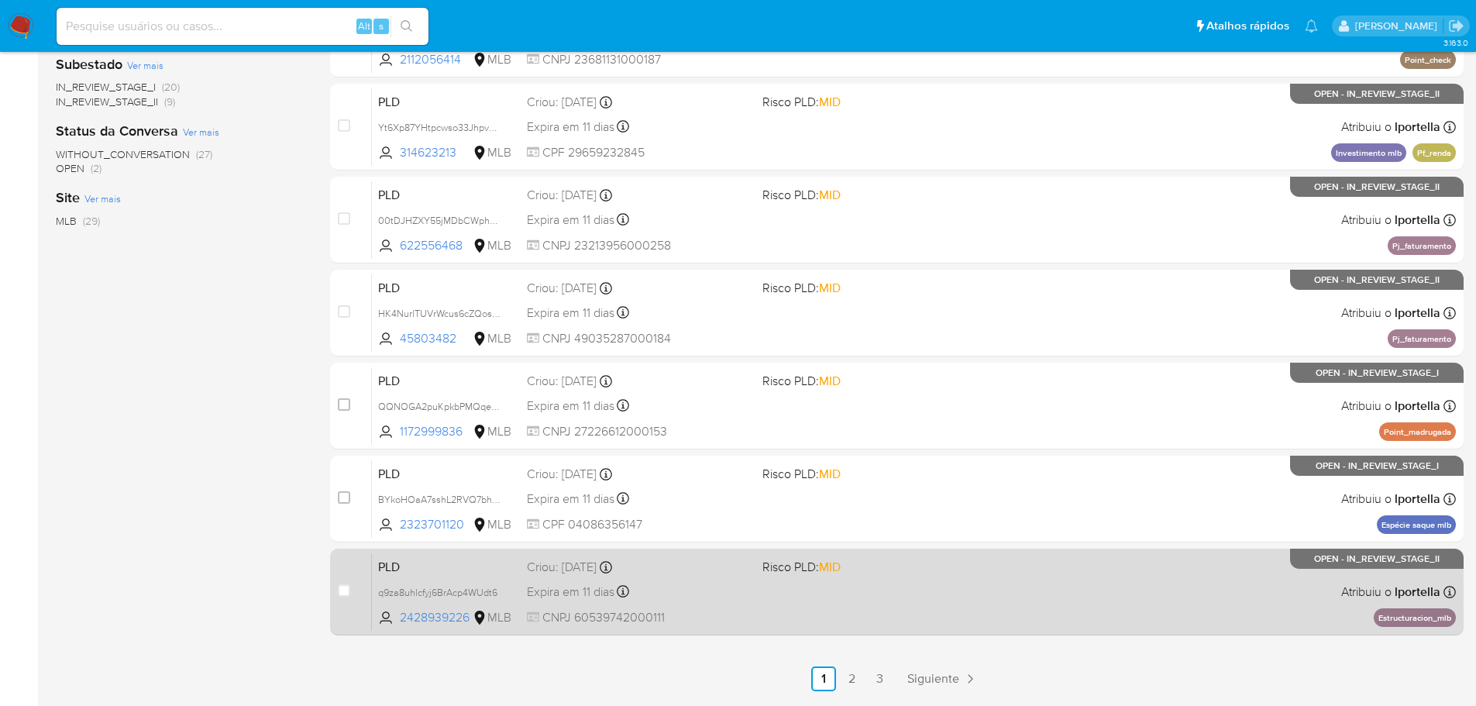
scroll to position [573, 0]
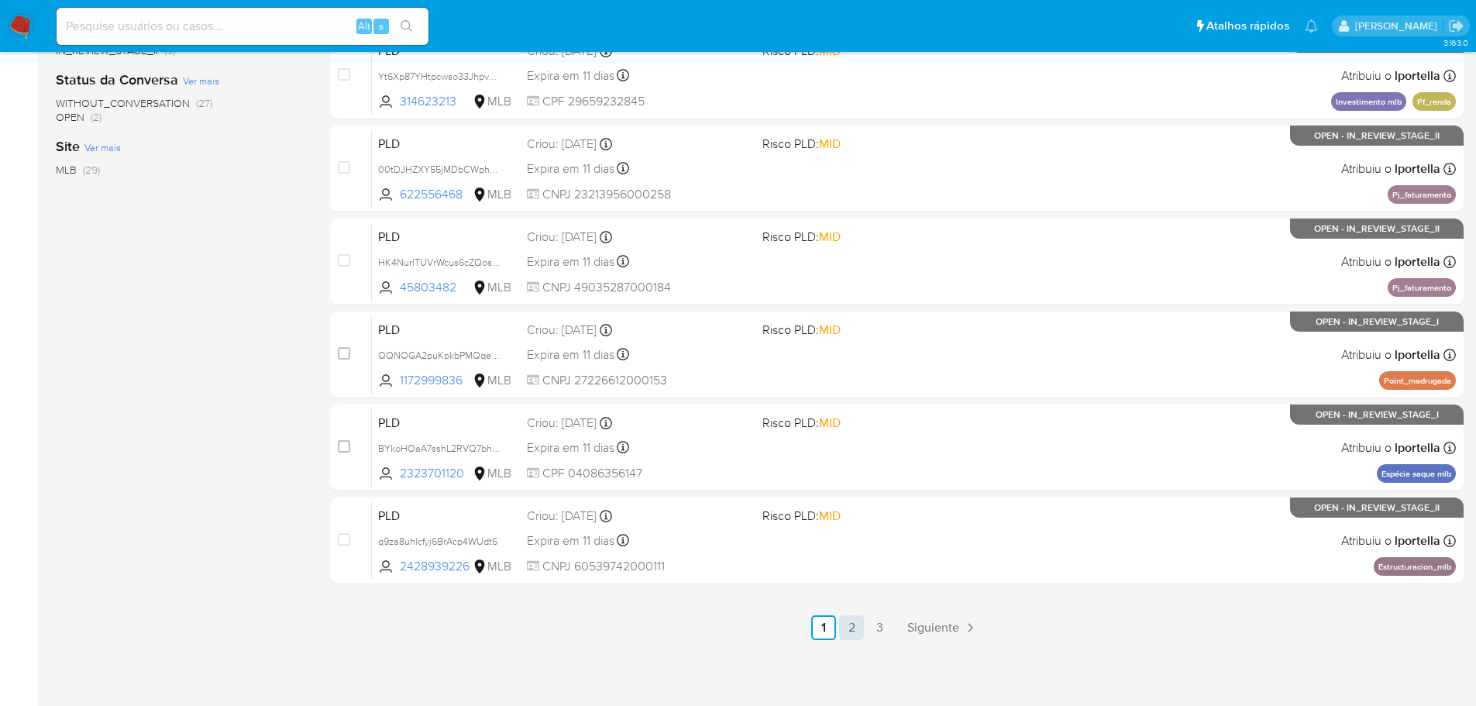
click at [853, 629] on link "2" at bounding box center [851, 627] width 25 height 25
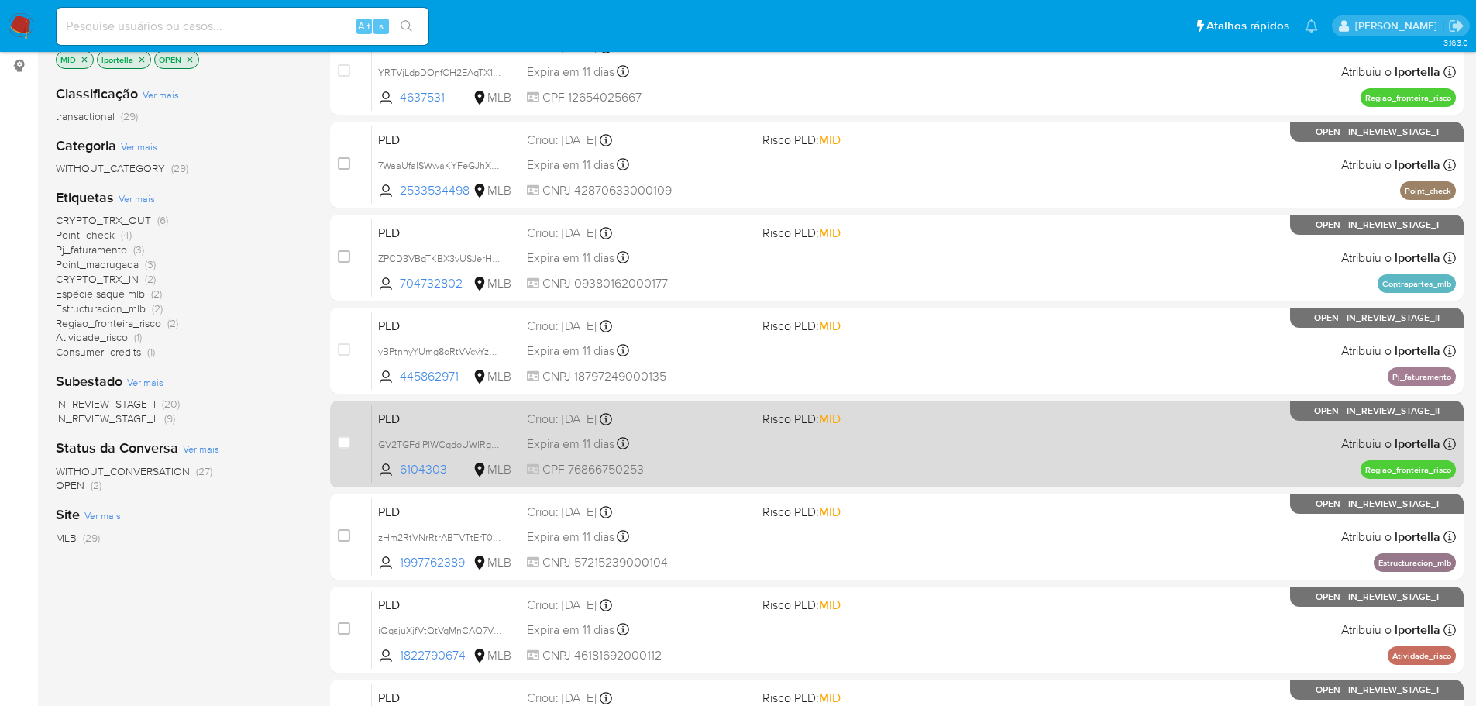
scroll to position [232, 0]
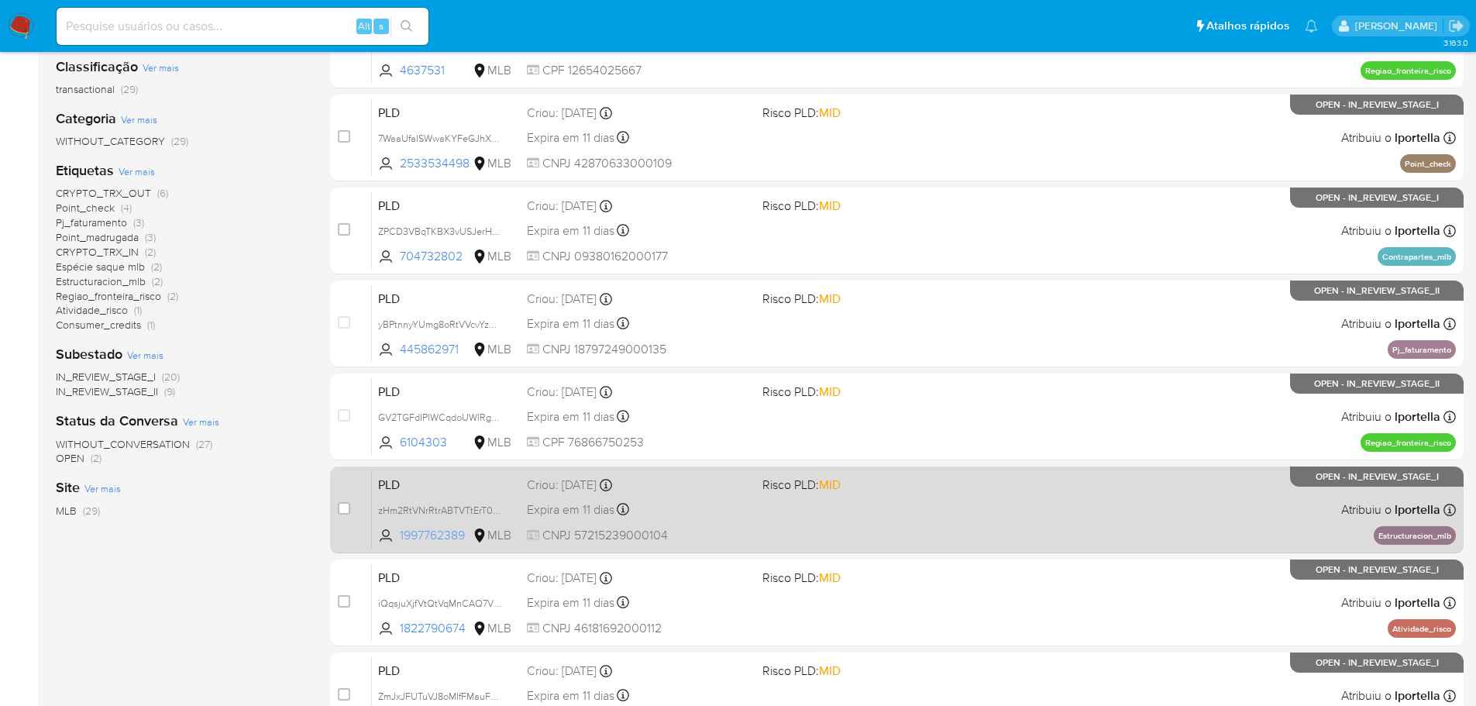
click at [425, 536] on span "1997762389" at bounding box center [435, 535] width 70 height 17
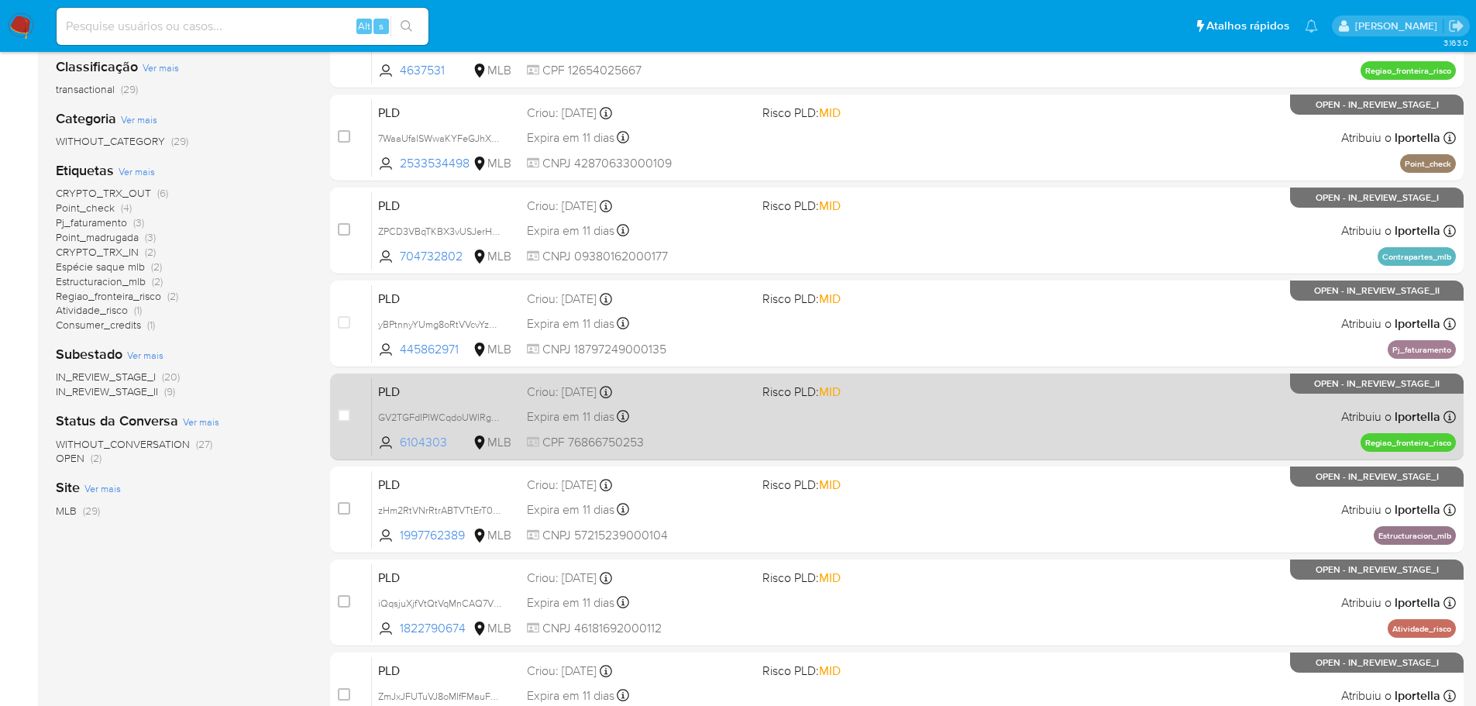
click at [430, 439] on span "6104303" at bounding box center [435, 442] width 70 height 17
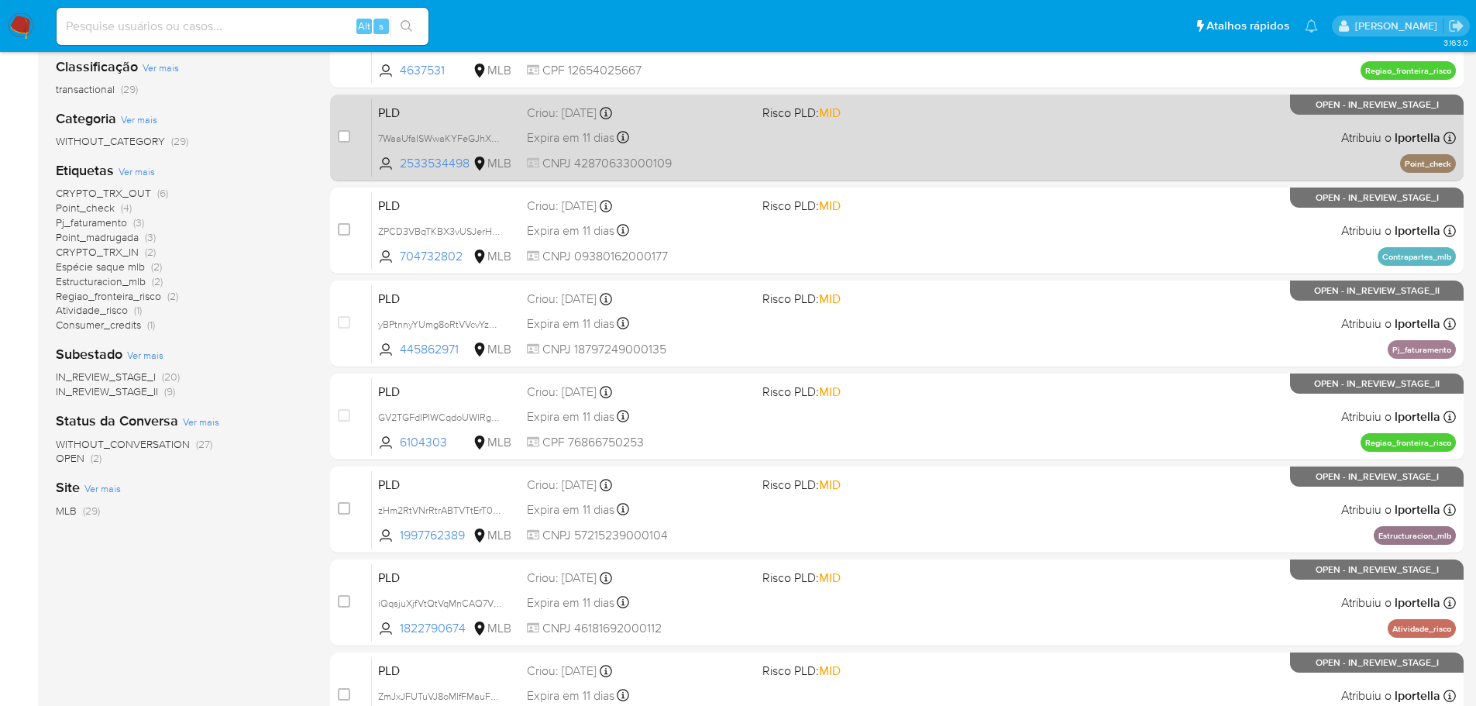
drag, startPoint x: 696, startPoint y: 168, endPoint x: 574, endPoint y: 172, distance: 121.7
click at [574, 172] on div "PLD 7WaaUfaISWwaKYFeGJhXRQht 2533534498 MLB Risco PLD: MID Criou: 12/09/2025 Cr…" at bounding box center [914, 137] width 1084 height 78
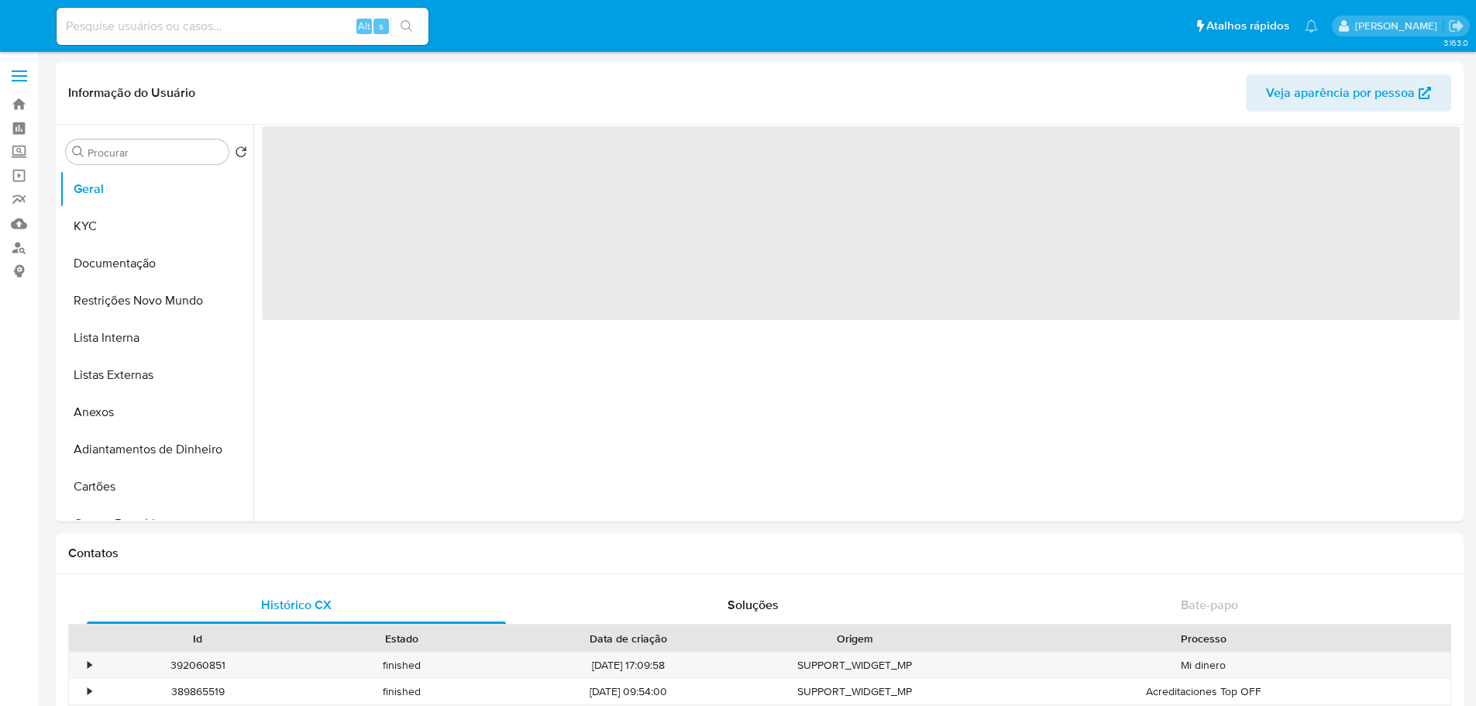
select select "10"
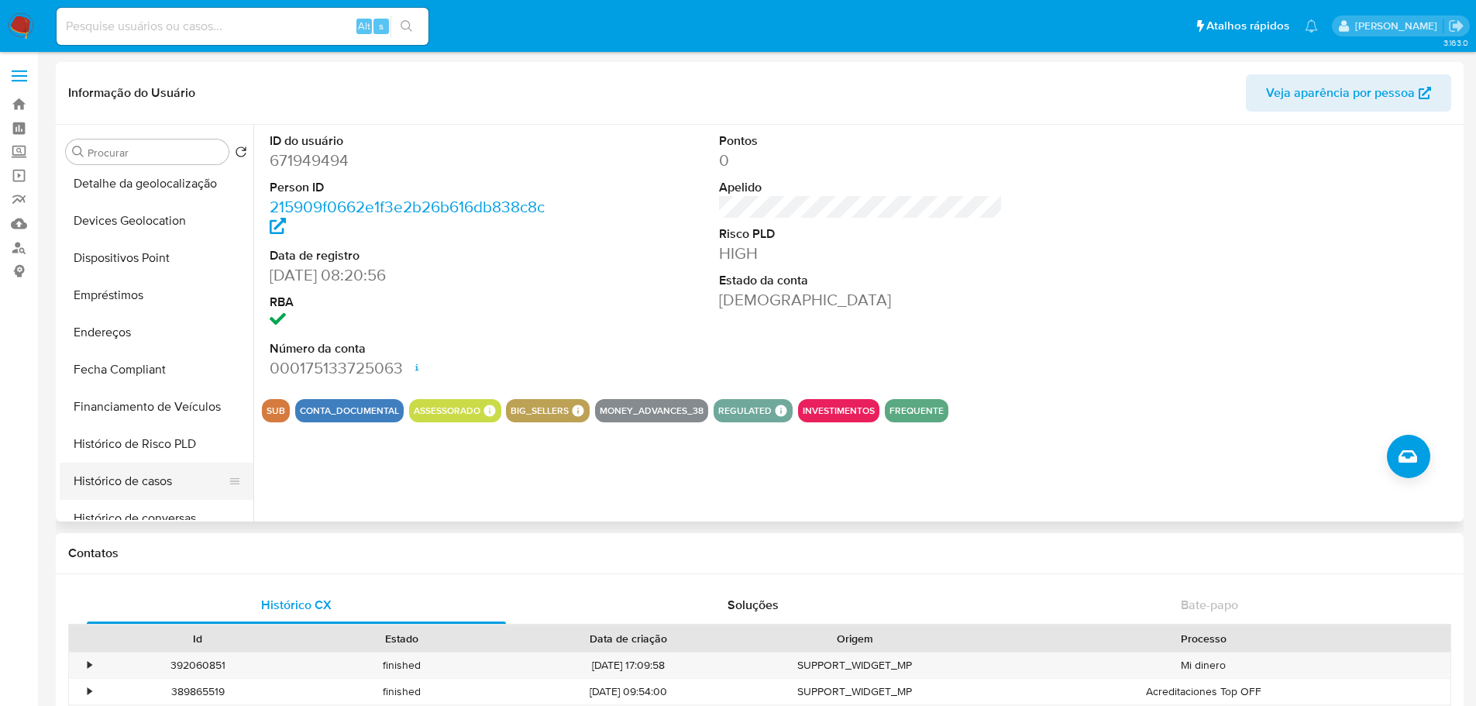
scroll to position [542, 0]
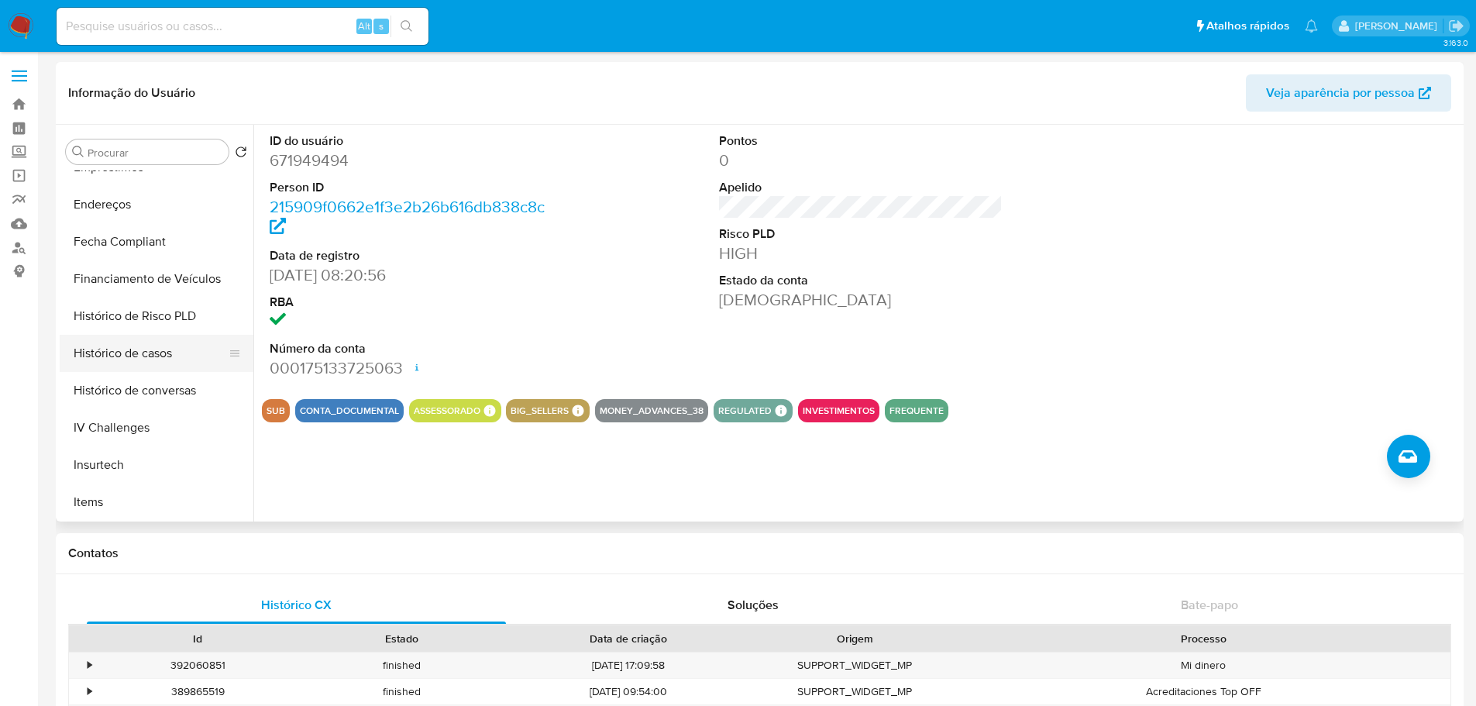
click at [158, 356] on button "Histórico de casos" at bounding box center [150, 353] width 181 height 37
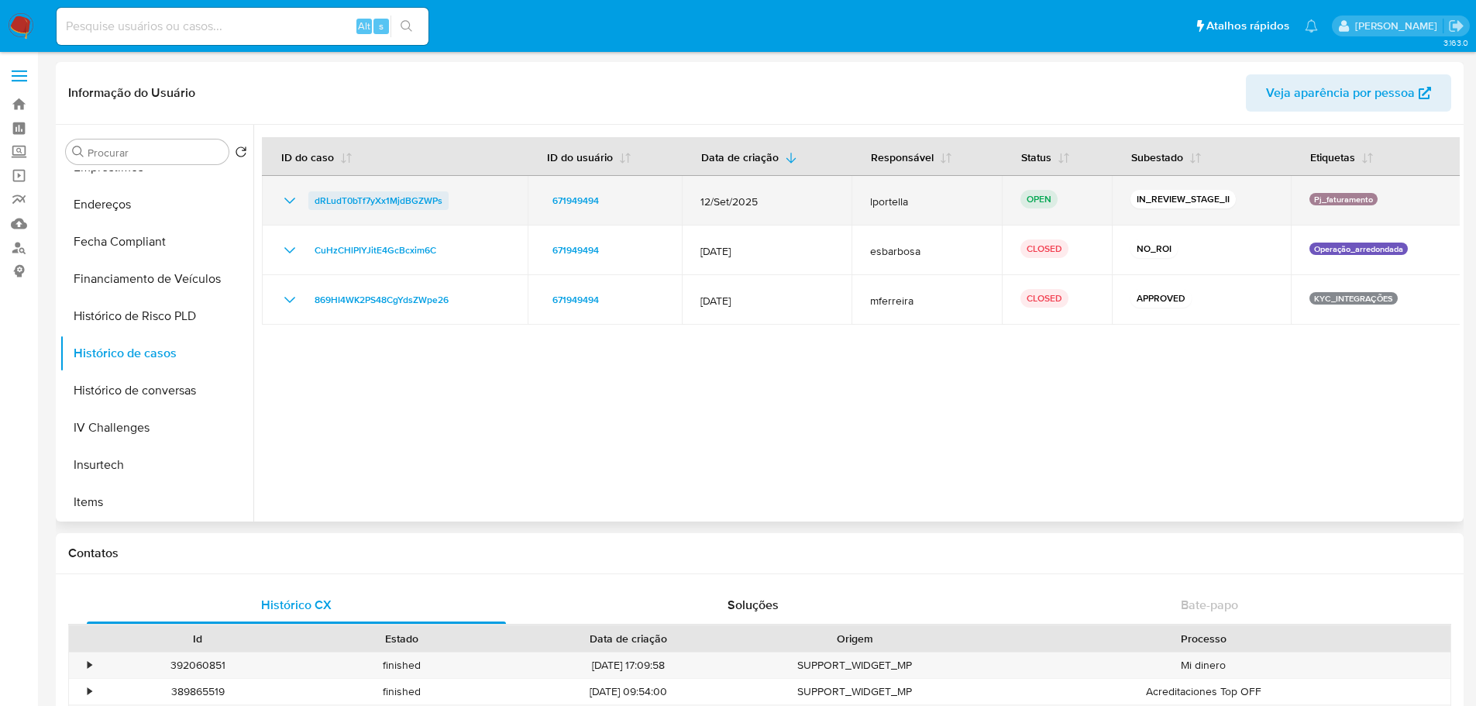
click at [398, 205] on span "dRLudT0bTf7yXx1MjdBGZWPs" at bounding box center [379, 200] width 128 height 19
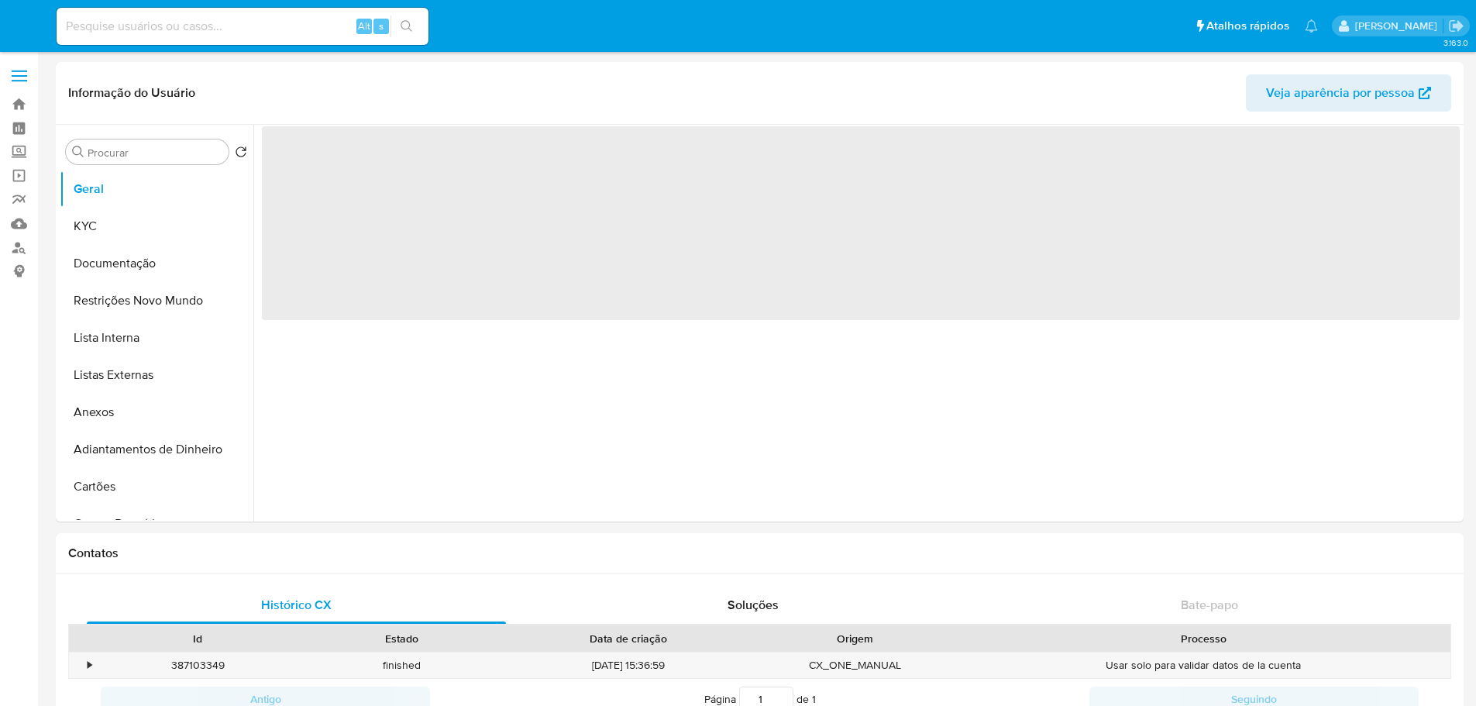
select select "10"
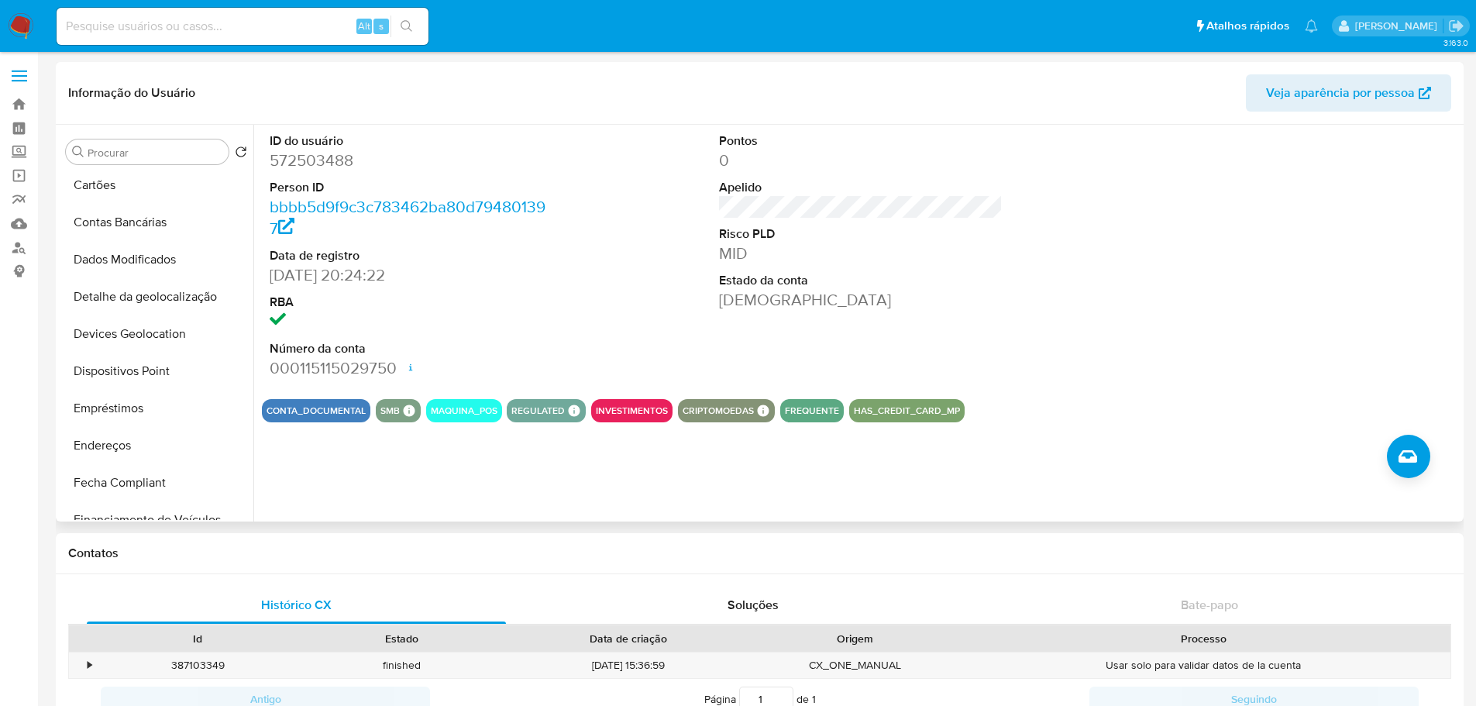
scroll to position [542, 0]
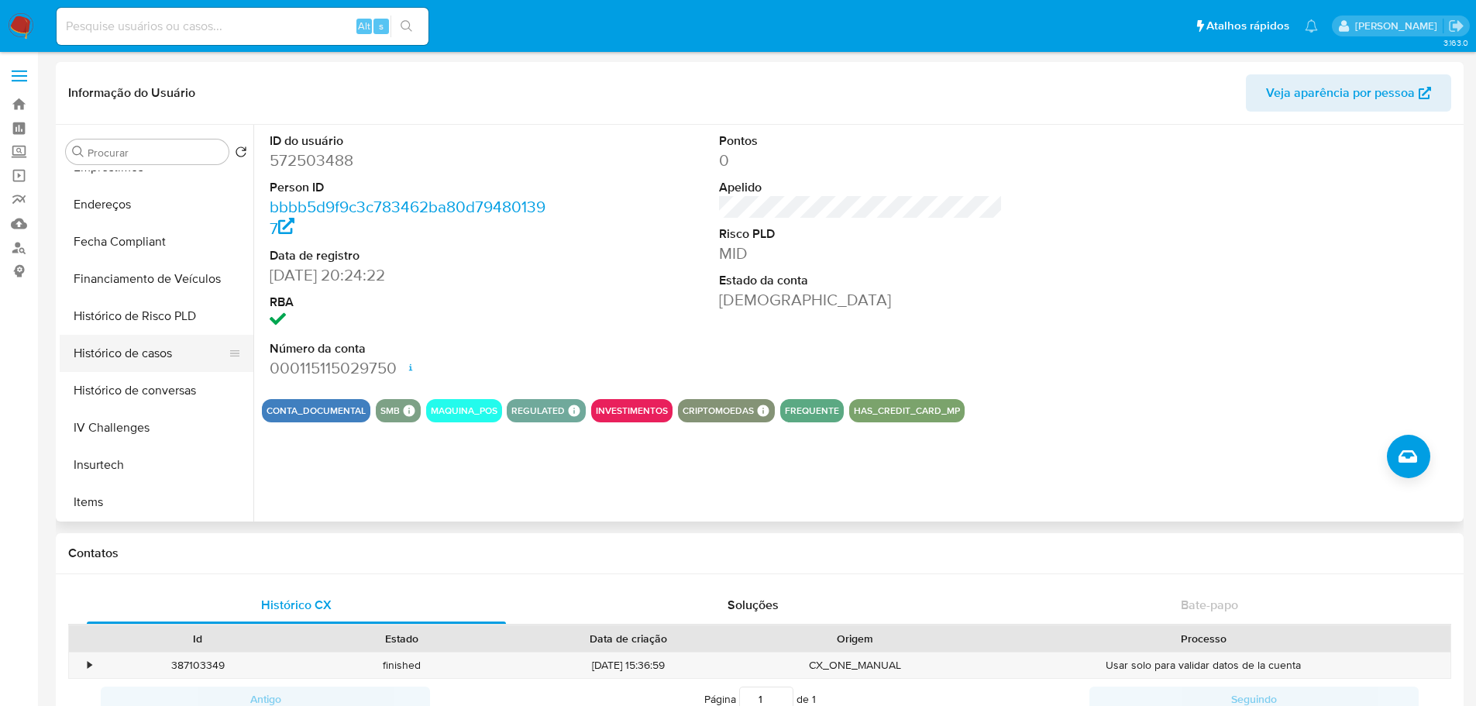
click at [129, 356] on button "Histórico de casos" at bounding box center [150, 353] width 181 height 37
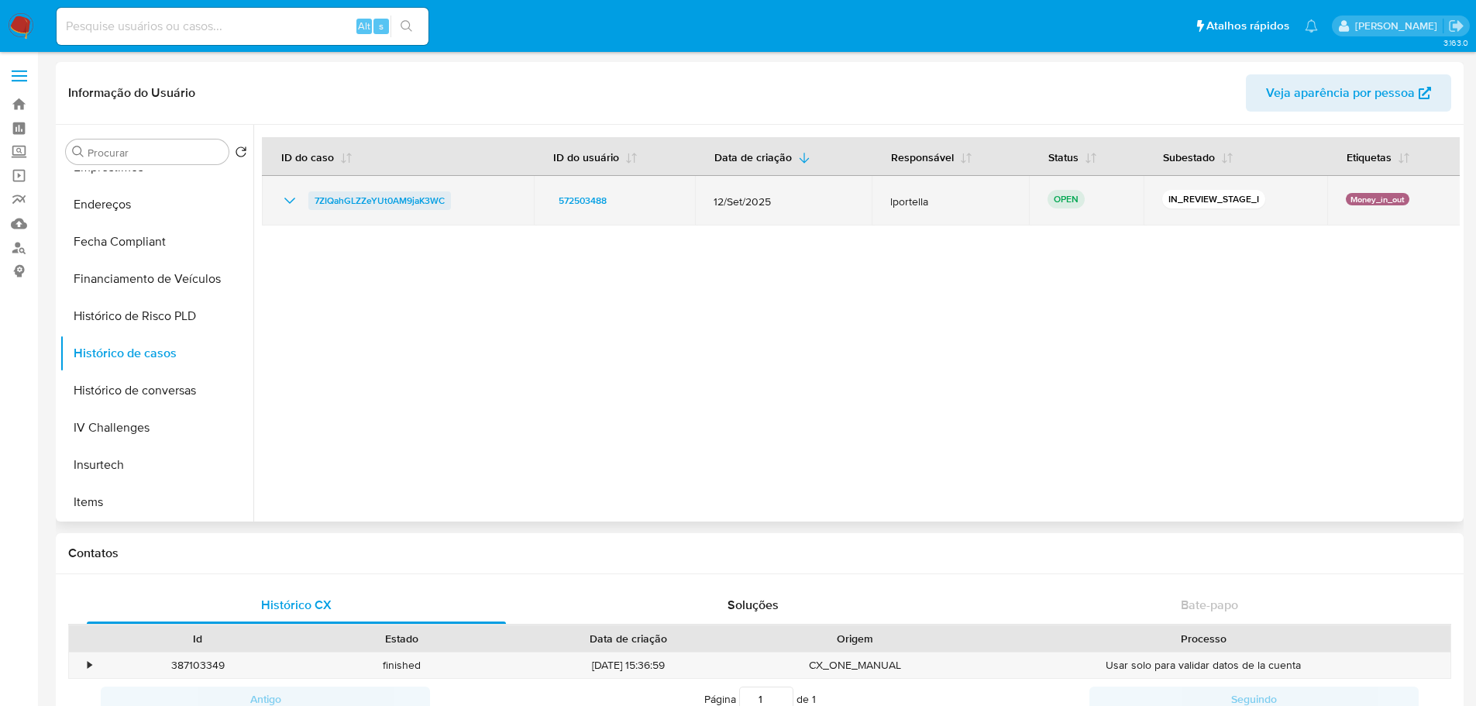
click at [374, 194] on span "7ZIQahGLZZeYUt0AM9jaK3WC" at bounding box center [380, 200] width 130 height 19
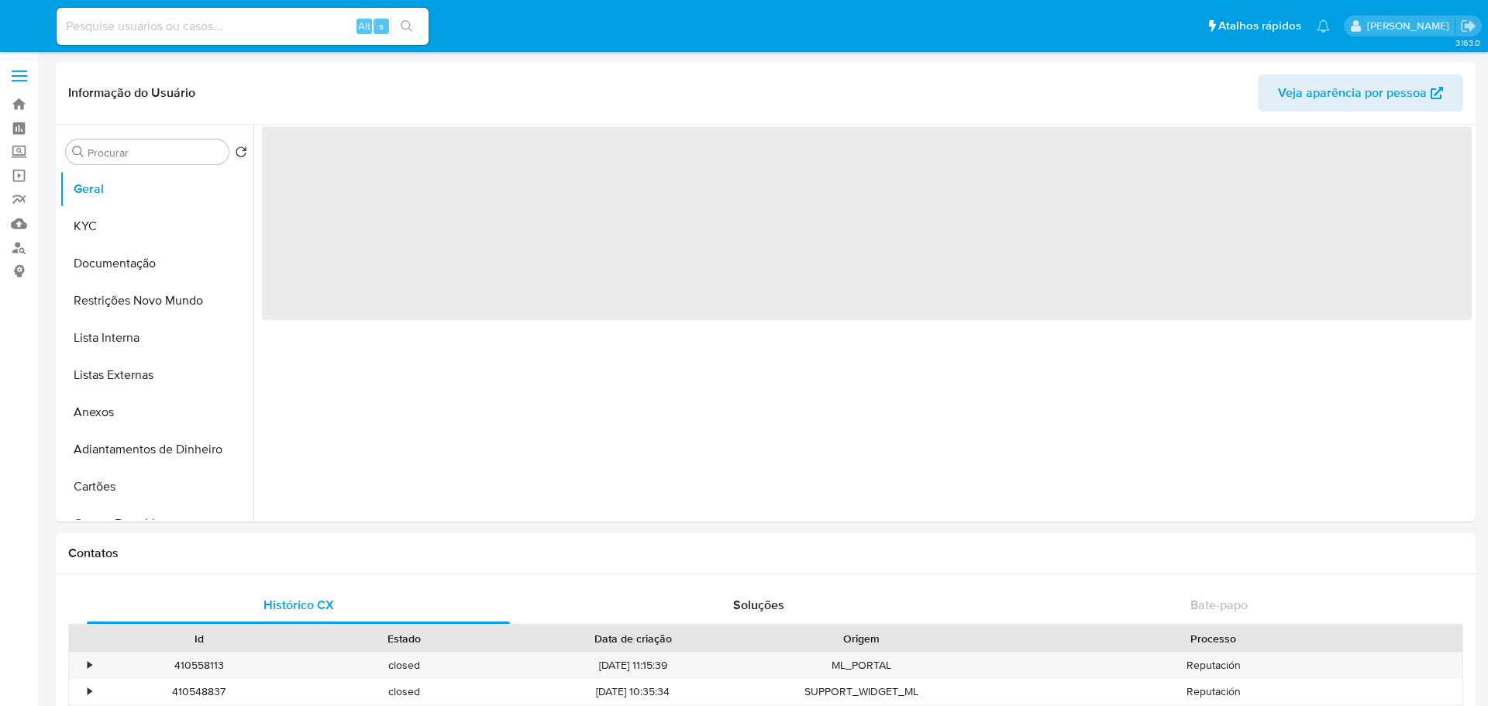
select select "10"
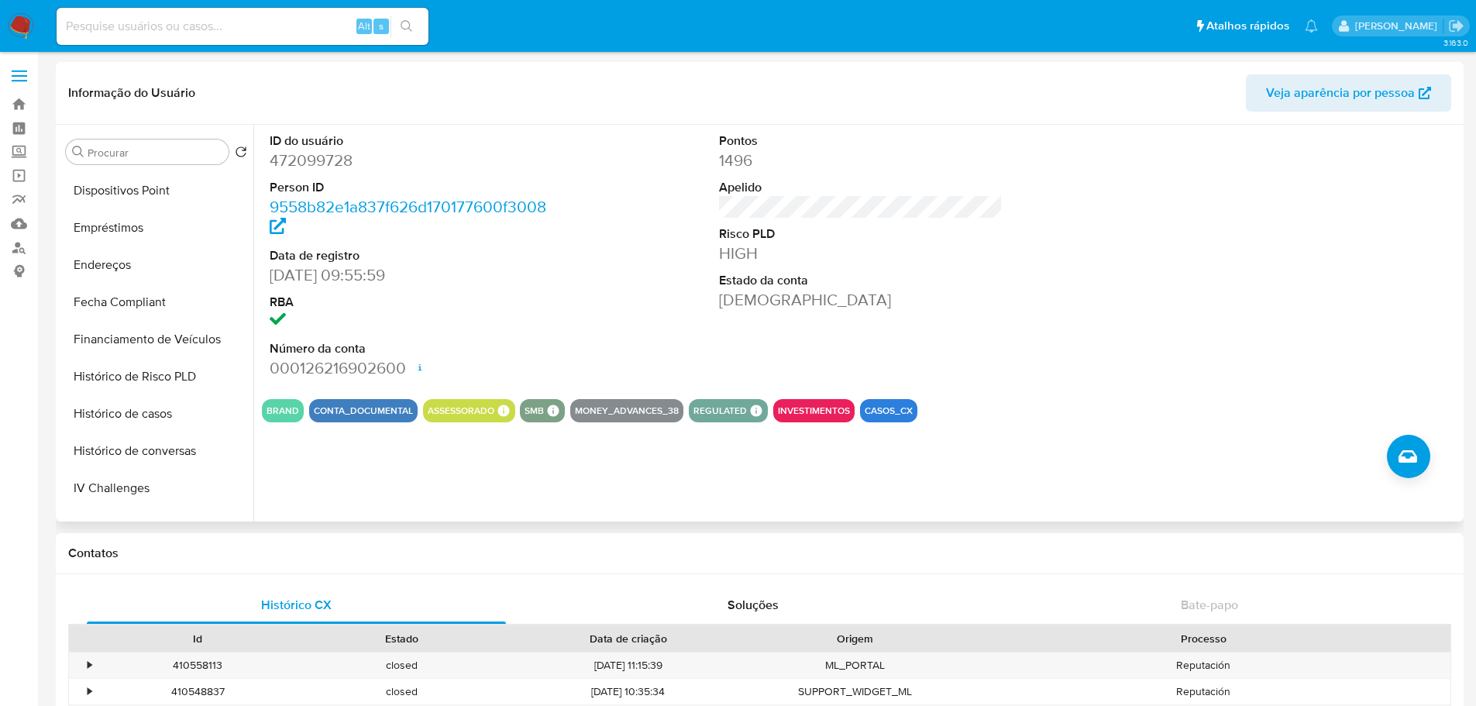
scroll to position [697, 0]
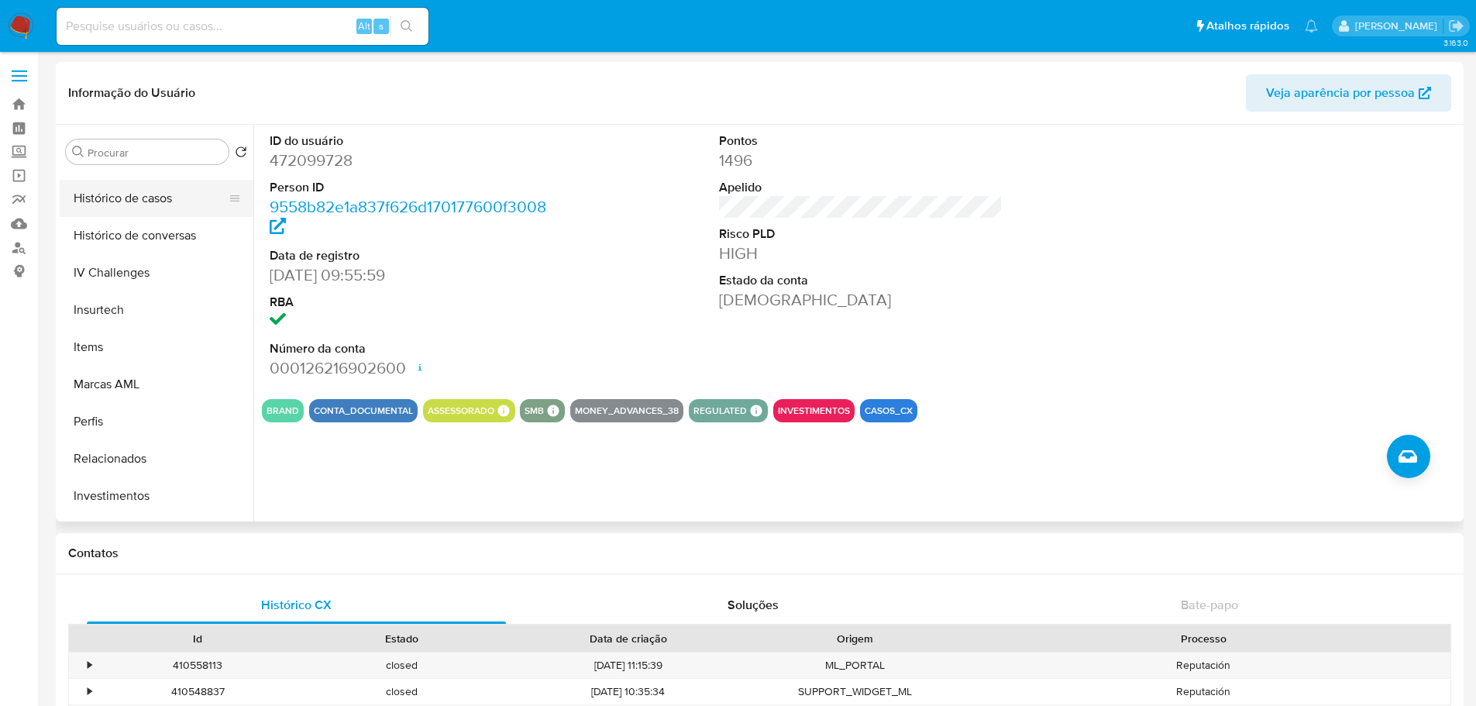
click at [150, 204] on button "Histórico de casos" at bounding box center [150, 198] width 181 height 37
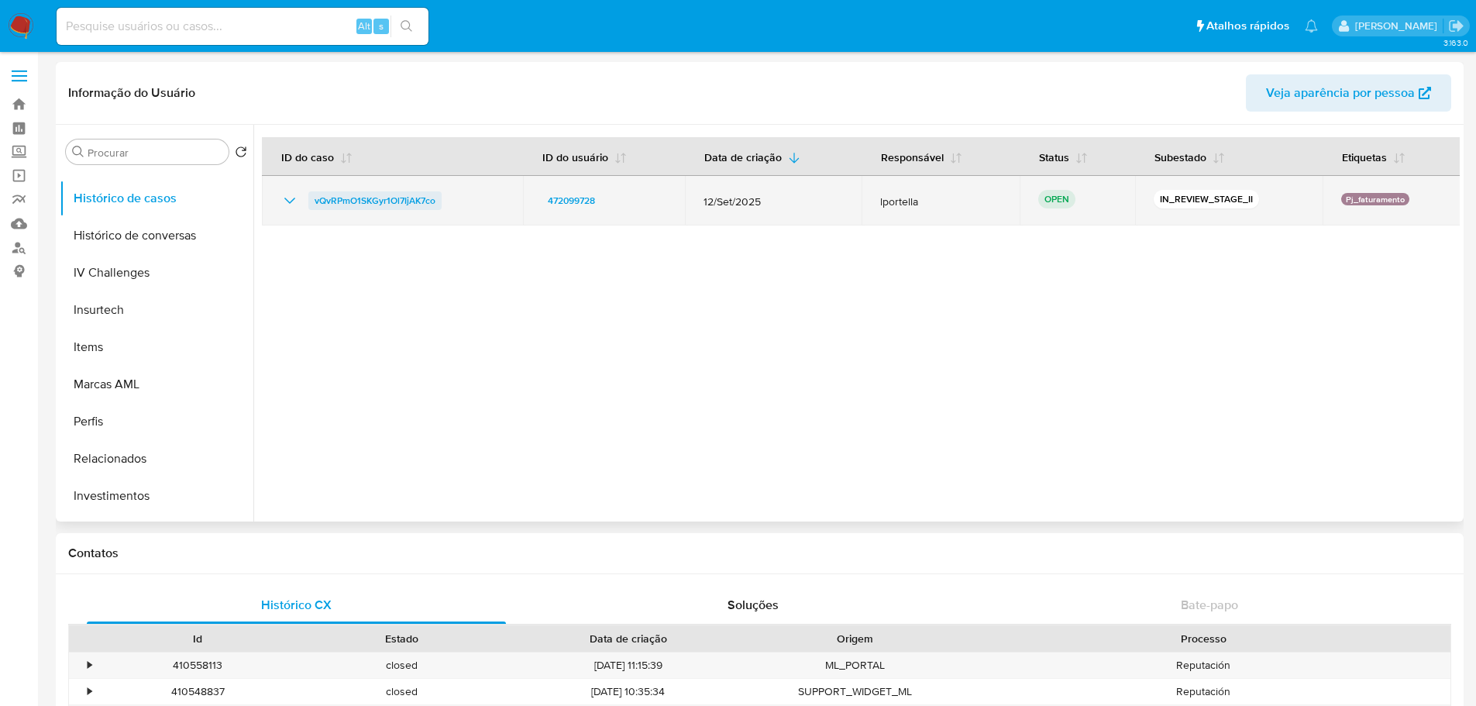
click at [384, 199] on span "vQvRPmO1SKGyr1Ol7IjAK7co" at bounding box center [375, 200] width 121 height 19
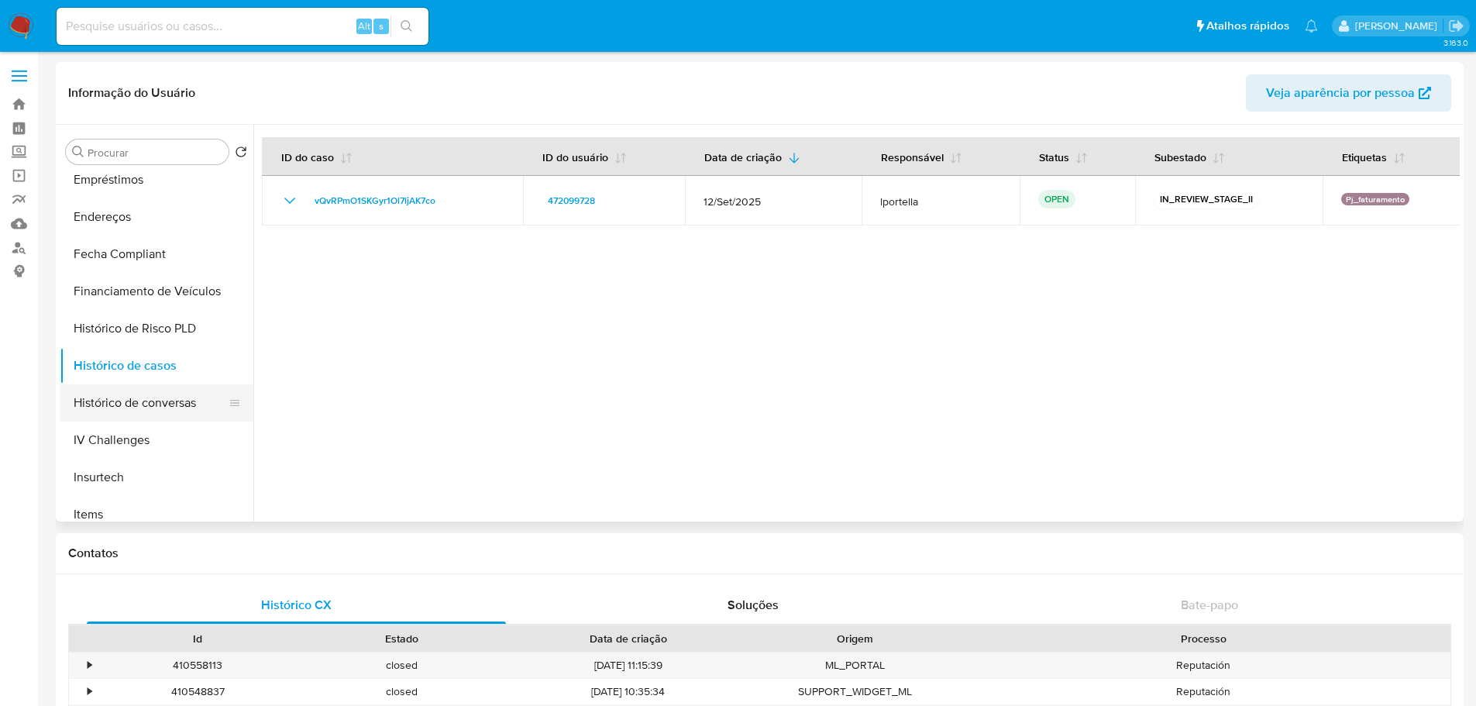
scroll to position [298, 0]
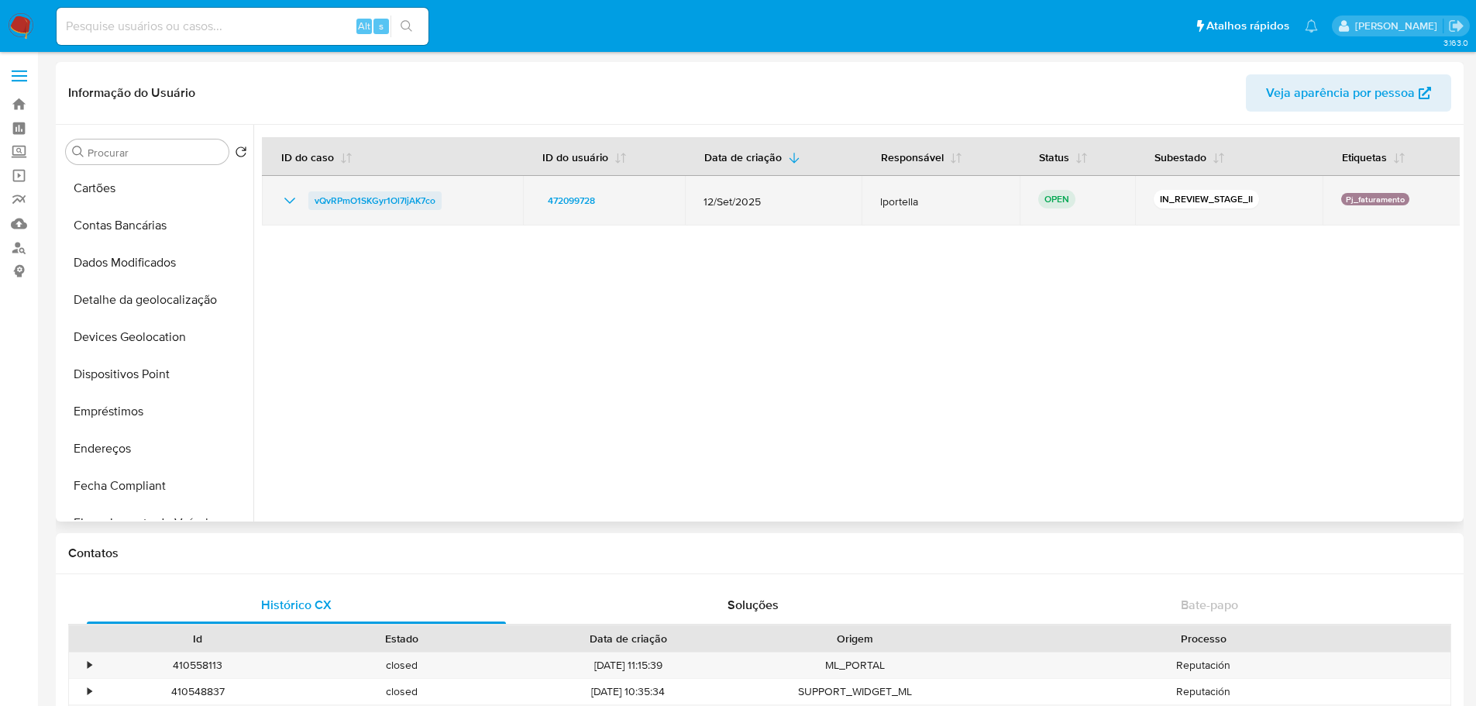
click at [407, 202] on span "vQvRPmO1SKGyr1Ol7IjAK7co" at bounding box center [375, 200] width 121 height 19
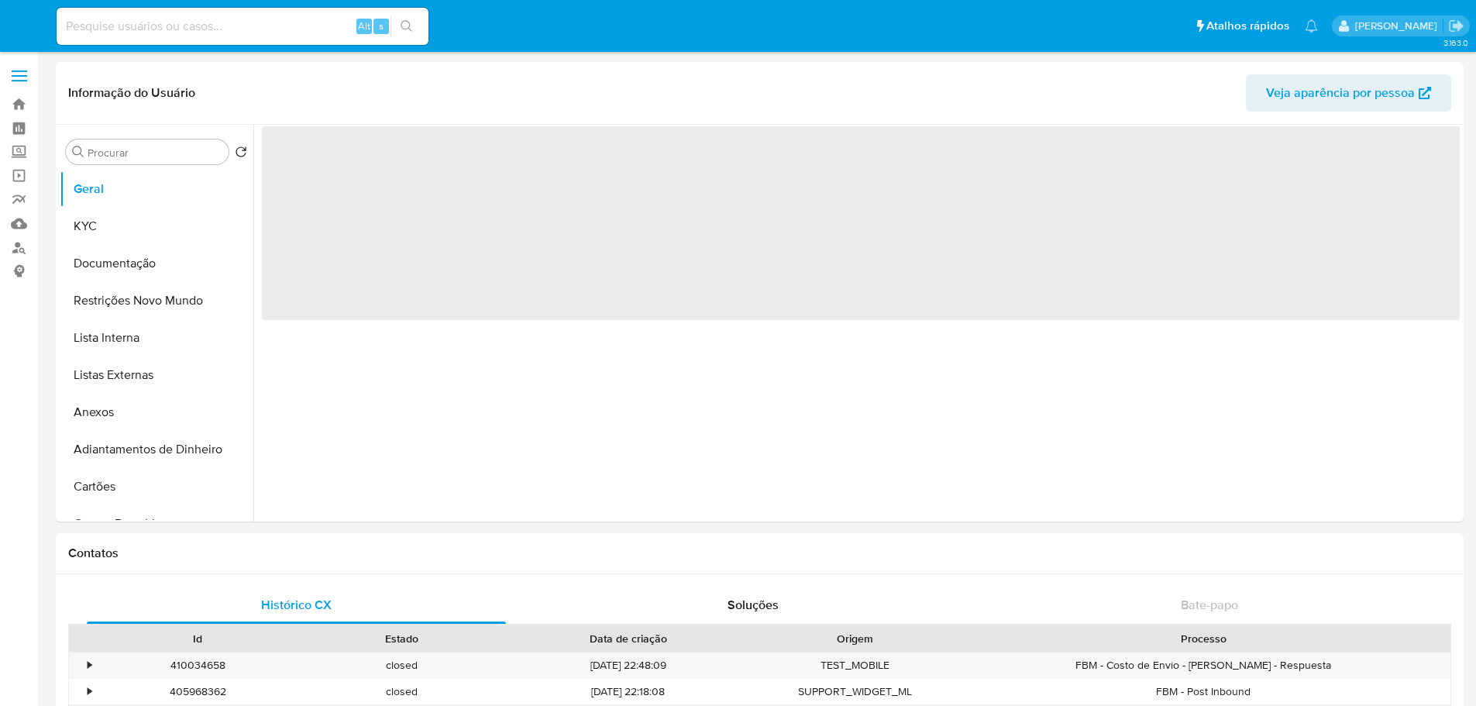
select select "10"
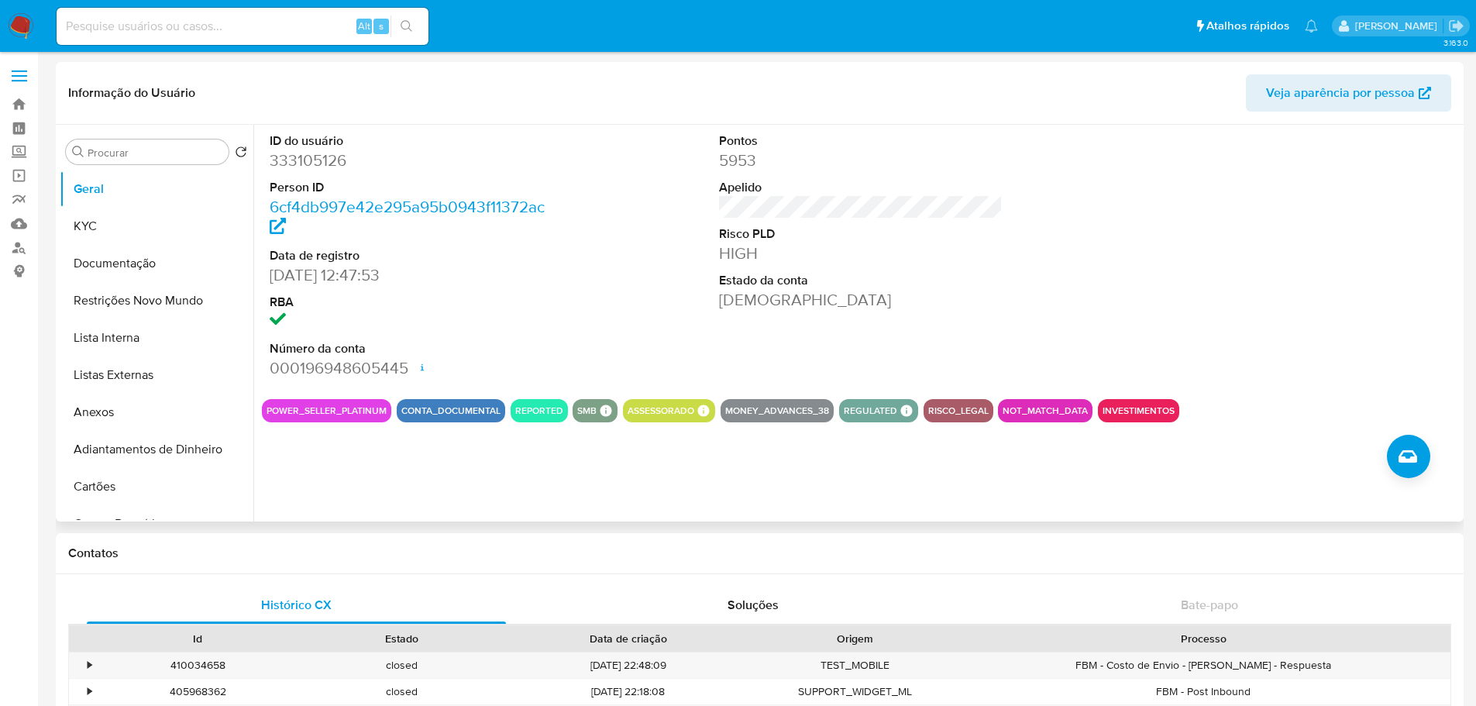
scroll to position [620, 0]
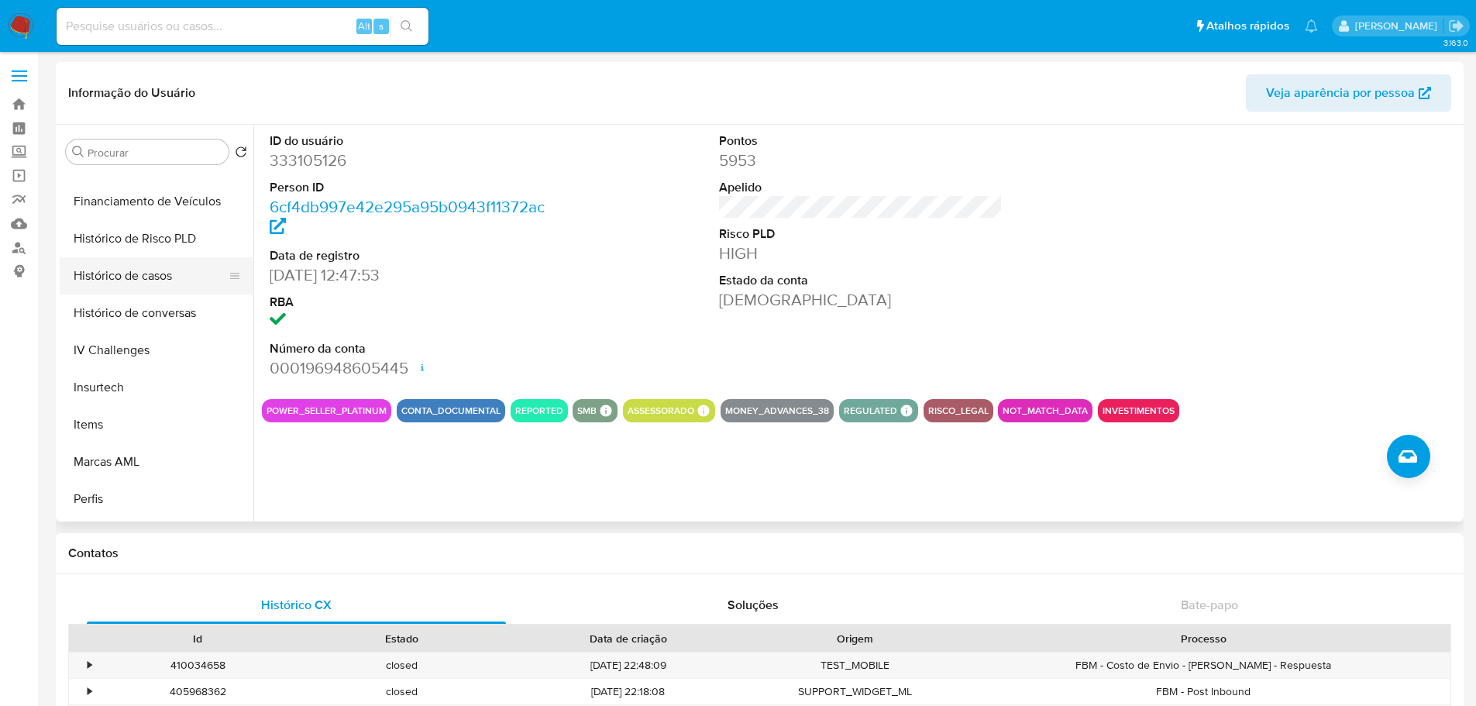
click at [133, 283] on button "Histórico de casos" at bounding box center [150, 275] width 181 height 37
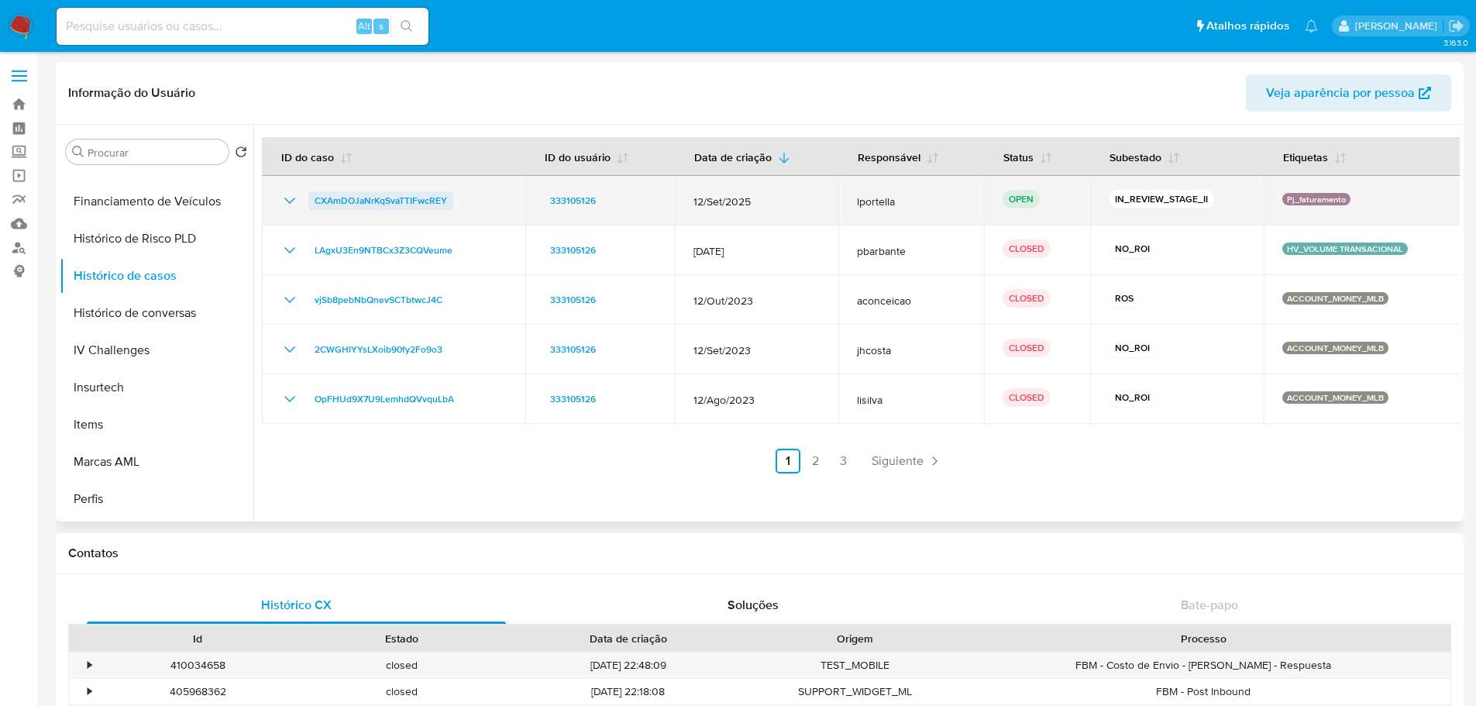
click at [397, 204] on span "CXAmDOJaNrKqSvaTTIFwcREY" at bounding box center [381, 200] width 133 height 19
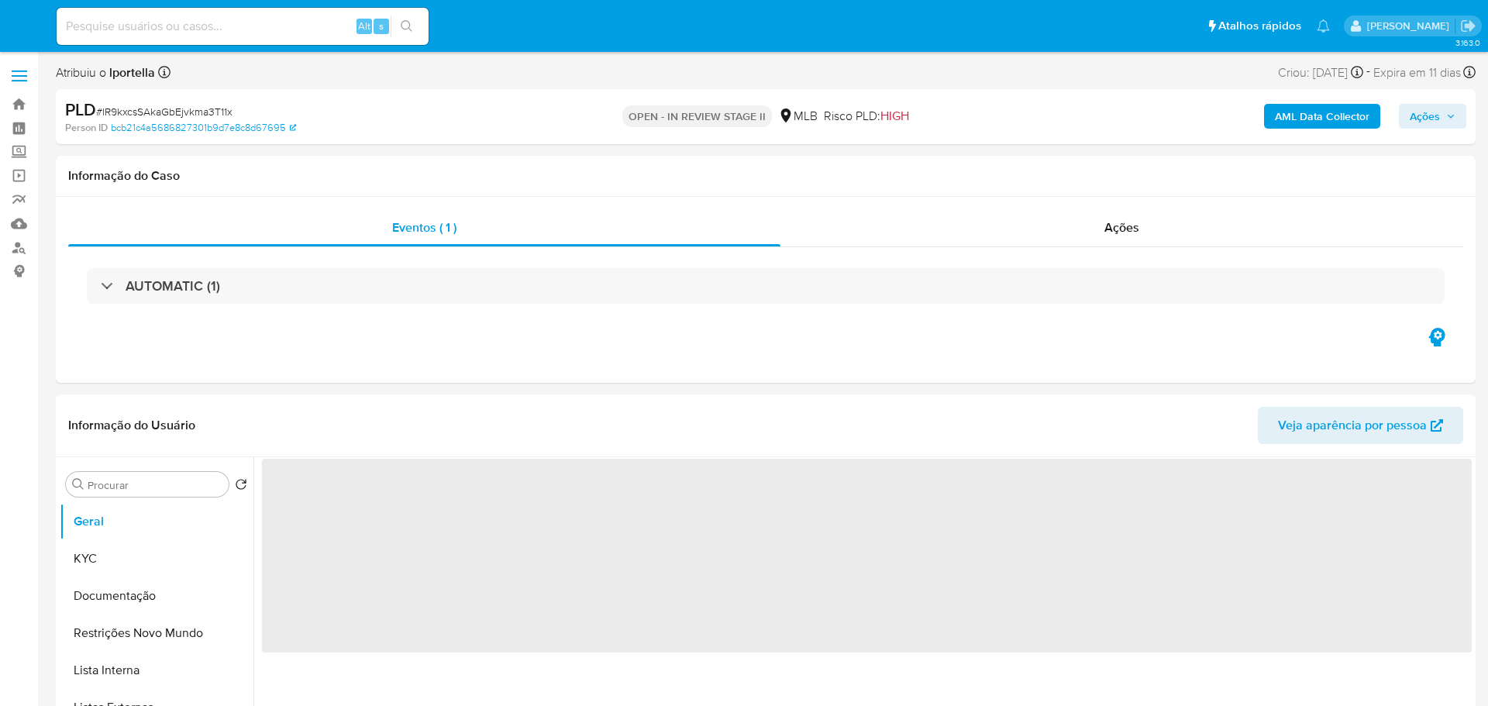
select select "10"
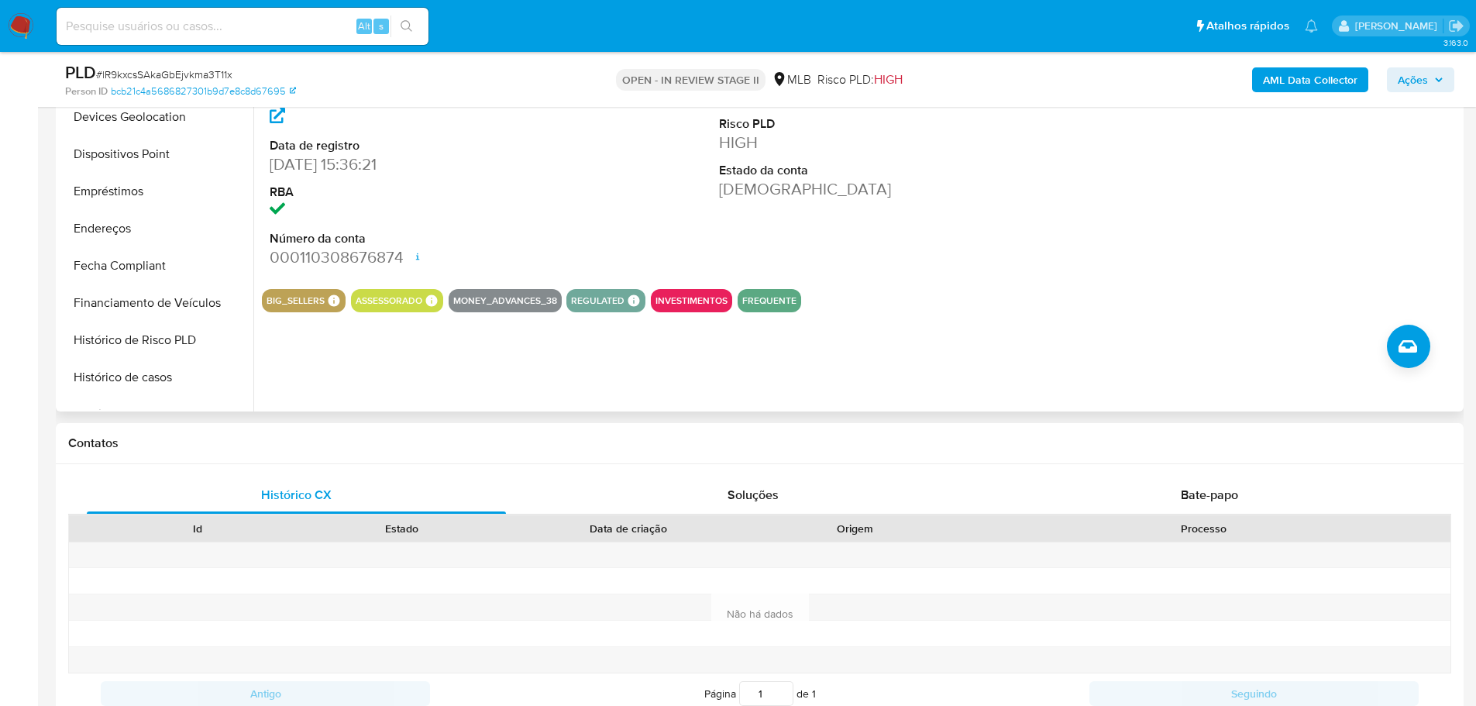
scroll to position [542, 0]
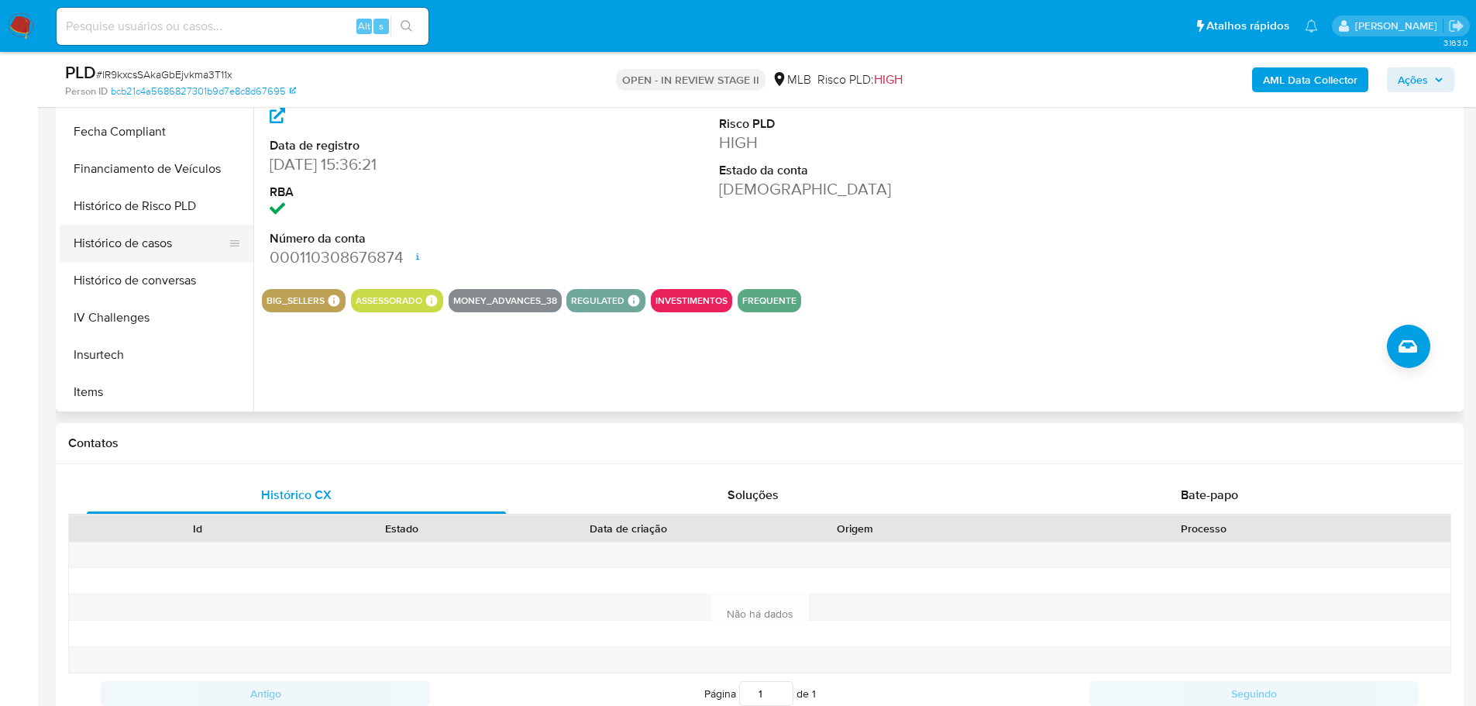
click at [136, 246] on button "Histórico de casos" at bounding box center [150, 243] width 181 height 37
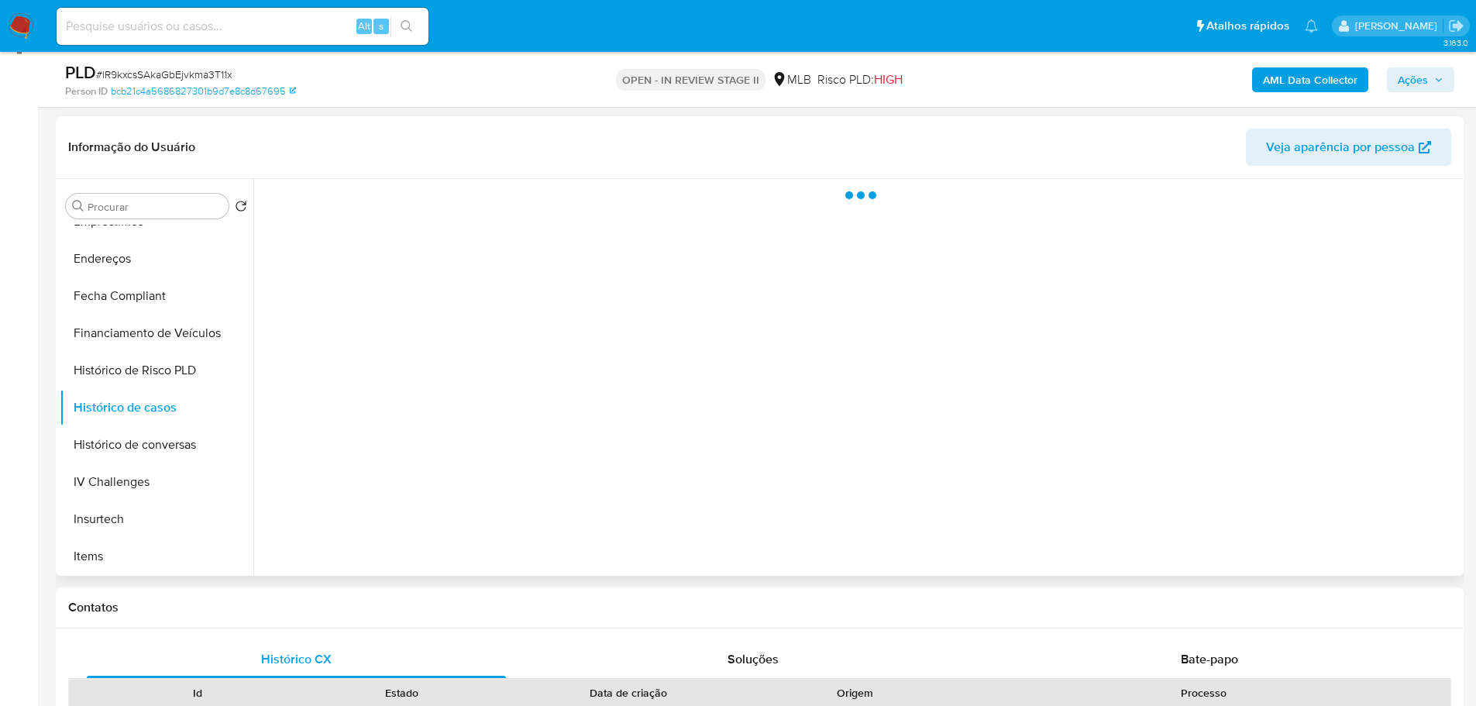
scroll to position [77, 0]
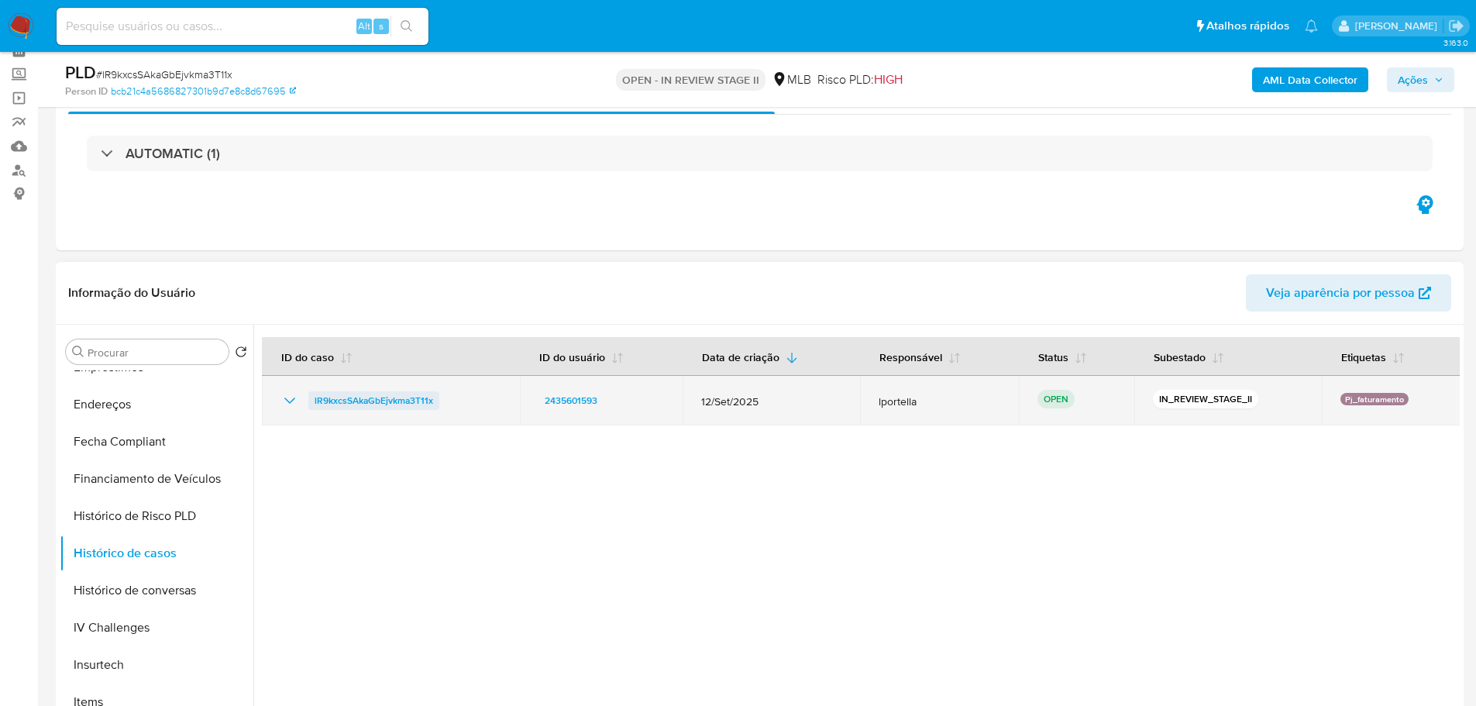
click at [372, 402] on span "lR9kxcsSAkaGbEjvkma3T11x" at bounding box center [374, 400] width 119 height 19
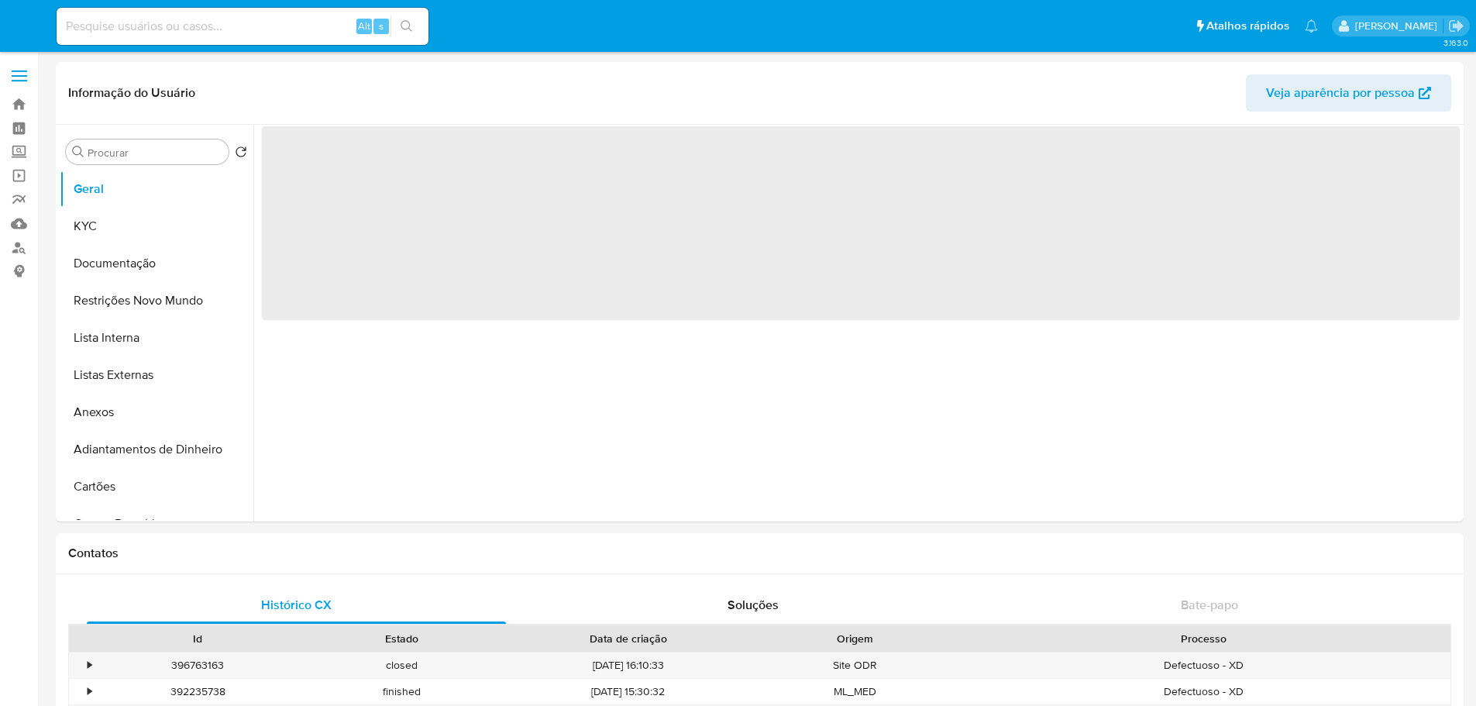
select select "10"
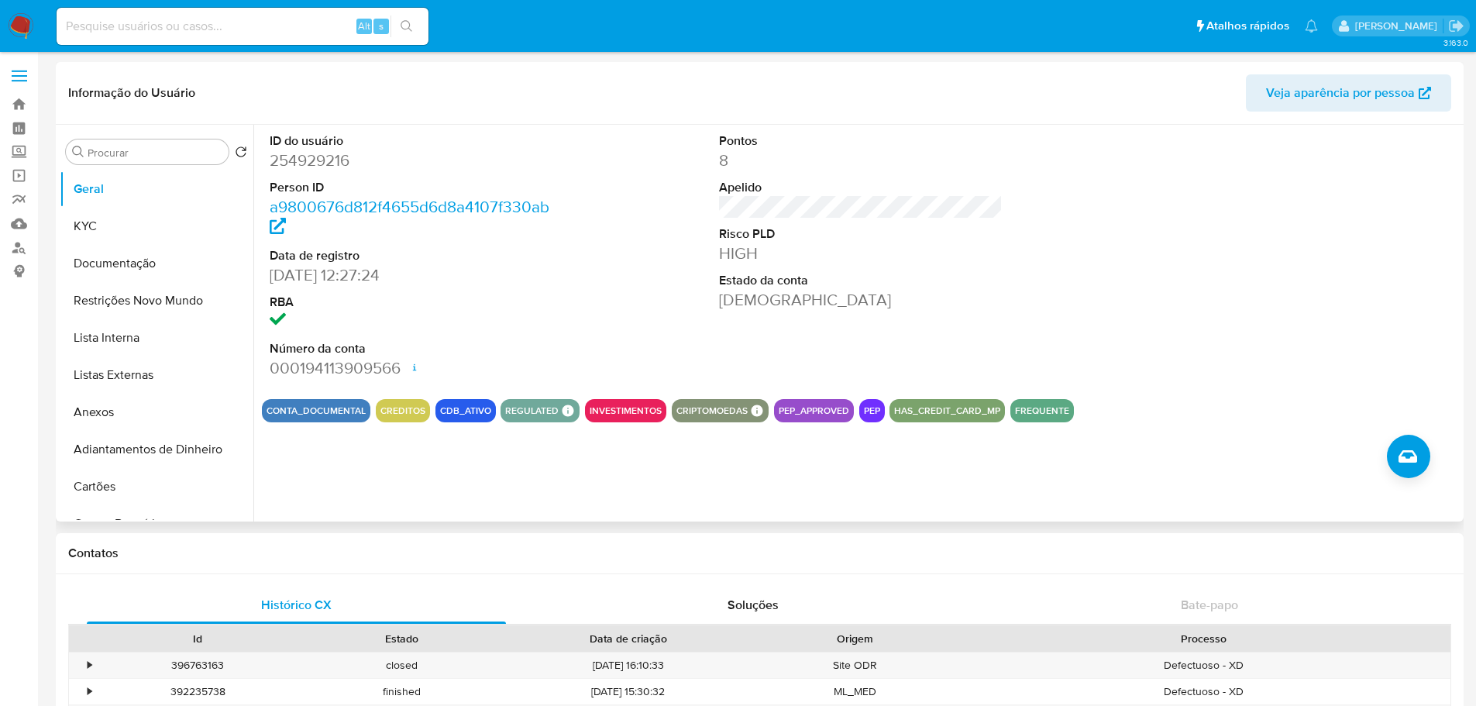
scroll to position [542, 0]
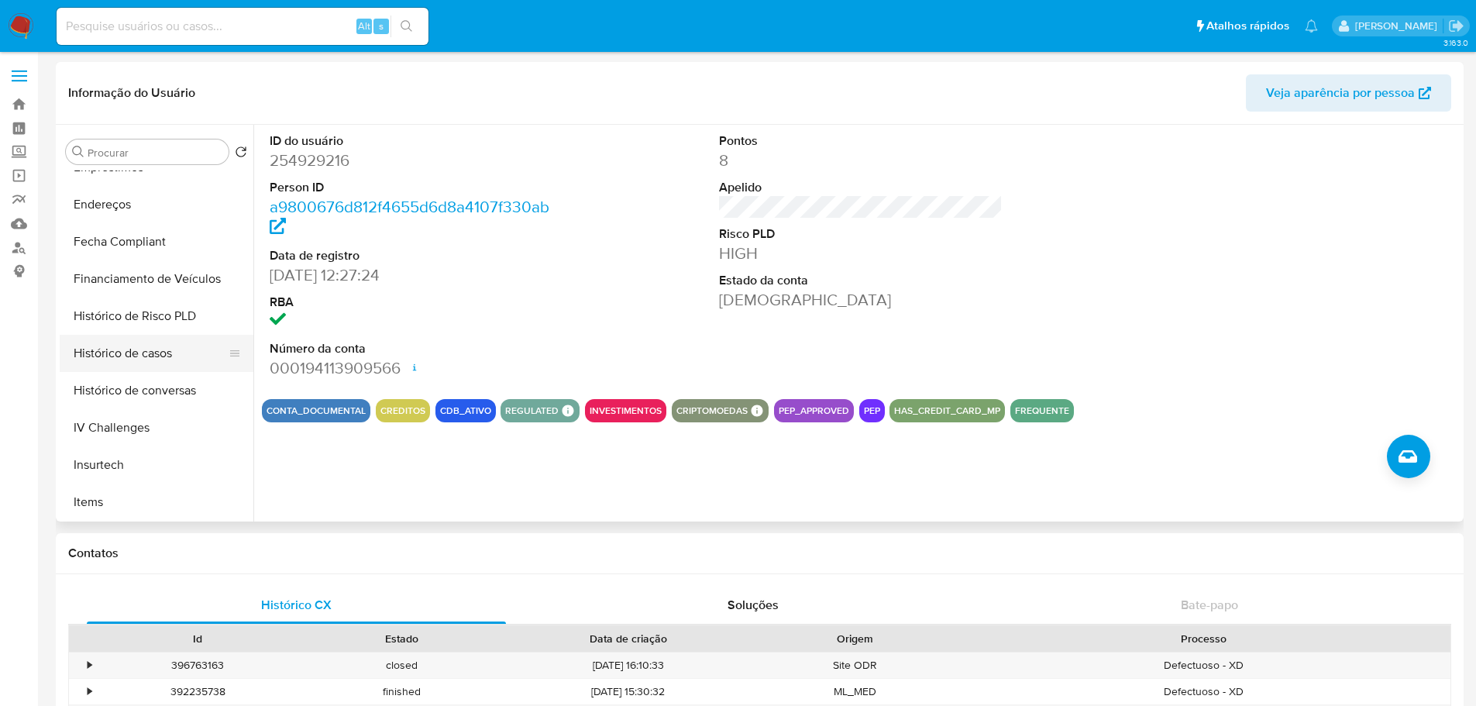
click at [150, 355] on button "Histórico de casos" at bounding box center [150, 353] width 181 height 37
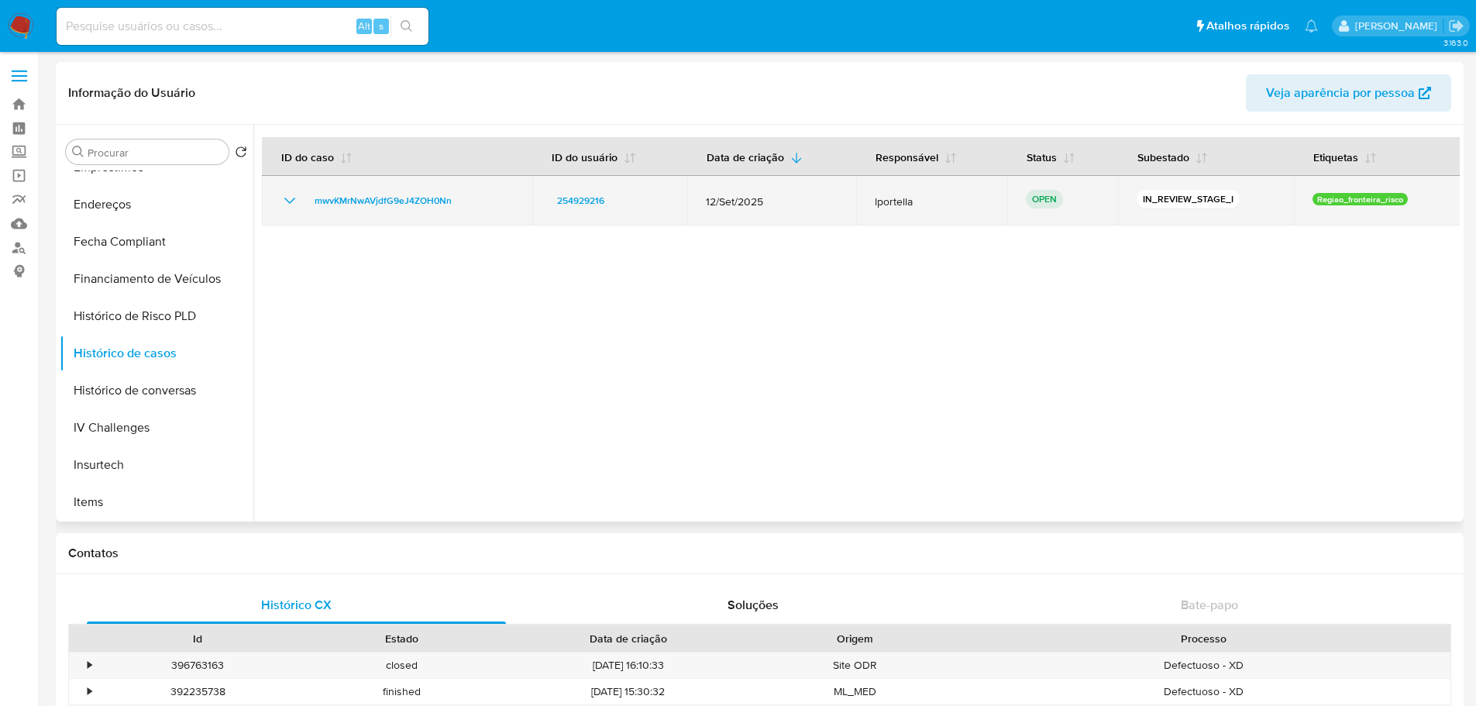
click at [395, 210] on td "mwvKMrNwAVjdfG9eJ4ZOH0Nn" at bounding box center [397, 201] width 270 height 50
click at [393, 207] on span "mwvKMrNwAVjdfG9eJ4ZOH0Nn" at bounding box center [383, 200] width 137 height 19
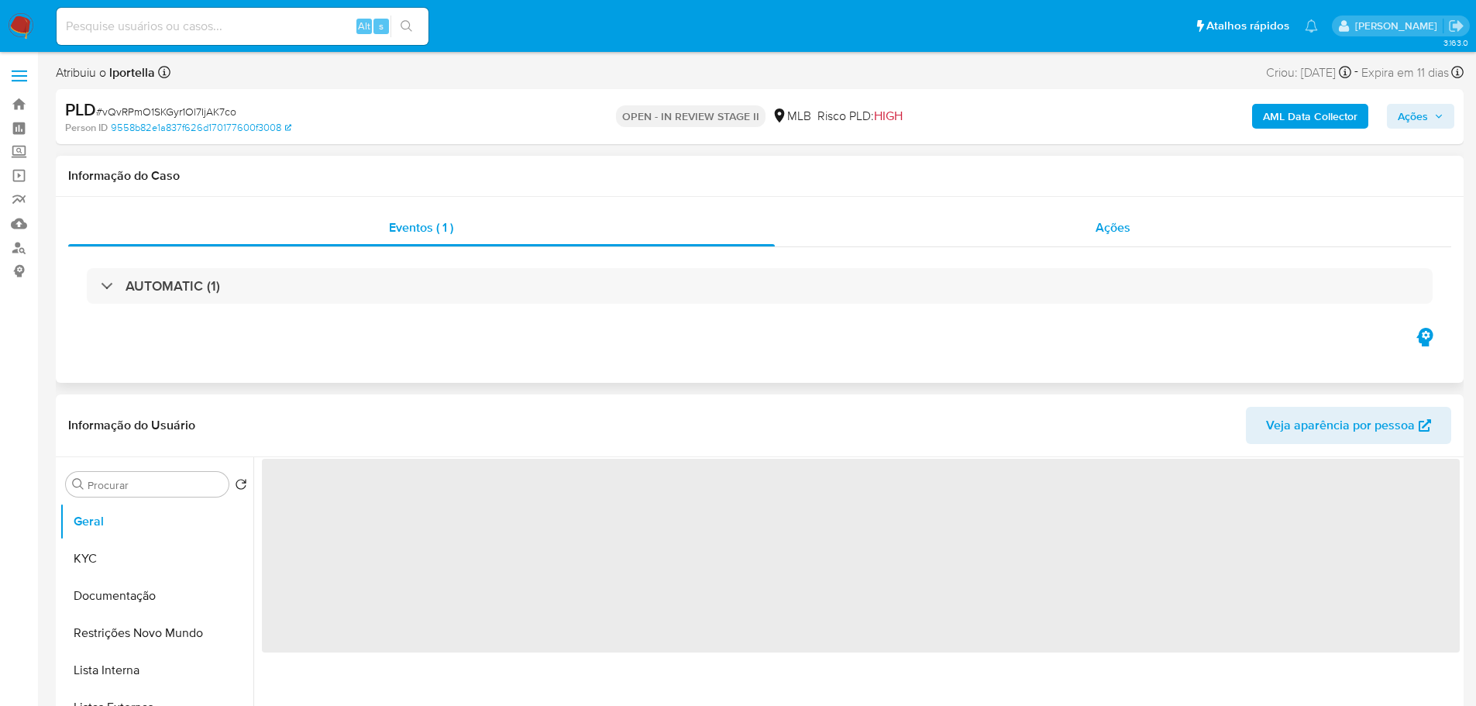
click at [1100, 229] on span "Ações" at bounding box center [1113, 228] width 35 height 18
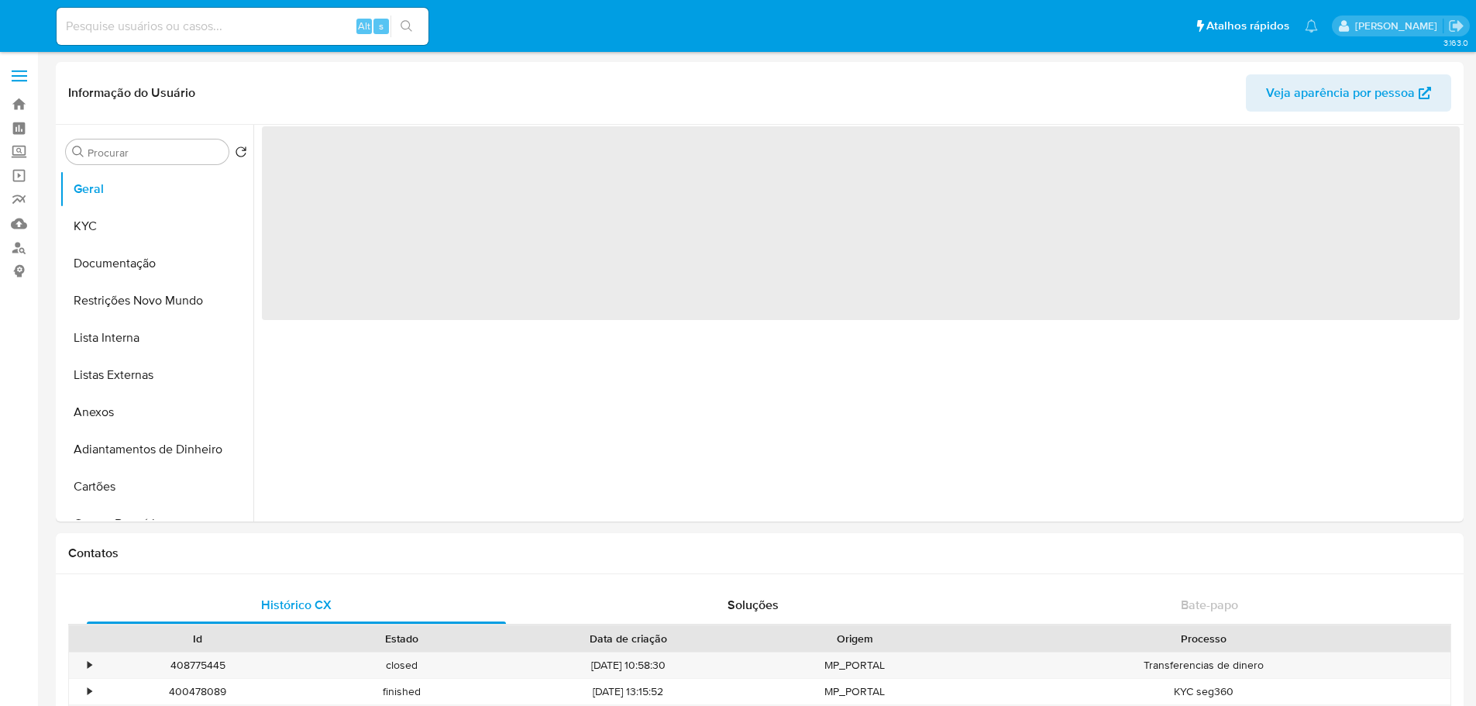
select select "10"
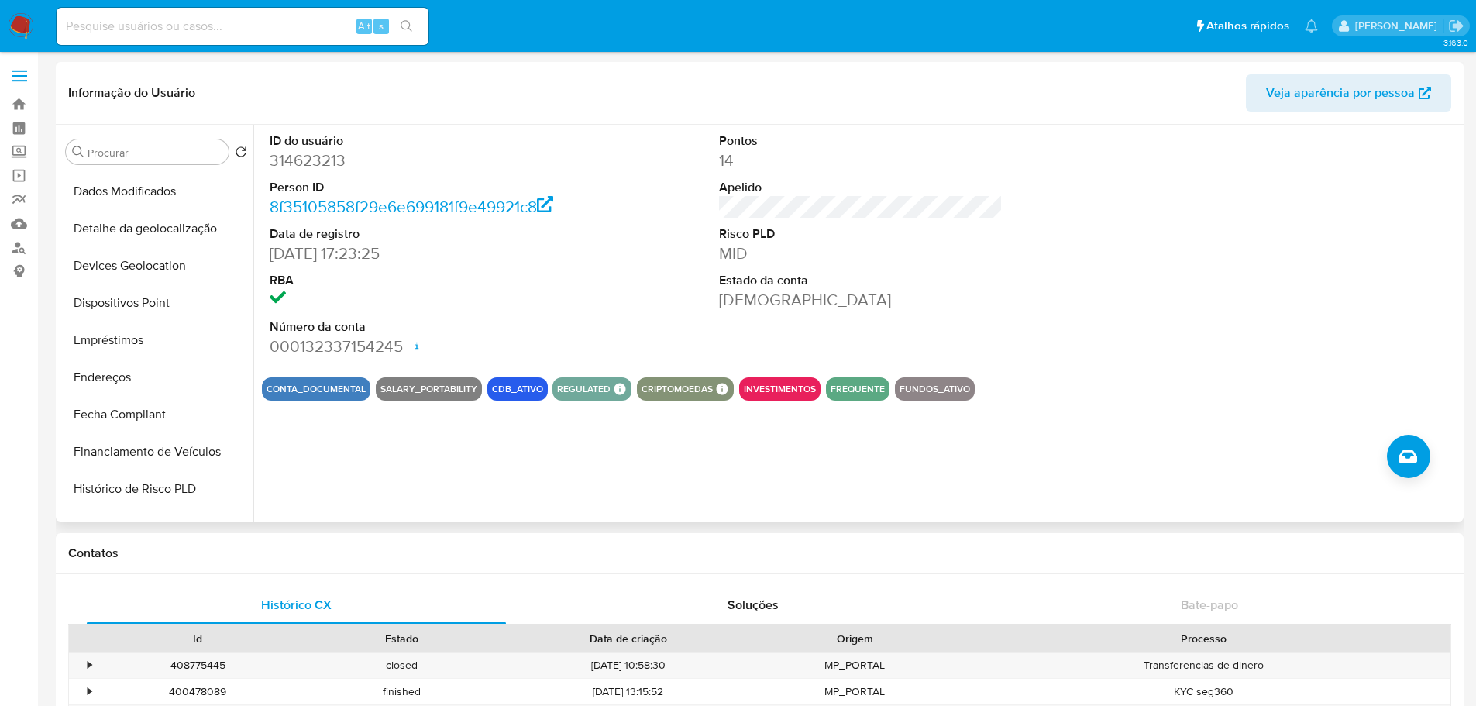
scroll to position [542, 0]
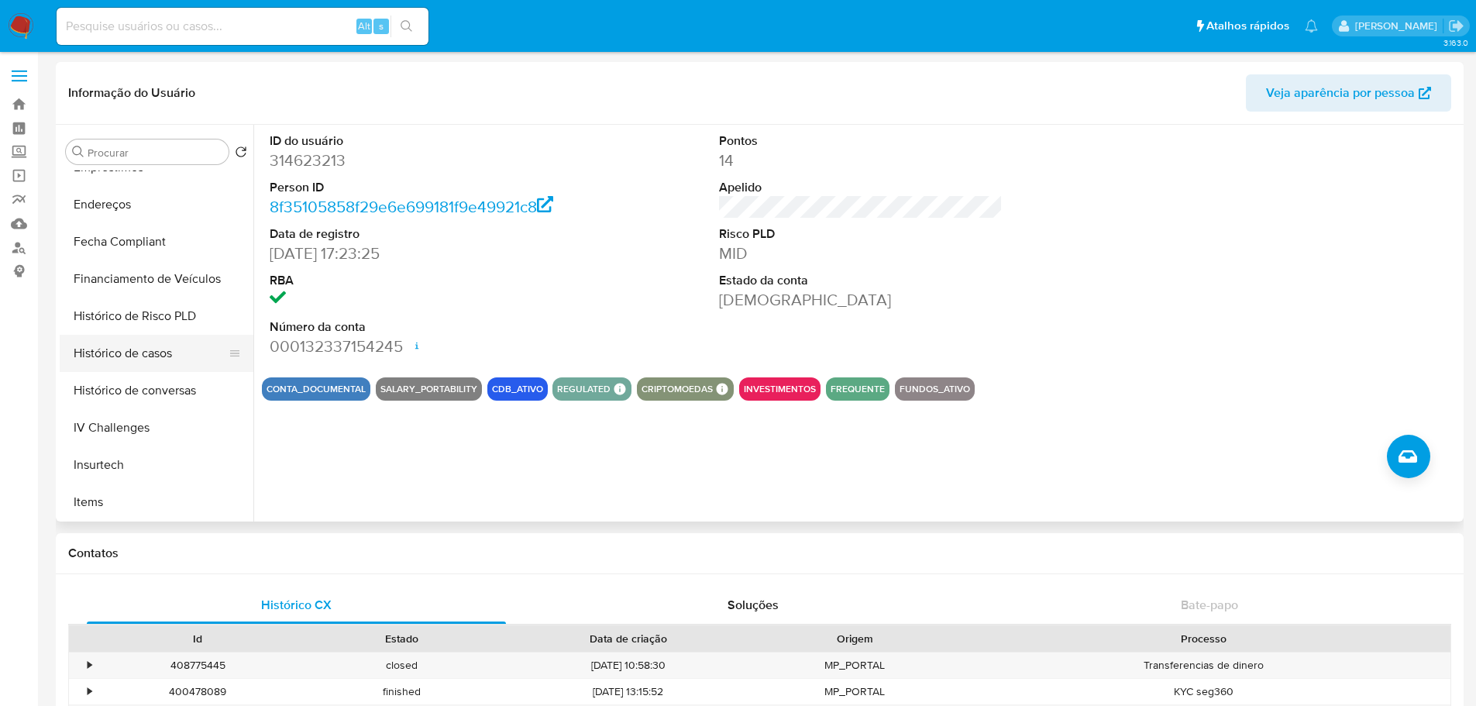
click at [144, 357] on button "Histórico de casos" at bounding box center [150, 353] width 181 height 37
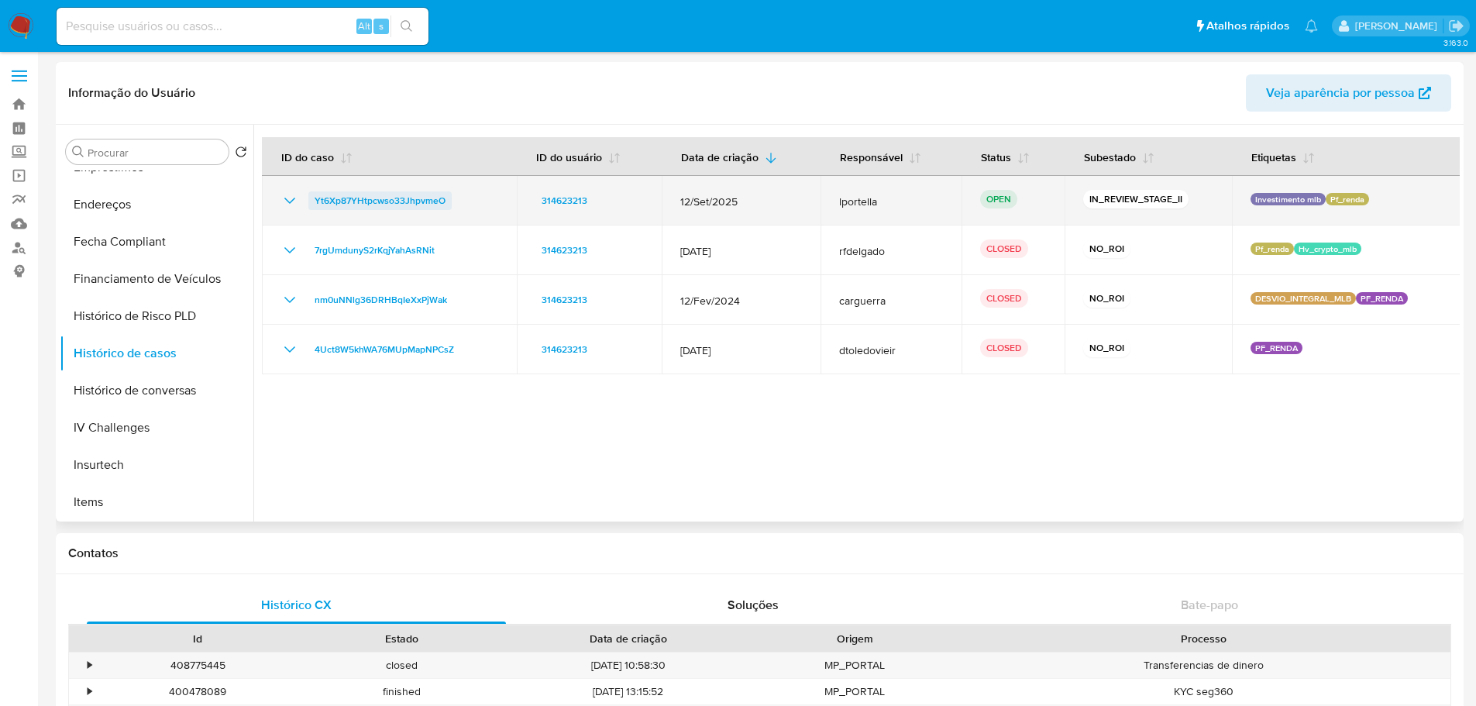
click at [398, 201] on span "Yt6Xp87YHtpcwso33JhpvmeO" at bounding box center [380, 200] width 131 height 19
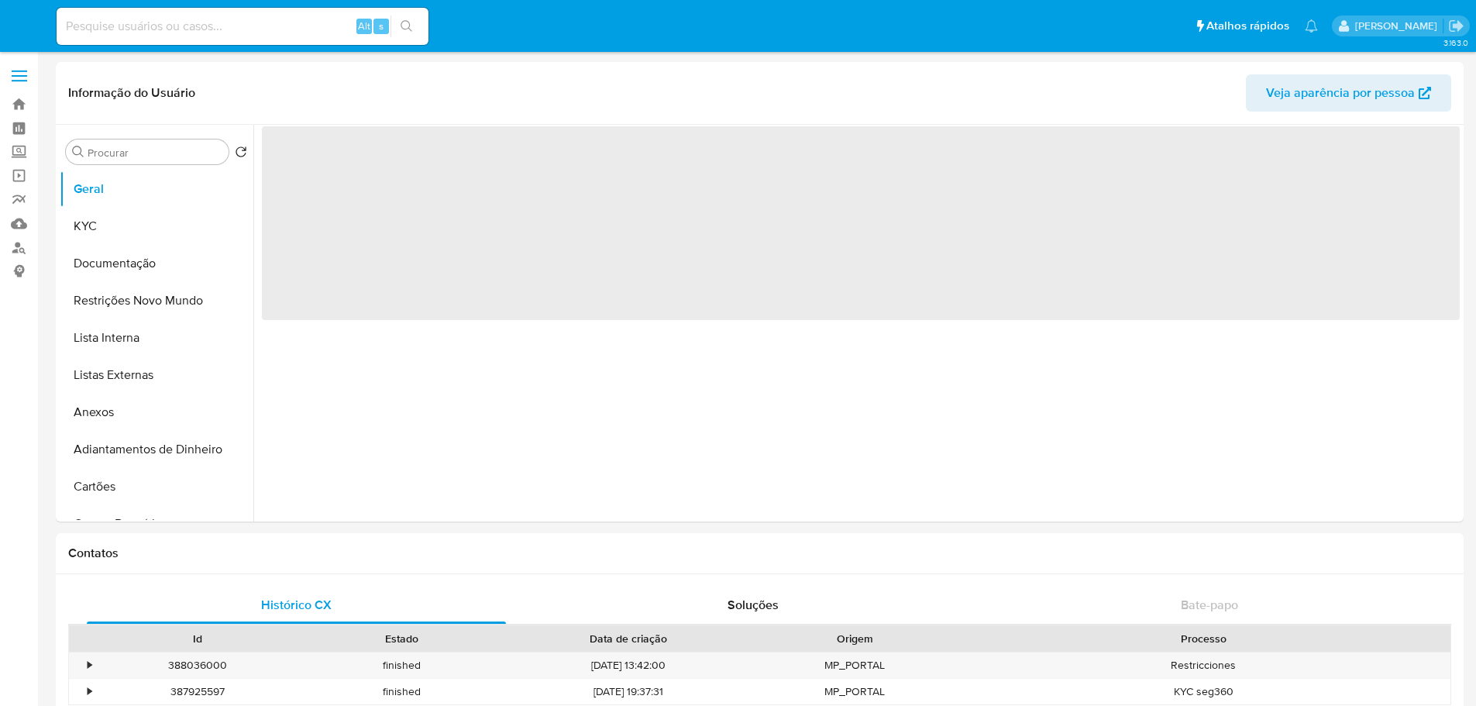
select select "10"
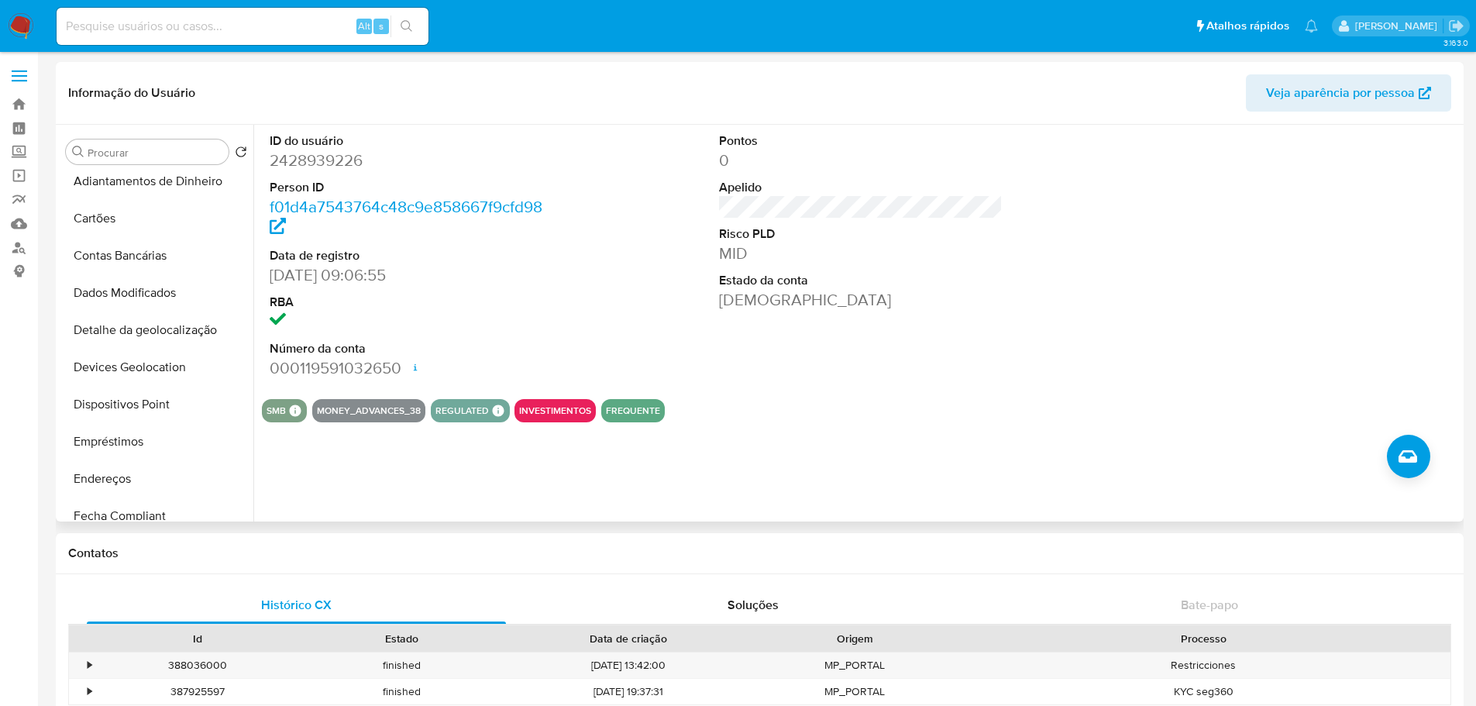
scroll to position [697, 0]
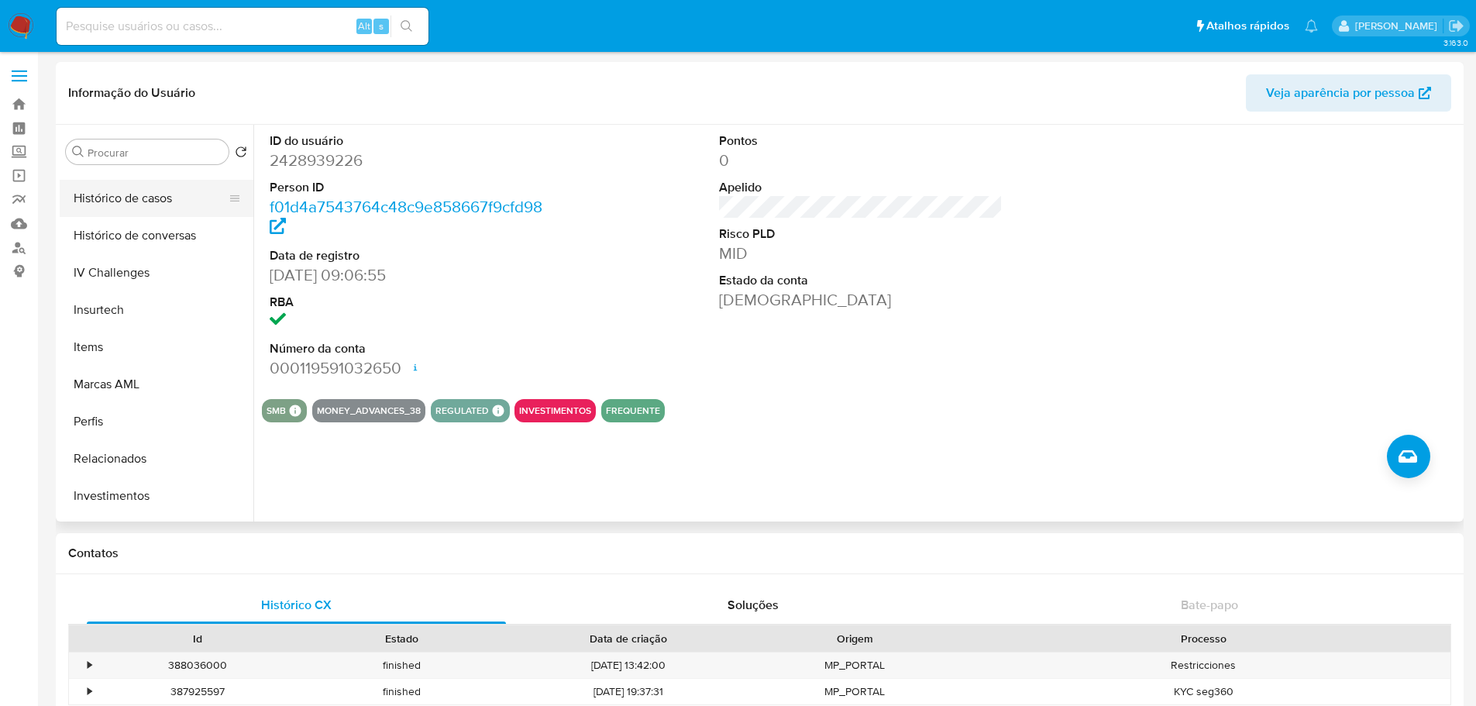
click at [134, 198] on button "Histórico de casos" at bounding box center [150, 198] width 181 height 37
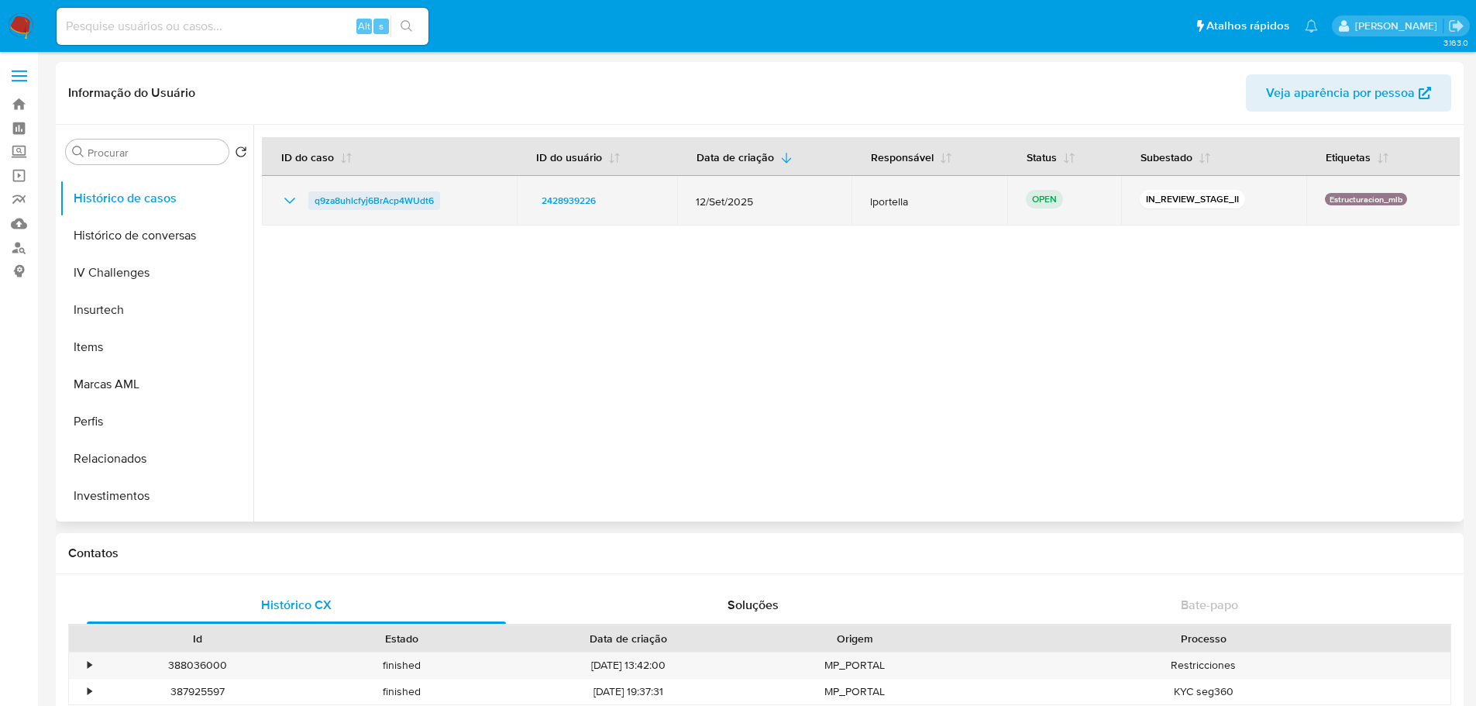
click at [391, 195] on span "q9za8uhlcfyj6BrAcp4WUdt6" at bounding box center [374, 200] width 119 height 19
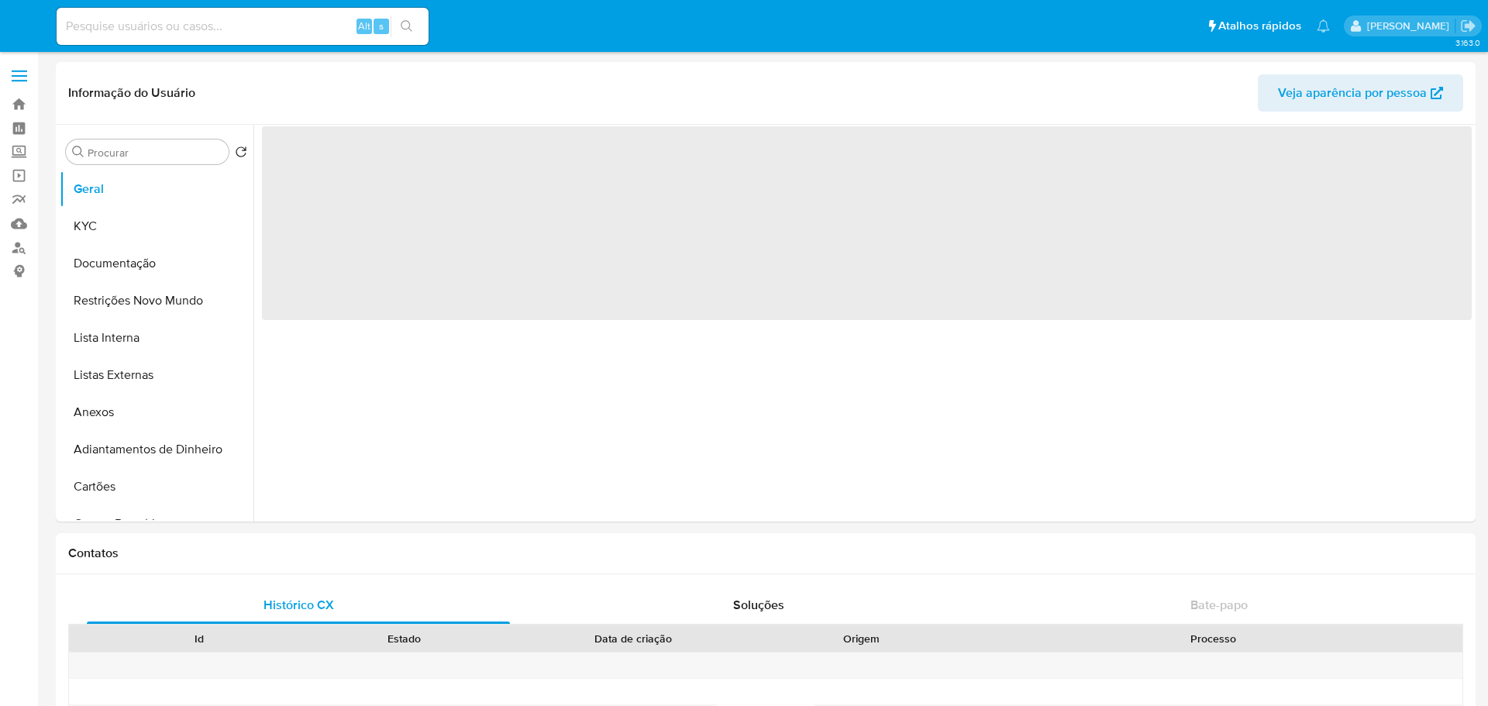
select select "10"
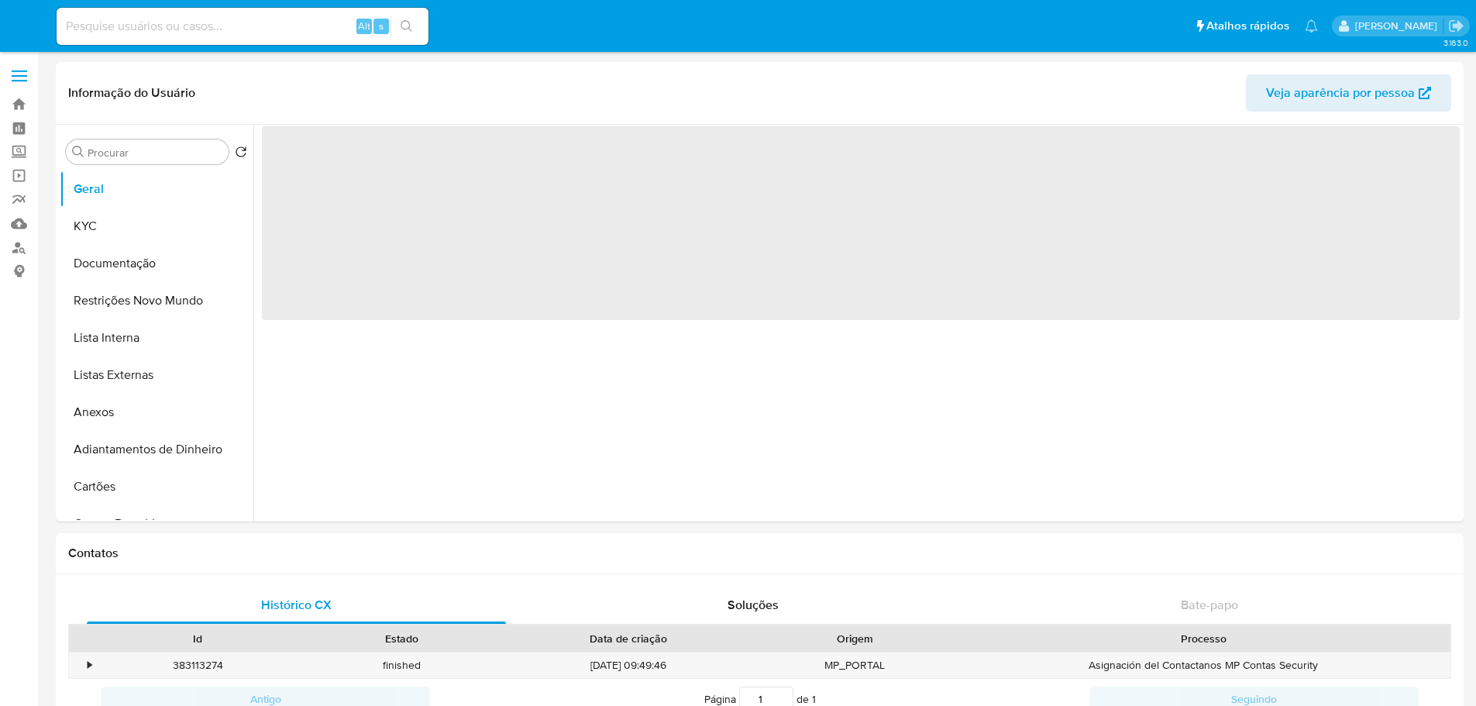
select select "10"
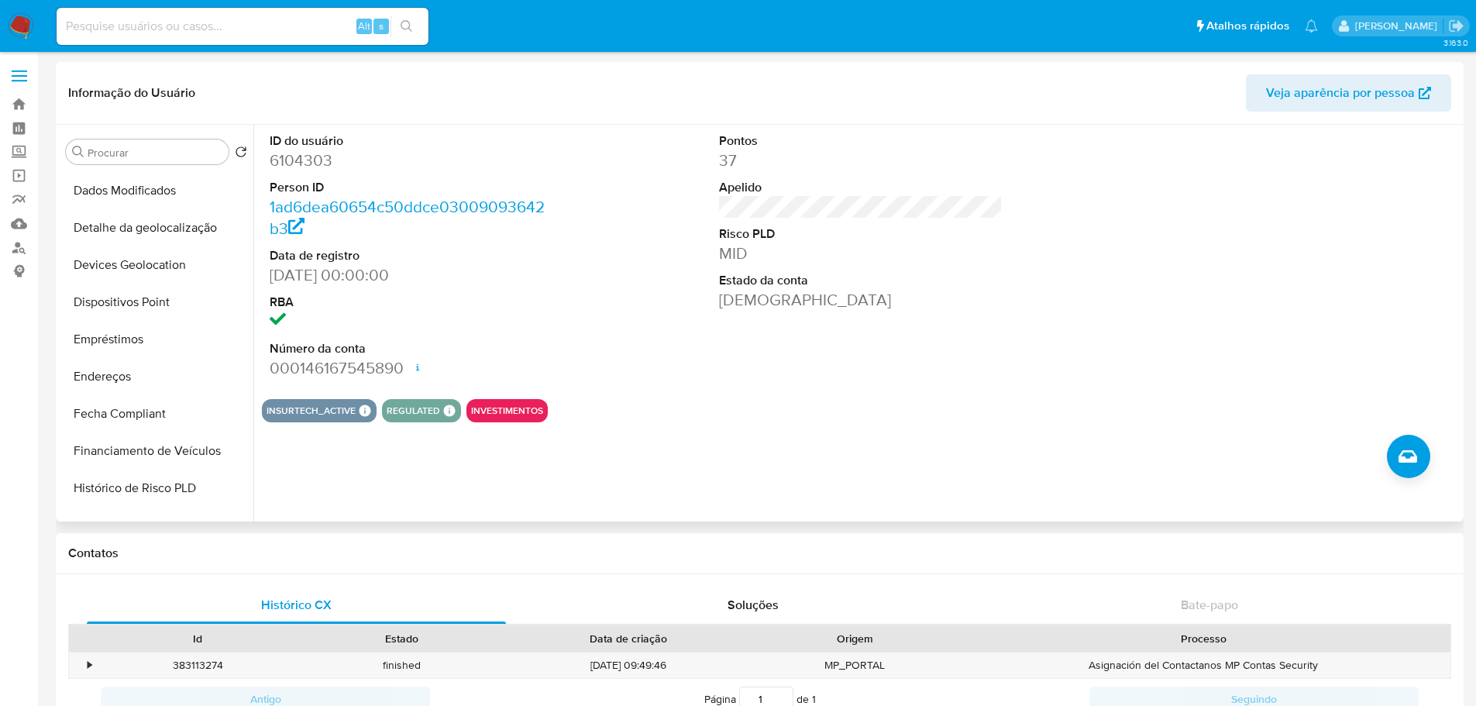
scroll to position [620, 0]
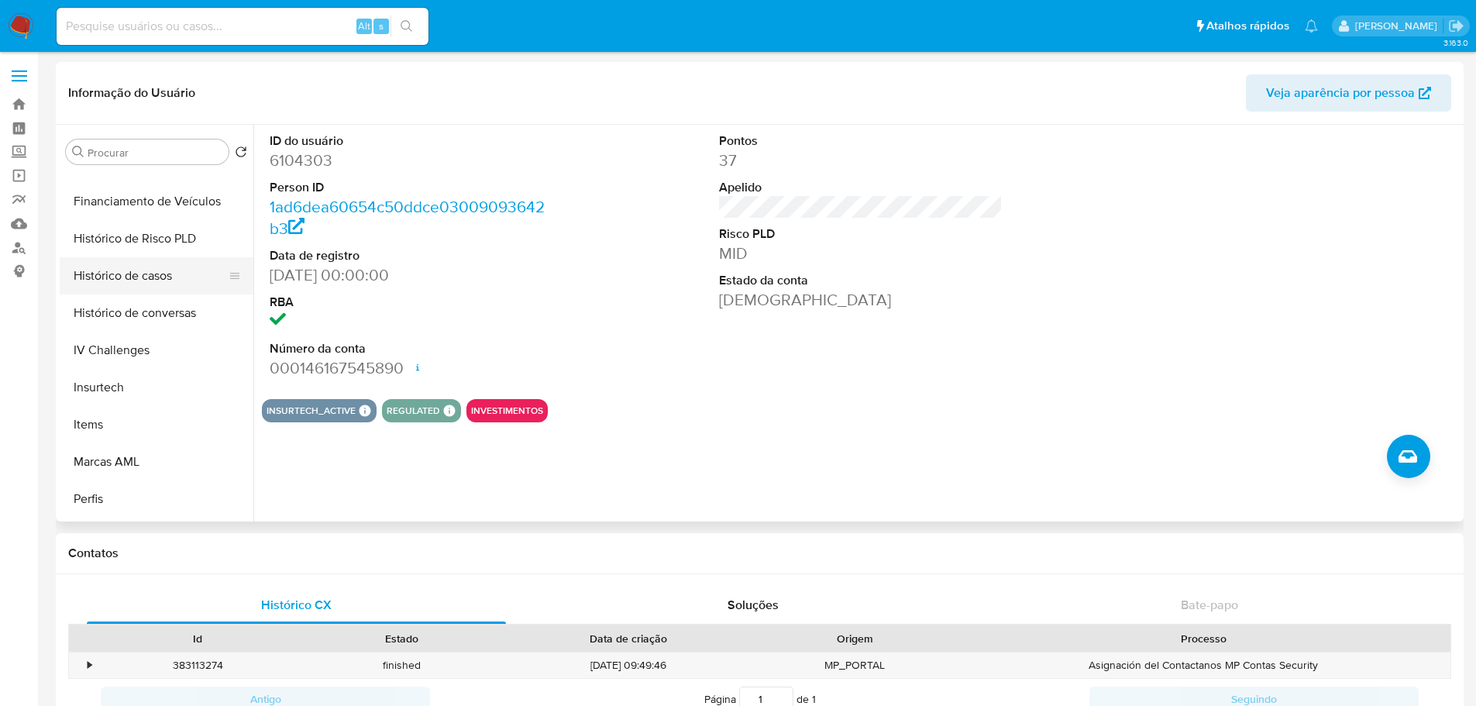
click at [145, 263] on button "Histórico de casos" at bounding box center [150, 275] width 181 height 37
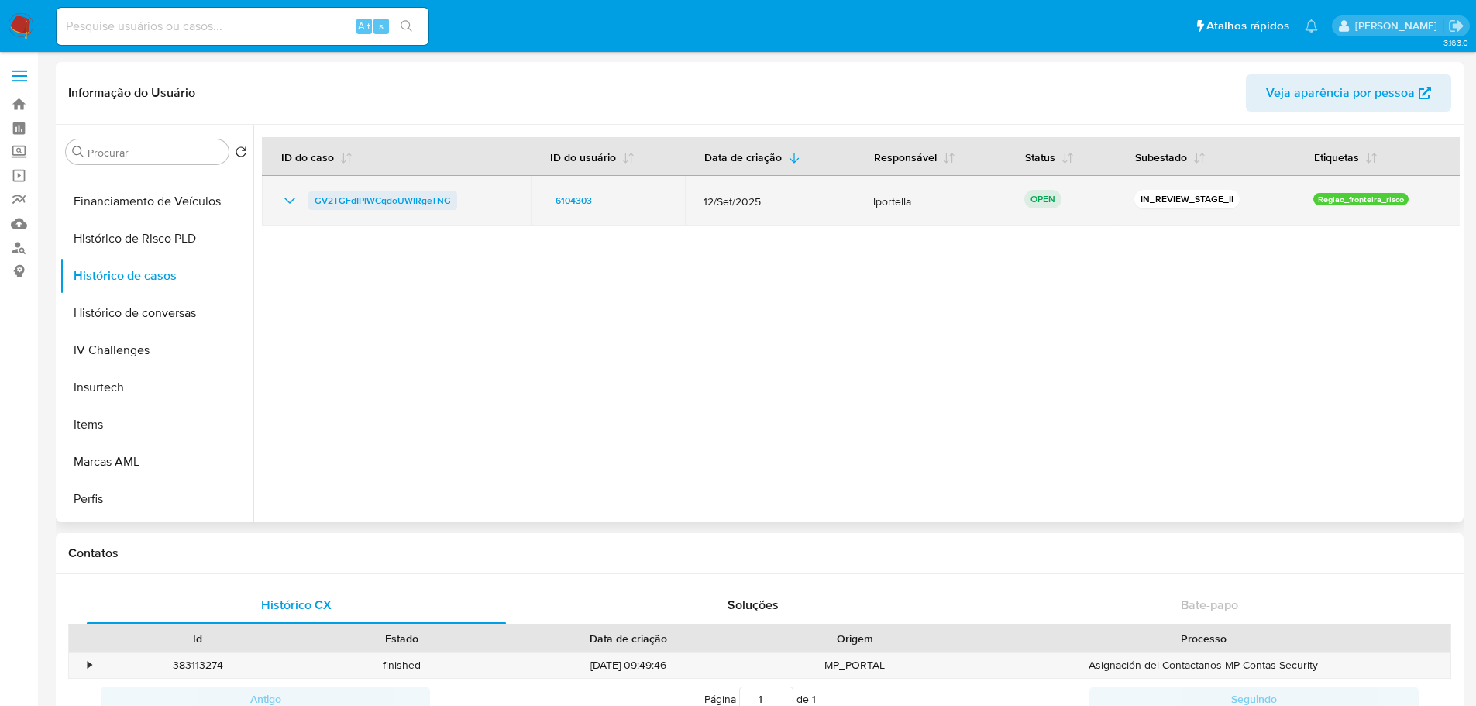
click at [434, 208] on span "GV2TGFdIPlWCqdoUWIRgeTNG" at bounding box center [383, 200] width 136 height 19
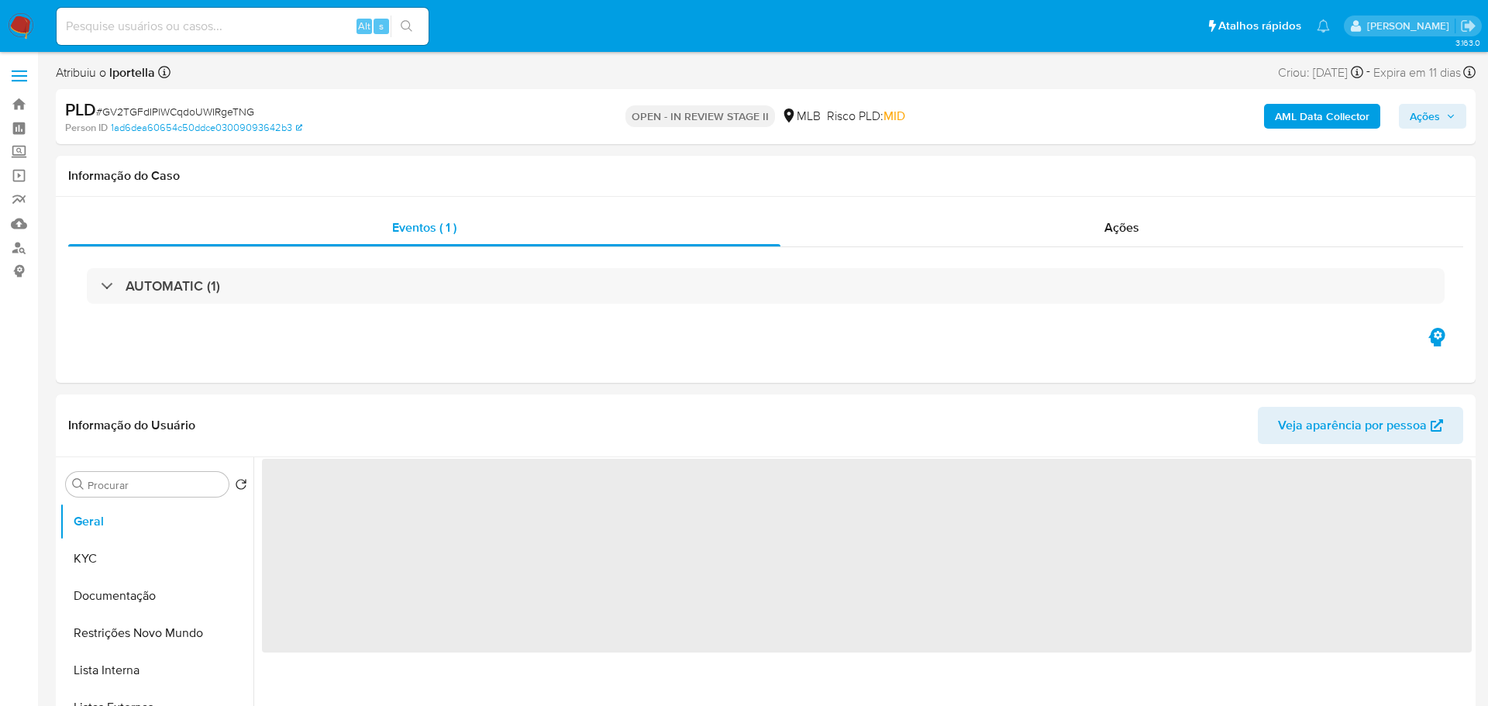
select select "10"
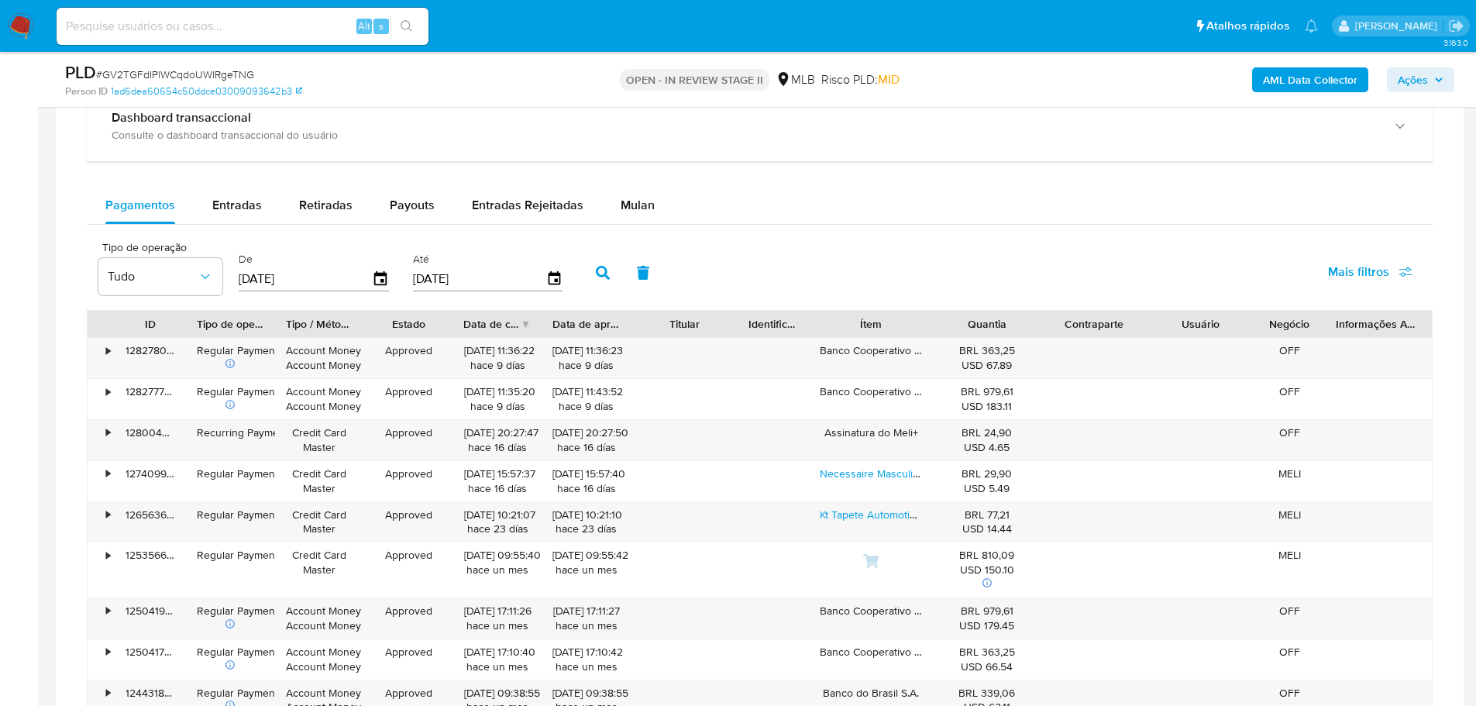
scroll to position [930, 0]
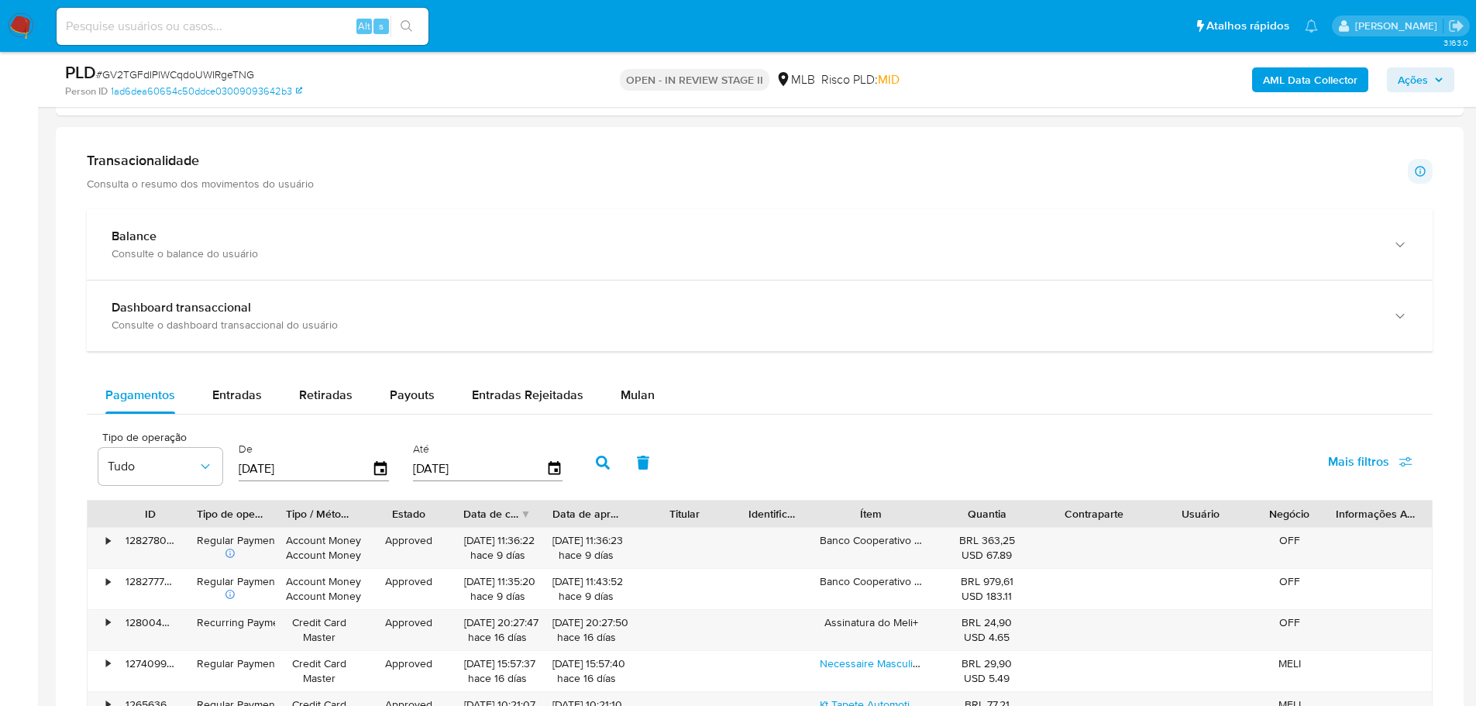
drag, startPoint x: 614, startPoint y: 394, endPoint x: 615, endPoint y: 364, distance: 29.5
click at [615, 394] on button "Mulan" at bounding box center [637, 395] width 71 height 37
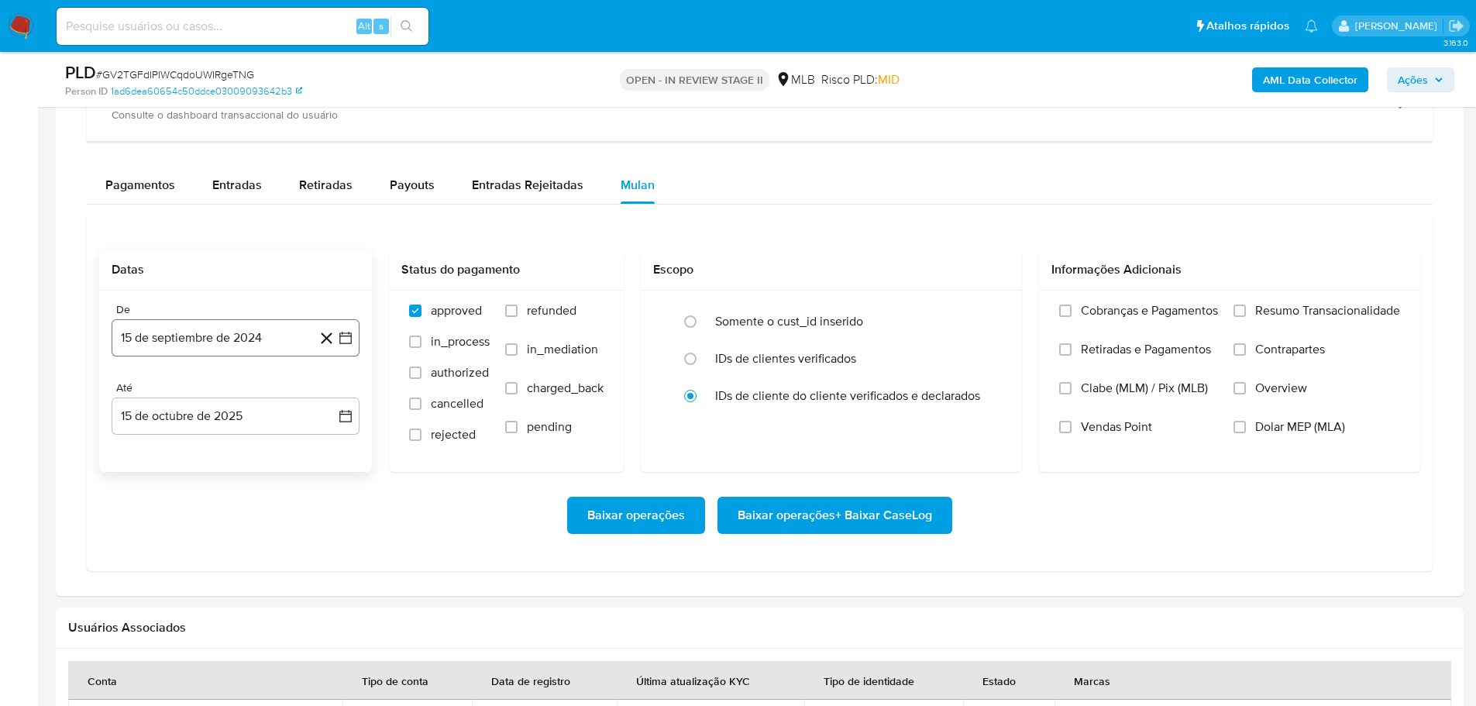
scroll to position [1162, 0]
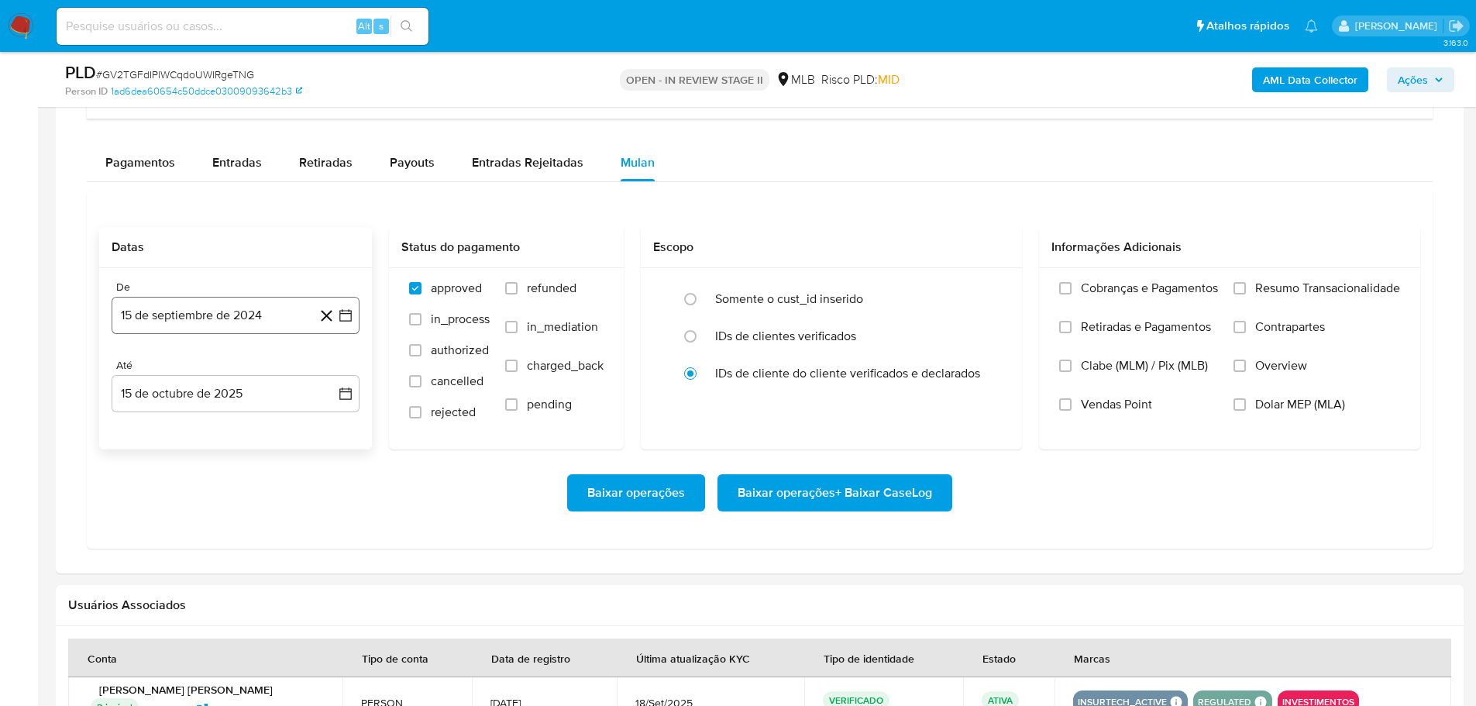
click at [243, 310] on button "15 de septiembre de 2024" at bounding box center [236, 315] width 248 height 37
click at [332, 367] on icon "Mes siguiente" at bounding box center [331, 371] width 19 height 19
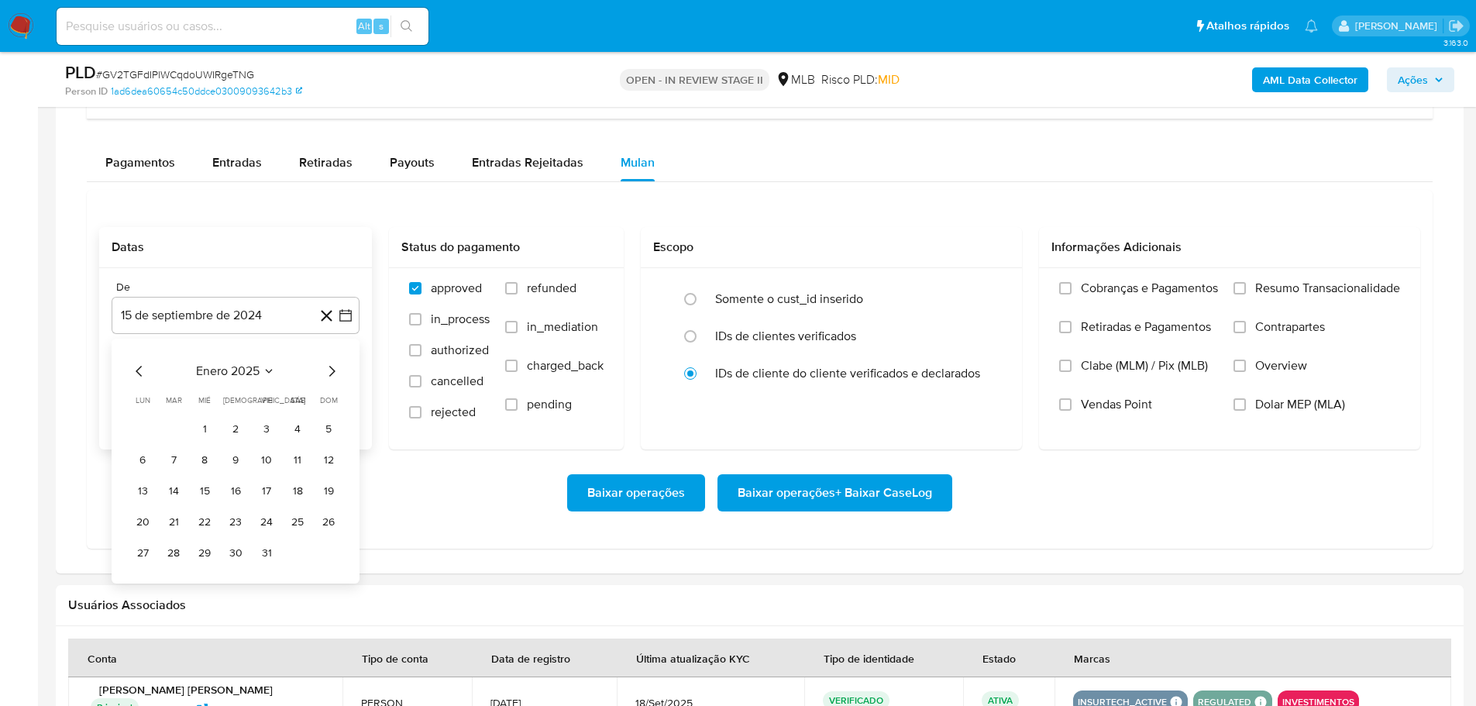
click at [332, 367] on icon "Mes siguiente" at bounding box center [331, 371] width 19 height 19
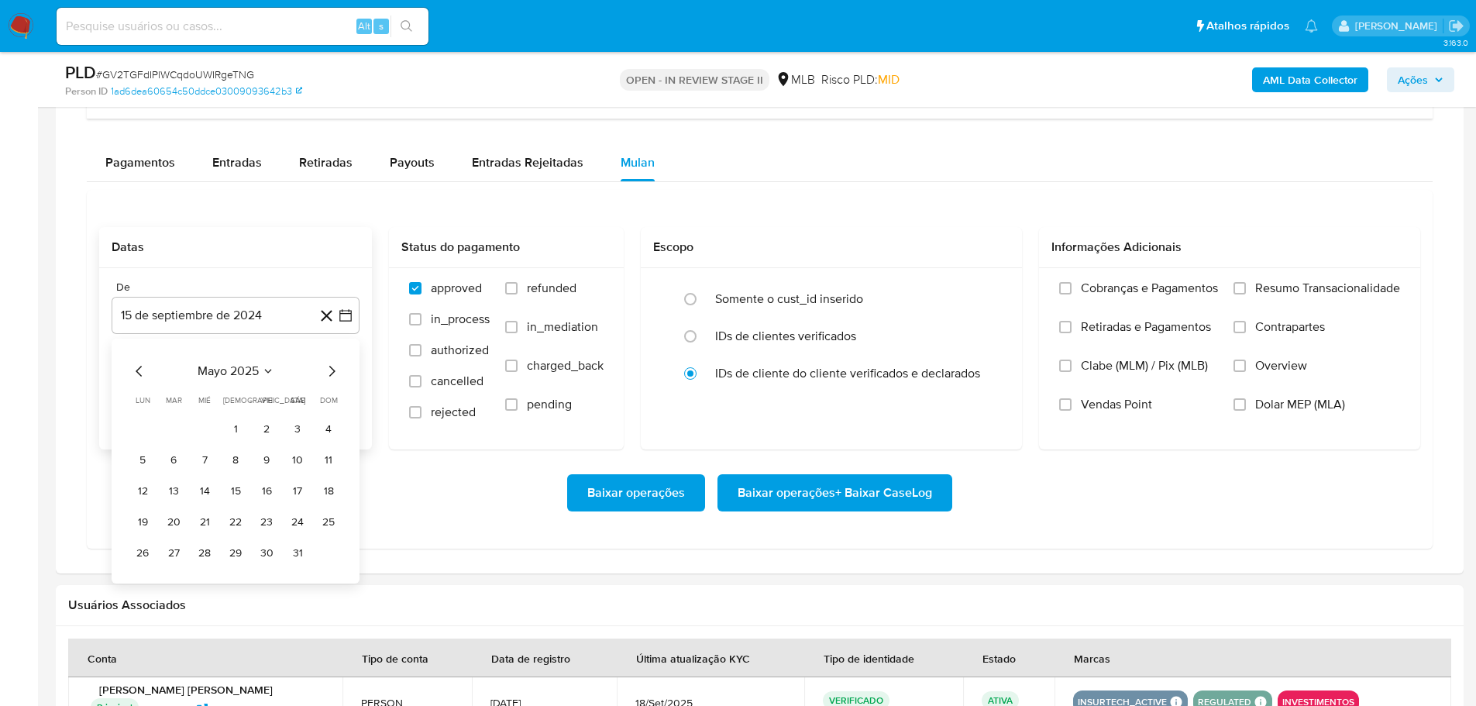
click at [332, 367] on icon "Mes siguiente" at bounding box center [331, 371] width 19 height 19
click at [139, 371] on icon "Mes anterior" at bounding box center [139, 371] width 19 height 19
click at [269, 437] on button "1" at bounding box center [266, 428] width 25 height 25
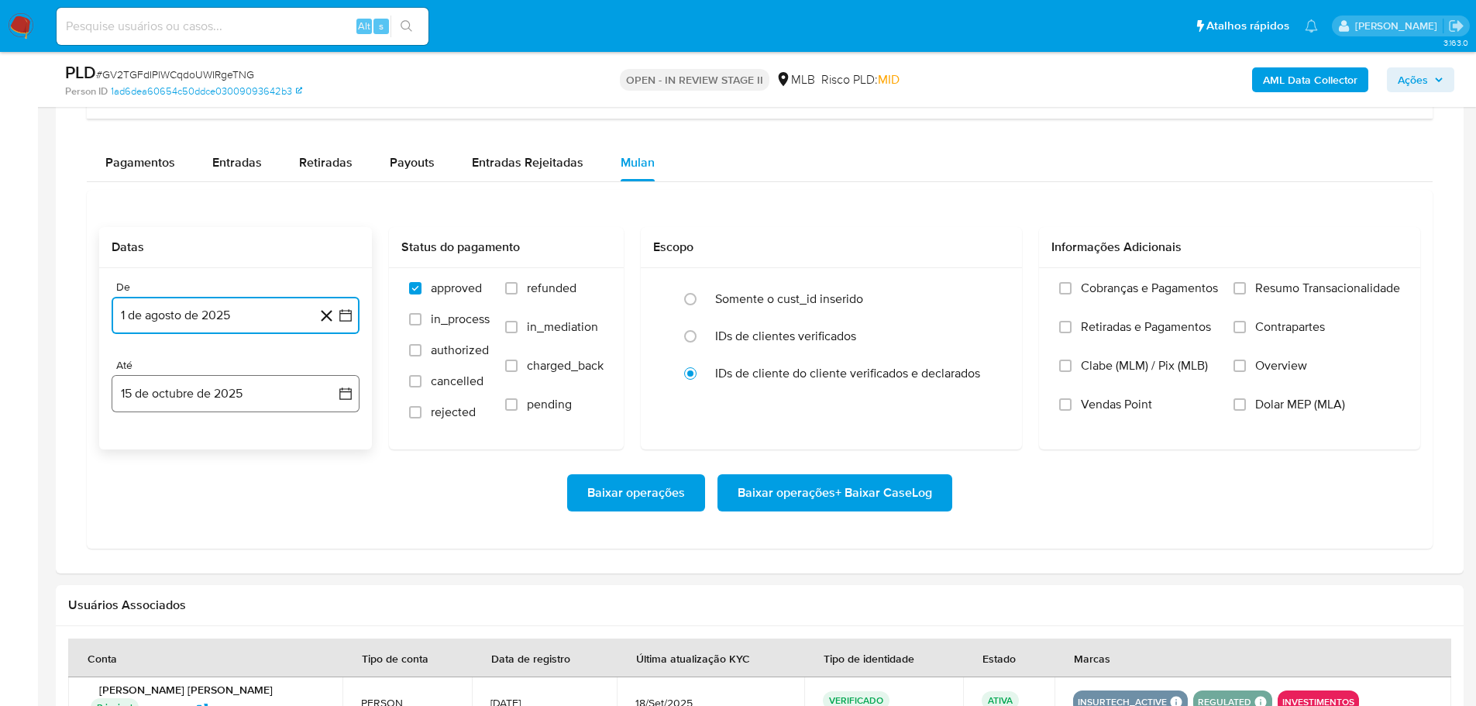
click at [262, 411] on button "15 de octubre de 2025" at bounding box center [236, 393] width 248 height 37
click at [142, 564] on button "13" at bounding box center [142, 568] width 25 height 25
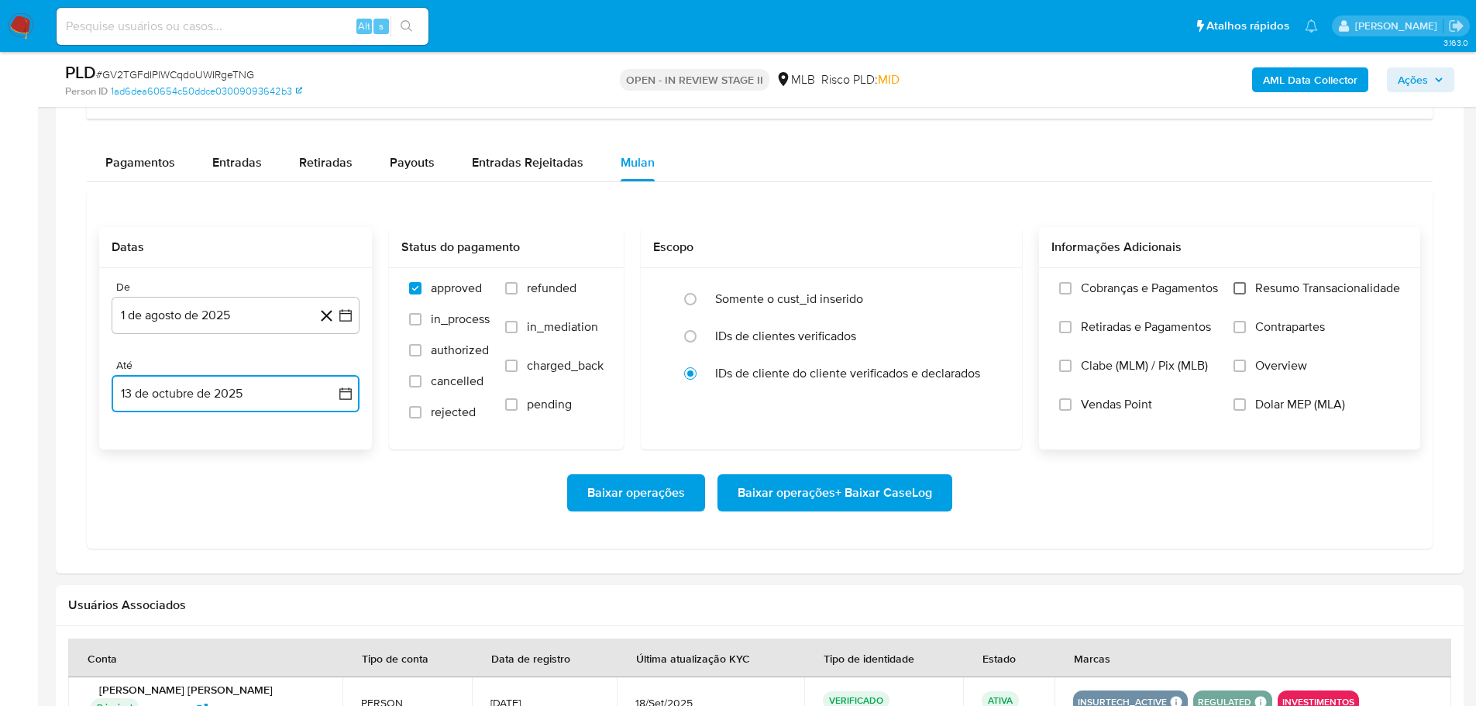
click at [1245, 291] on input "Resumo Transacionalidade" at bounding box center [1240, 288] width 12 height 12
click at [890, 489] on span "Baixar operações + Baixar CaseLog" at bounding box center [835, 493] width 195 height 34
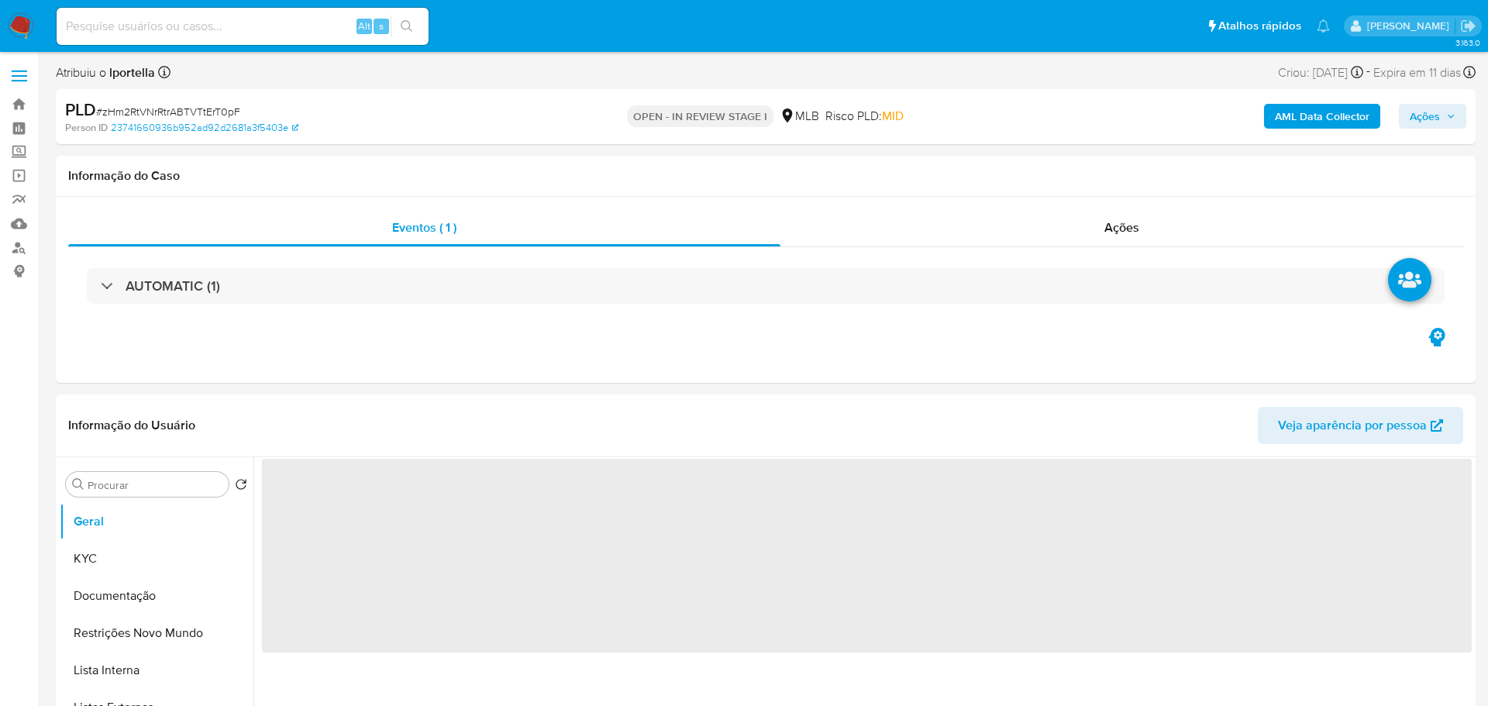
select select "10"
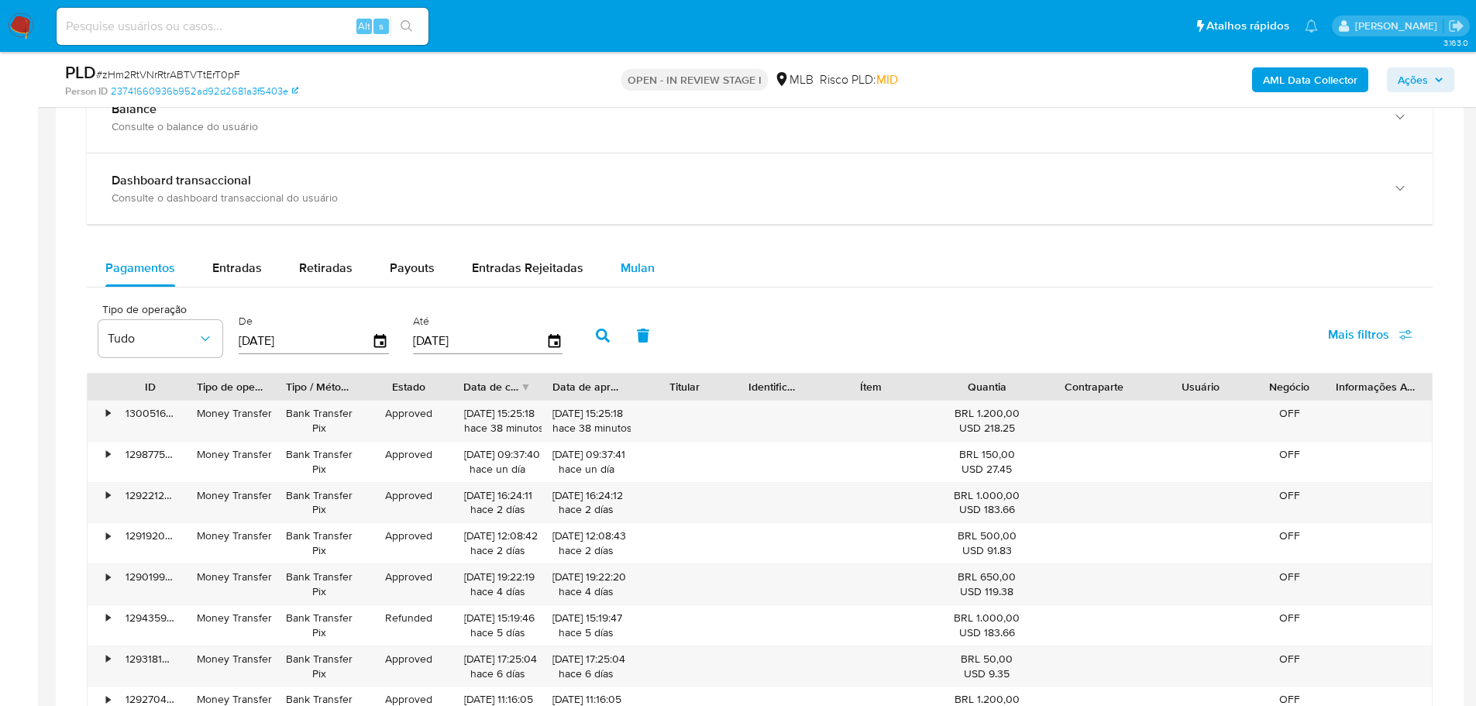
click at [628, 267] on span "Mulan" at bounding box center [638, 268] width 34 height 18
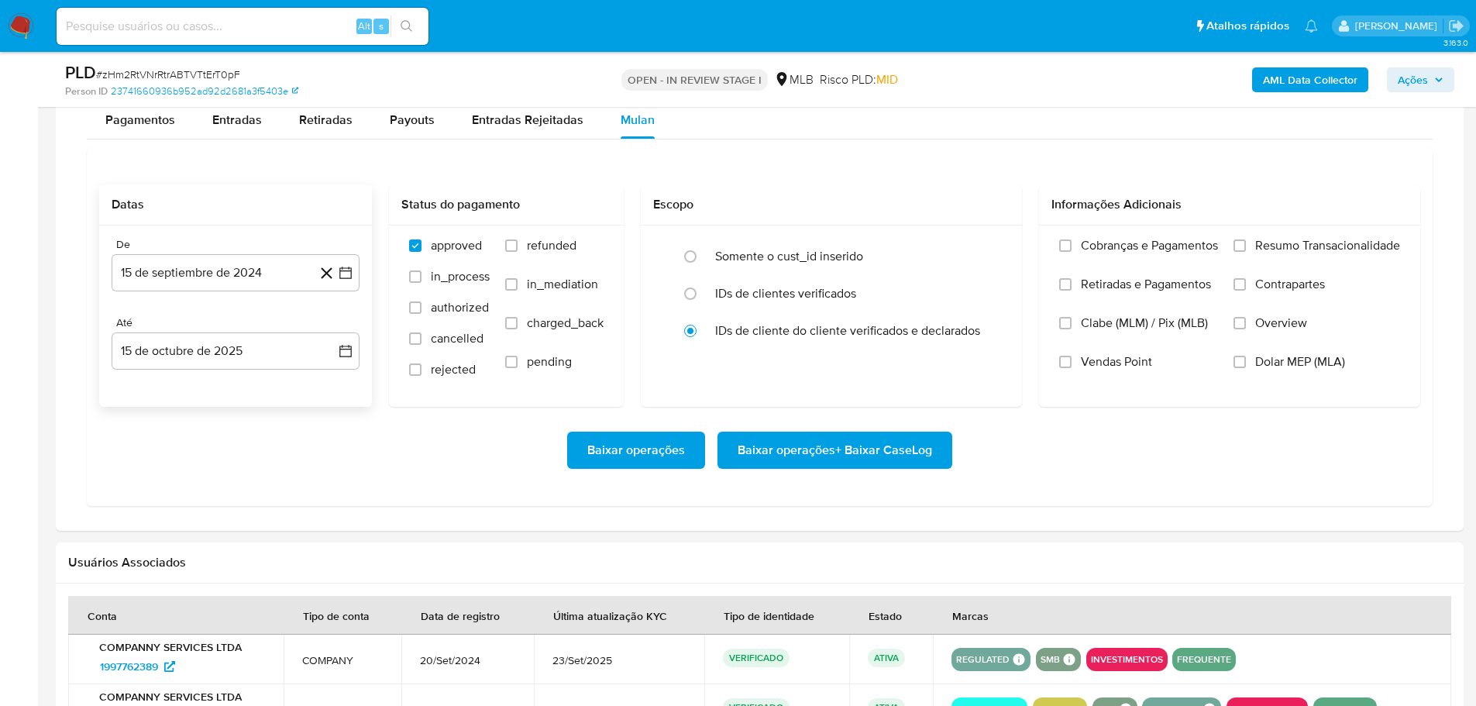
scroll to position [1395, 0]
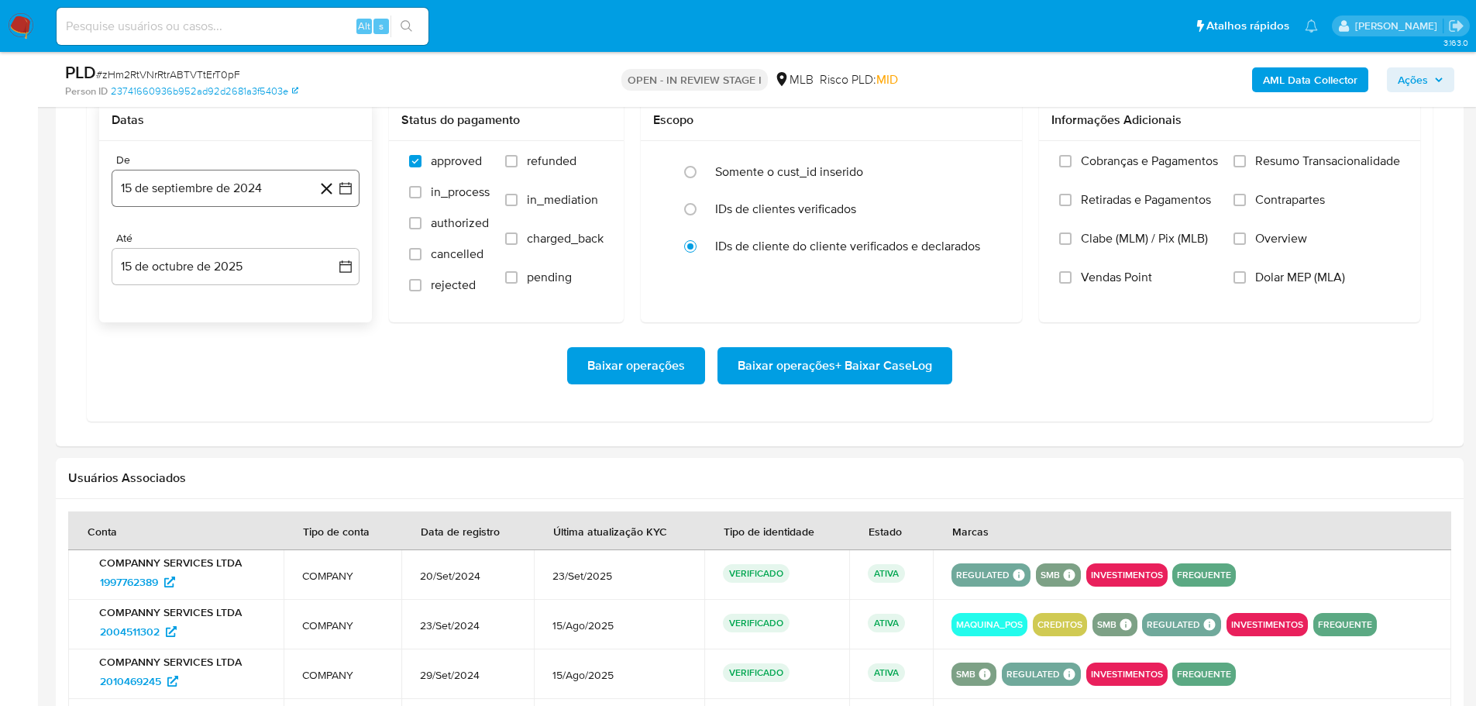
click at [171, 191] on button "15 de septiembre de 2024" at bounding box center [236, 188] width 248 height 37
click at [330, 245] on icon "Mes siguiente" at bounding box center [331, 244] width 19 height 19
click at [332, 245] on icon "Mes siguiente" at bounding box center [331, 244] width 19 height 19
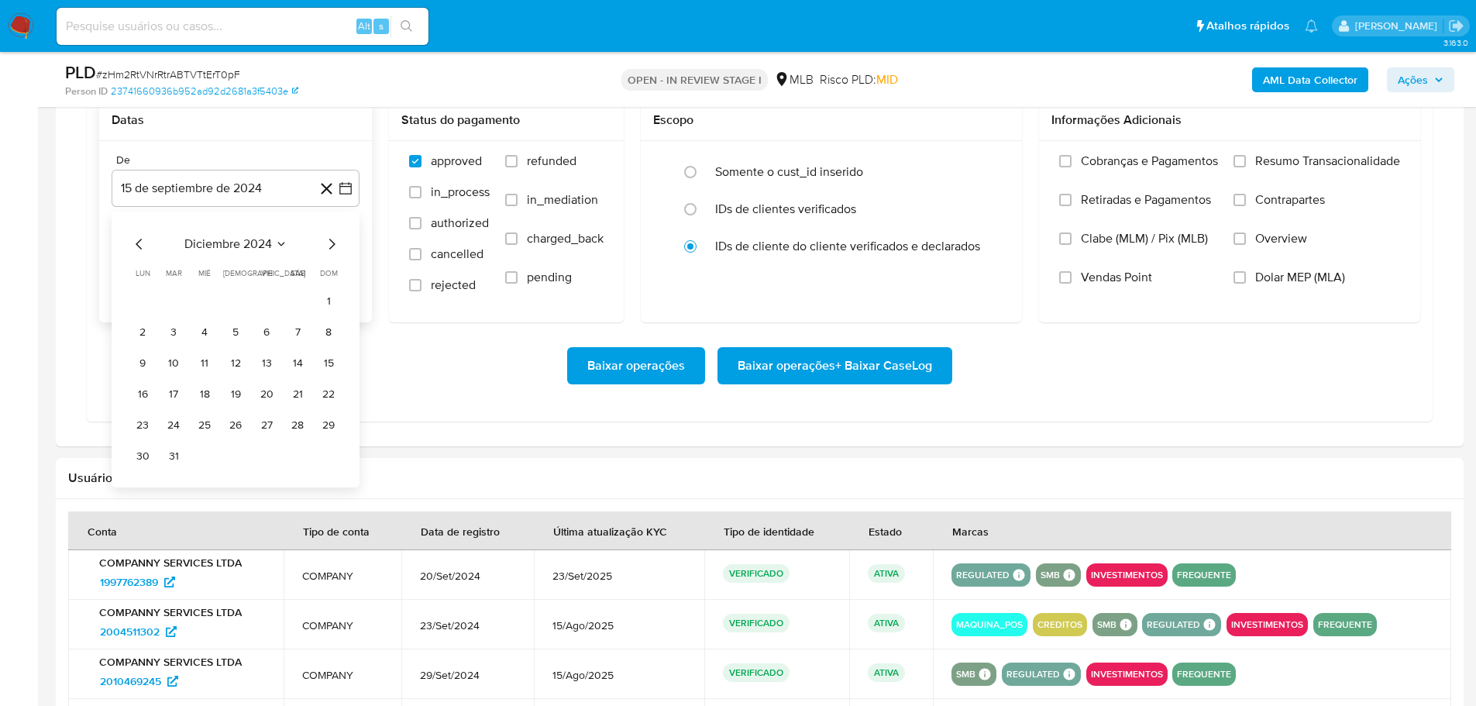
click at [332, 245] on icon "Mes siguiente" at bounding box center [331, 244] width 19 height 19
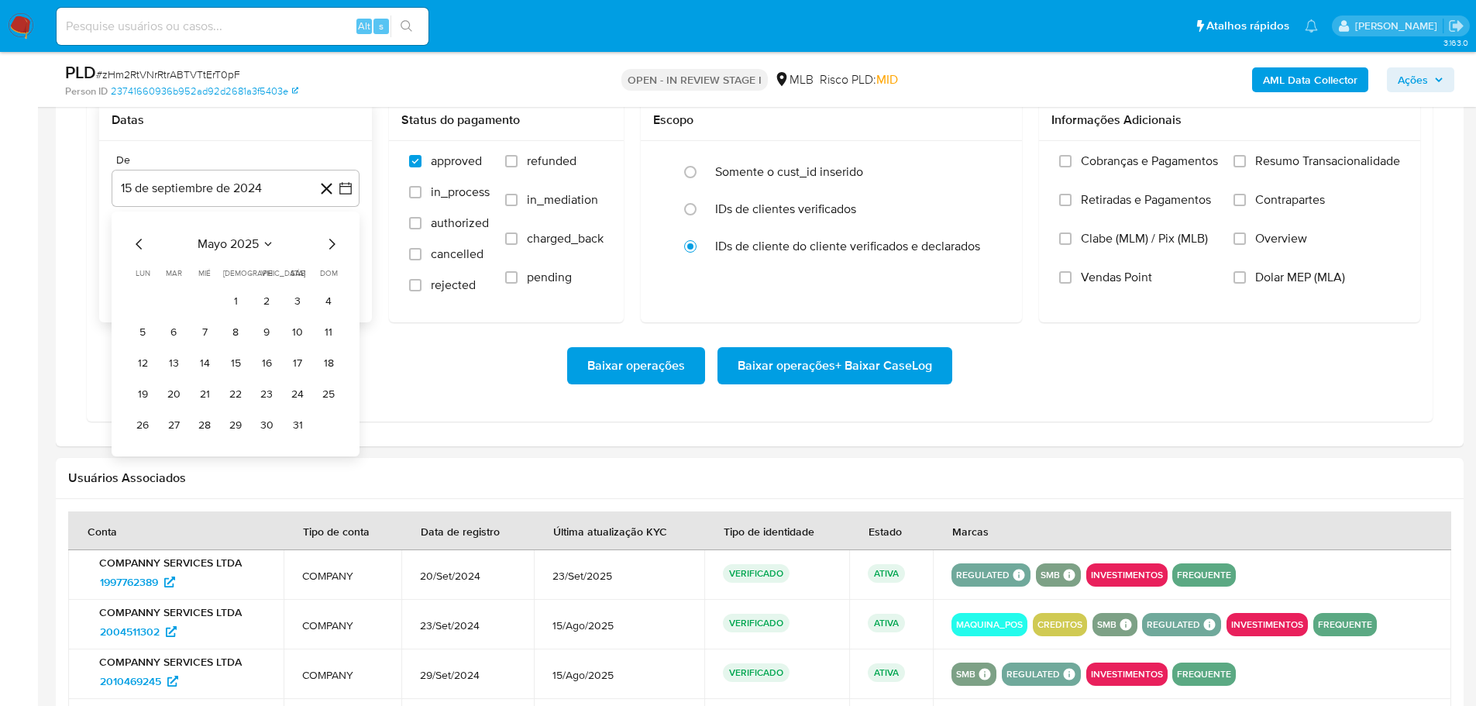
click at [332, 245] on icon "Mes siguiente" at bounding box center [331, 244] width 19 height 19
click at [270, 301] on button "1" at bounding box center [266, 301] width 25 height 25
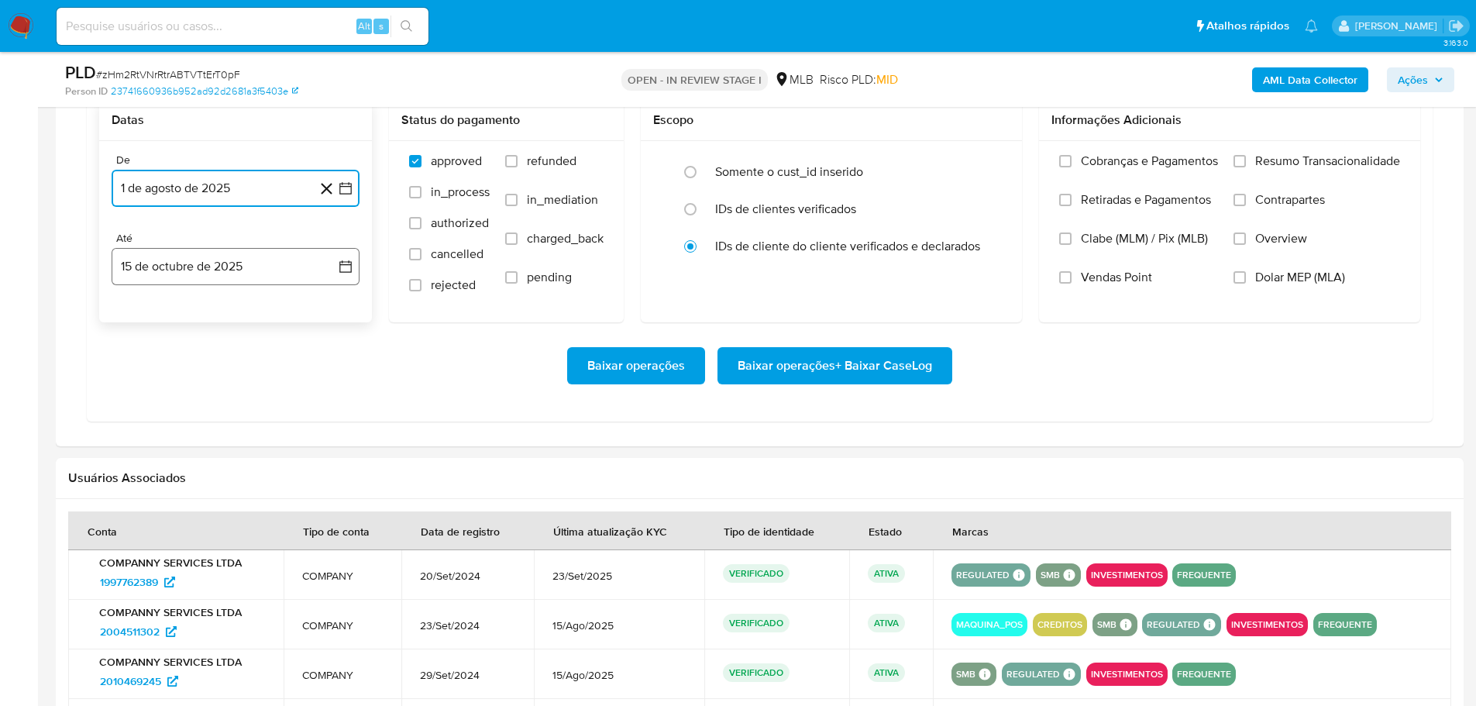
click at [248, 267] on button "15 de octubre de 2025" at bounding box center [236, 266] width 248 height 37
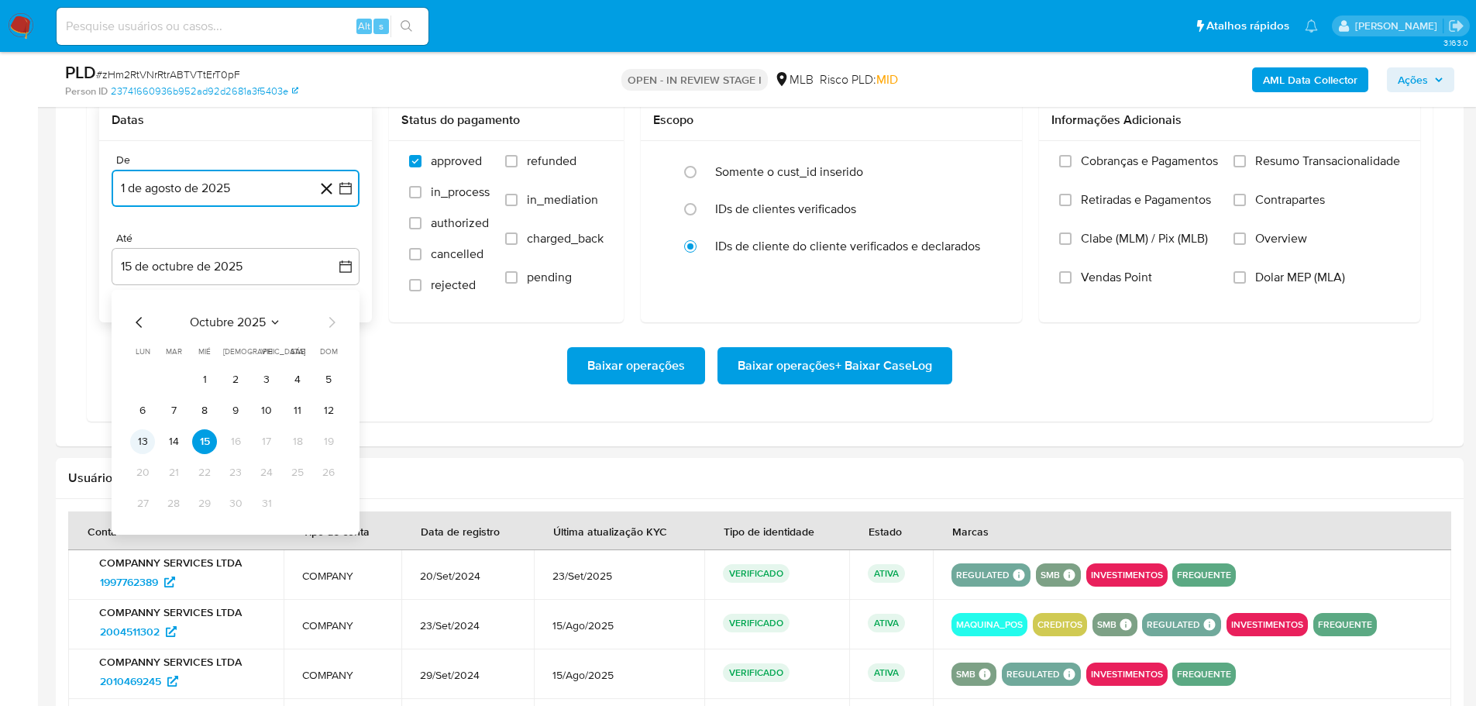
click at [130, 445] on button "13" at bounding box center [142, 441] width 25 height 25
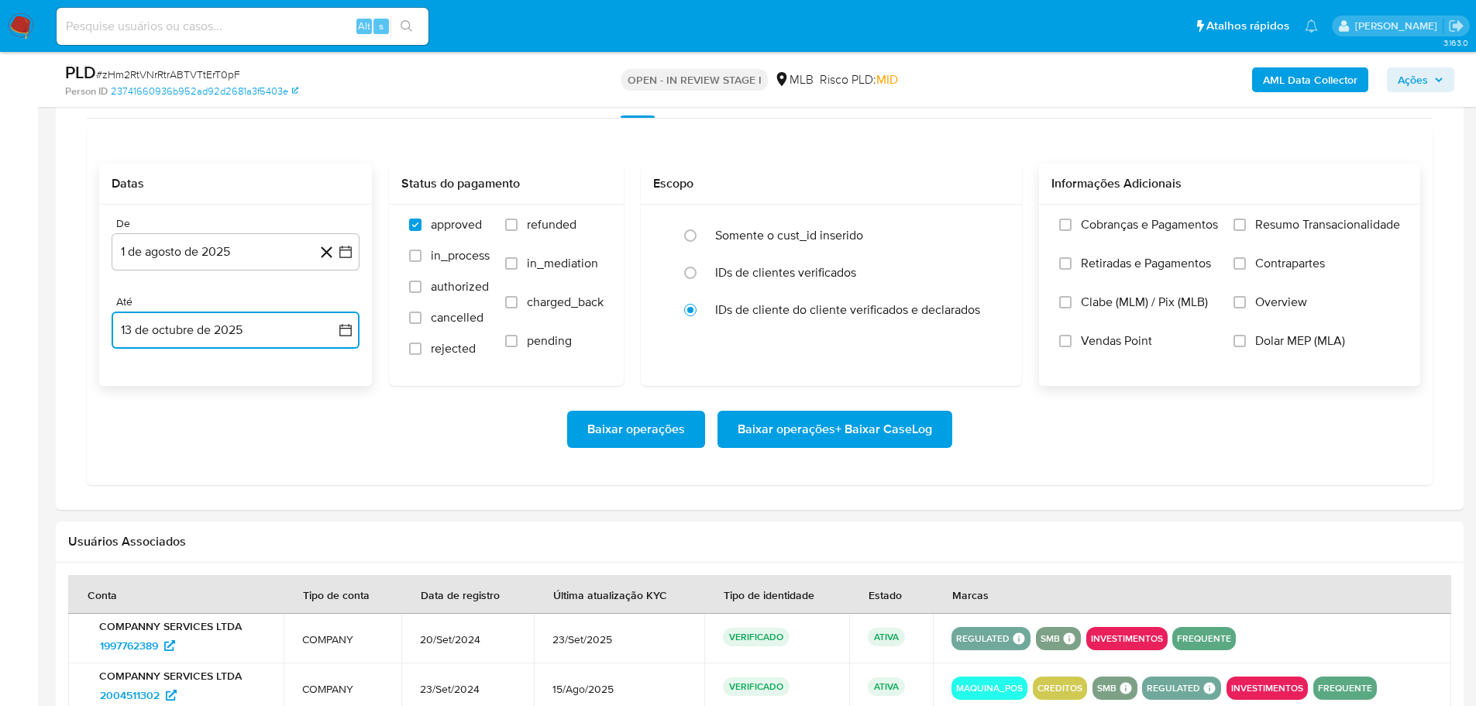
scroll to position [1240, 0]
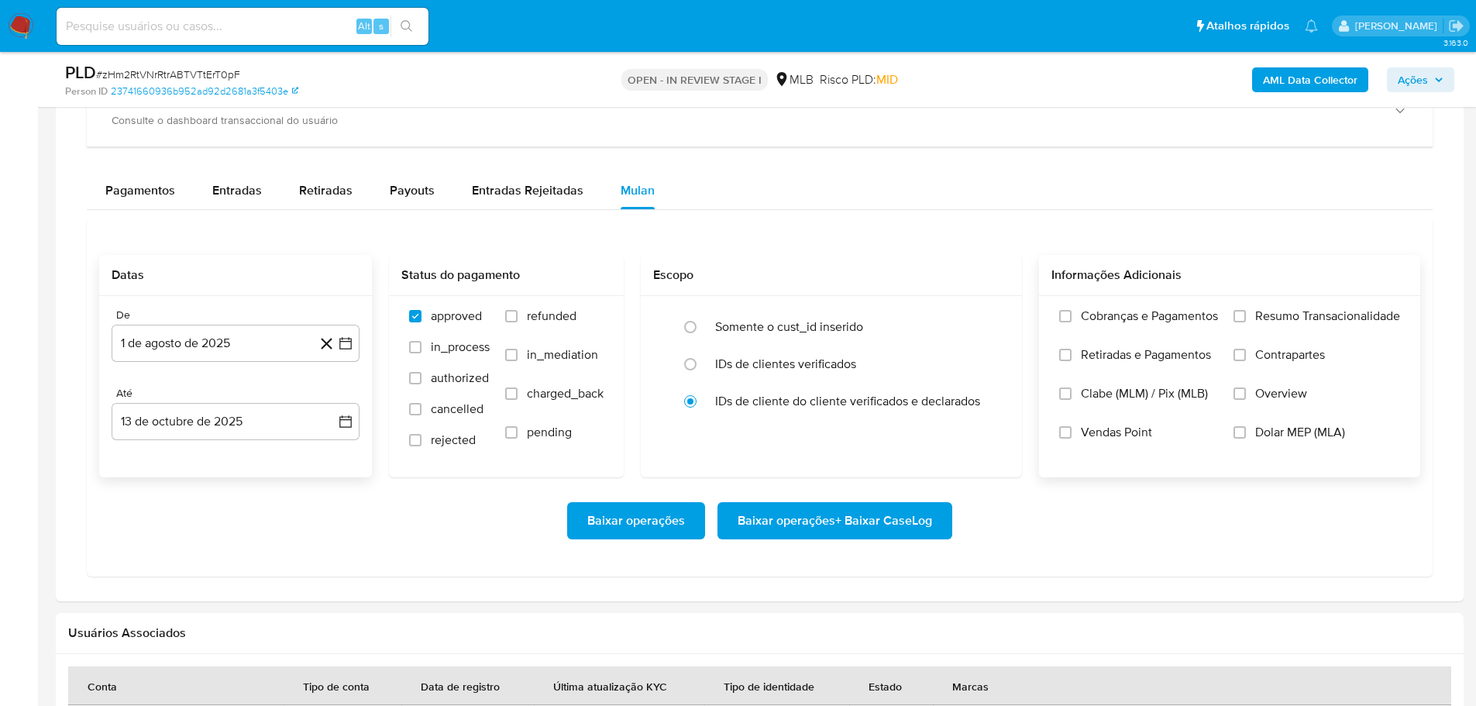
click at [1241, 324] on label "Resumo Transacionalidade" at bounding box center [1317, 327] width 167 height 39
click at [1241, 322] on input "Resumo Transacionalidade" at bounding box center [1240, 316] width 12 height 12
click at [889, 512] on span "Baixar operações + Baixar CaseLog" at bounding box center [835, 521] width 195 height 34
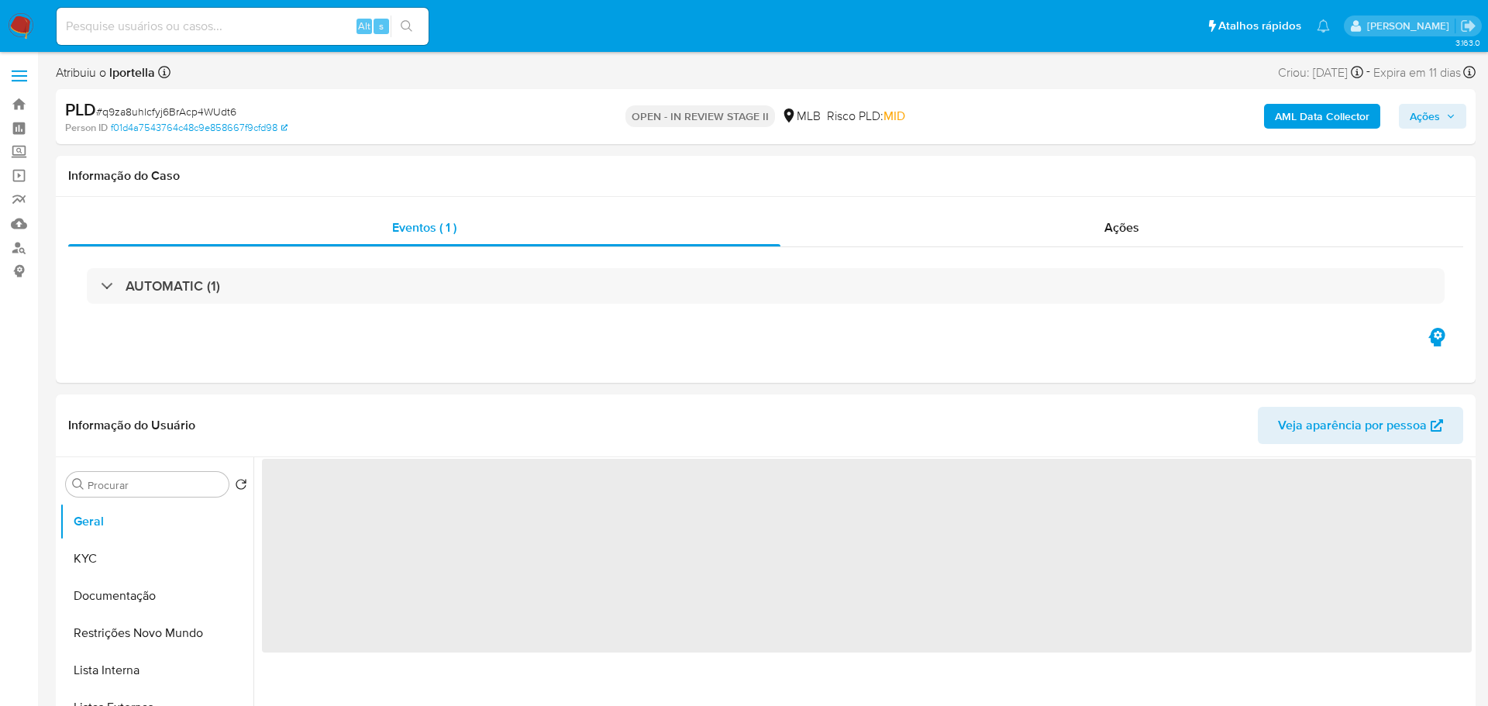
select select "10"
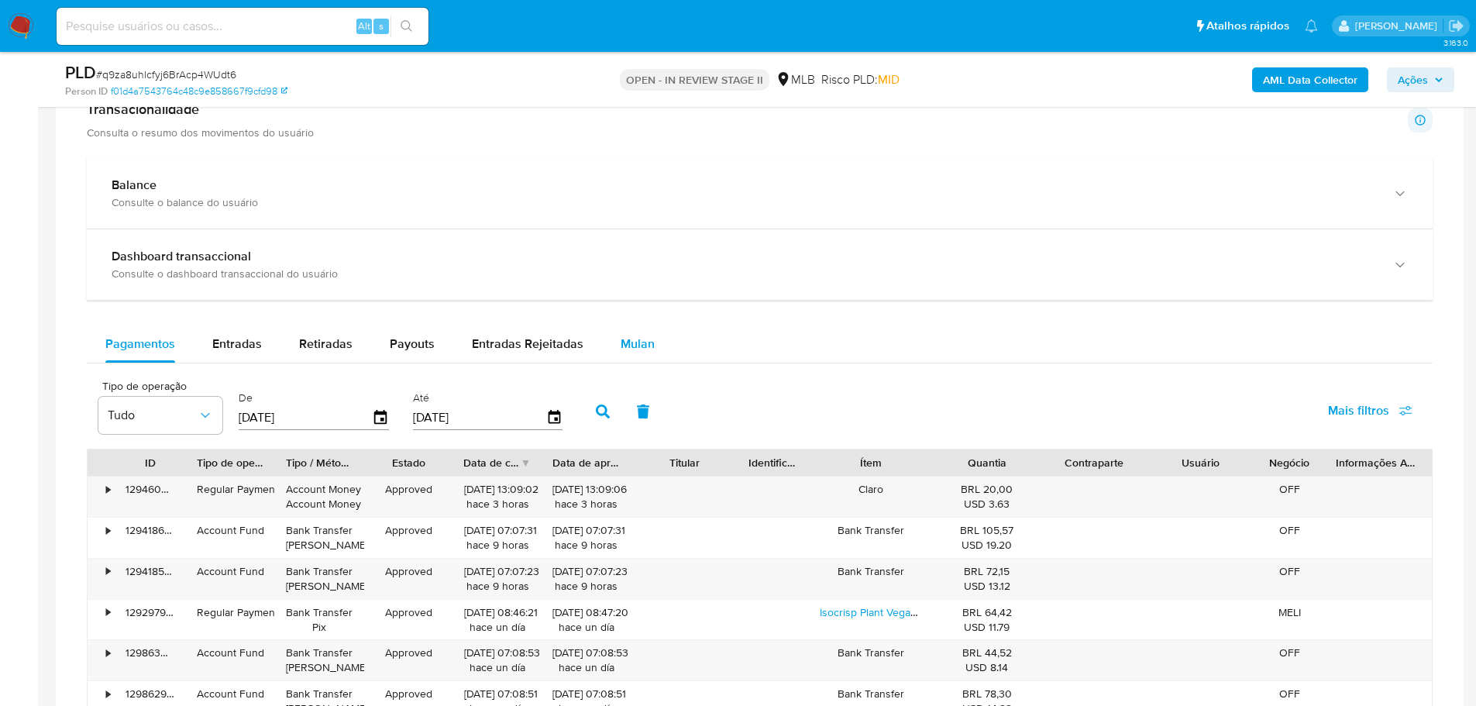
click at [650, 354] on button "Mulan" at bounding box center [637, 343] width 71 height 37
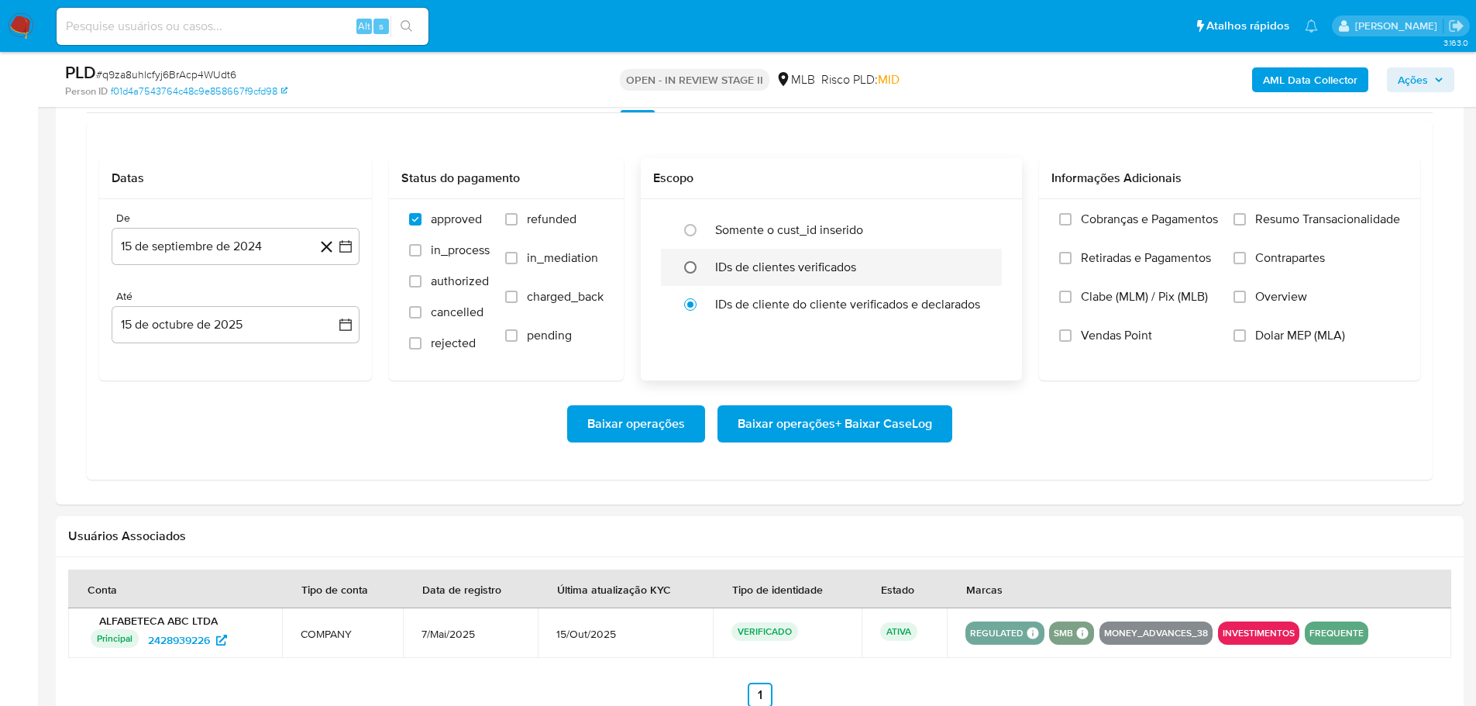
scroll to position [1317, 0]
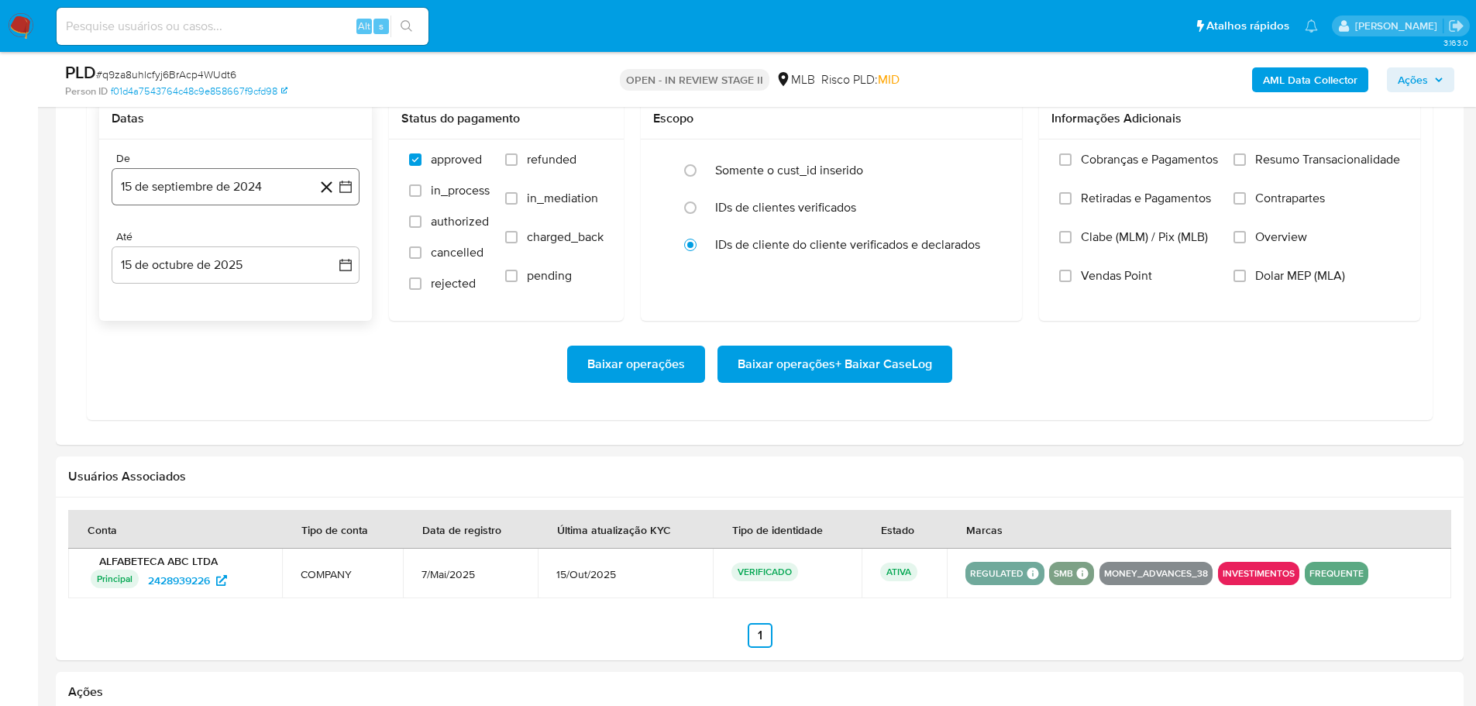
click at [240, 193] on button "15 de septiembre de 2024" at bounding box center [236, 186] width 248 height 37
click at [334, 238] on icon "Mes siguiente" at bounding box center [331, 242] width 19 height 19
click at [332, 238] on icon "Mes siguiente" at bounding box center [331, 242] width 19 height 19
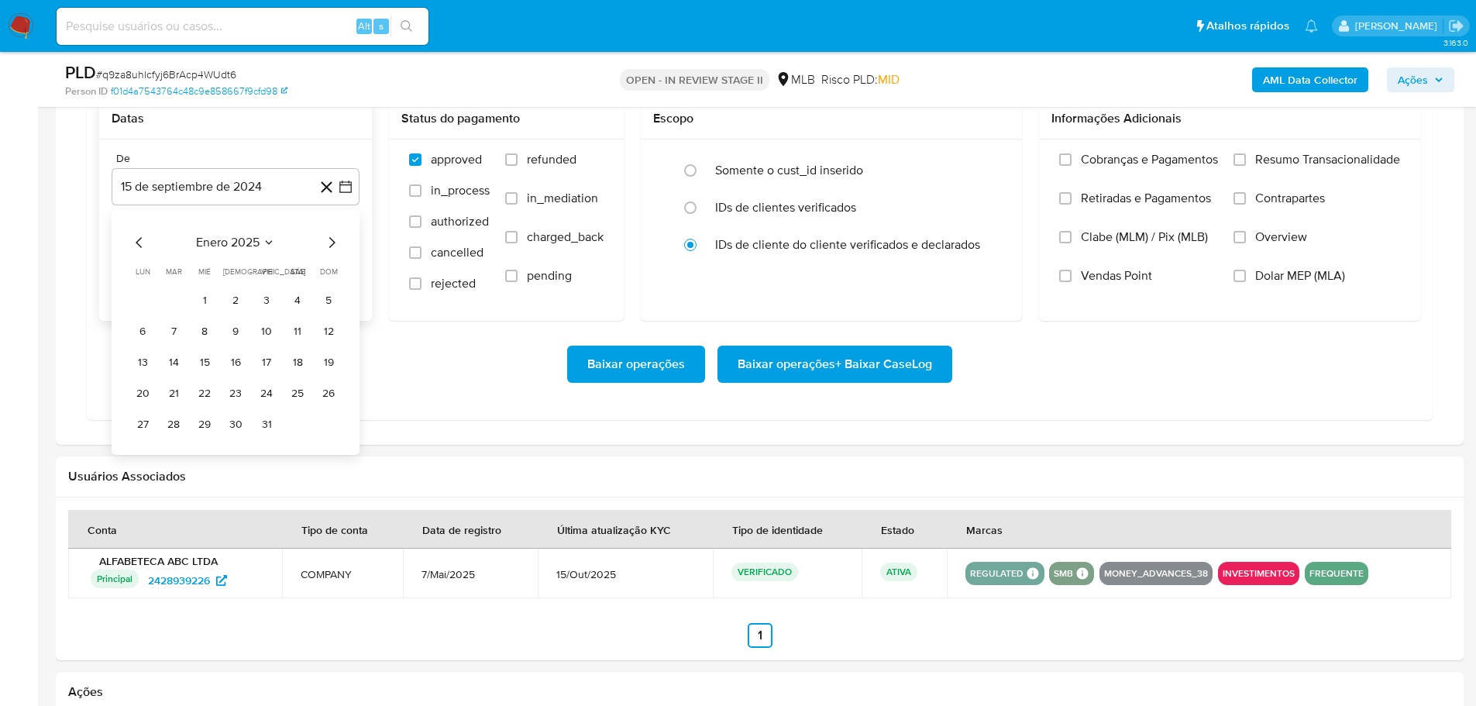
click at [332, 238] on icon "Mes siguiente" at bounding box center [331, 242] width 19 height 19
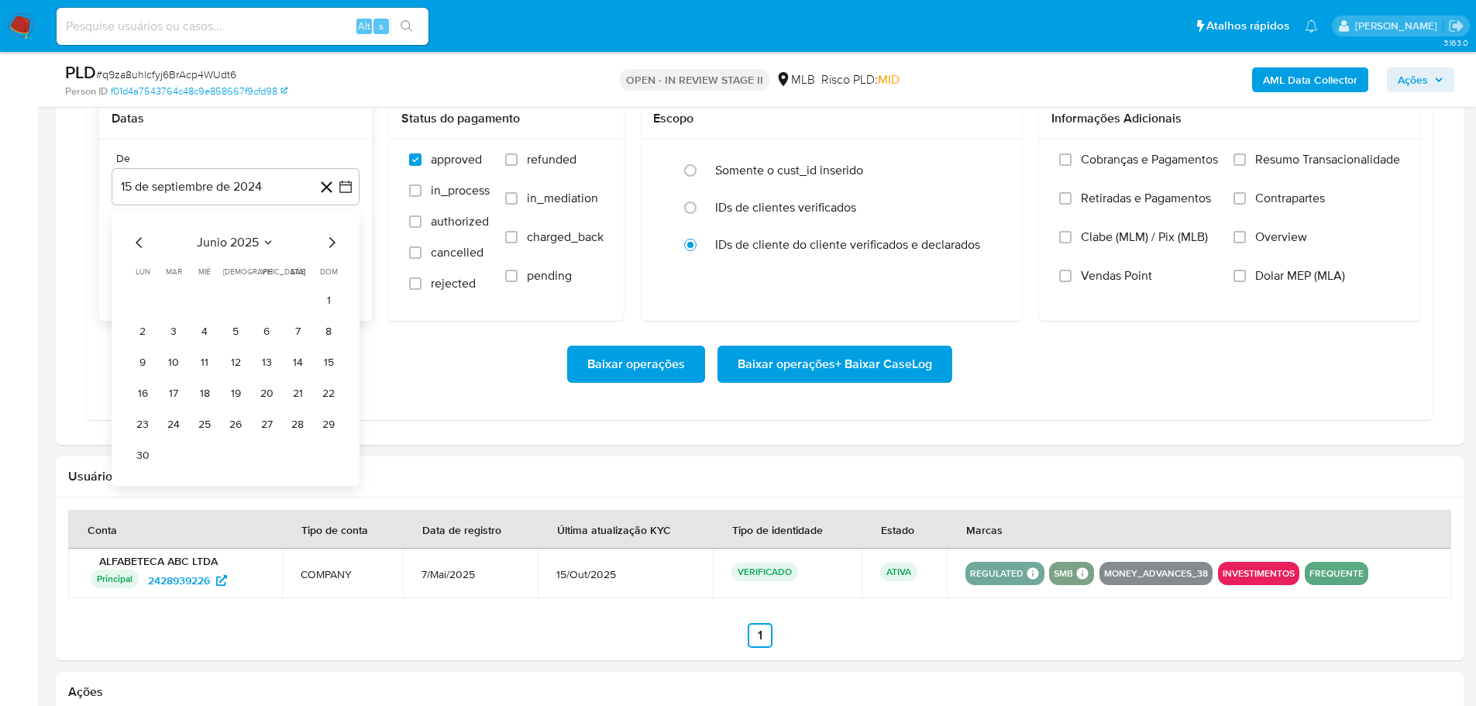
click at [331, 238] on icon "Mes siguiente" at bounding box center [331, 242] width 19 height 19
click at [331, 241] on icon "Mes siguiente" at bounding box center [331, 242] width 19 height 19
click at [272, 298] on button "1" at bounding box center [266, 300] width 25 height 25
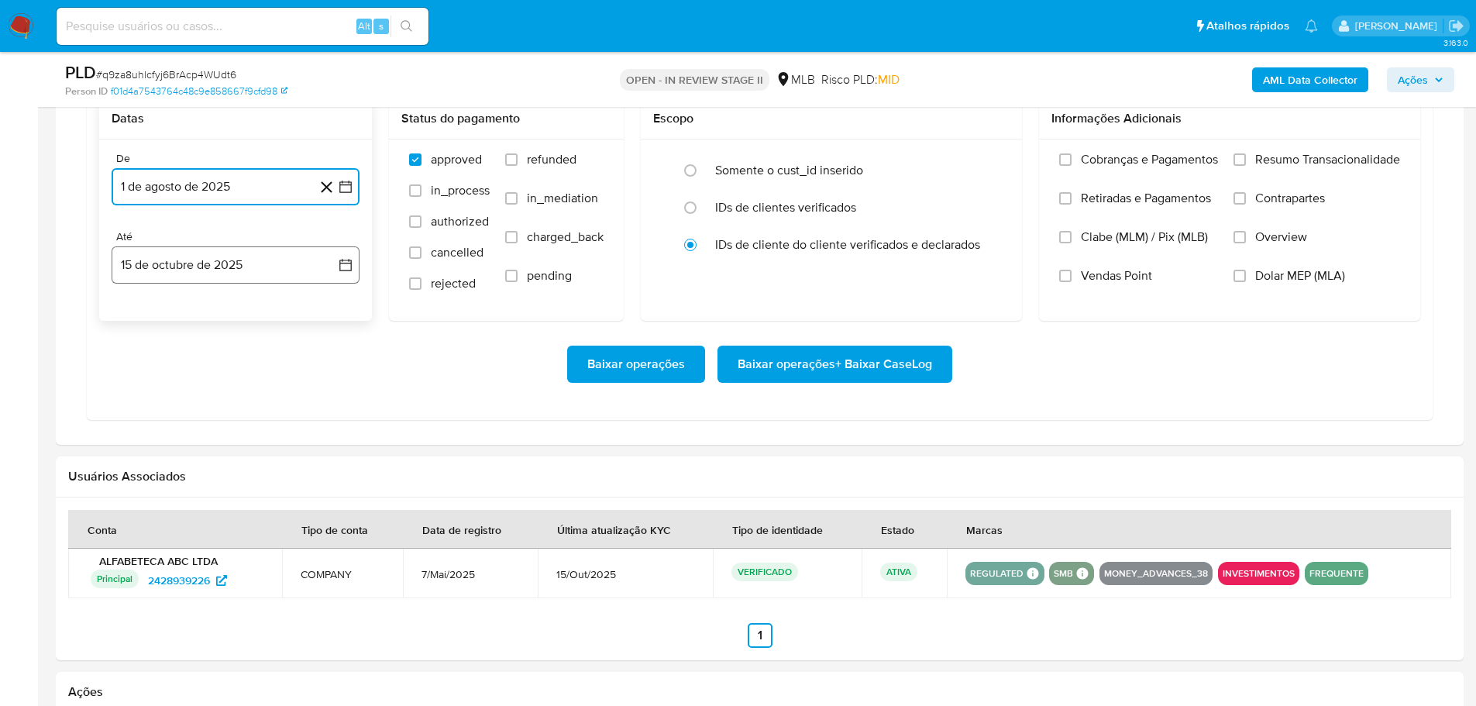
click at [259, 270] on button "15 de octubre de 2025" at bounding box center [236, 264] width 248 height 37
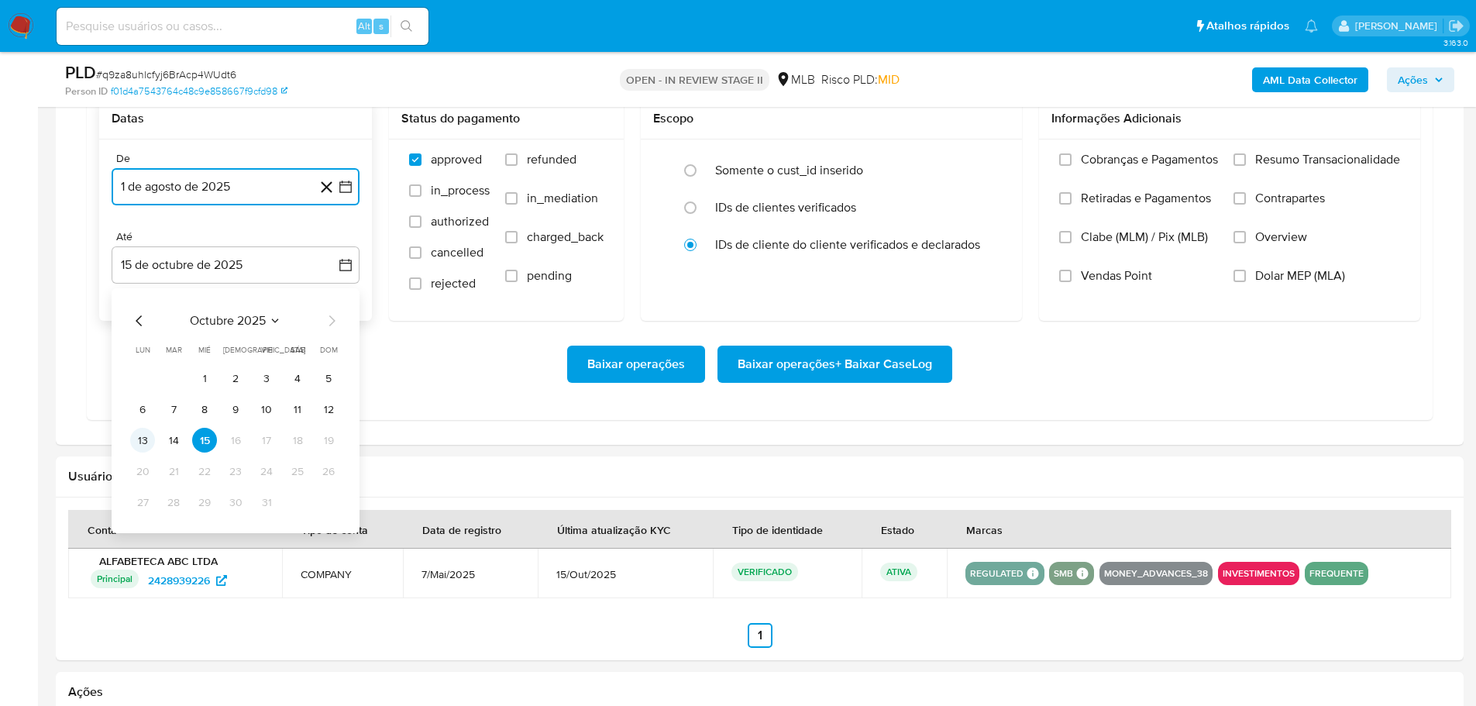
click at [148, 437] on button "13" at bounding box center [142, 440] width 25 height 25
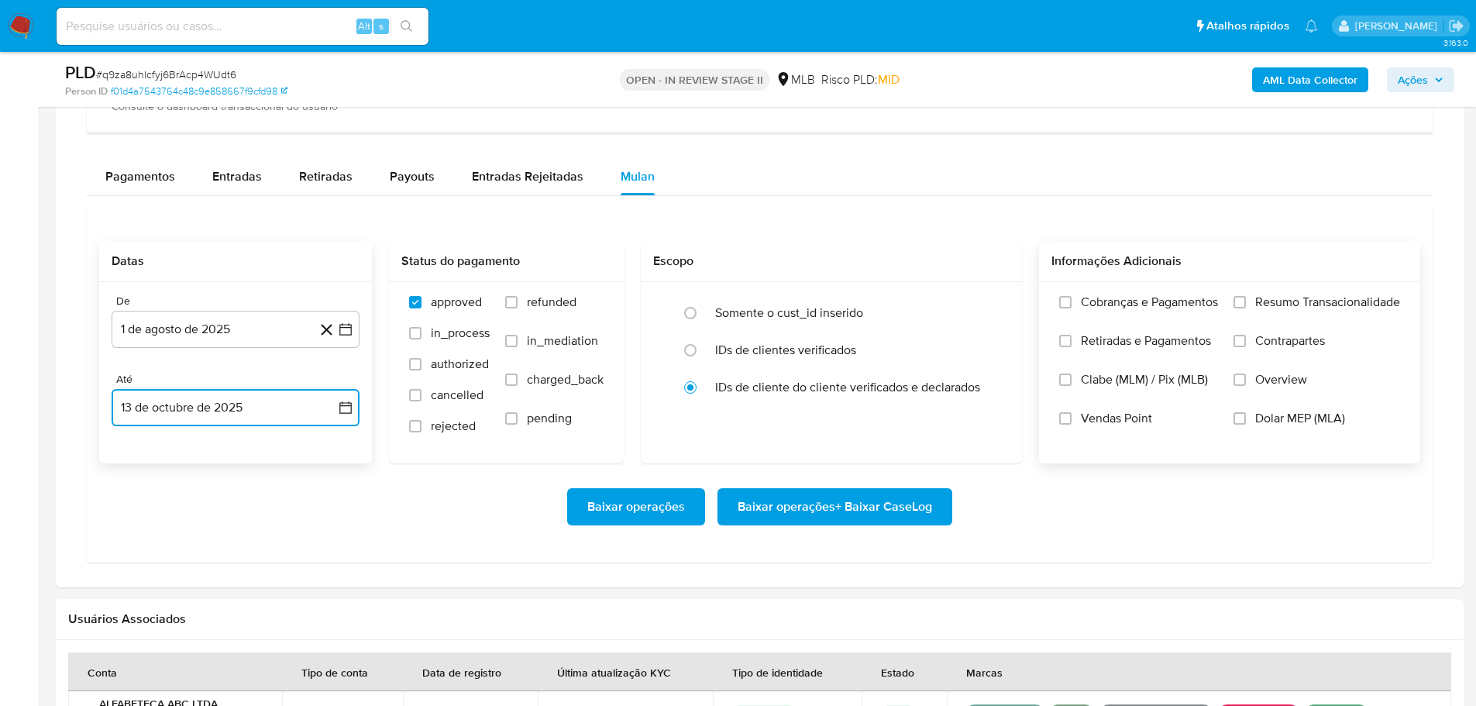
scroll to position [1162, 0]
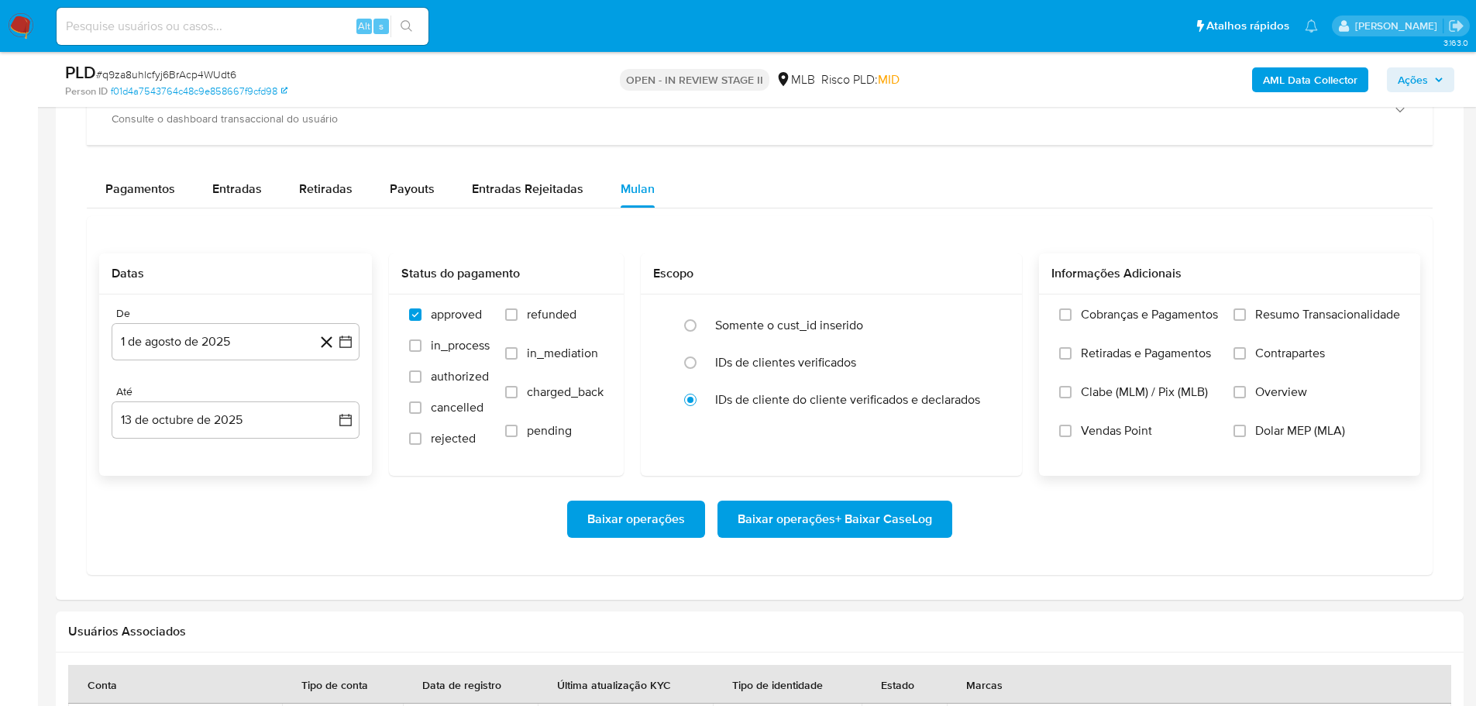
click at [1240, 322] on label "Resumo Transacionalidade" at bounding box center [1317, 326] width 167 height 39
click at [1240, 321] on input "Resumo Transacionalidade" at bounding box center [1240, 314] width 12 height 12
click at [914, 520] on span "Baixar operações + Baixar CaseLog" at bounding box center [835, 519] width 195 height 34
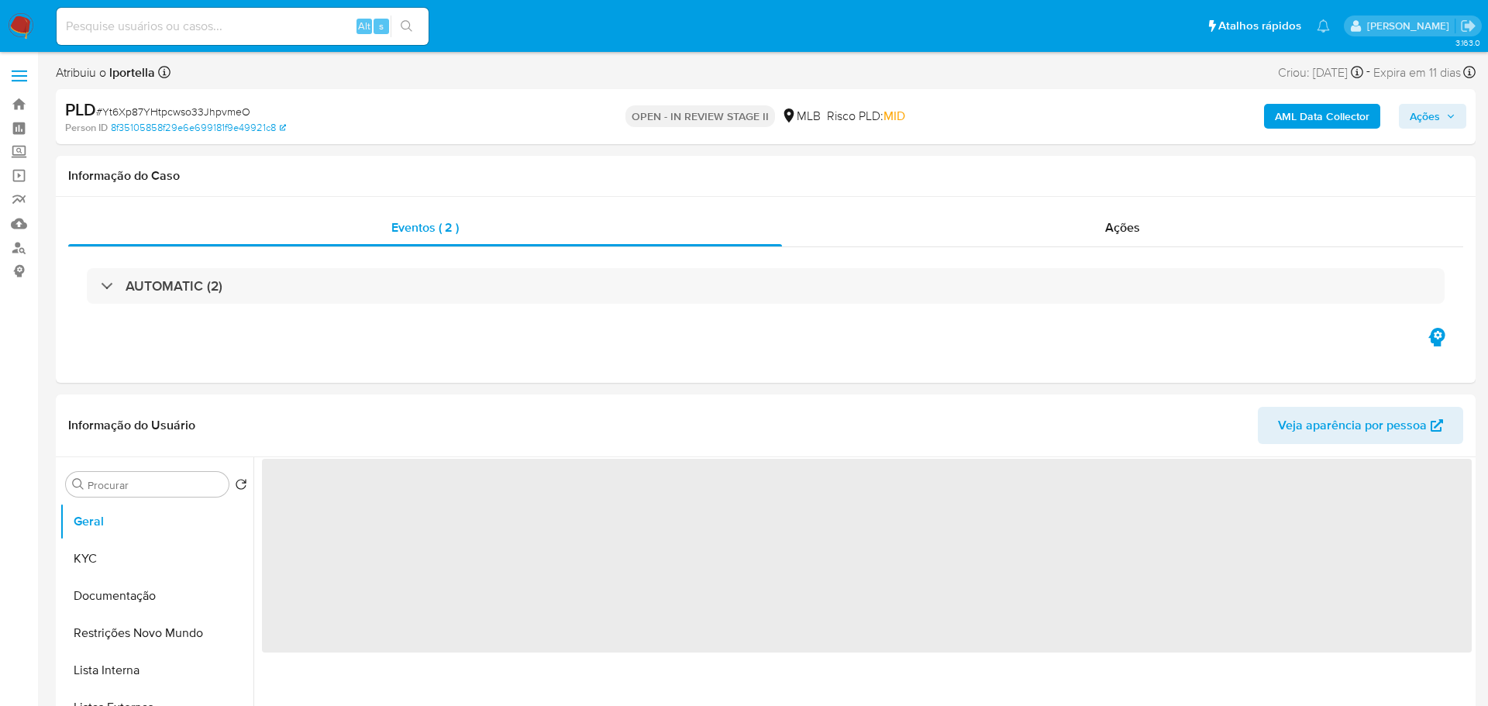
select select "10"
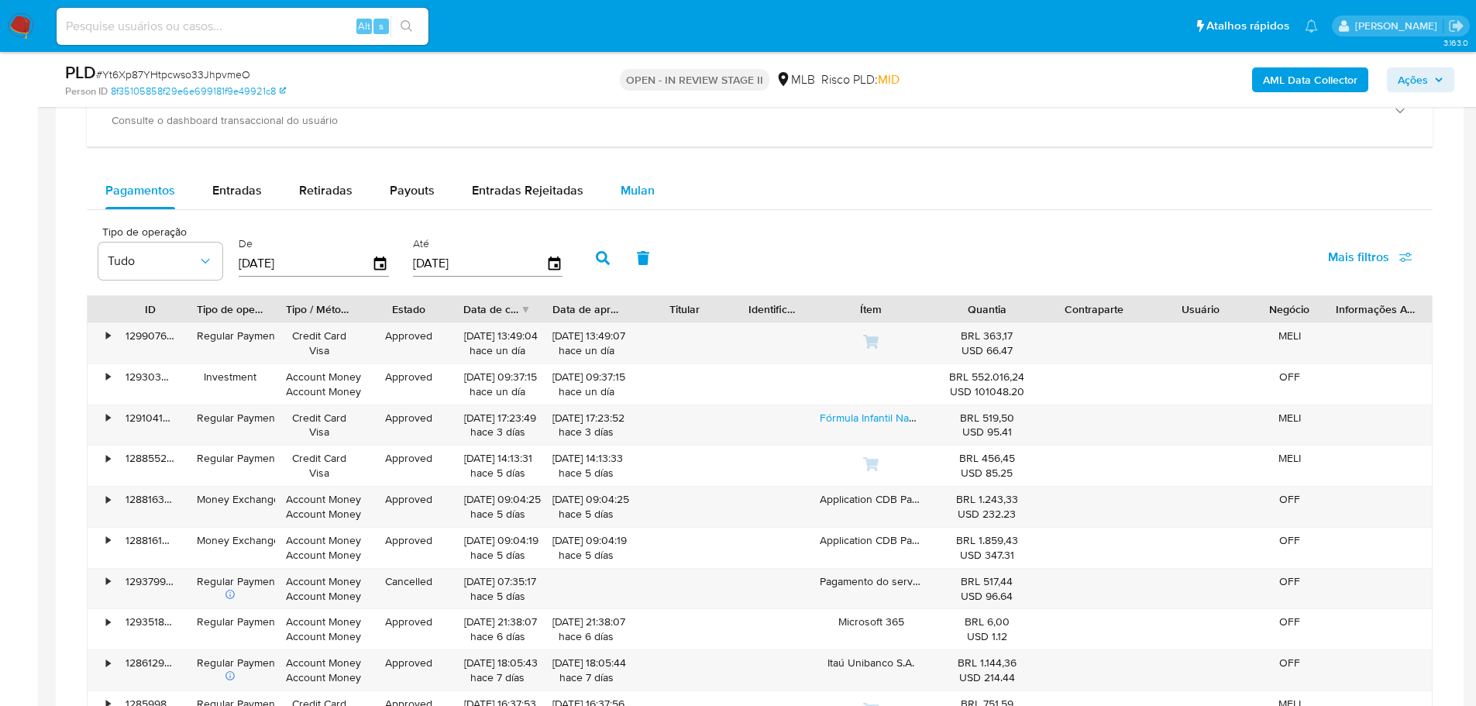
click at [621, 201] on div "Mulan" at bounding box center [638, 190] width 34 height 37
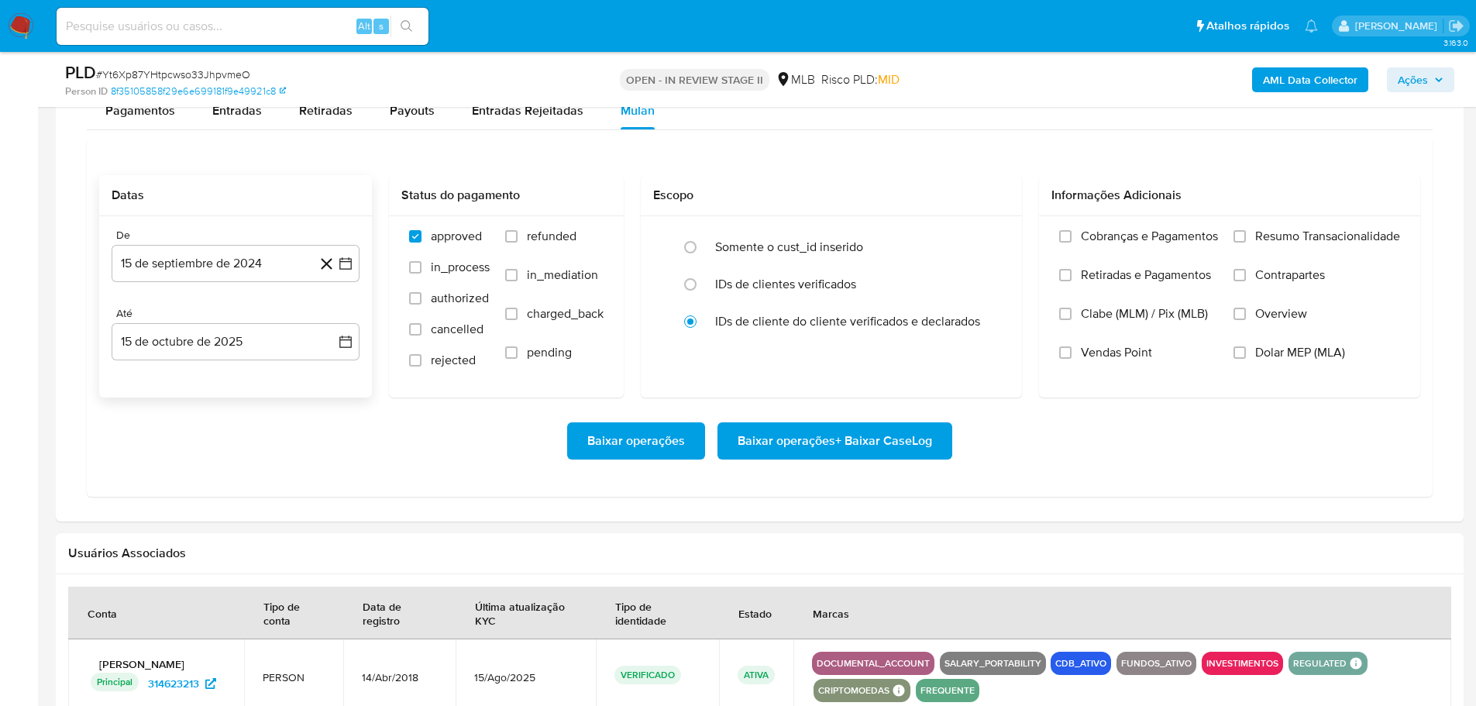
scroll to position [1395, 0]
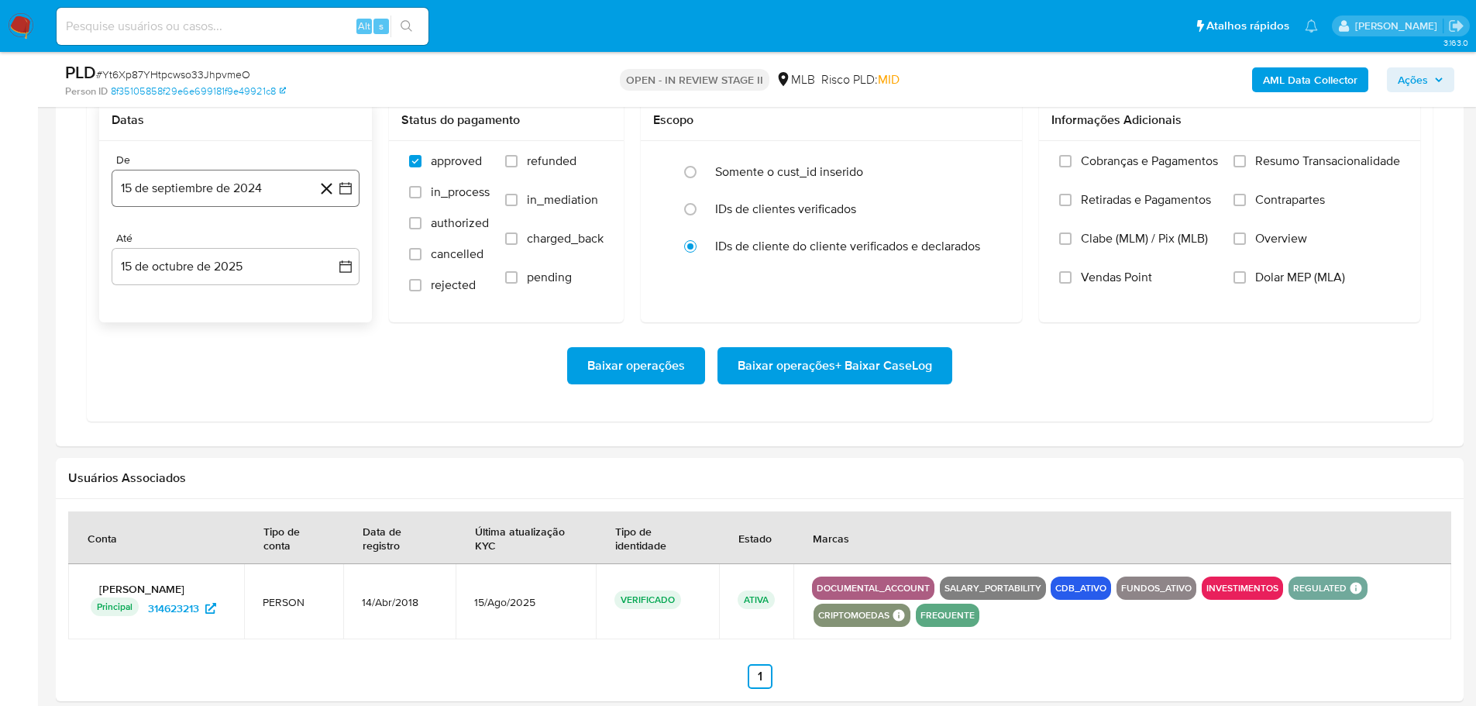
click at [167, 191] on button "15 de septiembre de 2024" at bounding box center [236, 188] width 248 height 37
click at [329, 244] on icon "Mes siguiente" at bounding box center [331, 244] width 19 height 19
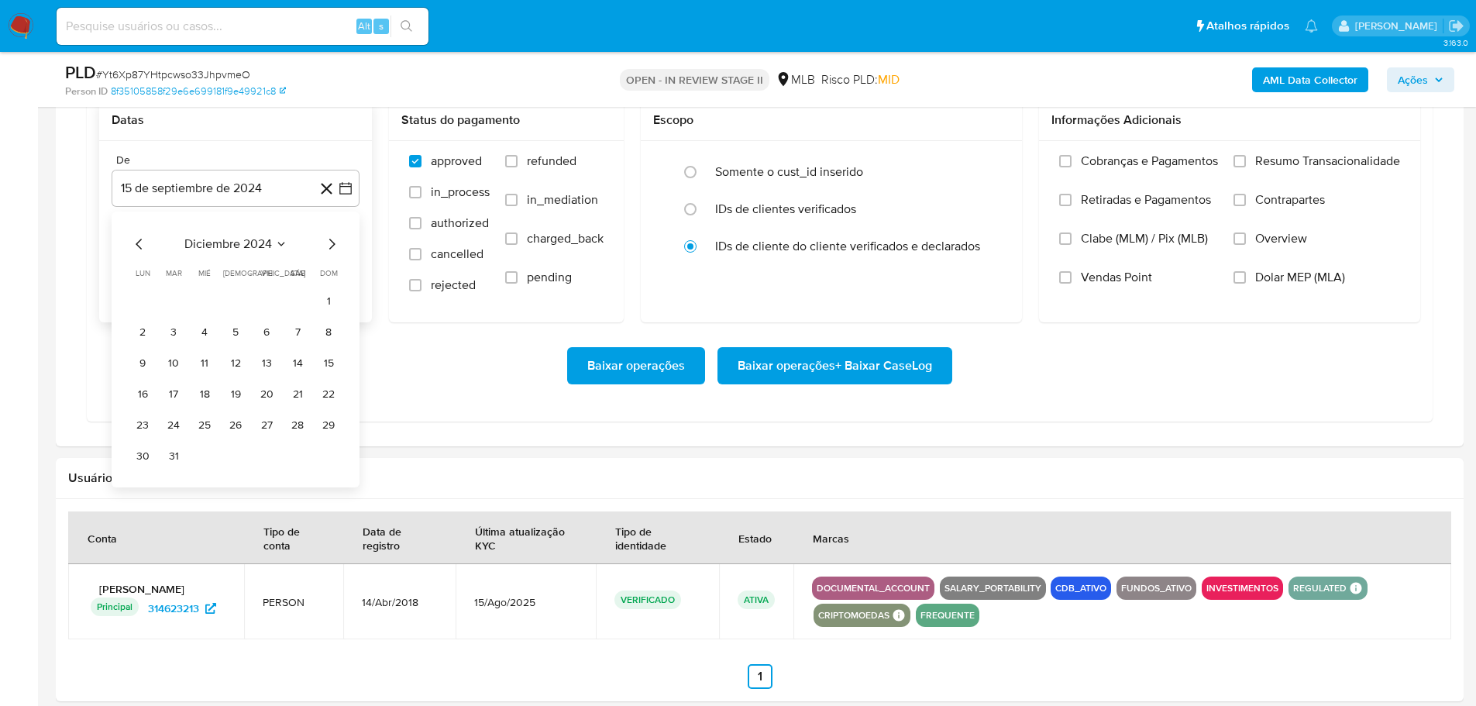
click at [329, 244] on icon "Mes siguiente" at bounding box center [331, 244] width 19 height 19
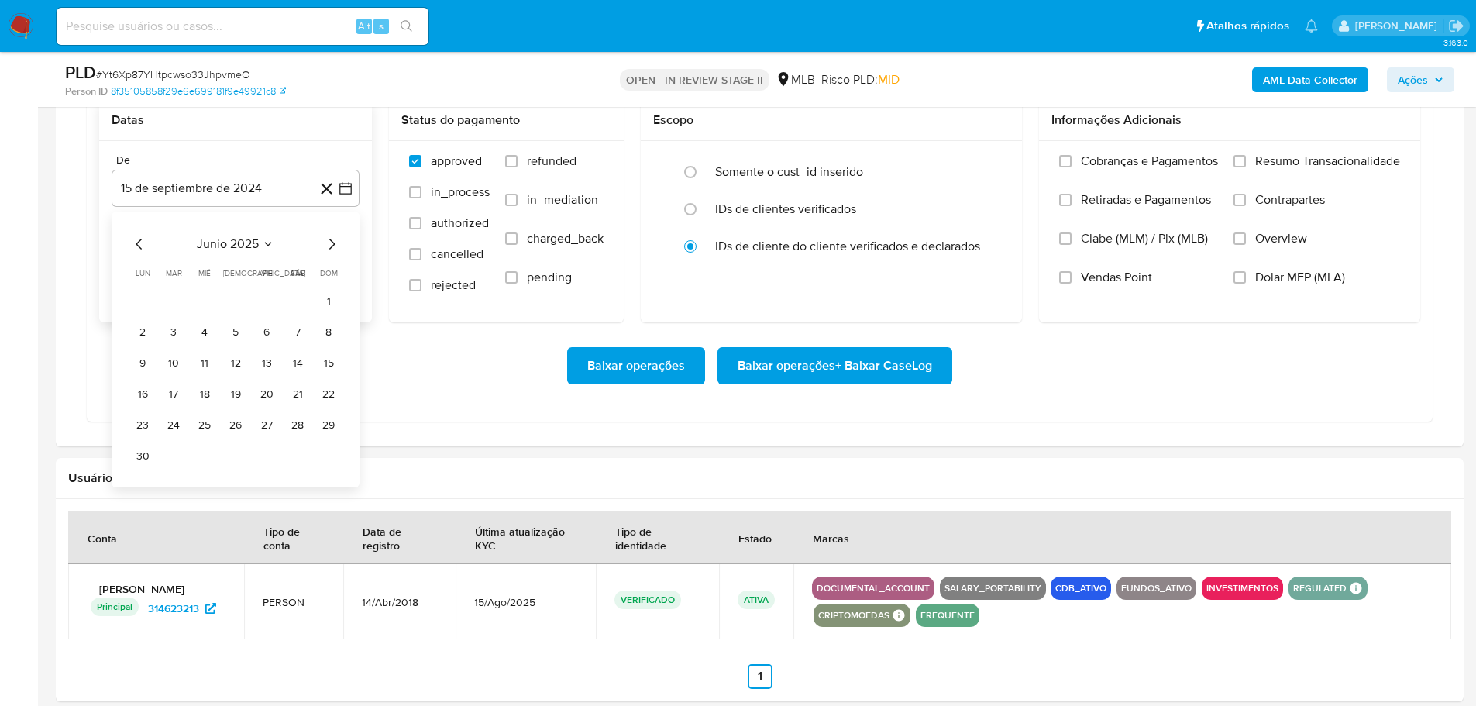
click at [329, 244] on icon "Mes siguiente" at bounding box center [331, 244] width 19 height 19
click at [141, 240] on icon "Mes anterior" at bounding box center [139, 244] width 6 height 11
click at [268, 297] on button "1" at bounding box center [266, 301] width 25 height 25
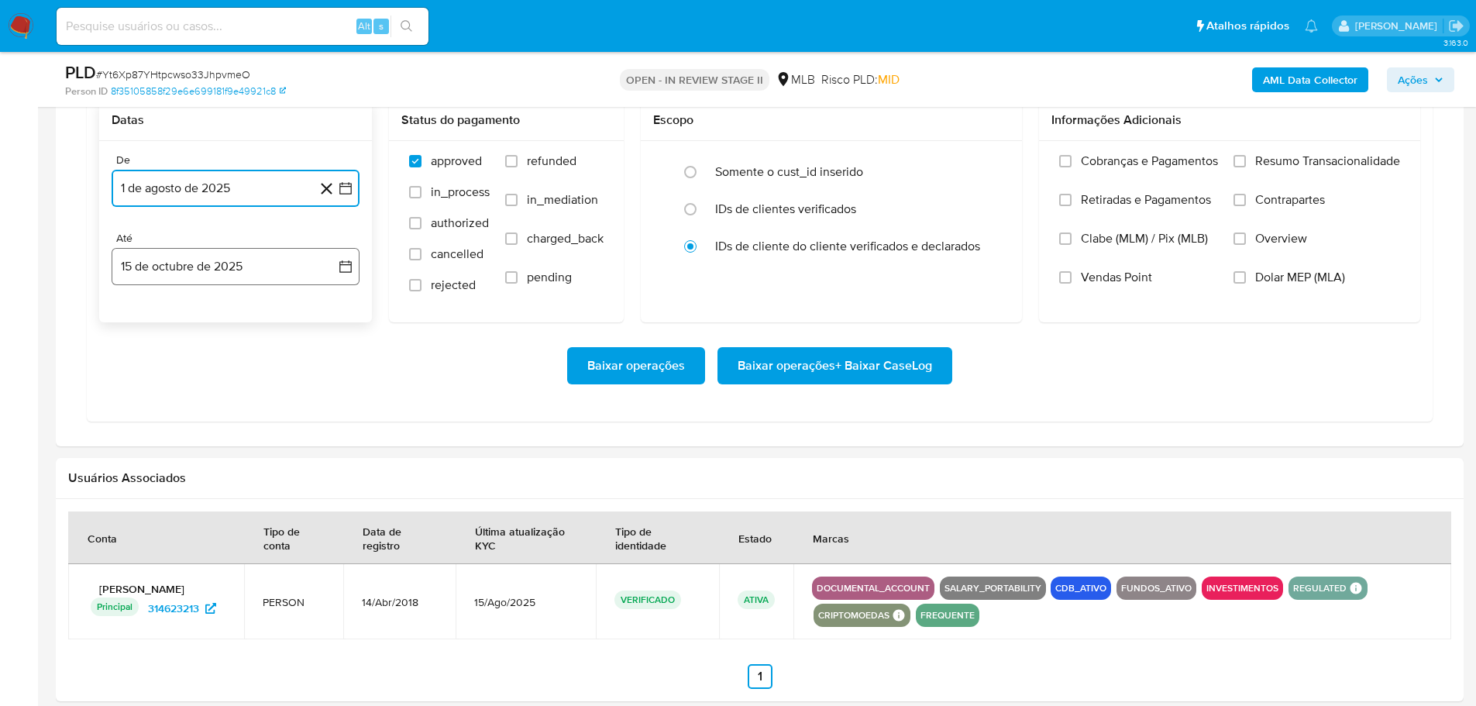
click at [250, 275] on button "15 de octubre de 2025" at bounding box center [236, 266] width 248 height 37
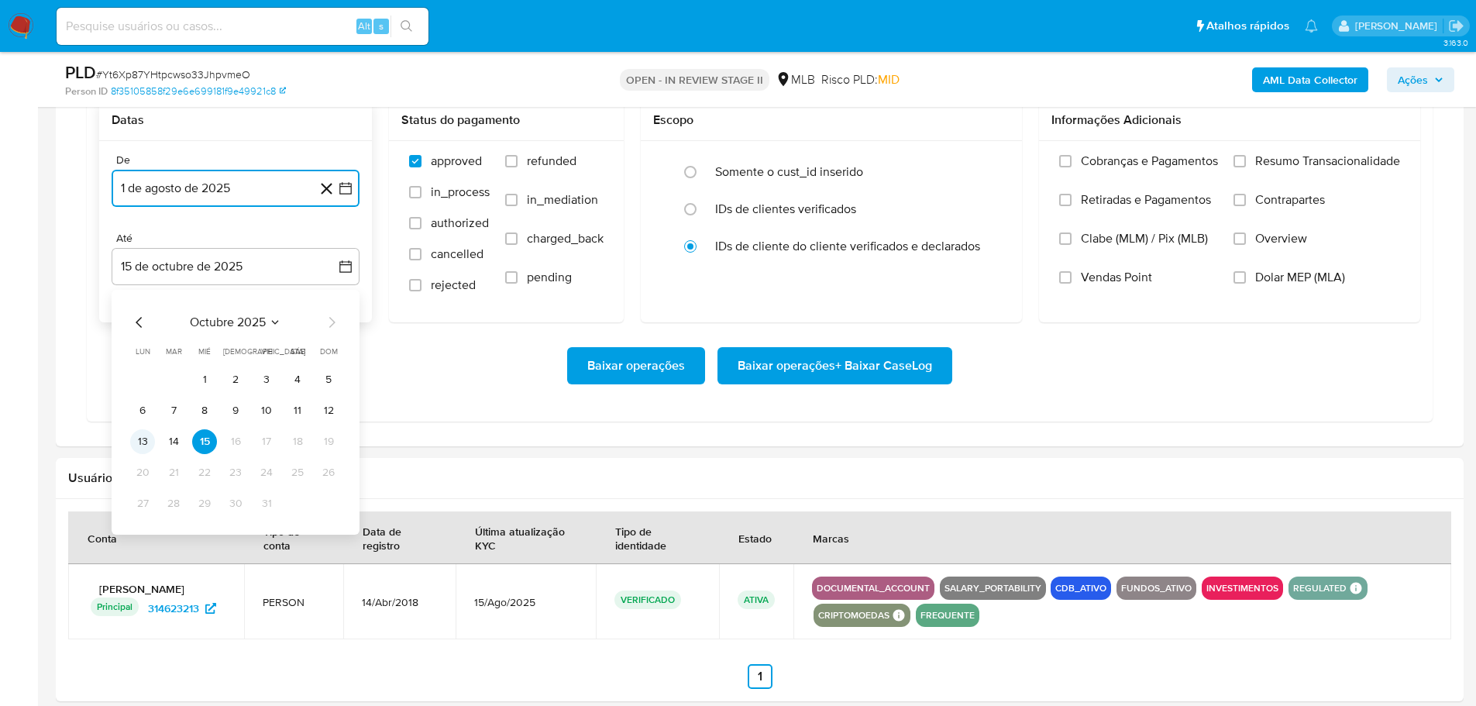
click at [147, 440] on button "13" at bounding box center [142, 441] width 25 height 25
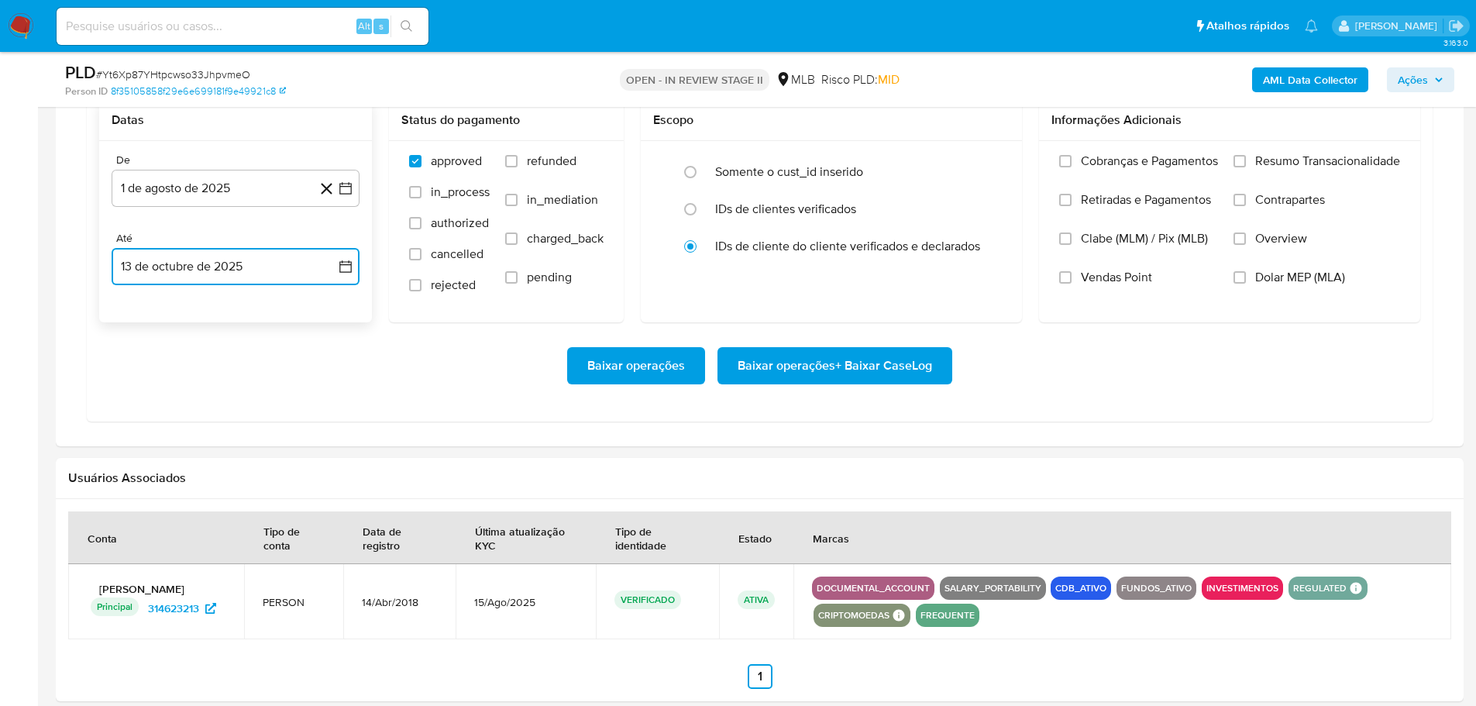
scroll to position [1317, 0]
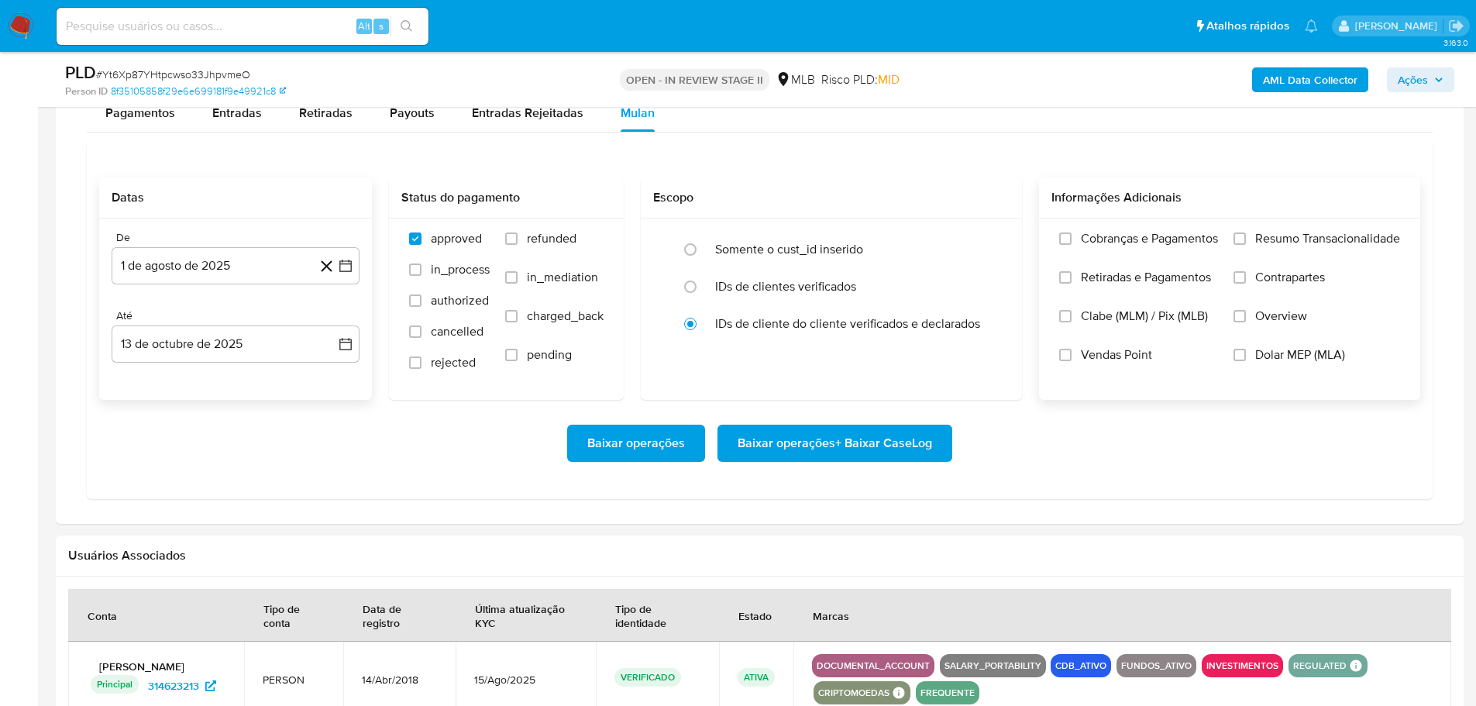
click at [1245, 246] on label "Resumo Transacionalidade" at bounding box center [1317, 250] width 167 height 39
click at [1245, 245] on input "Resumo Transacionalidade" at bounding box center [1240, 238] width 12 height 12
click at [903, 446] on span "Baixar operações + Baixar CaseLog" at bounding box center [835, 443] width 195 height 34
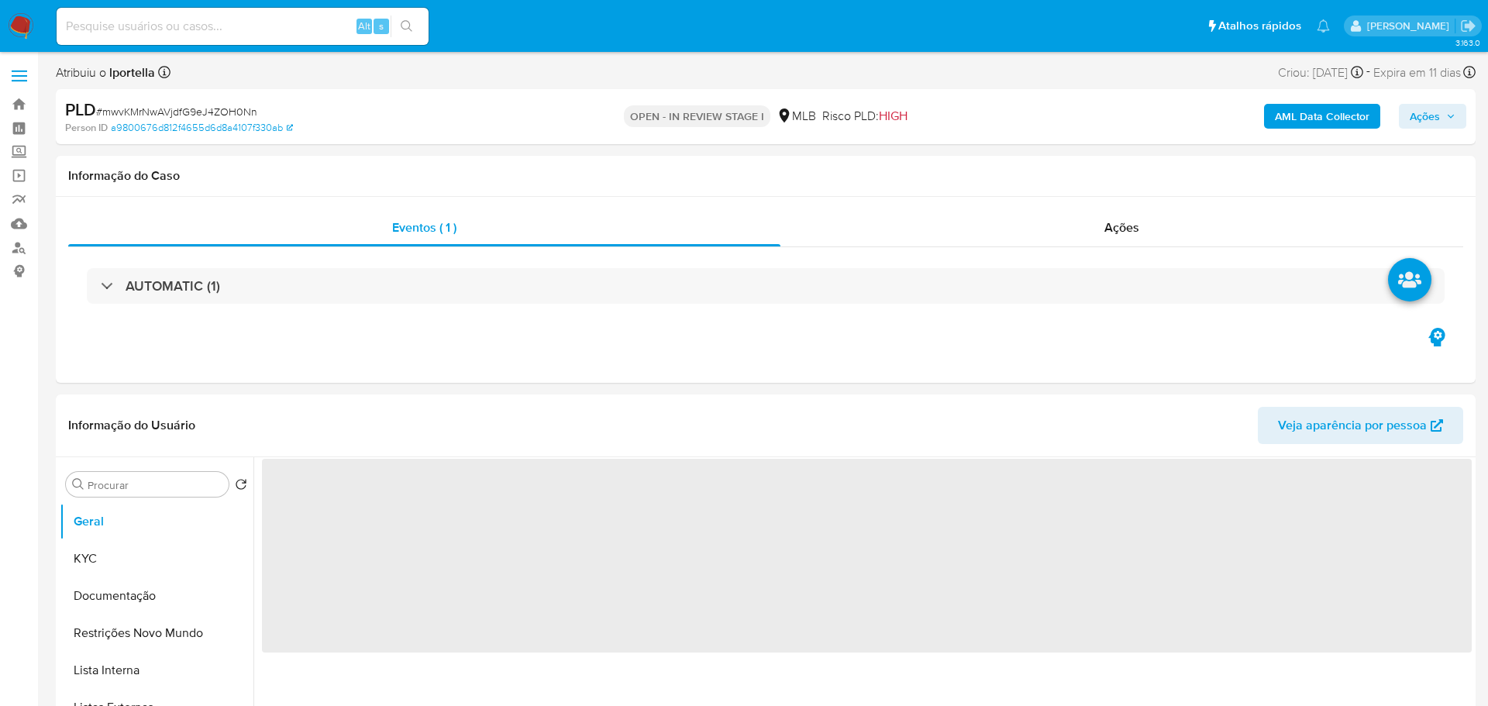
select select "10"
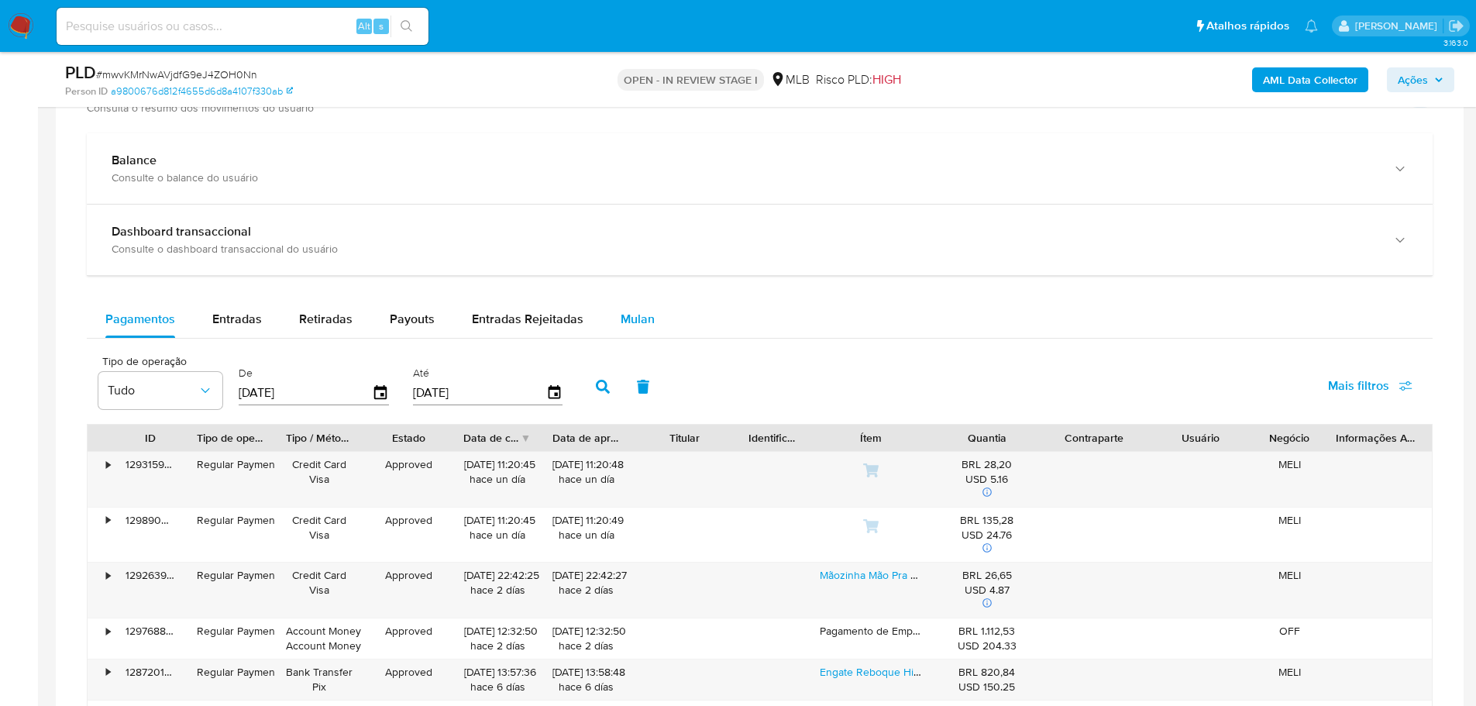
click at [625, 313] on span "Mulan" at bounding box center [638, 319] width 34 height 18
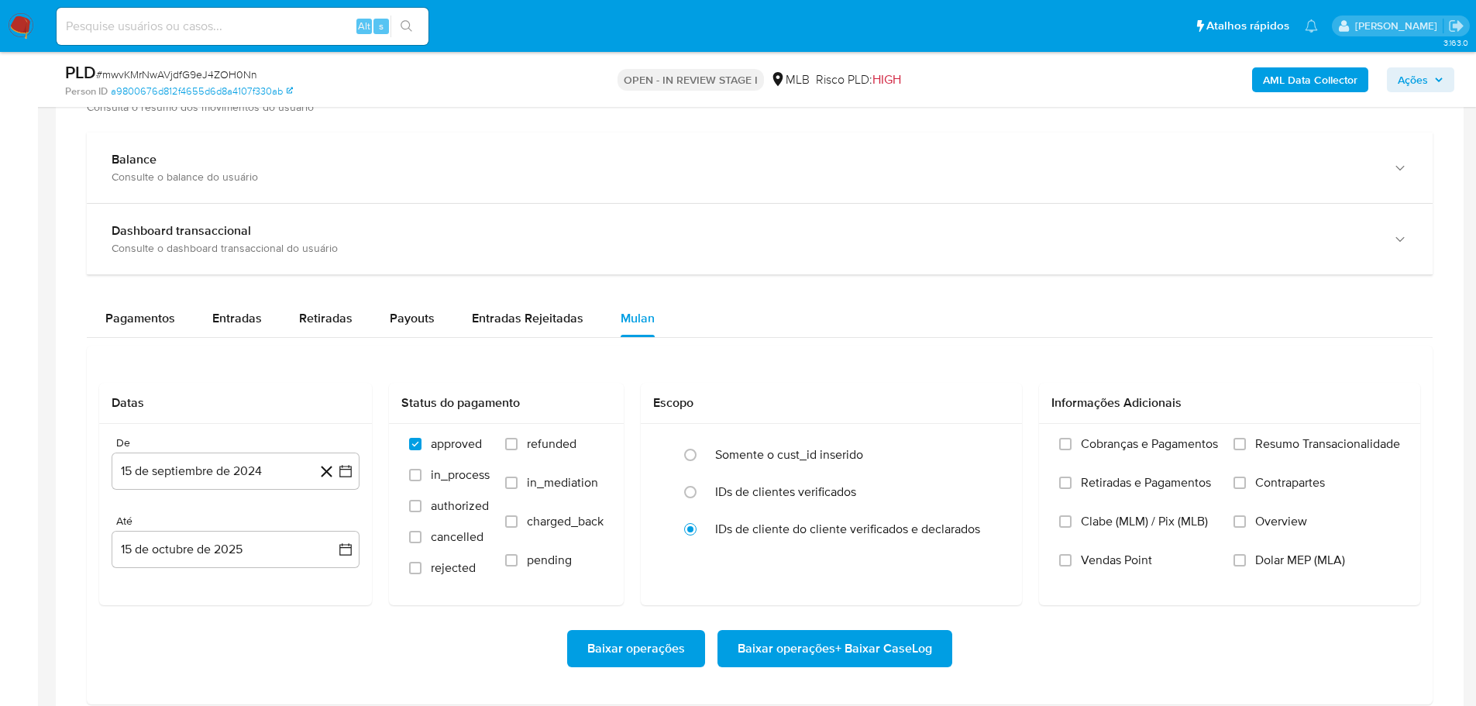
scroll to position [1395, 0]
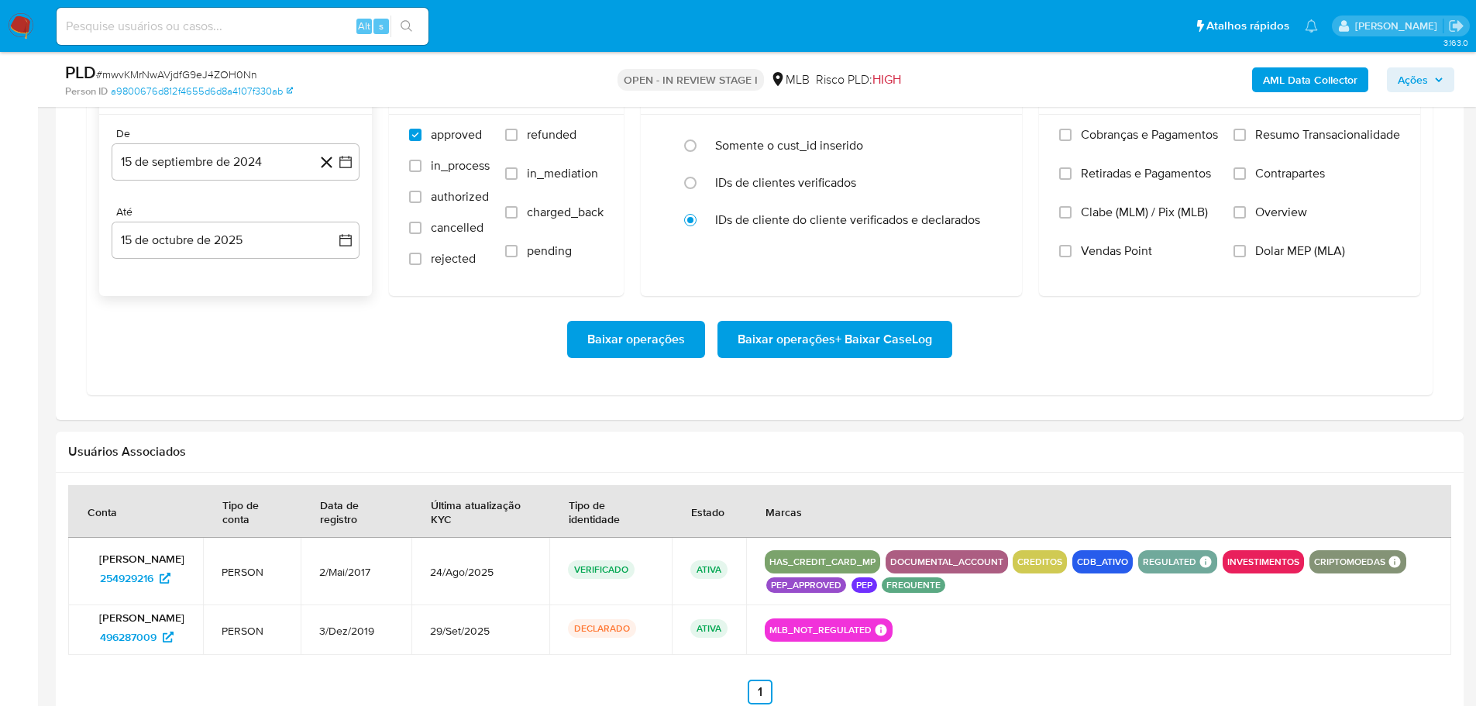
click at [188, 182] on div "De [DATE] [DATE] [GEOGRAPHIC_DATA] [DATE] [DATE]" at bounding box center [235, 205] width 273 height 181
click at [185, 169] on button "15 de septiembre de 2024" at bounding box center [236, 161] width 248 height 37
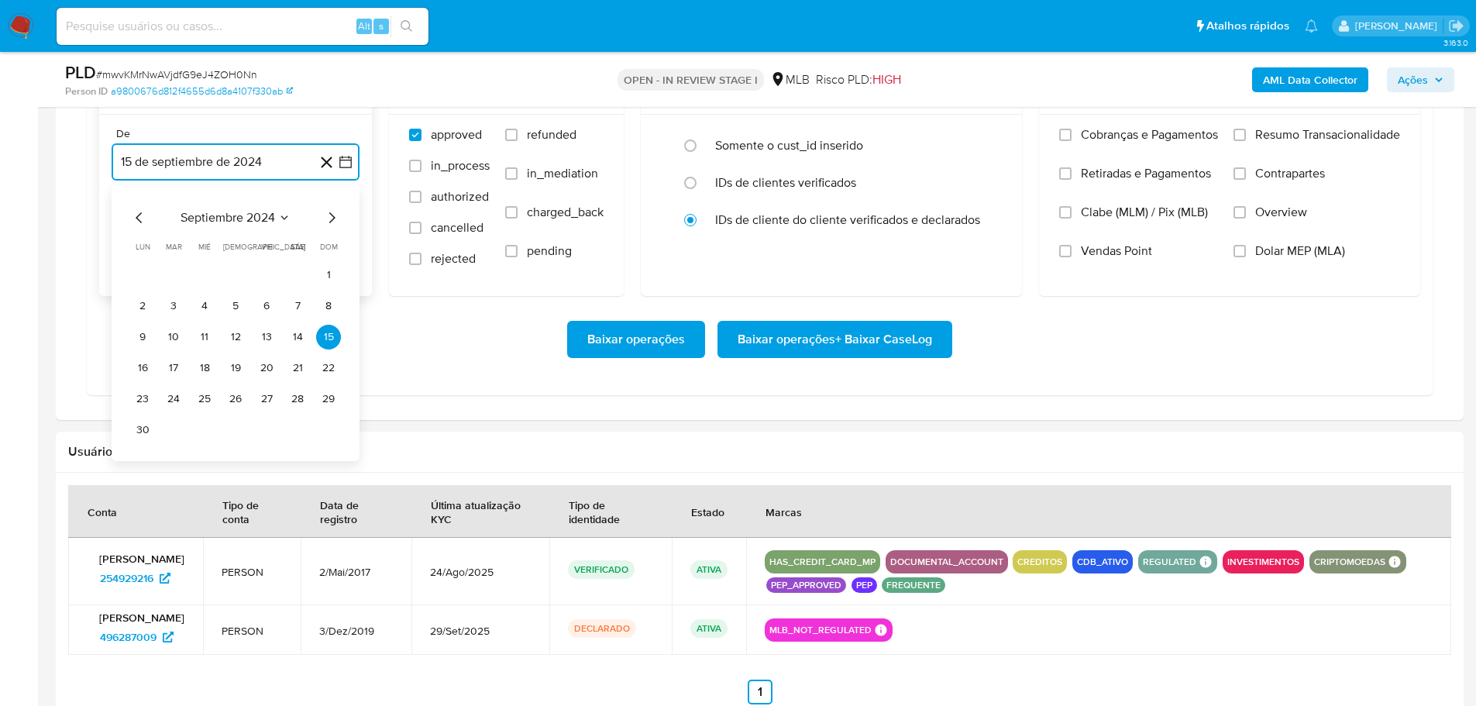
click at [328, 217] on icon "Mes siguiente" at bounding box center [331, 217] width 19 height 19
click at [328, 218] on icon "Mes siguiente" at bounding box center [331, 217] width 19 height 19
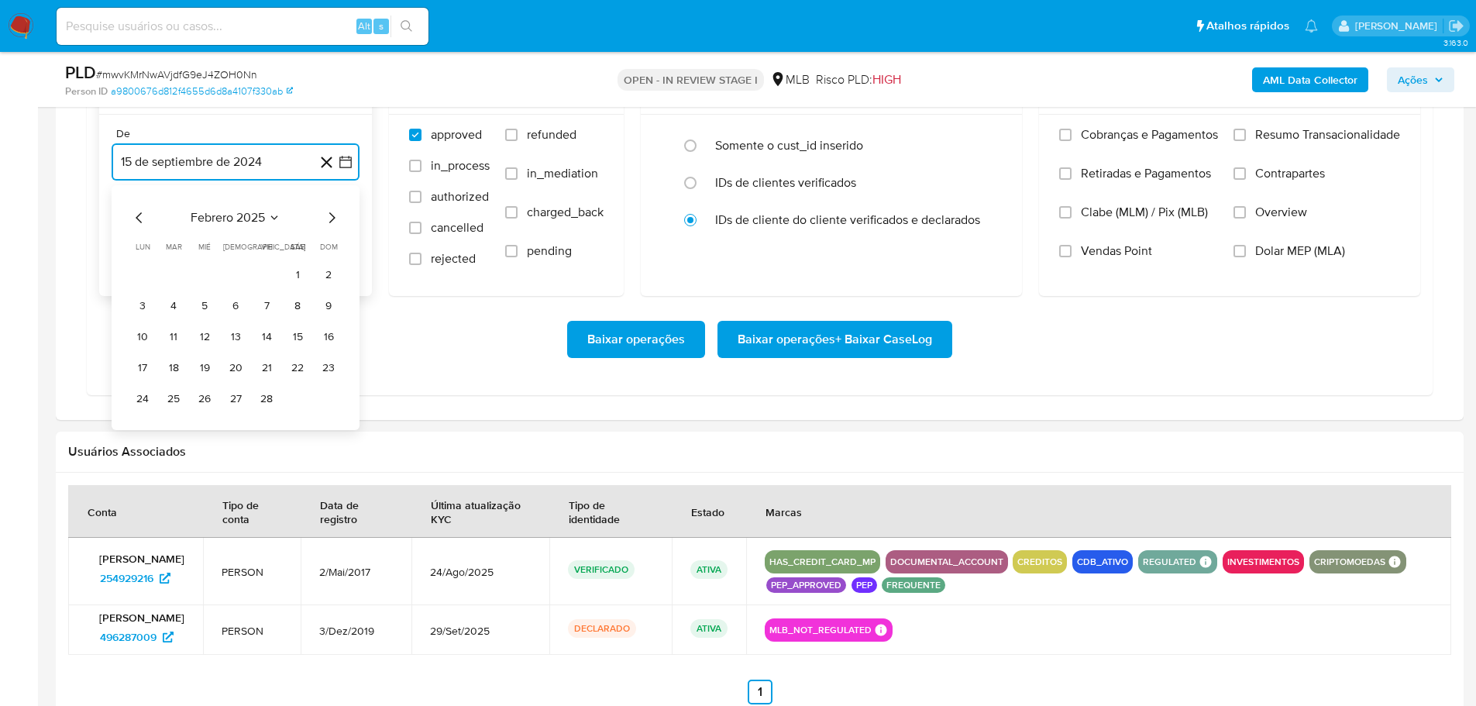
click at [328, 218] on icon "Mes siguiente" at bounding box center [331, 217] width 19 height 19
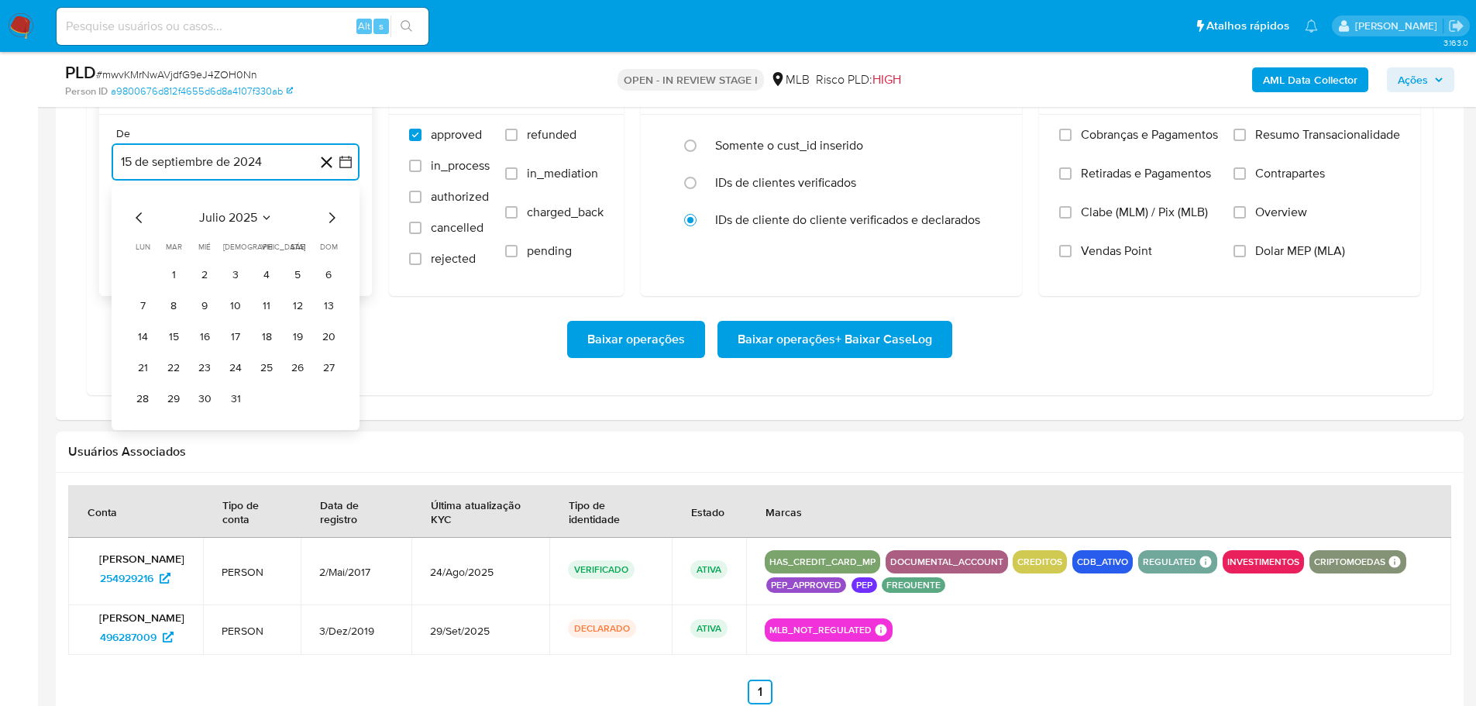
click at [328, 218] on icon "Mes siguiente" at bounding box center [331, 217] width 19 height 19
click at [268, 268] on button "1" at bounding box center [266, 275] width 25 height 25
click at [263, 249] on button "15 de octubre de 2025" at bounding box center [236, 240] width 248 height 37
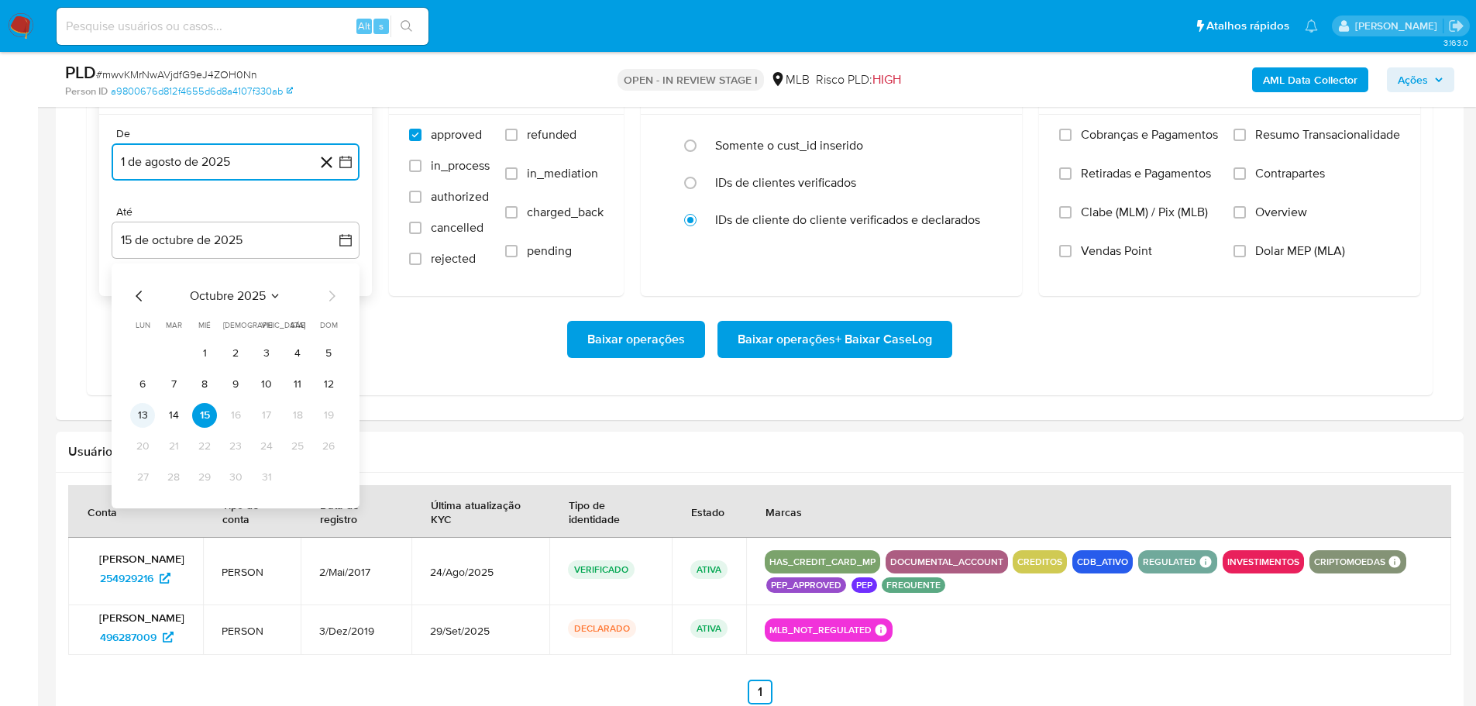
click at [149, 416] on button "13" at bounding box center [142, 415] width 25 height 25
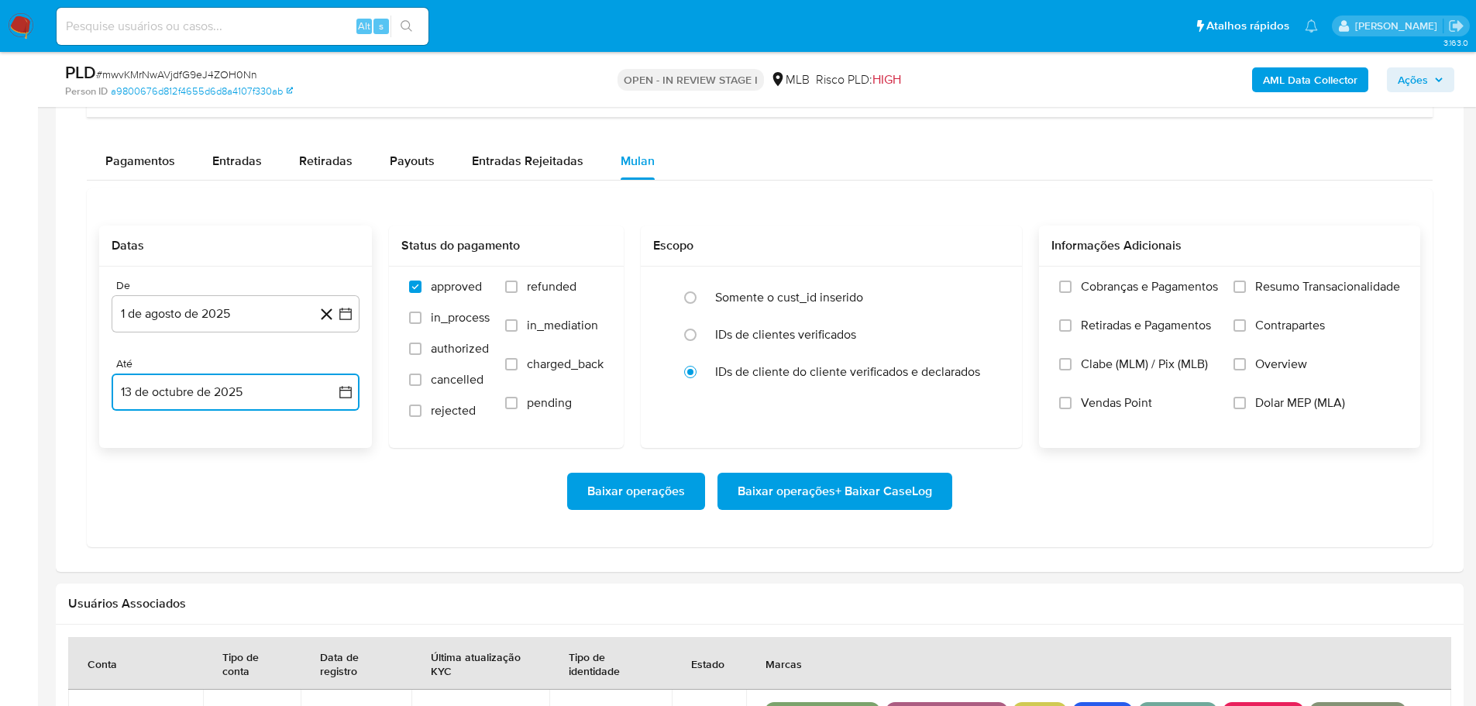
scroll to position [1240, 0]
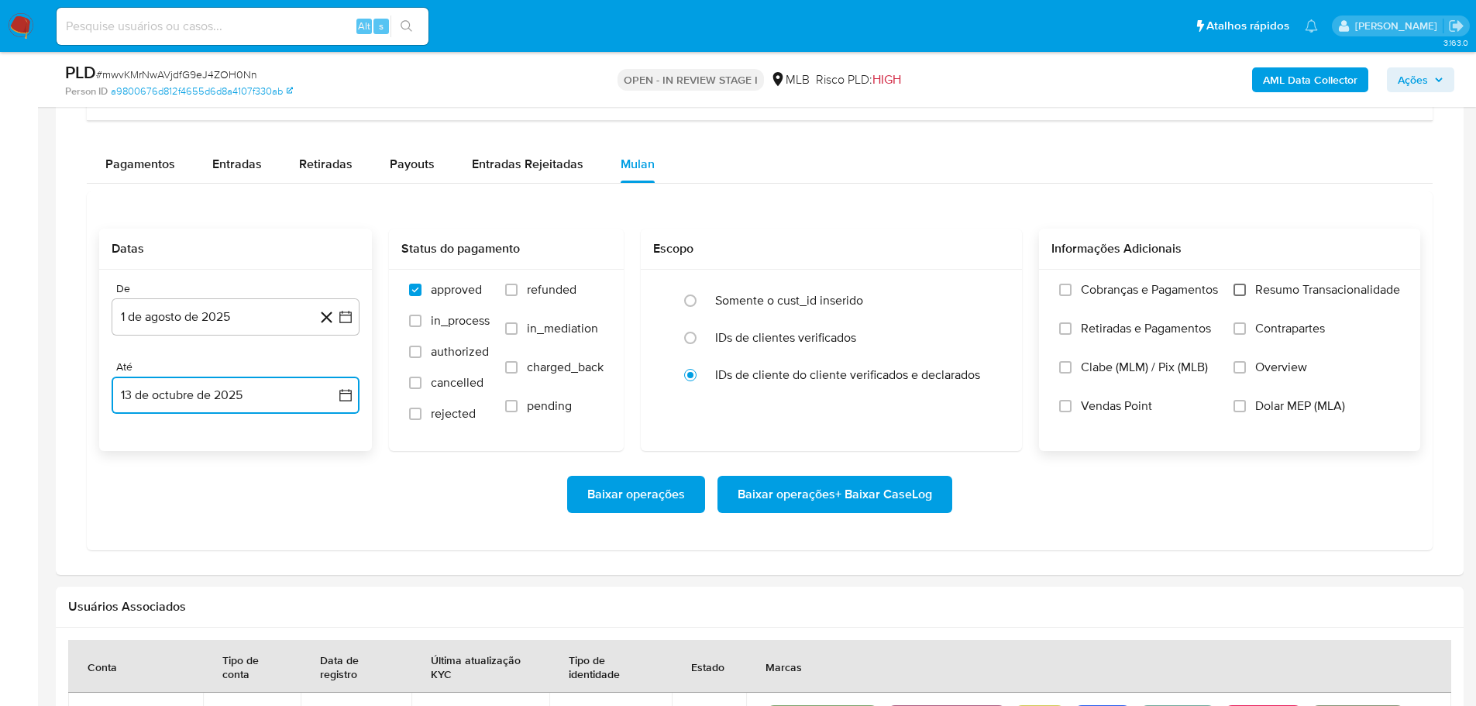
click at [1245, 287] on input "Resumo Transacionalidade" at bounding box center [1240, 290] width 12 height 12
click at [832, 509] on span "Baixar operações + Baixar CaseLog" at bounding box center [835, 494] width 195 height 34
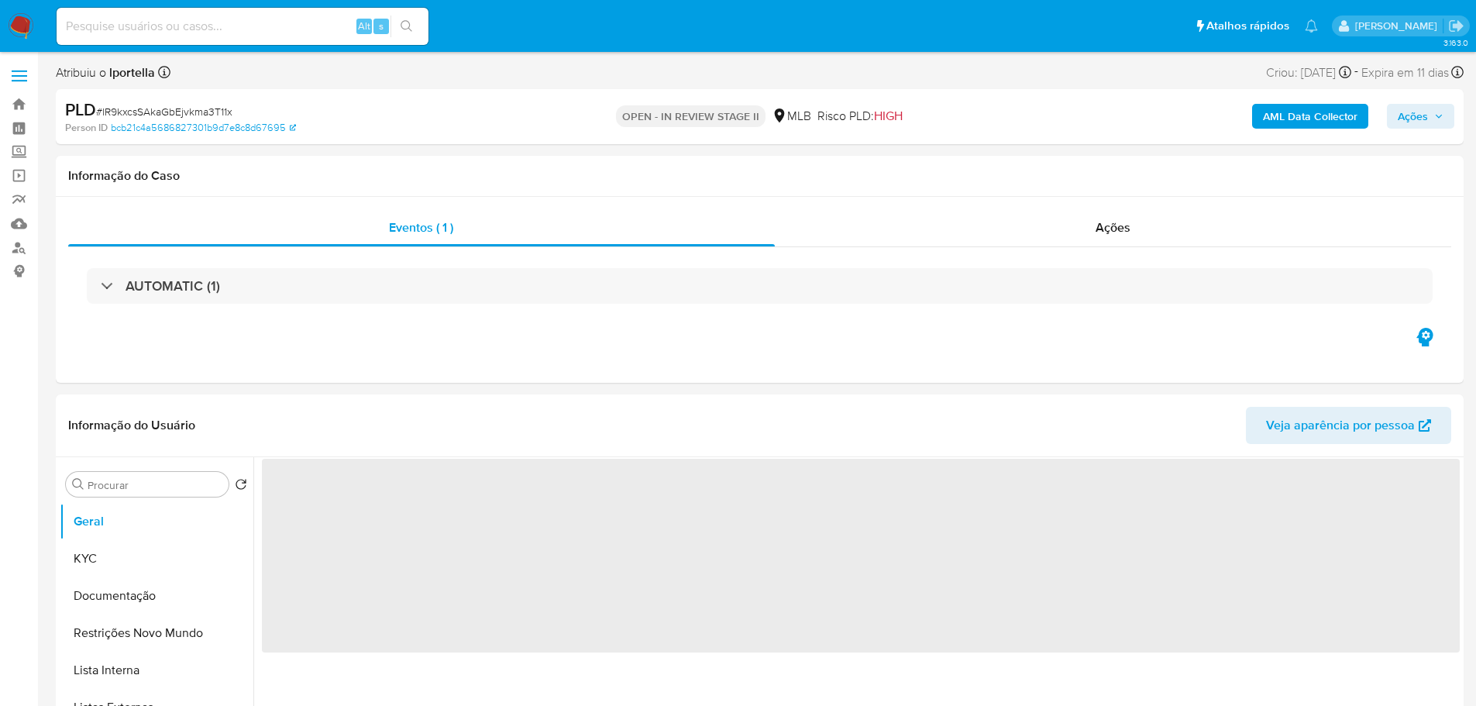
select select "10"
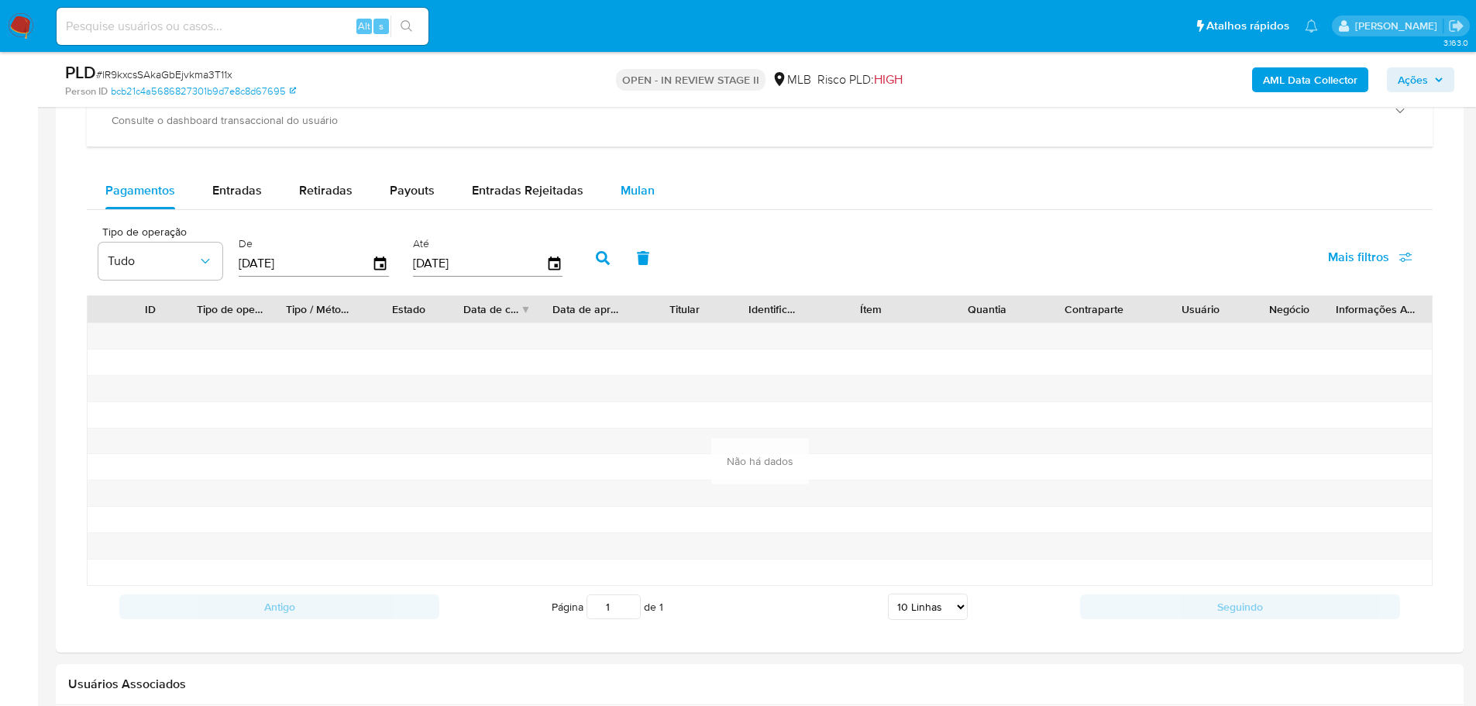
click at [645, 196] on span "Mulan" at bounding box center [638, 190] width 34 height 18
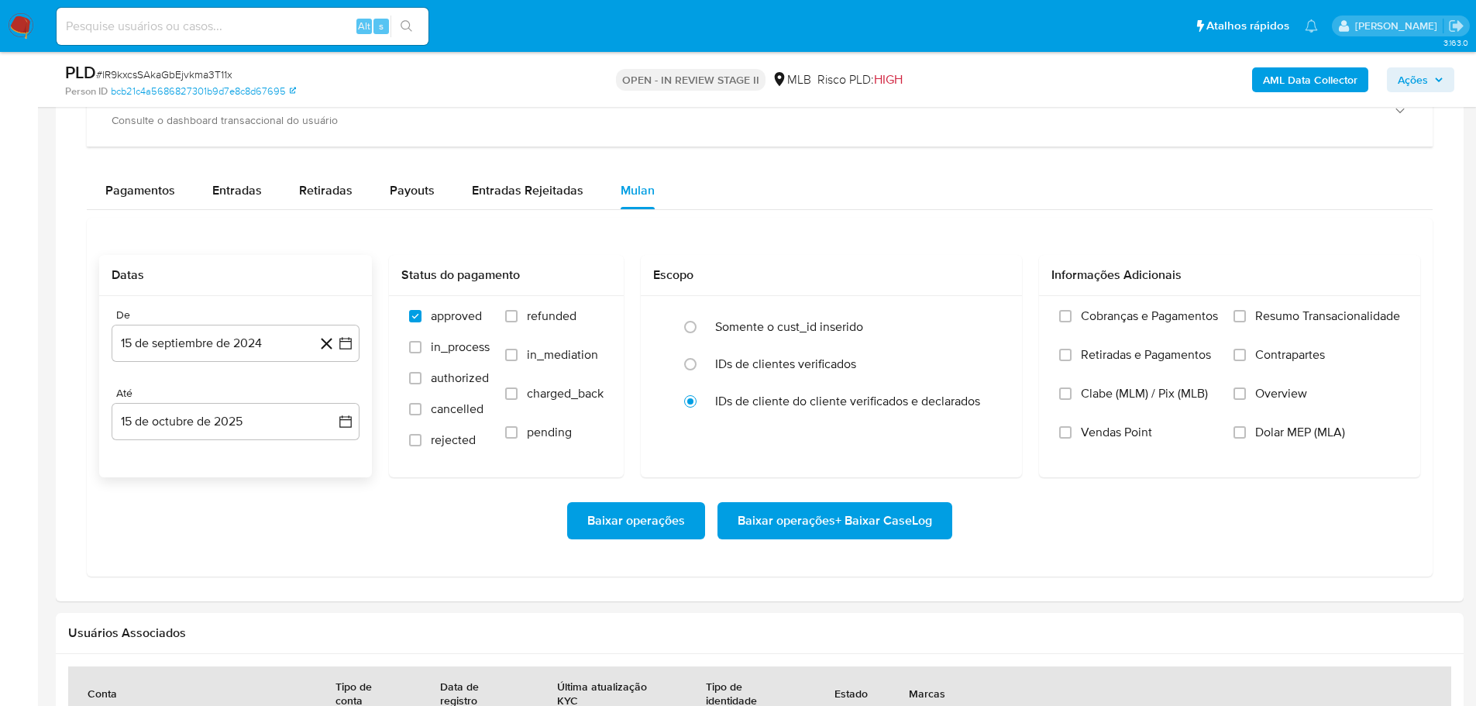
scroll to position [1395, 0]
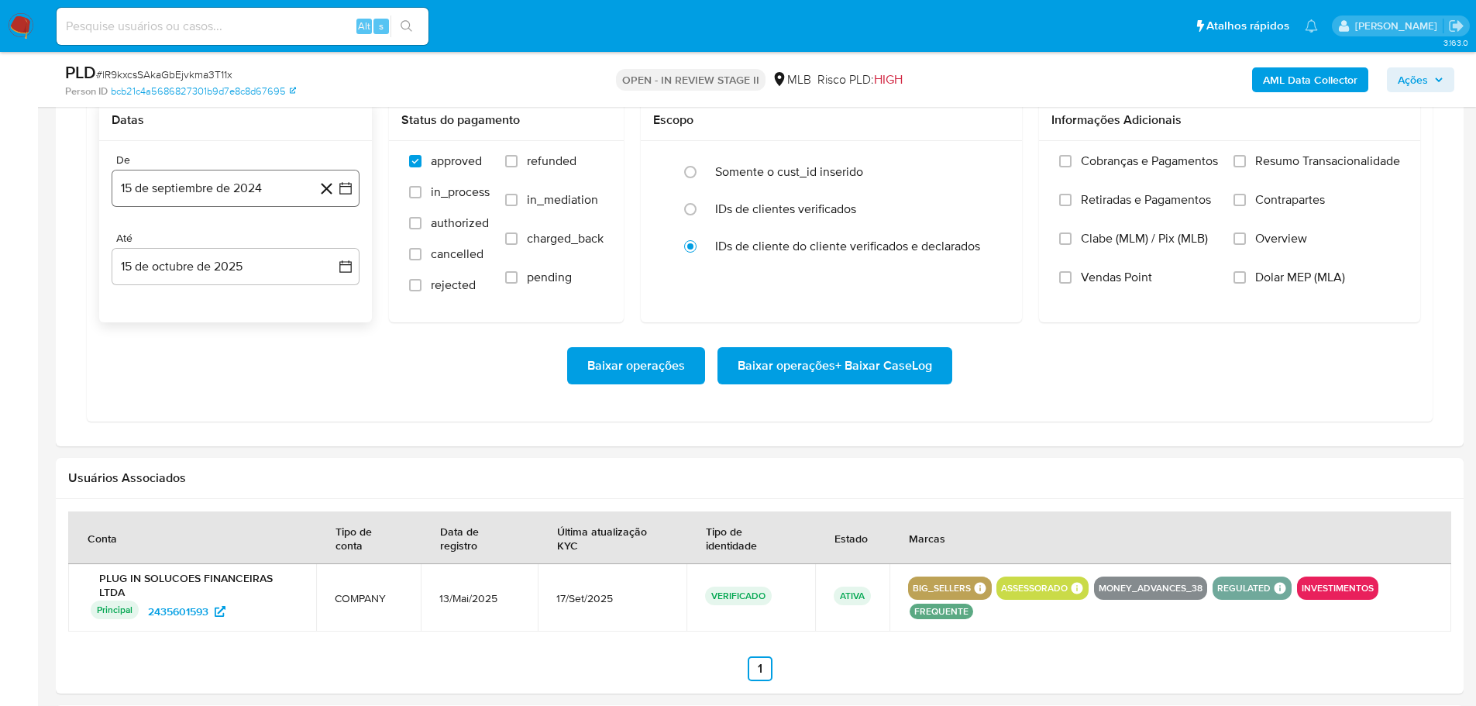
click at [200, 176] on button "15 de septiembre de 2024" at bounding box center [236, 188] width 248 height 37
click at [324, 242] on icon "Mes siguiente" at bounding box center [331, 244] width 19 height 19
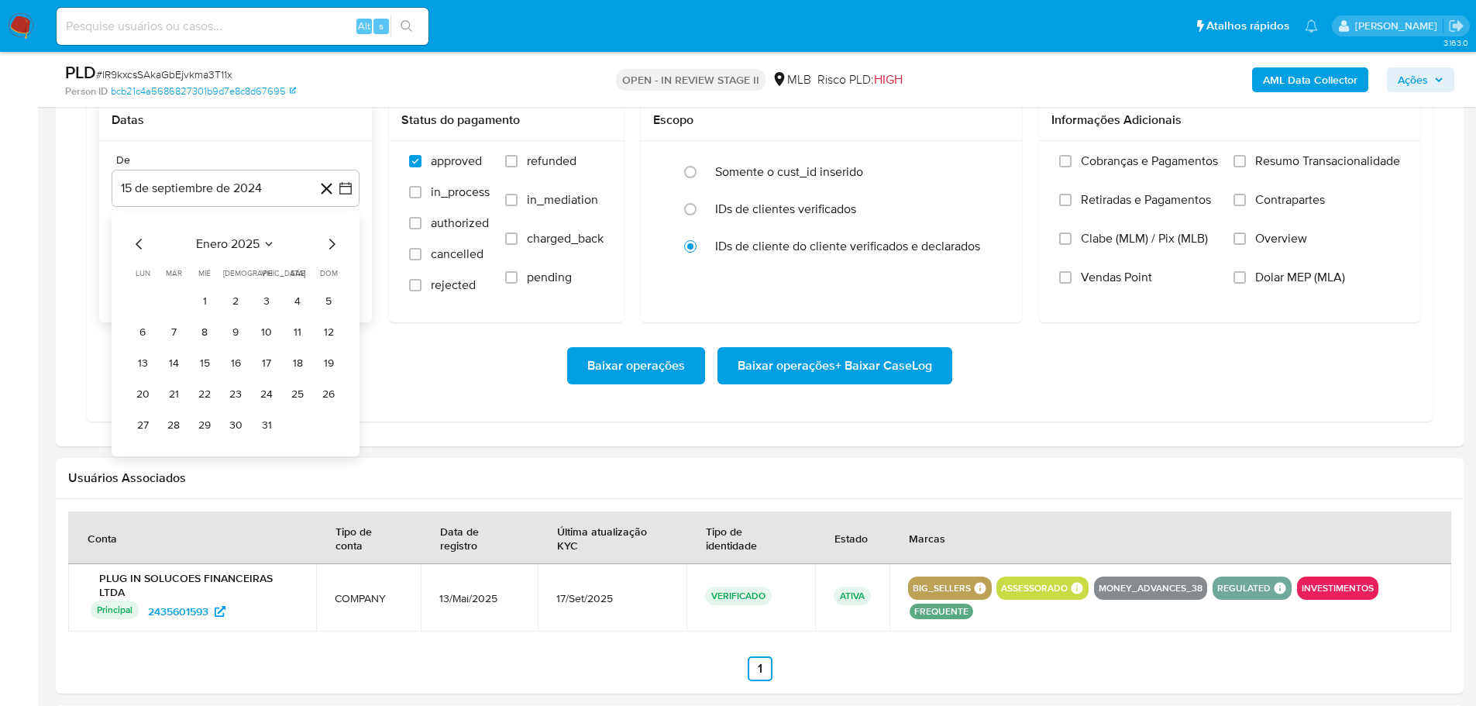
click at [324, 242] on icon "Mes siguiente" at bounding box center [331, 244] width 19 height 19
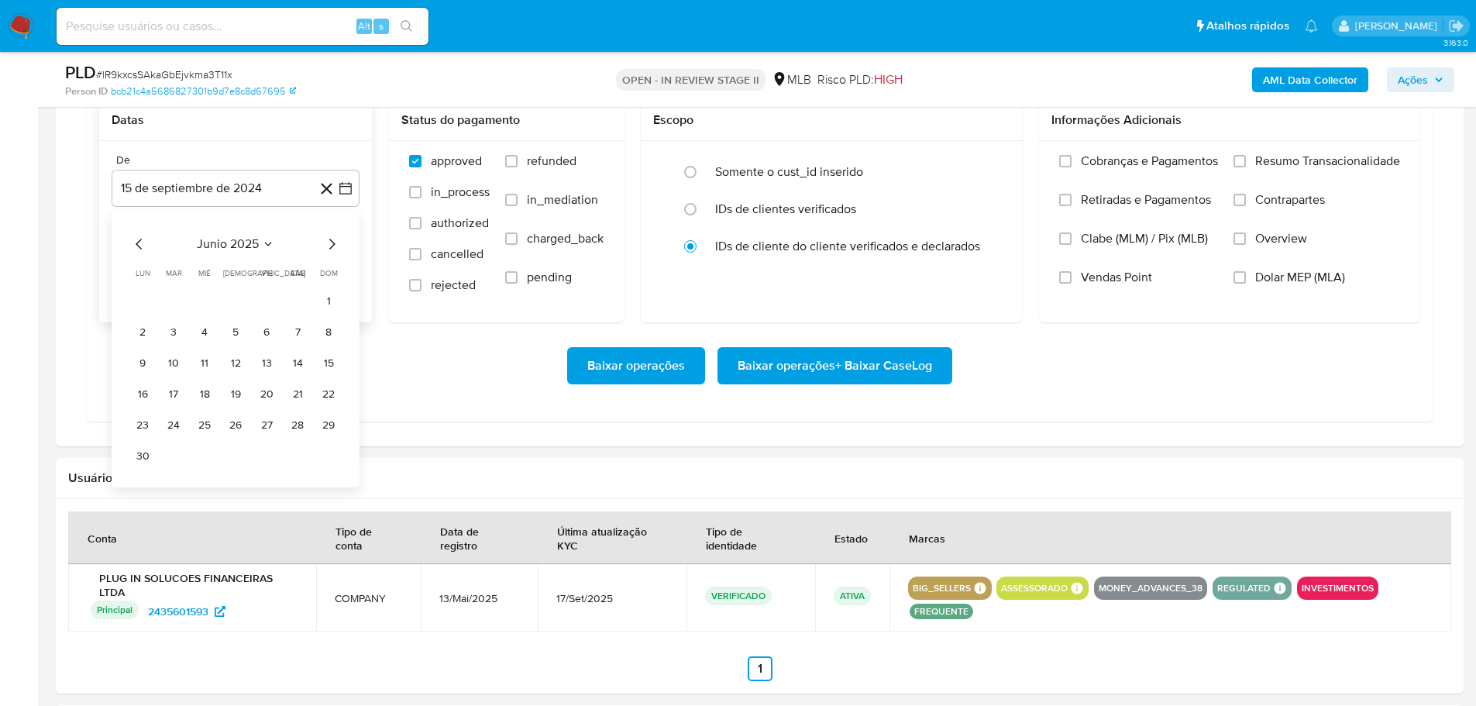
click at [324, 242] on icon "Mes siguiente" at bounding box center [331, 244] width 19 height 19
click at [276, 293] on button "1" at bounding box center [266, 301] width 25 height 25
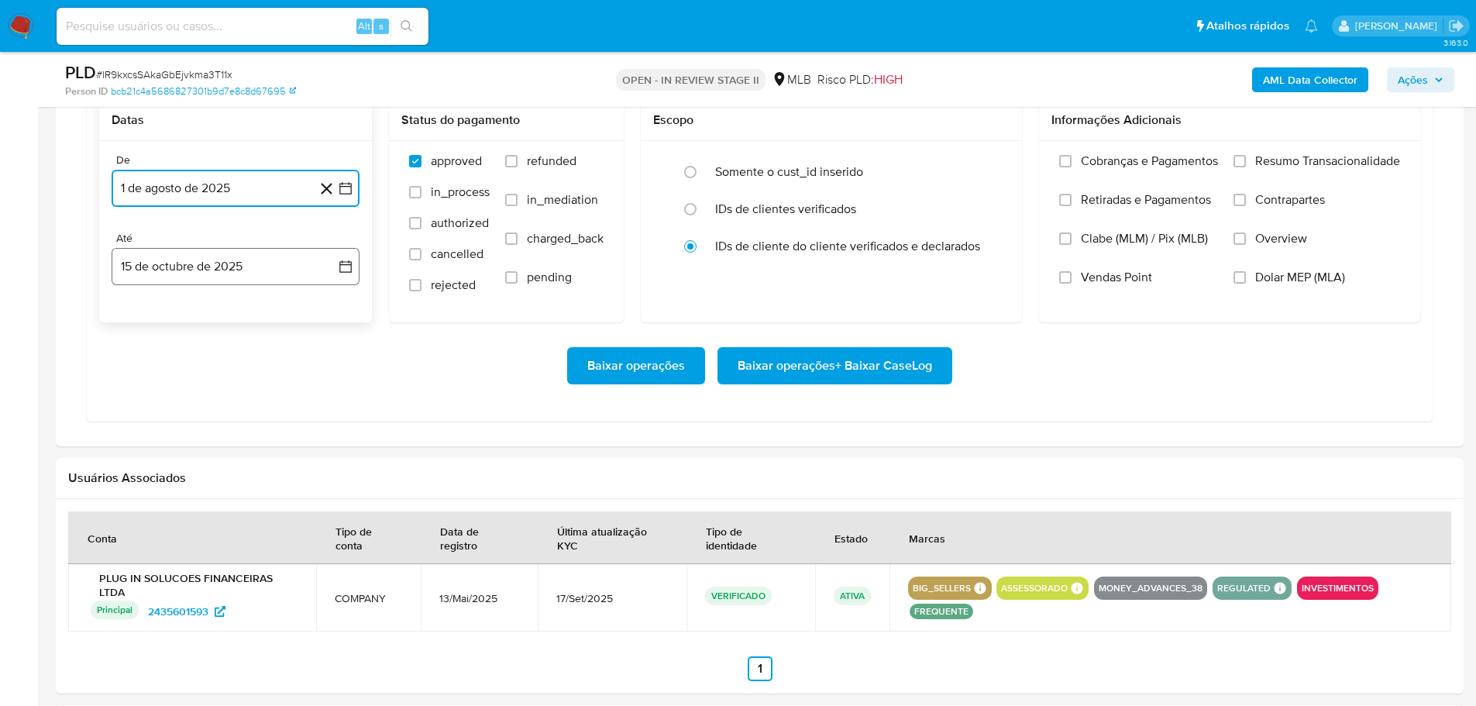
click at [270, 265] on button "15 de octubre de 2025" at bounding box center [236, 266] width 248 height 37
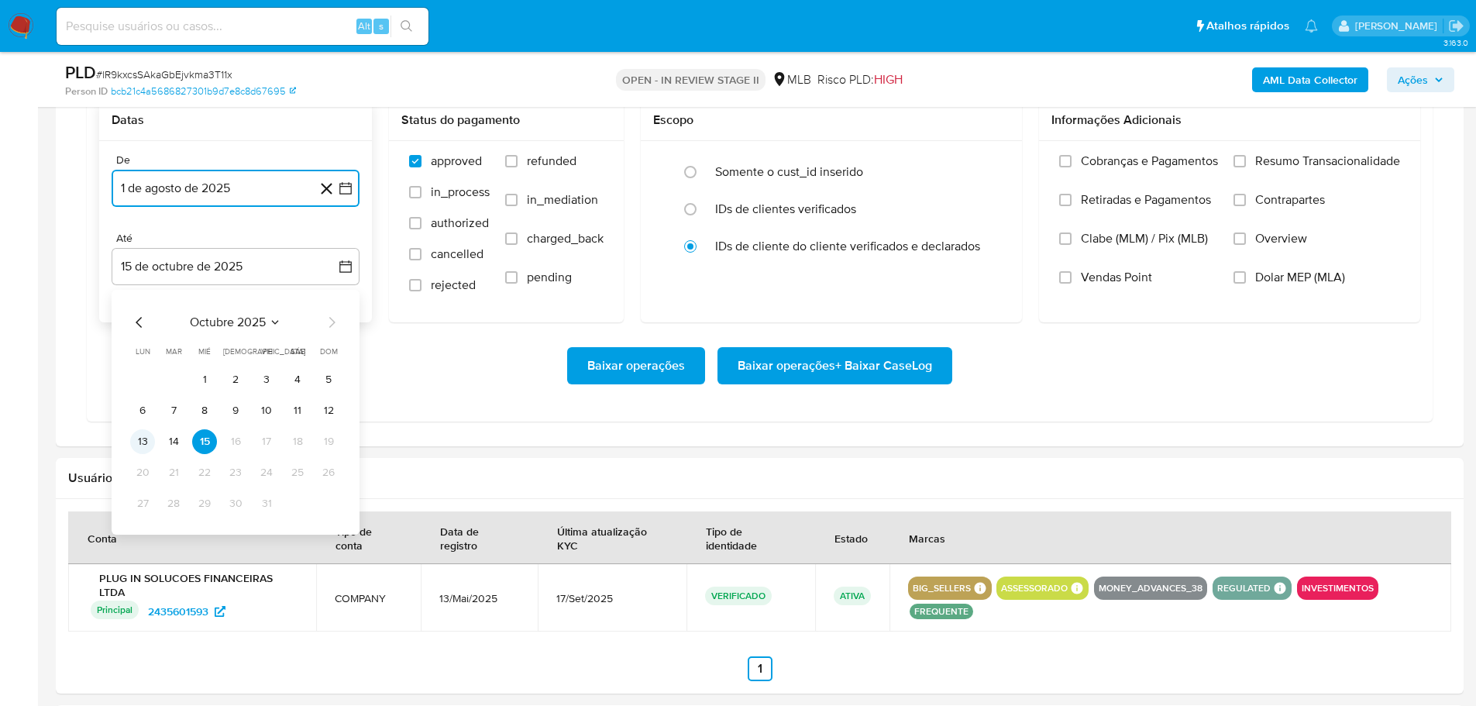
click at [144, 444] on button "13" at bounding box center [142, 441] width 25 height 25
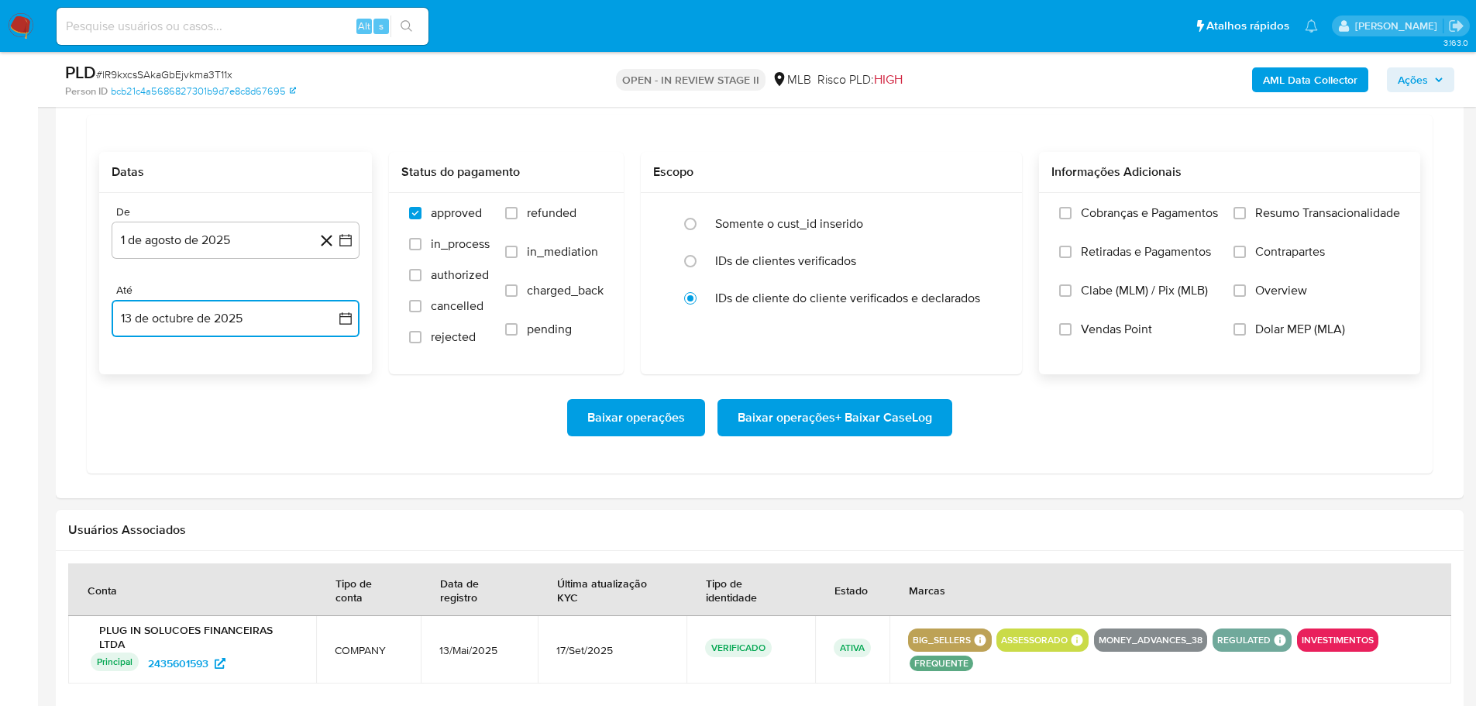
scroll to position [1317, 0]
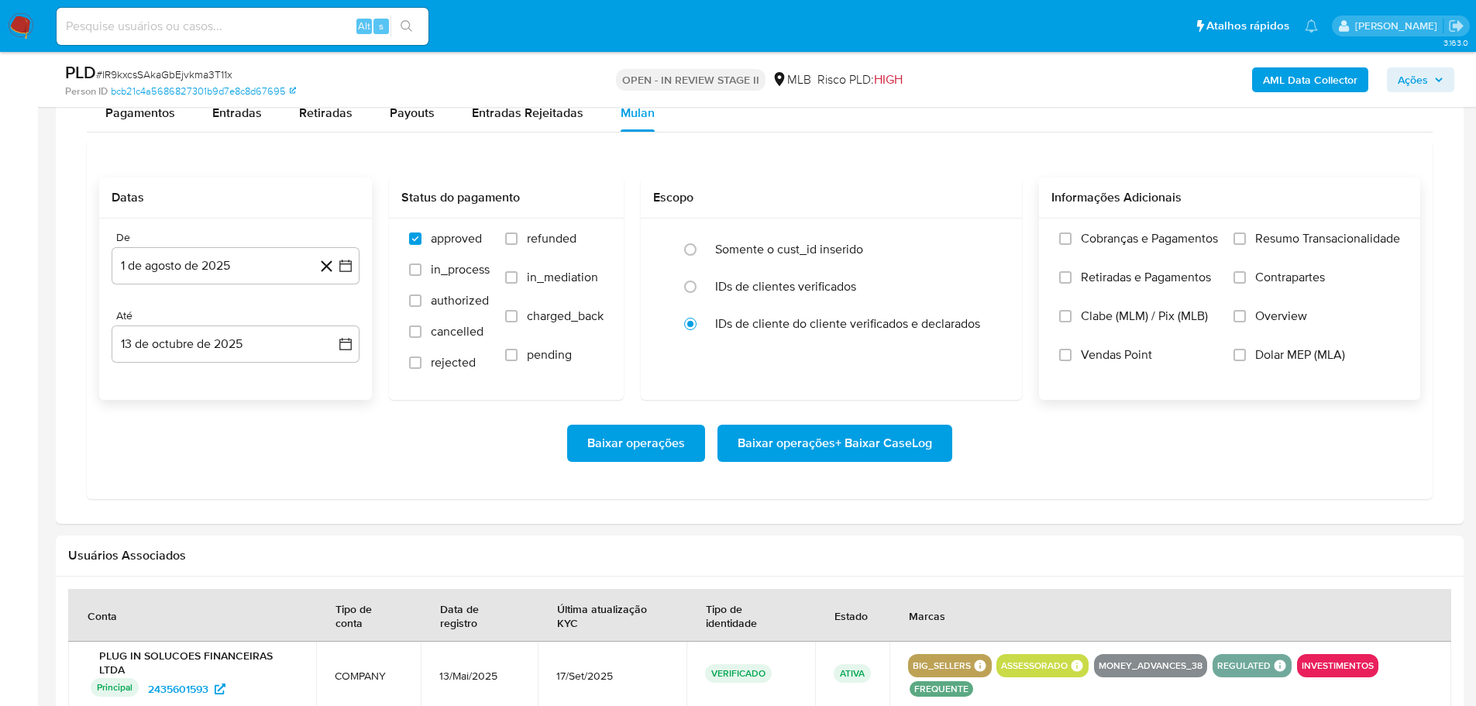
click at [1253, 242] on label "Resumo Transacionalidade" at bounding box center [1317, 250] width 167 height 39
click at [1246, 242] on input "Resumo Transacionalidade" at bounding box center [1240, 238] width 12 height 12
click at [899, 439] on span "Baixar operações + Baixar CaseLog" at bounding box center [835, 443] width 195 height 34
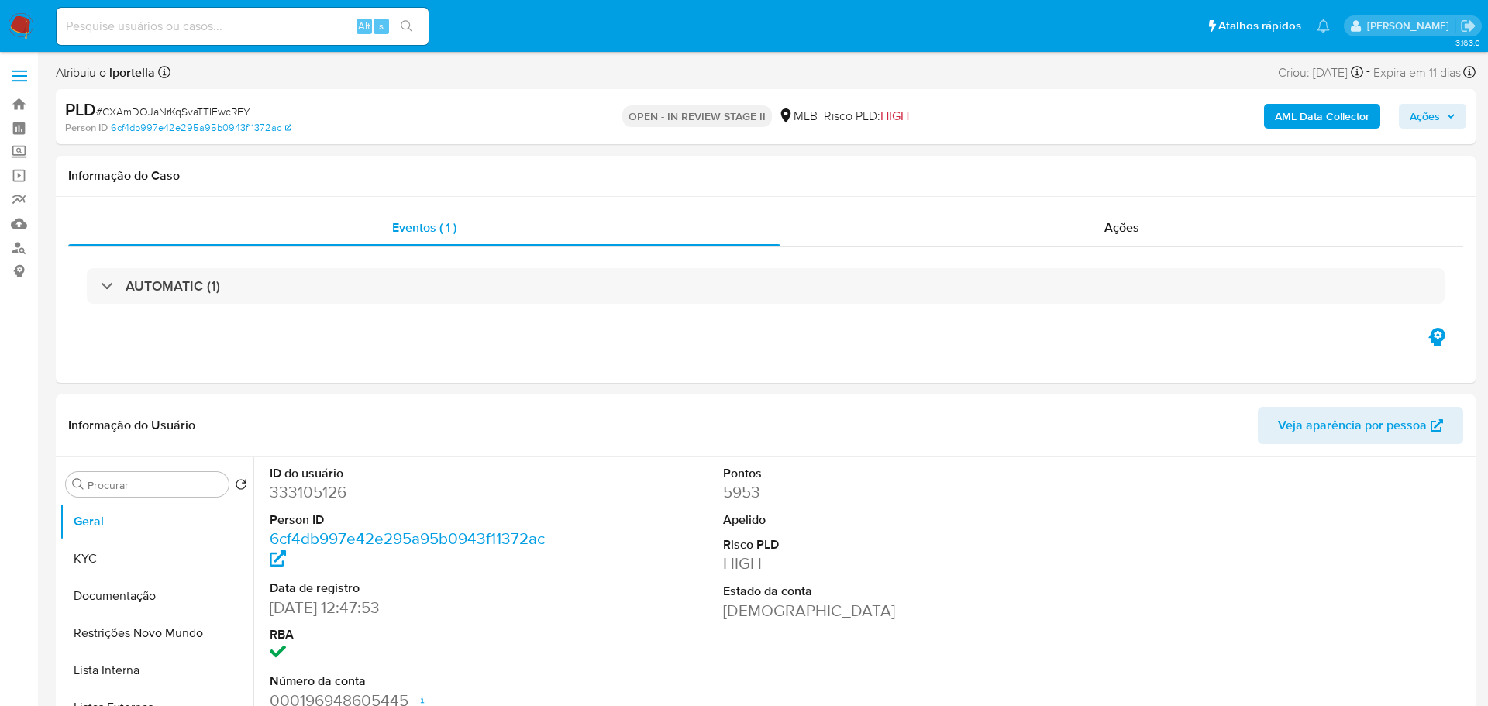
select select "10"
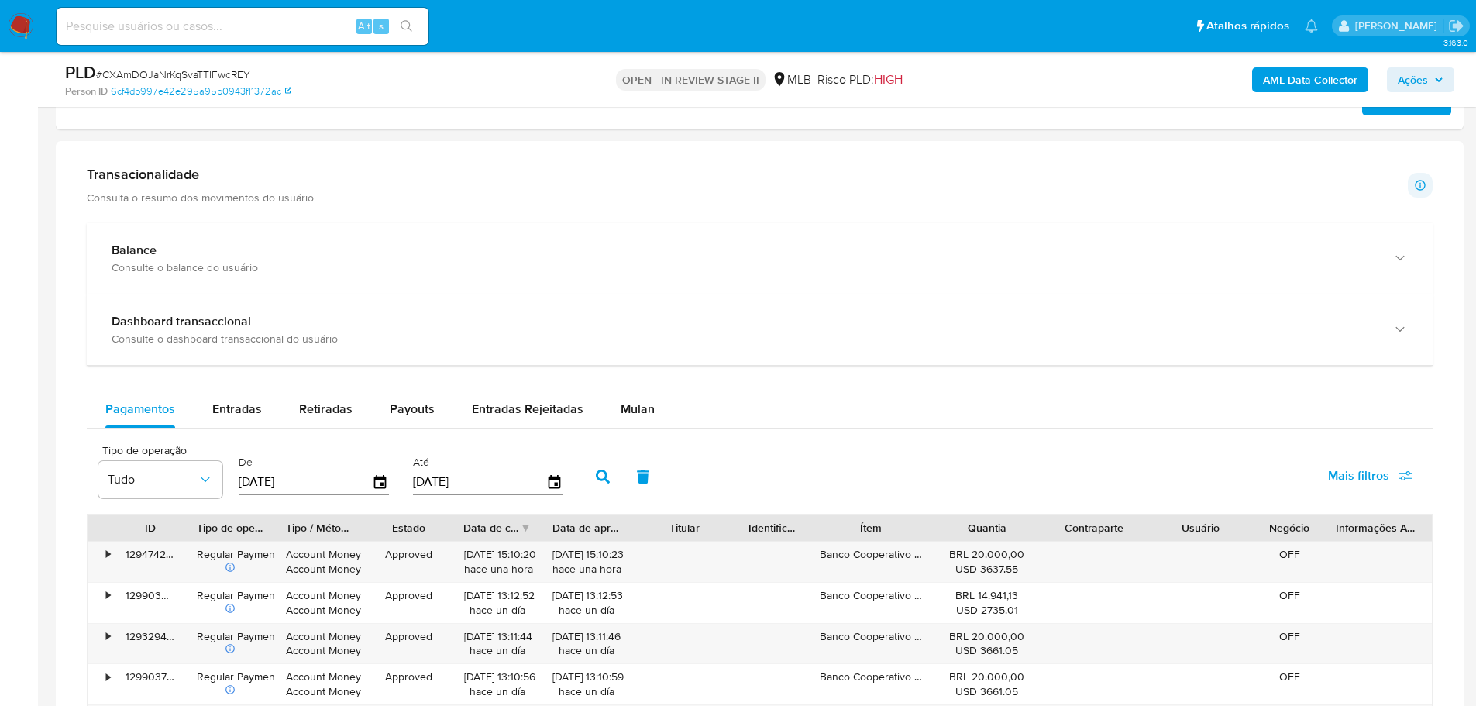
scroll to position [1085, 0]
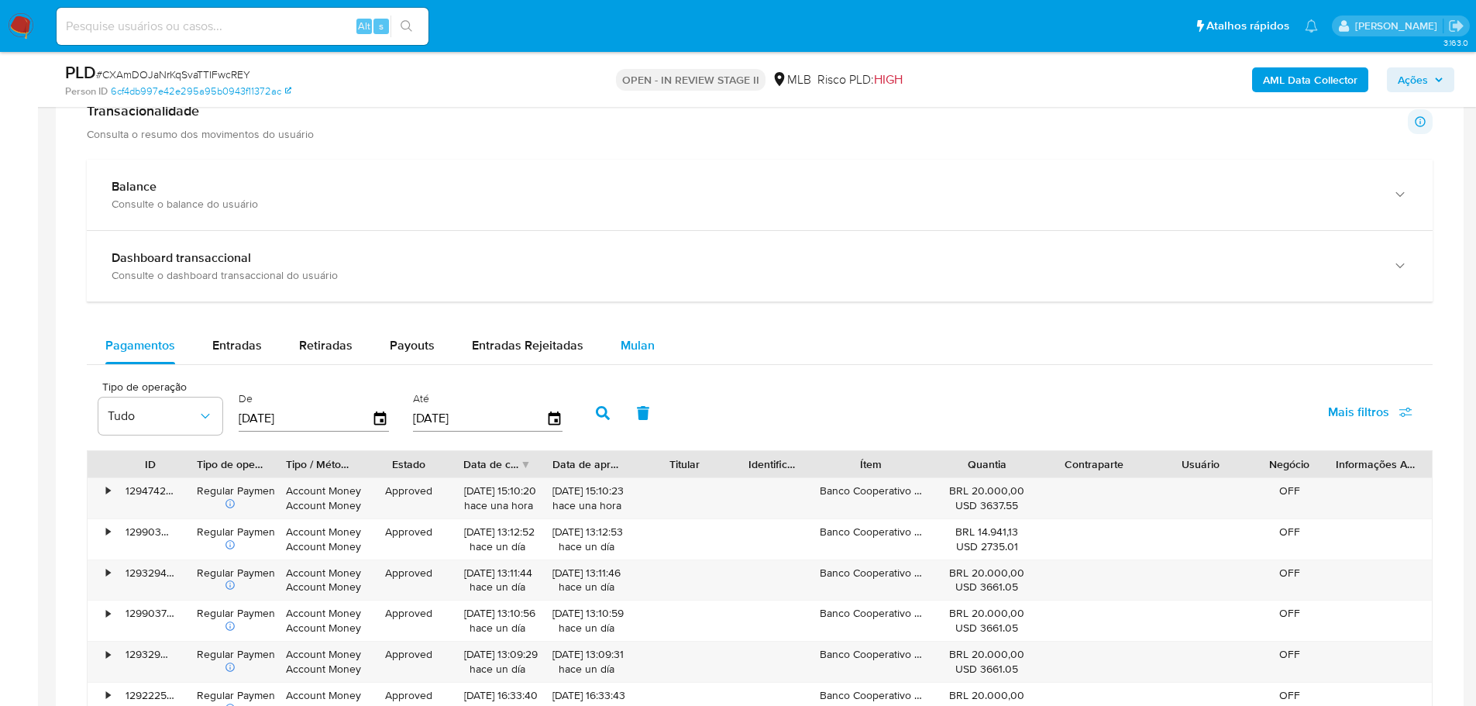
click at [625, 350] on span "Mulan" at bounding box center [638, 345] width 34 height 18
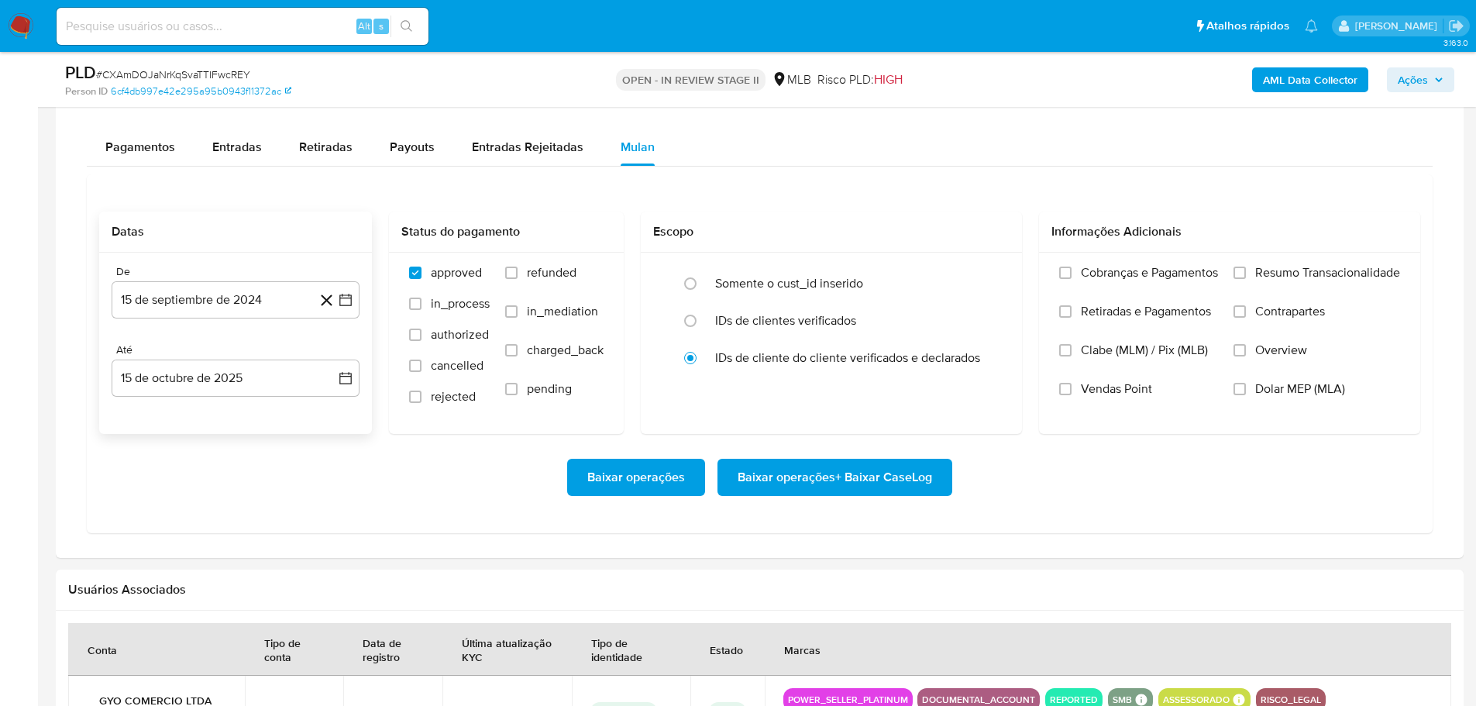
scroll to position [1395, 0]
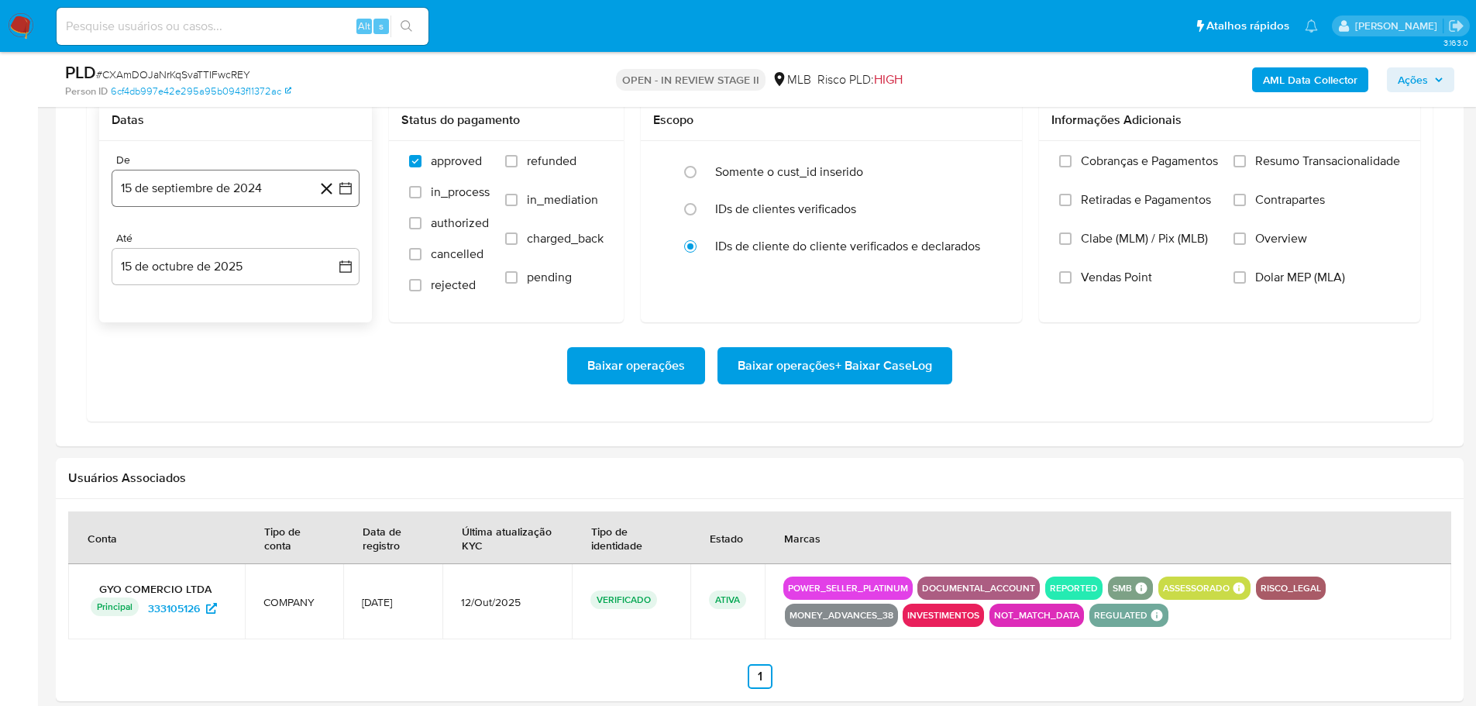
click at [192, 195] on button "15 de septiembre de 2024" at bounding box center [236, 188] width 248 height 37
click at [331, 240] on icon "Mes siguiente" at bounding box center [332, 244] width 6 height 11
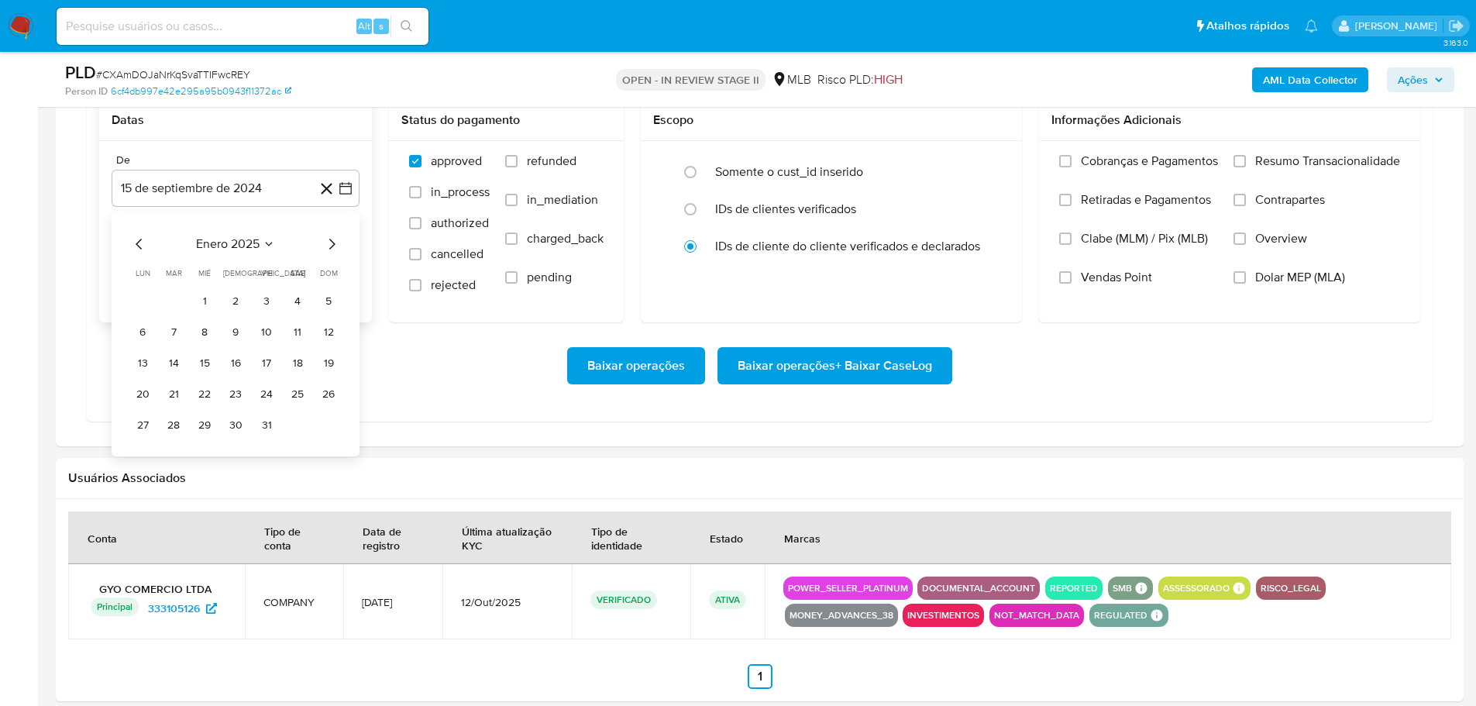
click at [331, 240] on icon "Mes siguiente" at bounding box center [332, 244] width 6 height 11
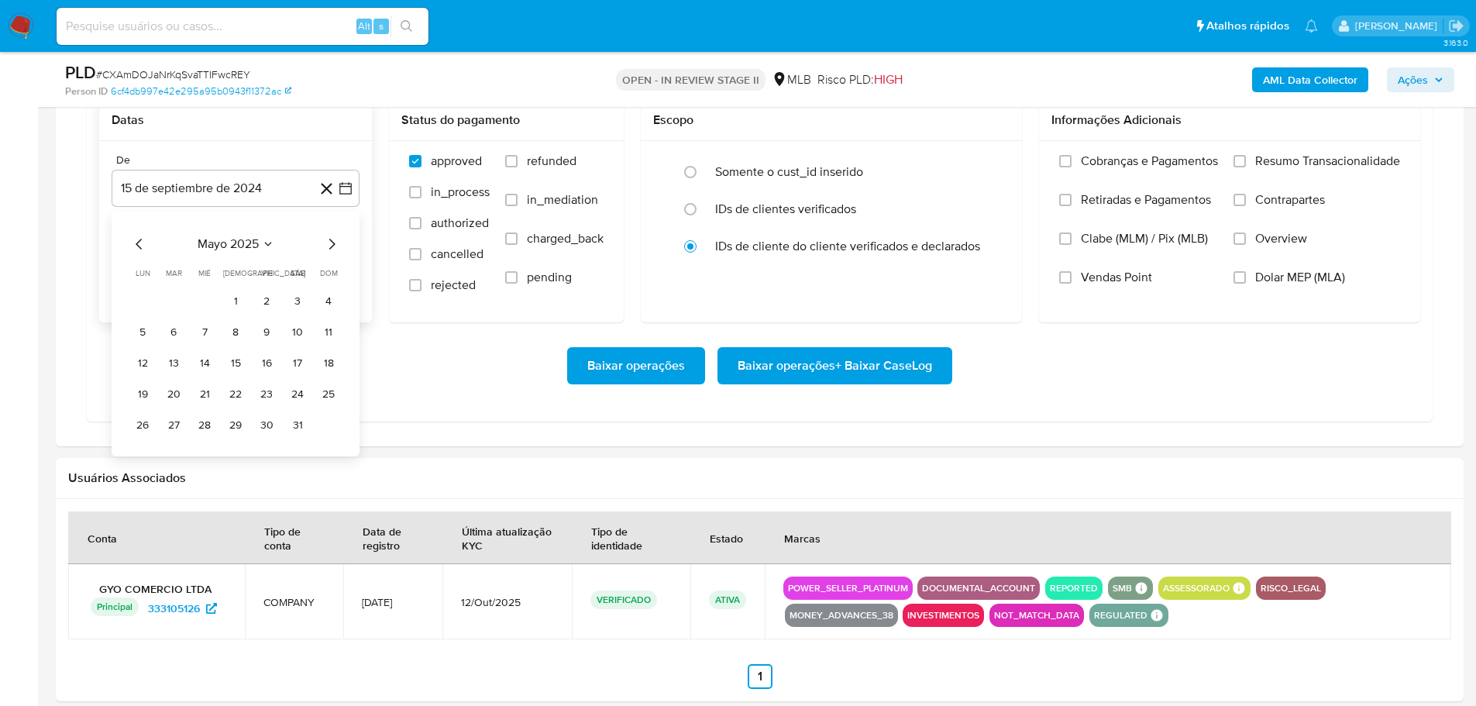
click at [331, 240] on icon "Mes siguiente" at bounding box center [332, 244] width 6 height 11
click at [270, 300] on button "1" at bounding box center [266, 301] width 25 height 25
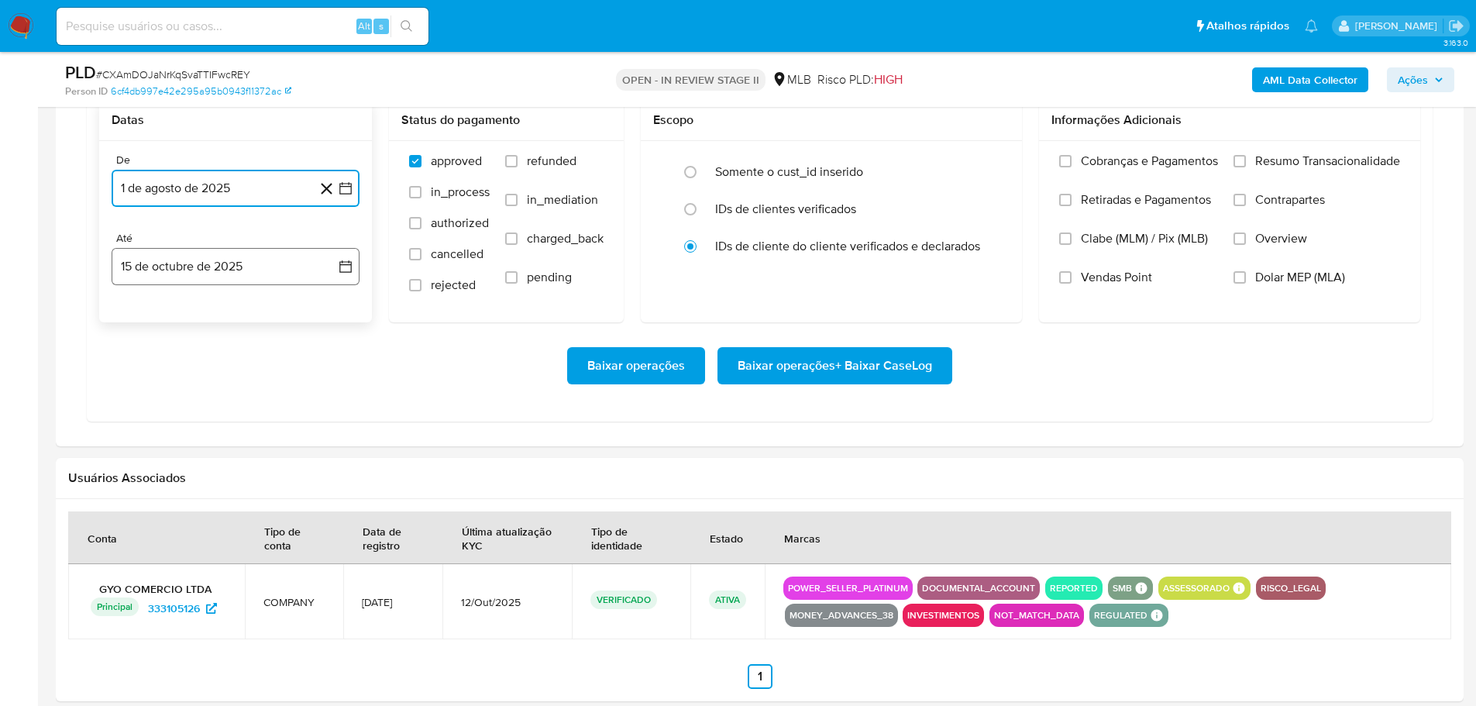
click at [283, 270] on button "15 de octubre de 2025" at bounding box center [236, 266] width 248 height 37
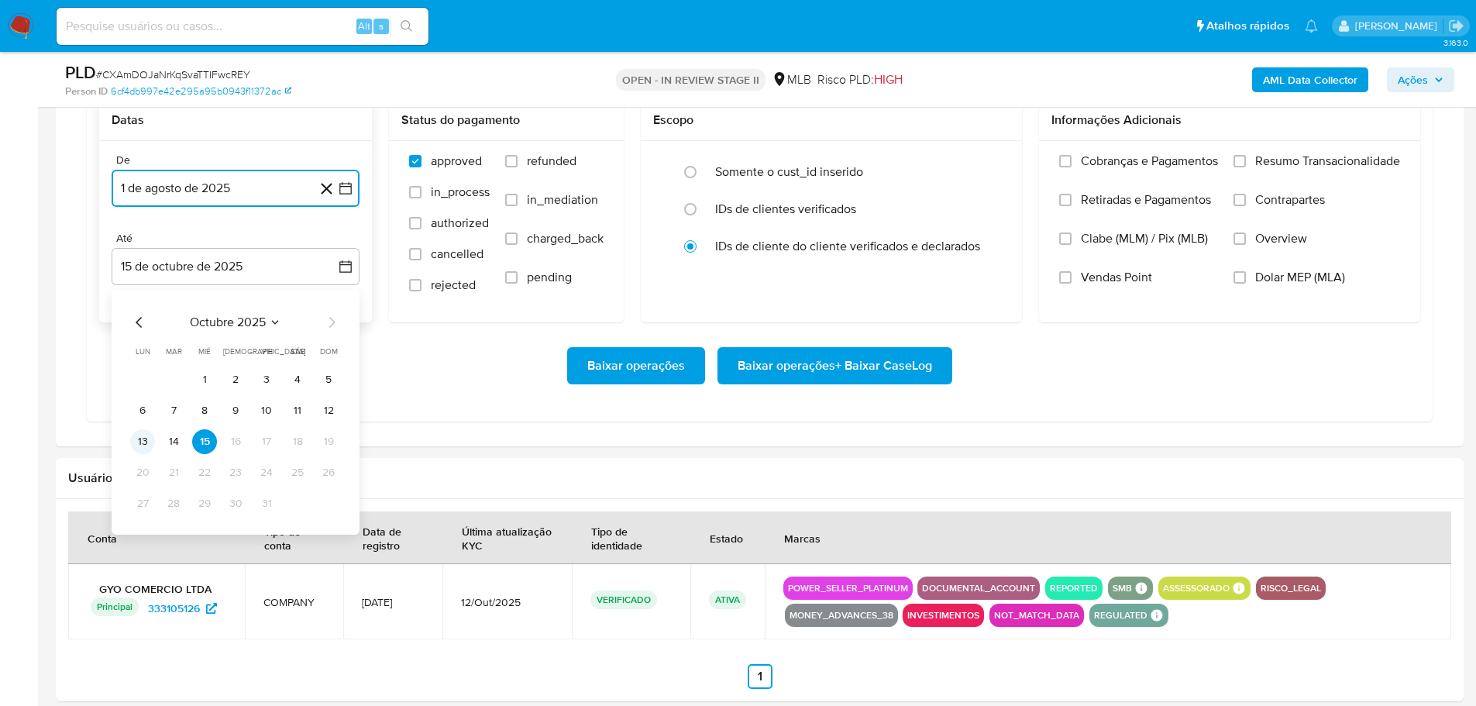
click at [144, 446] on button "13" at bounding box center [142, 441] width 25 height 25
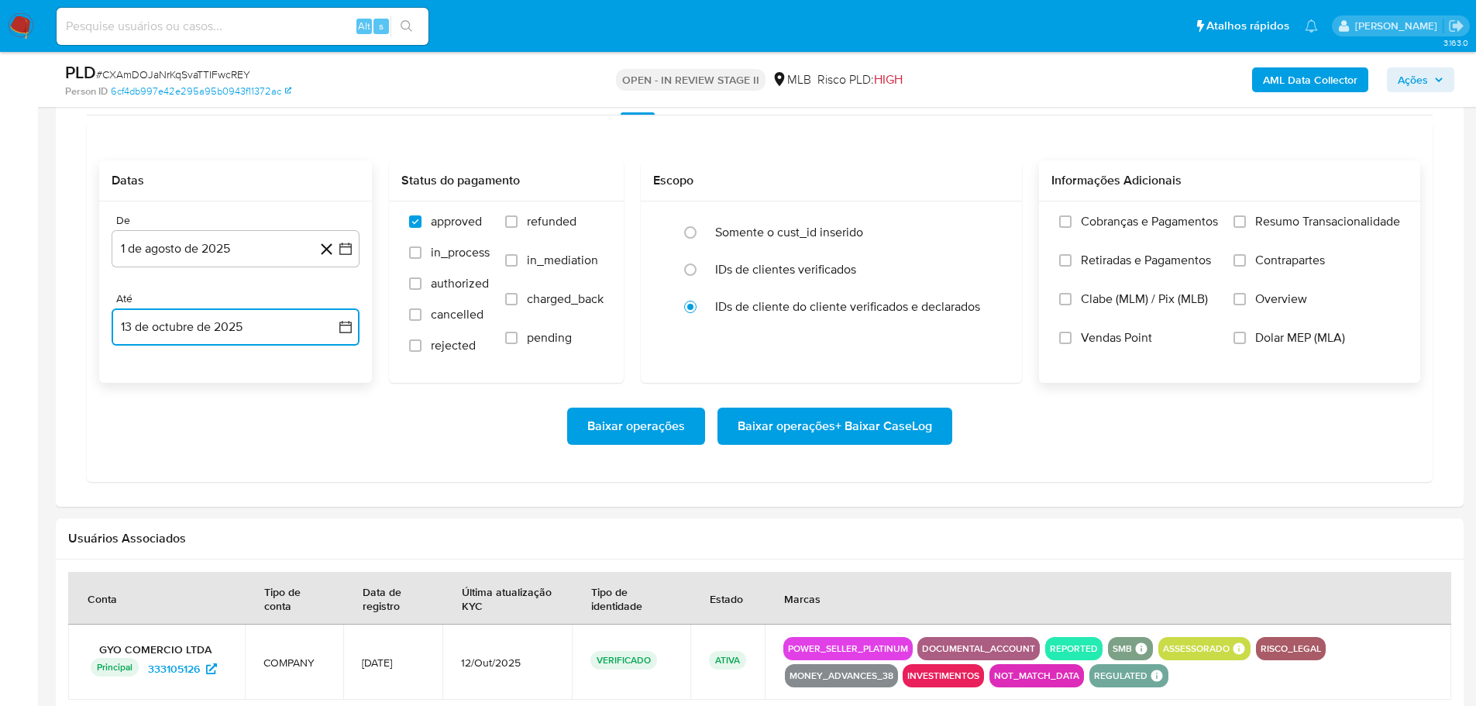
scroll to position [1240, 0]
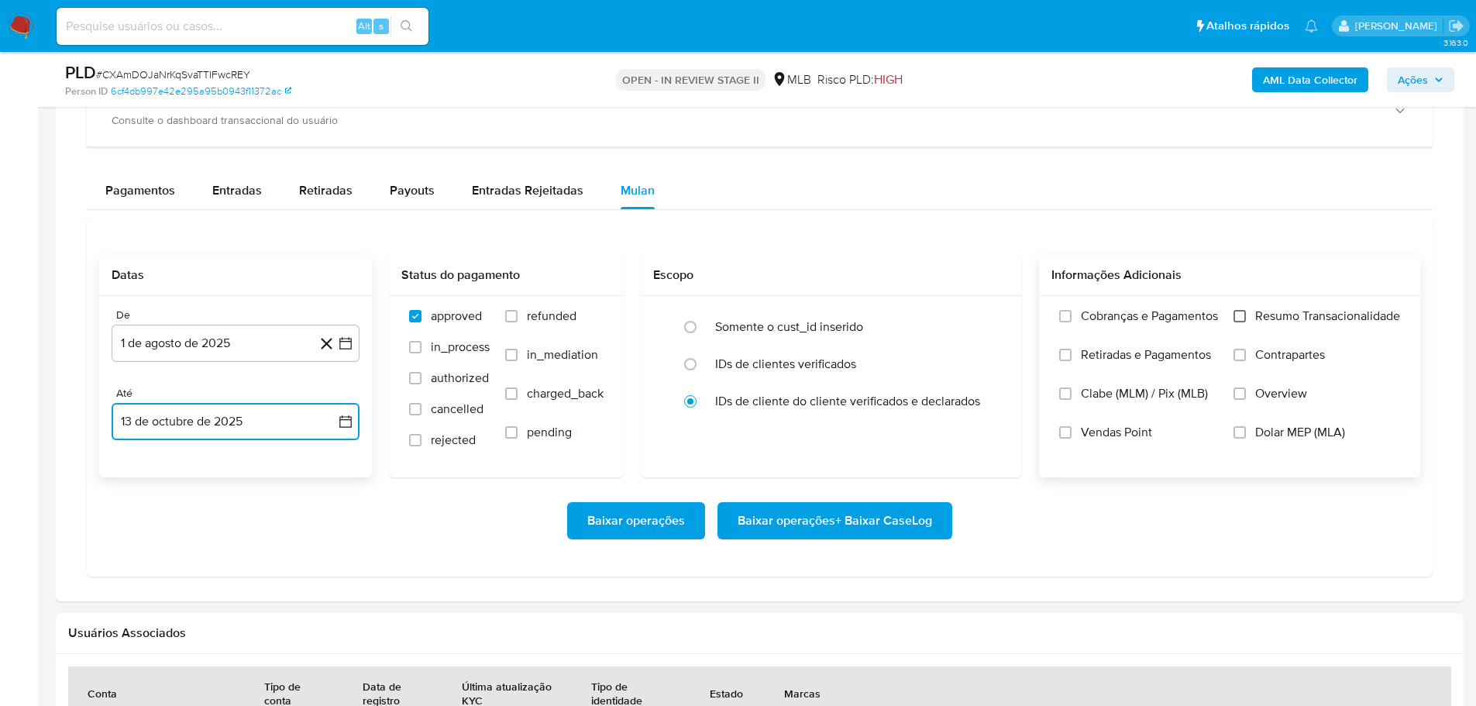
click at [1238, 310] on input "Resumo Transacionalidade" at bounding box center [1240, 316] width 12 height 12
click at [832, 519] on span "Baixar operações + Baixar CaseLog" at bounding box center [835, 521] width 195 height 34
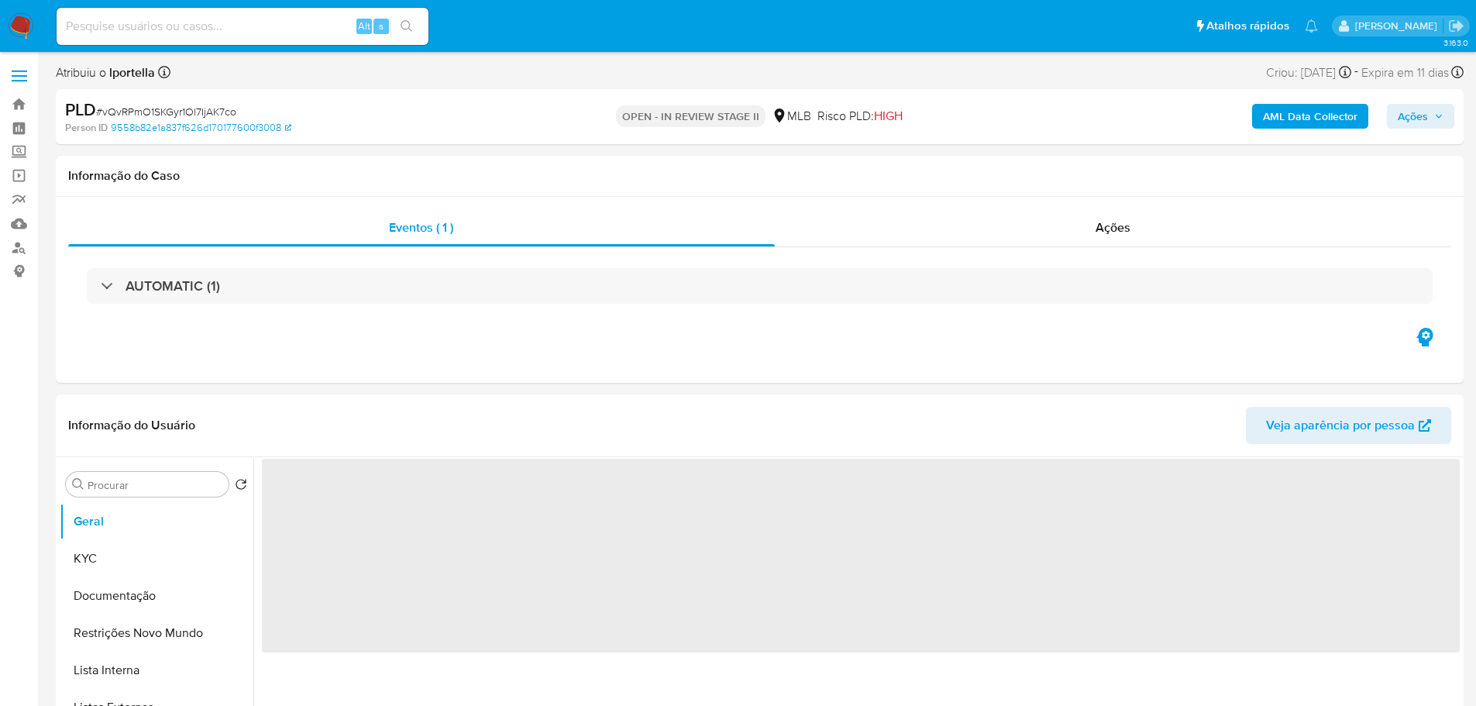
select select "10"
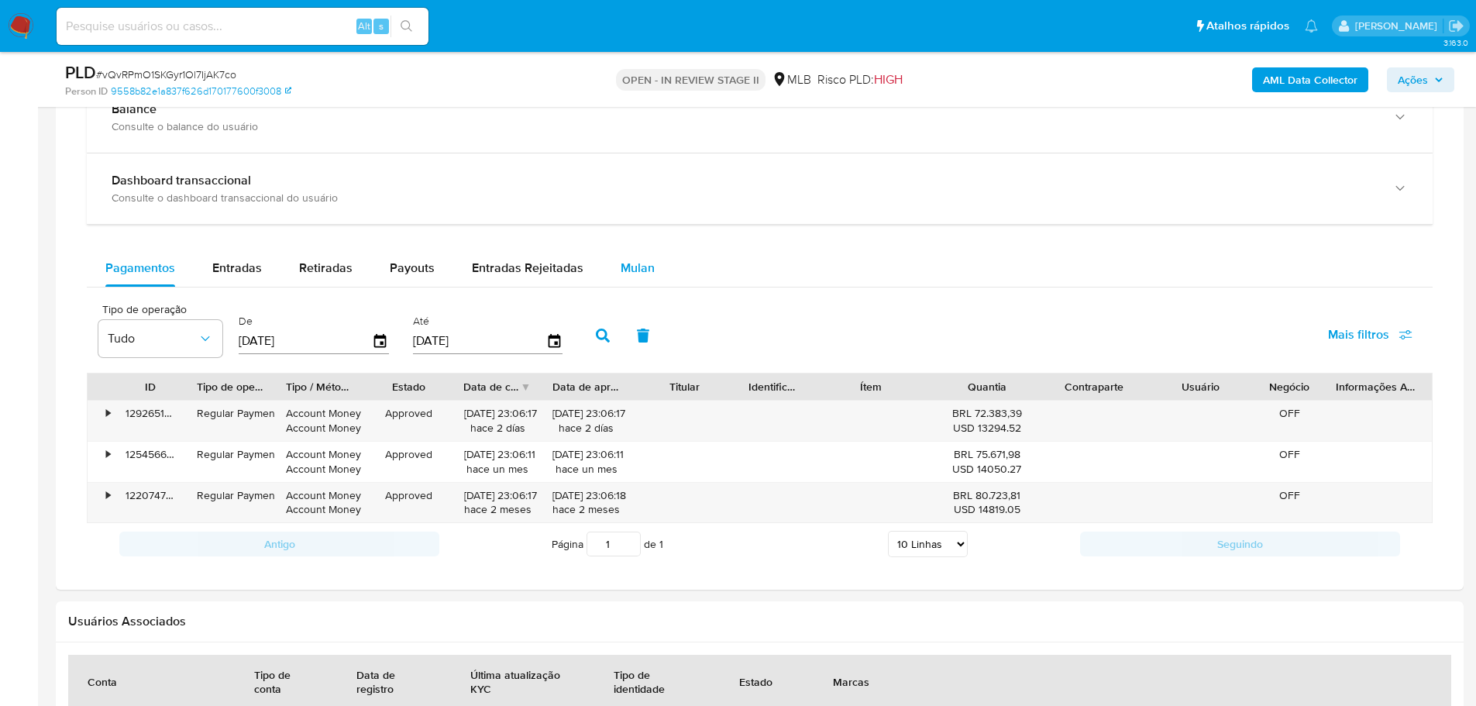
click at [660, 271] on button "Mulan" at bounding box center [637, 268] width 71 height 37
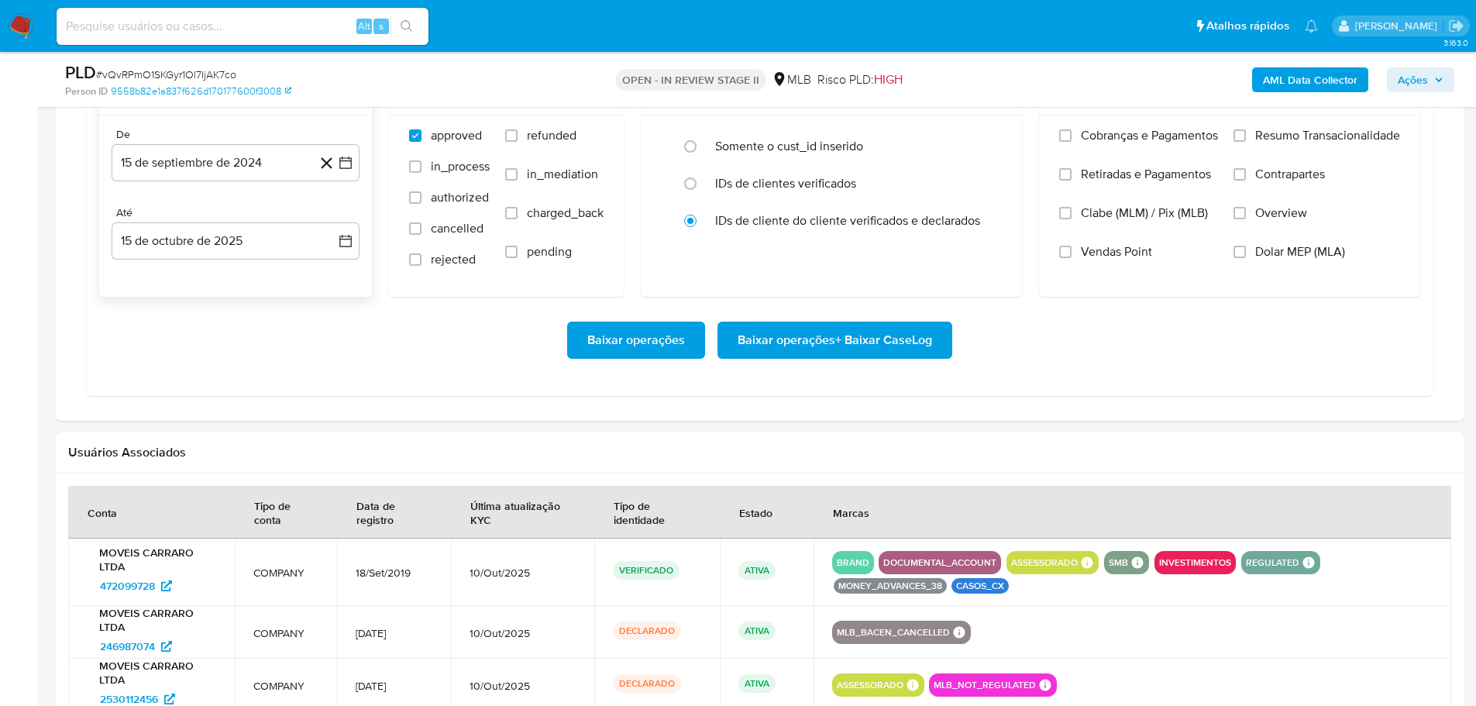
scroll to position [1395, 0]
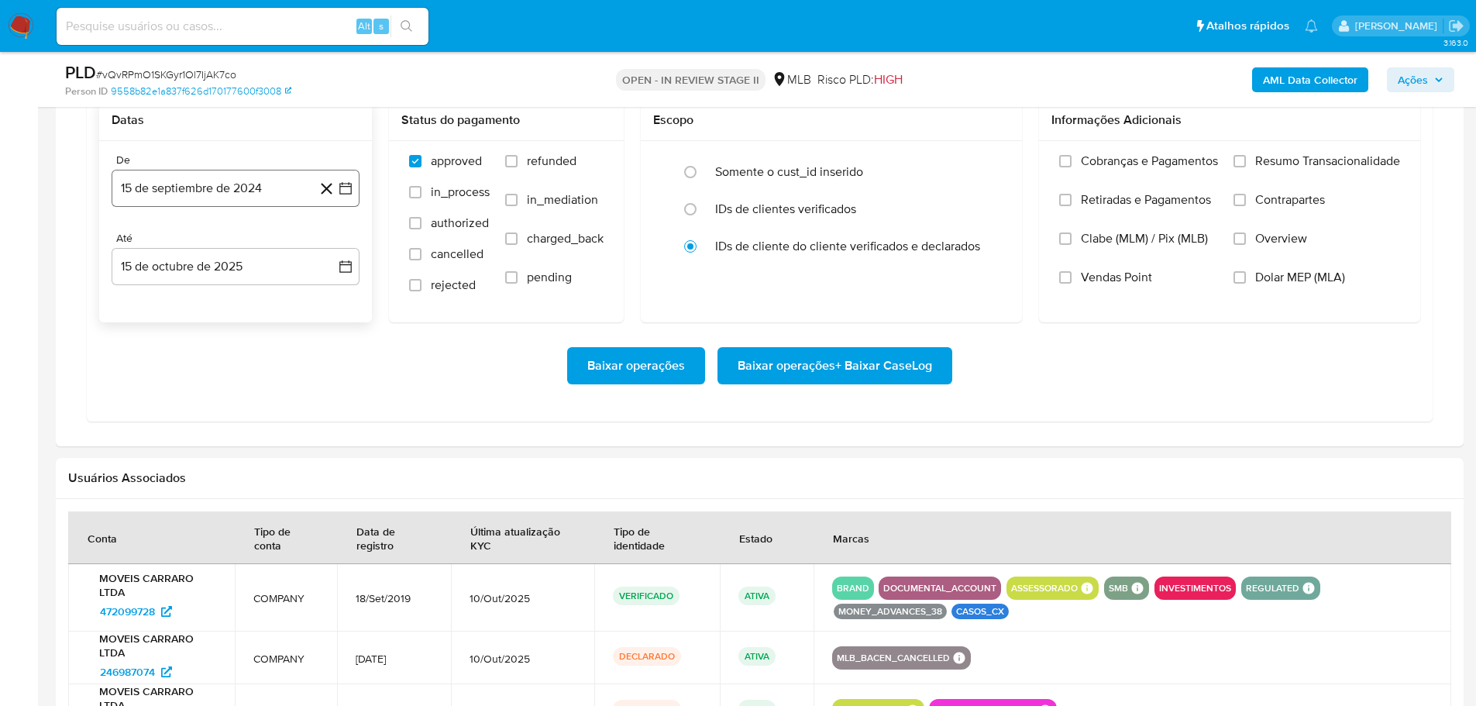
click at [181, 196] on button "15 de septiembre de 2024" at bounding box center [236, 188] width 248 height 37
click at [329, 242] on icon "Mes siguiente" at bounding box center [331, 244] width 19 height 19
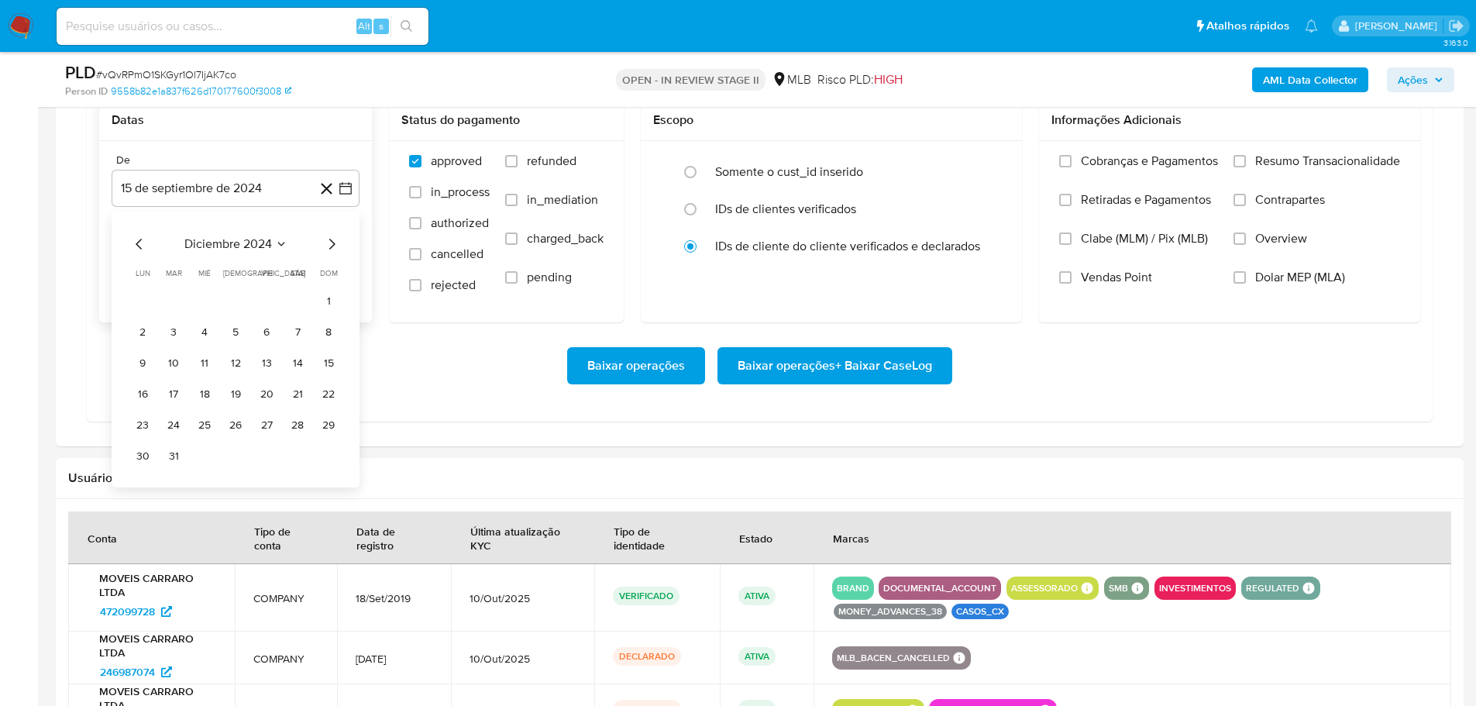
click at [329, 242] on icon "Mes siguiente" at bounding box center [331, 244] width 19 height 19
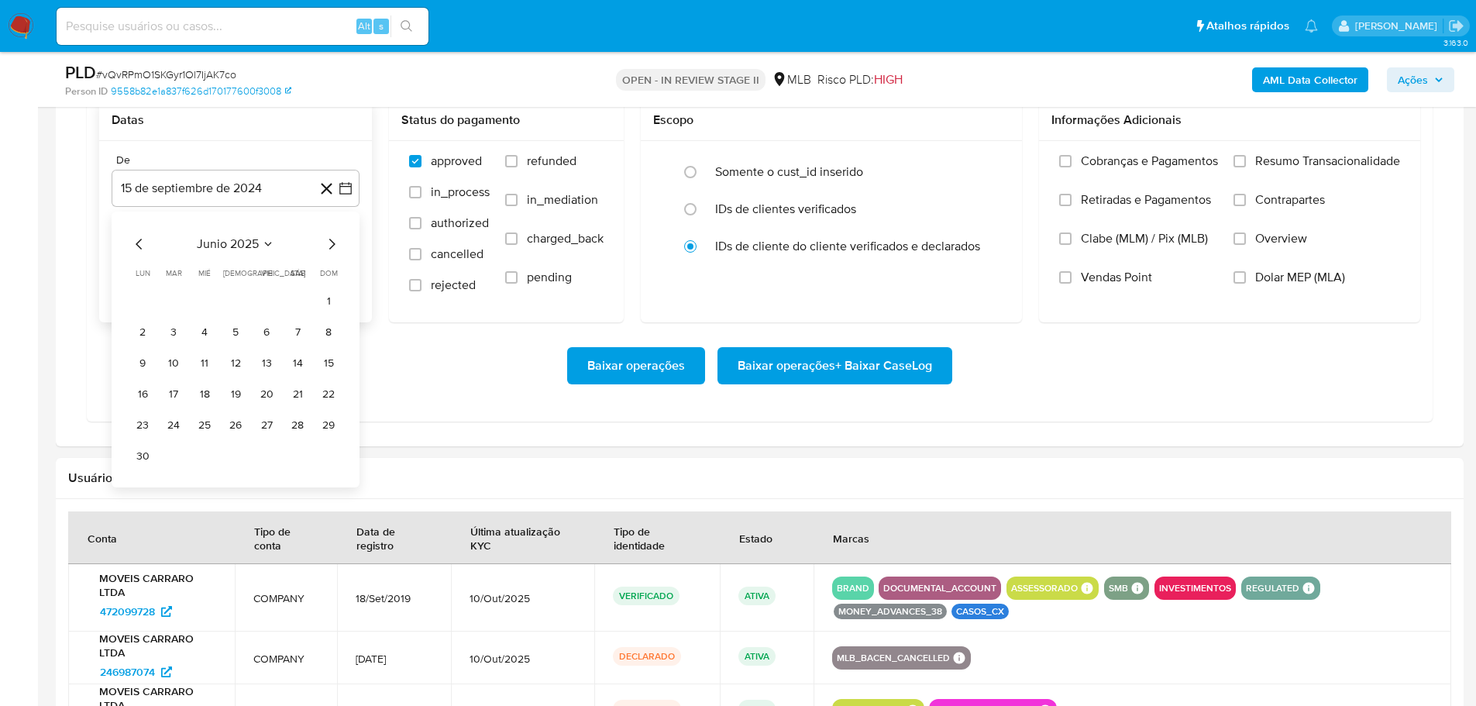
click at [329, 242] on icon "Mes siguiente" at bounding box center [331, 244] width 19 height 19
click at [276, 298] on button "1" at bounding box center [266, 301] width 25 height 25
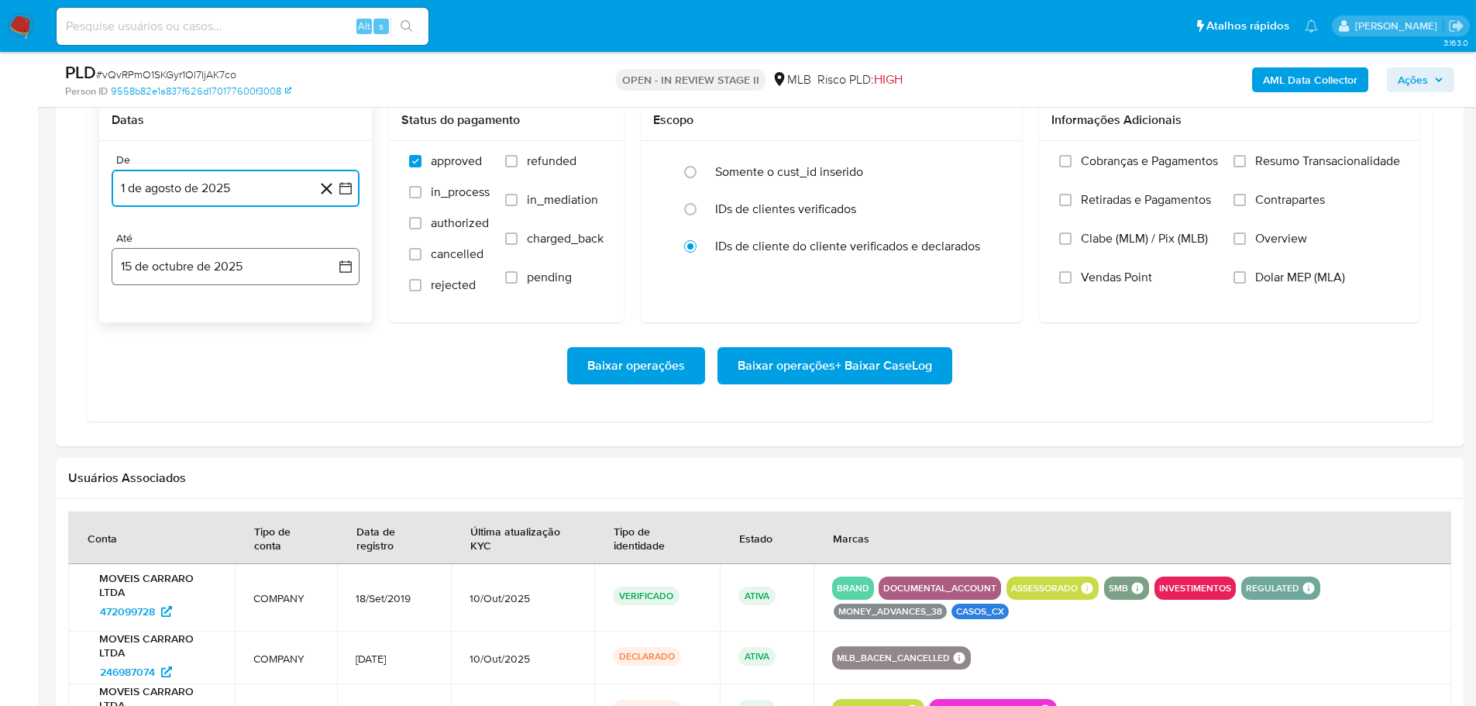
click at [275, 258] on button "15 de octubre de 2025" at bounding box center [236, 266] width 248 height 37
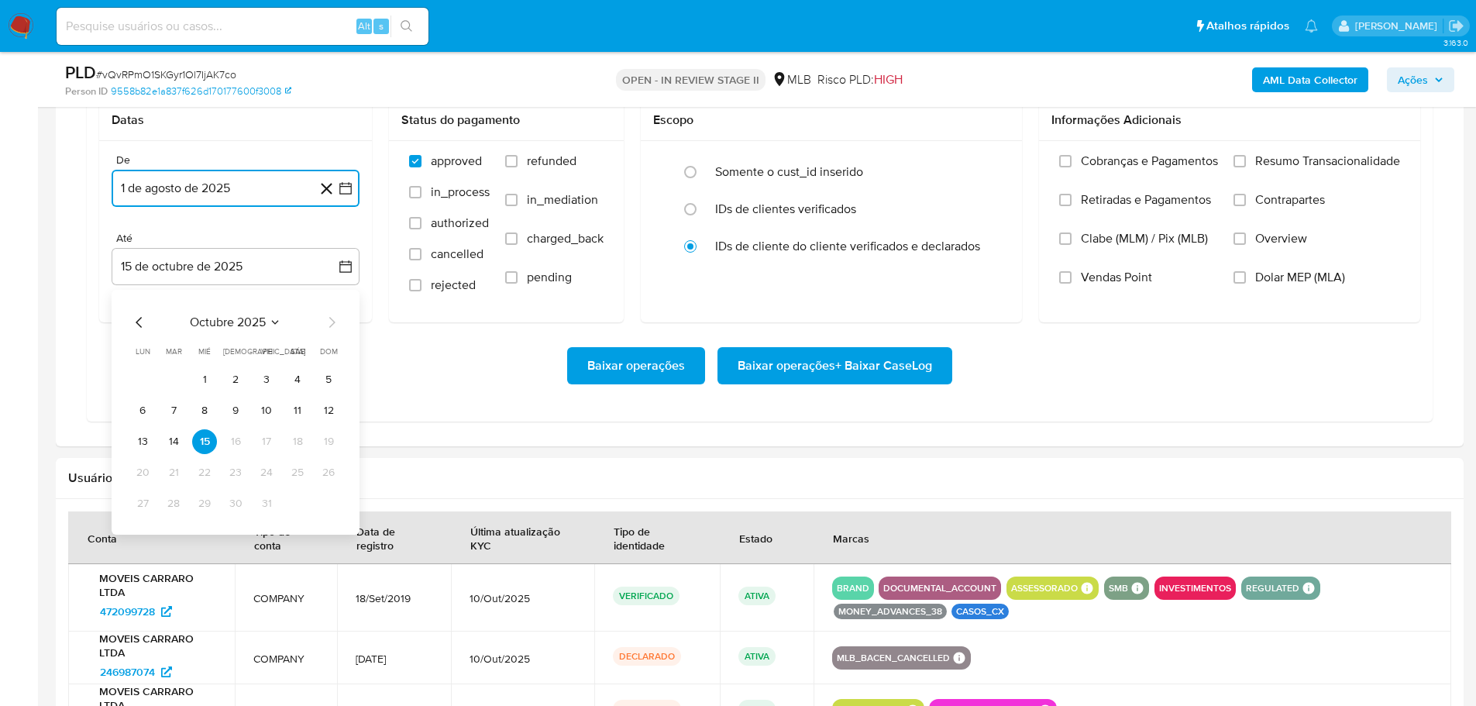
click at [138, 441] on button "13" at bounding box center [142, 441] width 25 height 25
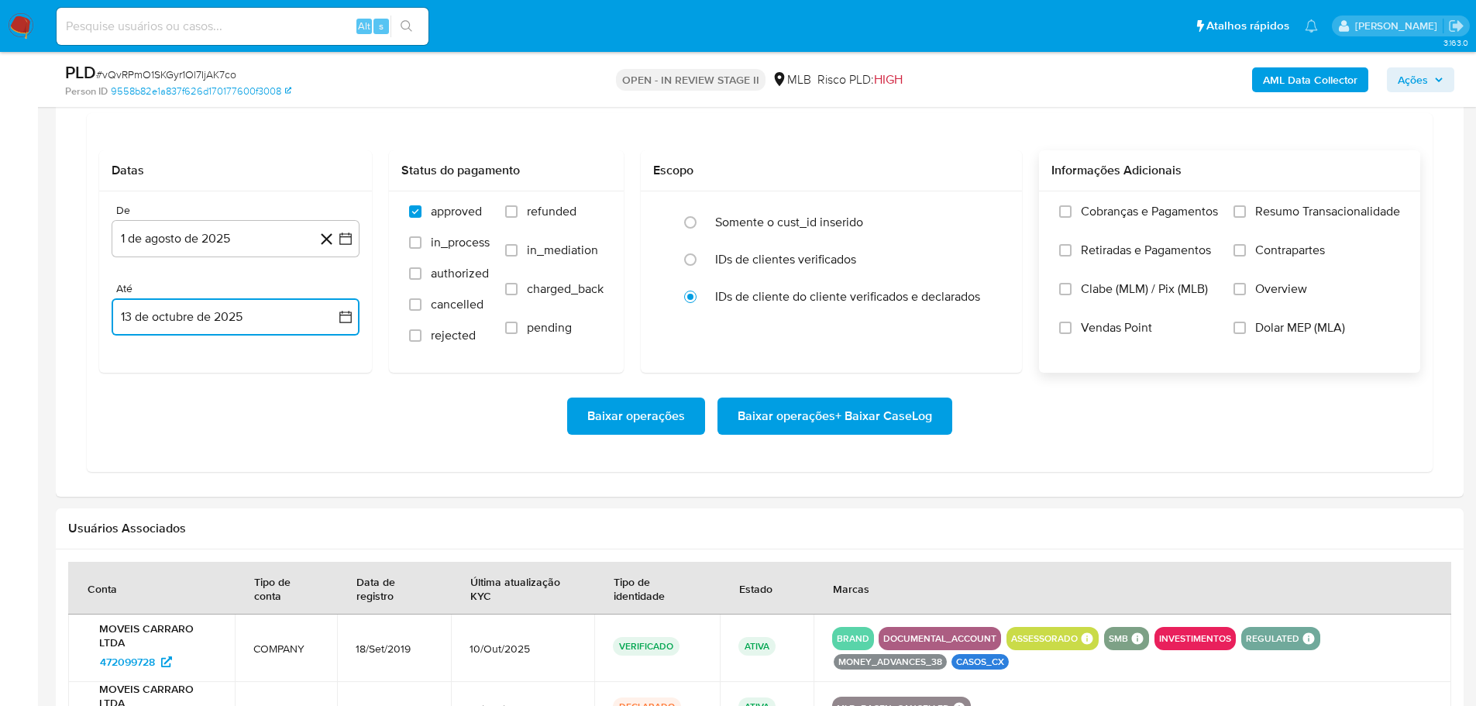
scroll to position [1317, 0]
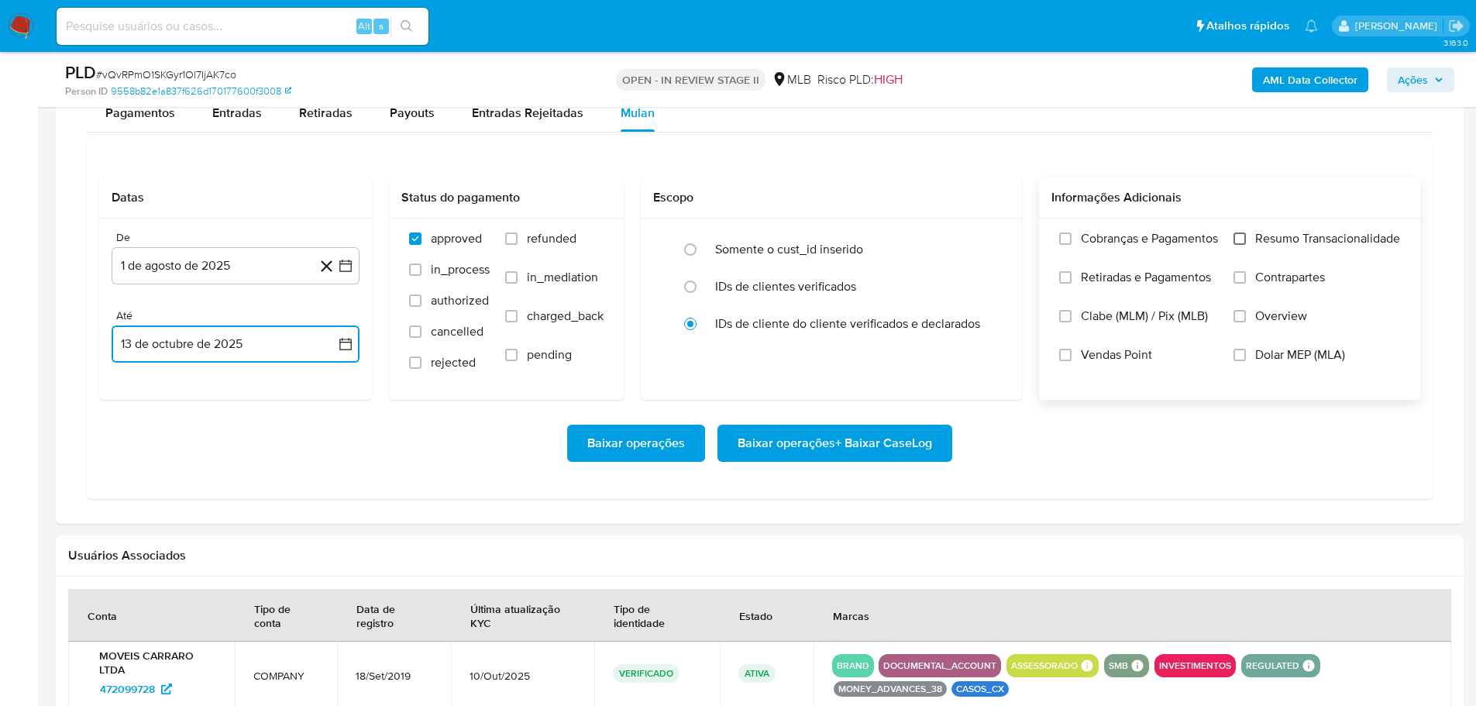
click at [1238, 241] on input "Resumo Transacionalidade" at bounding box center [1240, 238] width 12 height 12
click at [865, 446] on span "Baixar operações + Baixar CaseLog" at bounding box center [835, 443] width 195 height 34
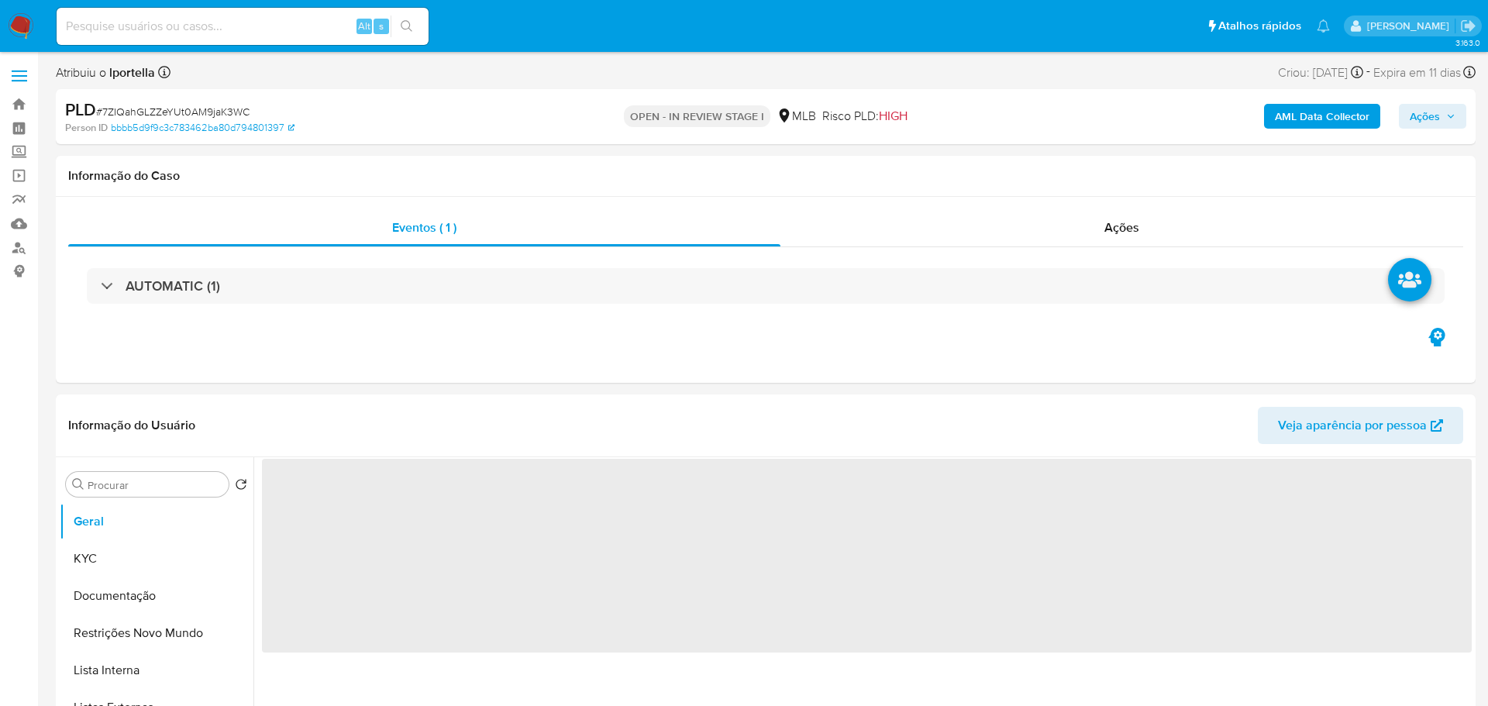
select select "10"
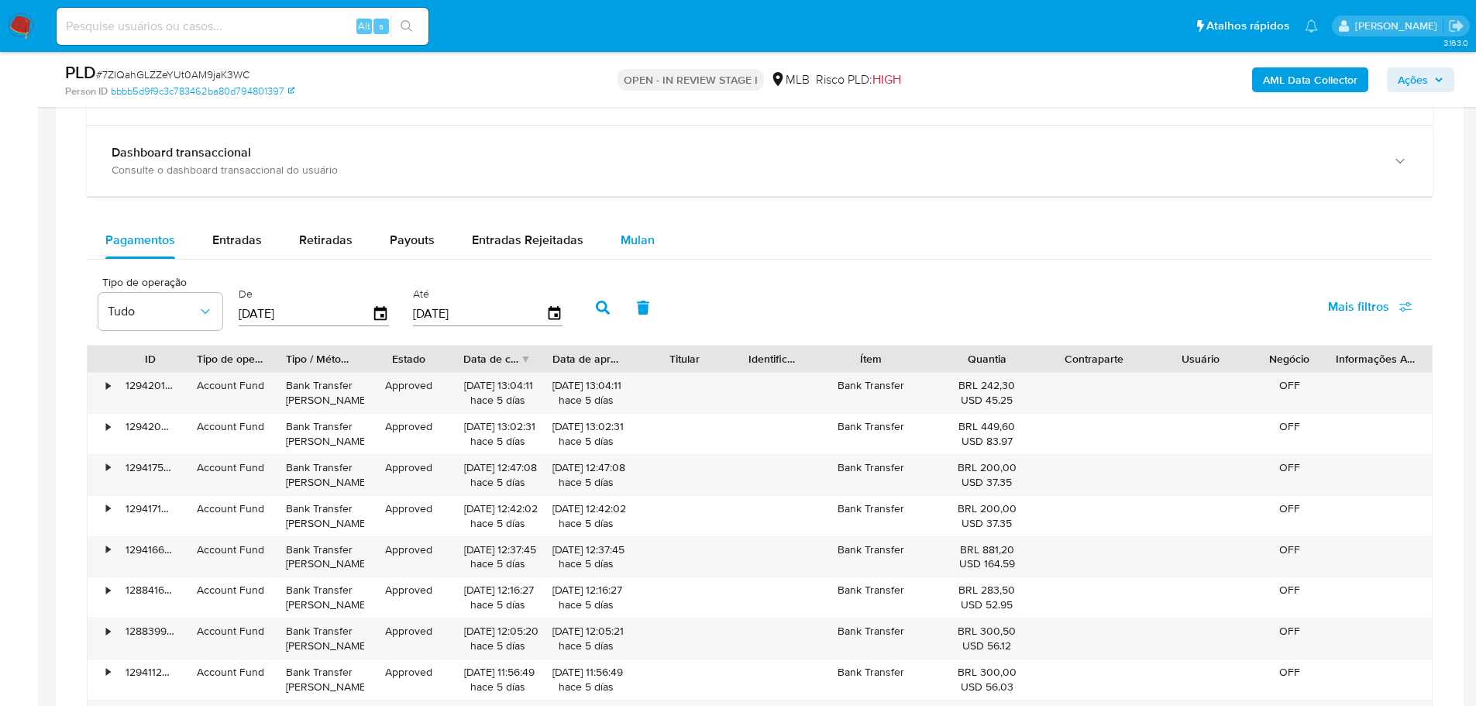
click at [636, 250] on div "Mulan" at bounding box center [638, 240] width 34 height 37
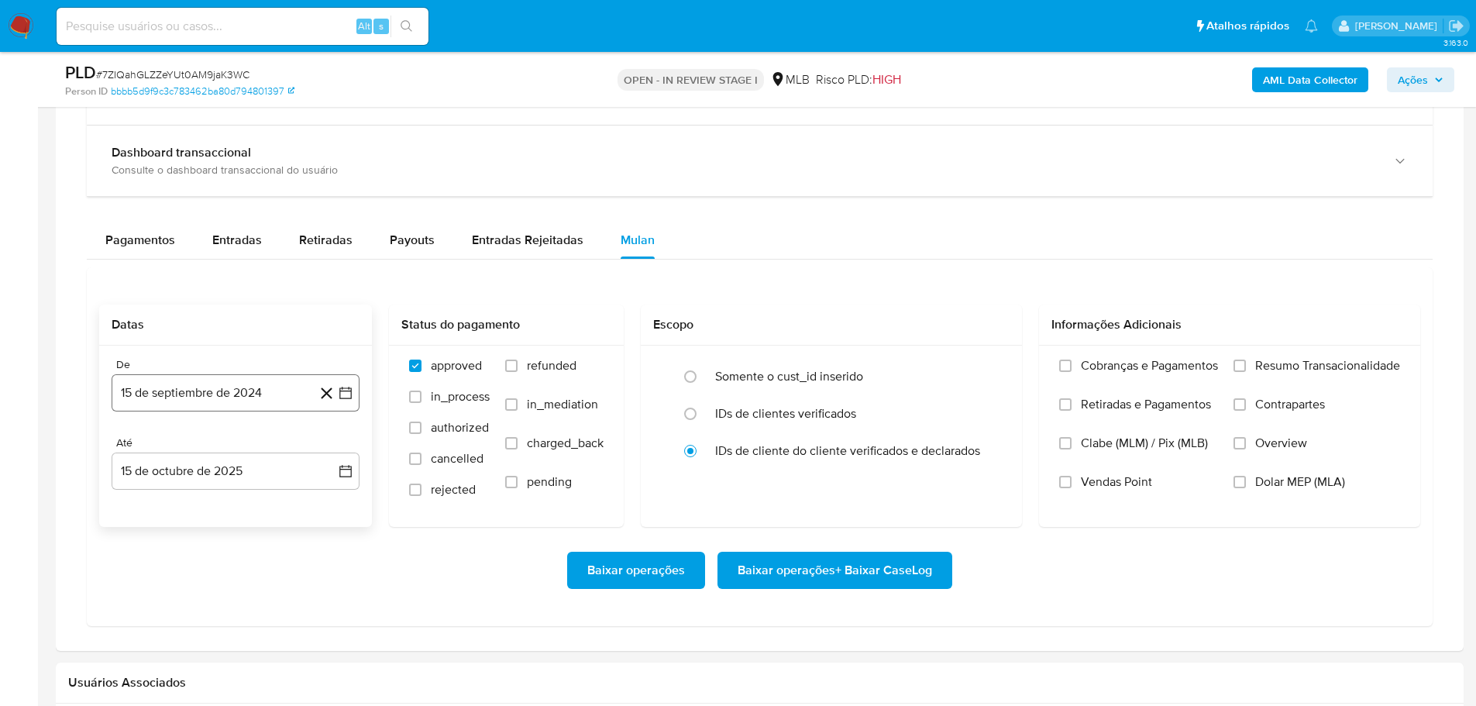
scroll to position [1240, 0]
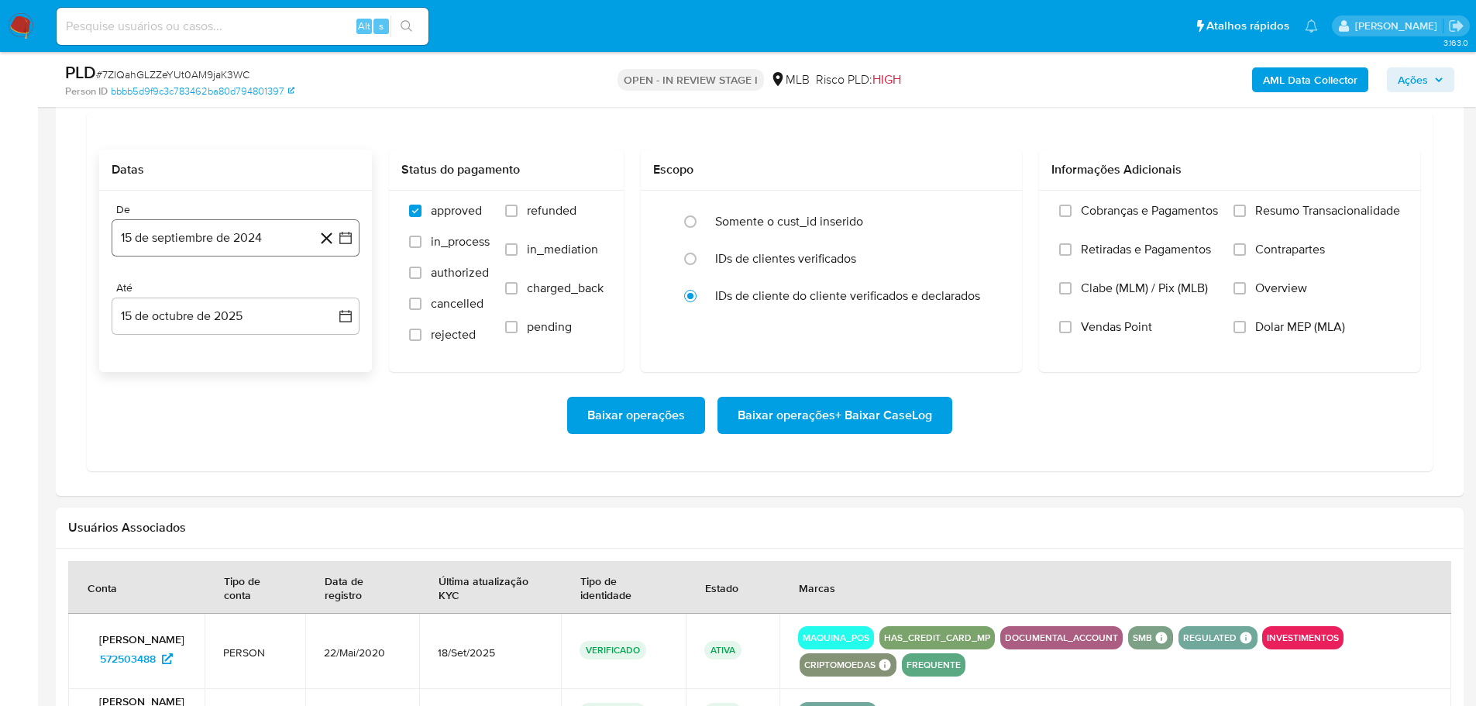
click at [193, 237] on button "15 de septiembre de 2024" at bounding box center [236, 237] width 248 height 37
click at [336, 296] on icon "Mes siguiente" at bounding box center [331, 293] width 19 height 19
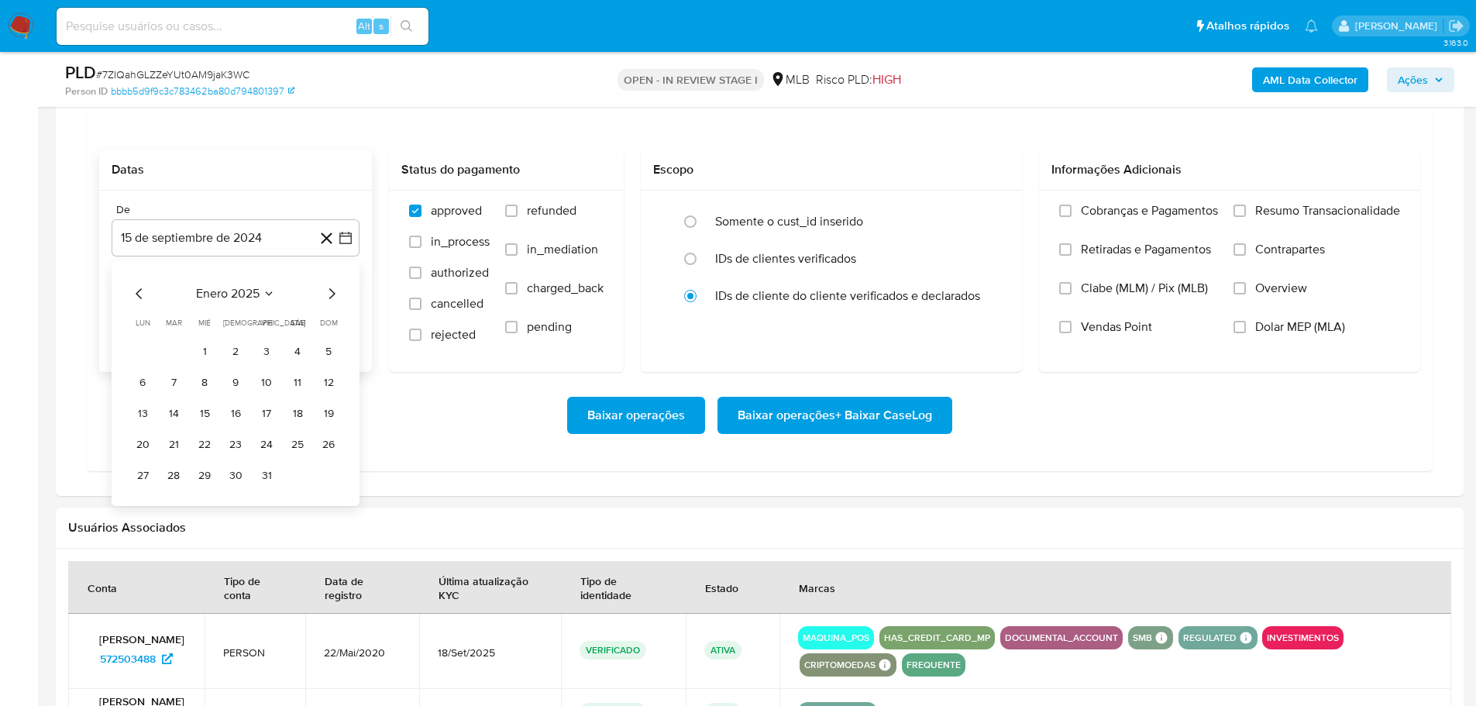
click at [336, 296] on icon "Mes siguiente" at bounding box center [331, 293] width 19 height 19
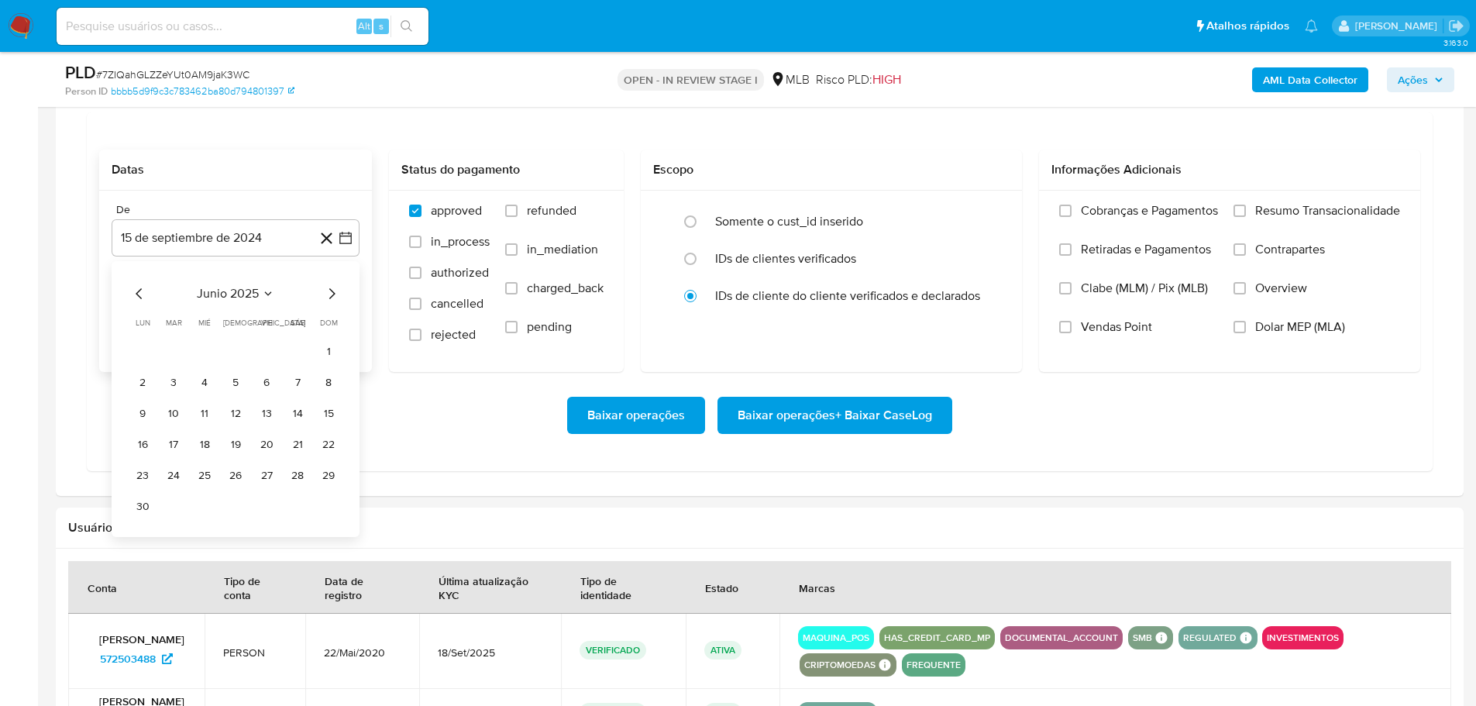
click at [336, 296] on icon "Mes siguiente" at bounding box center [331, 293] width 19 height 19
click at [257, 350] on button "1" at bounding box center [266, 351] width 25 height 25
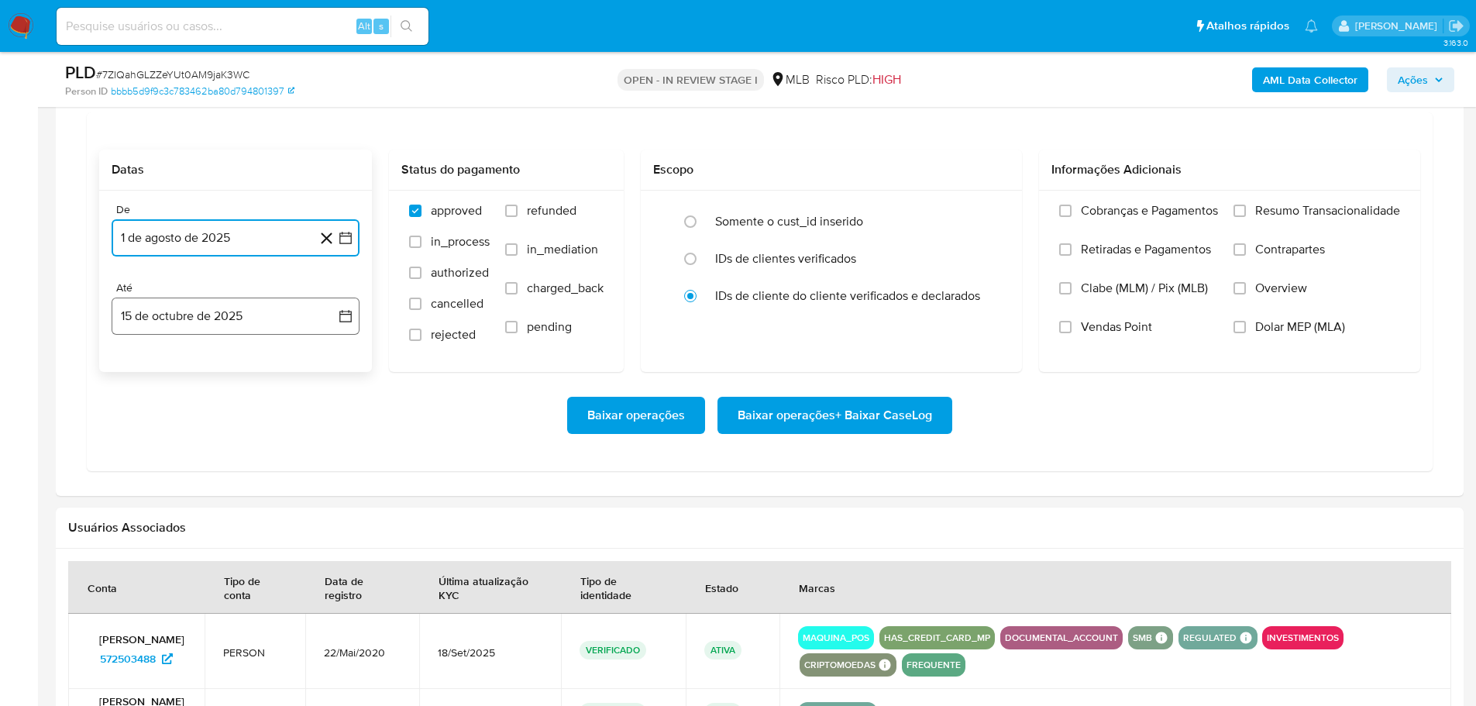
click at [264, 313] on button "15 de octubre de 2025" at bounding box center [236, 316] width 248 height 37
click at [134, 490] on button "13" at bounding box center [142, 491] width 25 height 25
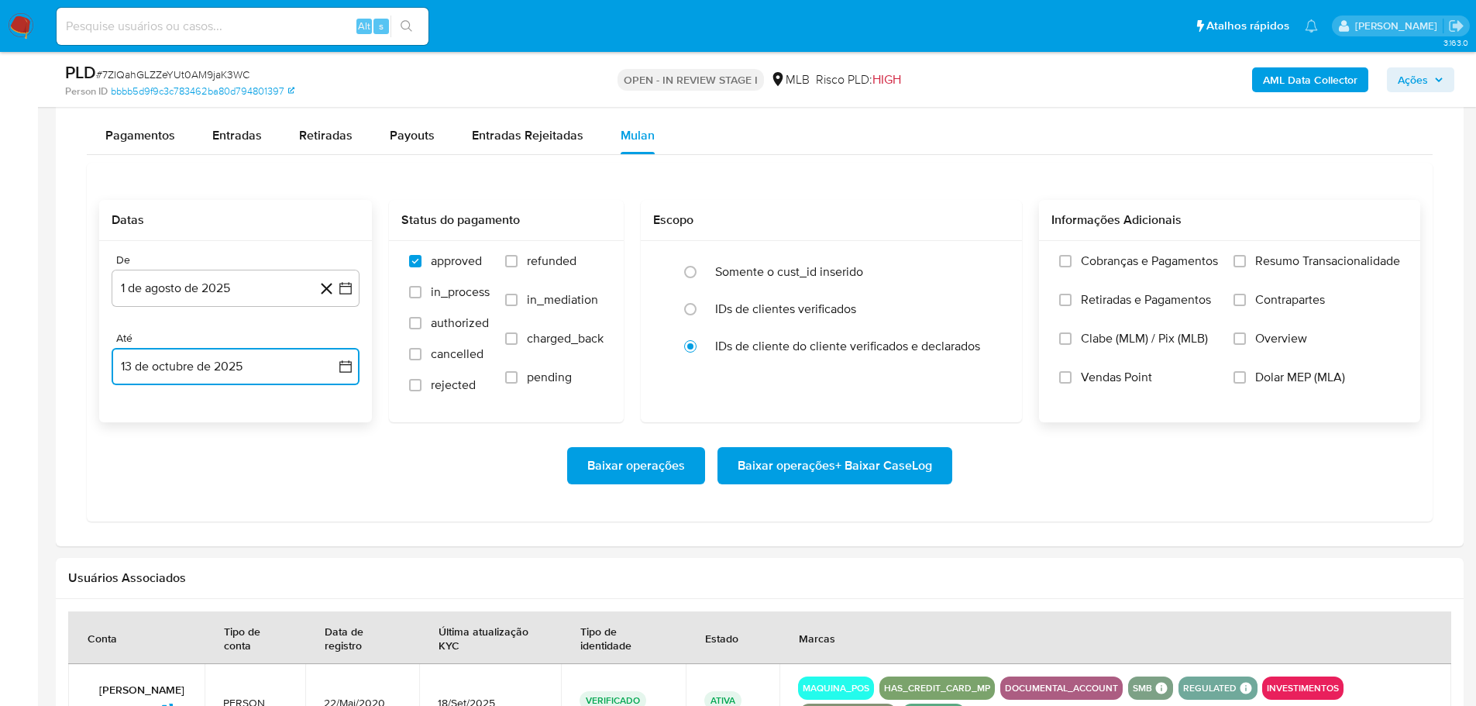
scroll to position [1162, 0]
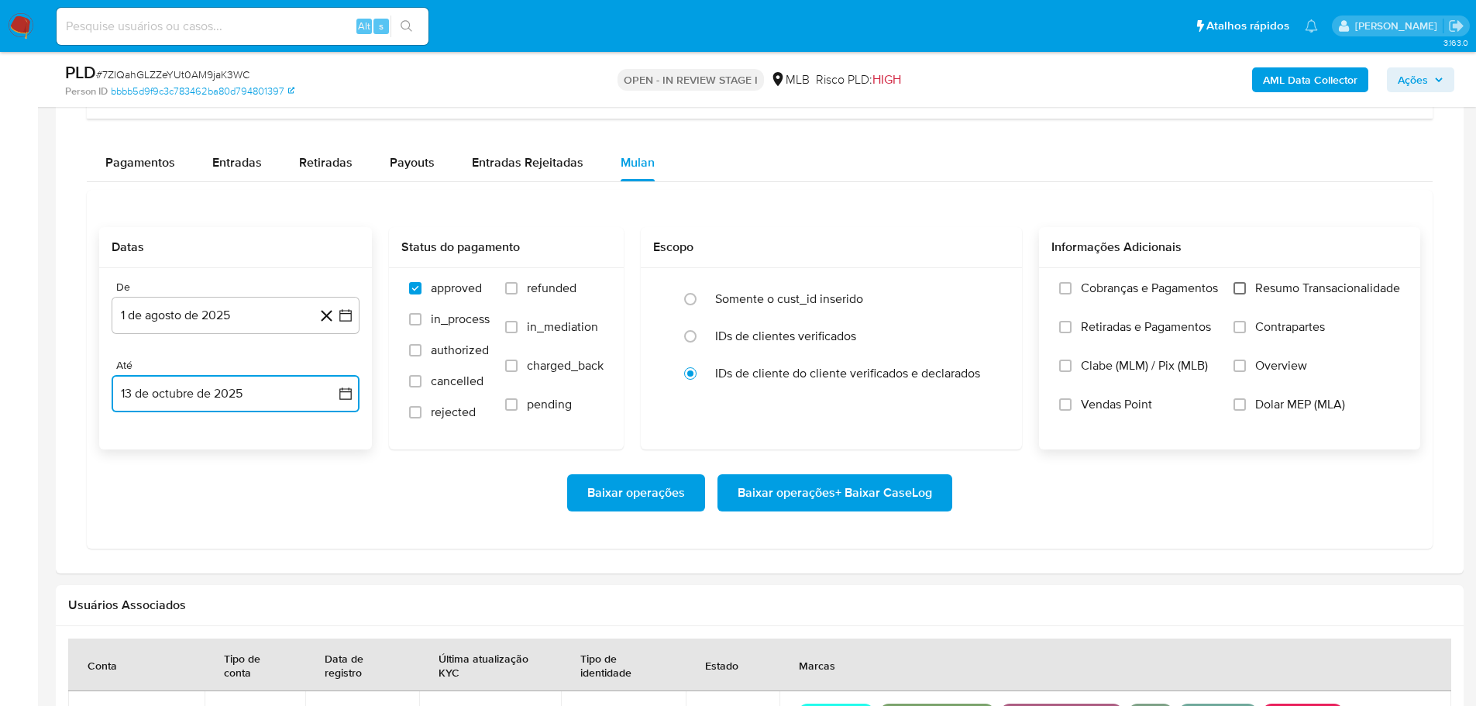
click at [1235, 294] on input "Resumo Transacionalidade" at bounding box center [1240, 288] width 12 height 12
click at [932, 493] on button "Baixar operações + Baixar CaseLog" at bounding box center [835, 492] width 235 height 37
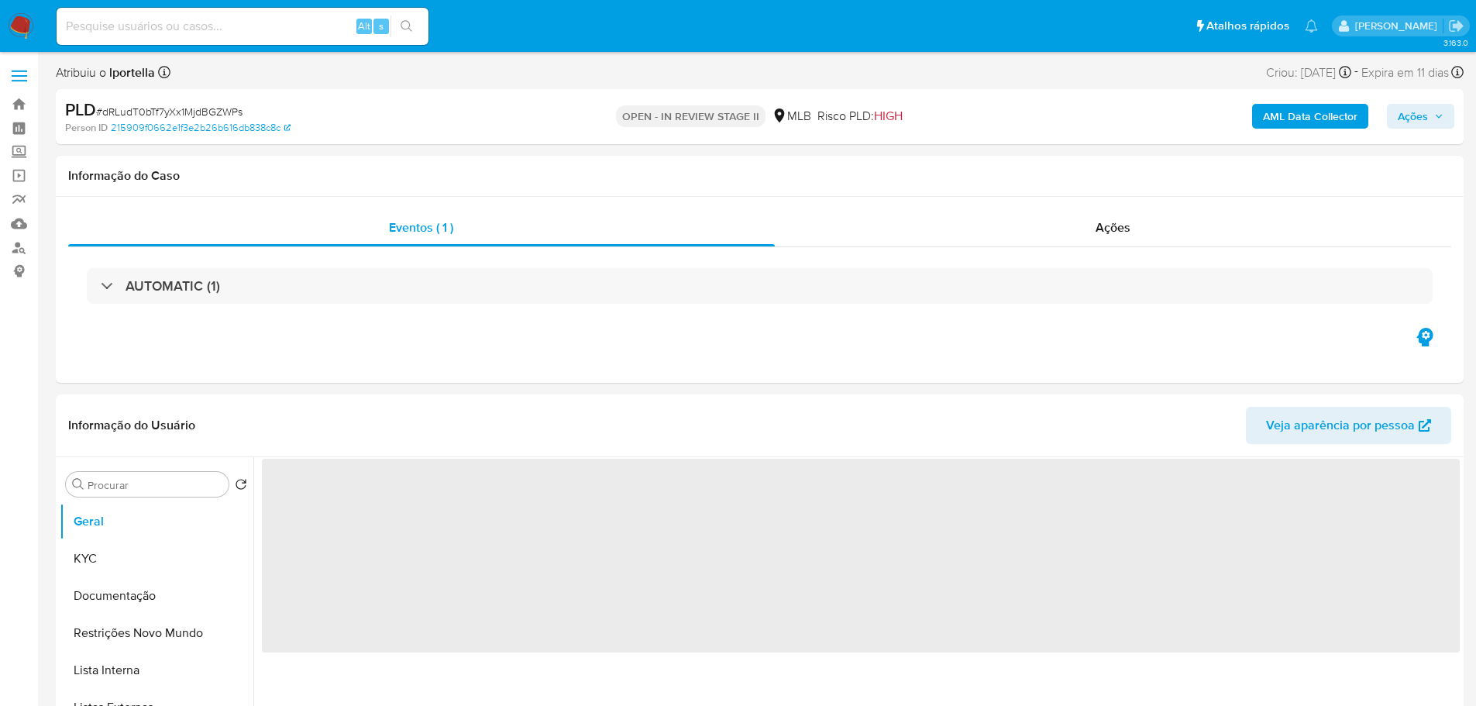
select select "10"
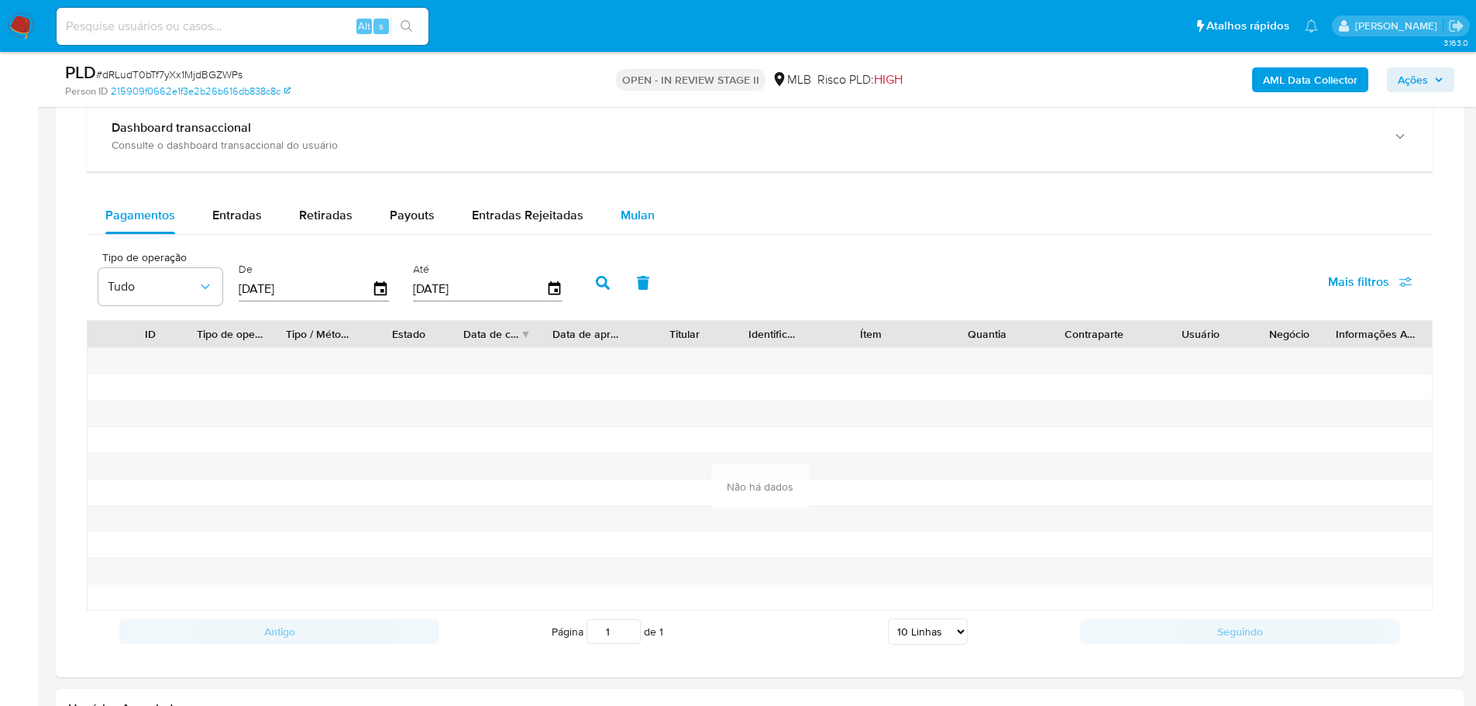
drag, startPoint x: 640, startPoint y: 212, endPoint x: 611, endPoint y: 221, distance: 30.7
click at [639, 212] on span "Mulan" at bounding box center [638, 215] width 34 height 18
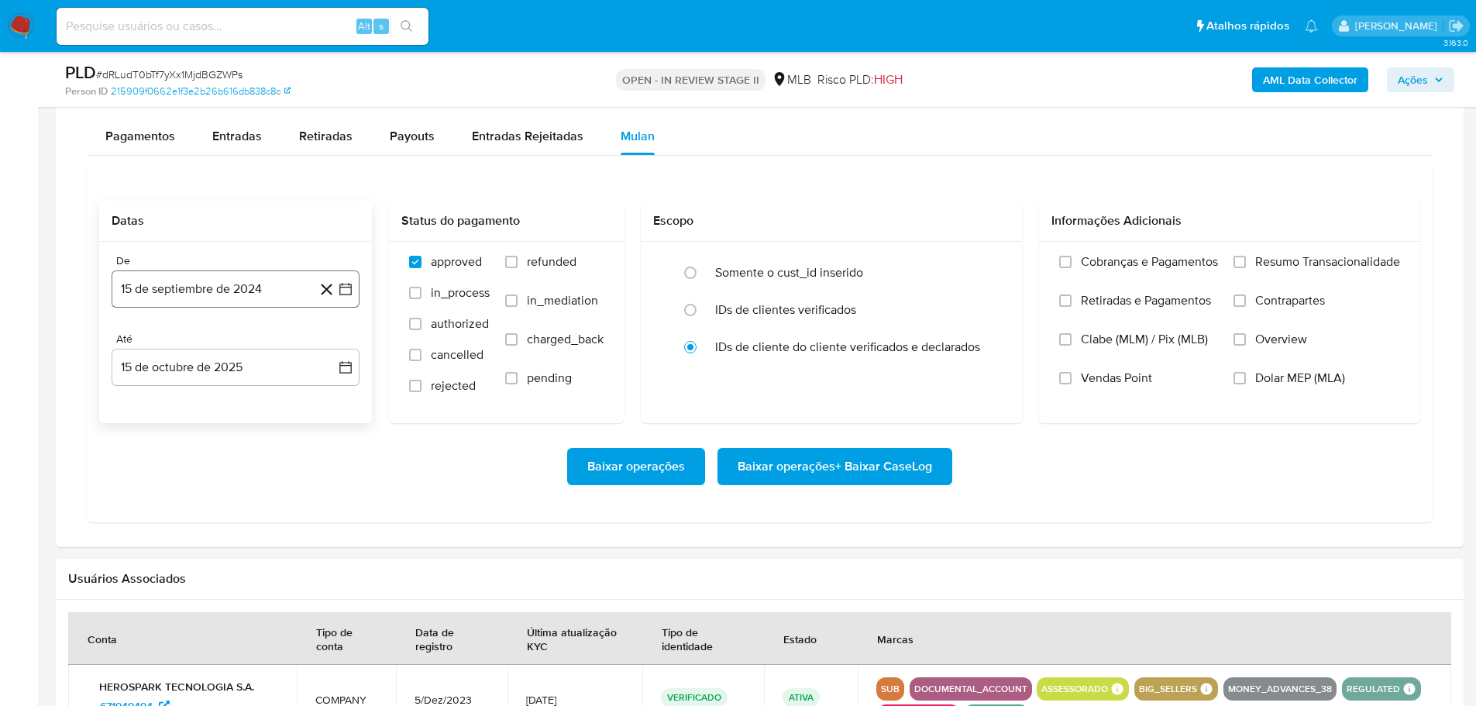
scroll to position [1317, 0]
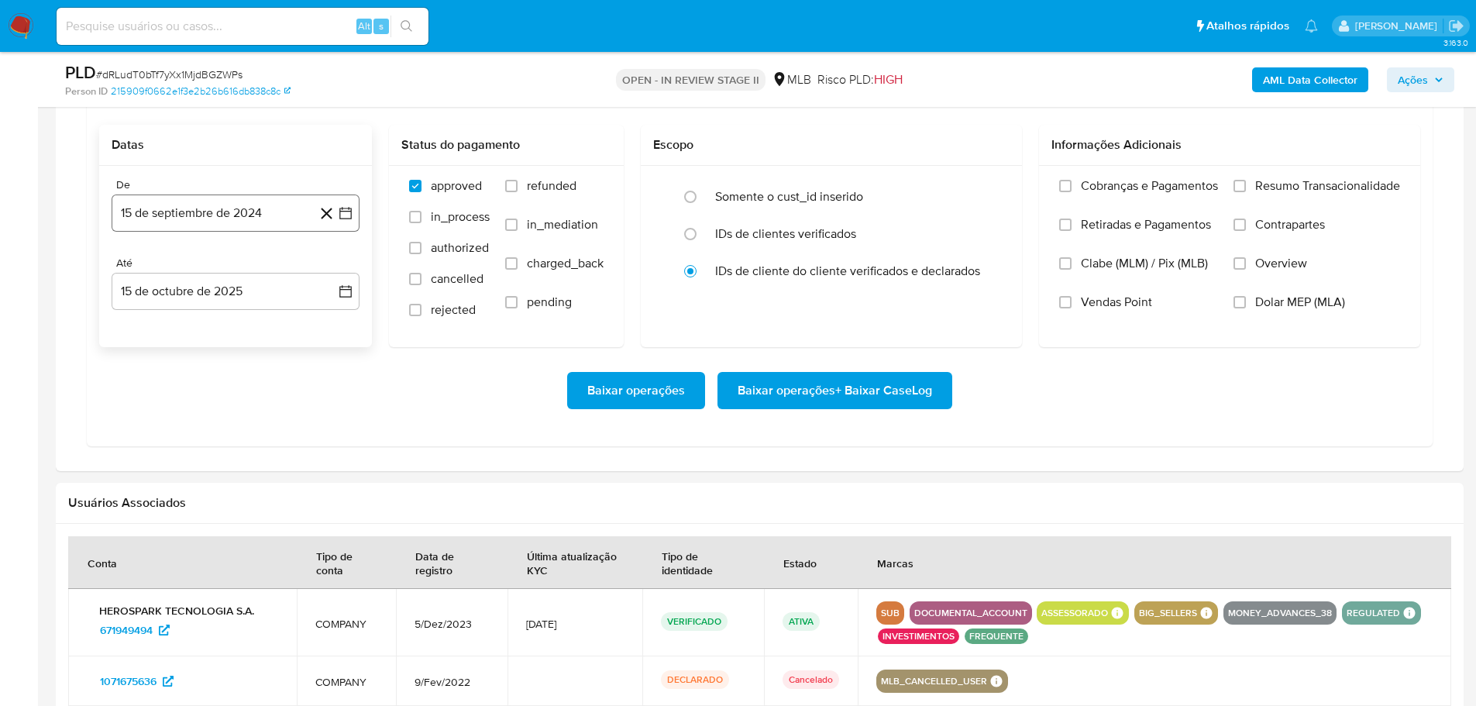
click at [174, 200] on button "15 de septiembre de 2024" at bounding box center [236, 213] width 248 height 37
click at [336, 272] on icon "Mes siguiente" at bounding box center [331, 269] width 19 height 19
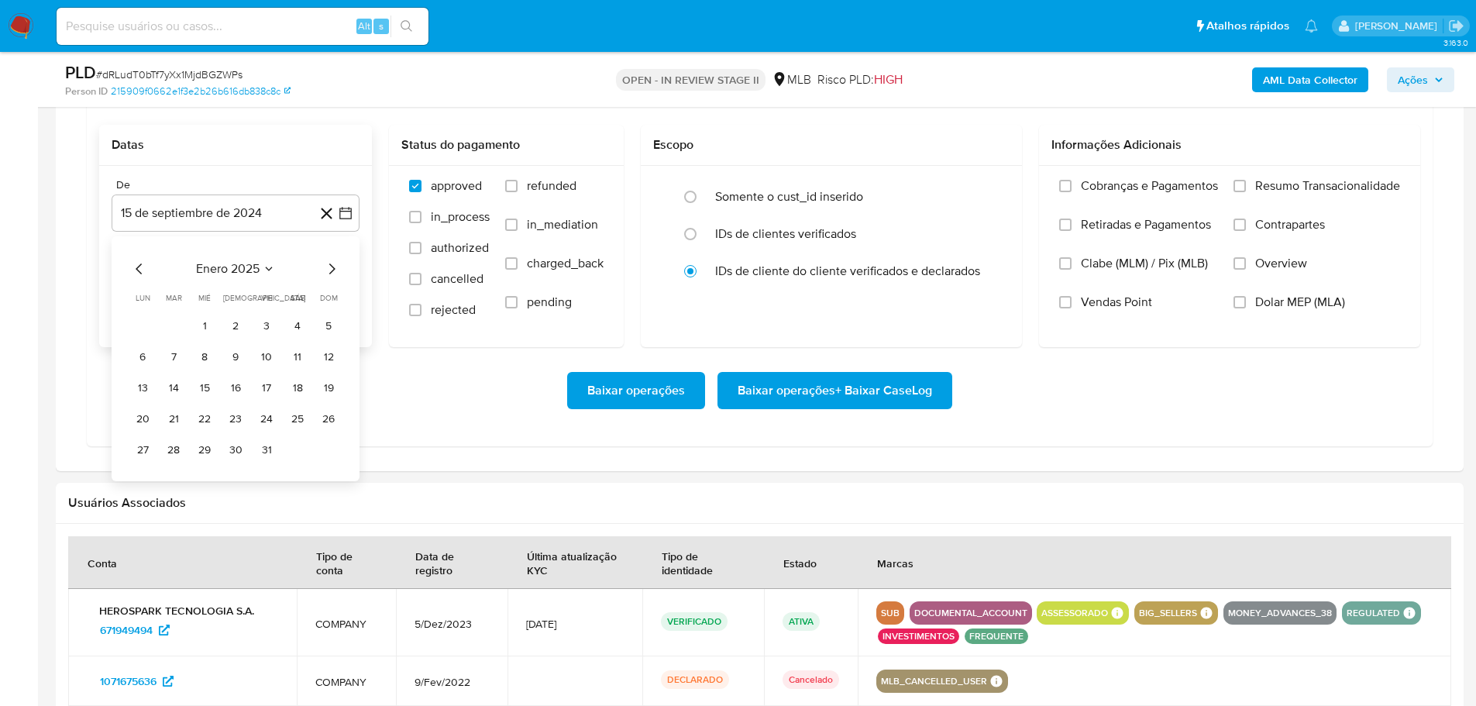
click at [336, 272] on icon "Mes siguiente" at bounding box center [331, 269] width 19 height 19
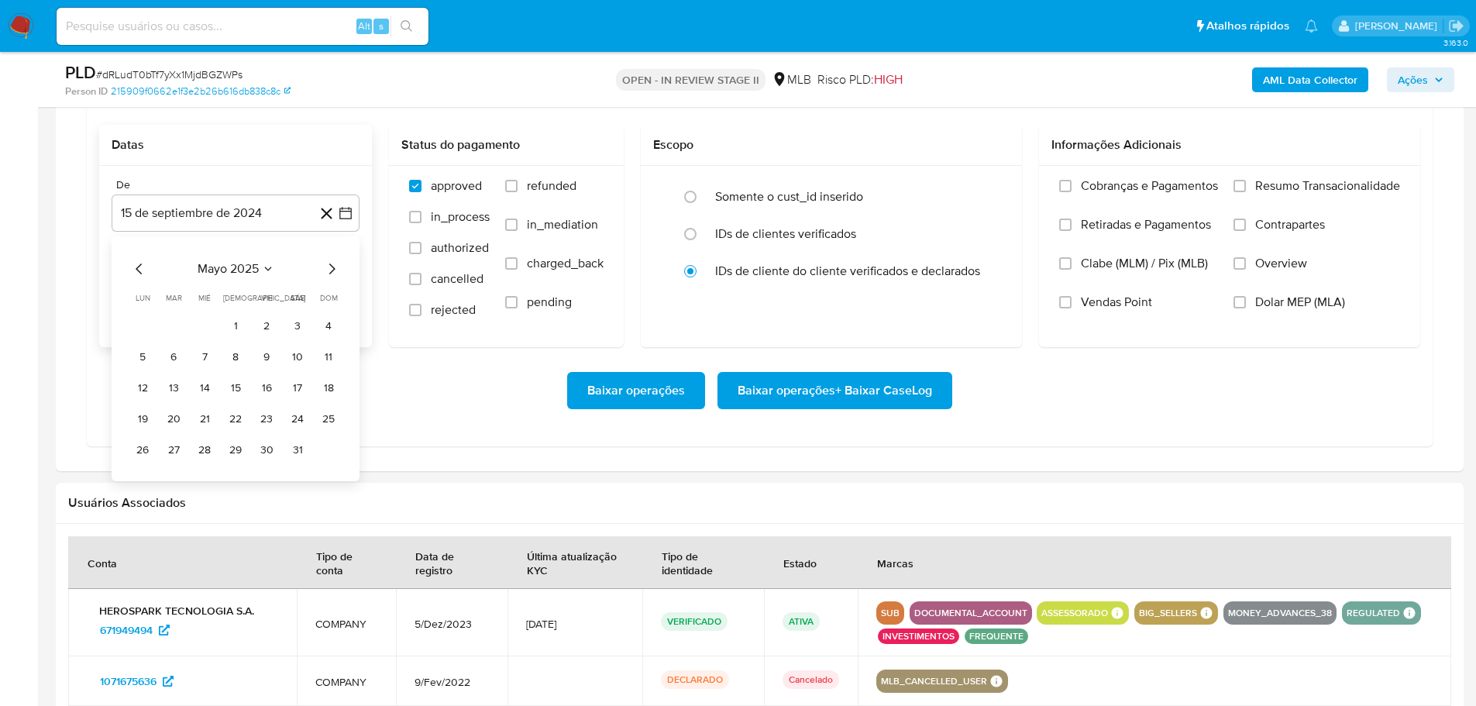
click at [336, 272] on icon "Mes siguiente" at bounding box center [331, 269] width 19 height 19
click at [142, 269] on icon "Mes anterior" at bounding box center [139, 269] width 19 height 19
click at [270, 328] on button "1" at bounding box center [266, 326] width 25 height 25
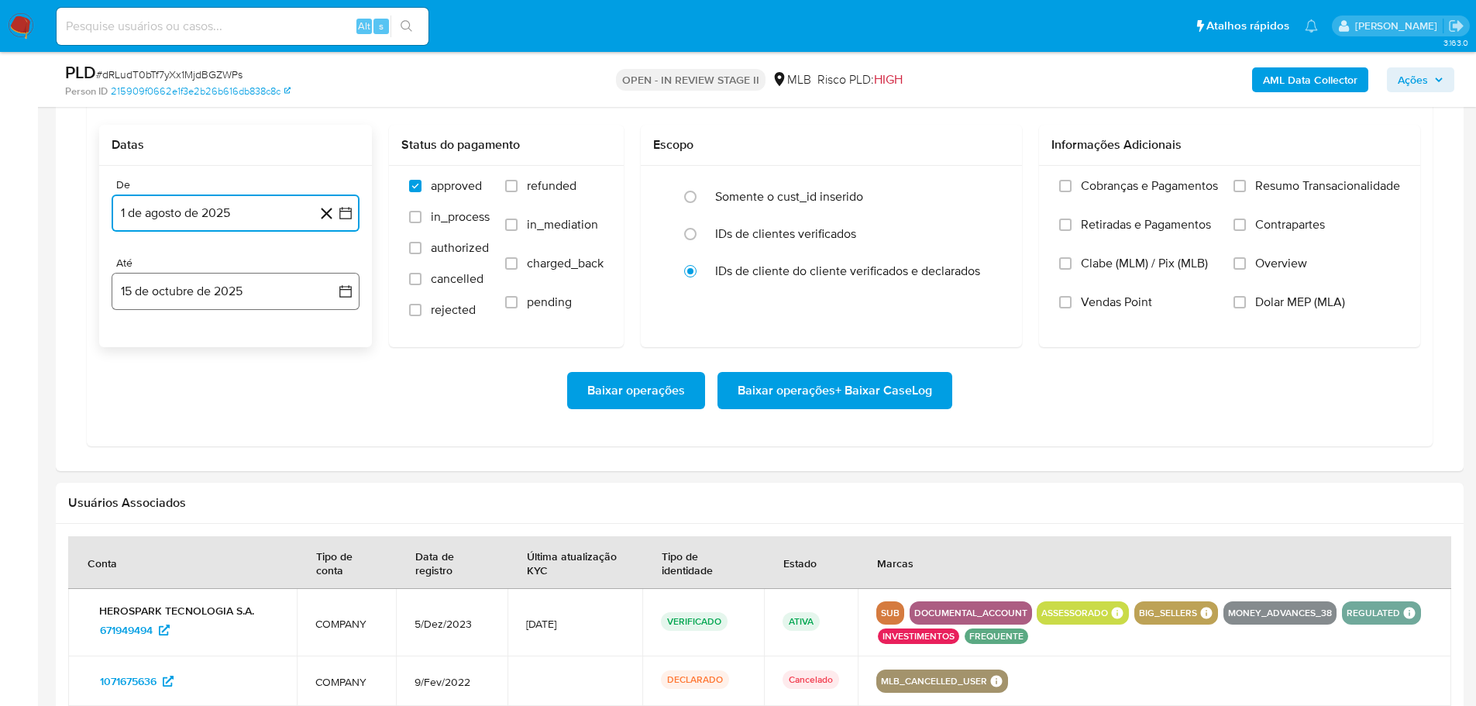
click at [267, 301] on button "15 de octubre de 2025" at bounding box center [236, 291] width 248 height 37
click at [141, 470] on button "13" at bounding box center [142, 466] width 25 height 25
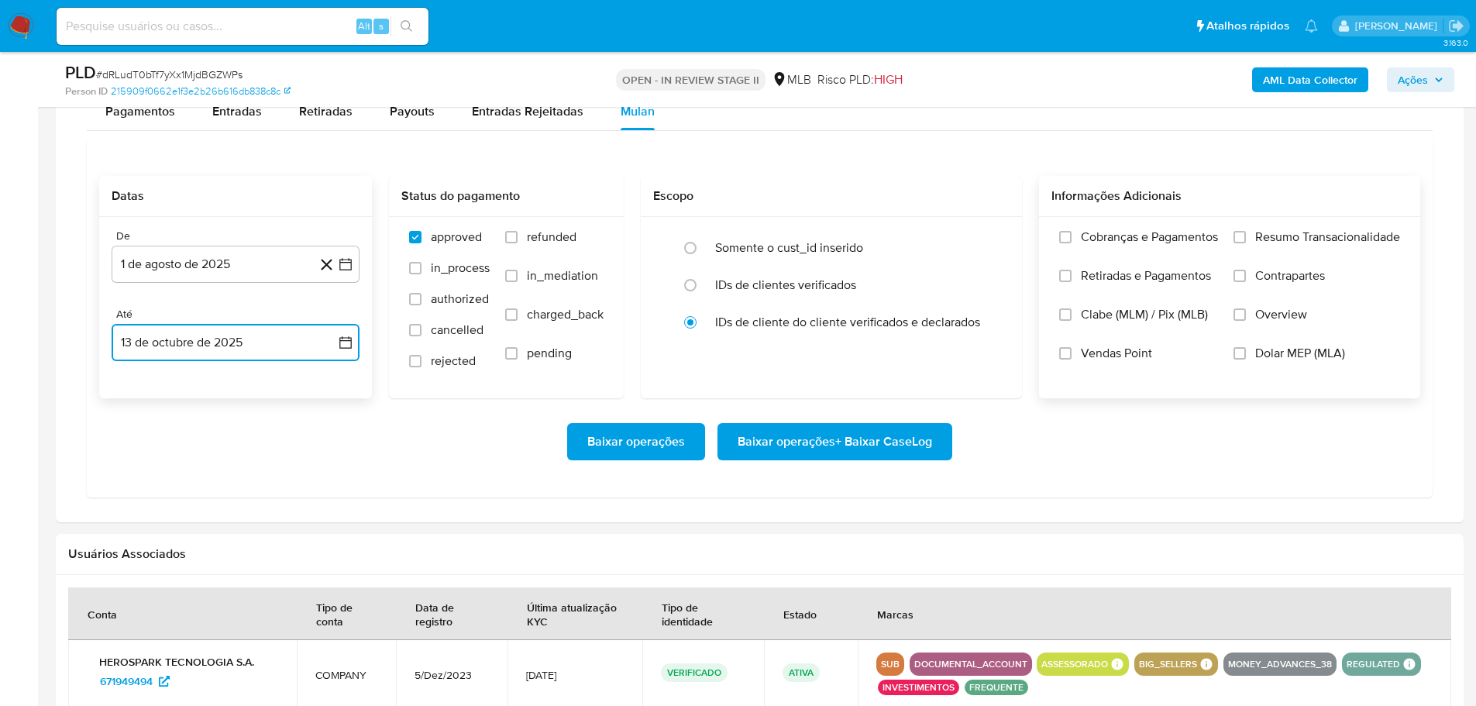
scroll to position [1240, 0]
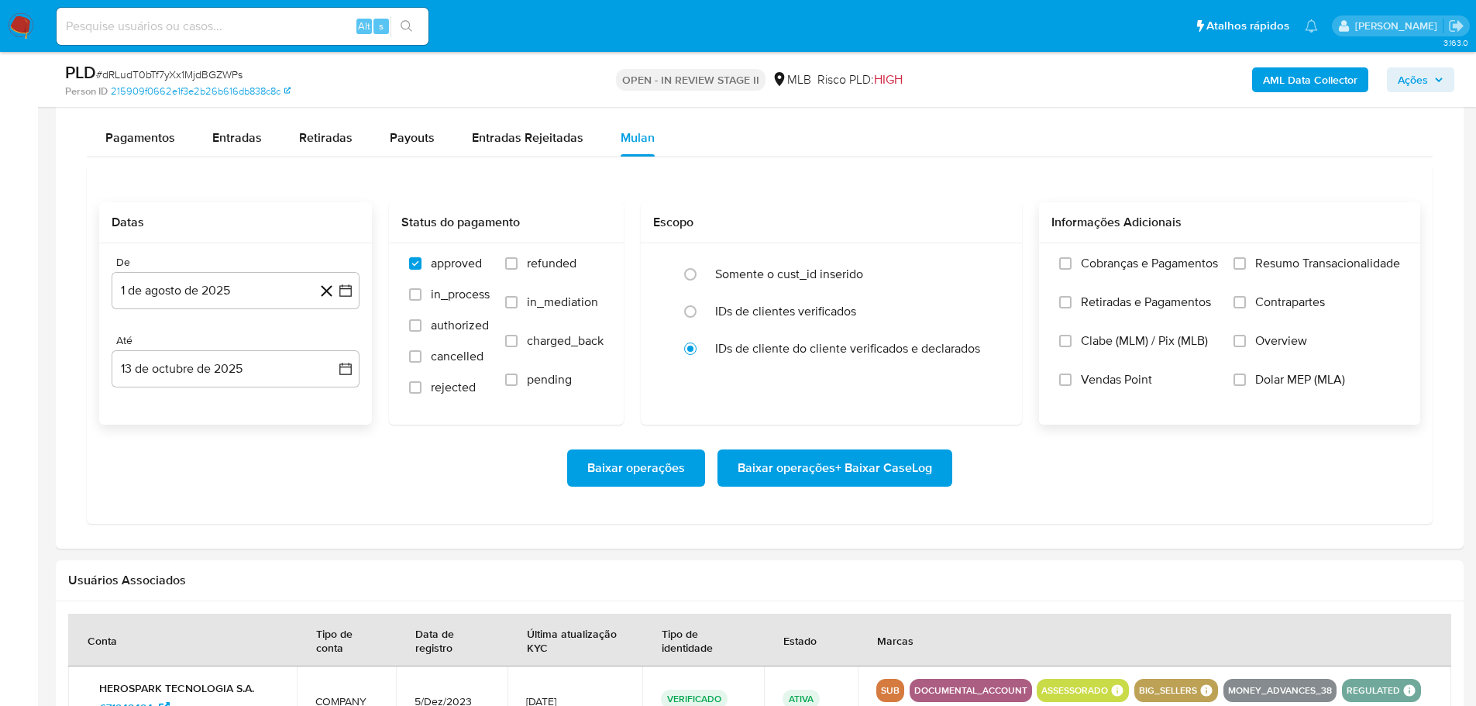
click at [1274, 268] on span "Resumo Transacionalidade" at bounding box center [1327, 263] width 145 height 15
click at [1246, 268] on input "Resumo Transacionalidade" at bounding box center [1240, 263] width 12 height 12
click at [868, 476] on span "Baixar operações + Baixar CaseLog" at bounding box center [835, 468] width 195 height 34
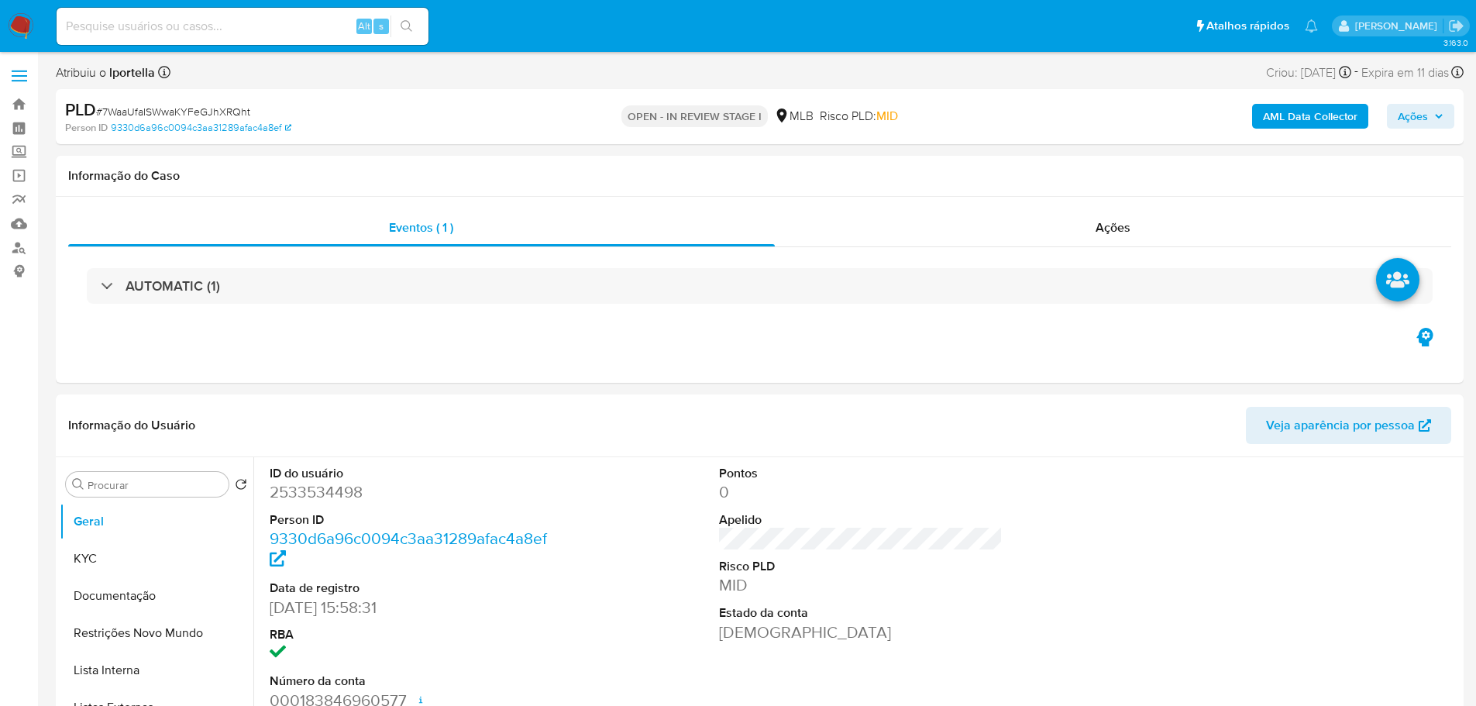
select select "10"
